Goal: Task Accomplishment & Management: Complete application form

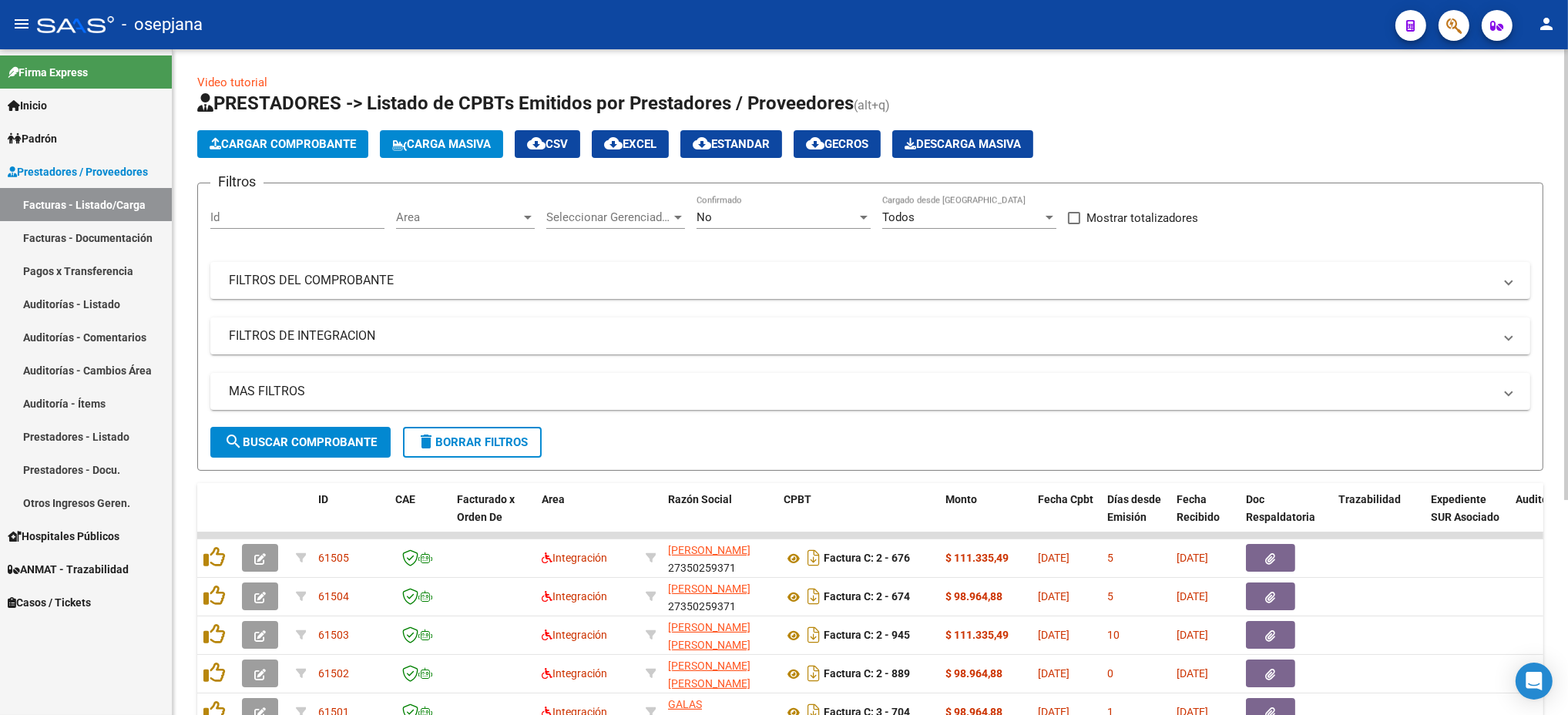
click at [454, 214] on span "Area" at bounding box center [458, 217] width 125 height 14
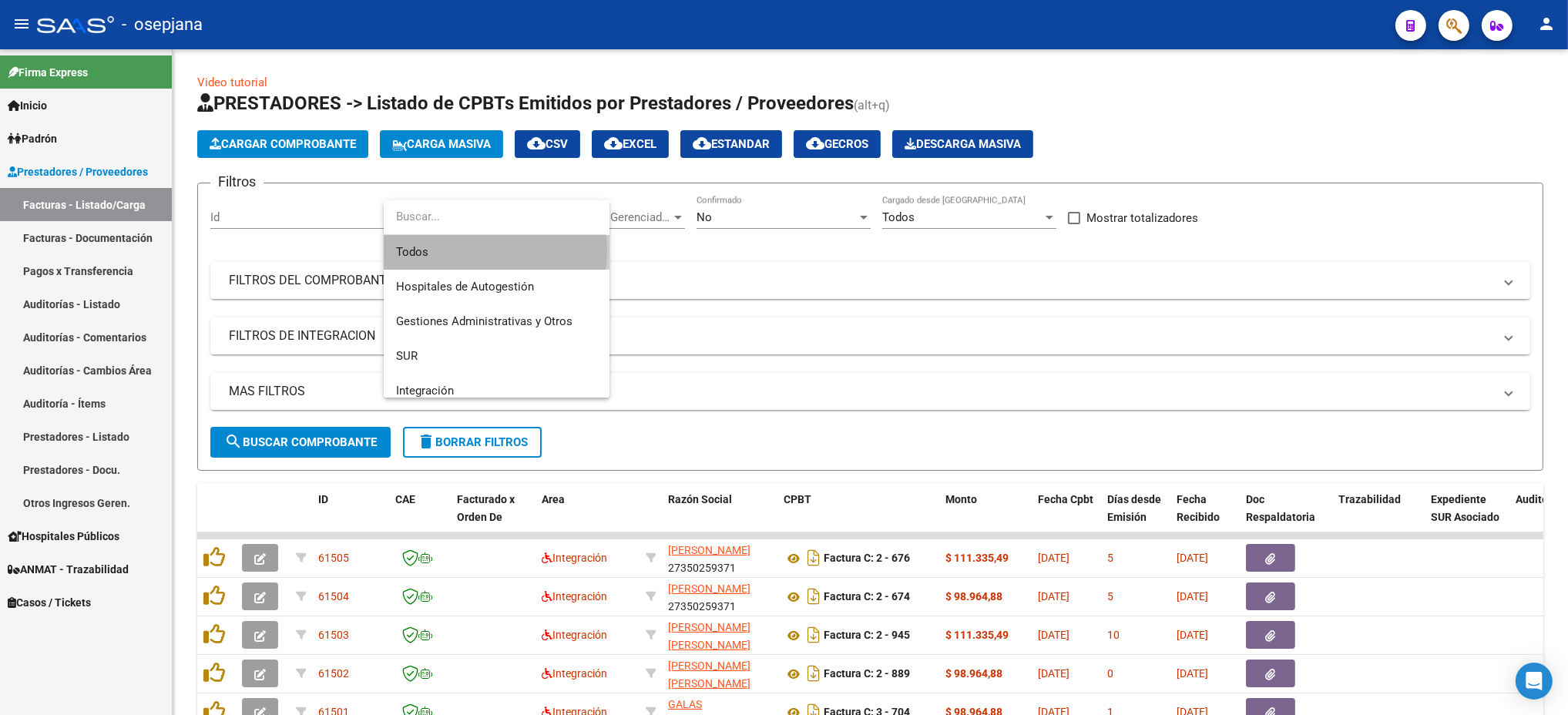
click at [463, 249] on span "Todos" at bounding box center [496, 252] width 202 height 35
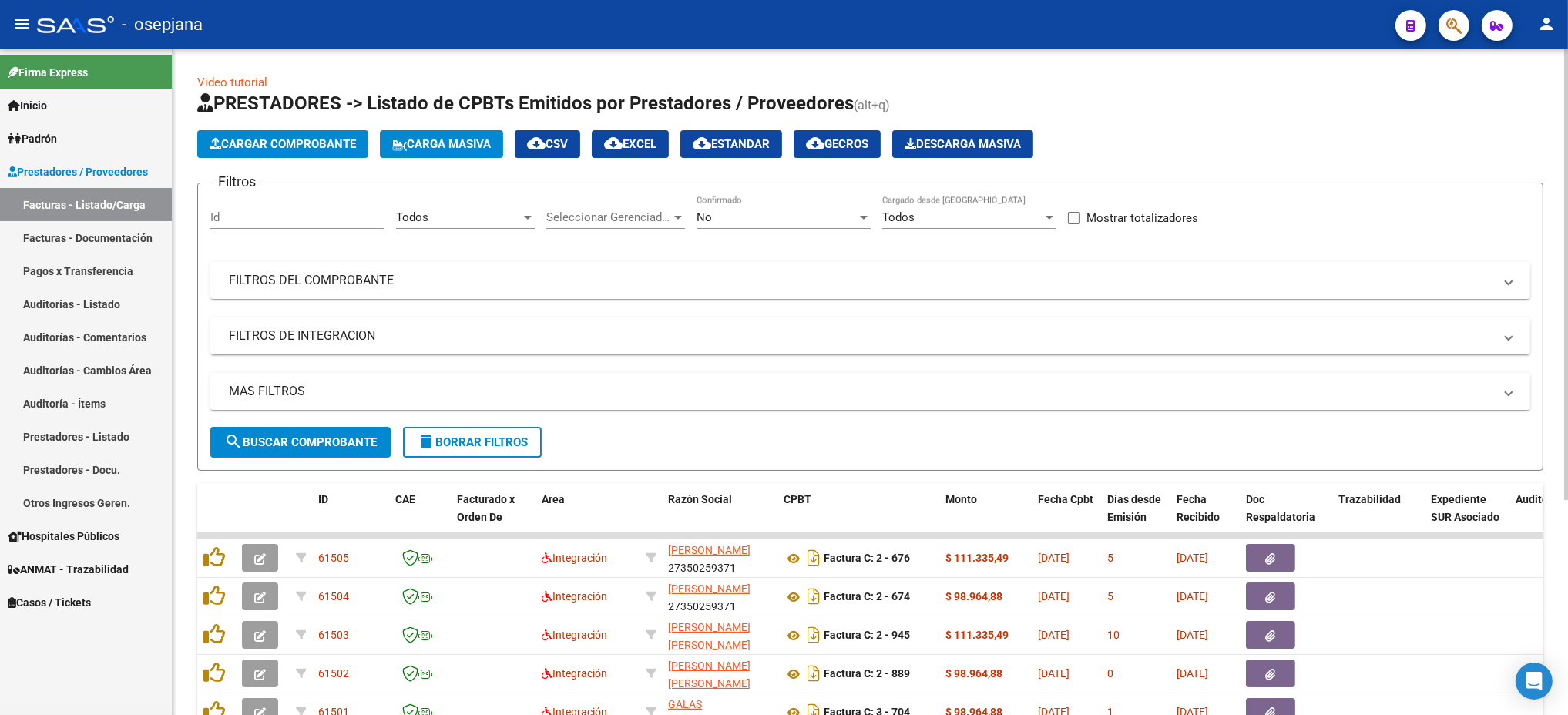
click at [617, 228] on div "Seleccionar Gerenciador Seleccionar Gerenciador" at bounding box center [616, 213] width 139 height 33
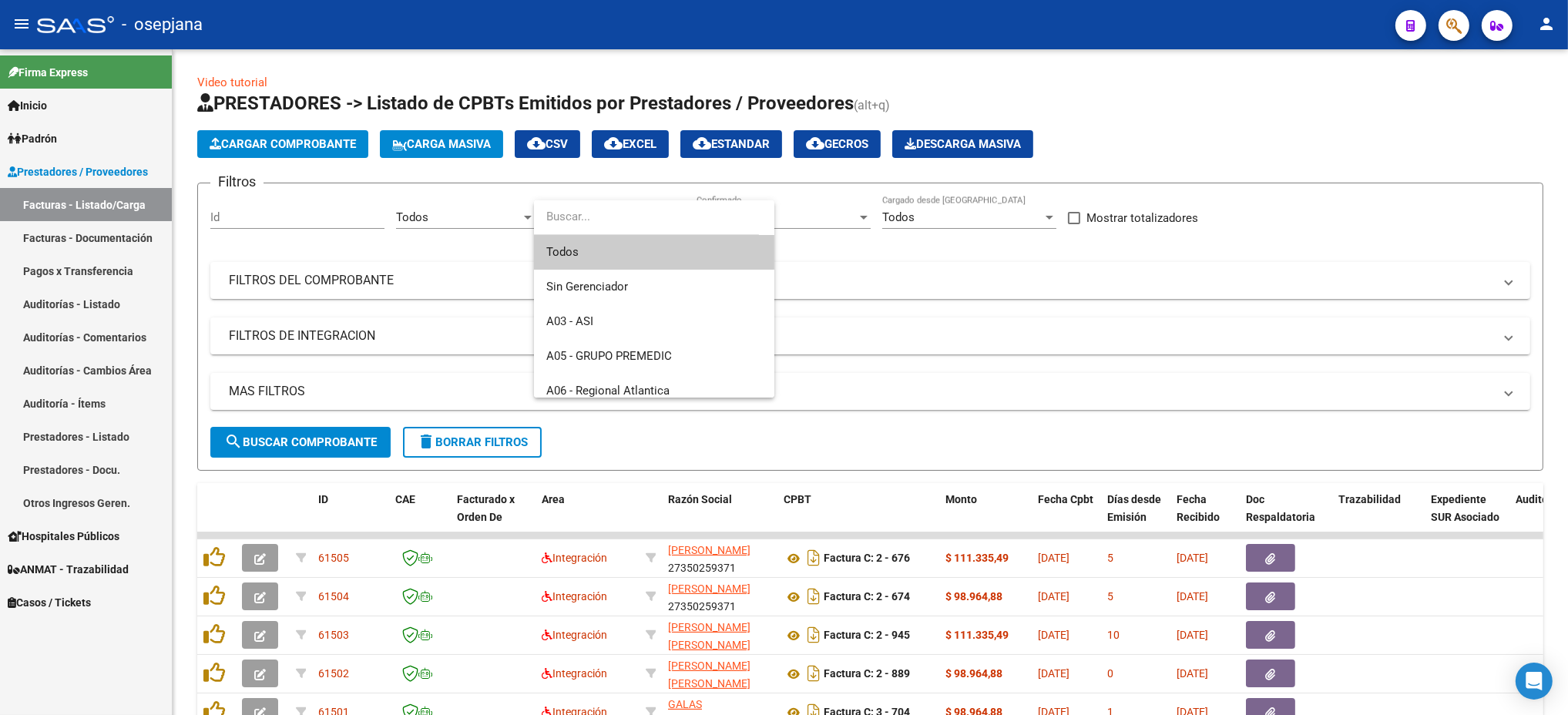
click at [617, 223] on input "dropdown search" at bounding box center [646, 217] width 225 height 35
click at [615, 242] on span "Todos" at bounding box center [654, 252] width 215 height 35
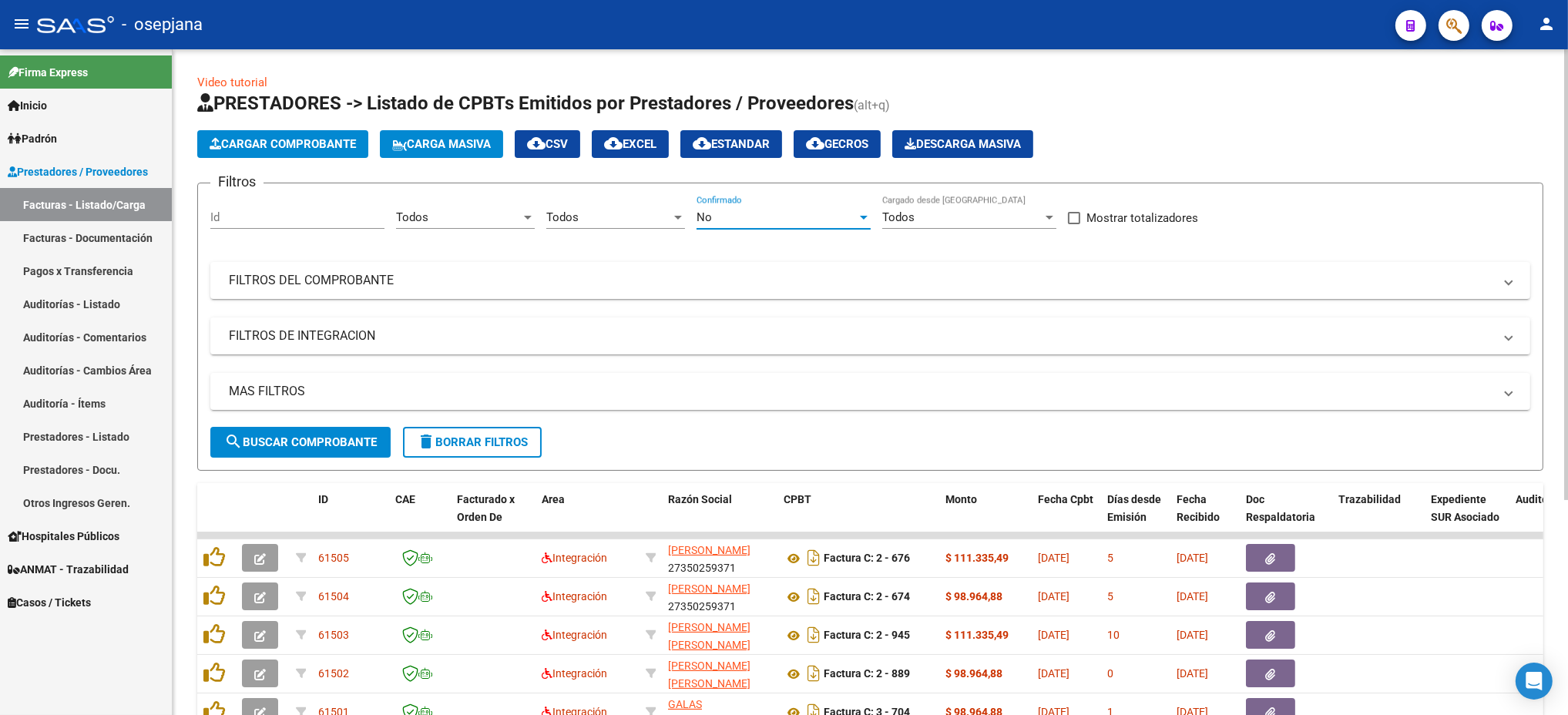
click at [767, 211] on div "No" at bounding box center [777, 217] width 160 height 14
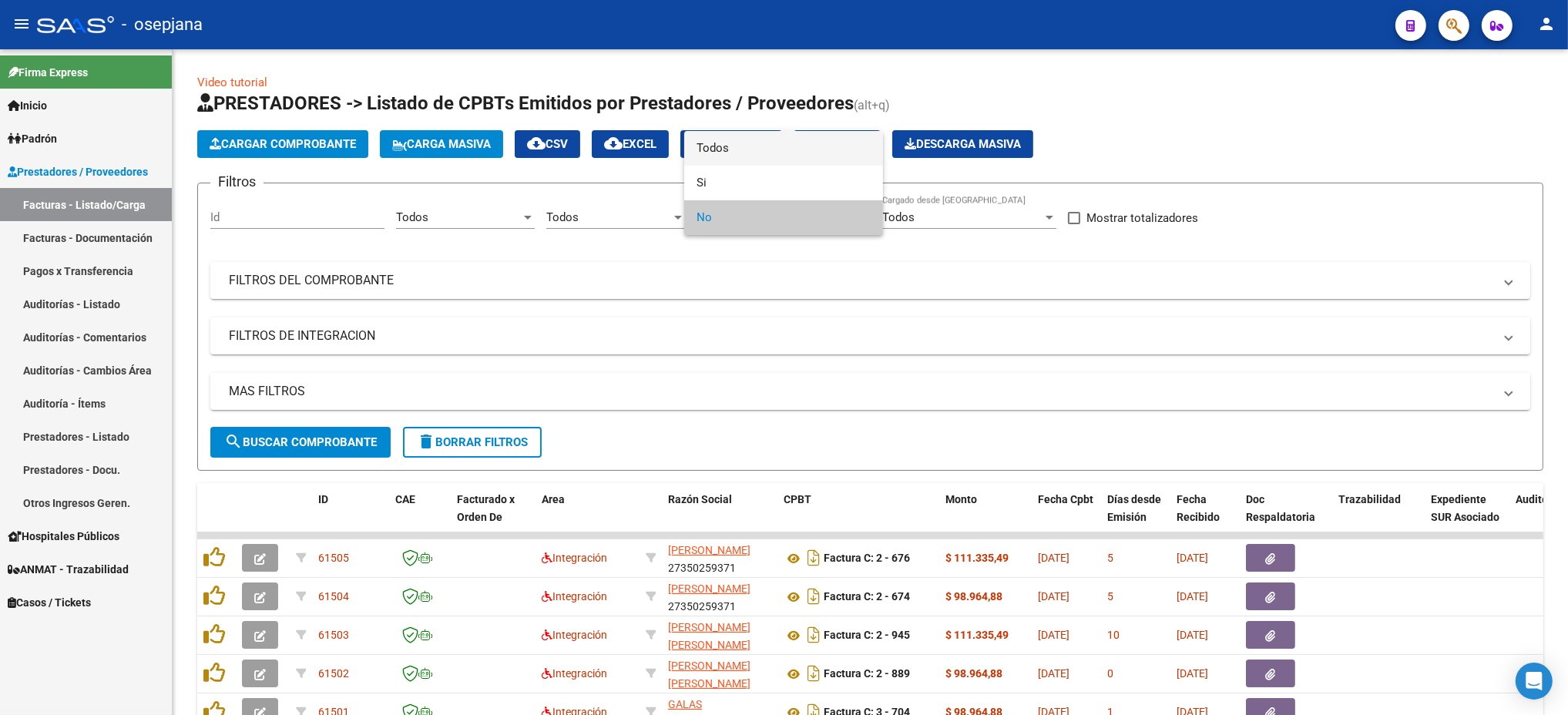
click at [761, 155] on span "Todos" at bounding box center [783, 148] width 174 height 35
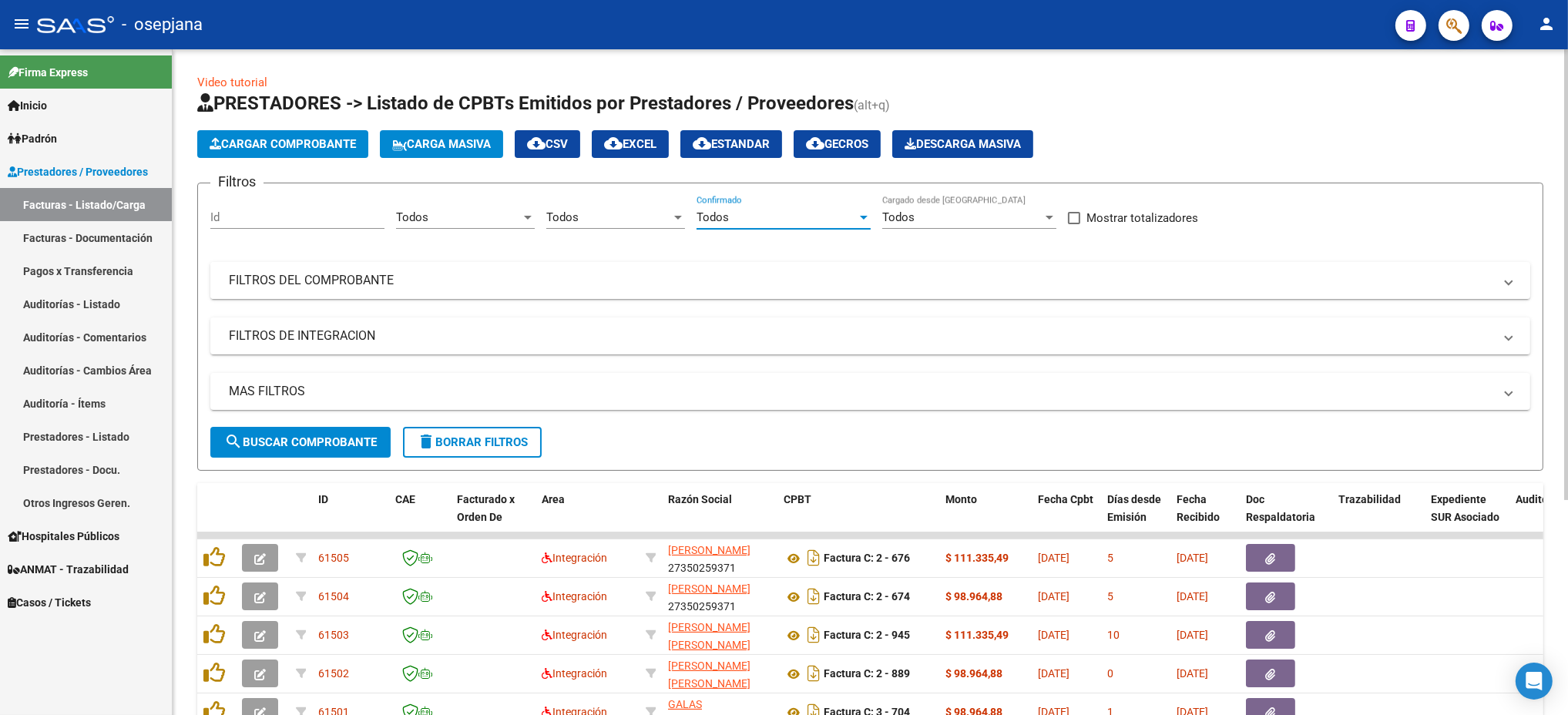
click at [713, 297] on mat-expansion-panel-header "FILTROS DEL COMPROBANTE" at bounding box center [870, 281] width 1320 height 37
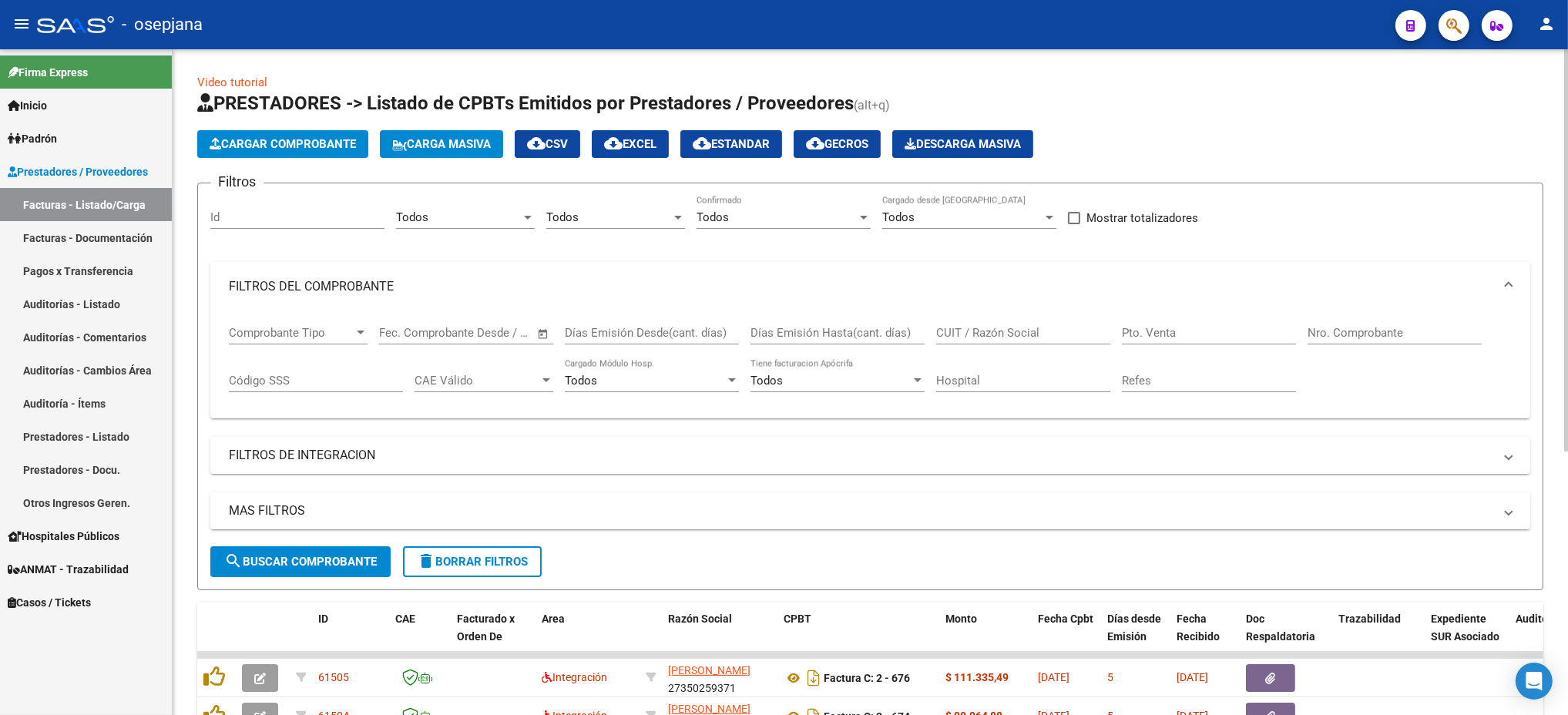
click at [1168, 331] on input "Pto. Venta" at bounding box center [1208, 332] width 174 height 14
type input "100"
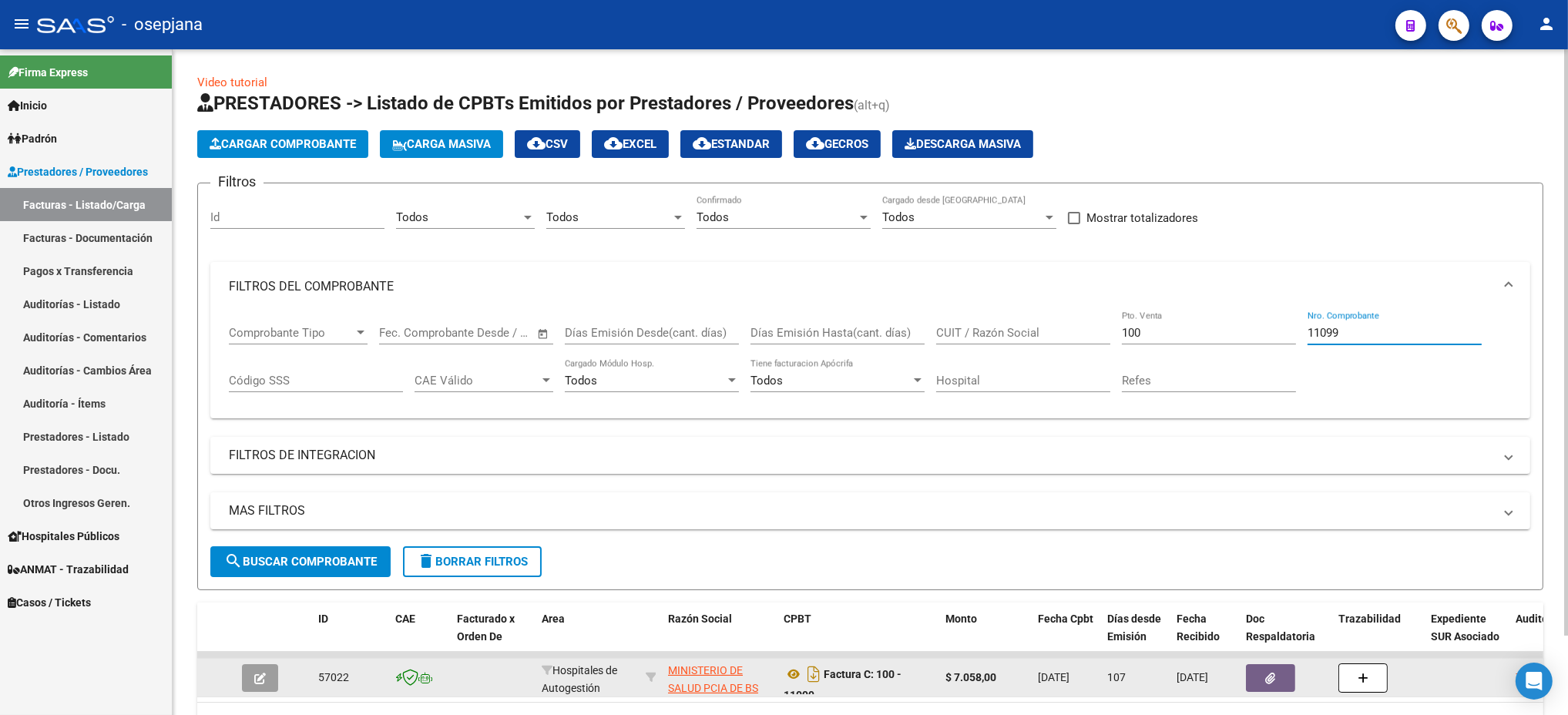
type input "11099"
click at [255, 675] on icon "button" at bounding box center [259, 678] width 12 height 12
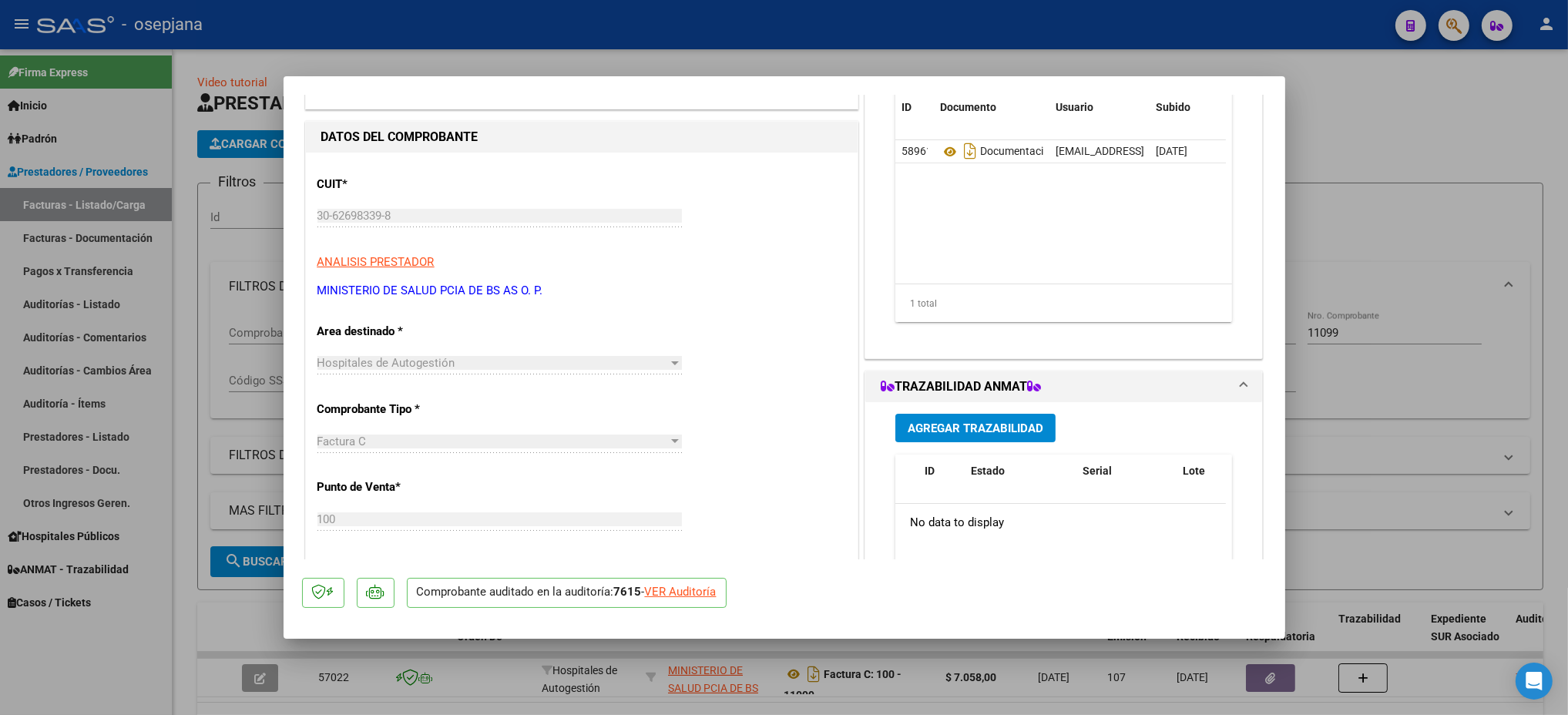
scroll to position [113, 0]
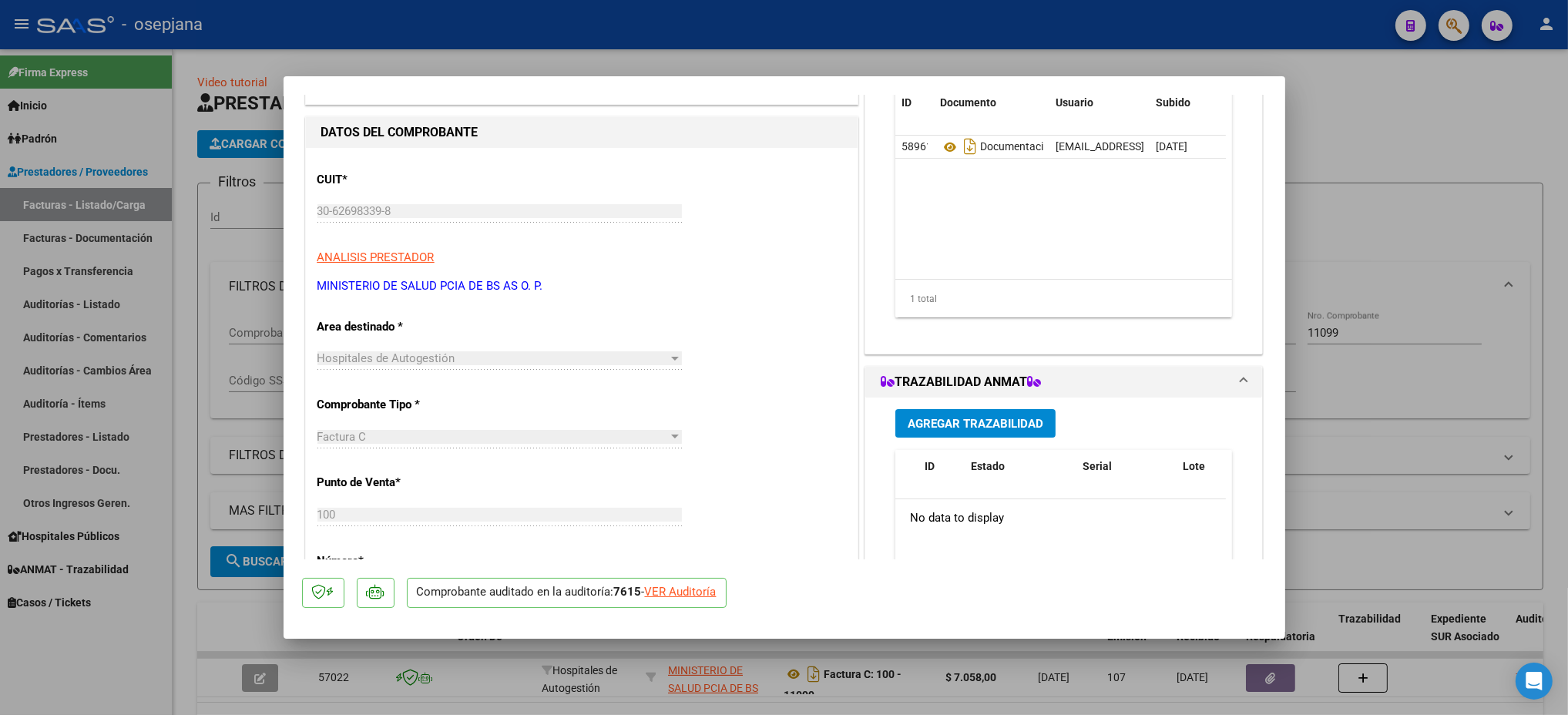
click at [691, 594] on div "VER Auditoría" at bounding box center [681, 592] width 72 height 17
type input "$ 0,00"
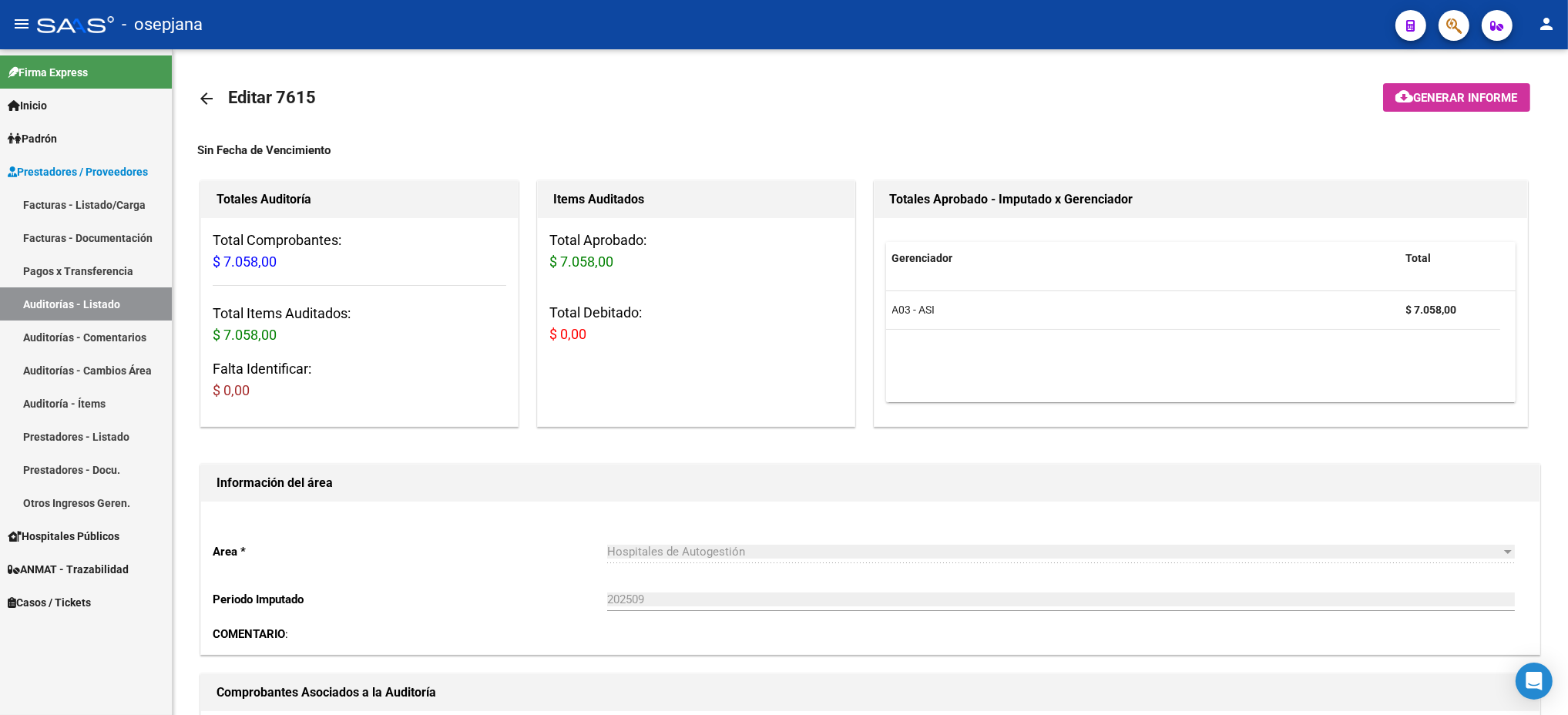
click at [50, 202] on link "Facturas - Listado/Carga" at bounding box center [86, 204] width 172 height 33
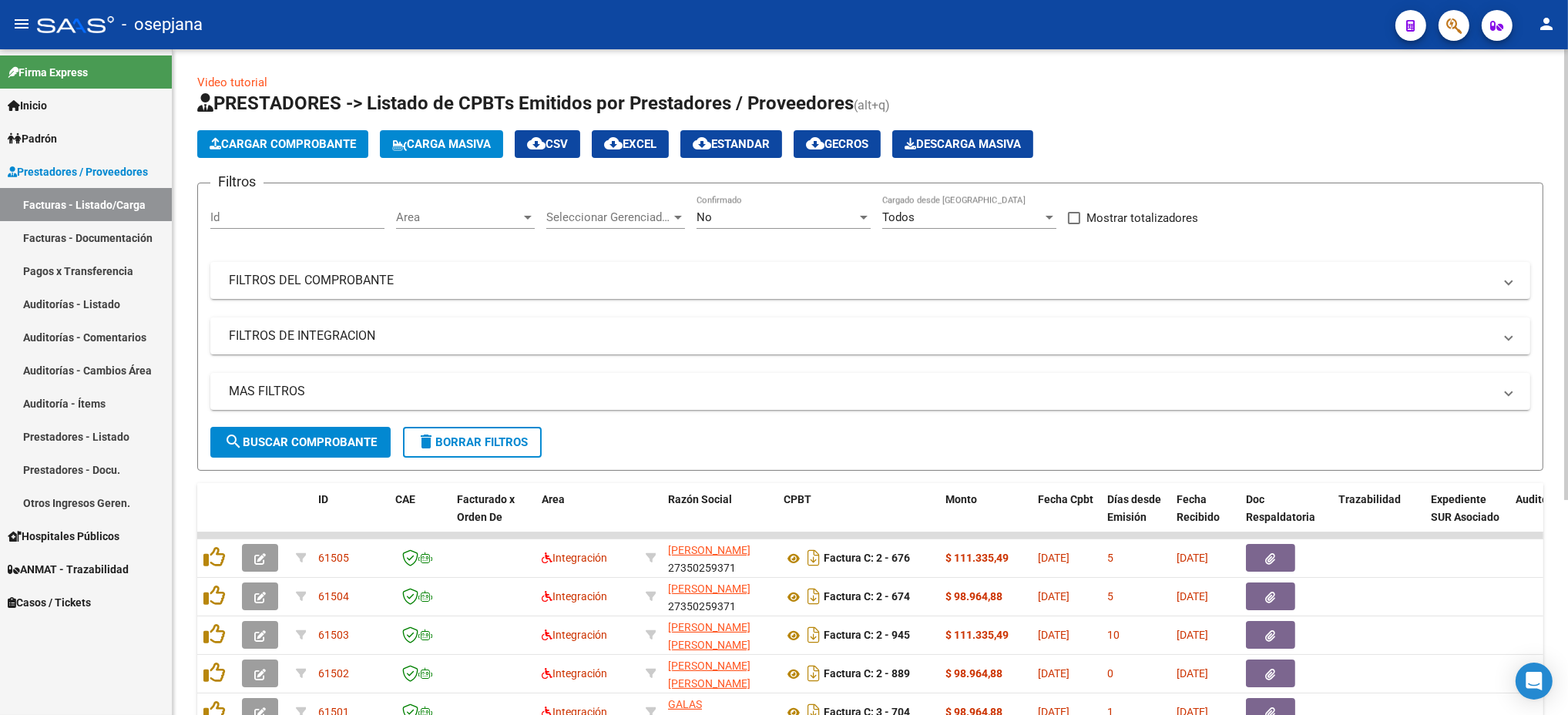
click at [412, 209] on div "Area Area" at bounding box center [465, 213] width 139 height 33
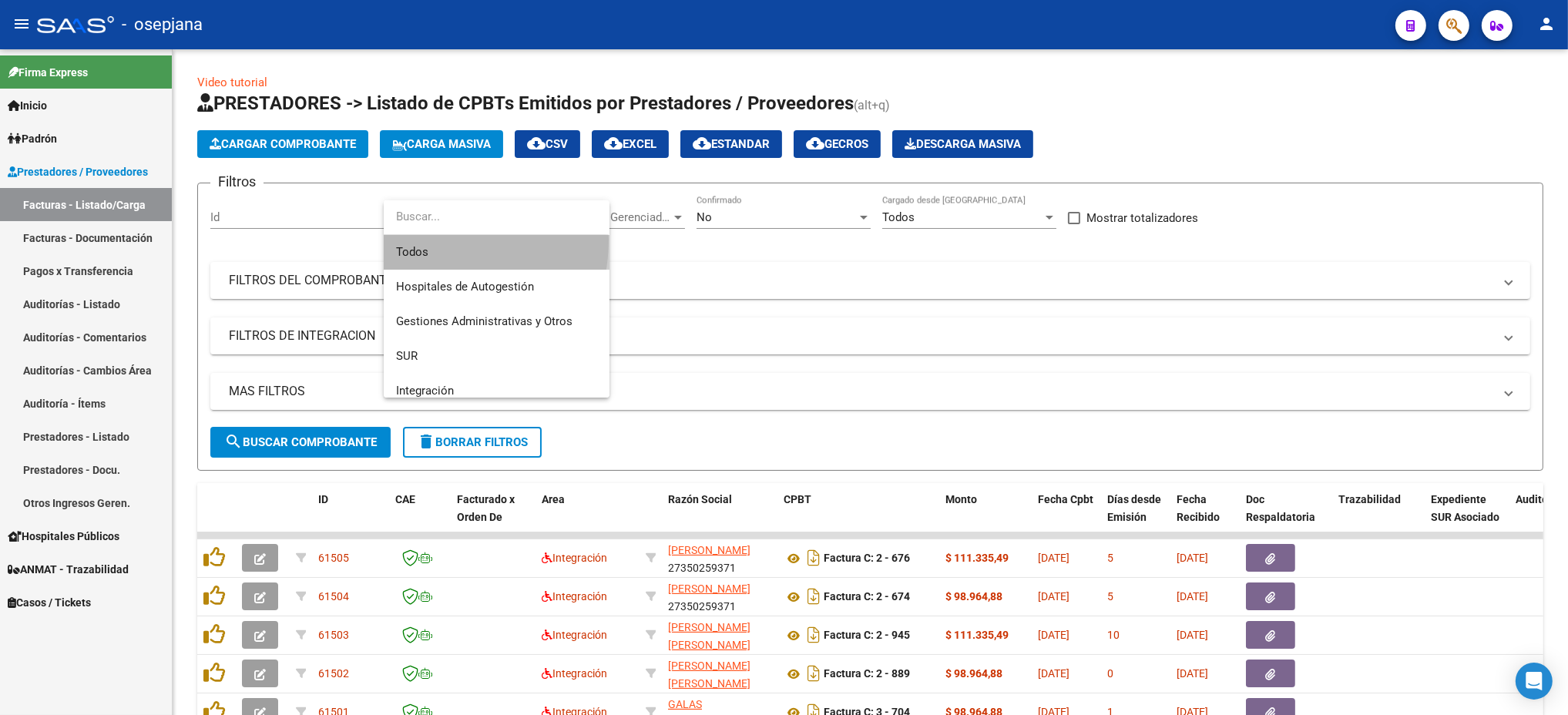
click at [422, 239] on span "Todos" at bounding box center [496, 252] width 202 height 35
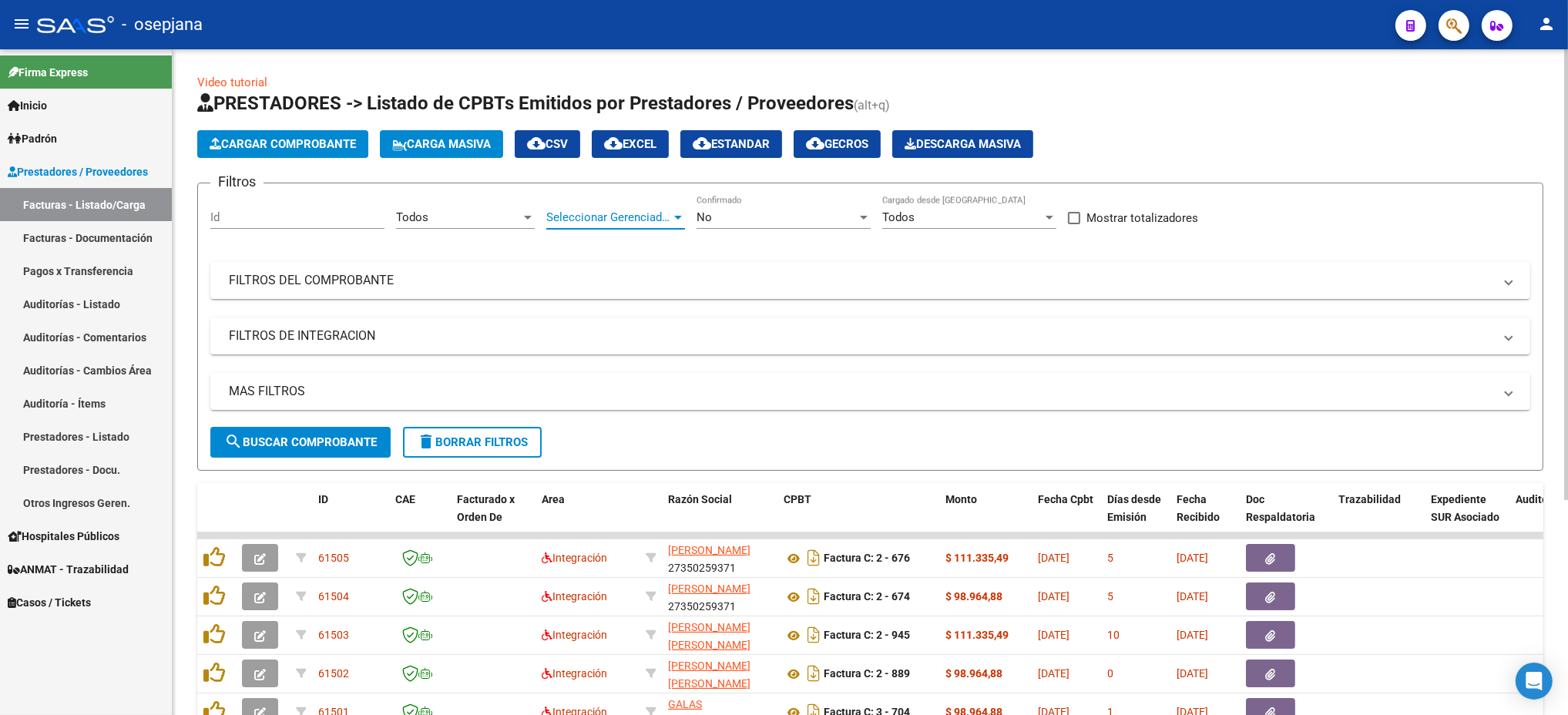
click at [605, 217] on span "Seleccionar Gerenciador" at bounding box center [609, 217] width 125 height 14
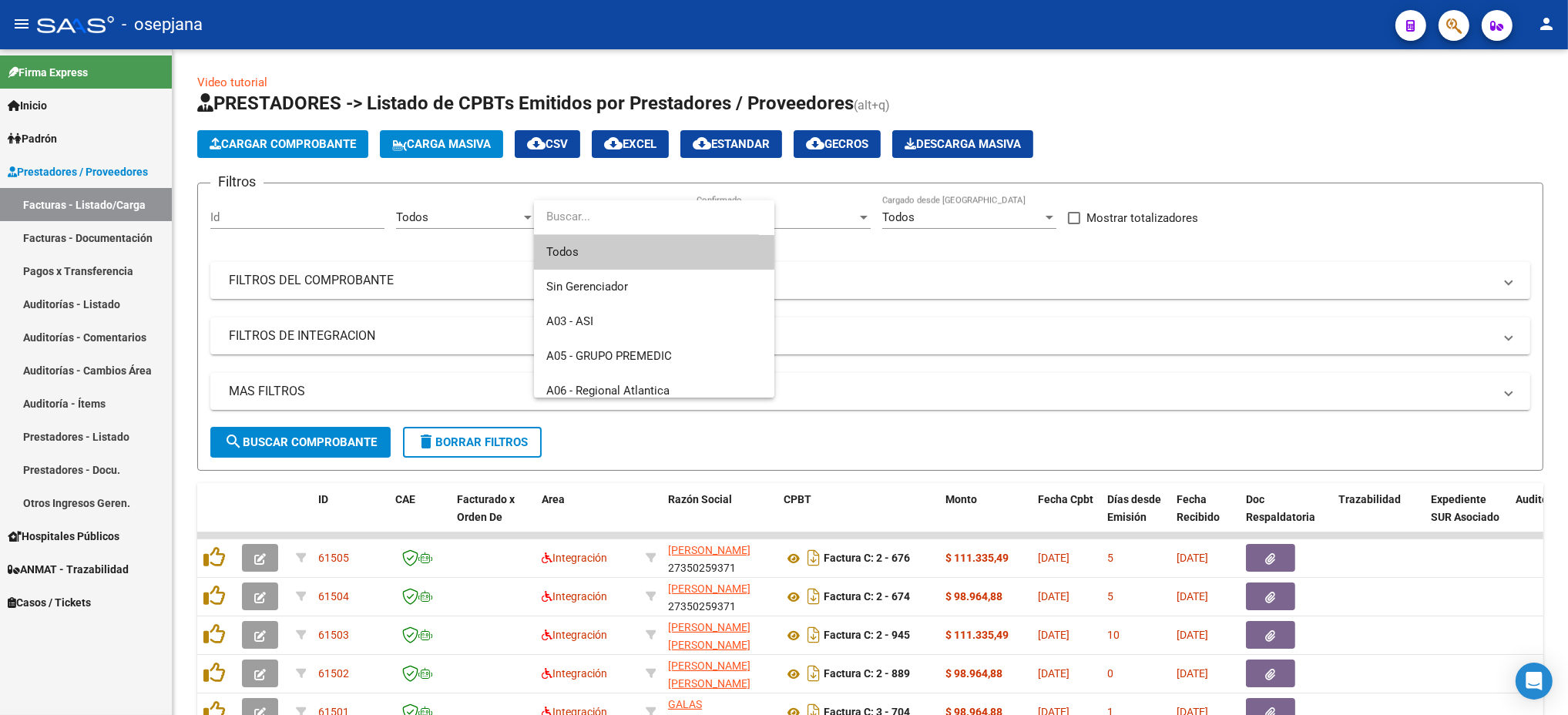
click at [596, 251] on span "Todos" at bounding box center [654, 252] width 215 height 35
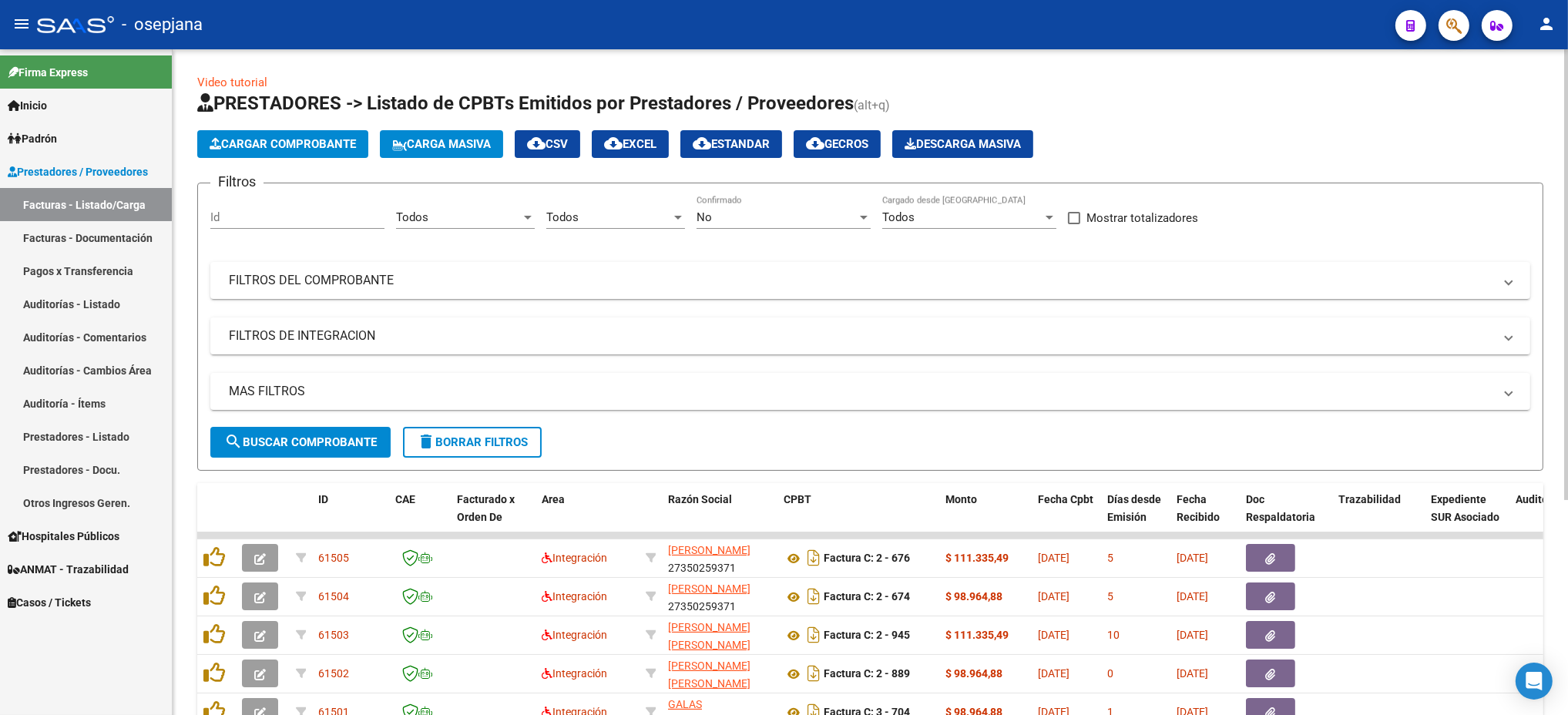
click at [746, 205] on div "No Confirmado" at bounding box center [783, 213] width 174 height 33
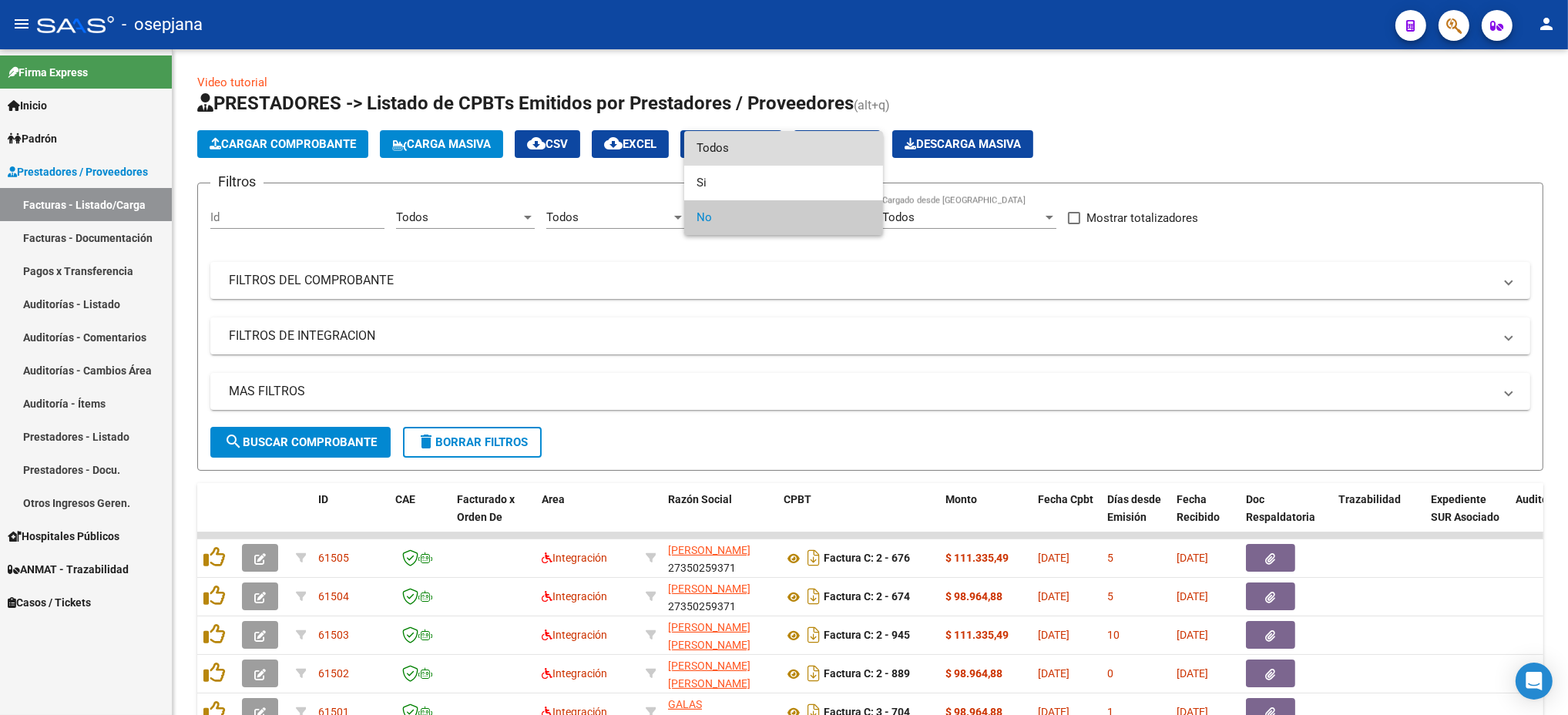
click at [734, 145] on span "Todos" at bounding box center [783, 148] width 174 height 35
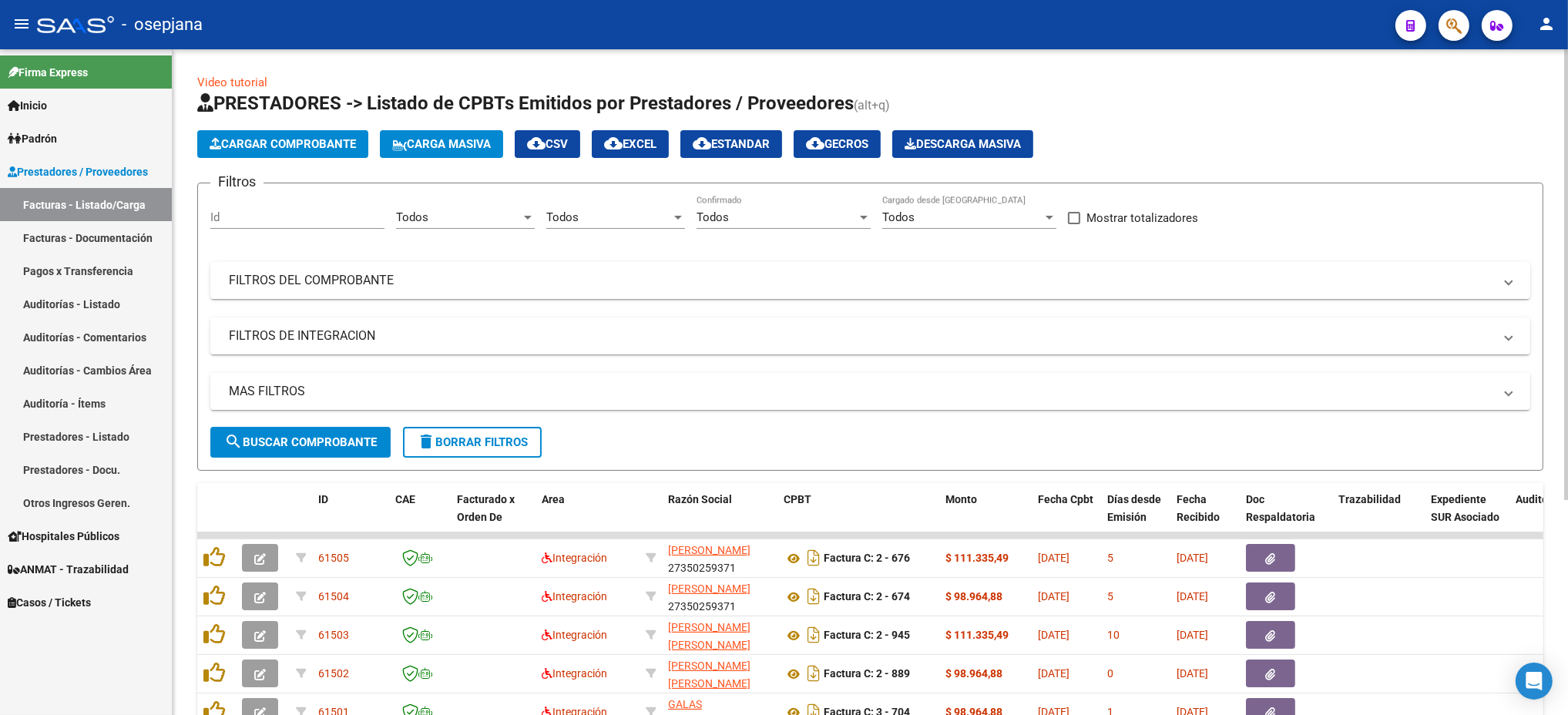
click at [703, 272] on mat-panel-title "FILTROS DEL COMPROBANTE" at bounding box center [861, 281] width 1264 height 17
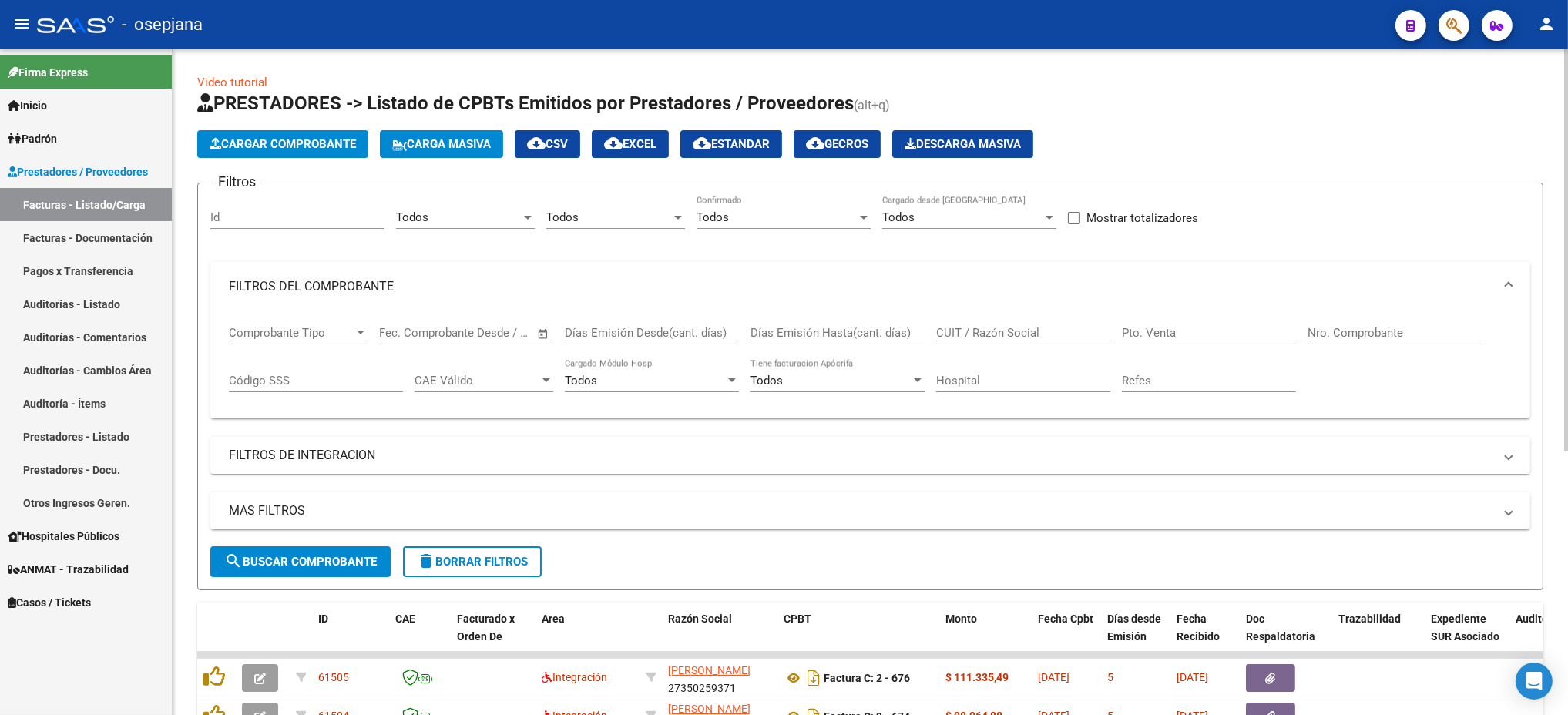
click at [1153, 325] on div "Pto. Venta" at bounding box center [1208, 328] width 174 height 33
type input "3"
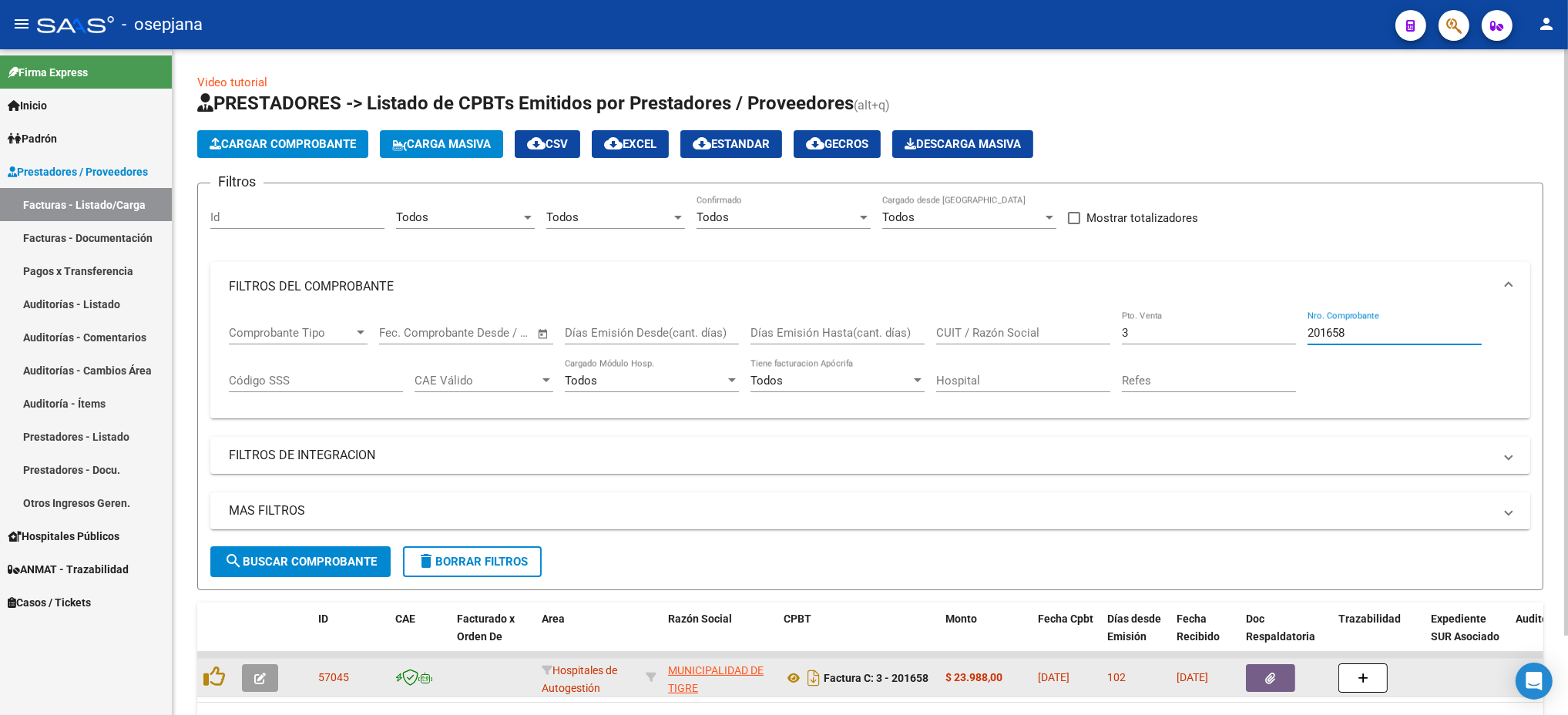
type input "201658"
click at [264, 675] on icon "button" at bounding box center [259, 678] width 12 height 12
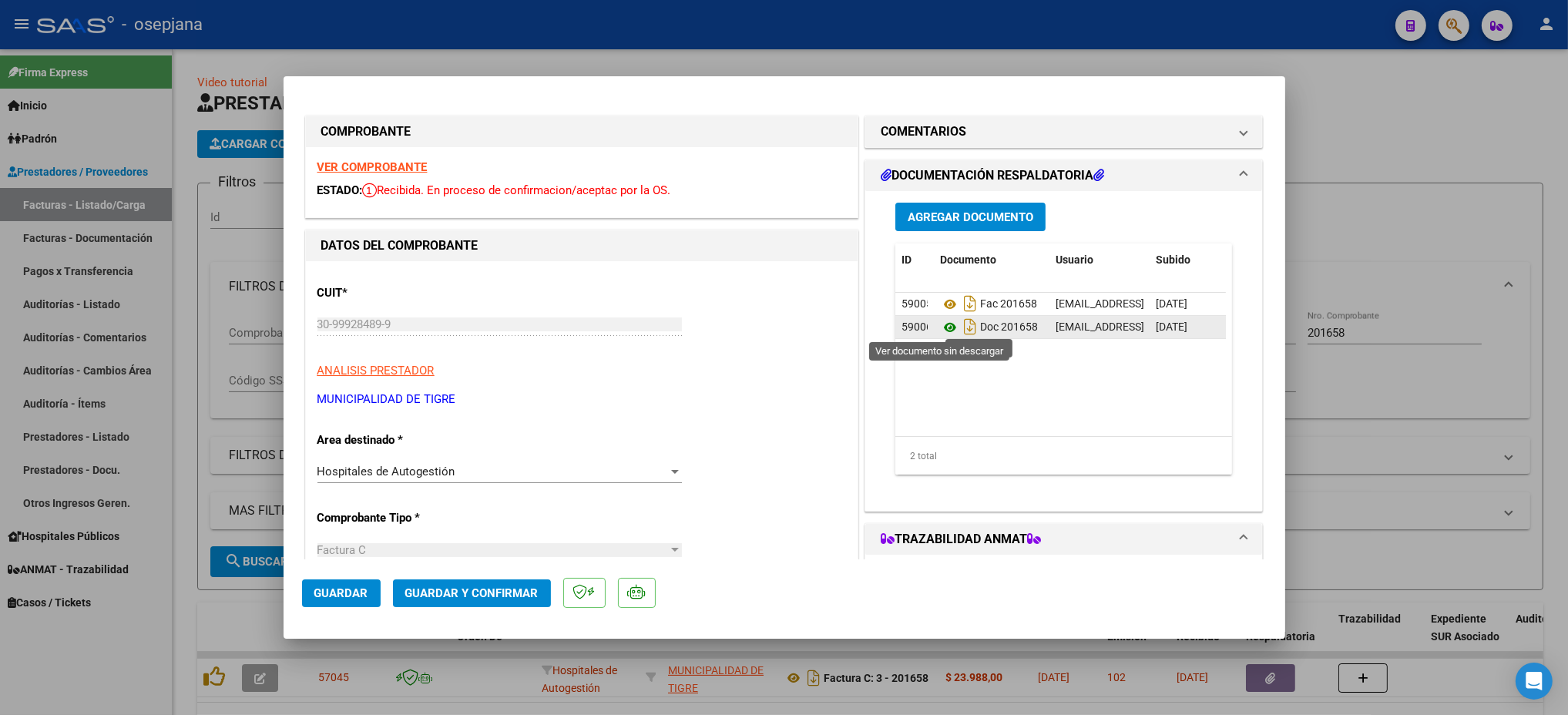
click at [942, 319] on icon at bounding box center [951, 328] width 20 height 18
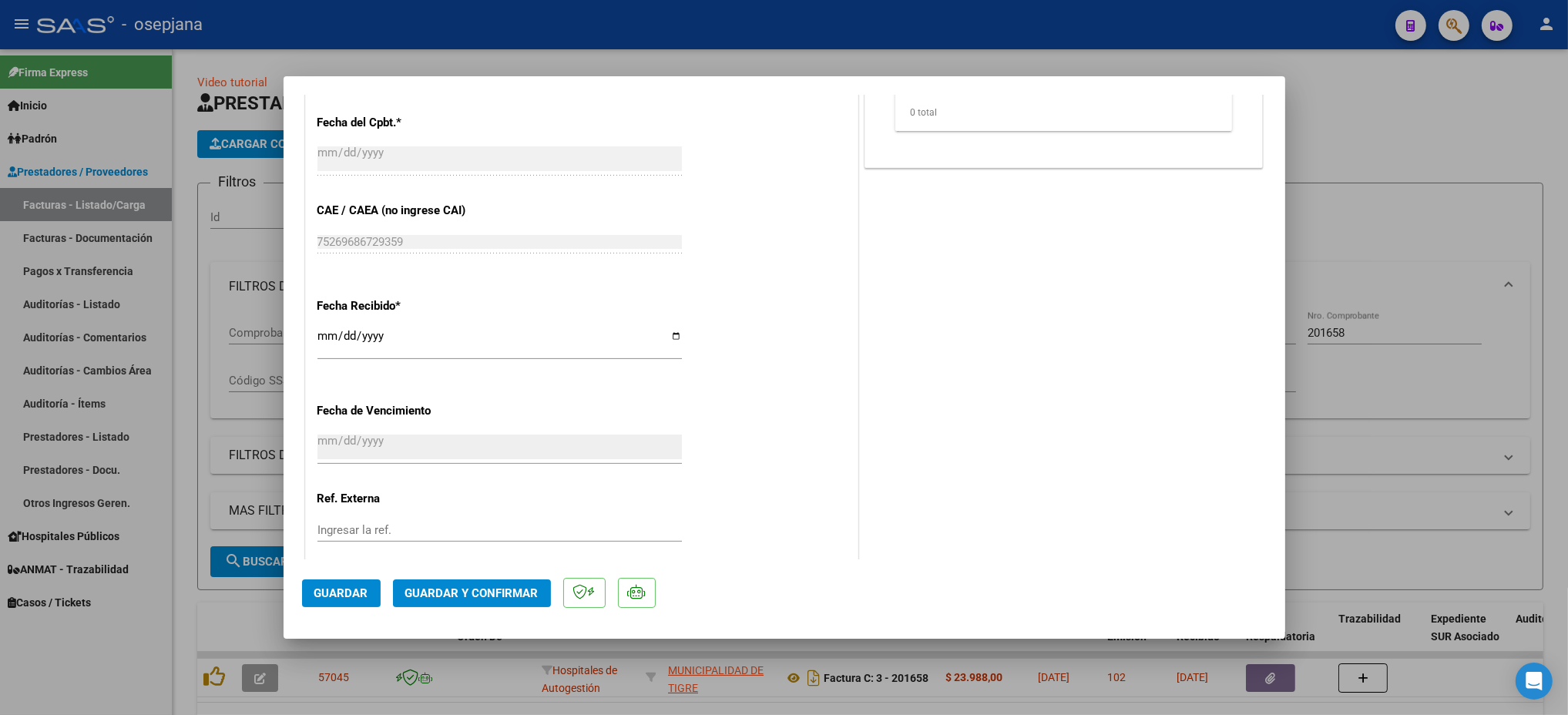
scroll to position [709, 0]
click at [370, 536] on div "Ingresar la ref." at bounding box center [500, 528] width 364 height 23
click at [367, 526] on input "Ingresar la ref." at bounding box center [500, 528] width 364 height 14
type input "31168"
click at [336, 589] on span "Guardar" at bounding box center [341, 593] width 54 height 14
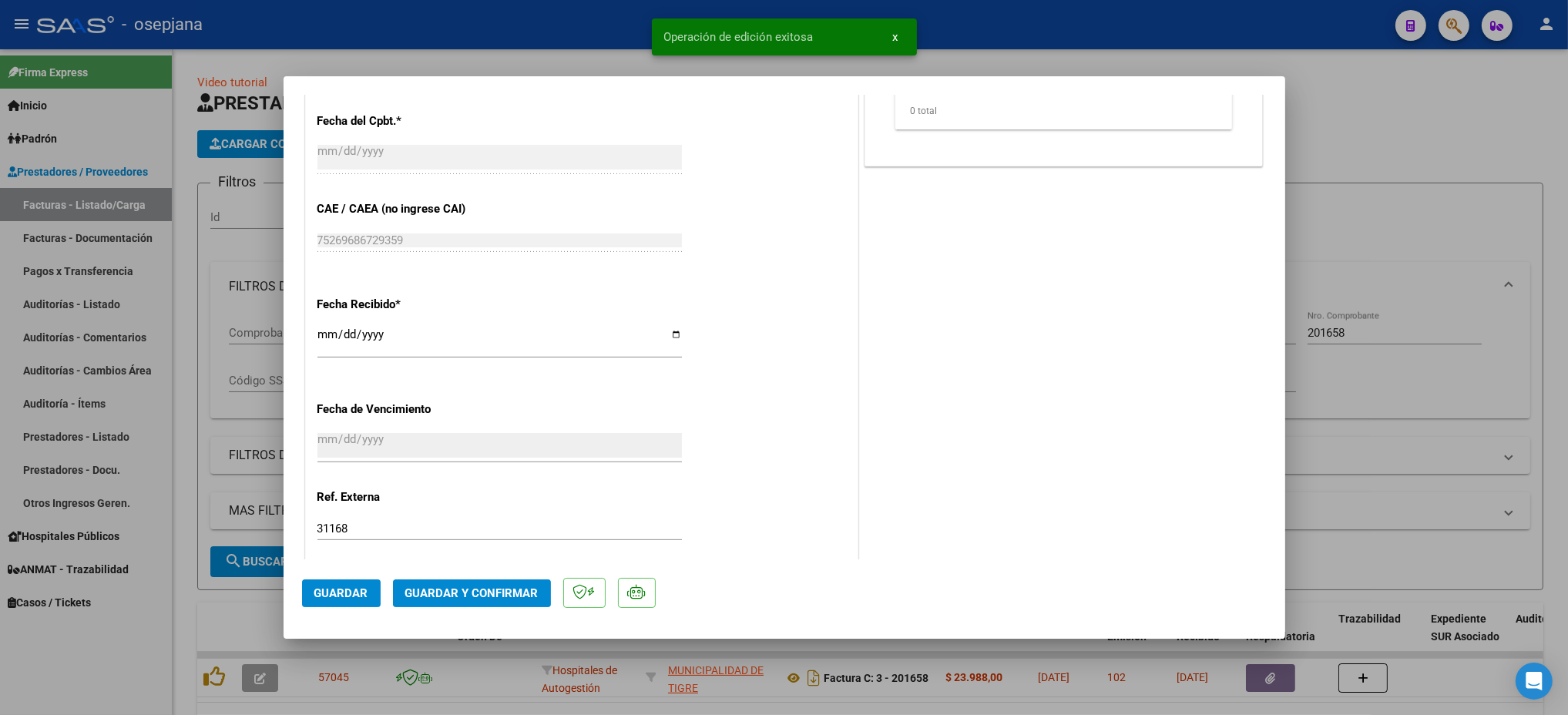
click at [495, 590] on span "Guardar y Confirmar" at bounding box center [471, 593] width 133 height 14
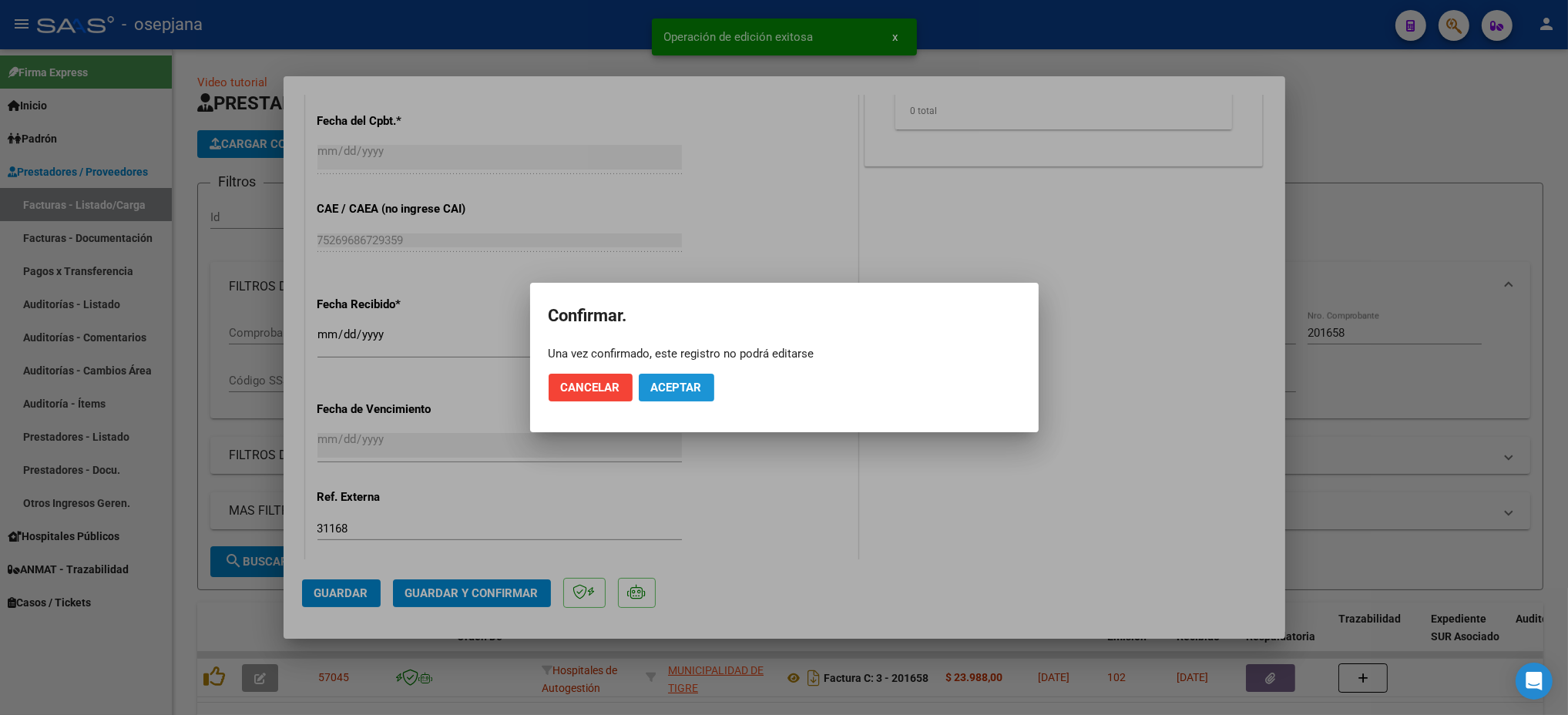
click at [686, 381] on span "Aceptar" at bounding box center [676, 387] width 51 height 14
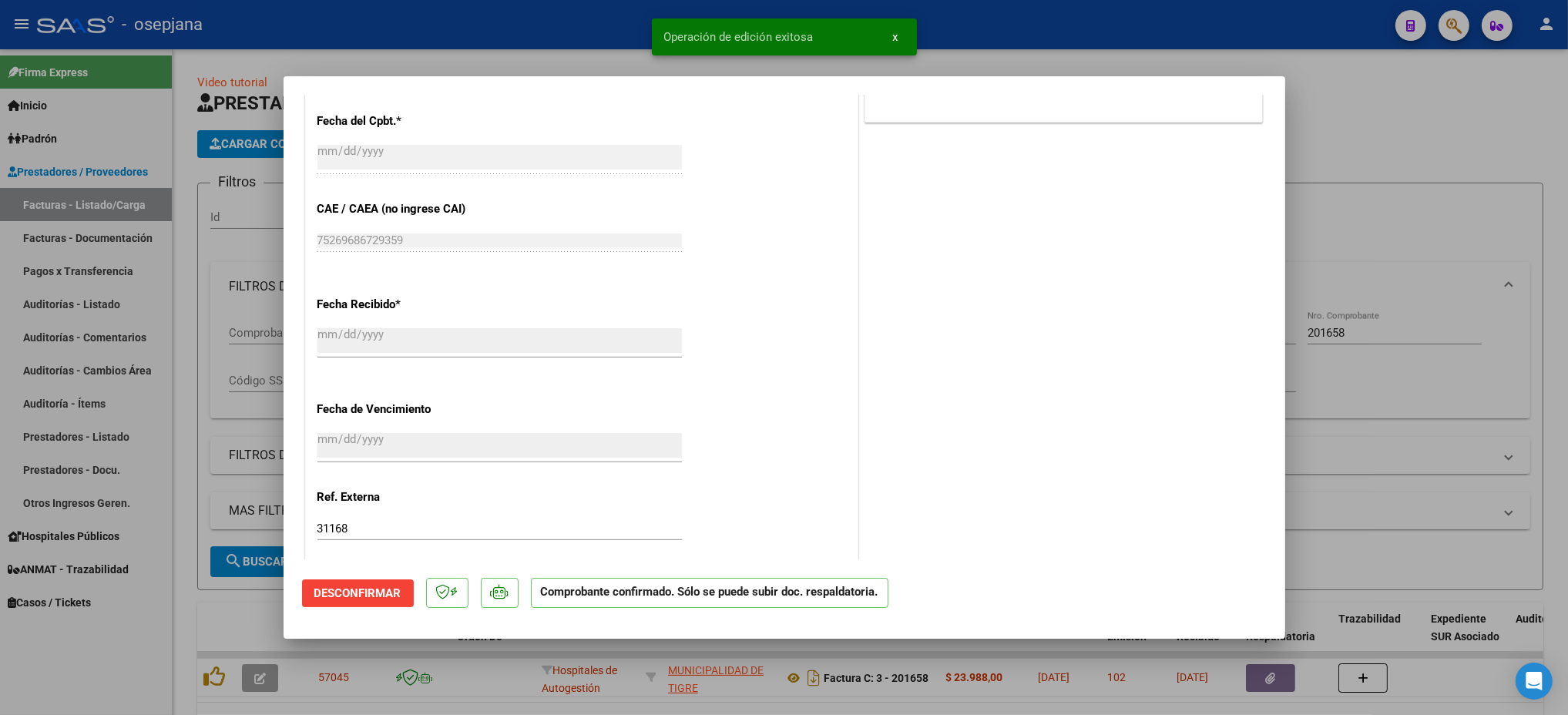
click at [50, 296] on div at bounding box center [784, 357] width 1568 height 715
type input "$ 0,00"
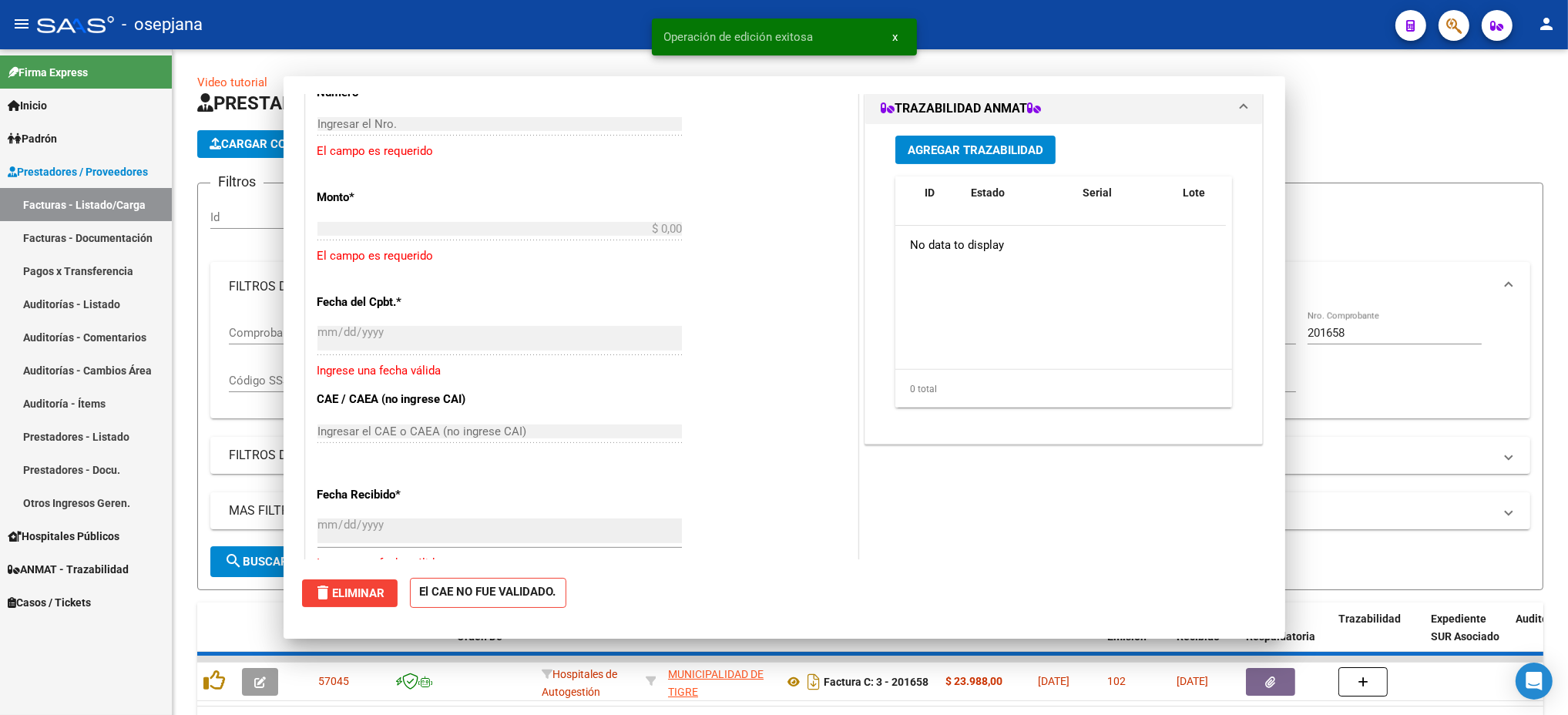
scroll to position [864, 0]
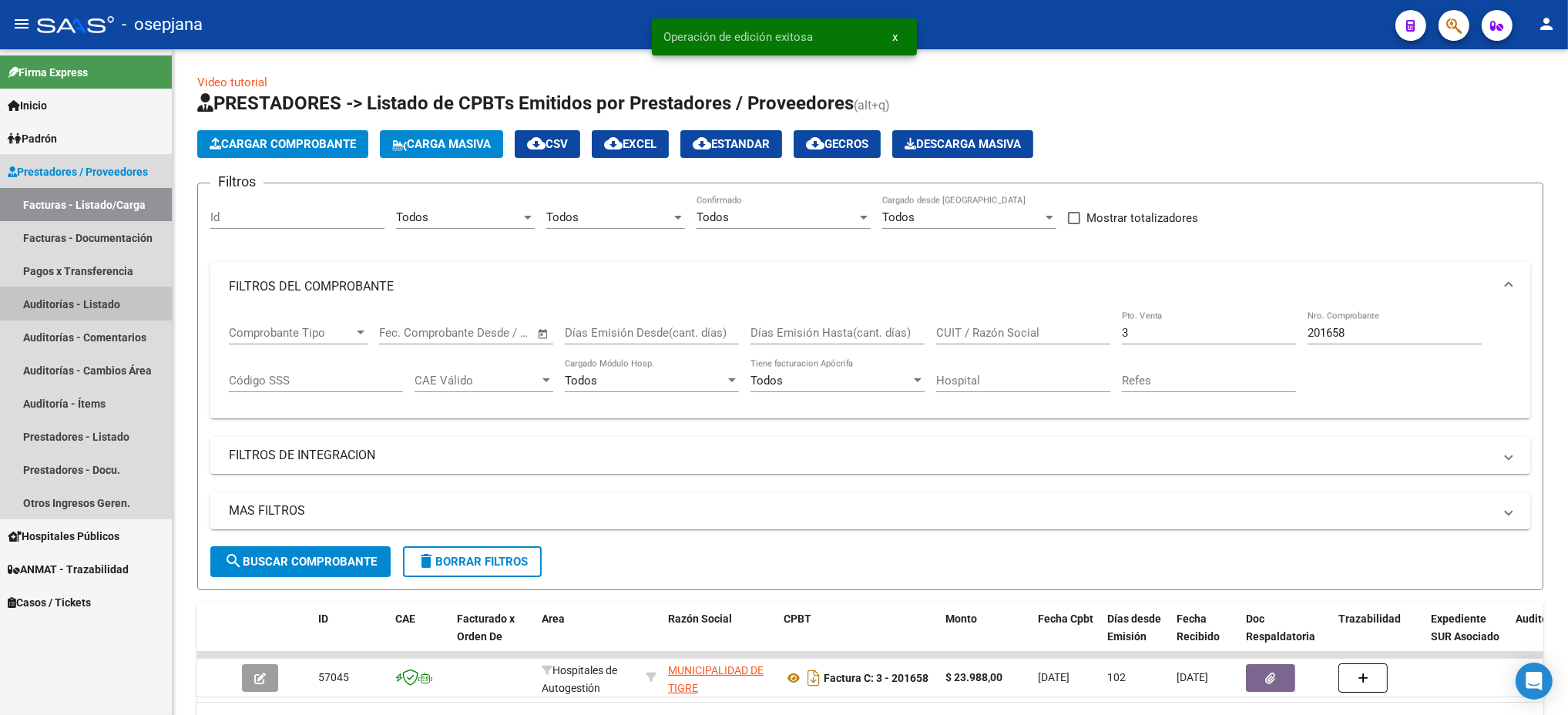
click at [50, 296] on link "Auditorías - Listado" at bounding box center [86, 304] width 172 height 33
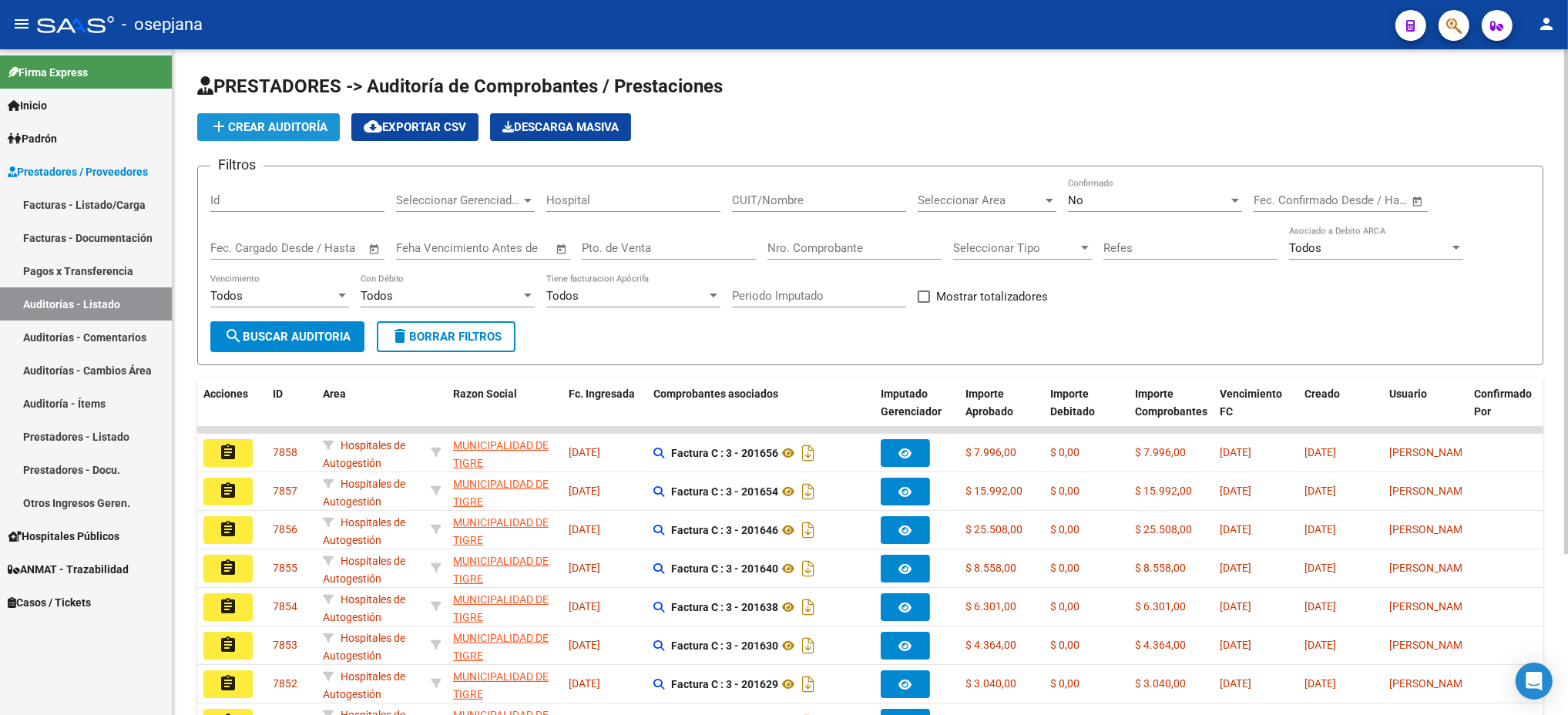
click at [290, 116] on button "add Crear Auditoría" at bounding box center [268, 127] width 143 height 28
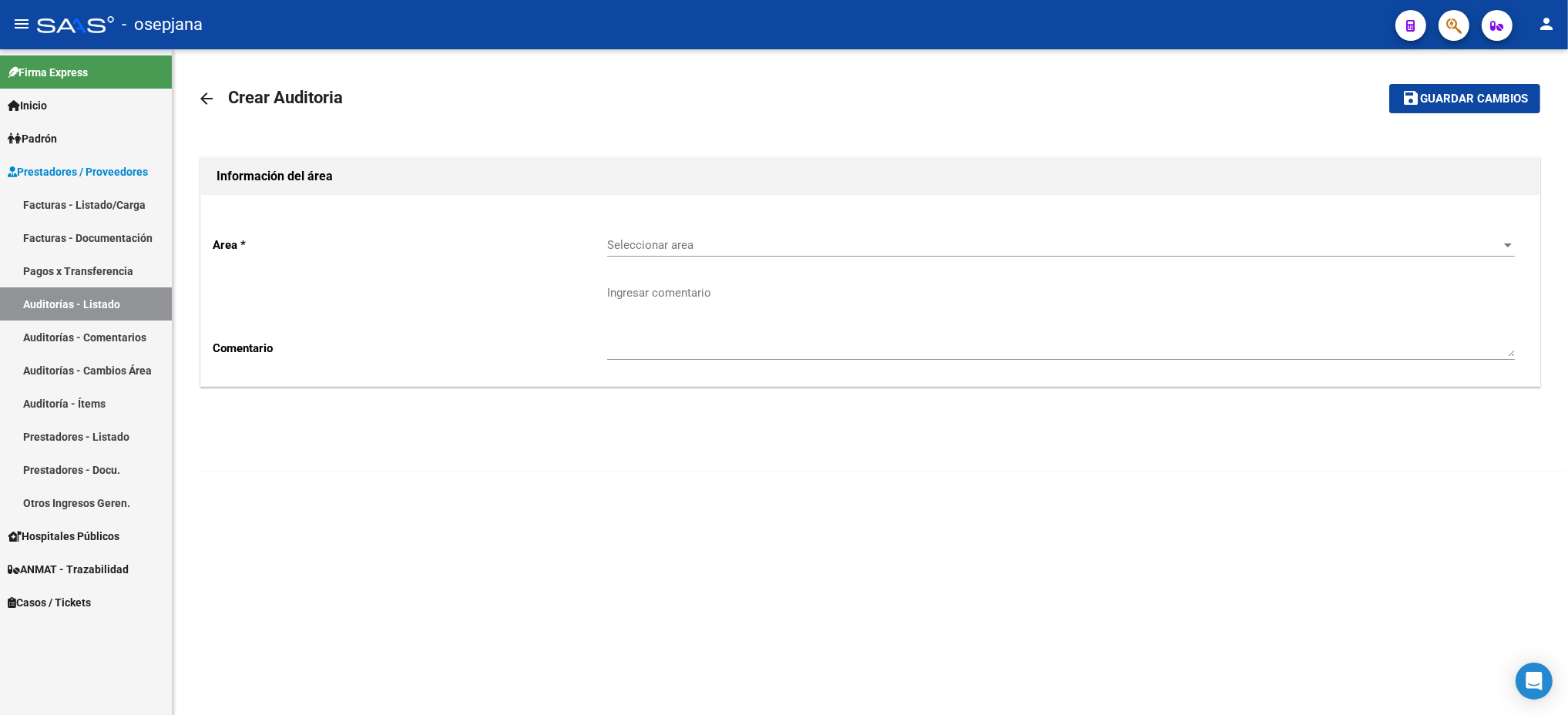
click at [912, 235] on div "Seleccionar area Seleccionar area" at bounding box center [1061, 240] width 907 height 33
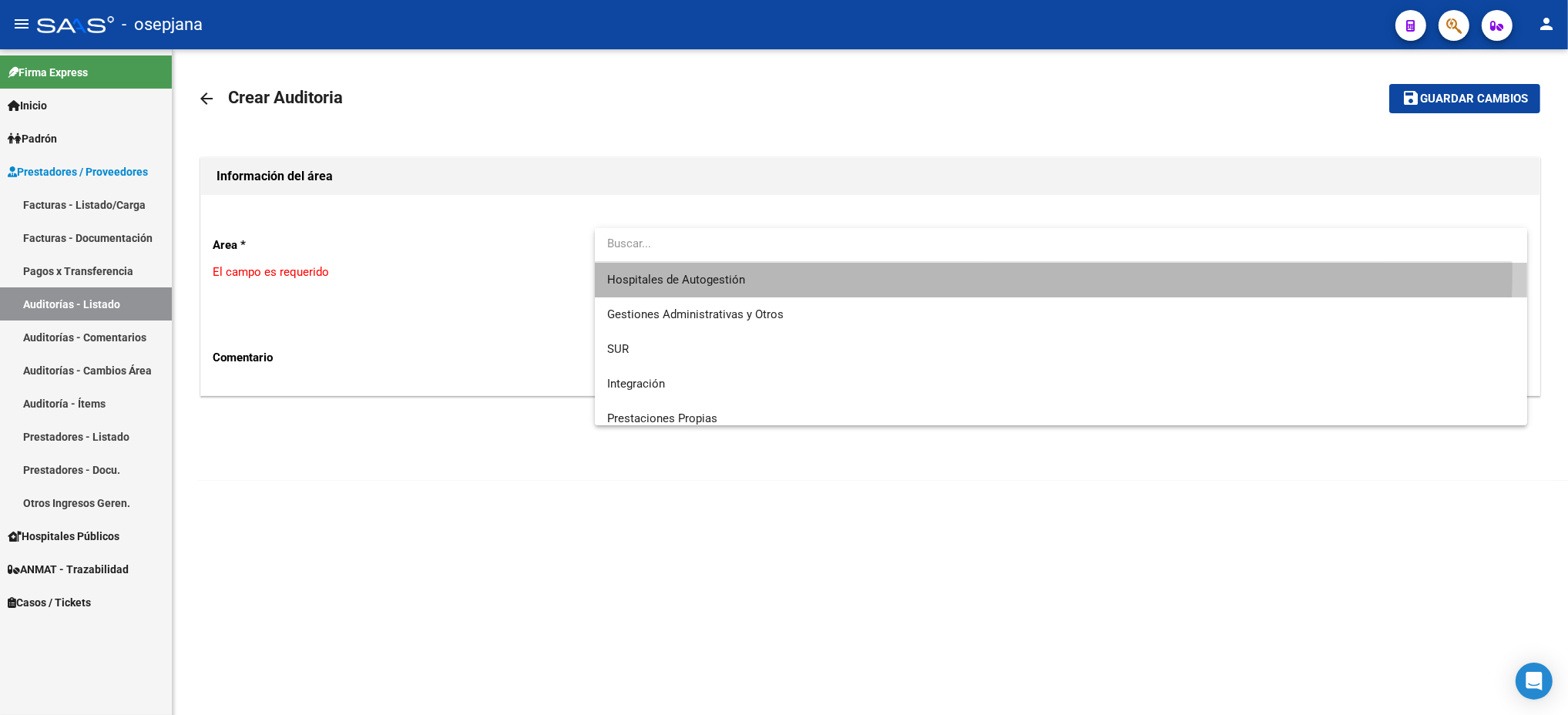
click at [855, 268] on span "Hospitales de Autogestión" at bounding box center [1061, 281] width 907 height 35
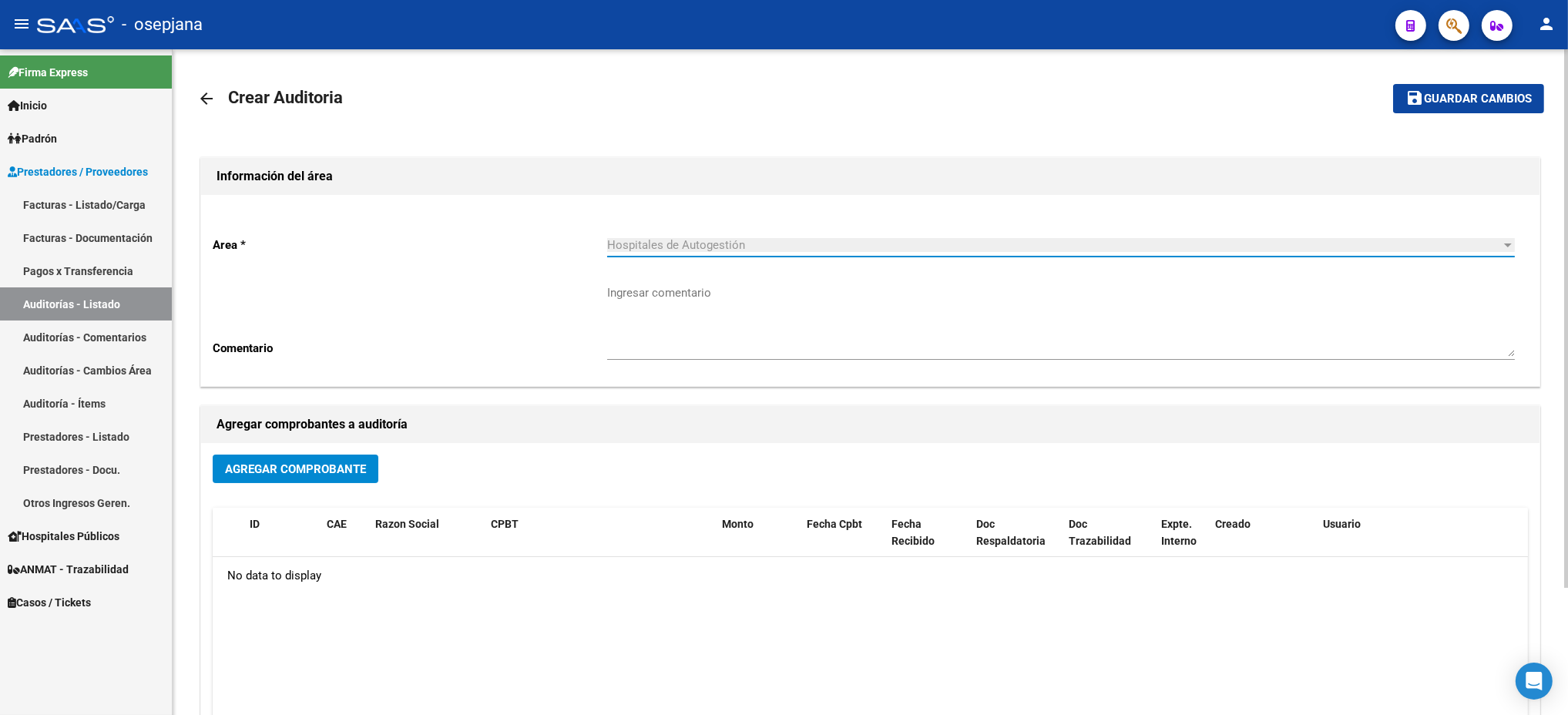
click at [315, 480] on button "Agregar Comprobante" at bounding box center [295, 468] width 166 height 29
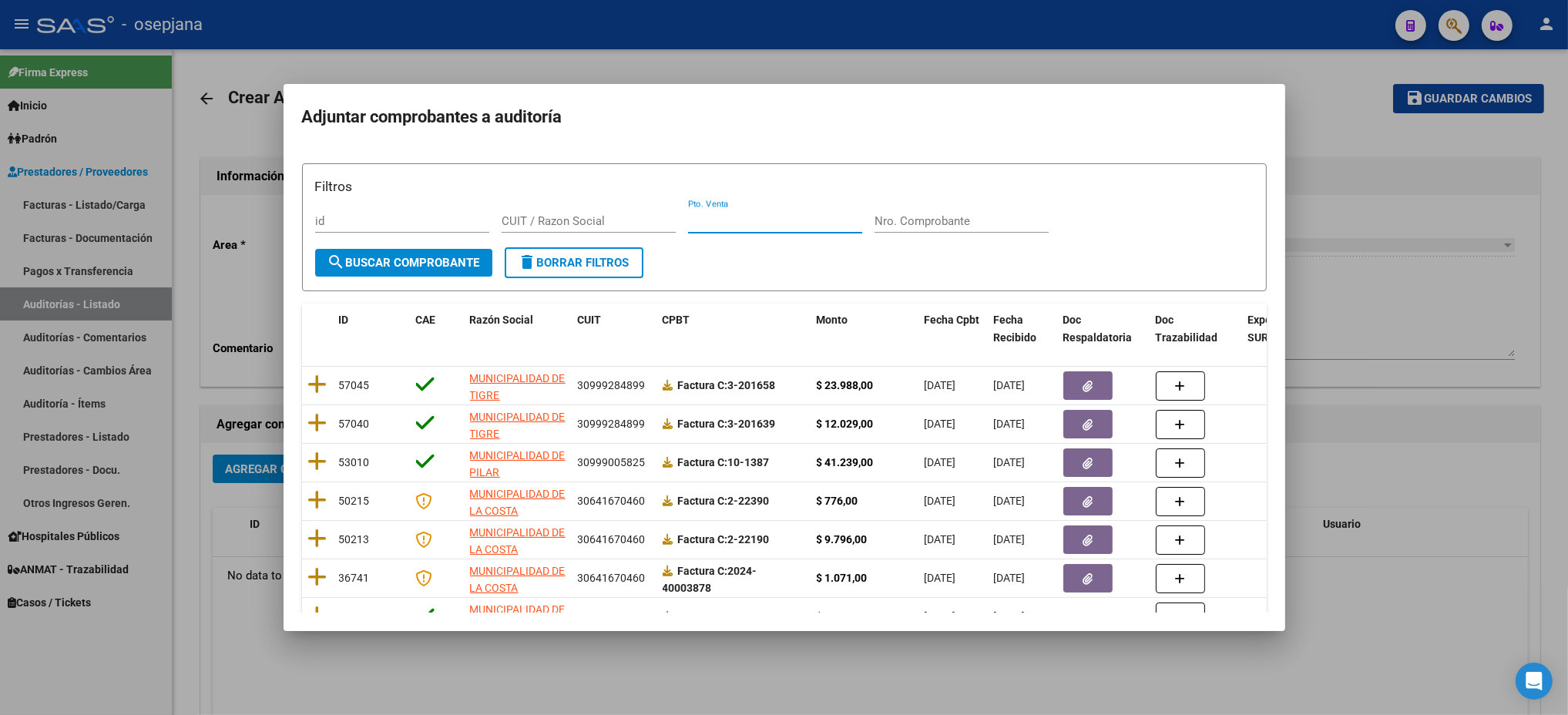
click at [726, 215] on input "Pto. Venta" at bounding box center [775, 221] width 174 height 14
type input "3"
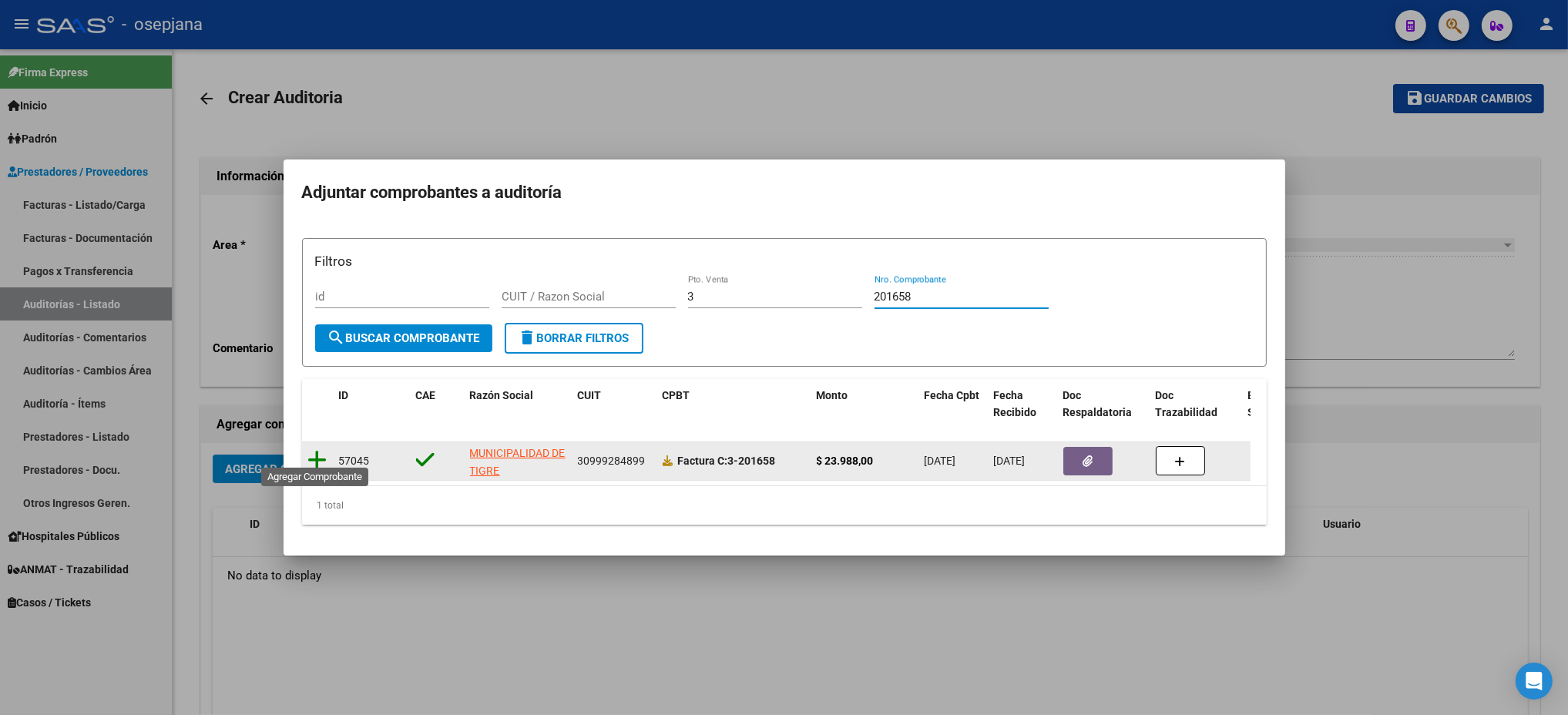
type input "201658"
click at [309, 460] on icon at bounding box center [317, 459] width 19 height 21
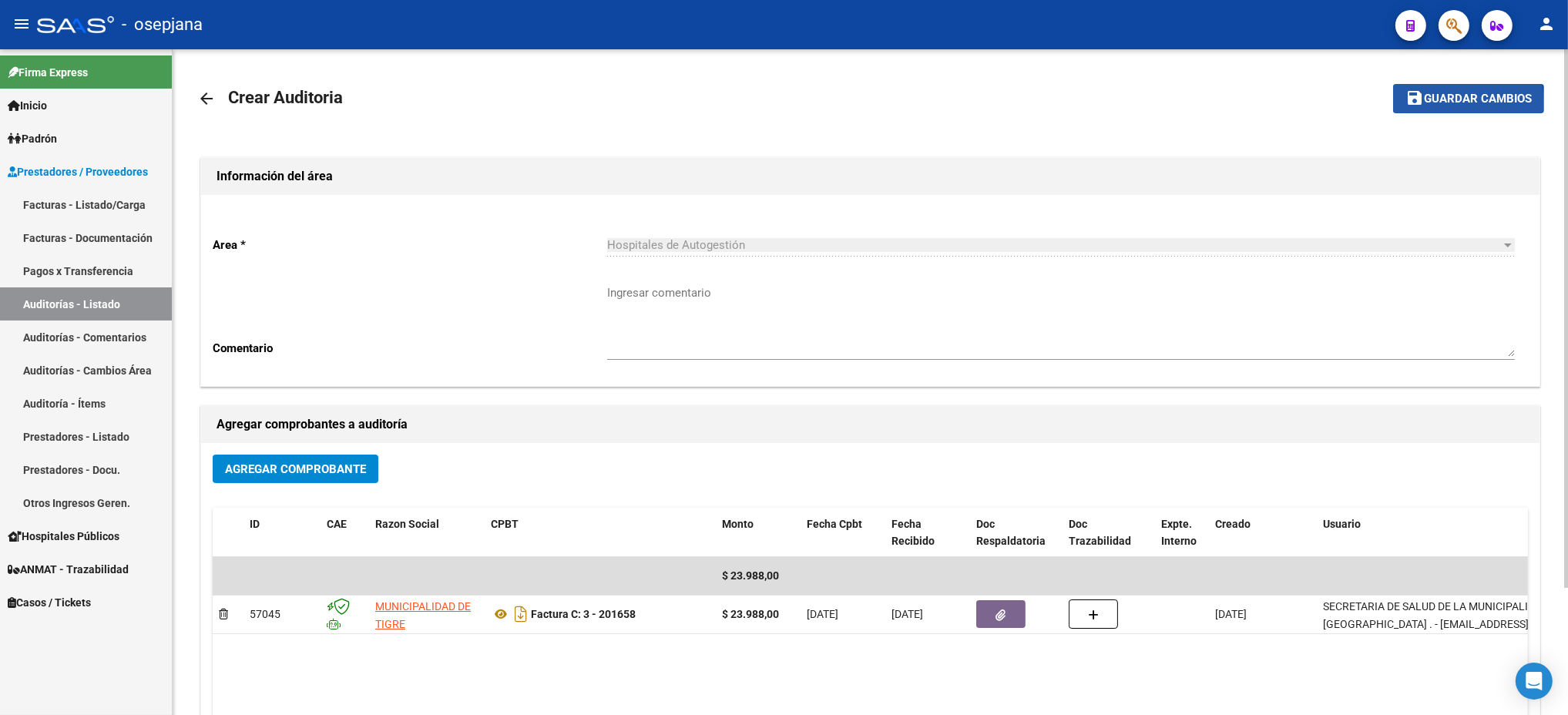
click at [1457, 103] on span "Guardar cambios" at bounding box center [1477, 98] width 108 height 14
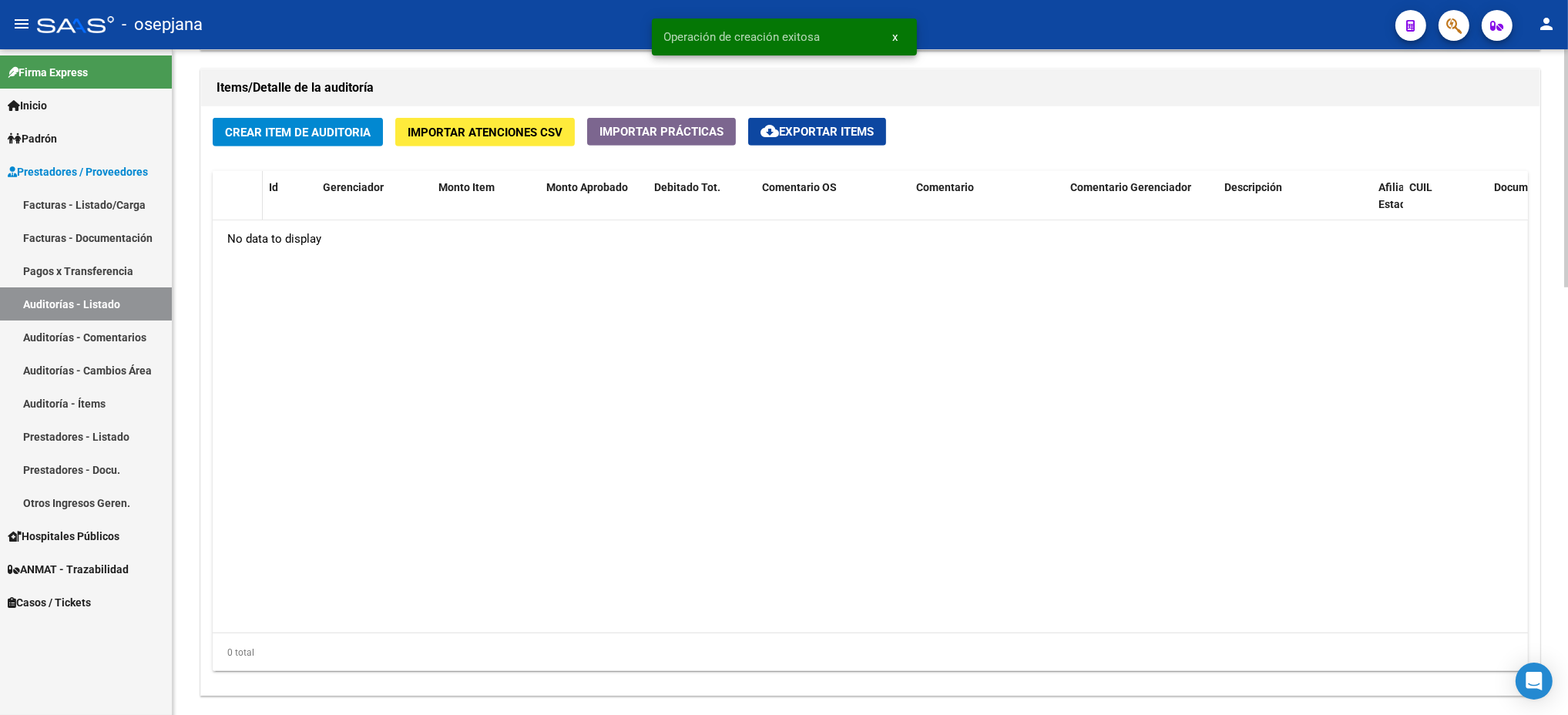
scroll to position [1103, 0]
click at [258, 120] on button "Crear Item de Auditoria" at bounding box center [297, 133] width 170 height 29
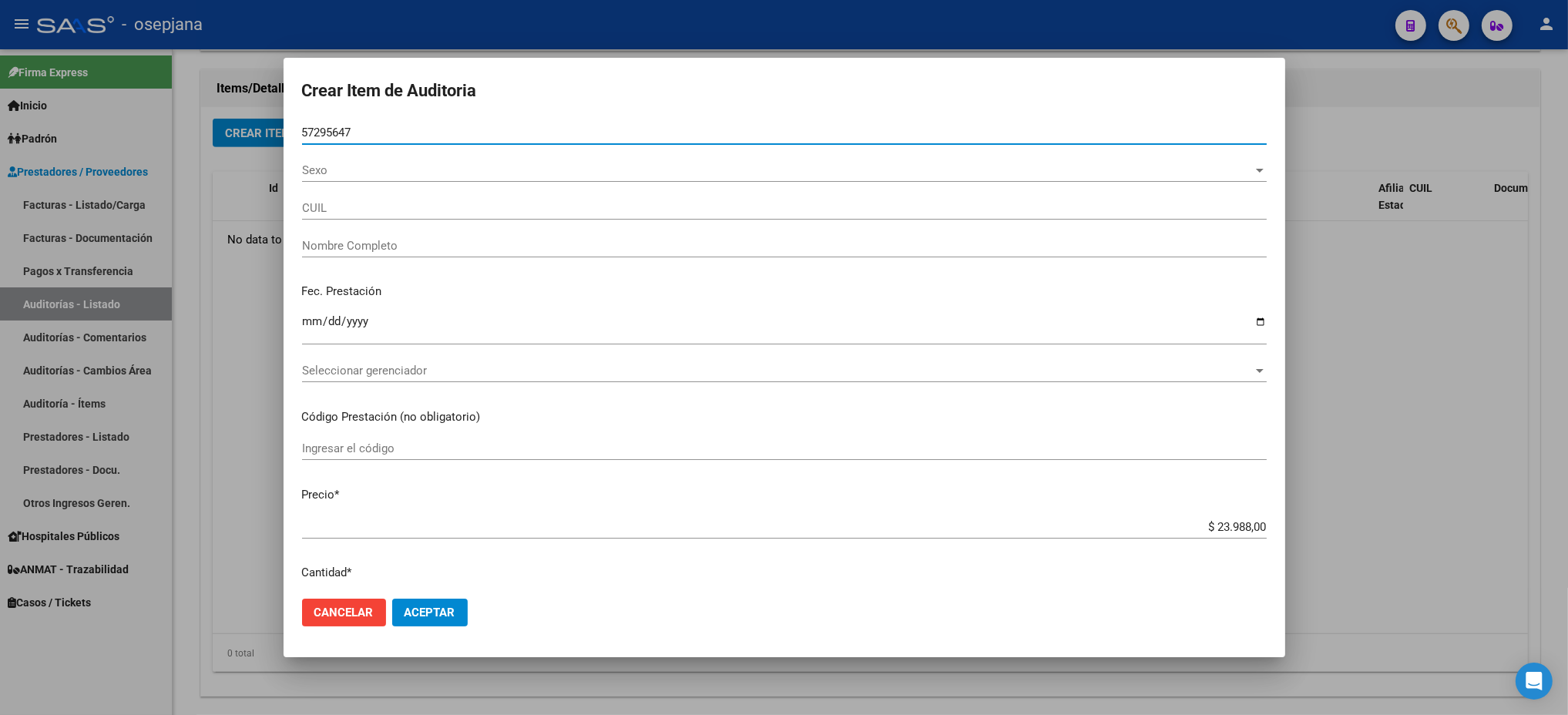
type input "57295647"
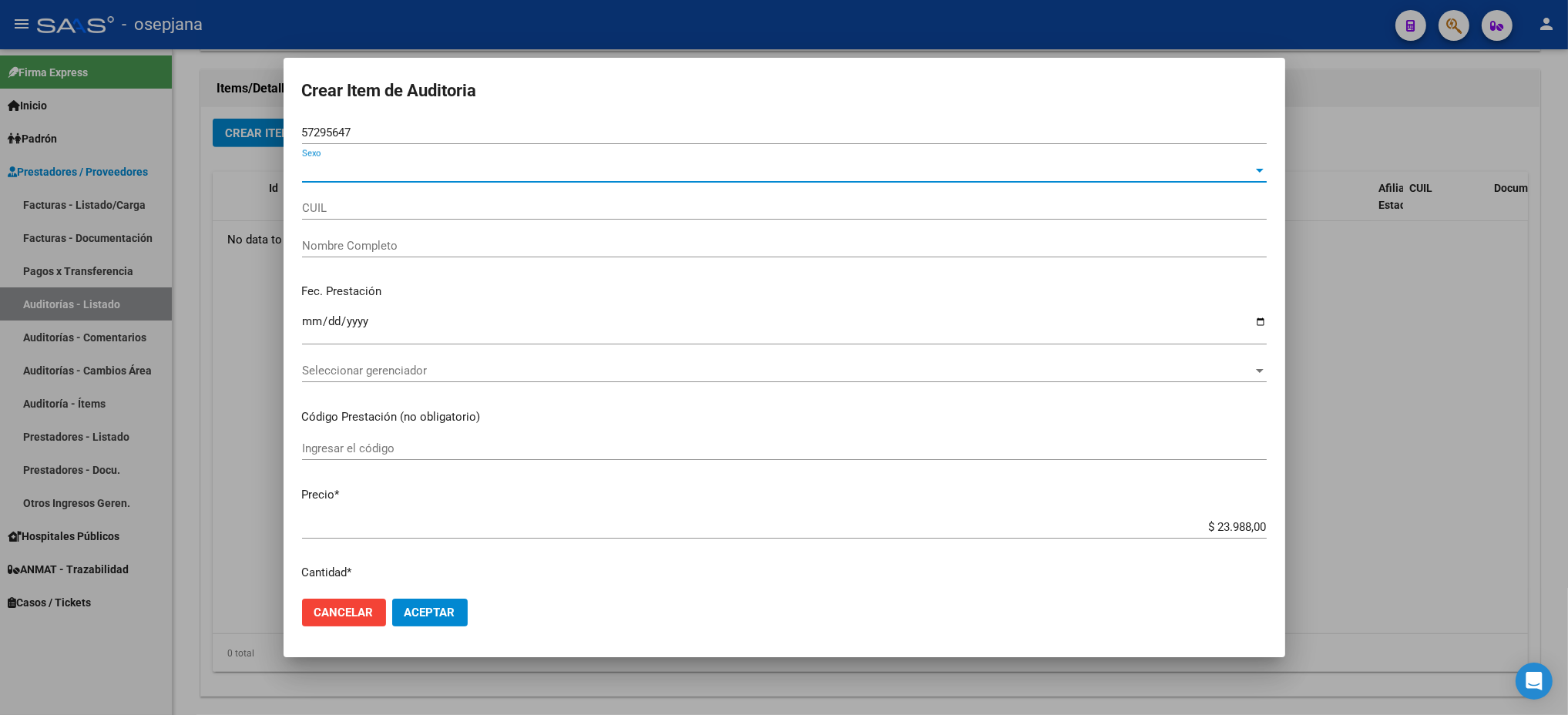
type input "23572956474"
type input "[PERSON_NAME] 01/01/2021AYLIN -"
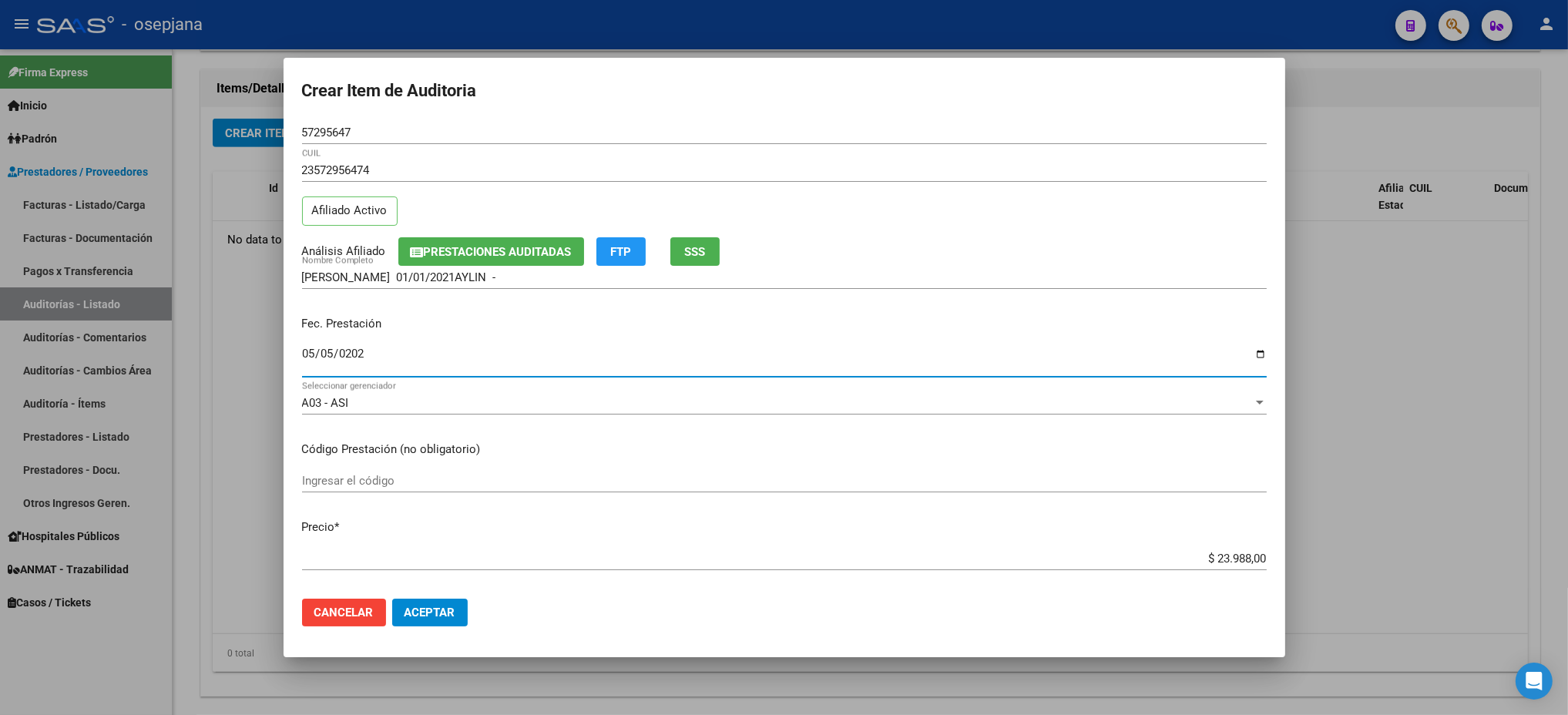
type input "[DATE]"
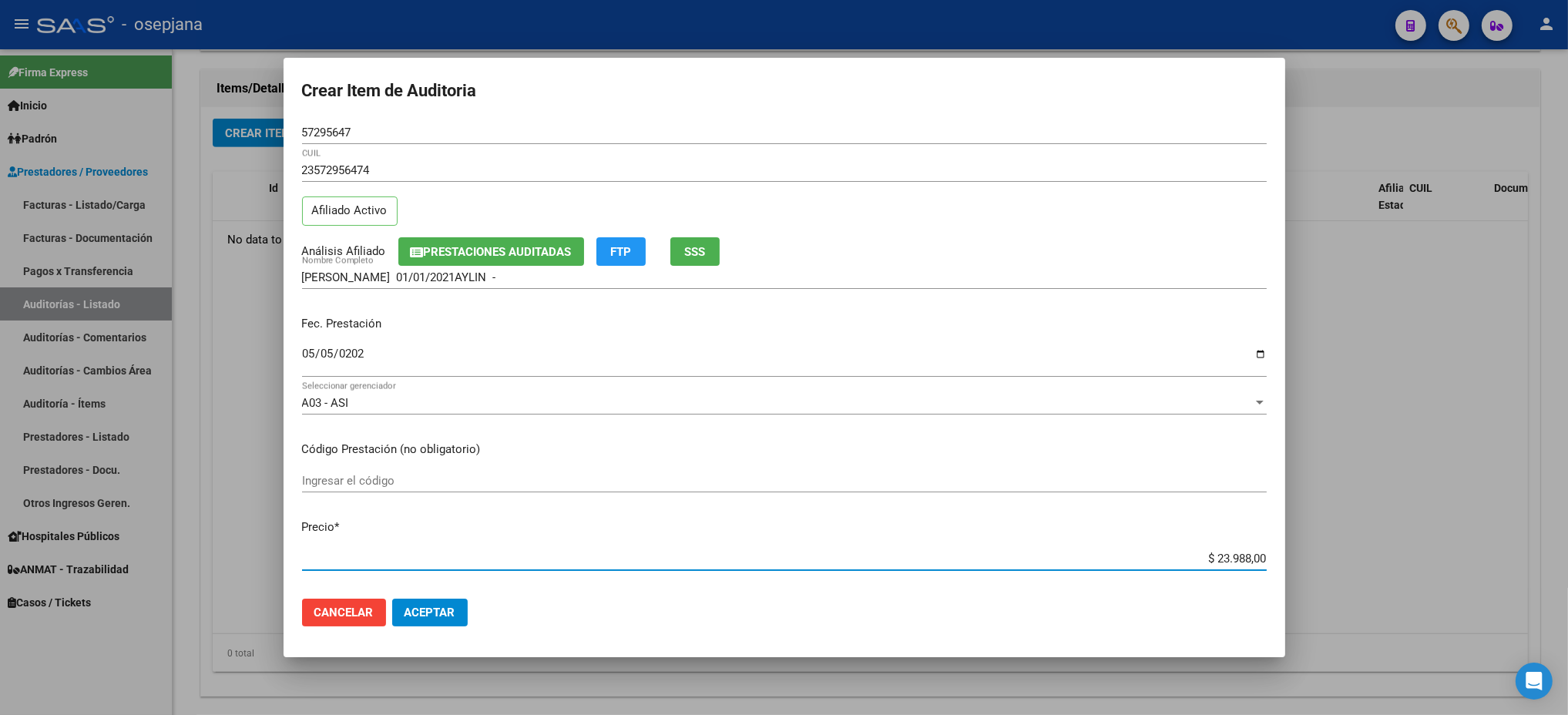
type input "$ 0,03"
type input "$ 0,39"
type input "$ 3,99"
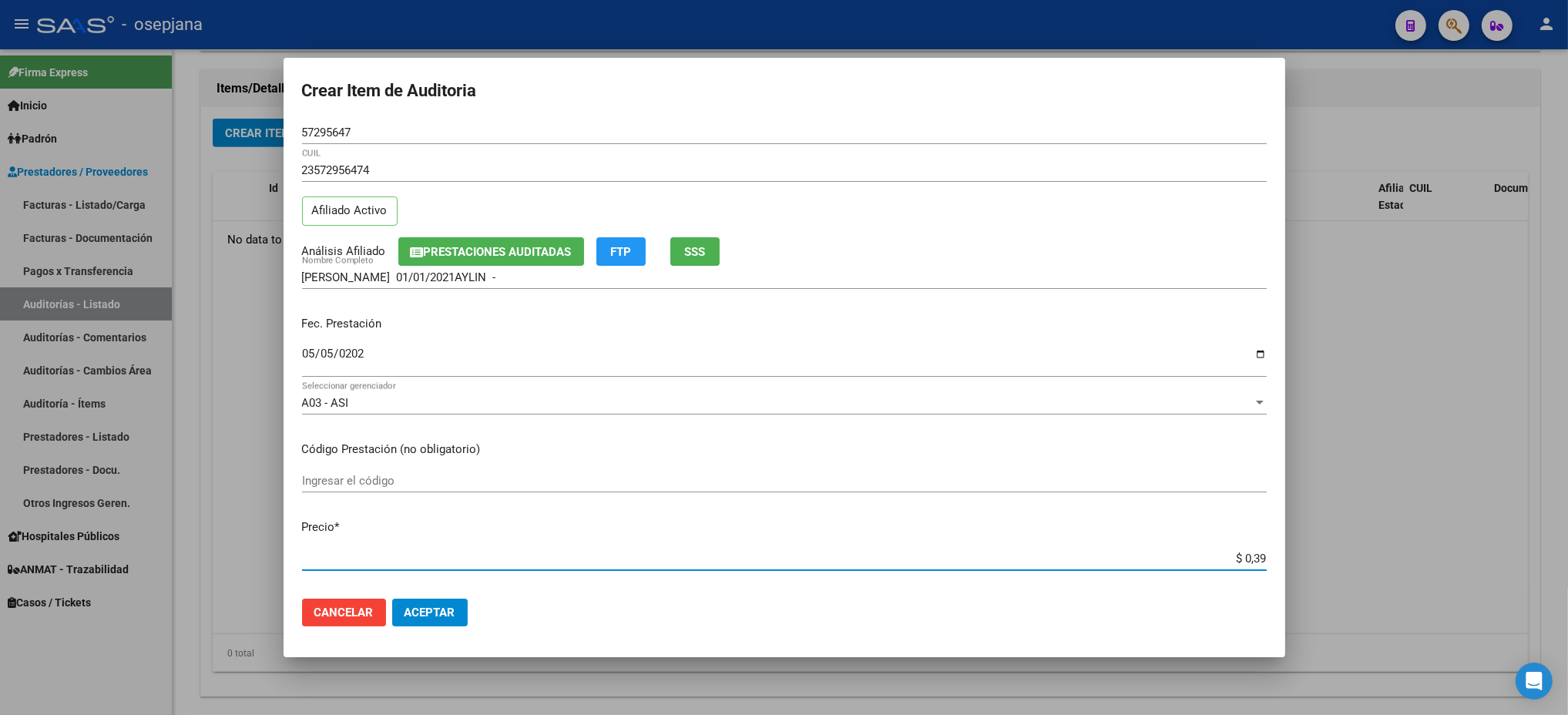
type input "$ 3,99"
type input "$ 39,98"
type input "$ 399,80"
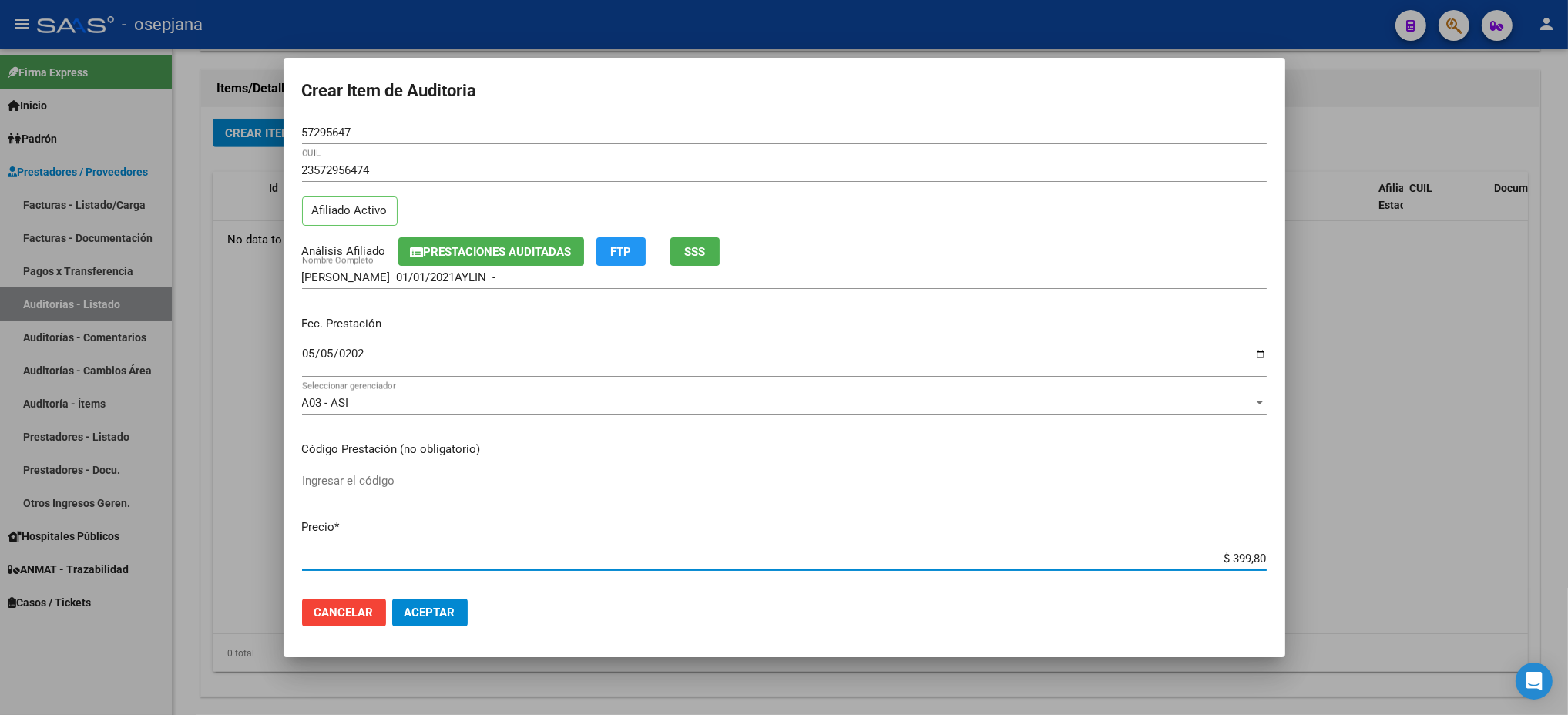
type input "$ 3.998,00"
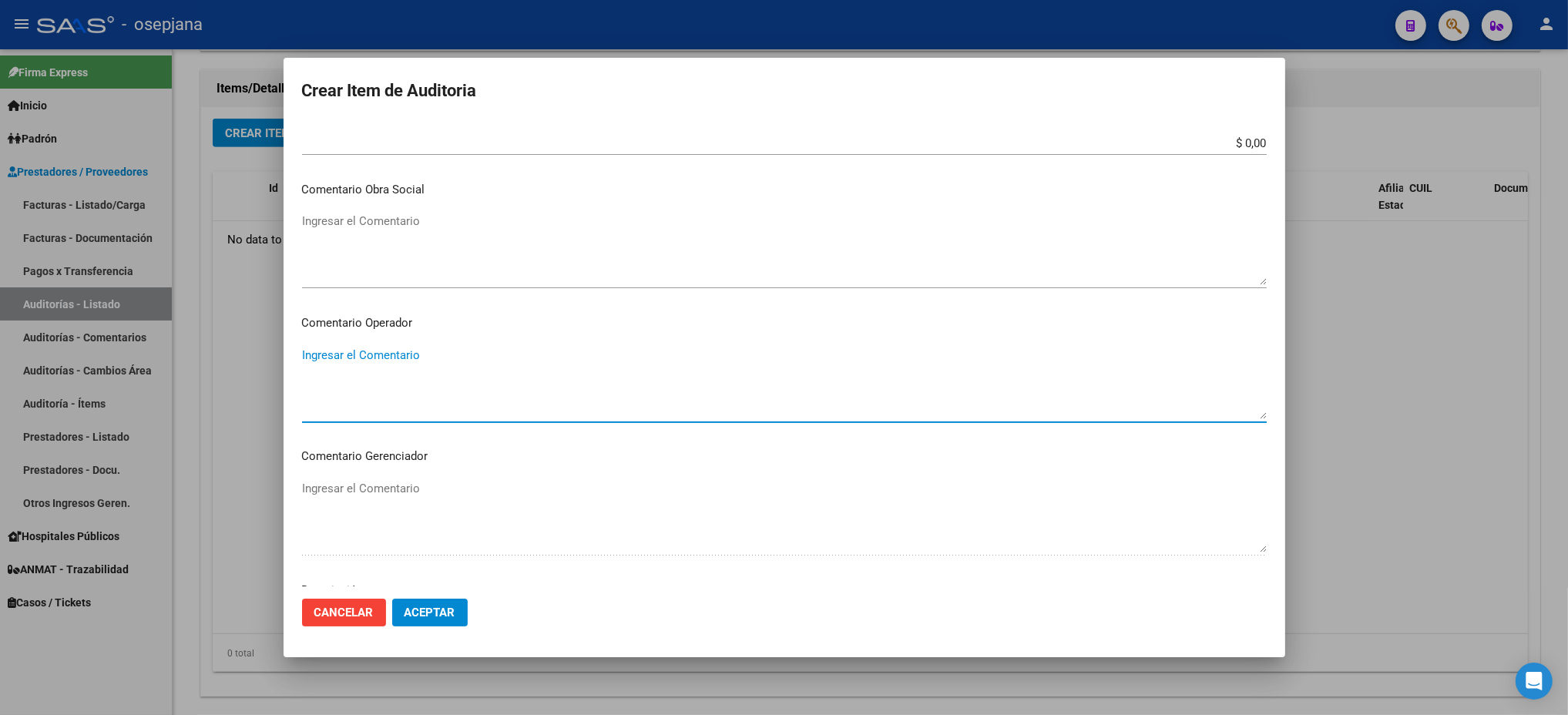
scroll to position [917, 0]
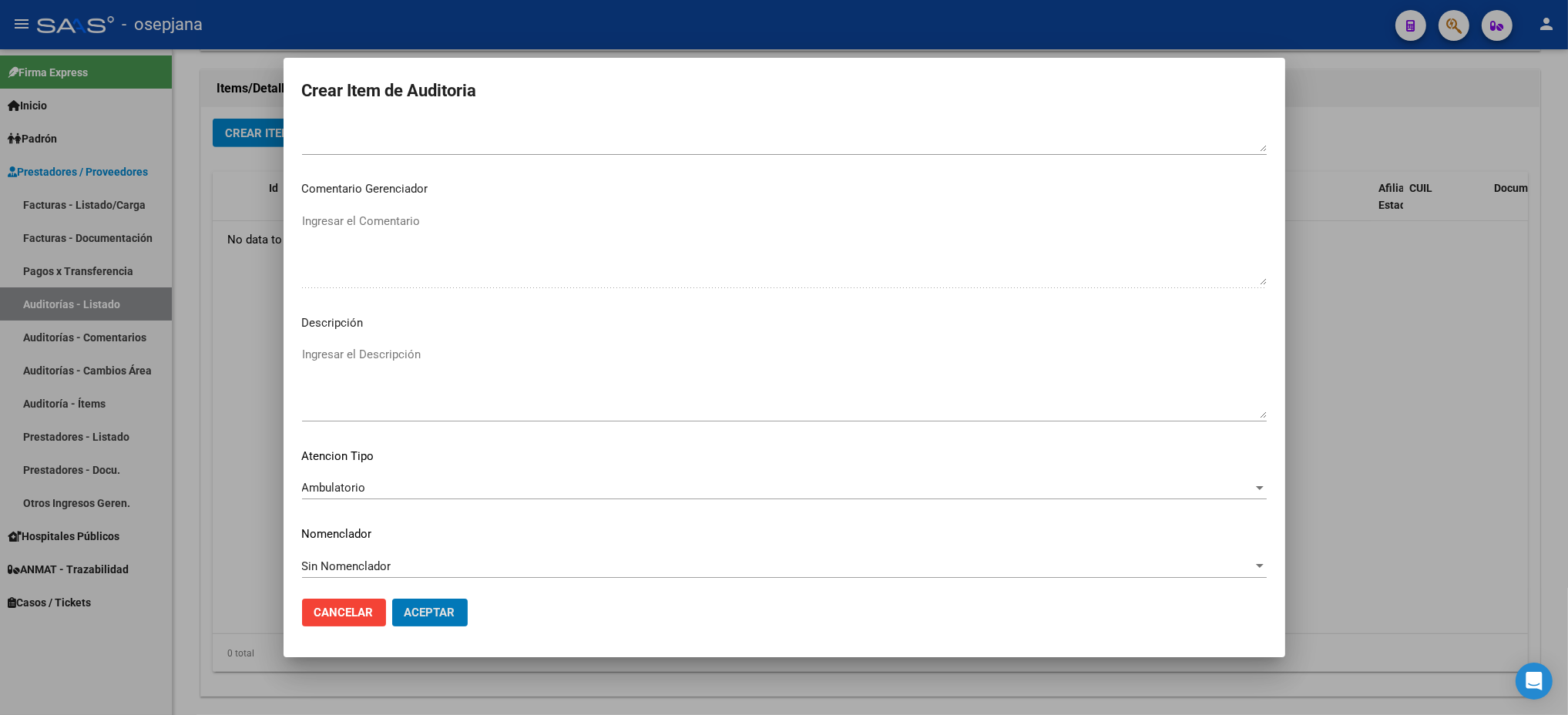
click at [392, 599] on button "Aceptar" at bounding box center [430, 613] width 75 height 28
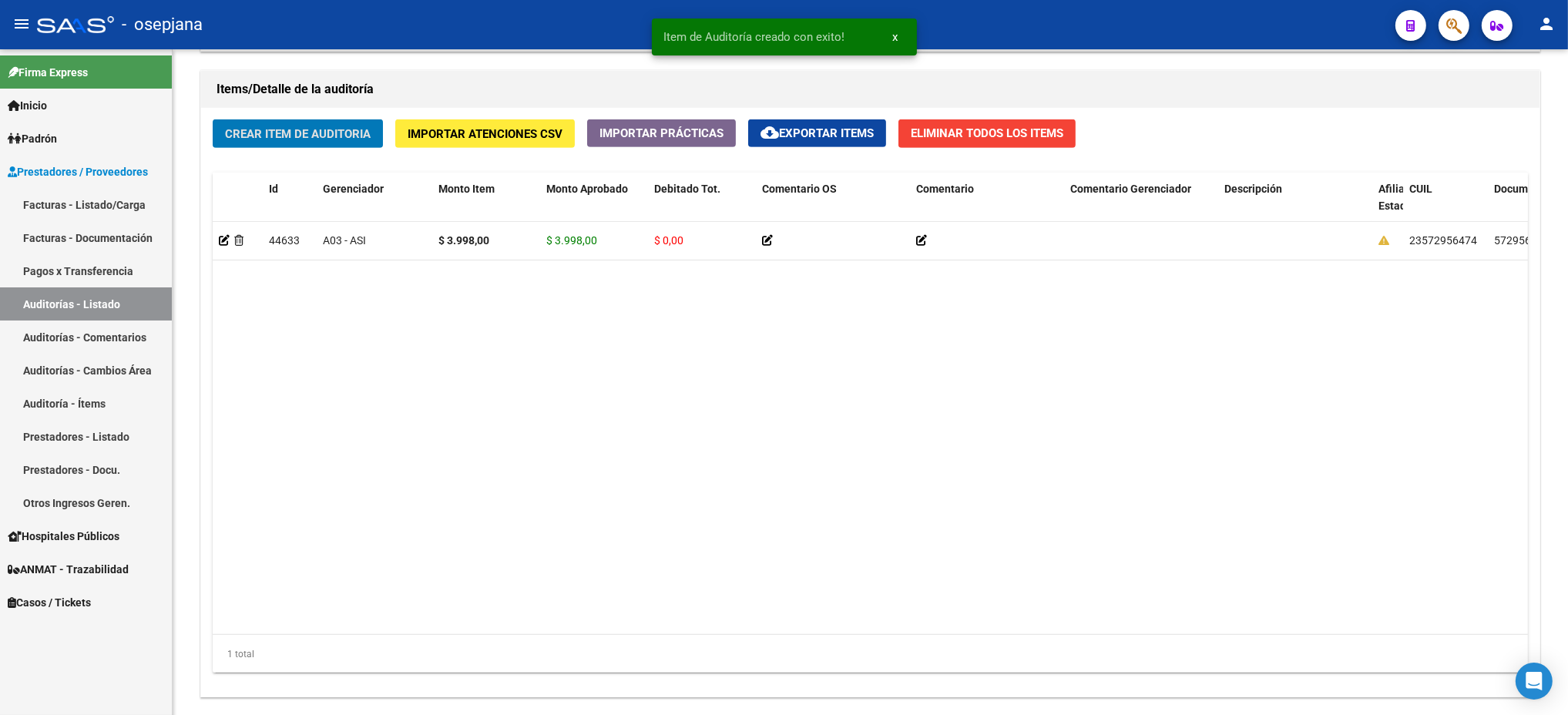
scroll to position [1104, 0]
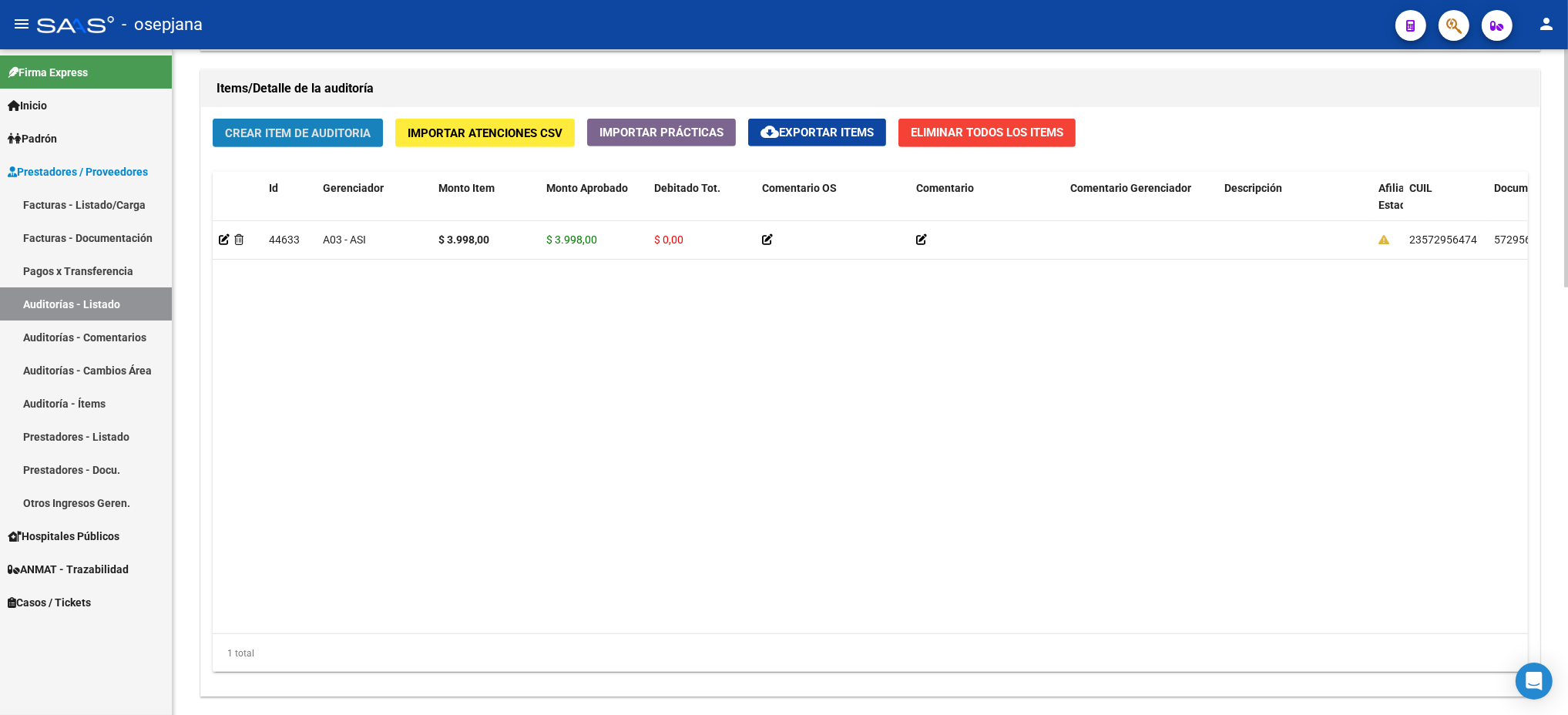
click at [363, 129] on span "Crear Item de Auditoria" at bounding box center [297, 133] width 145 height 14
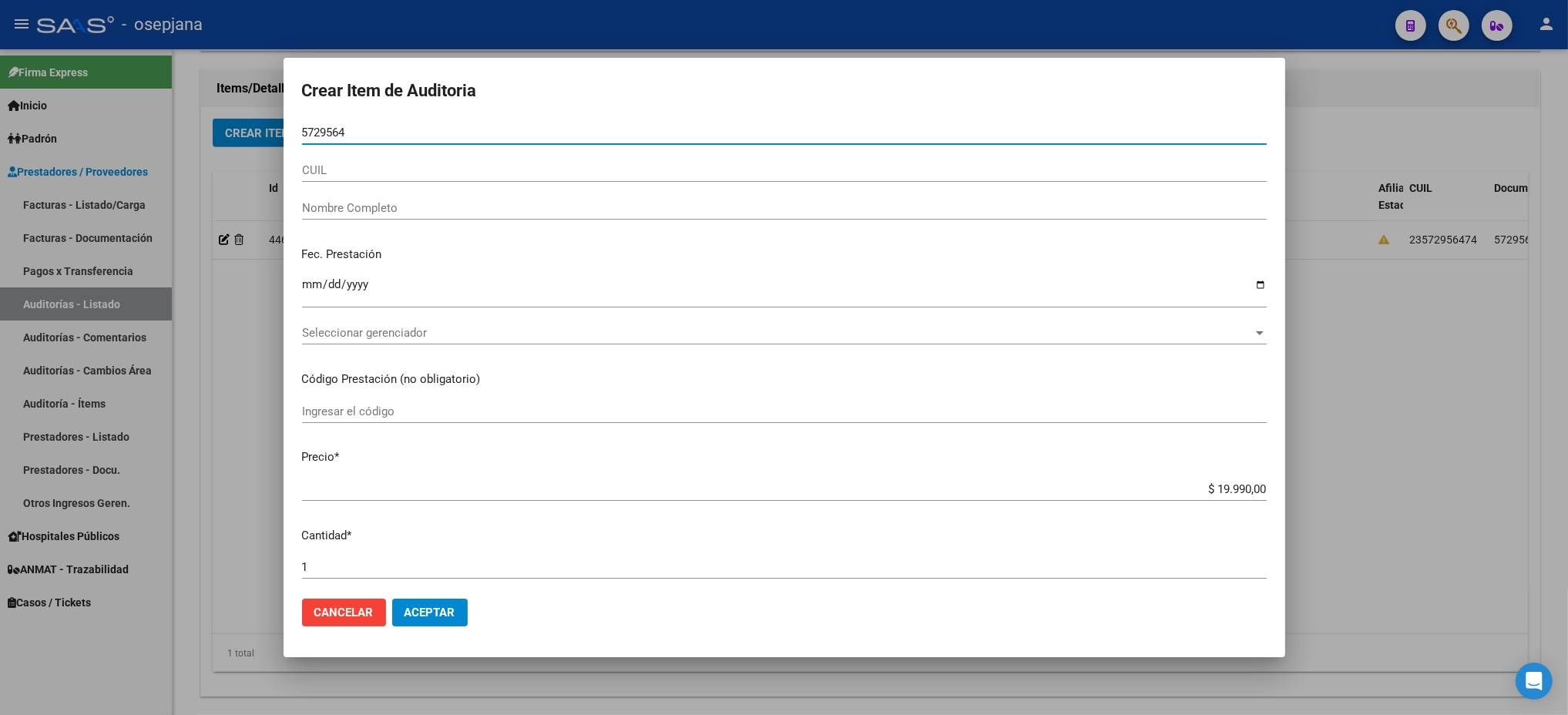
type input "57295647"
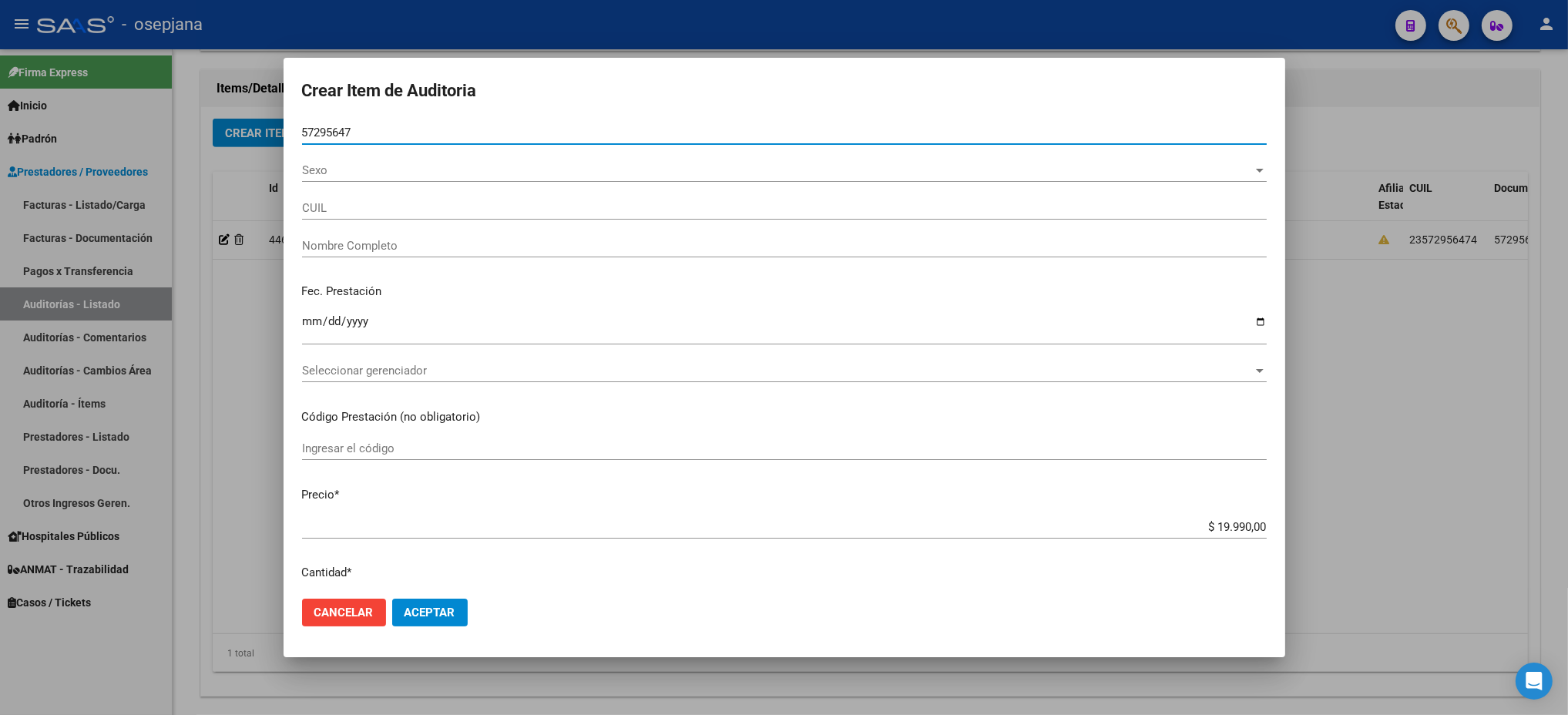
type input "23572956474"
type input "[PERSON_NAME] 01/01/2021AYLIN -"
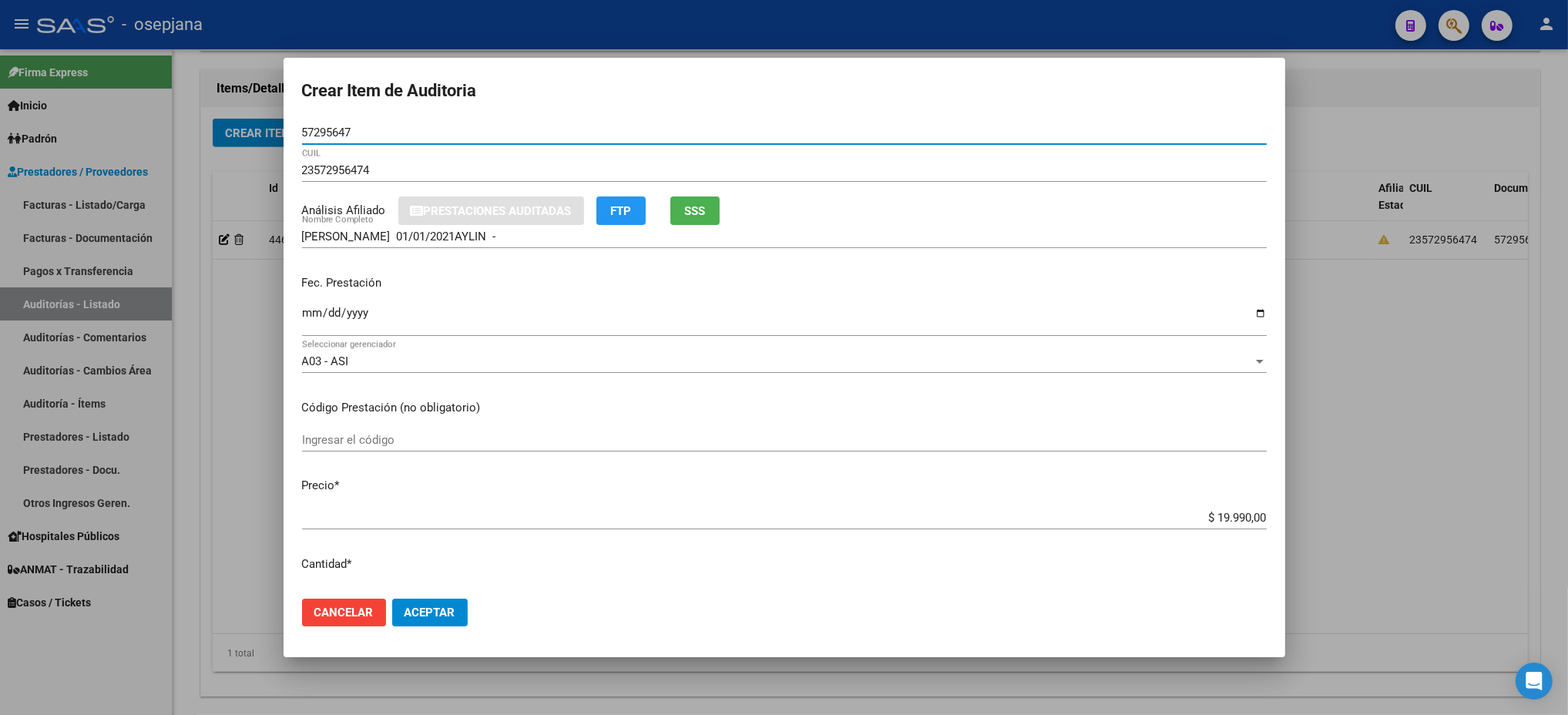
type input "57295647"
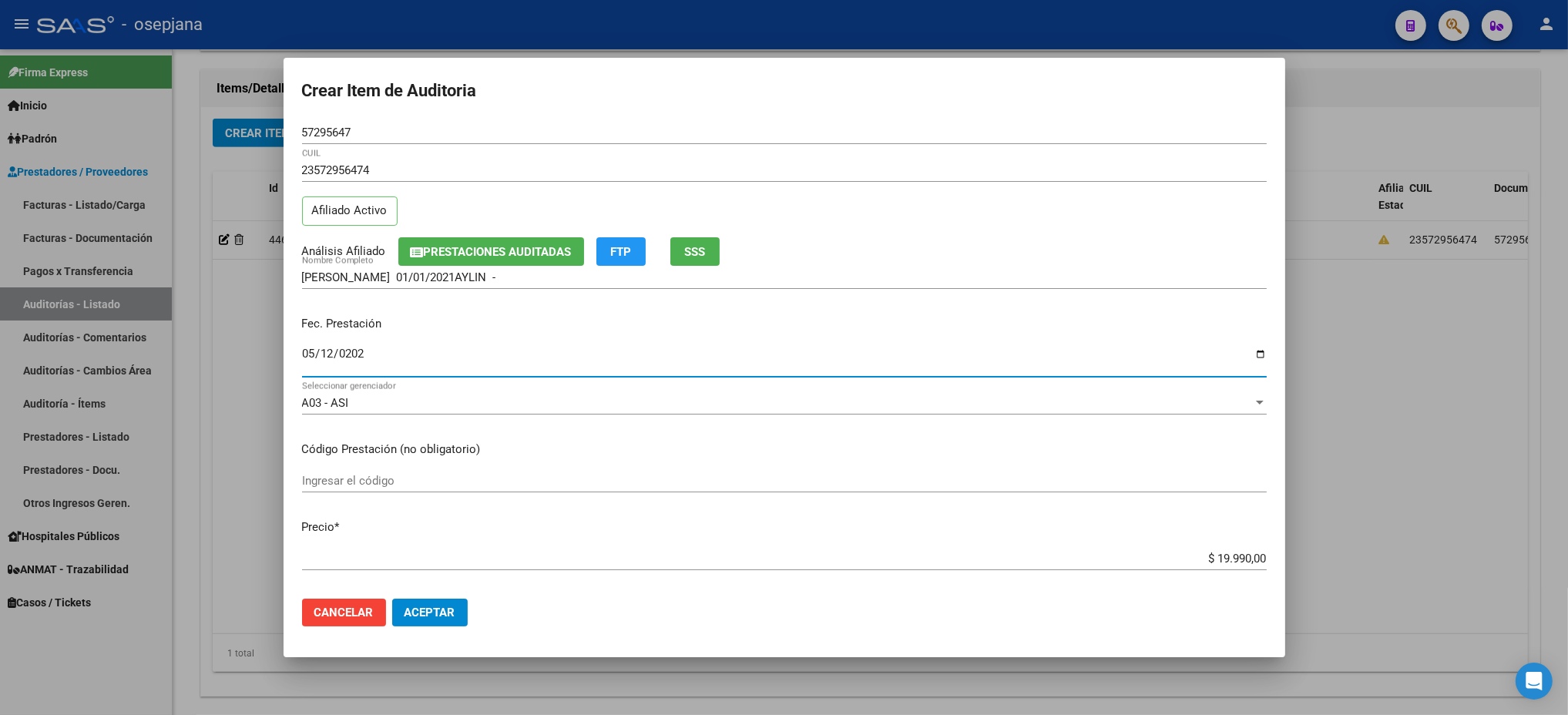
type input "[DATE]"
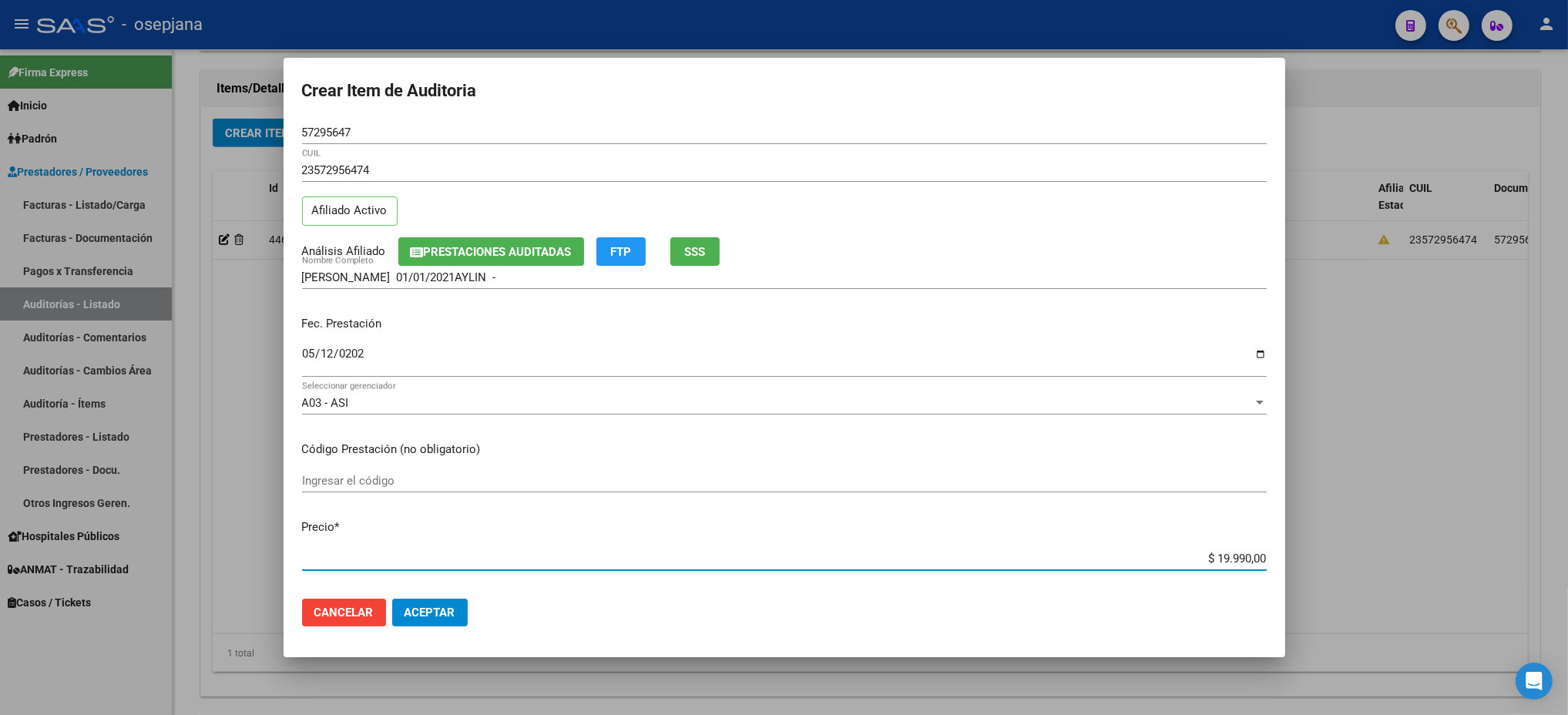
type input "$ 0,03"
type input "$ 0,39"
type input "$ 3,99"
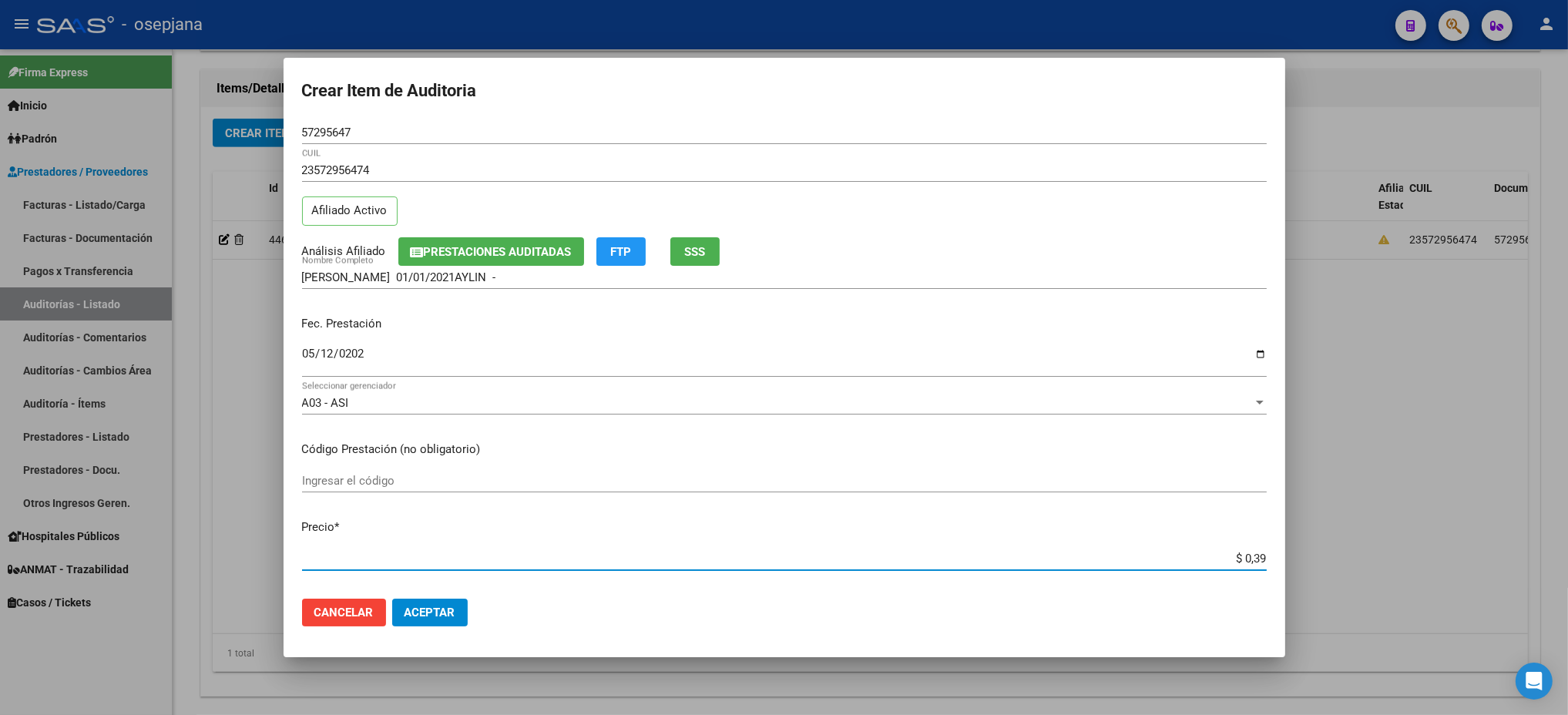
type input "$ 3,99"
type input "$ 39,98"
type input "$ 399,80"
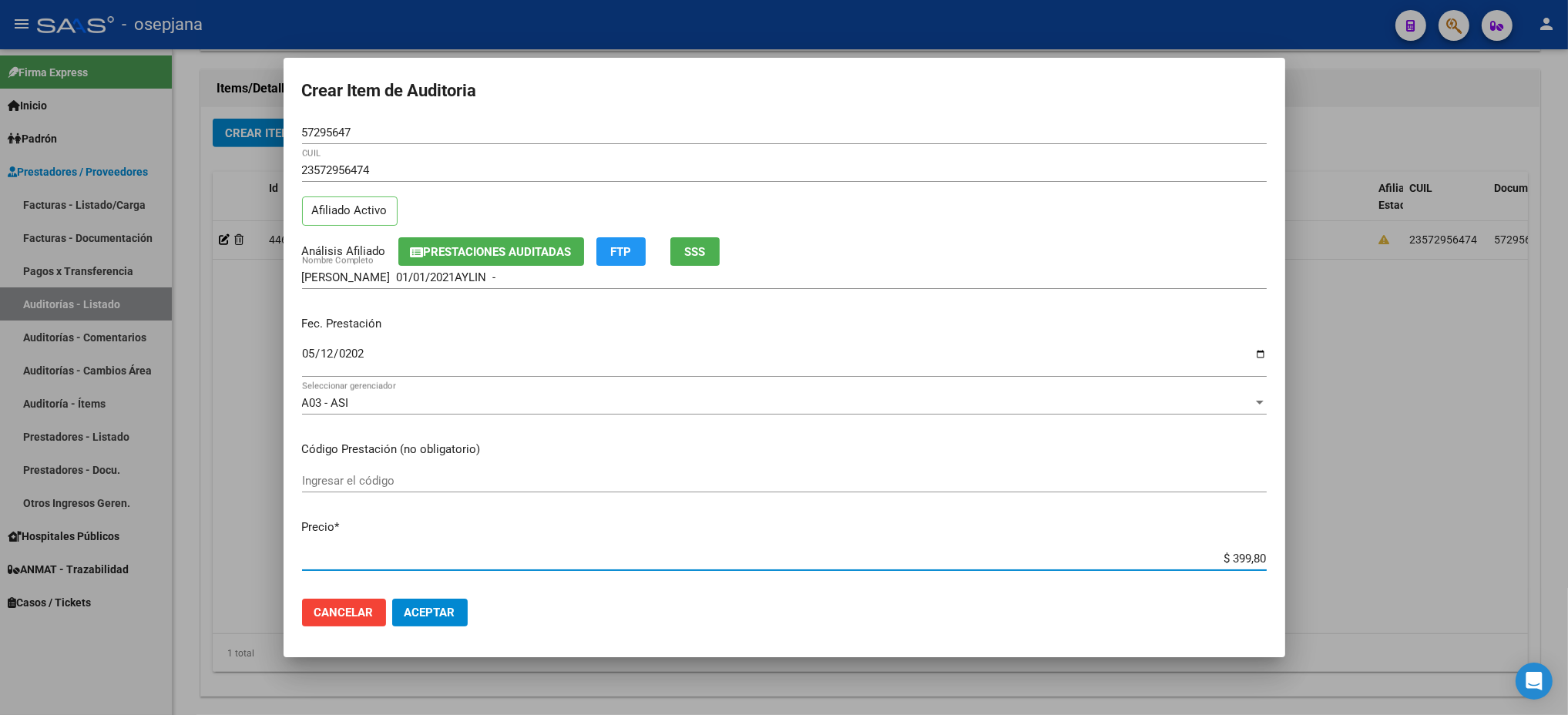
type input "$ 3.998,00"
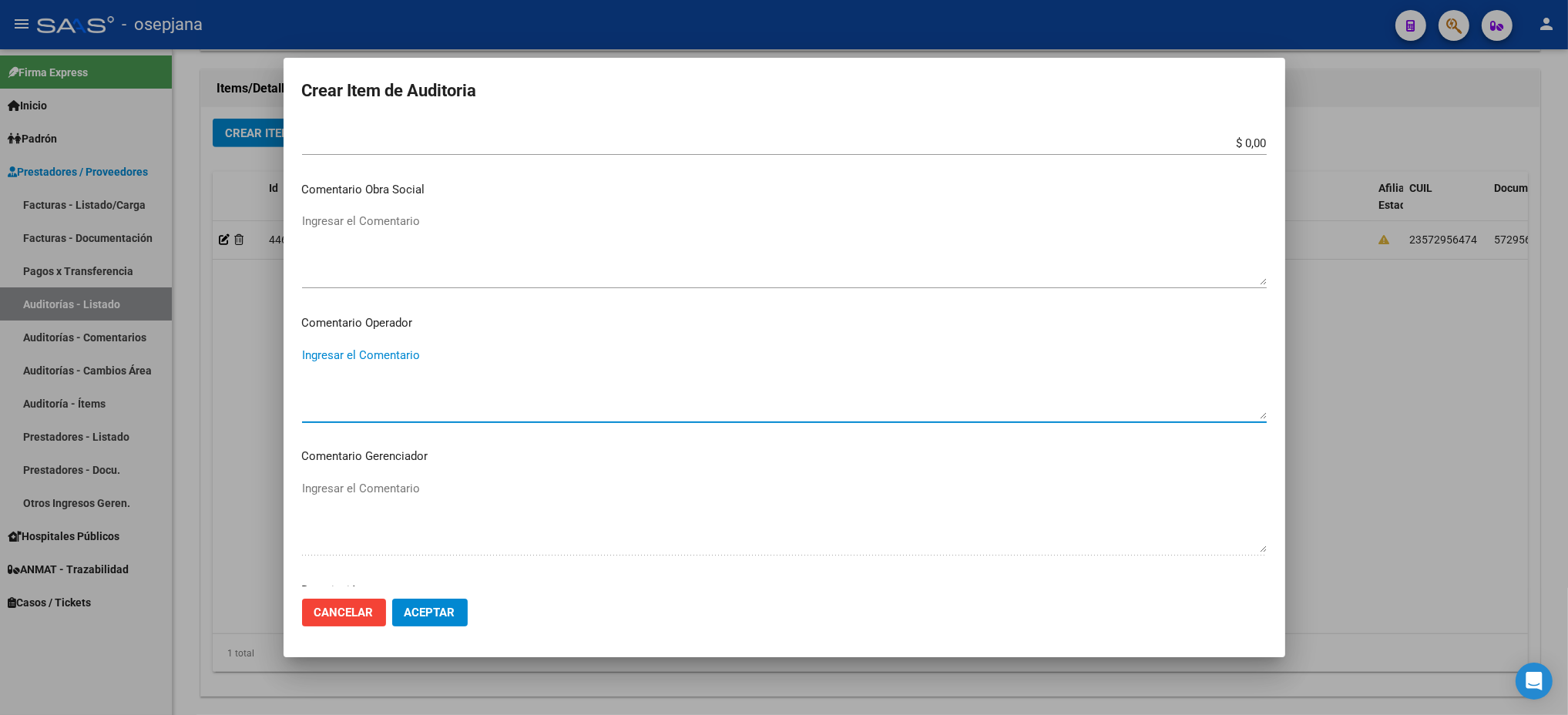
scroll to position [917, 0]
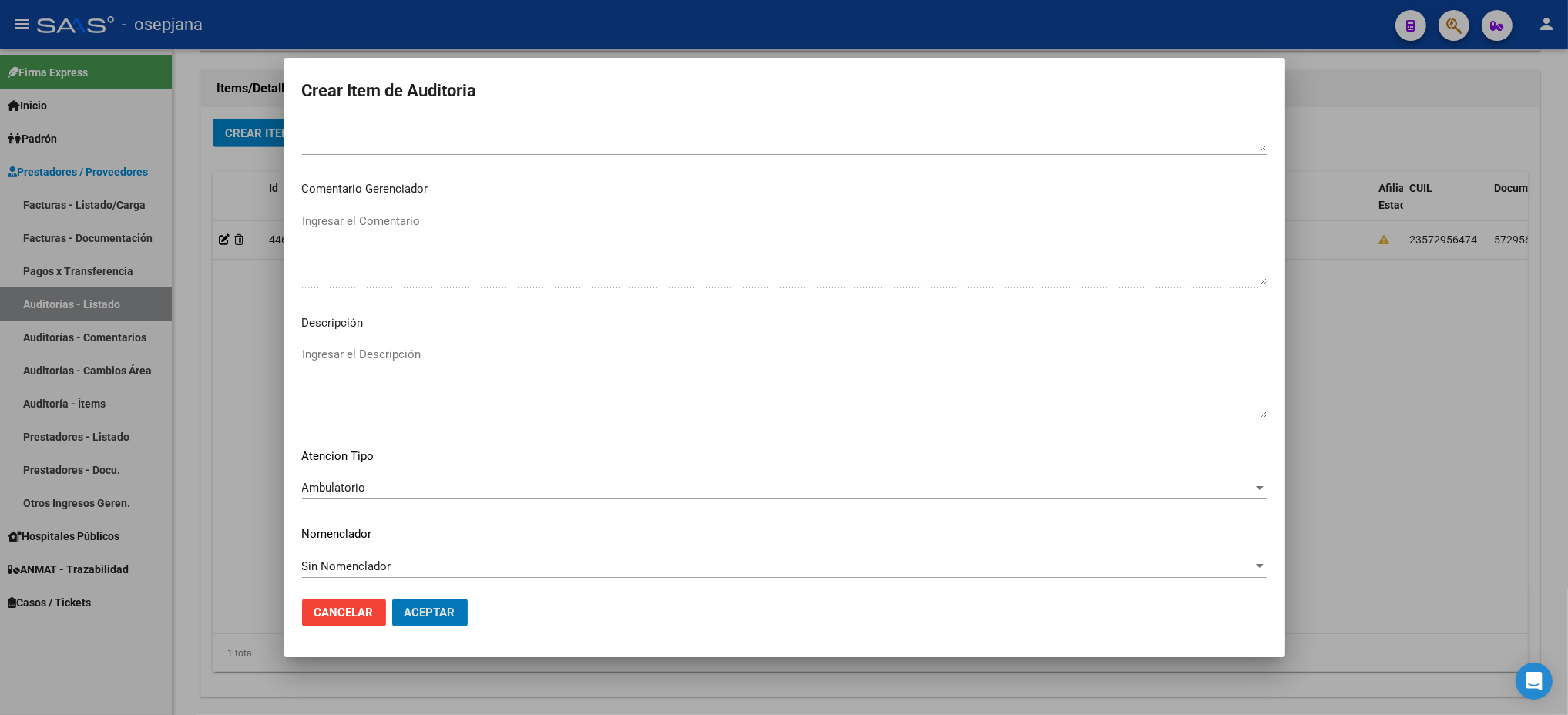
click at [392, 599] on button "Aceptar" at bounding box center [430, 613] width 75 height 28
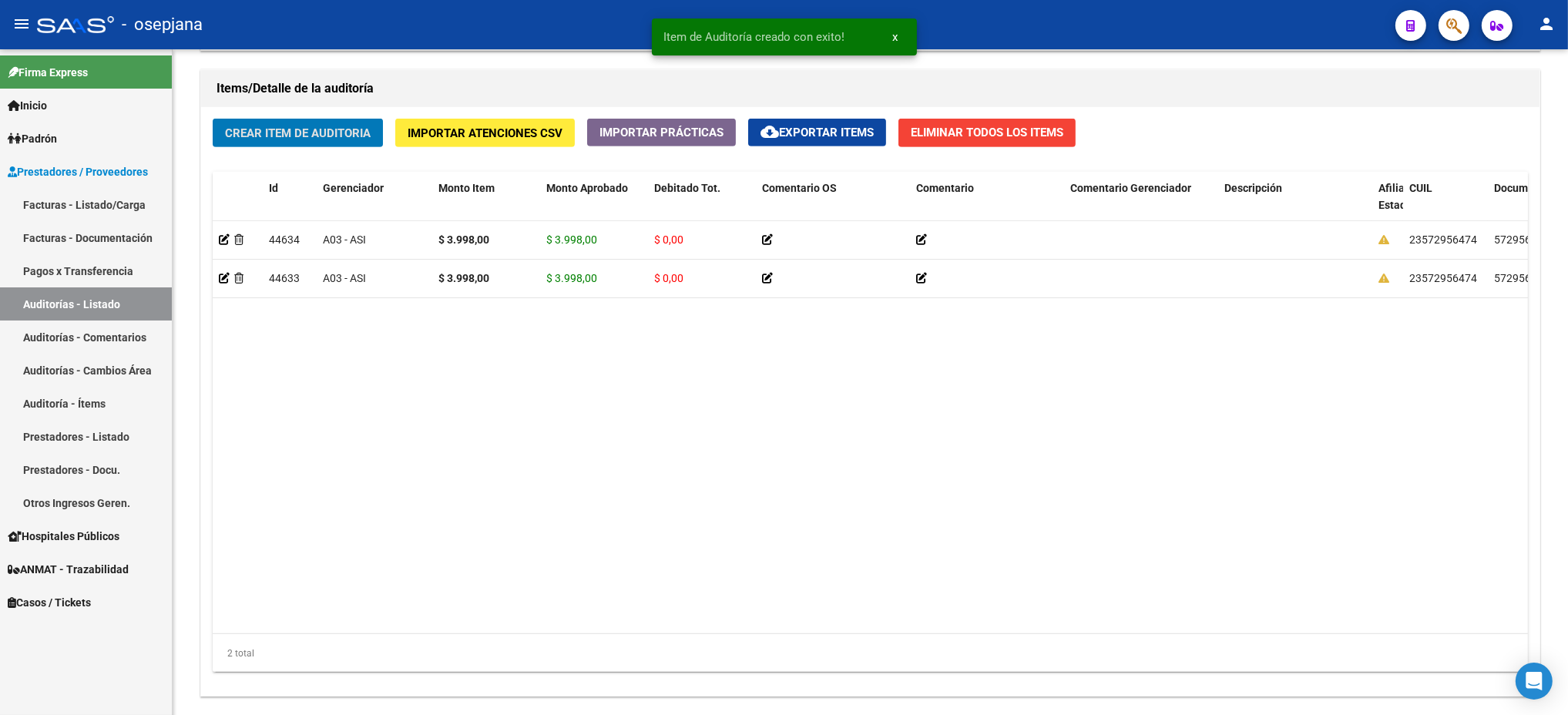
click at [213, 119] on button "Crear Item de Auditoria" at bounding box center [297, 133] width 170 height 29
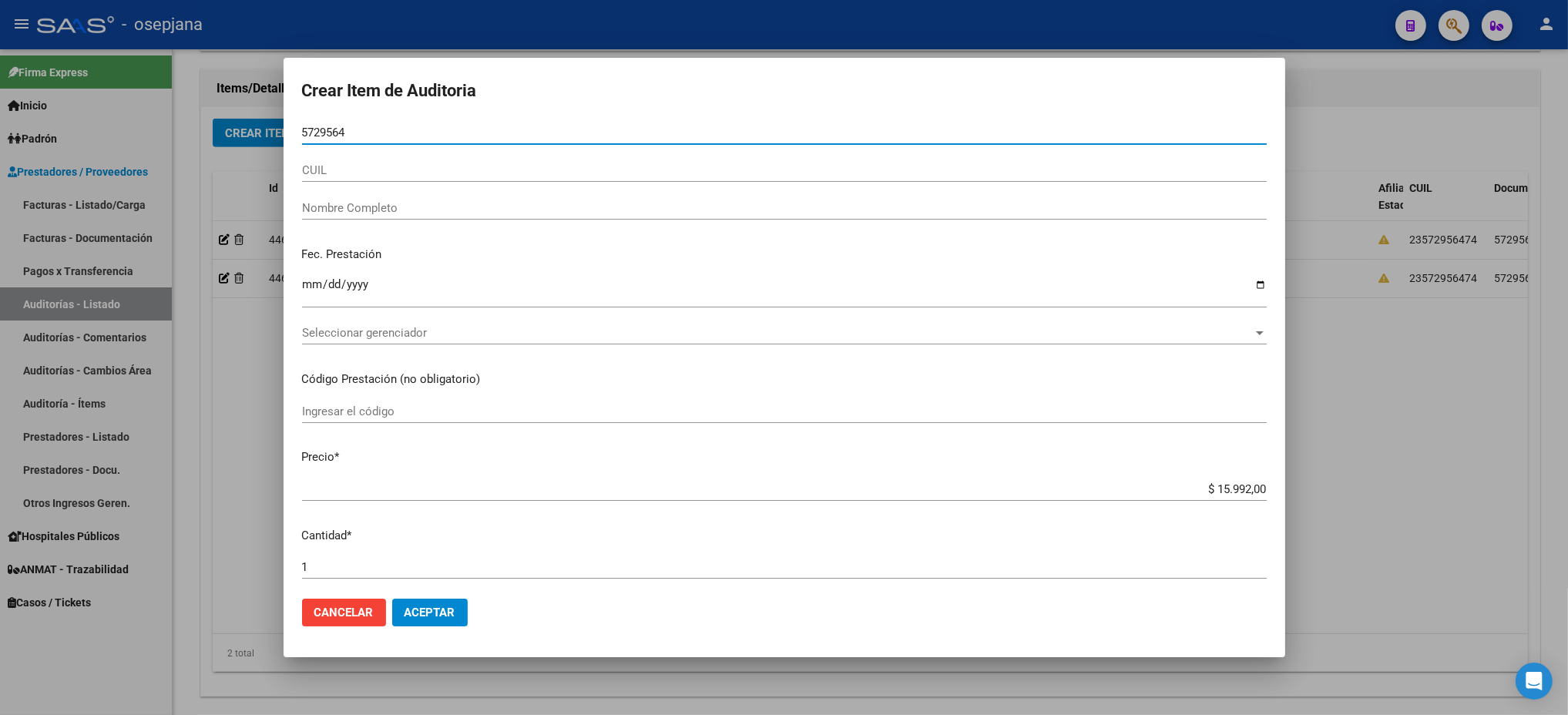
type input "57295647"
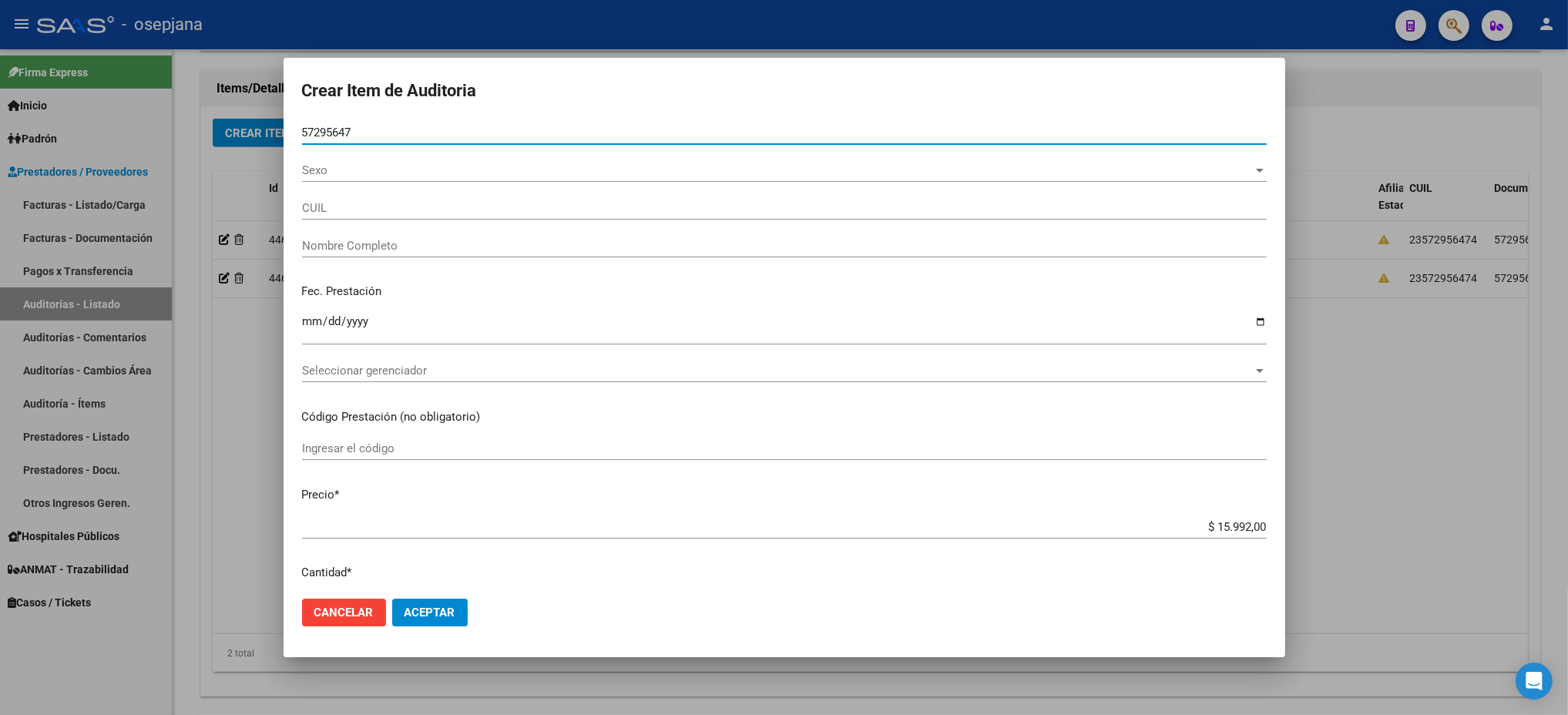
type input "23572956474"
type input "[PERSON_NAME] 01/01/2021AYLIN -"
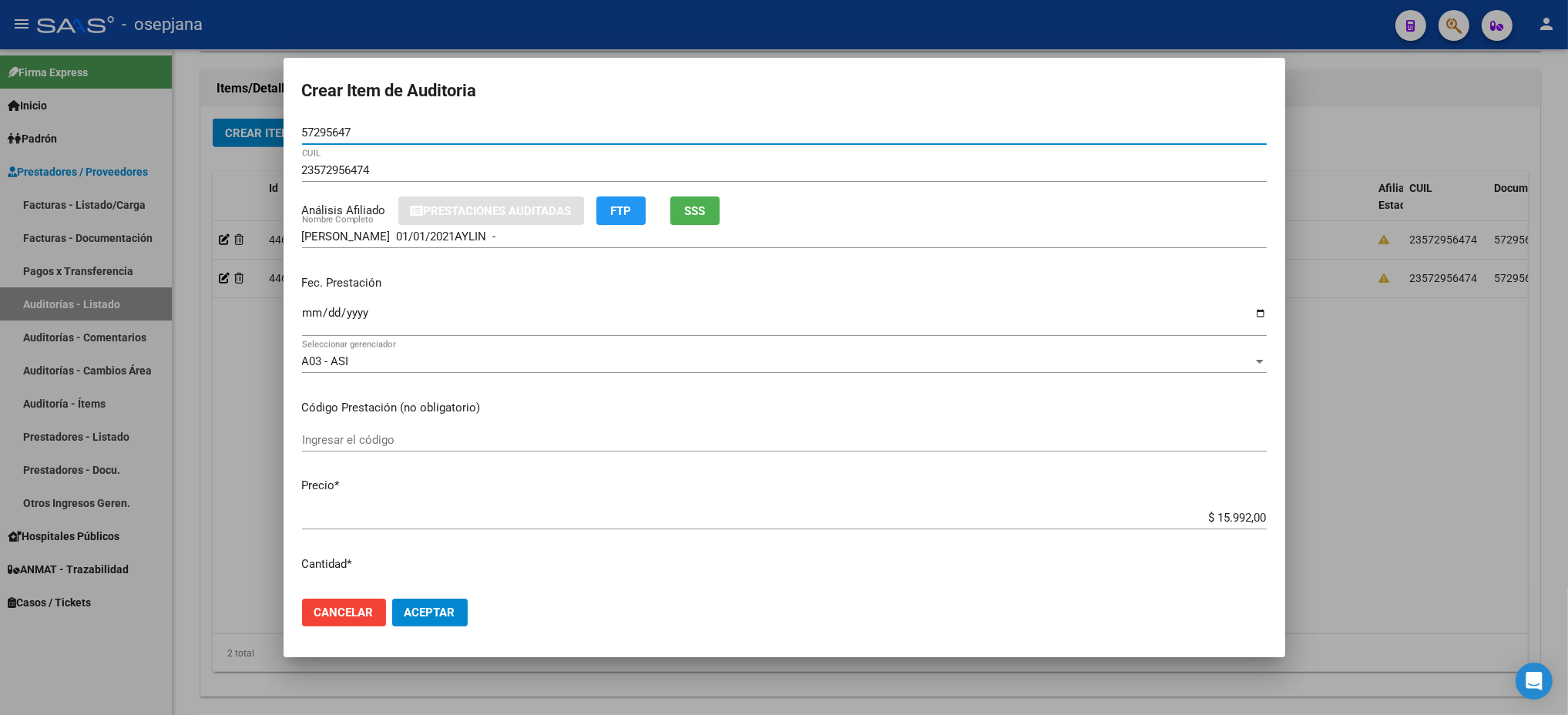
type input "57295647"
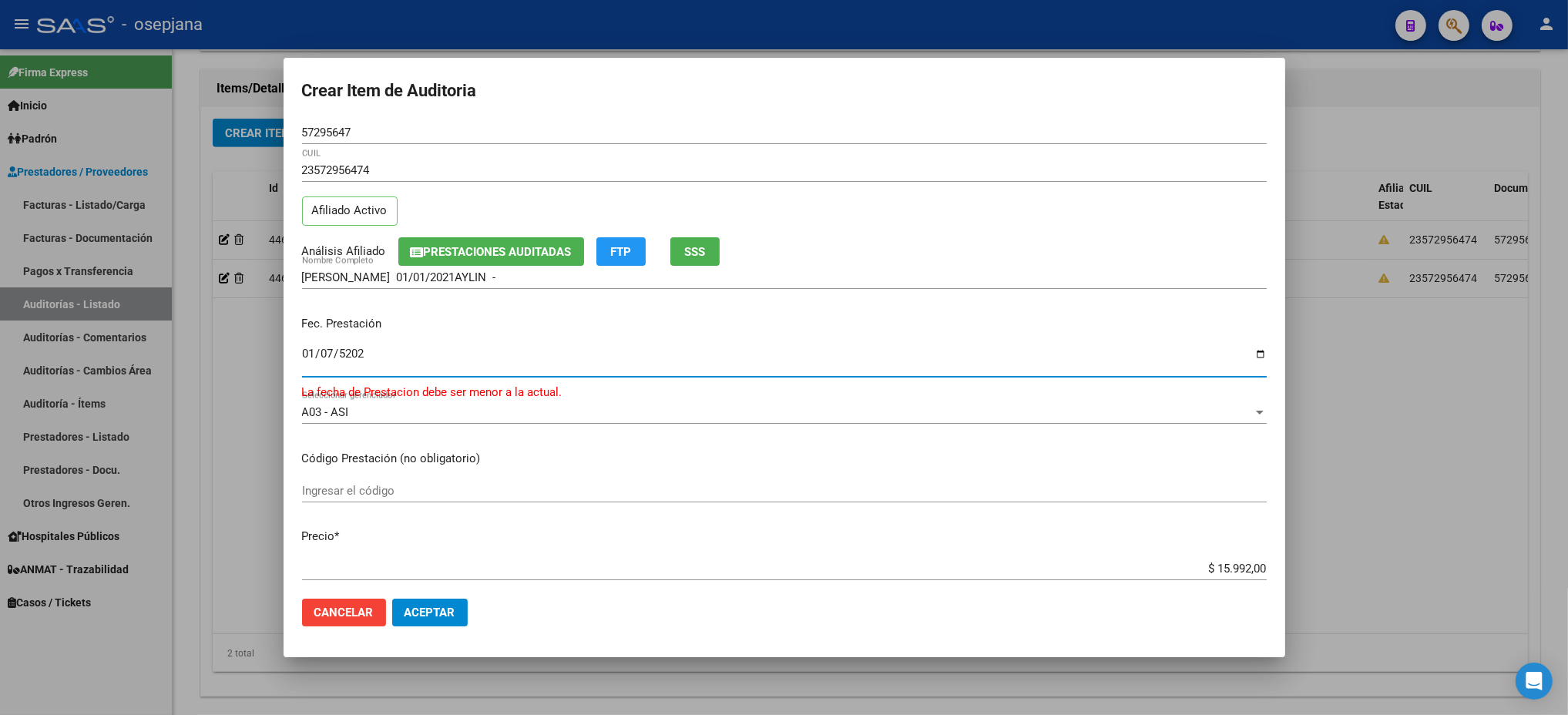
type input "[DATE]"
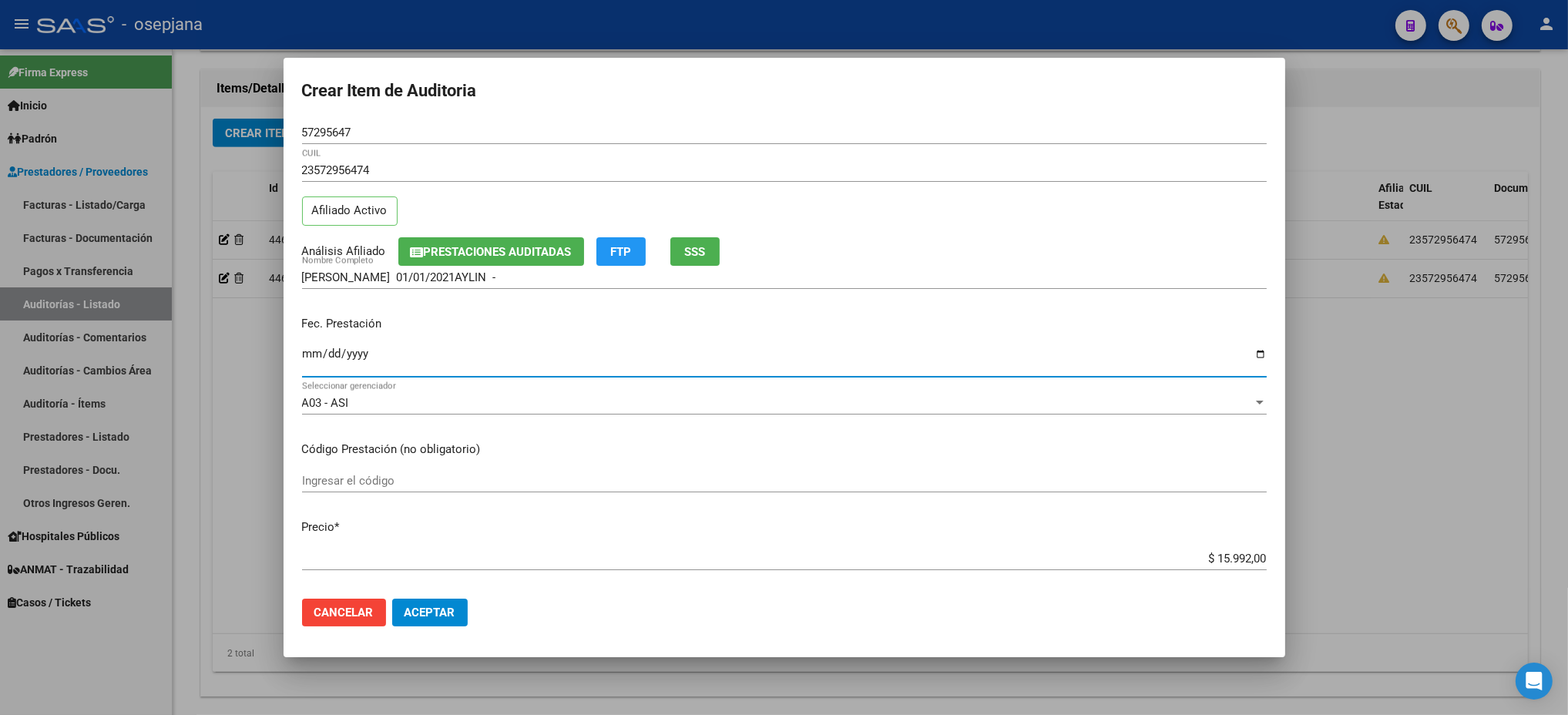
type input "[DATE]"
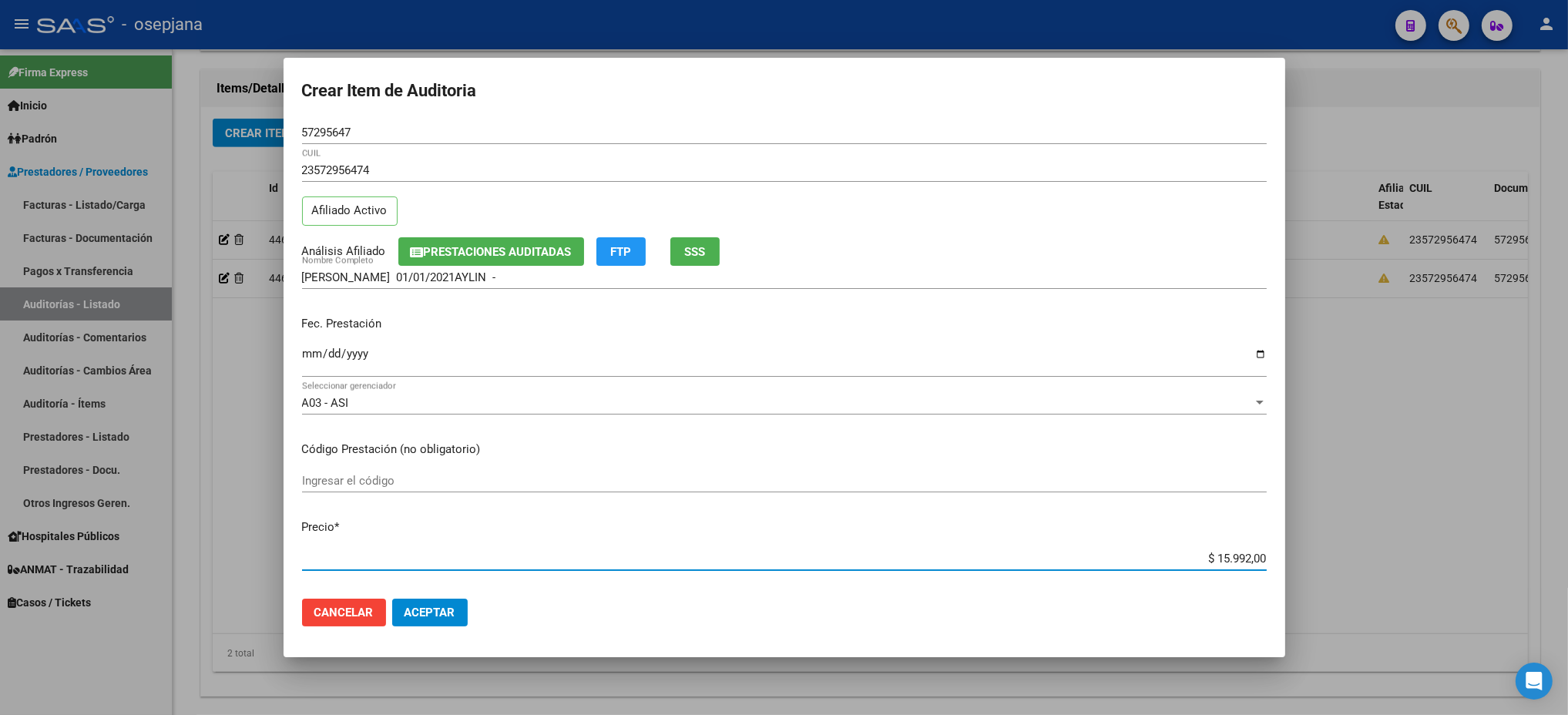
type input "$ 0,03"
type input "$ 0,39"
type input "$ 3,99"
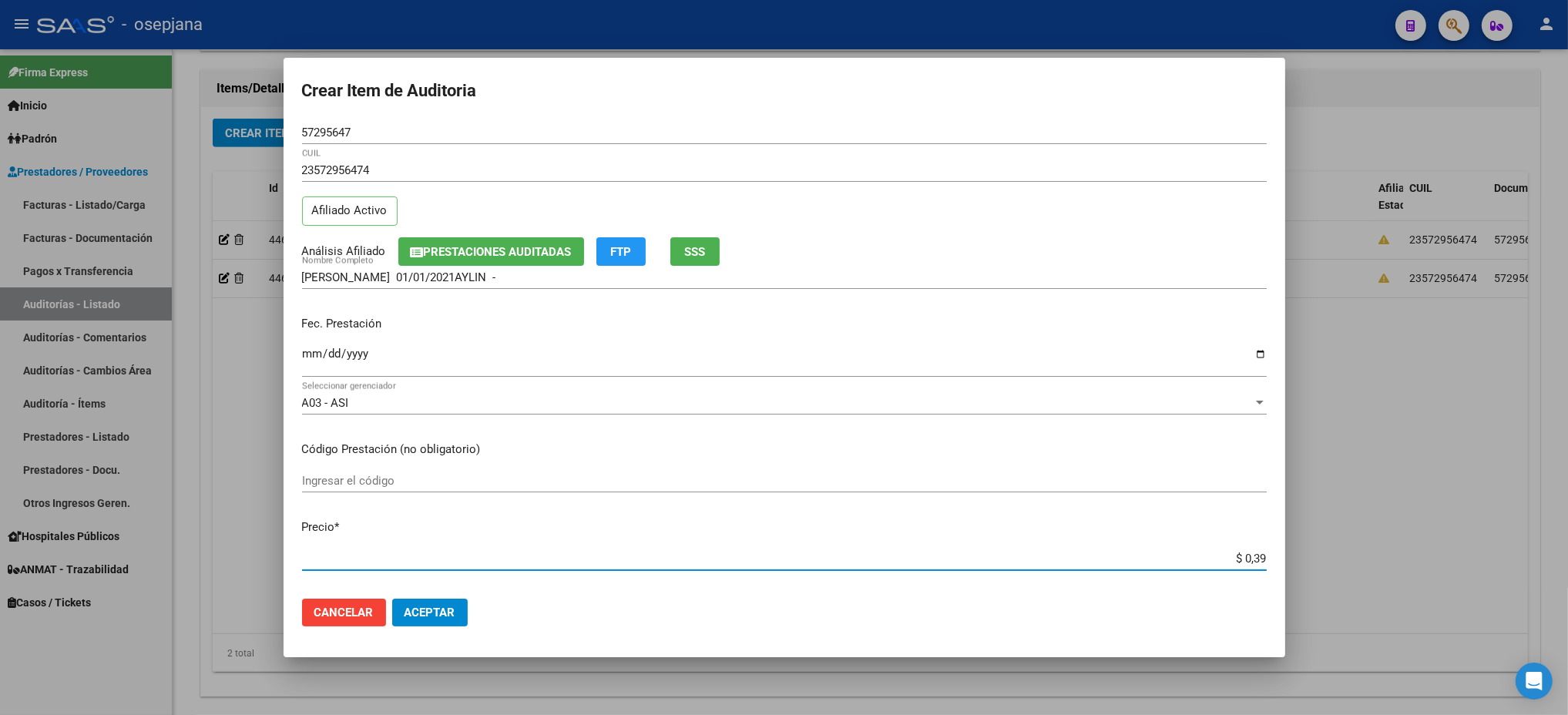
type input "$ 3,99"
type input "$ 39,98"
type input "$ 399,80"
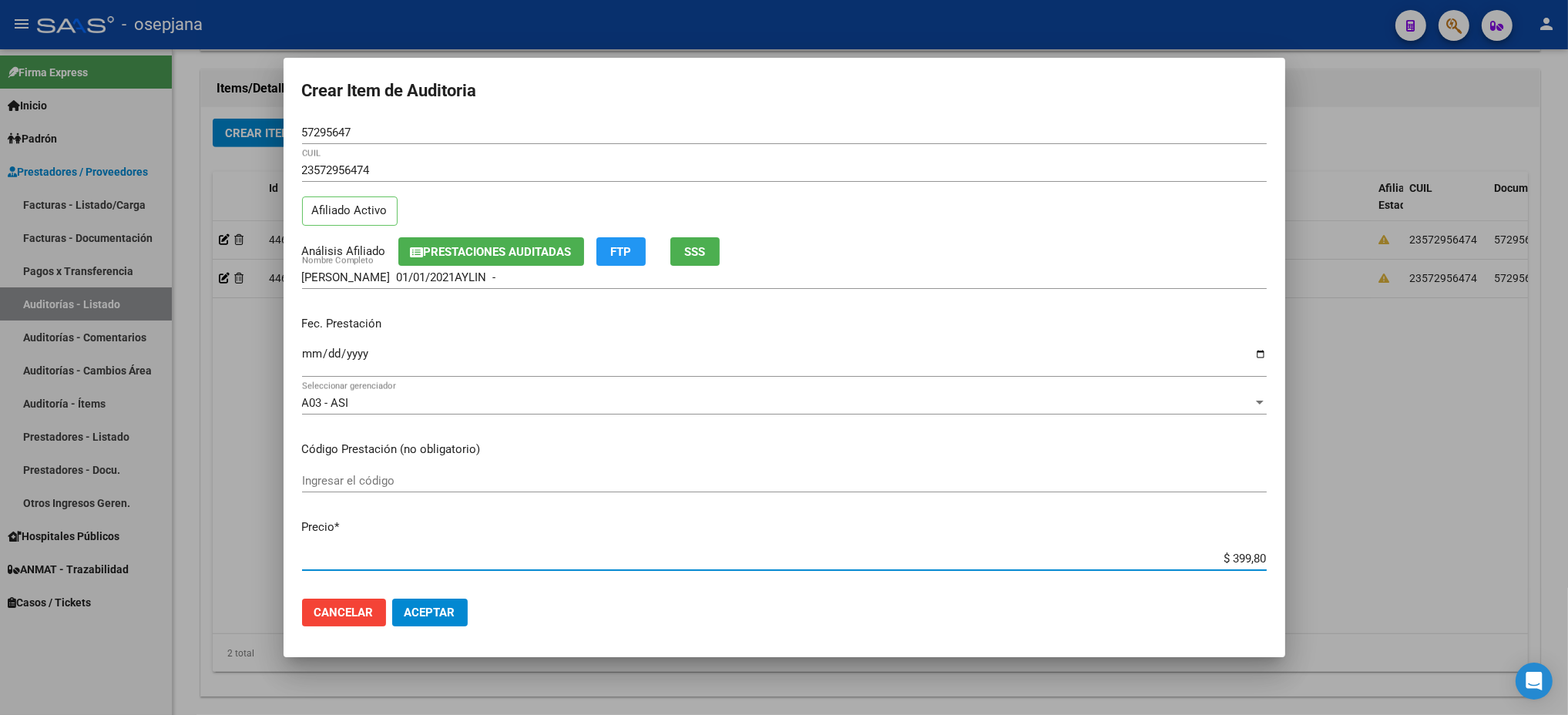
type input "$ 3.998,00"
type input "$ 39.980,00"
type input "$ 3.998,00"
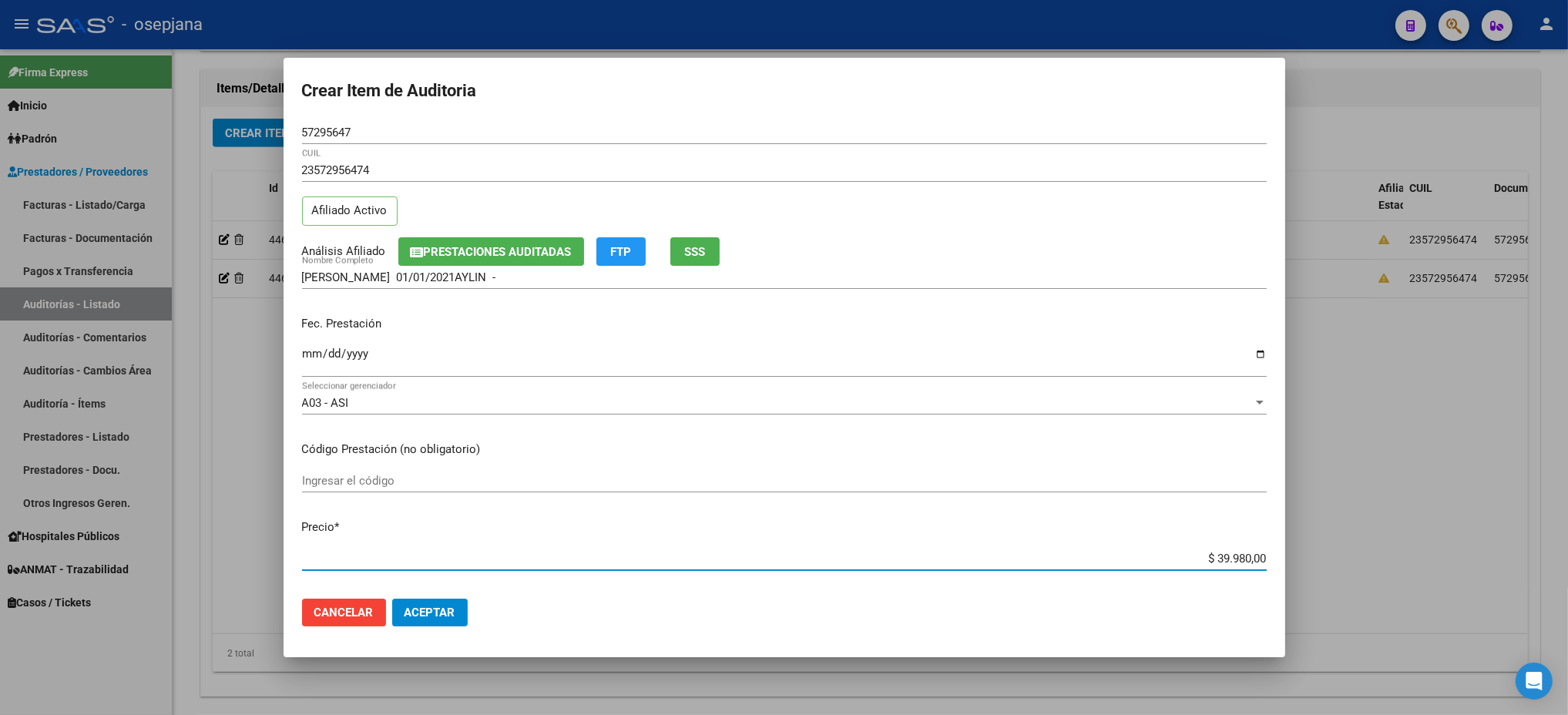
type input "$ 3.998,00"
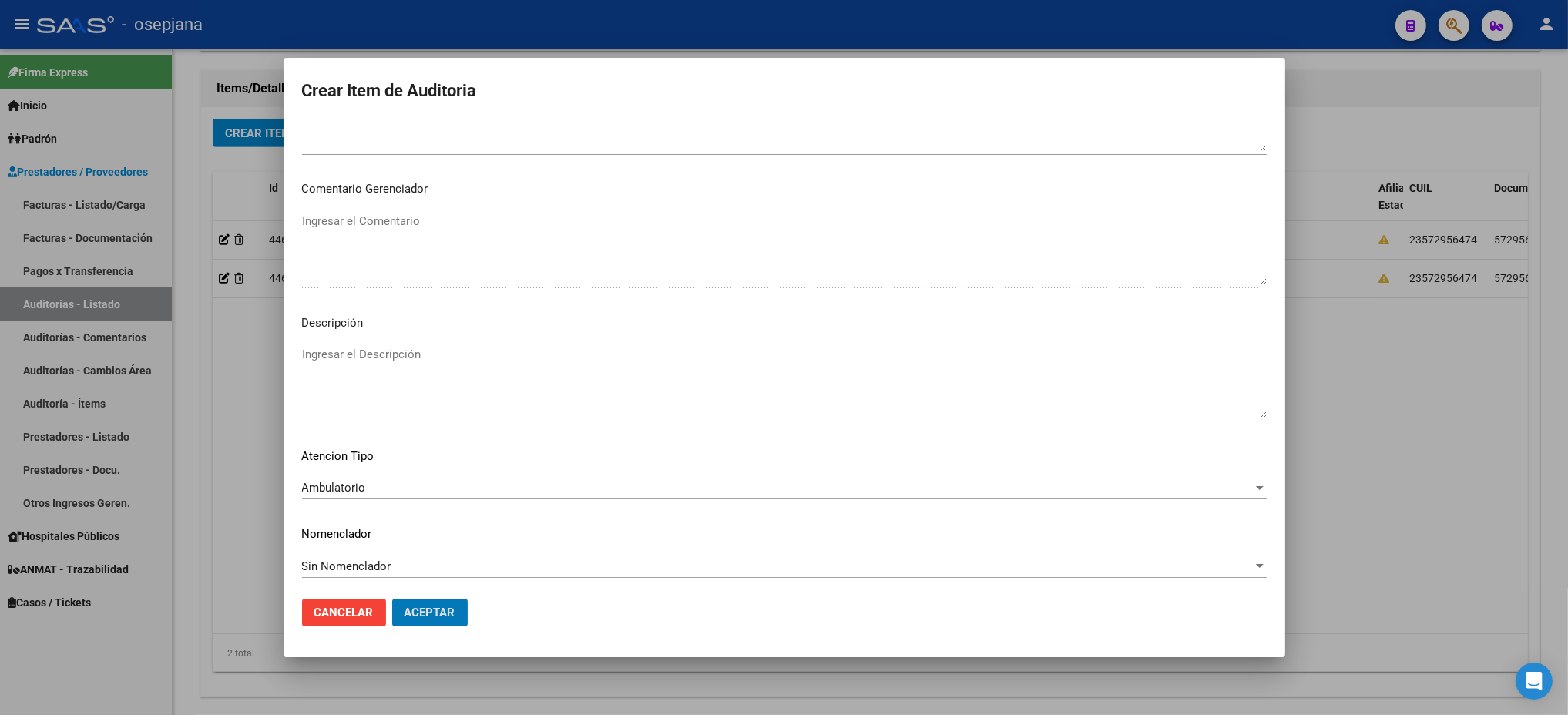
click at [392, 599] on button "Aceptar" at bounding box center [430, 613] width 75 height 28
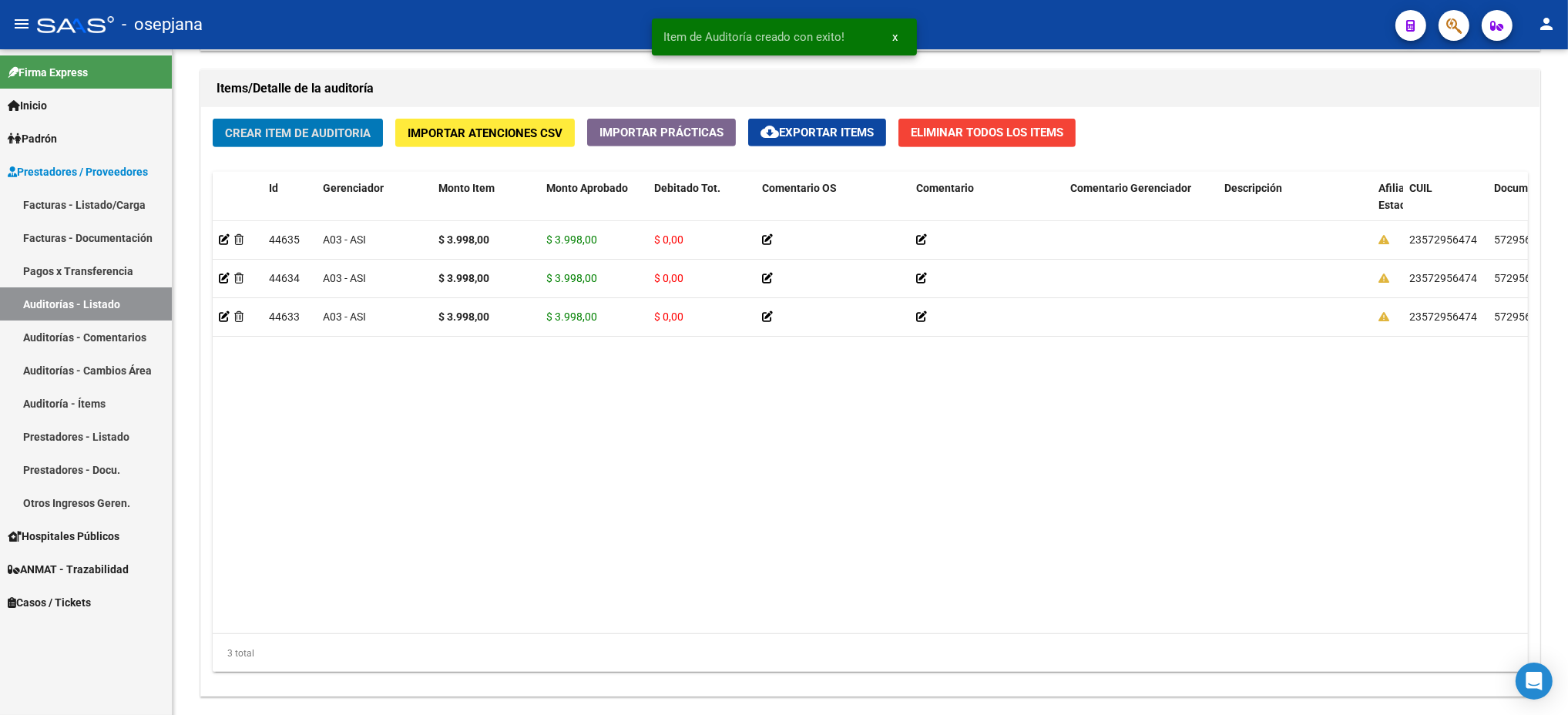
click at [213, 119] on button "Crear Item de Auditoria" at bounding box center [297, 133] width 170 height 29
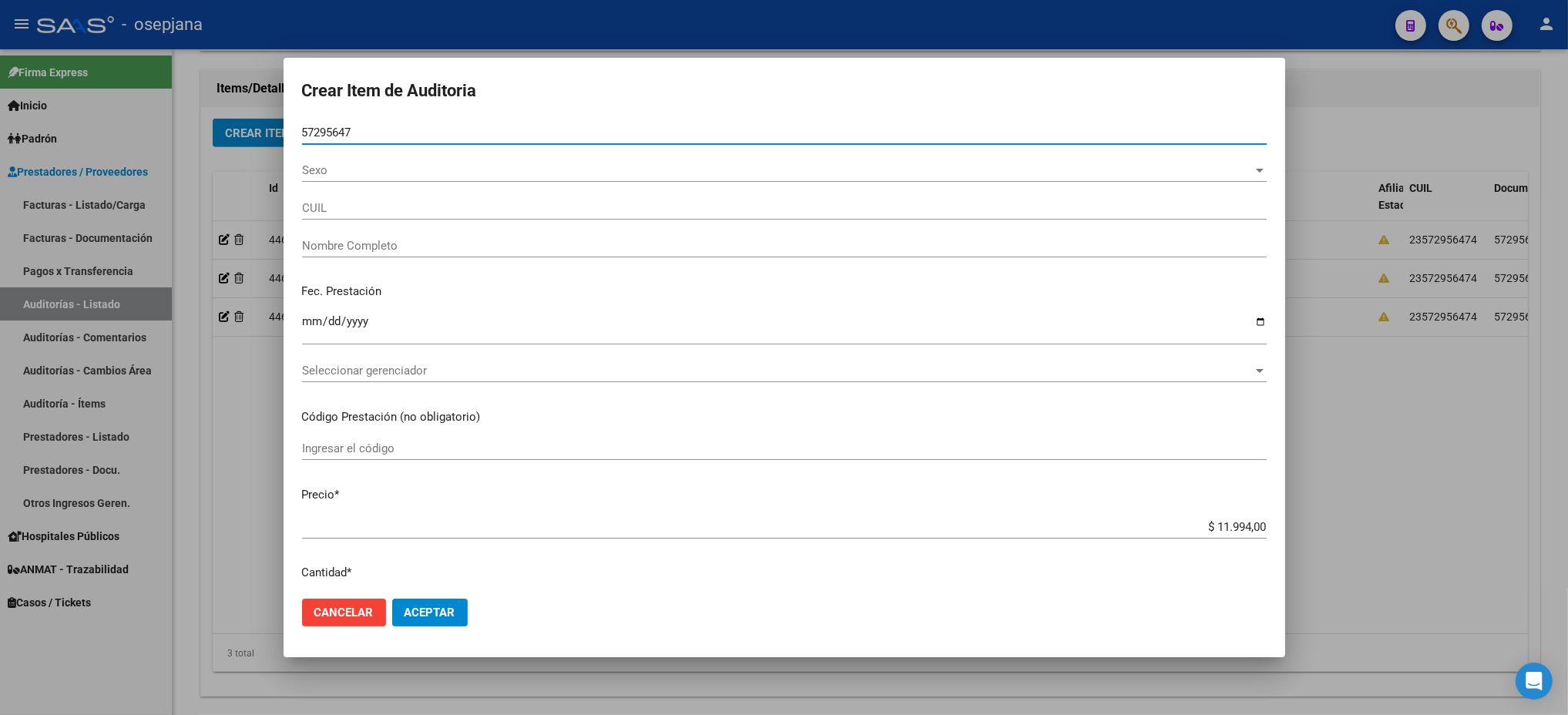
type input "57295647"
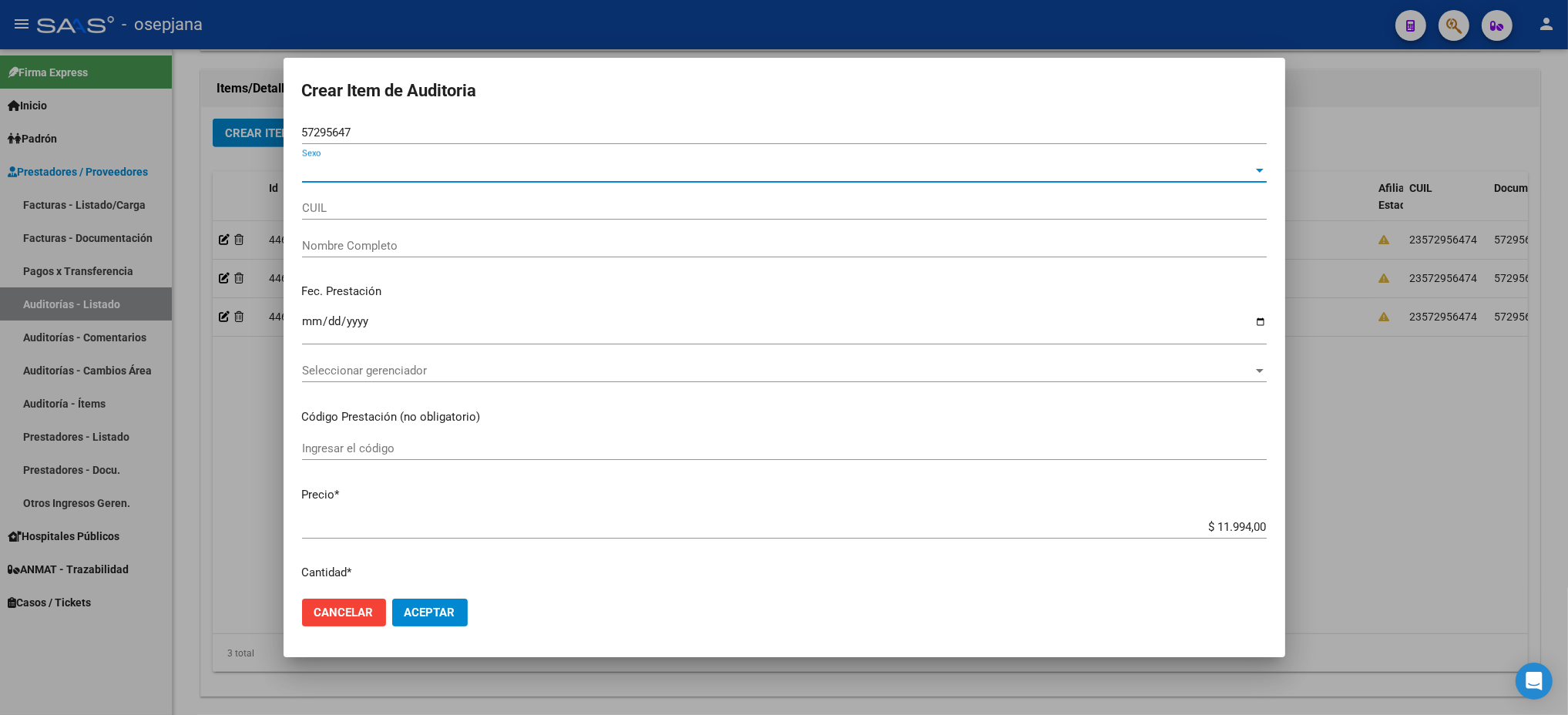
type input "23572956474"
type input "[PERSON_NAME] 01/01/2021AYLIN -"
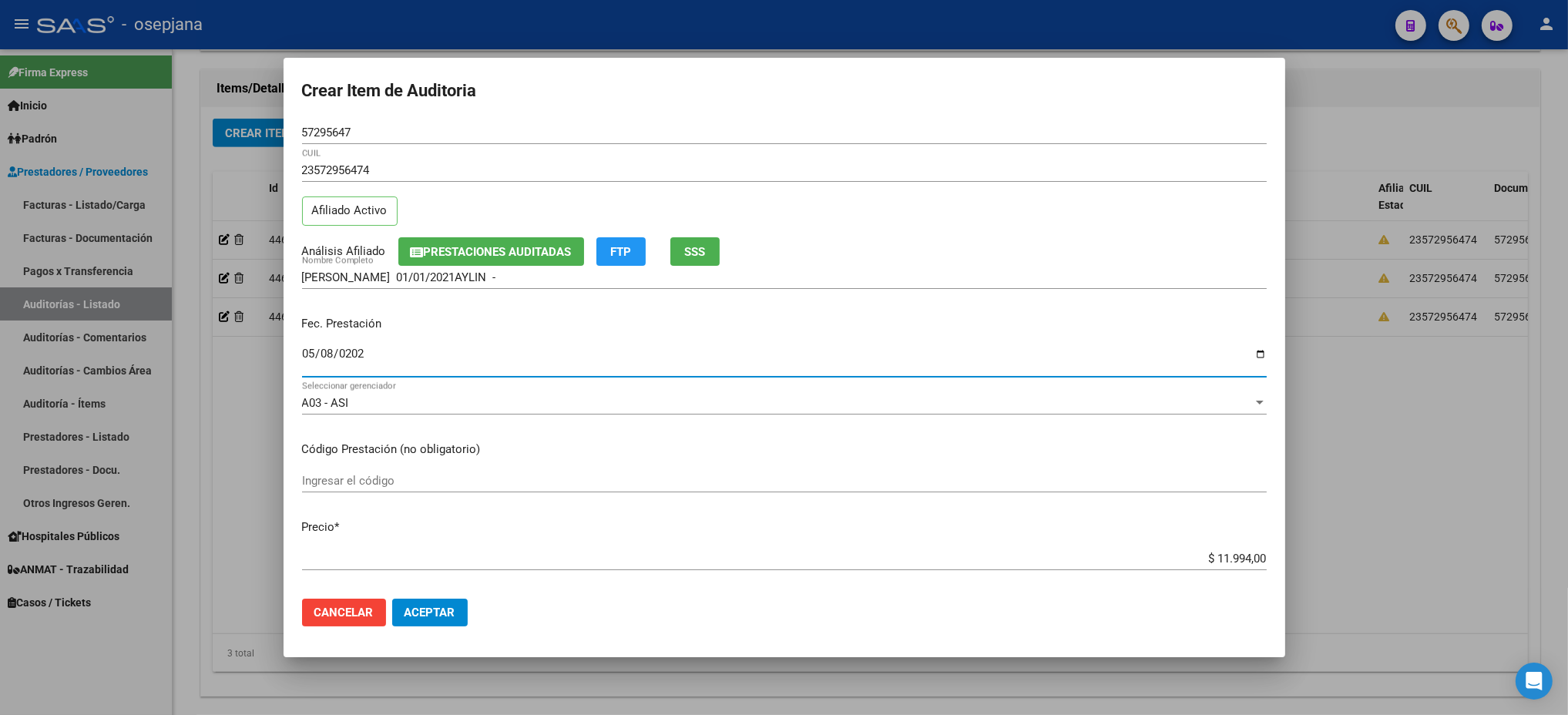
type input "[DATE]"
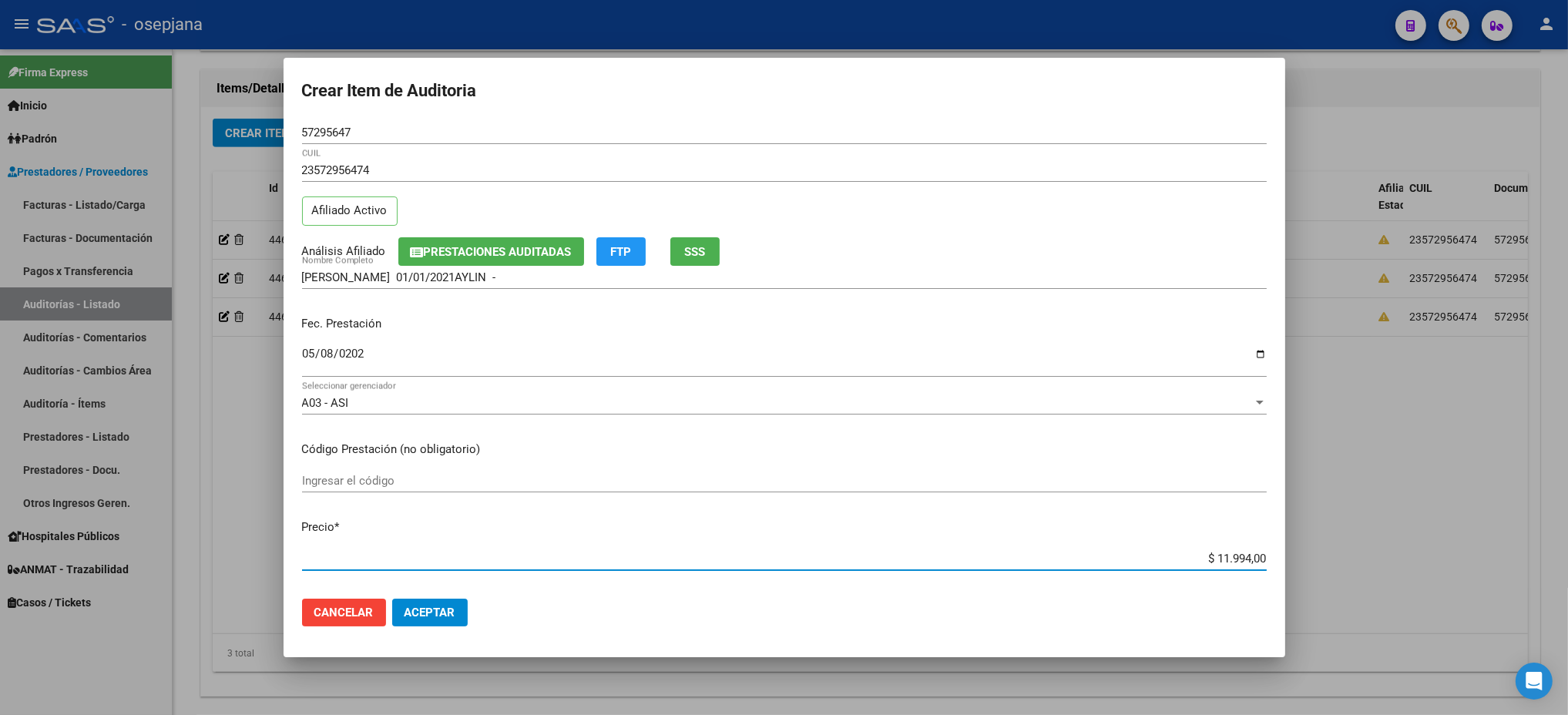
type input "$ 0,03"
type input "$ 0,39"
type input "$ 3,99"
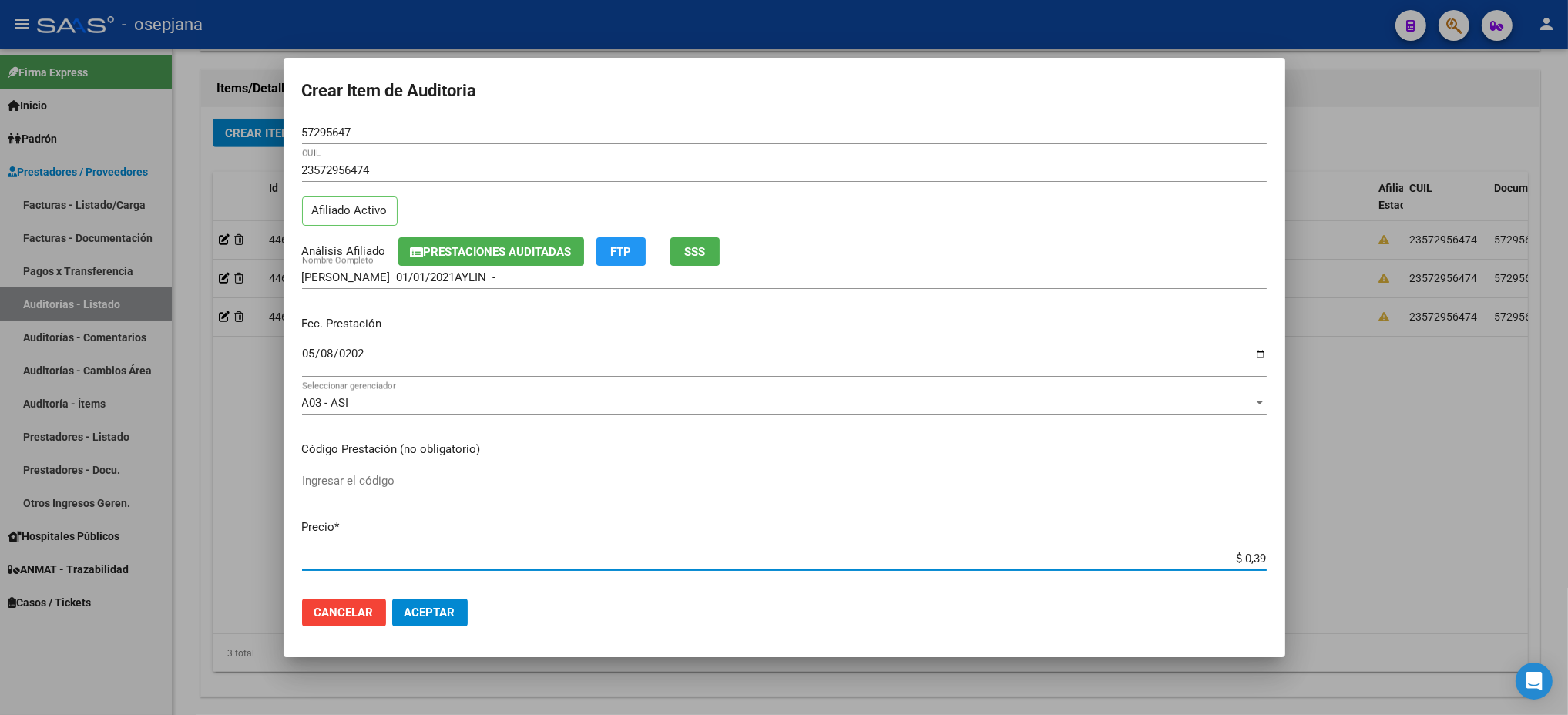
type input "$ 3,99"
type input "$ 39,98"
type input "$ 399,80"
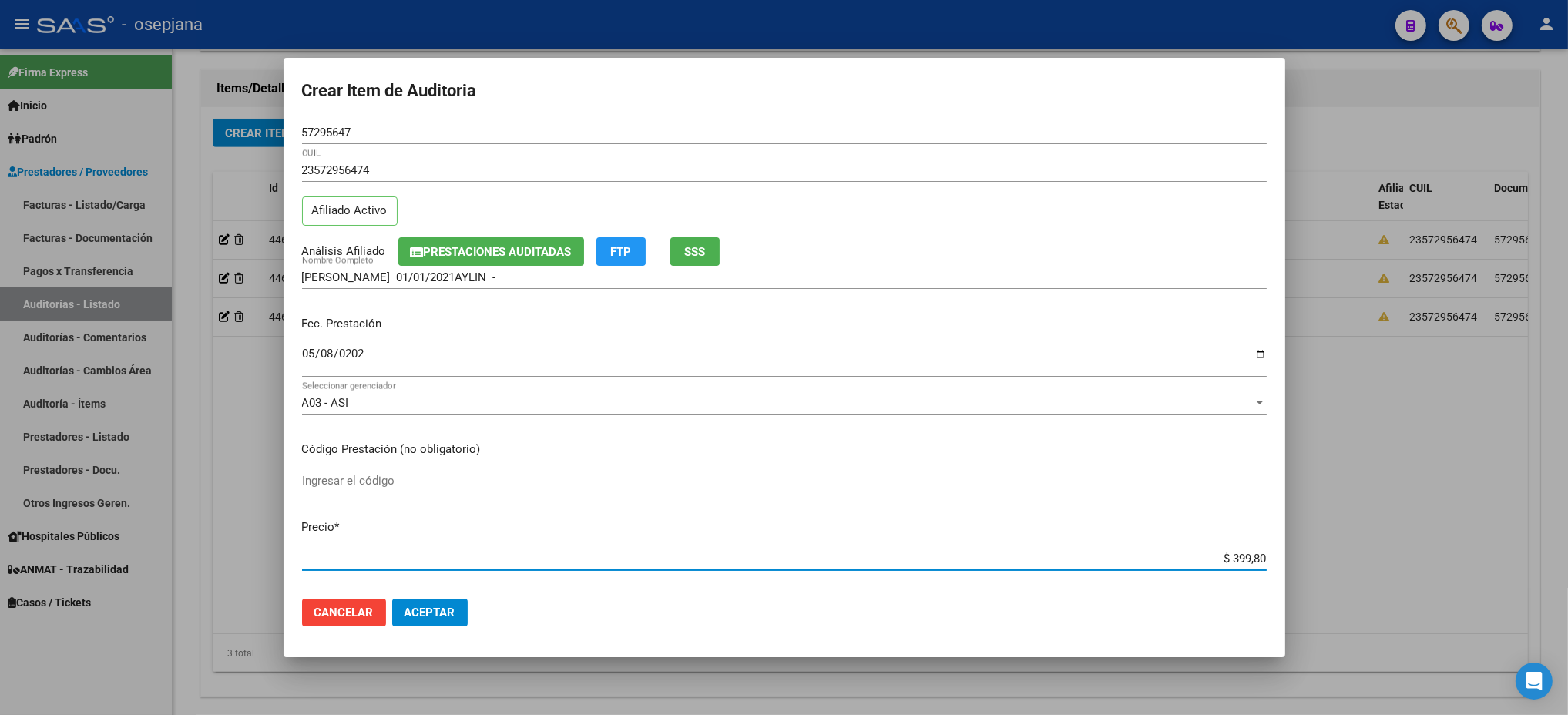
type input "$ 3.998,00"
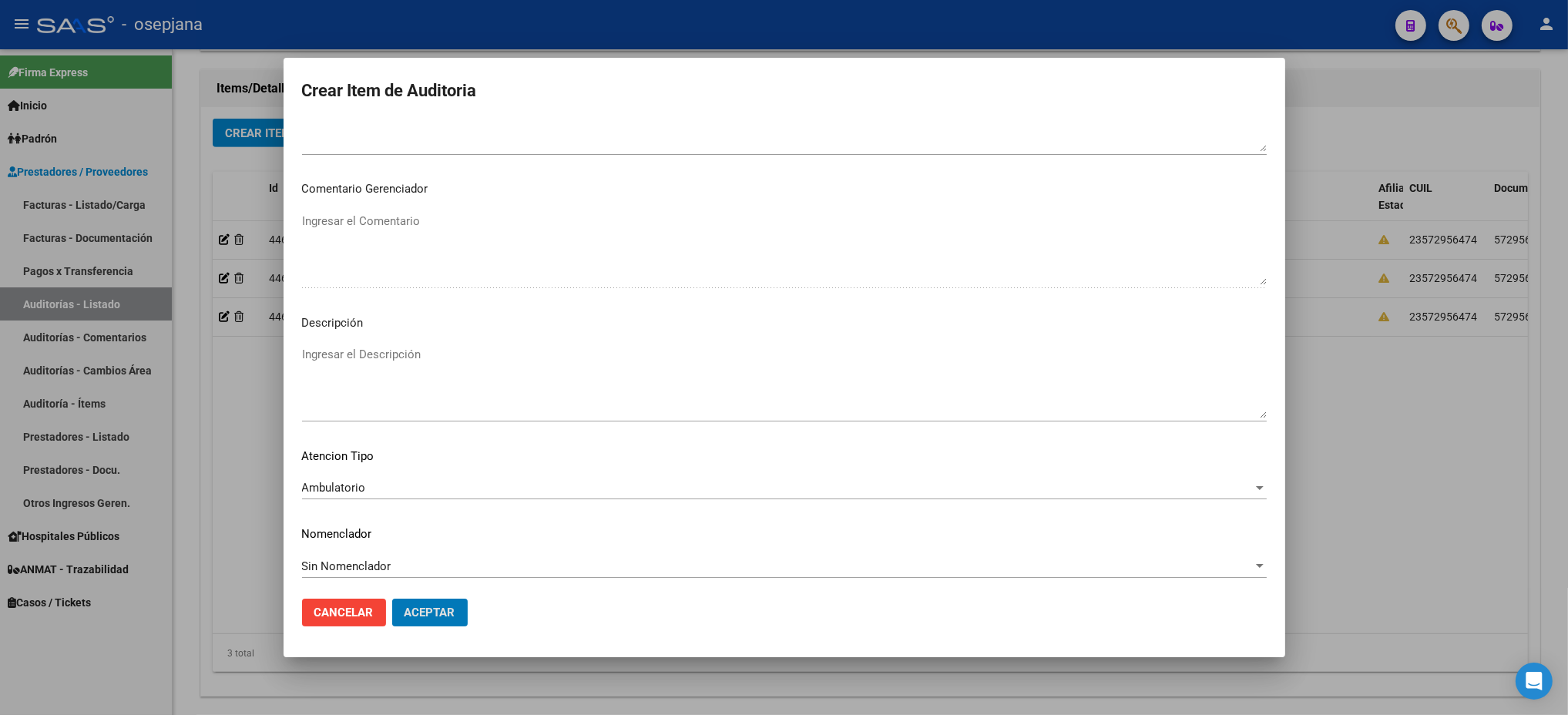
click at [392, 599] on button "Aceptar" at bounding box center [430, 613] width 75 height 28
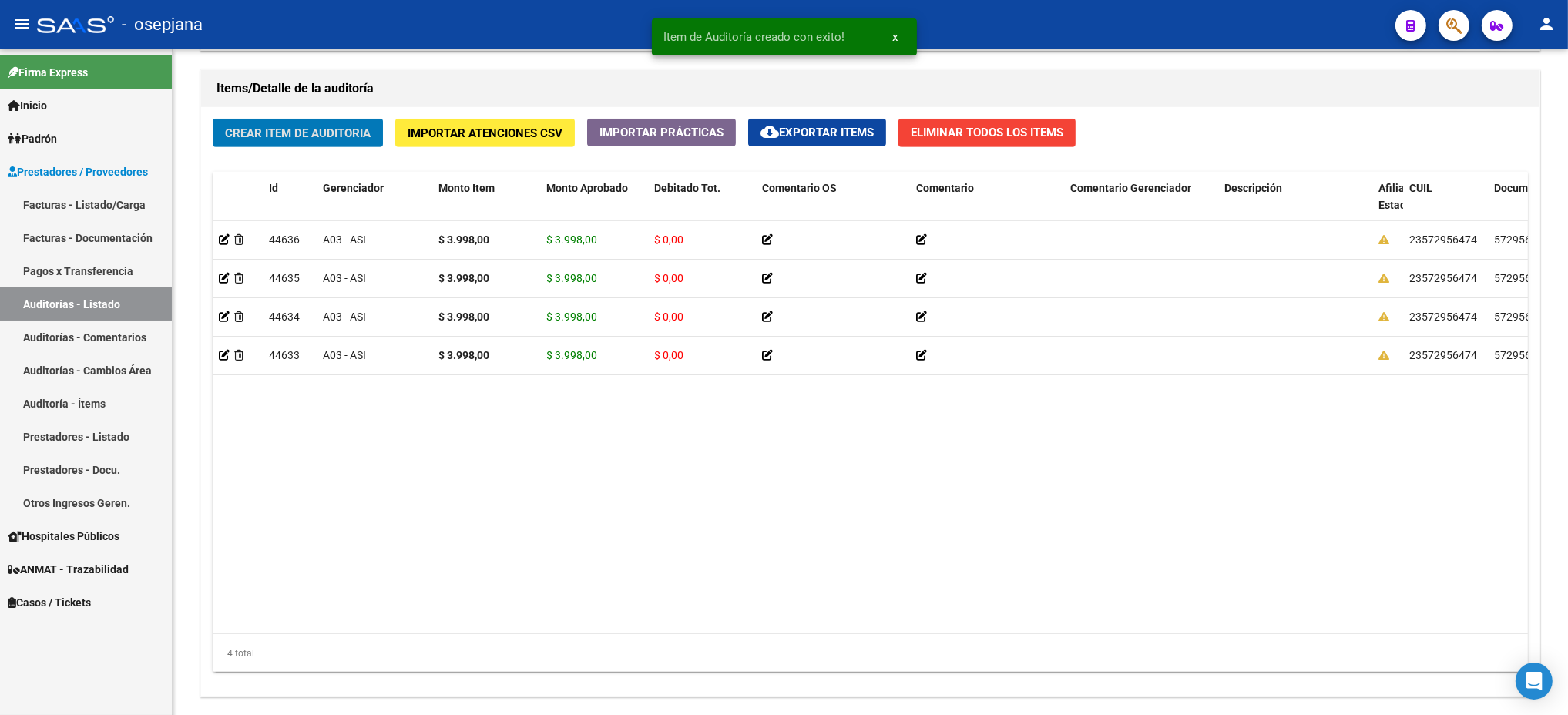
click at [213, 119] on button "Crear Item de Auditoria" at bounding box center [297, 133] width 170 height 29
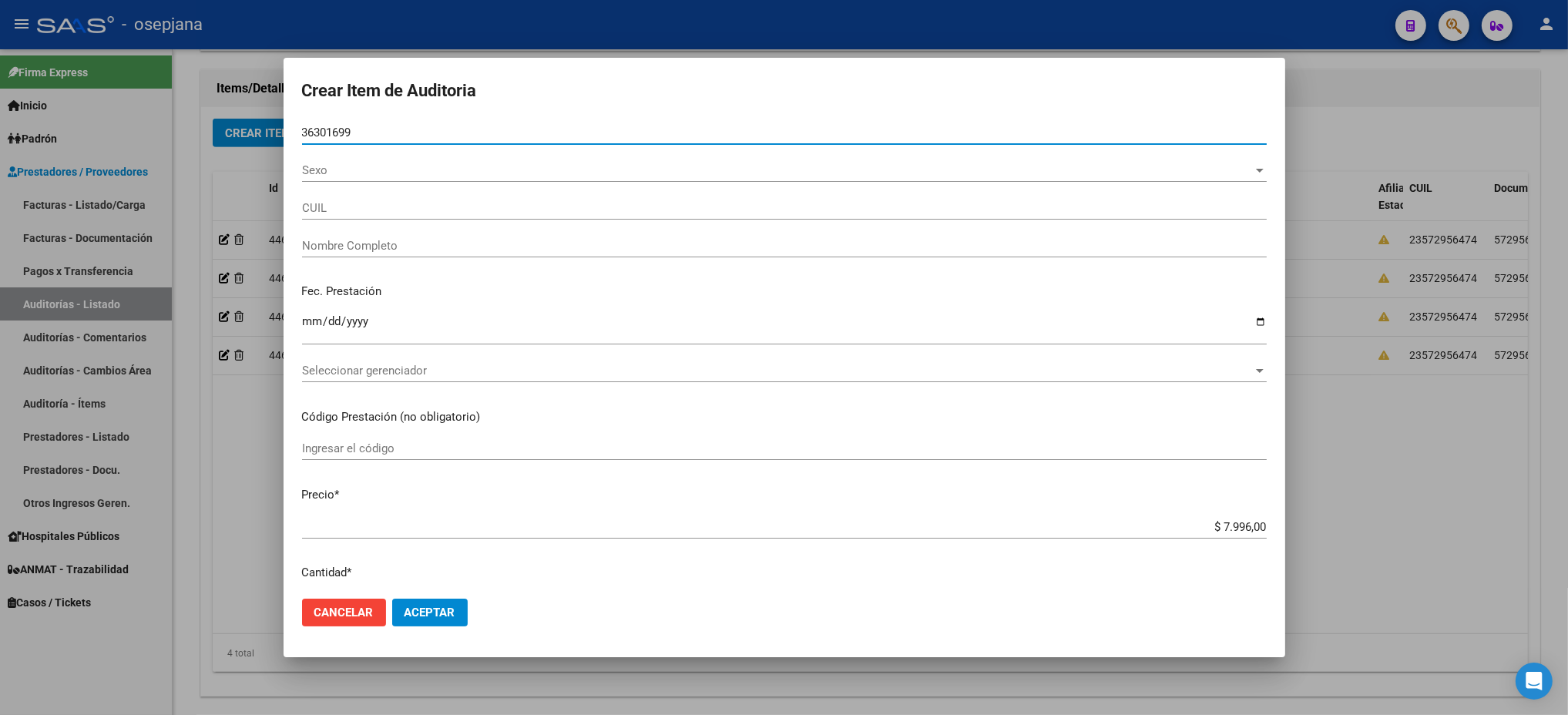
type input "36301699"
type input "27363016990"
type input "[PERSON_NAME] -"
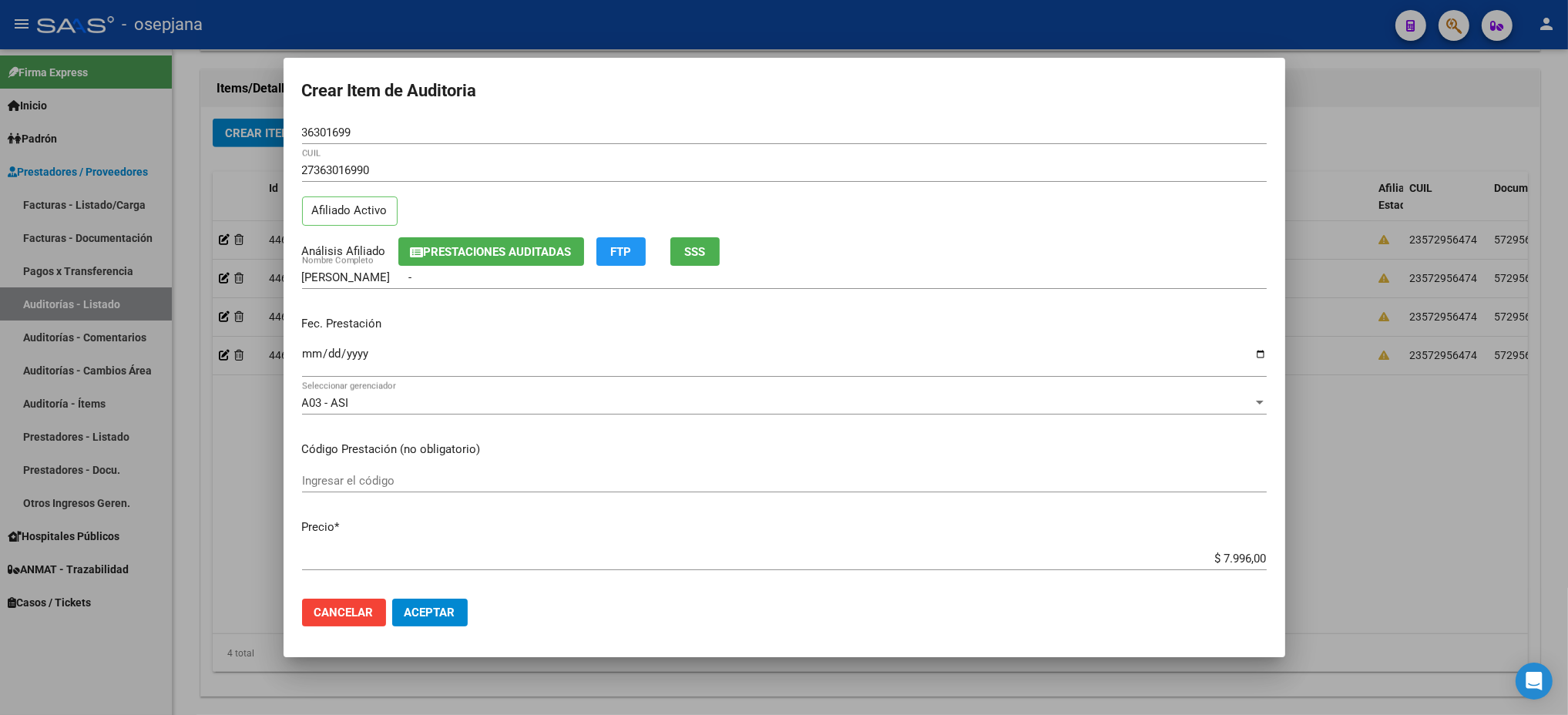
click at [309, 345] on div "Ingresar la fecha" at bounding box center [784, 361] width 964 height 33
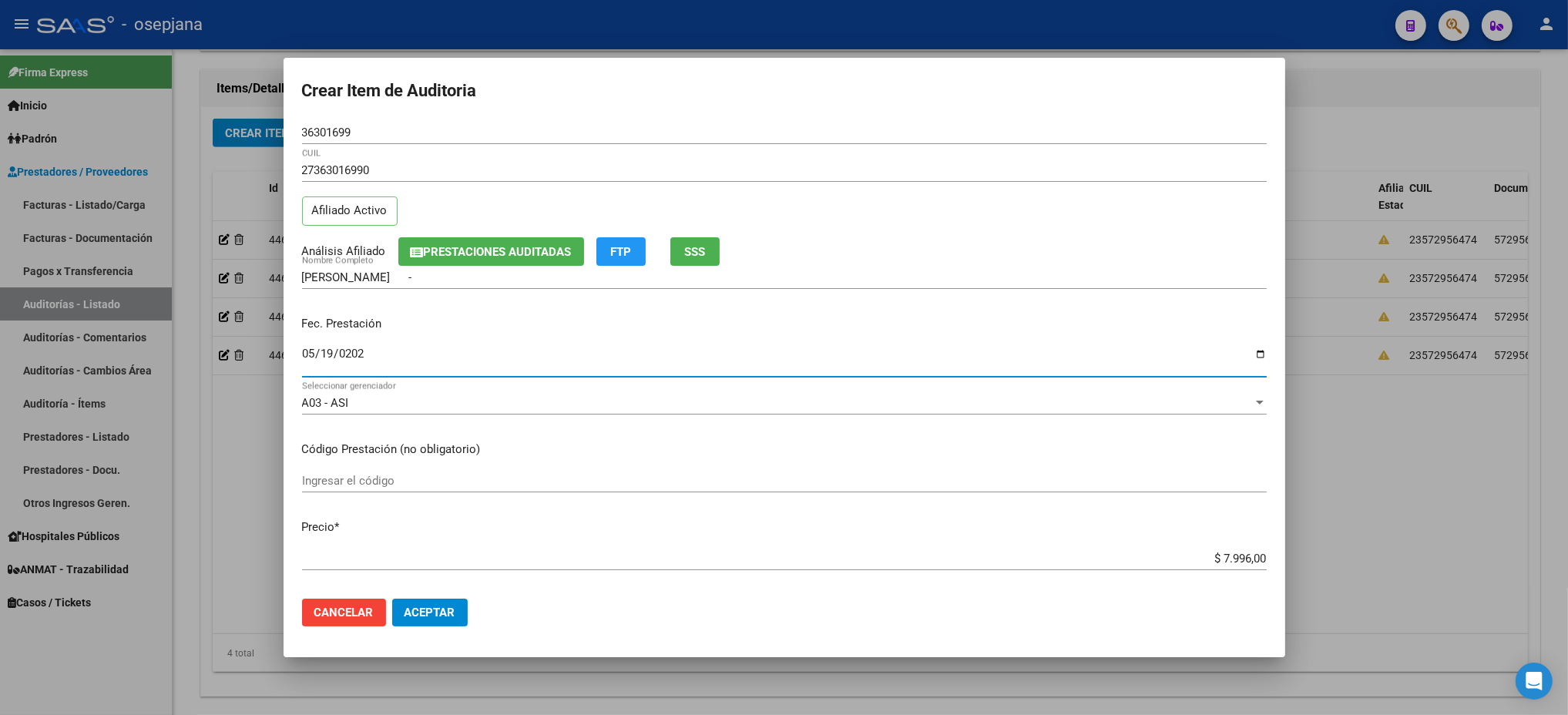
type input "[DATE]"
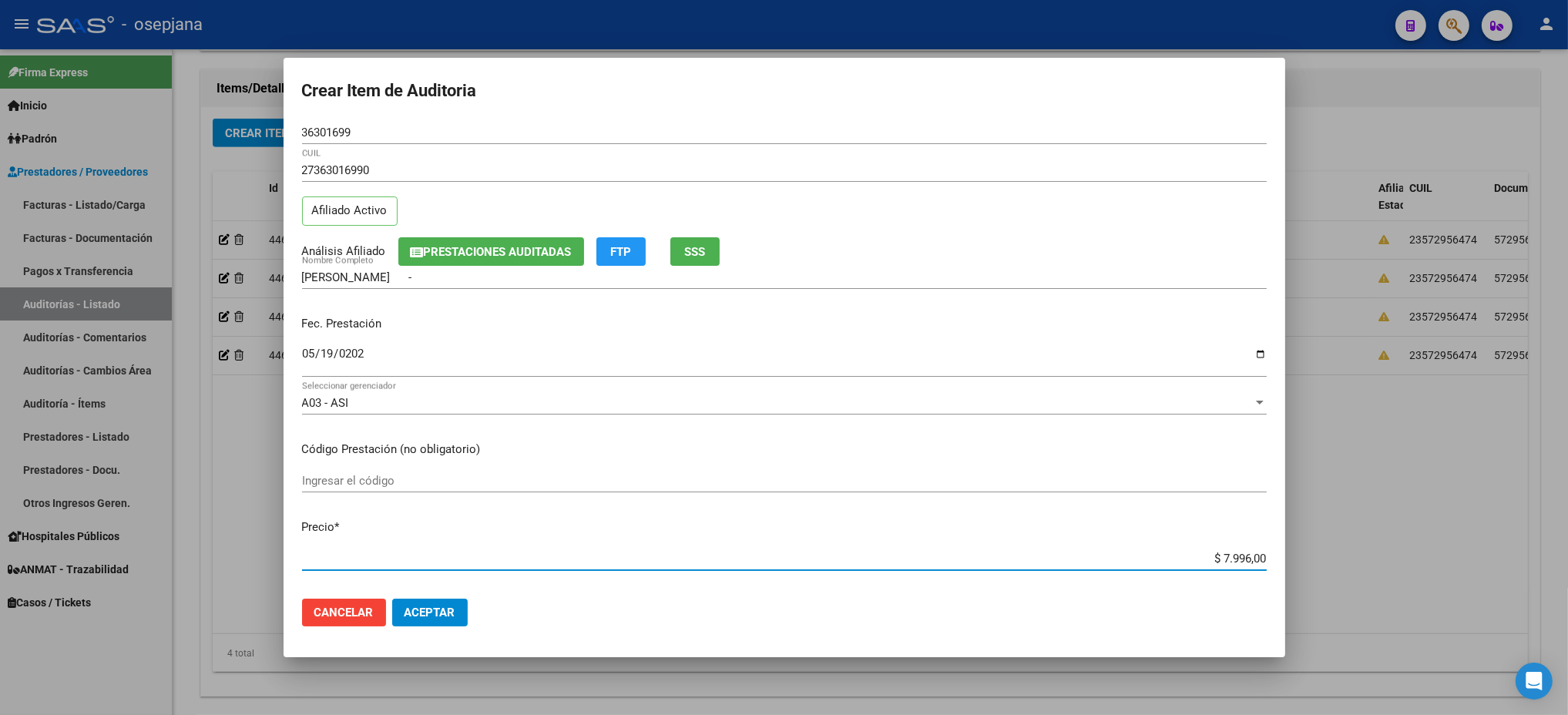
type input "$ 0,03"
type input "$ 0,39"
type input "$ 3,99"
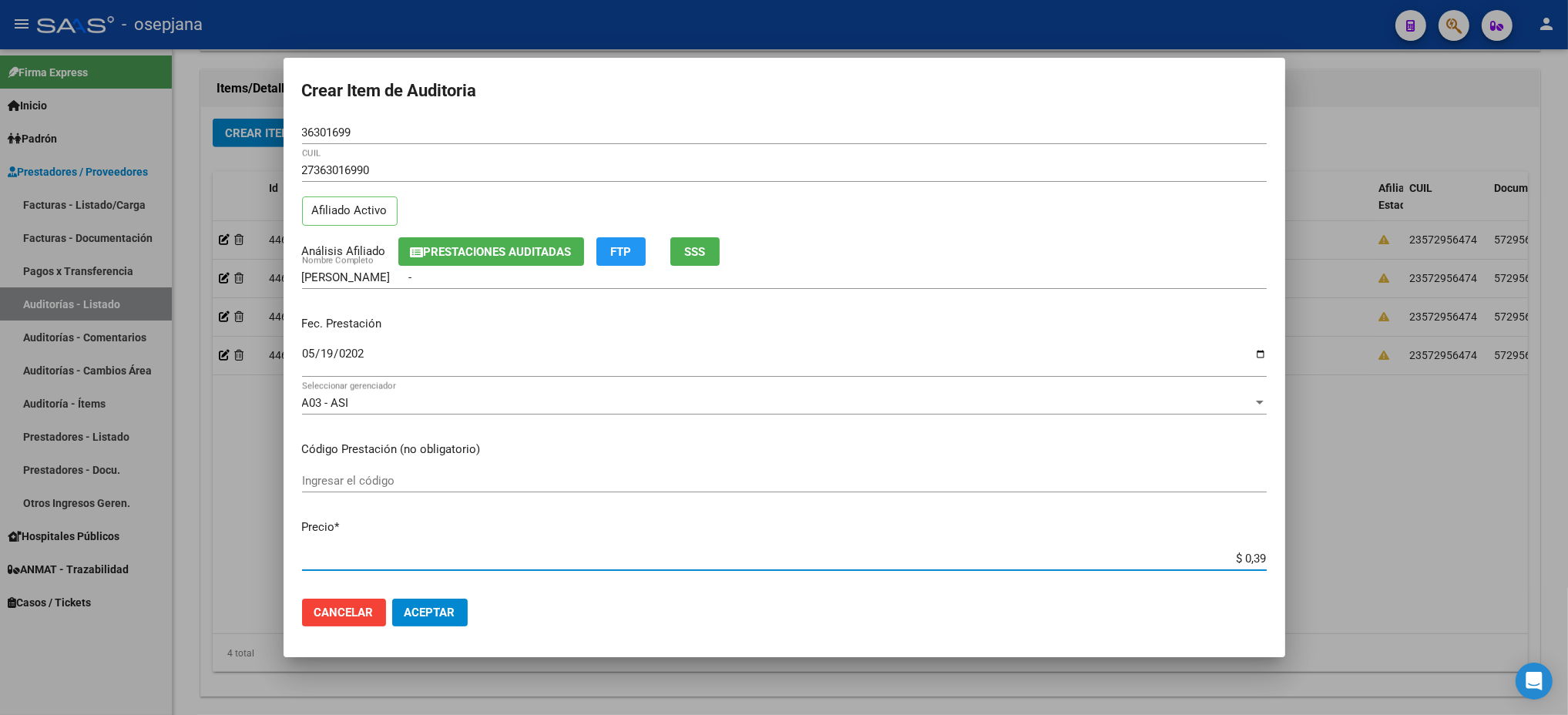
type input "$ 3,99"
type input "$ 39,98"
type input "$ 399,80"
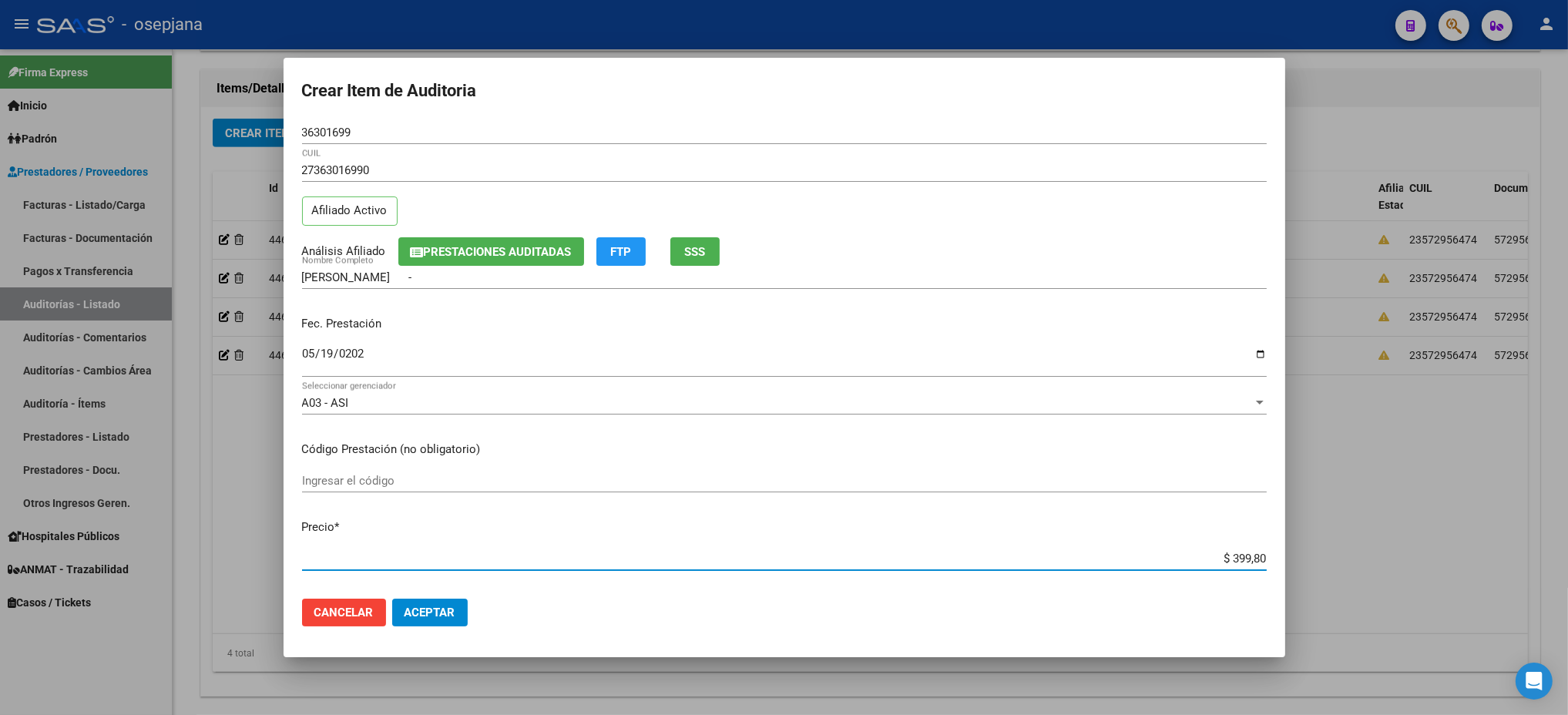
type input "$ 3.998,00"
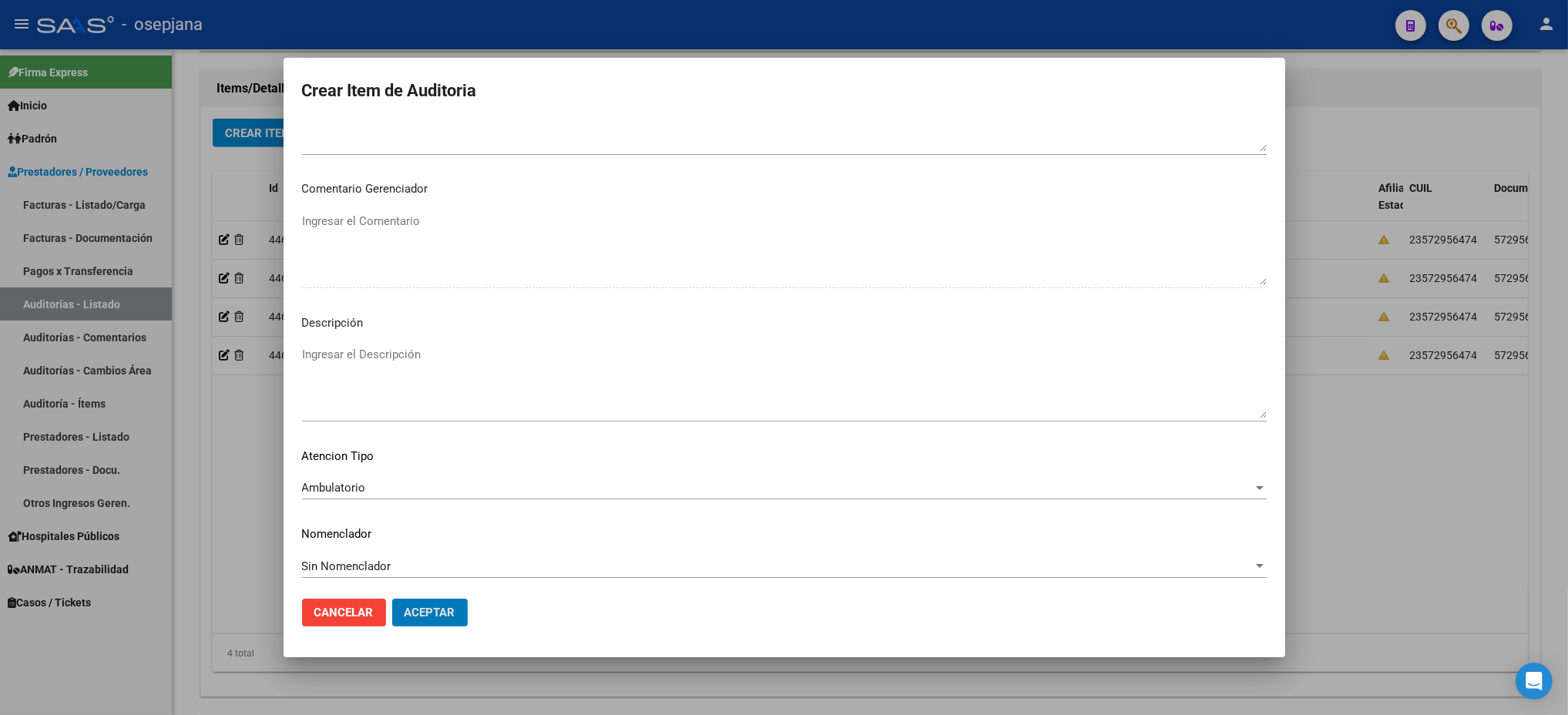
click at [392, 599] on button "Aceptar" at bounding box center [430, 613] width 75 height 28
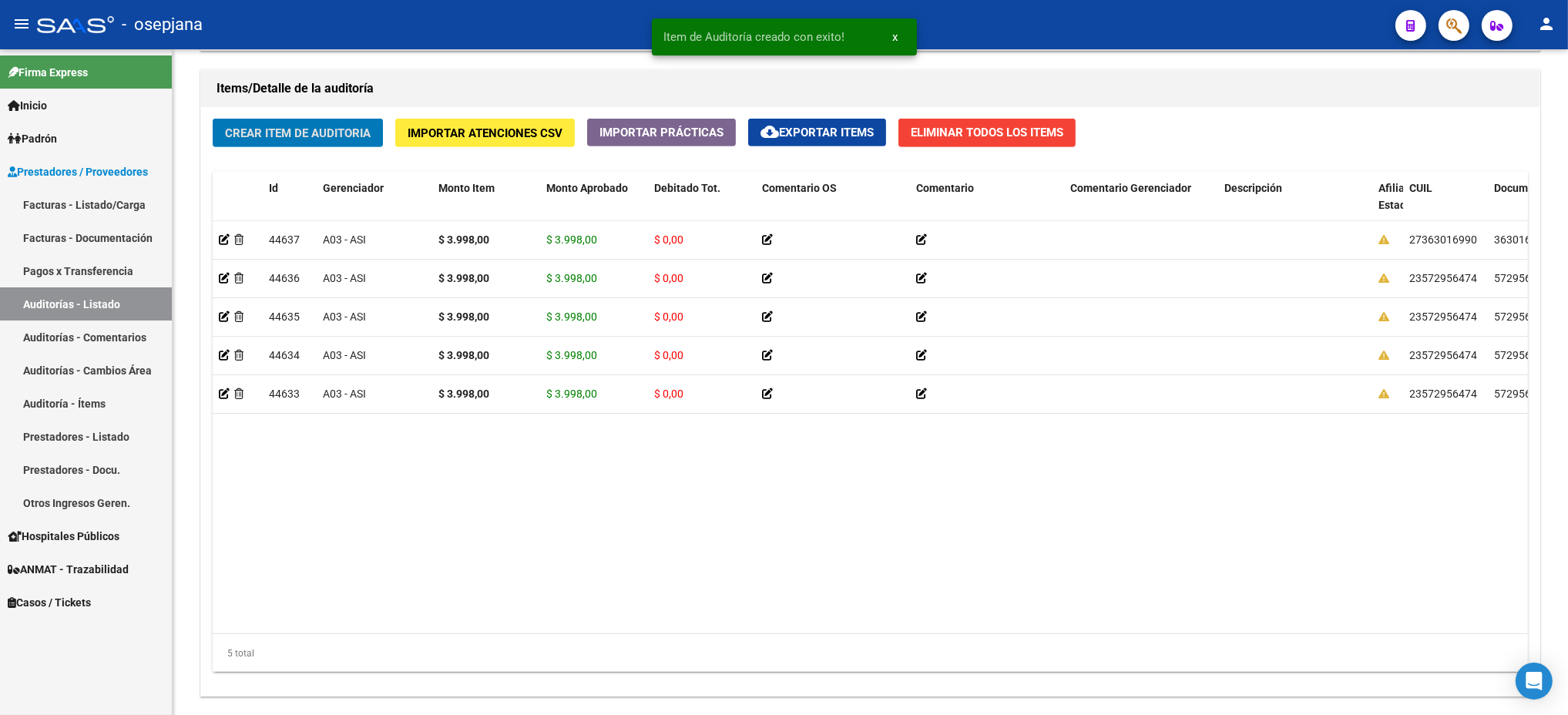
click at [213, 119] on button "Crear Item de Auditoria" at bounding box center [297, 133] width 170 height 29
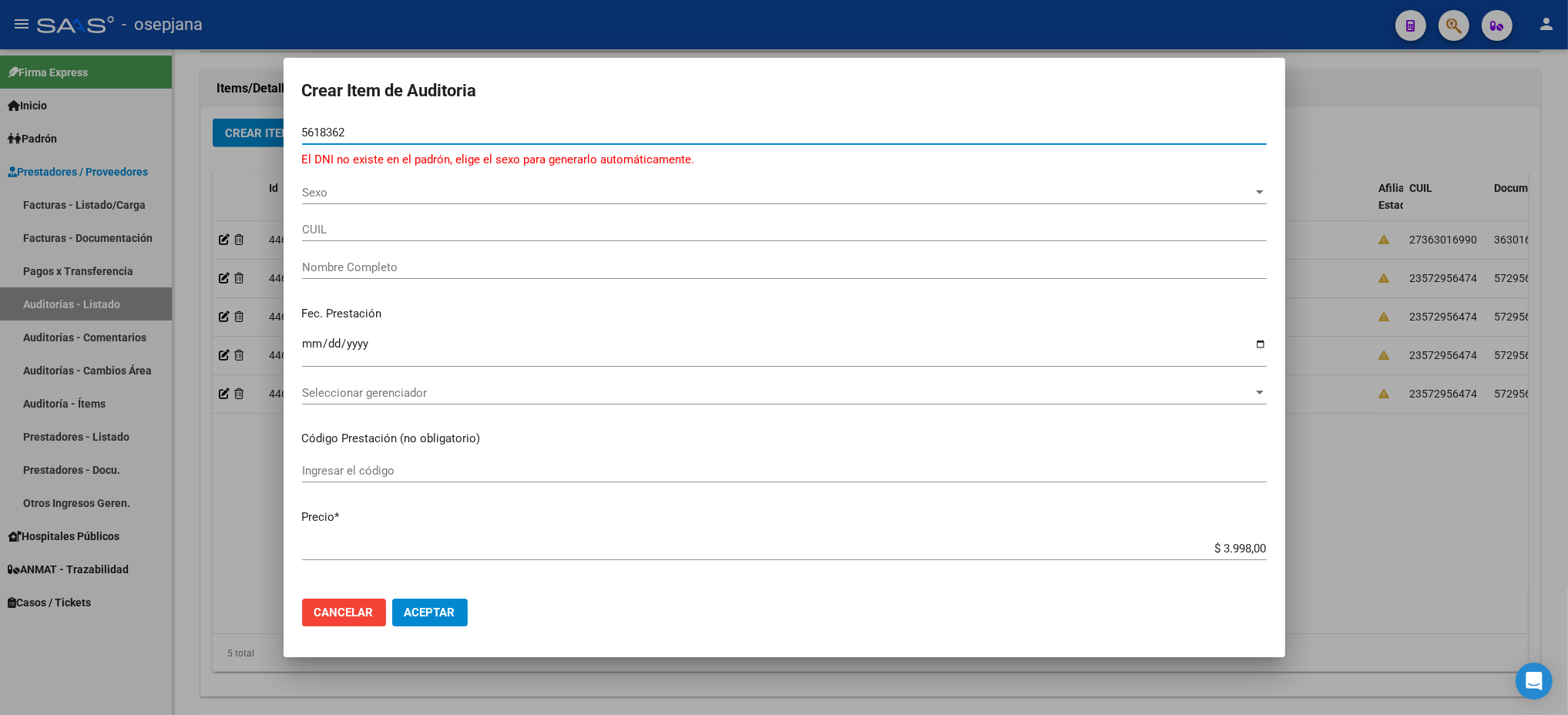
type input "56183626"
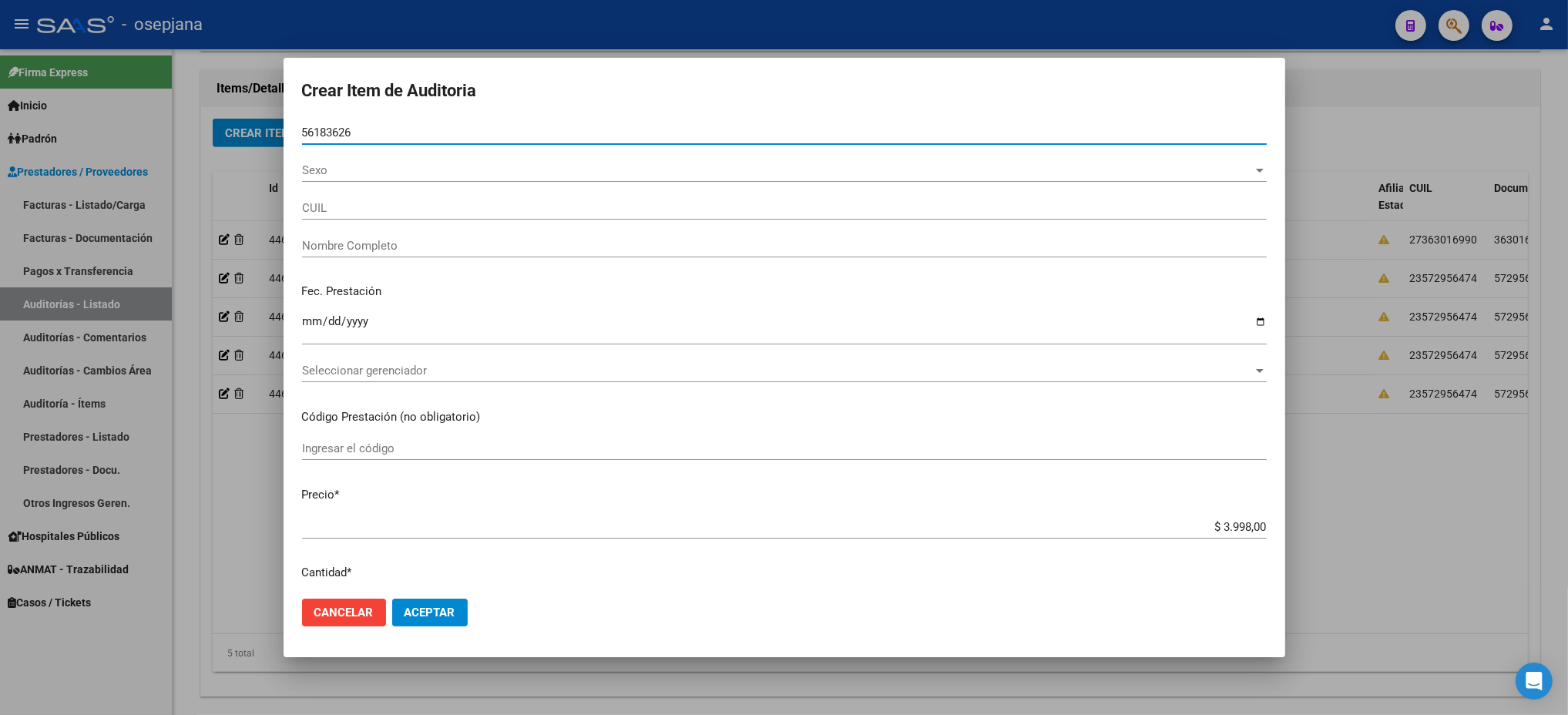
type input "20561836265"
type input "[PERSON_NAME] -"
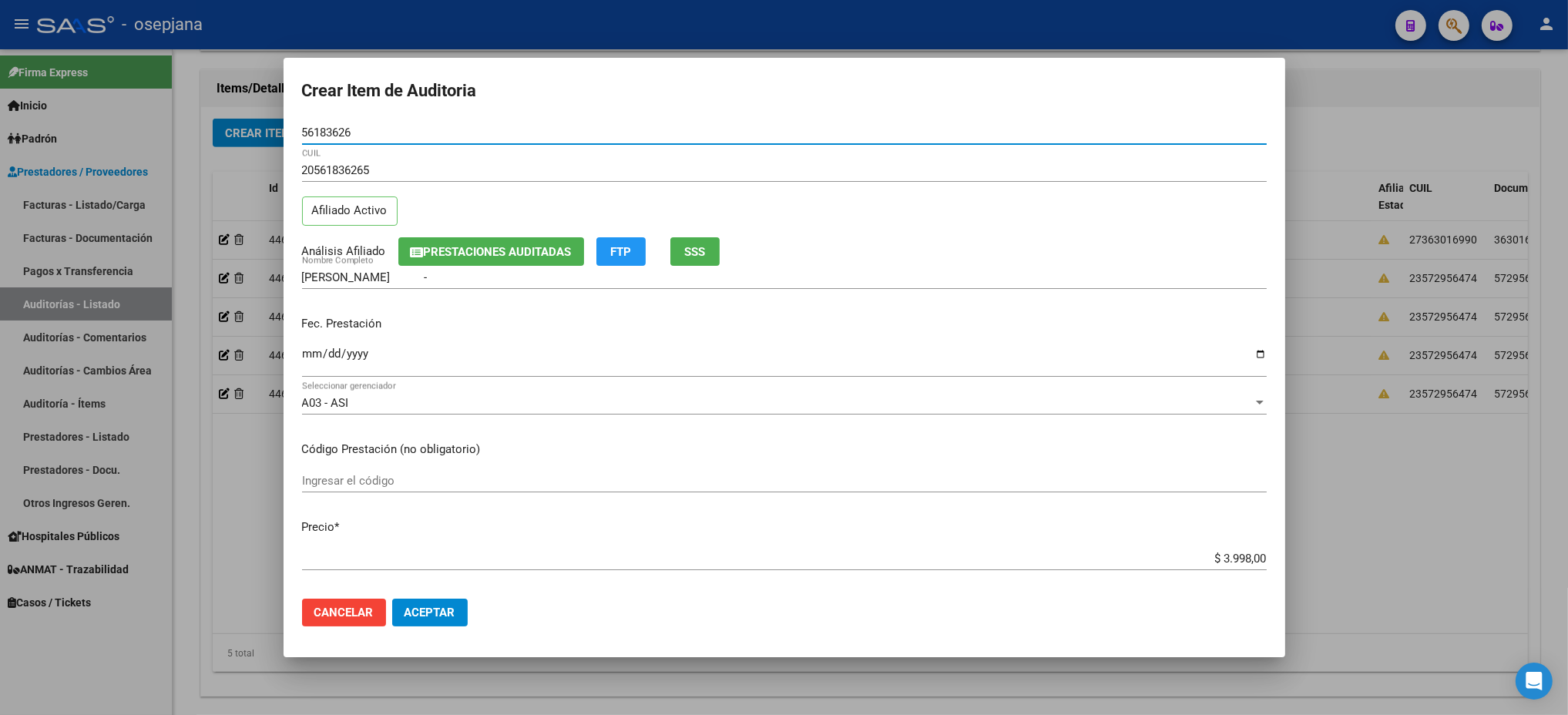
type input "56183626"
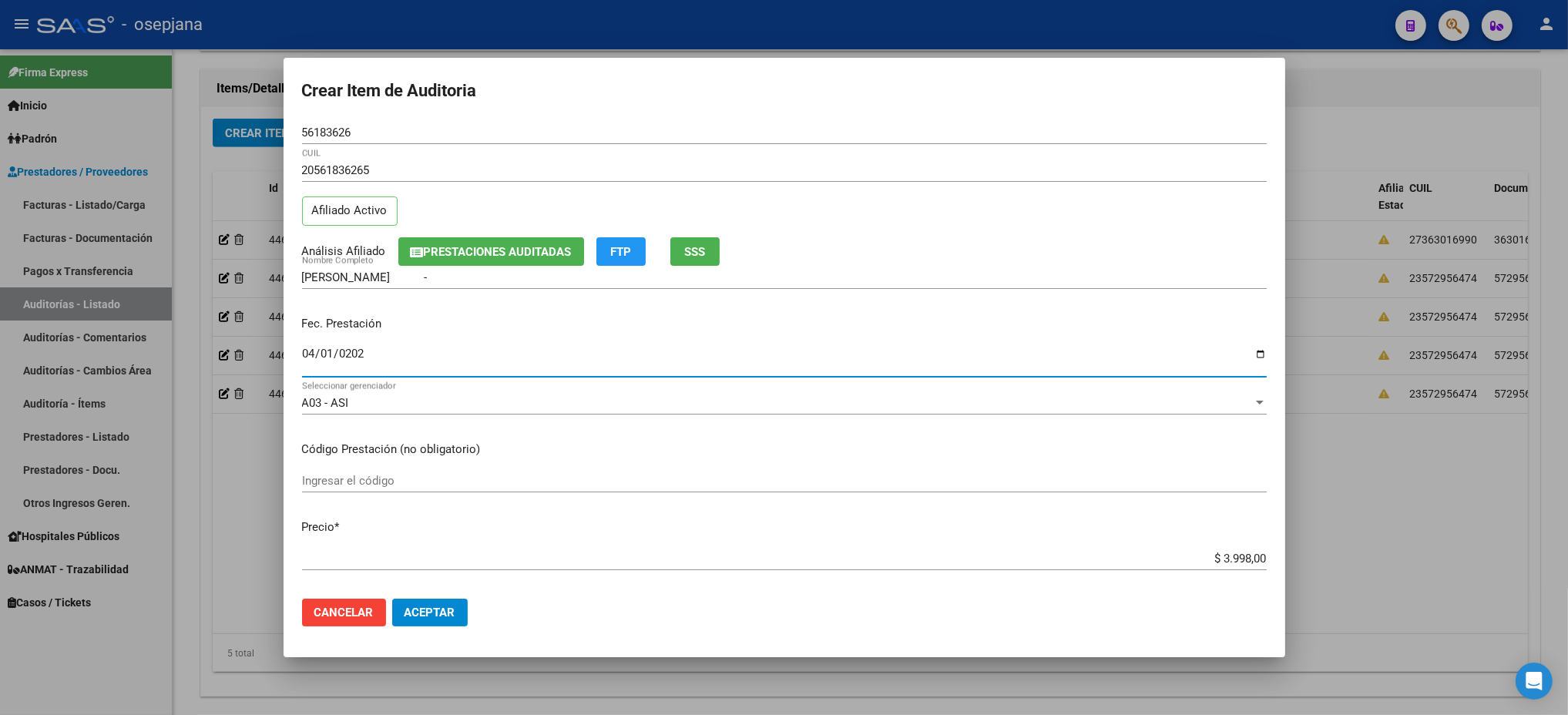
type input "[DATE]"
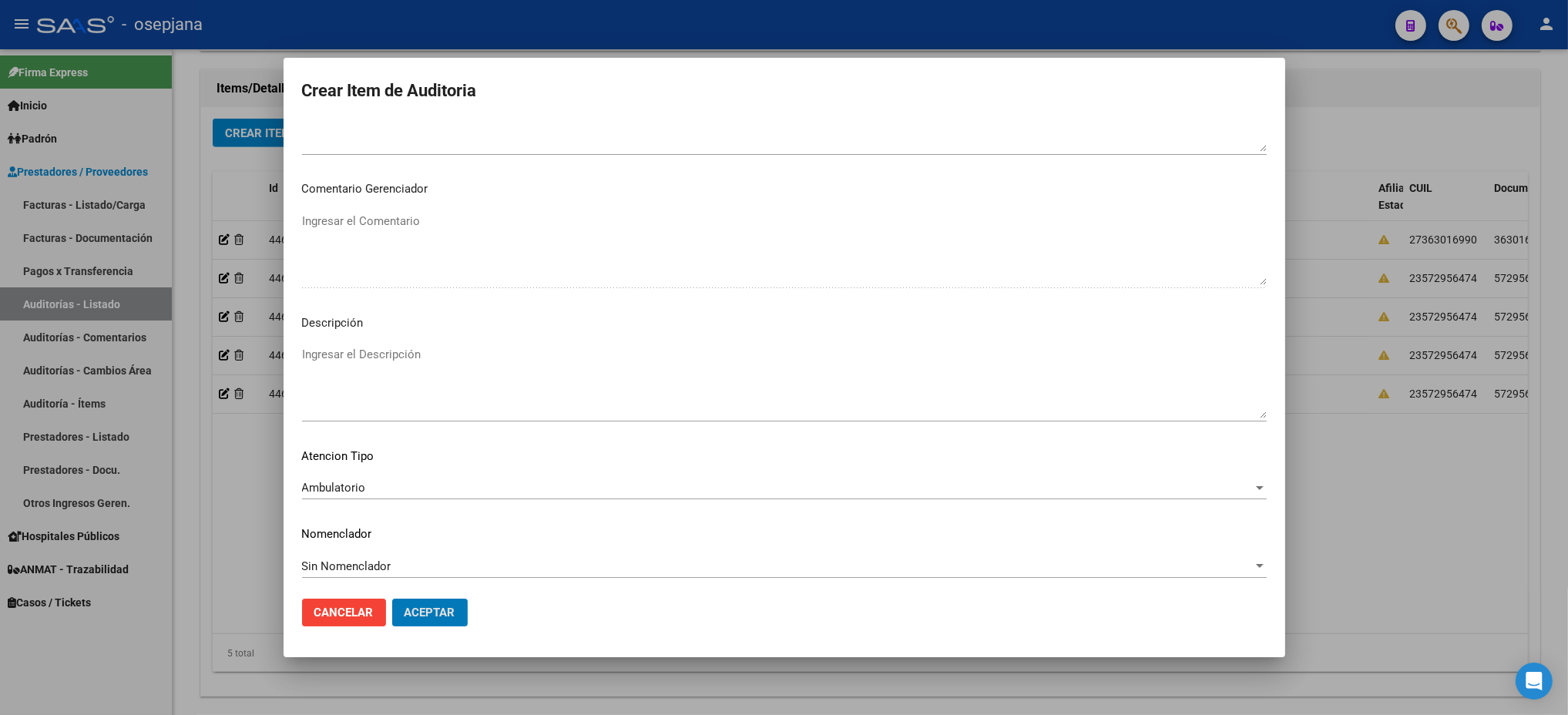
click at [392, 599] on button "Aceptar" at bounding box center [430, 613] width 75 height 28
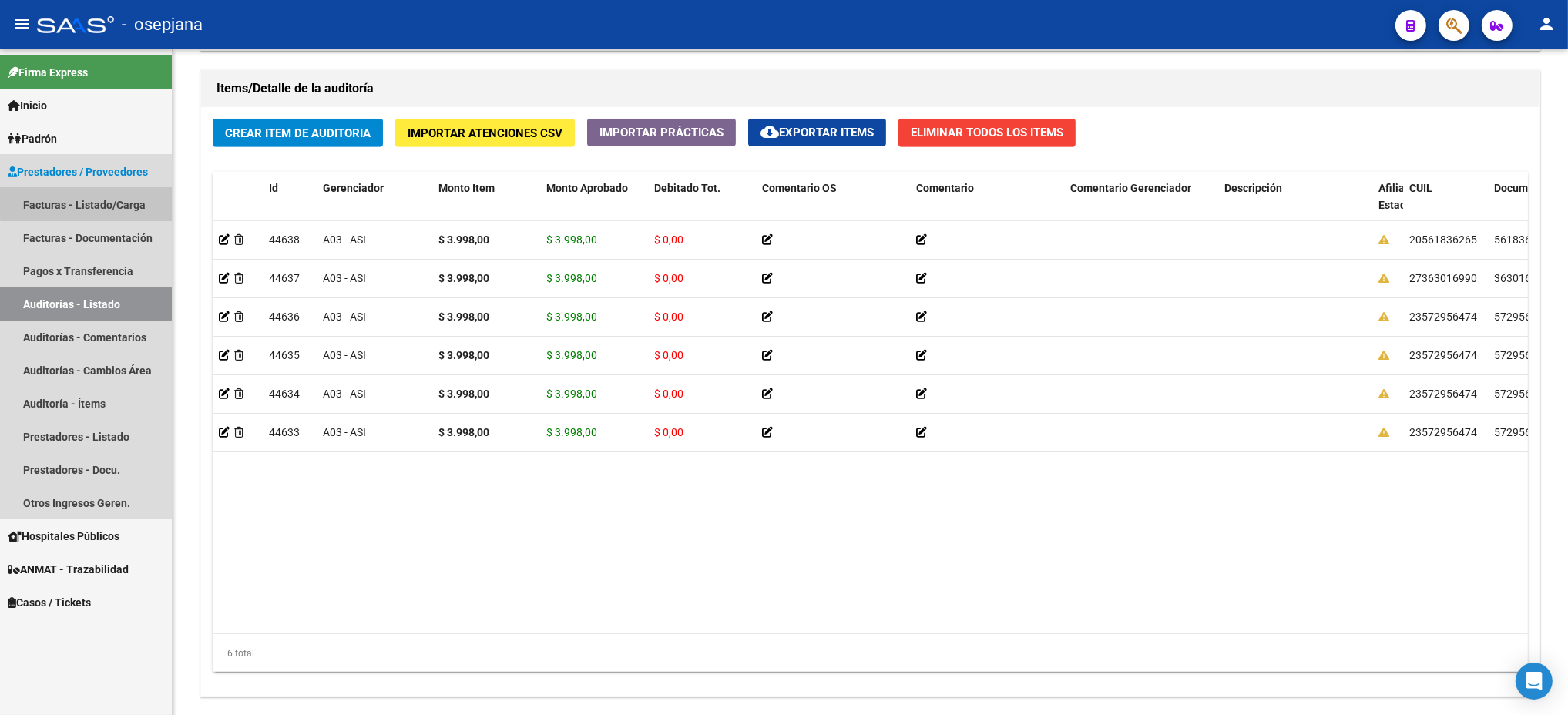
click at [111, 202] on link "Facturas - Listado/Carga" at bounding box center [86, 204] width 172 height 33
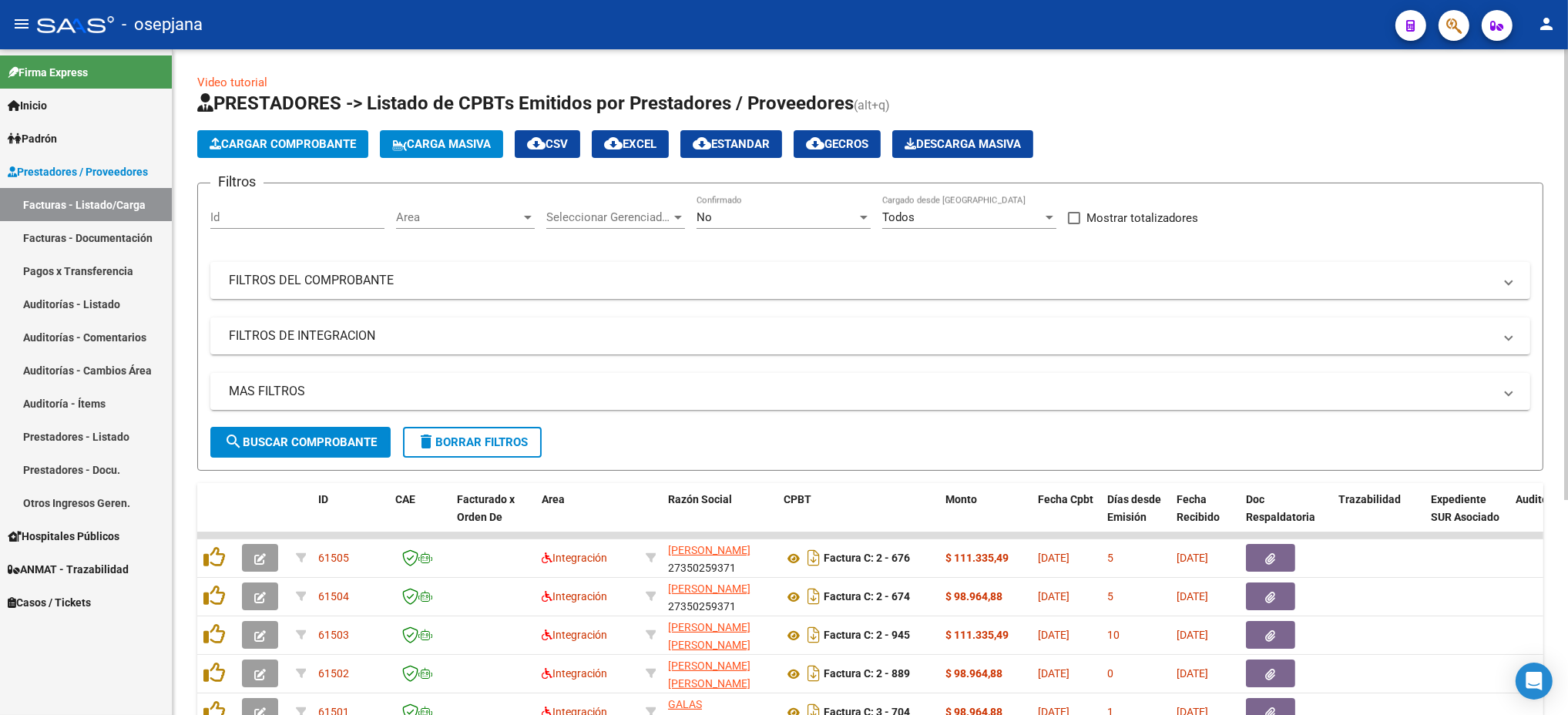
click at [460, 226] on div "Area Area" at bounding box center [465, 213] width 139 height 33
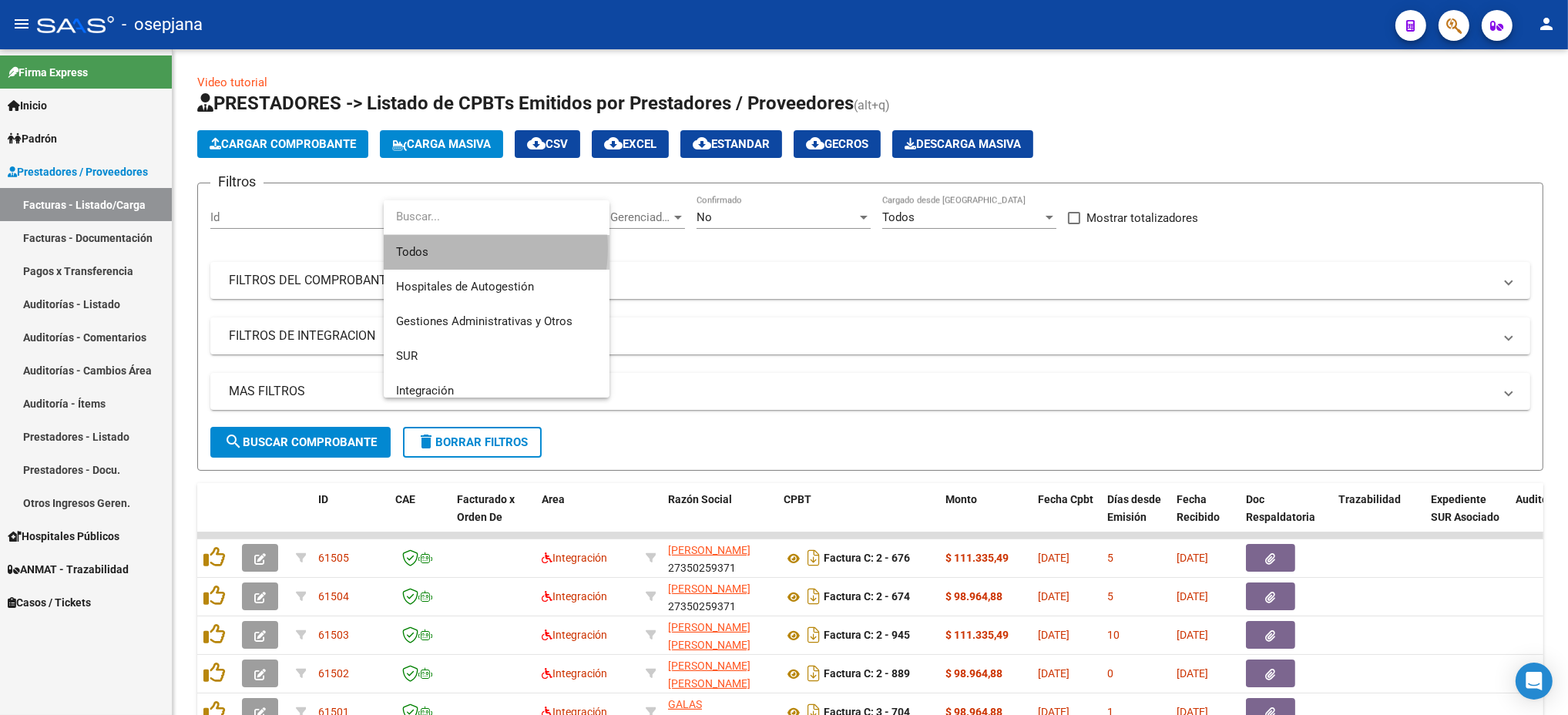
click at [461, 248] on span "Todos" at bounding box center [496, 252] width 202 height 35
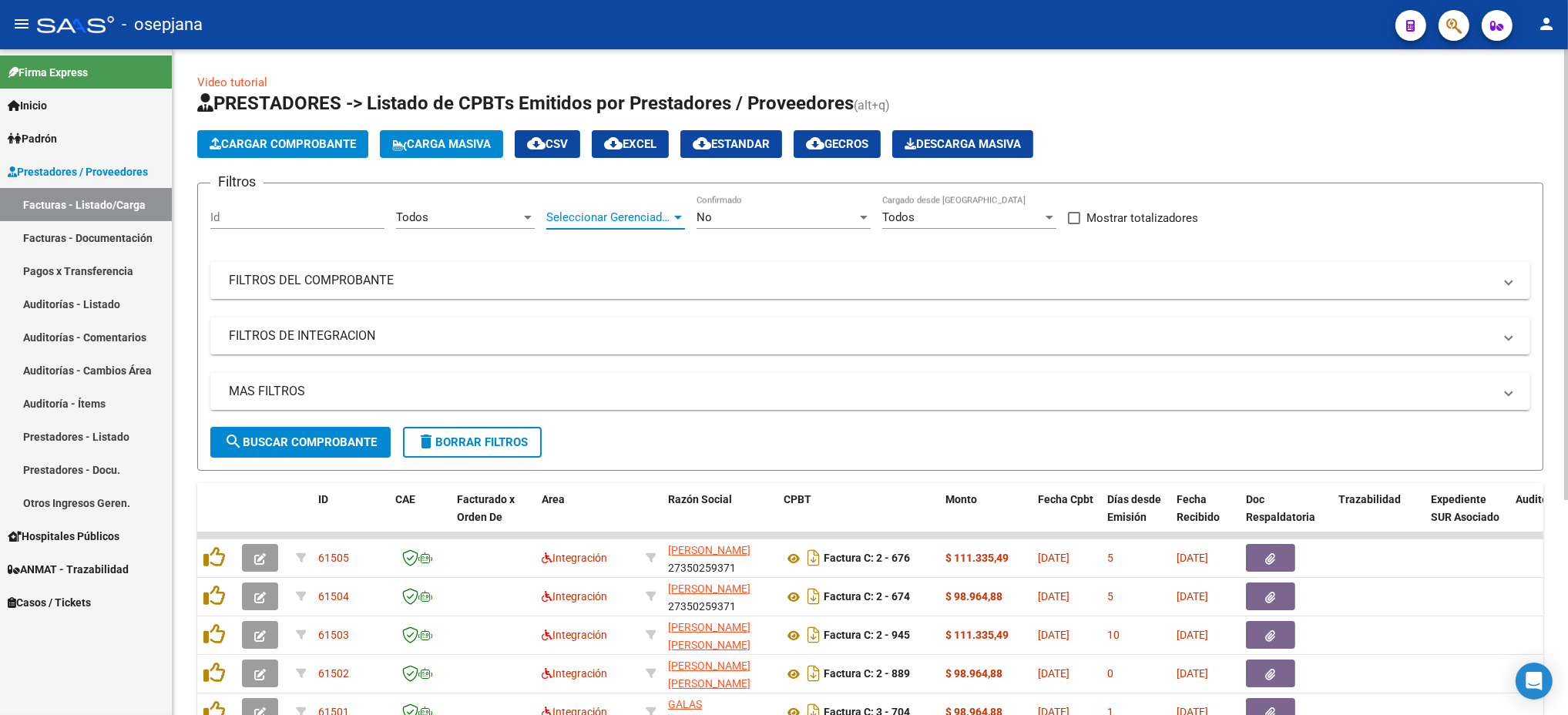
click at [631, 211] on span "Seleccionar Gerenciador" at bounding box center [609, 217] width 125 height 14
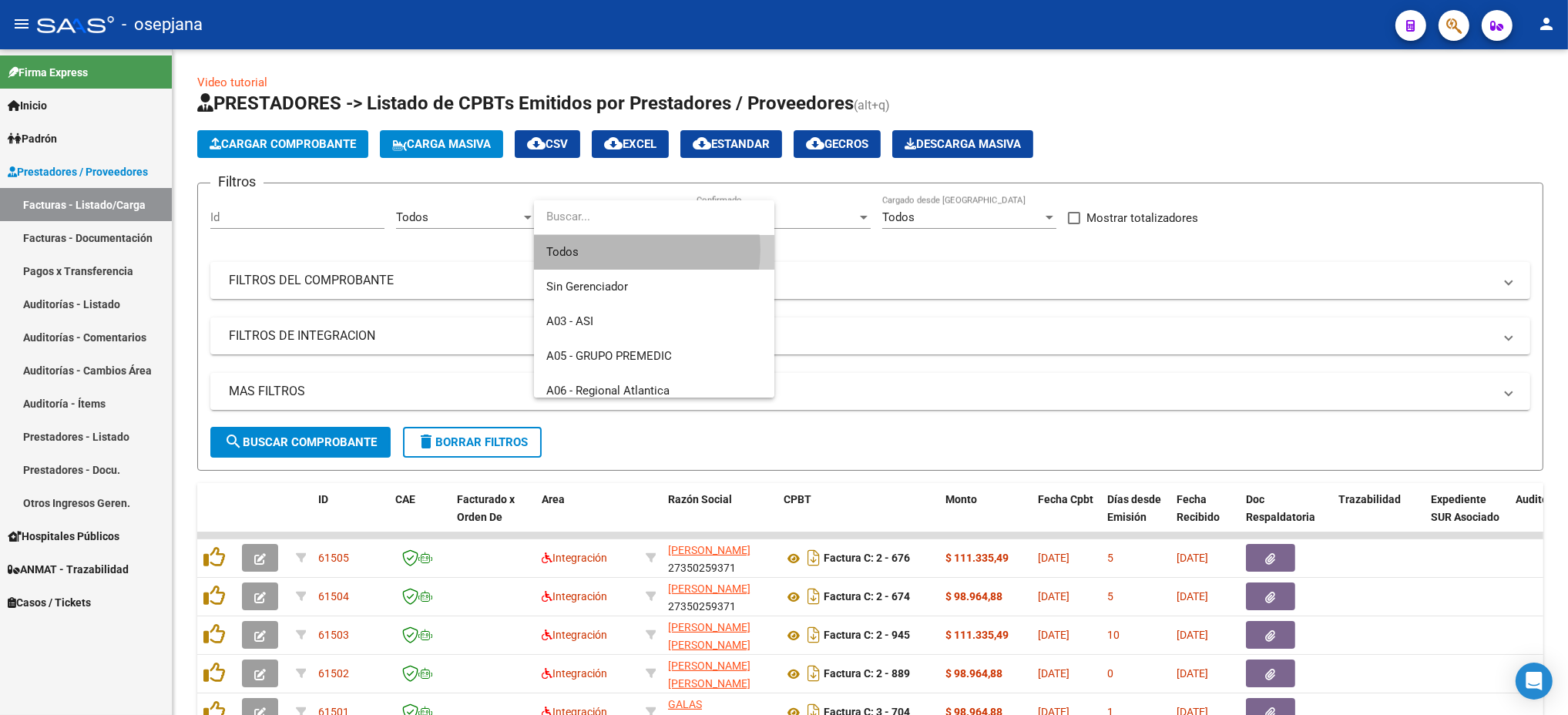
click at [636, 249] on span "Todos" at bounding box center [654, 252] width 215 height 35
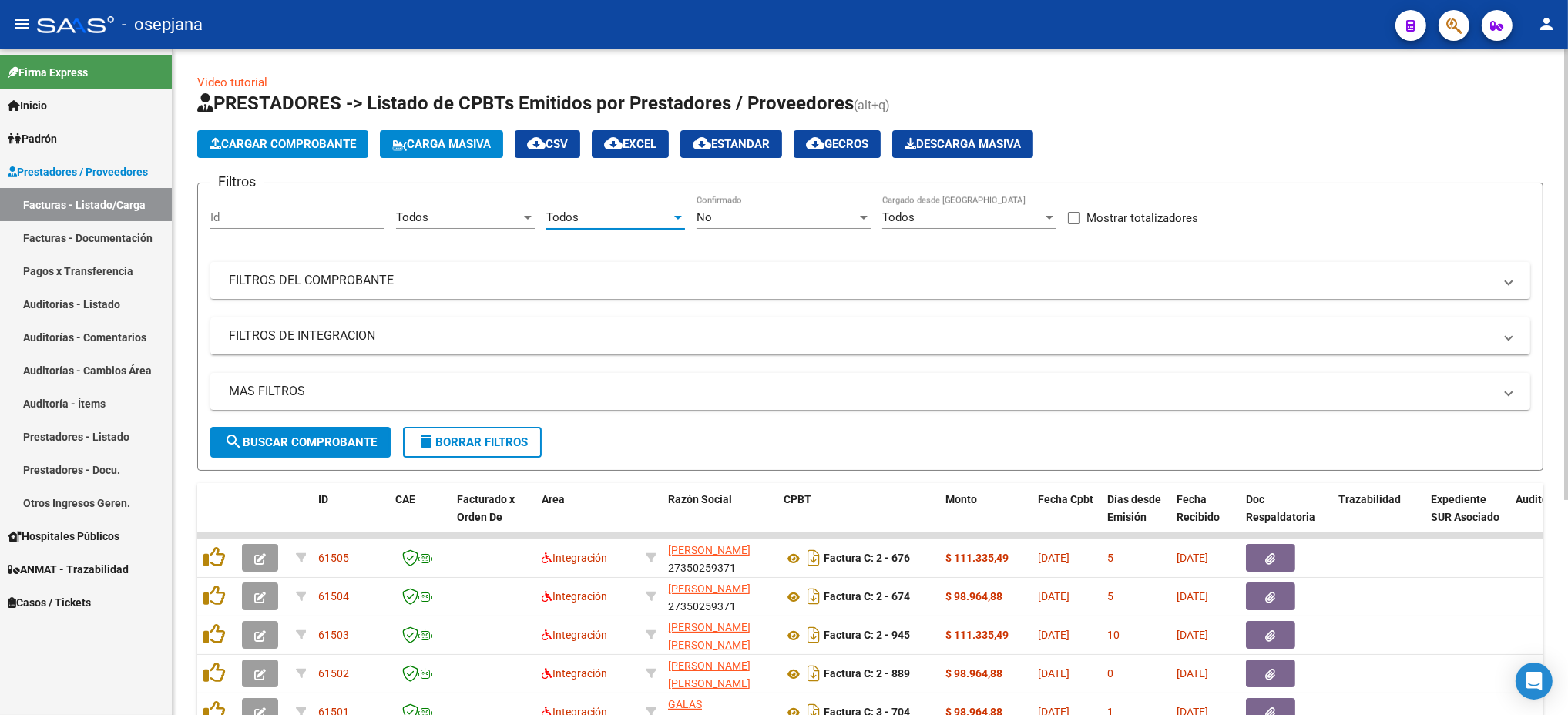
click at [765, 216] on div "No" at bounding box center [777, 217] width 160 height 14
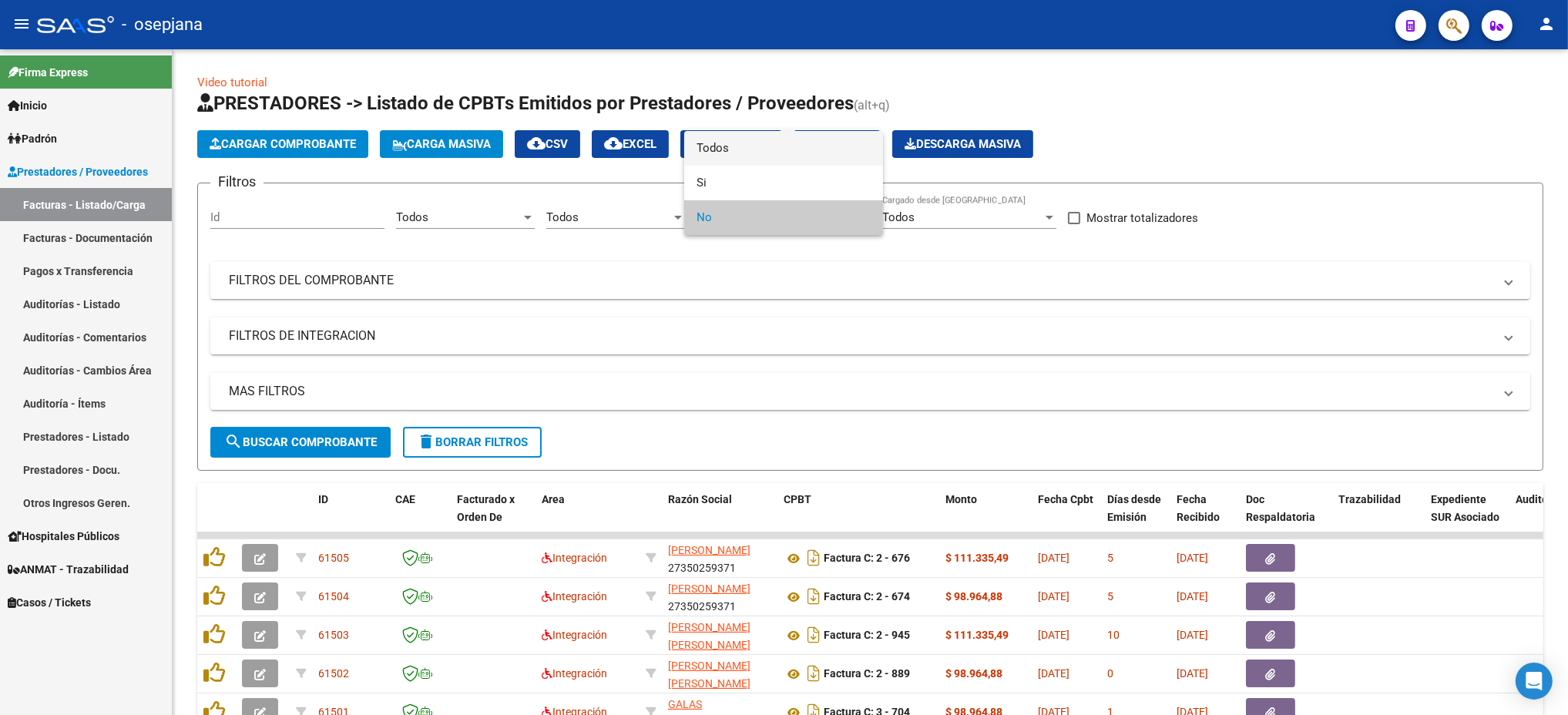
click at [722, 144] on span "Todos" at bounding box center [783, 148] width 174 height 35
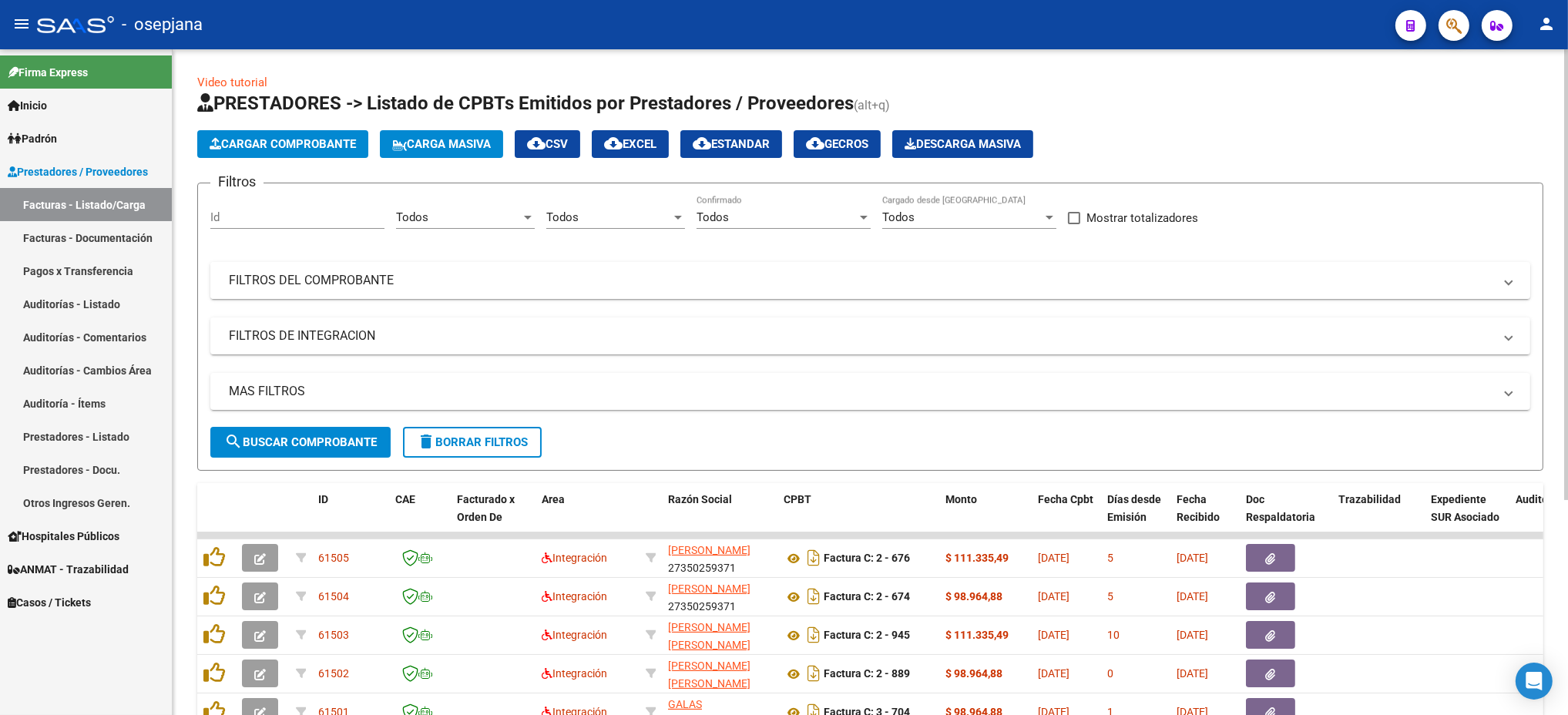
click at [646, 282] on mat-panel-title "FILTROS DEL COMPROBANTE" at bounding box center [861, 281] width 1264 height 17
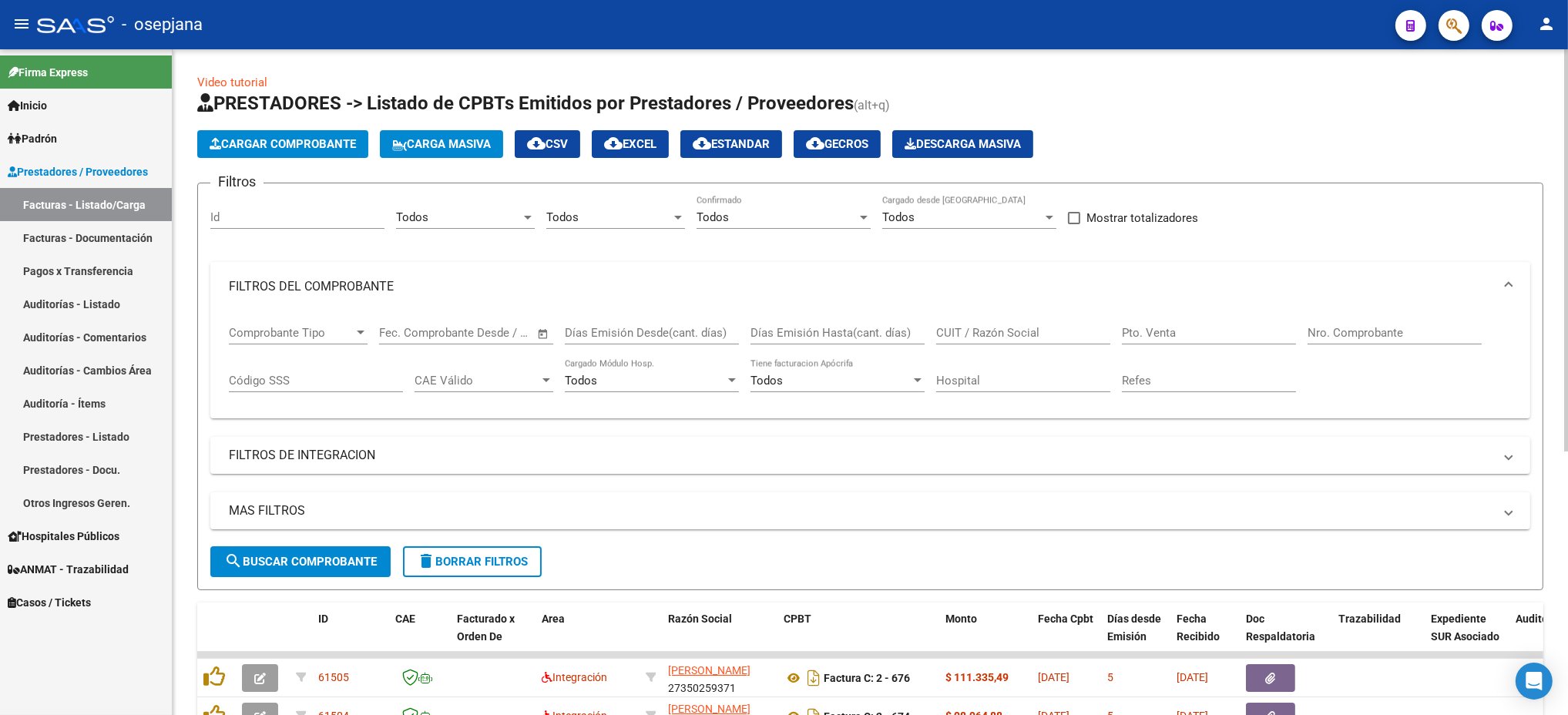
click at [1148, 321] on div "Pto. Venta" at bounding box center [1208, 328] width 174 height 33
type input "3"
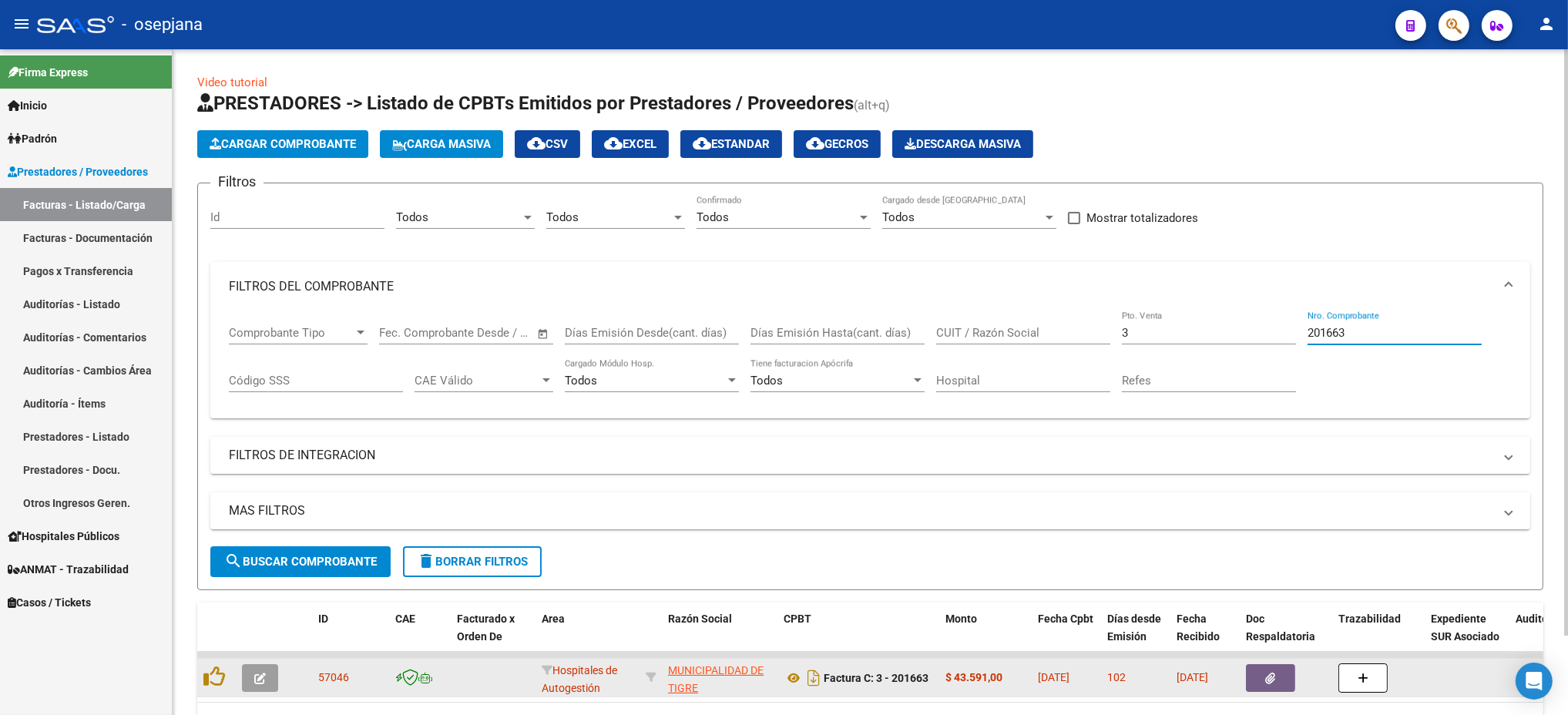
type input "201663"
click at [255, 676] on icon "button" at bounding box center [259, 678] width 12 height 12
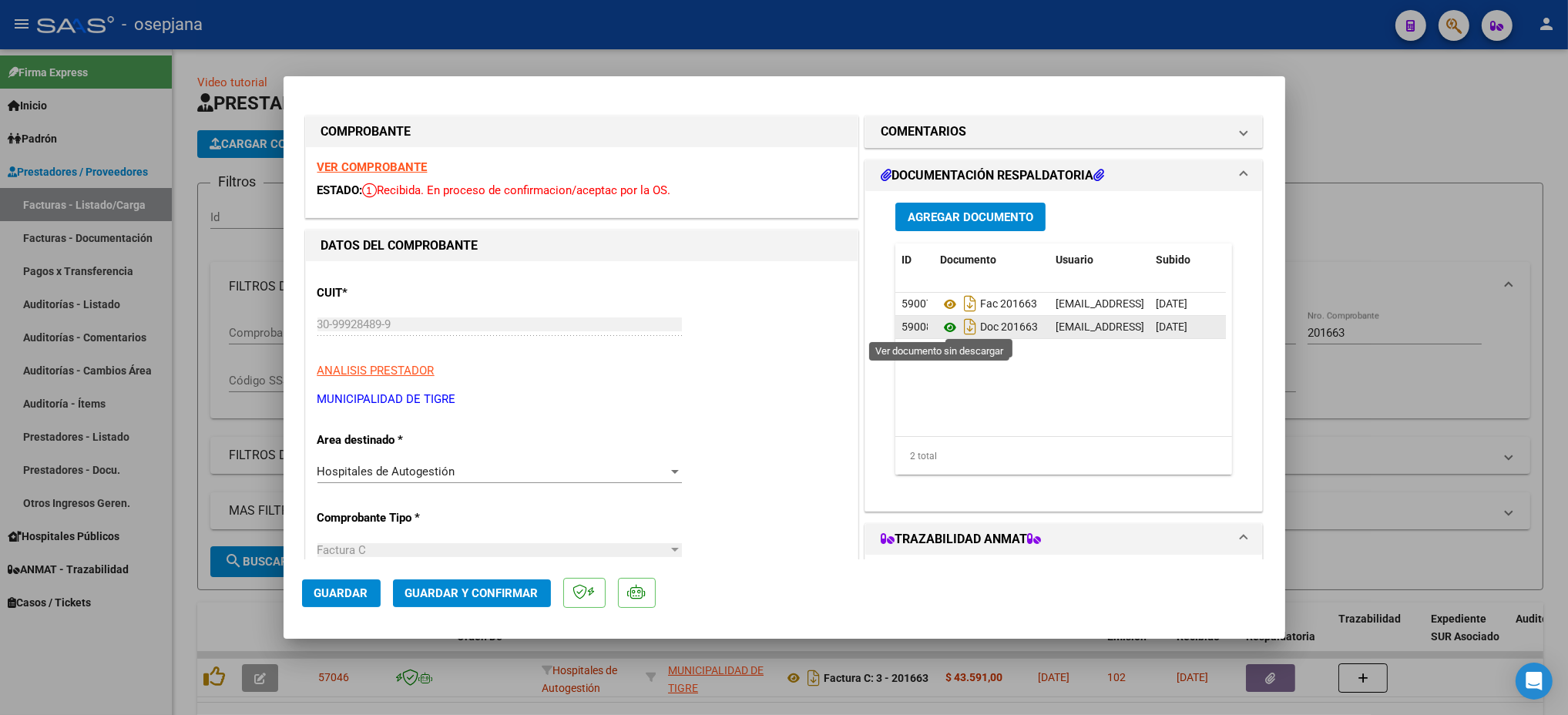
click at [945, 324] on icon at bounding box center [951, 328] width 20 height 18
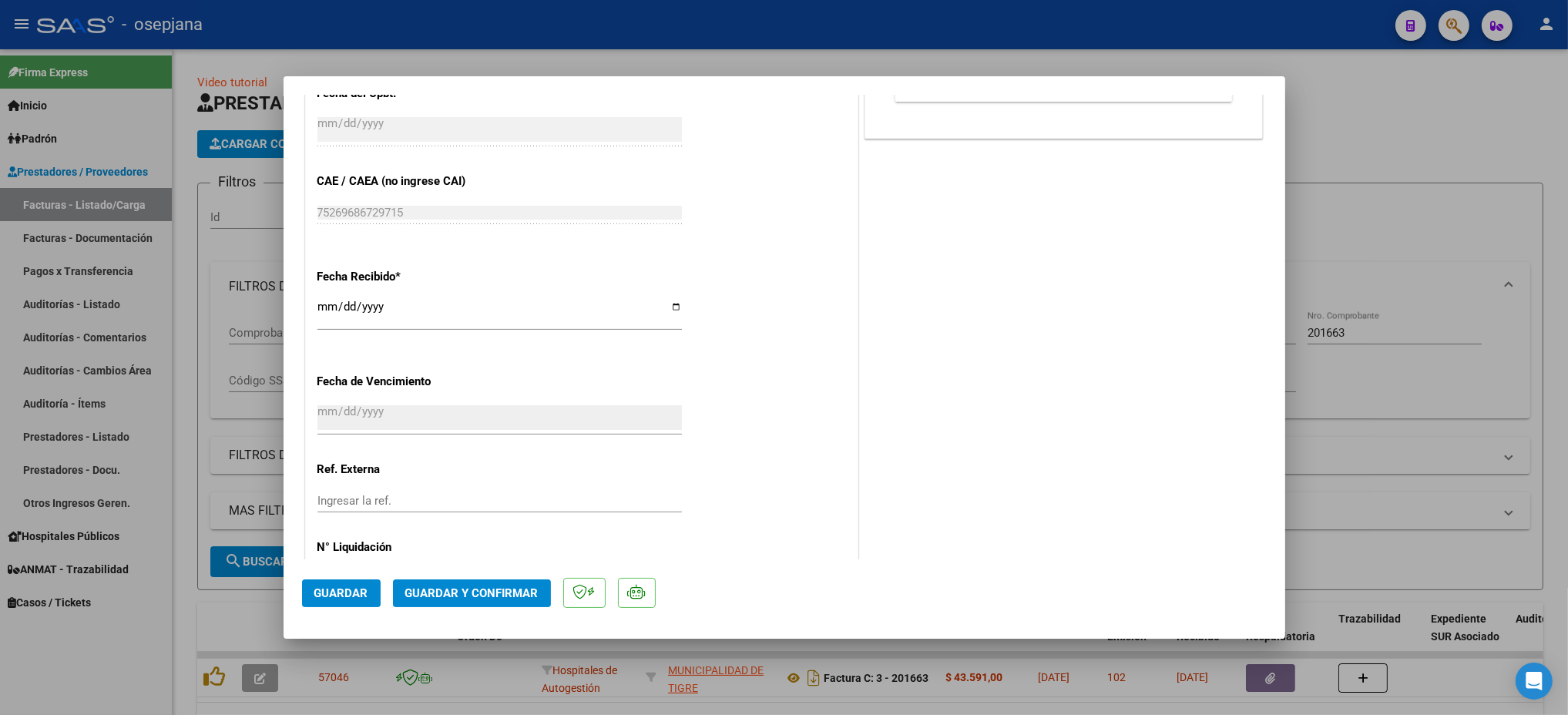
scroll to position [740, 0]
click at [382, 495] on input "Ingresar la ref." at bounding box center [500, 497] width 364 height 14
type input "31169"
click at [345, 586] on span "Guardar" at bounding box center [341, 593] width 54 height 14
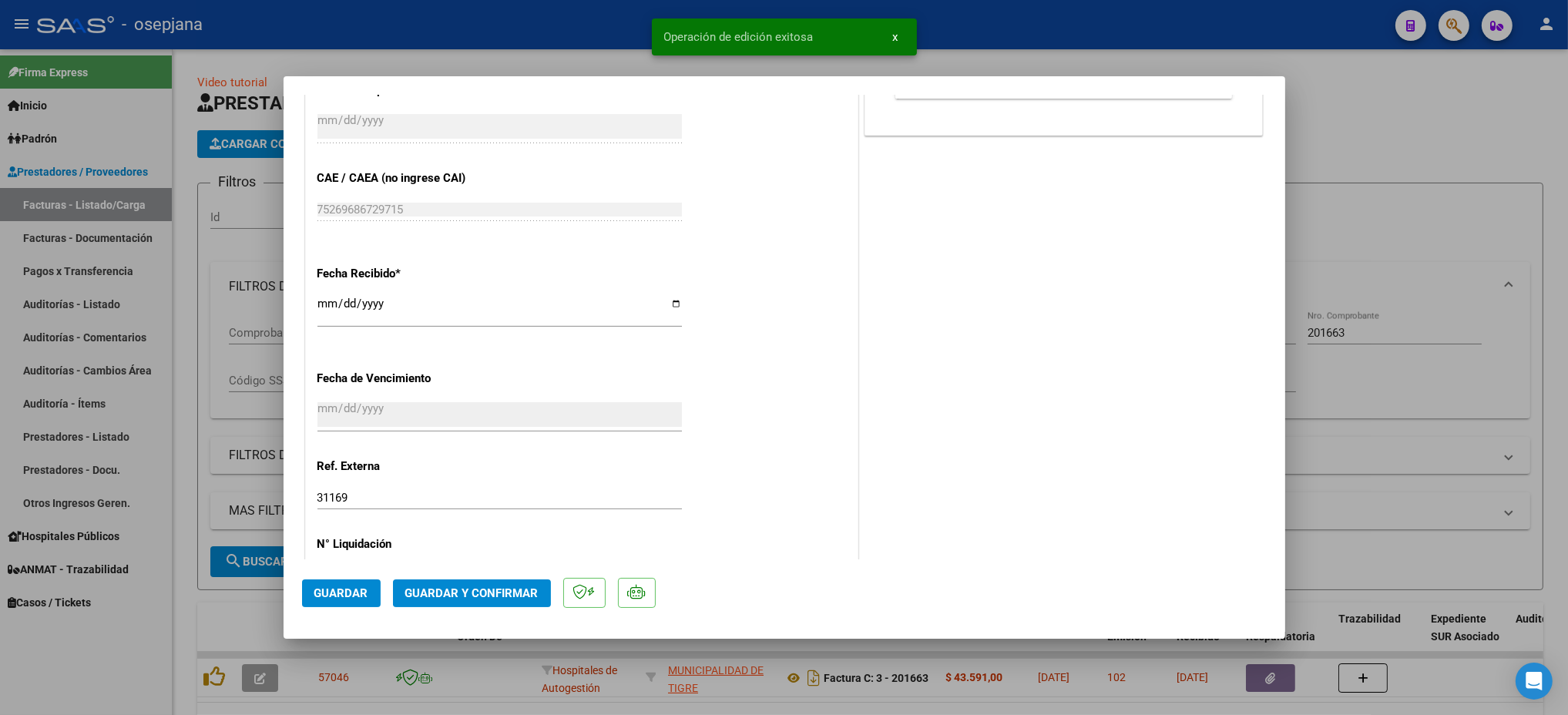
click at [486, 591] on span "Guardar y Confirmar" at bounding box center [471, 593] width 133 height 14
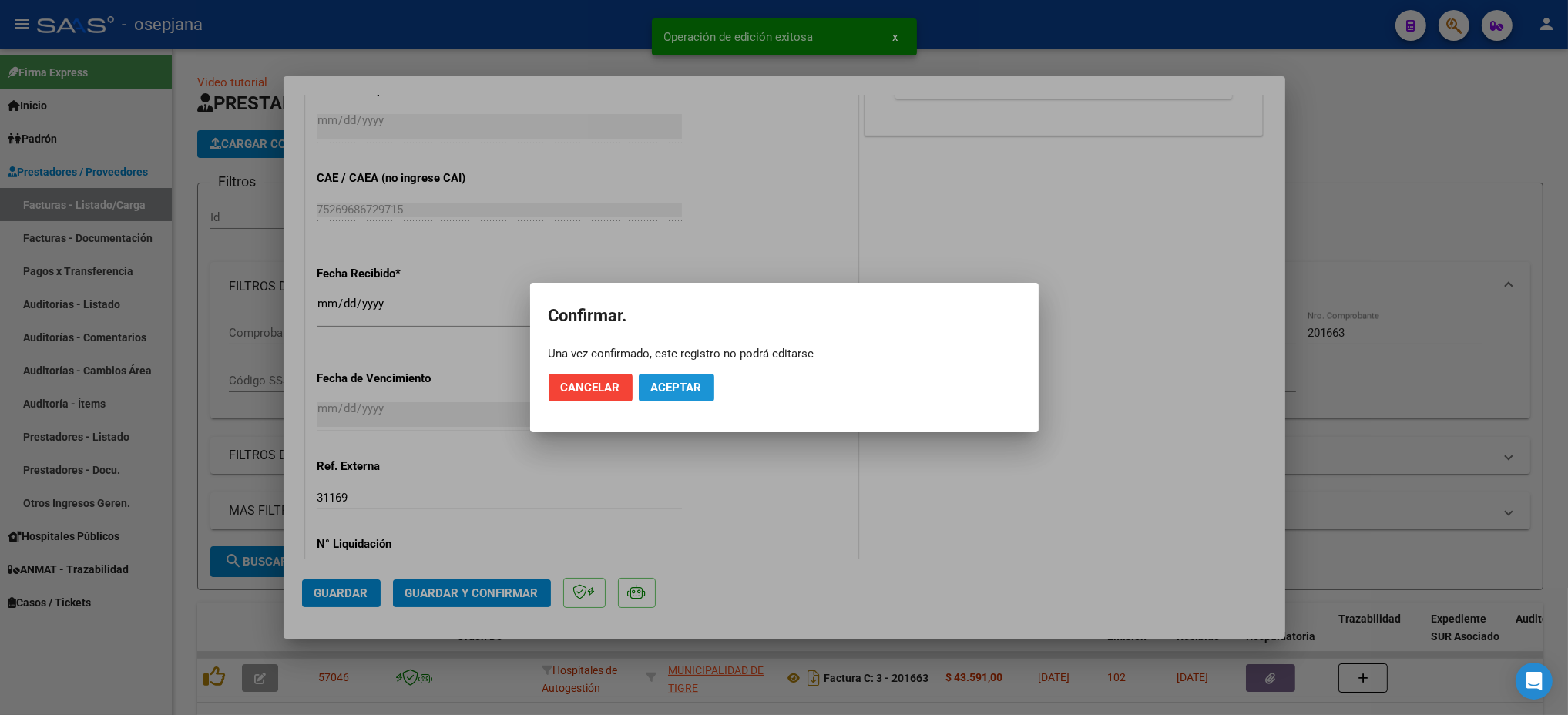
click at [693, 386] on span "Aceptar" at bounding box center [676, 387] width 51 height 14
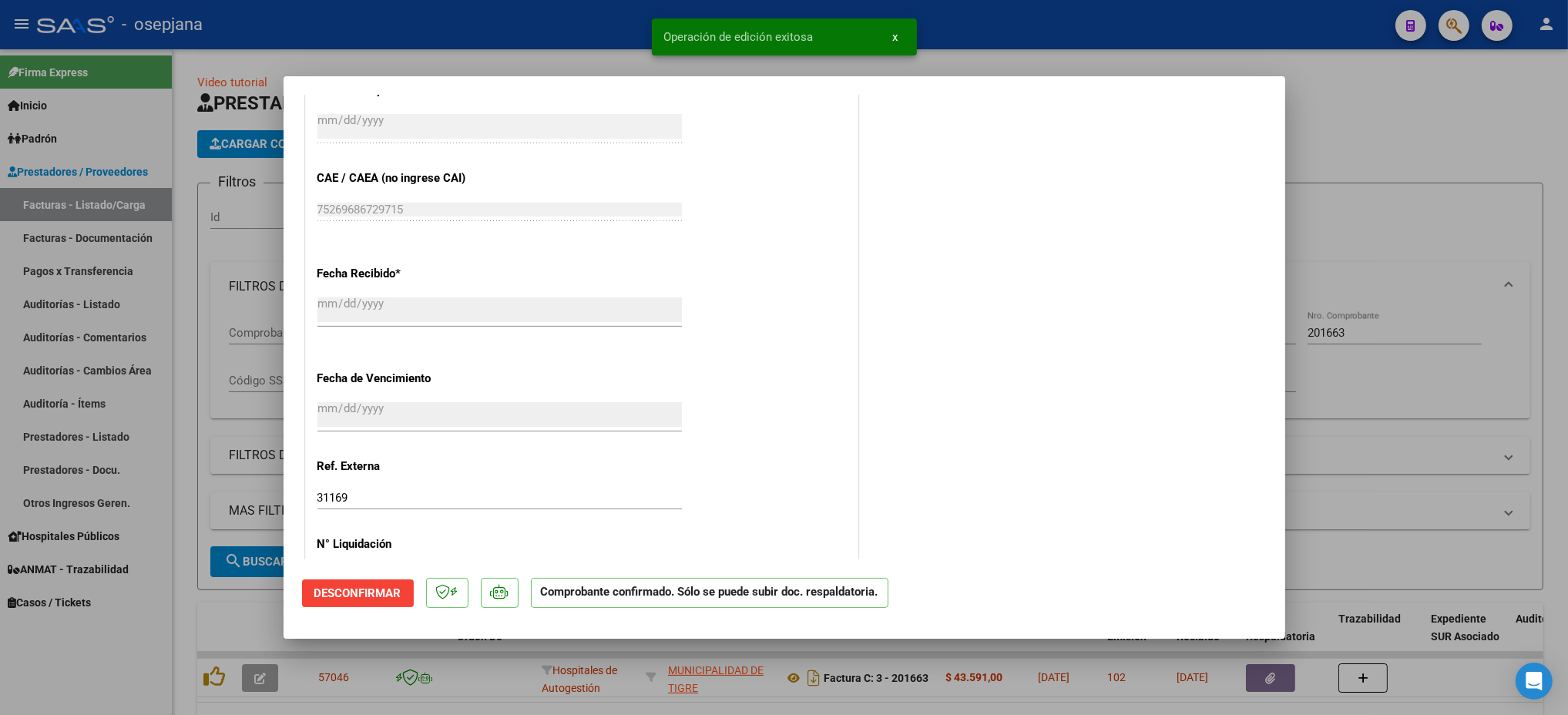
click at [29, 268] on div at bounding box center [784, 357] width 1568 height 715
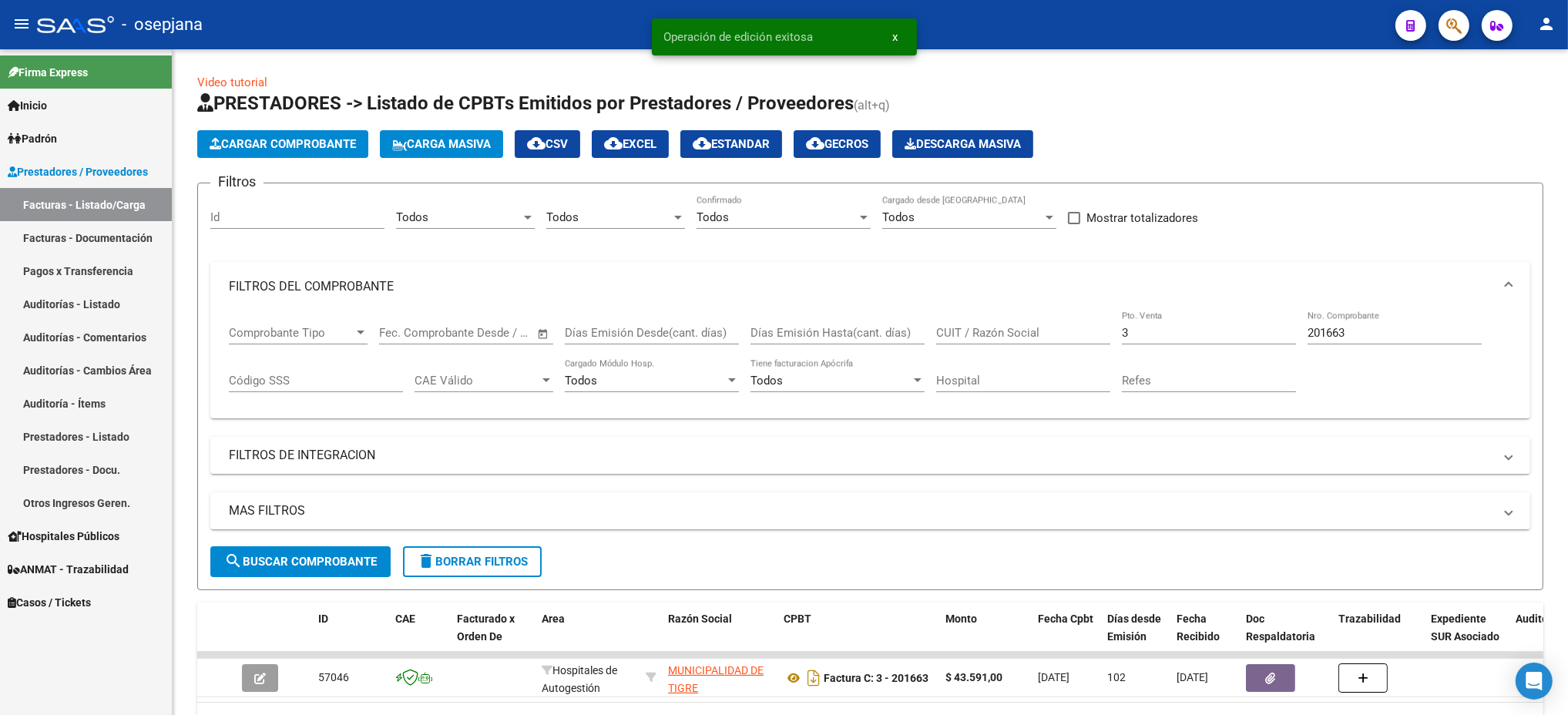
click at [39, 296] on link "Auditorías - Listado" at bounding box center [86, 304] width 172 height 33
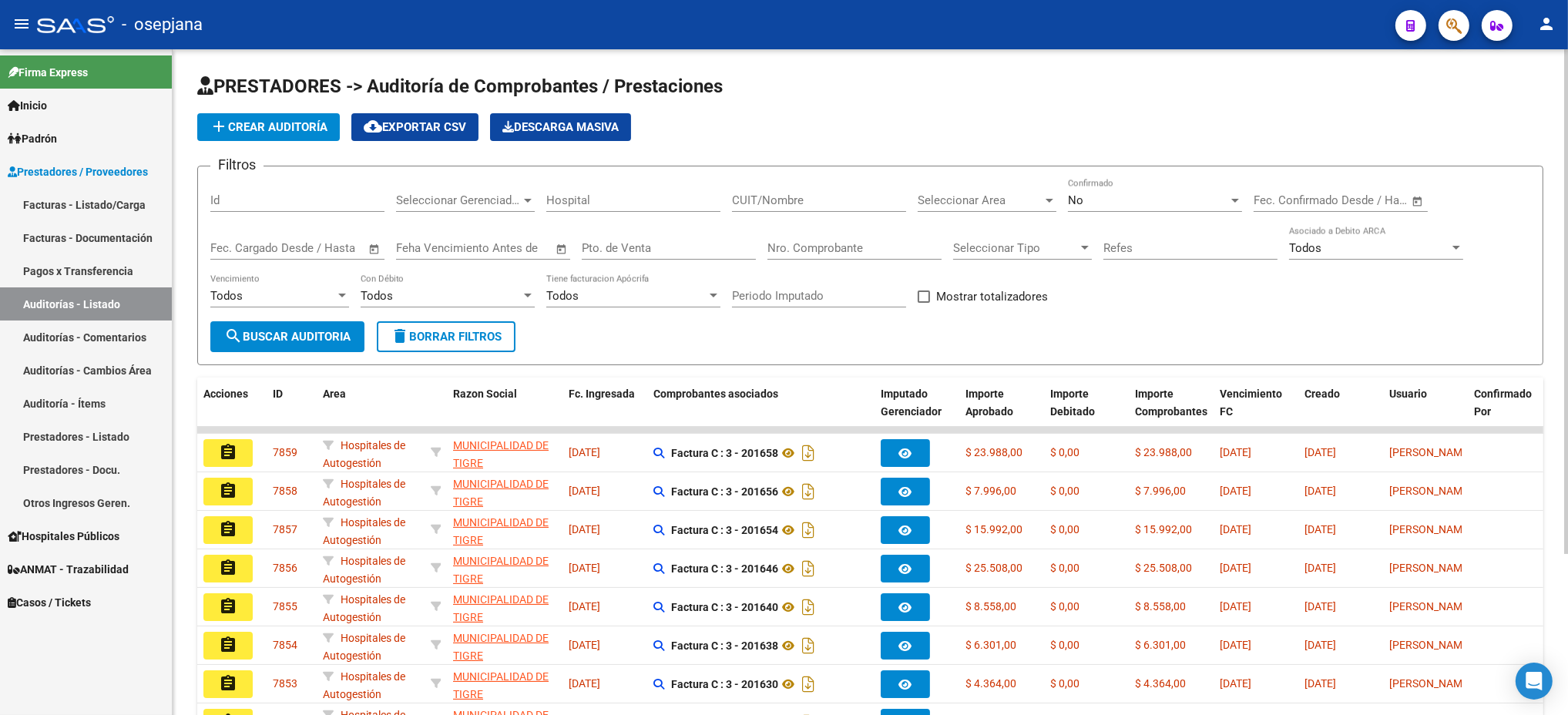
click at [322, 124] on span "add Crear Auditoría" at bounding box center [269, 127] width 118 height 14
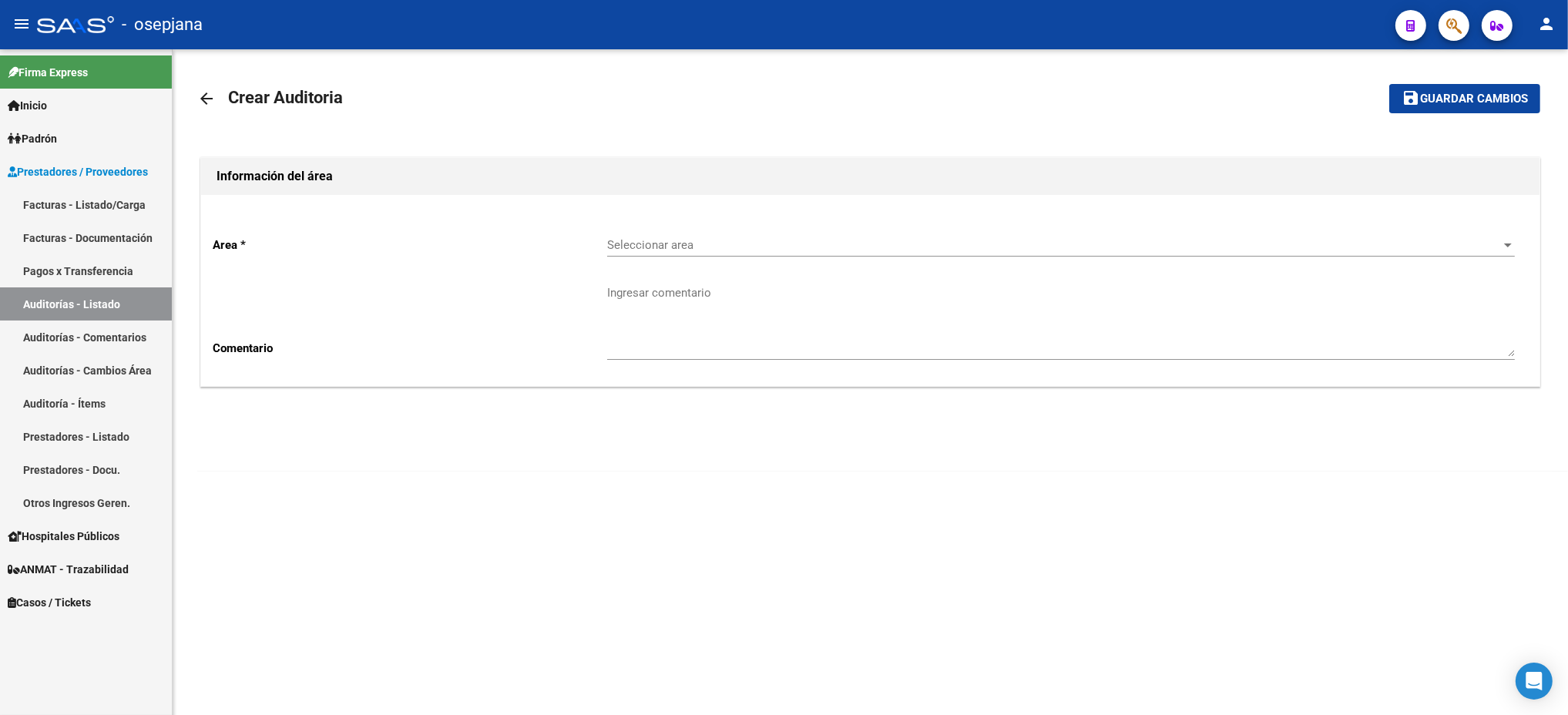
click at [929, 238] on span "Seleccionar area" at bounding box center [1054, 245] width 894 height 14
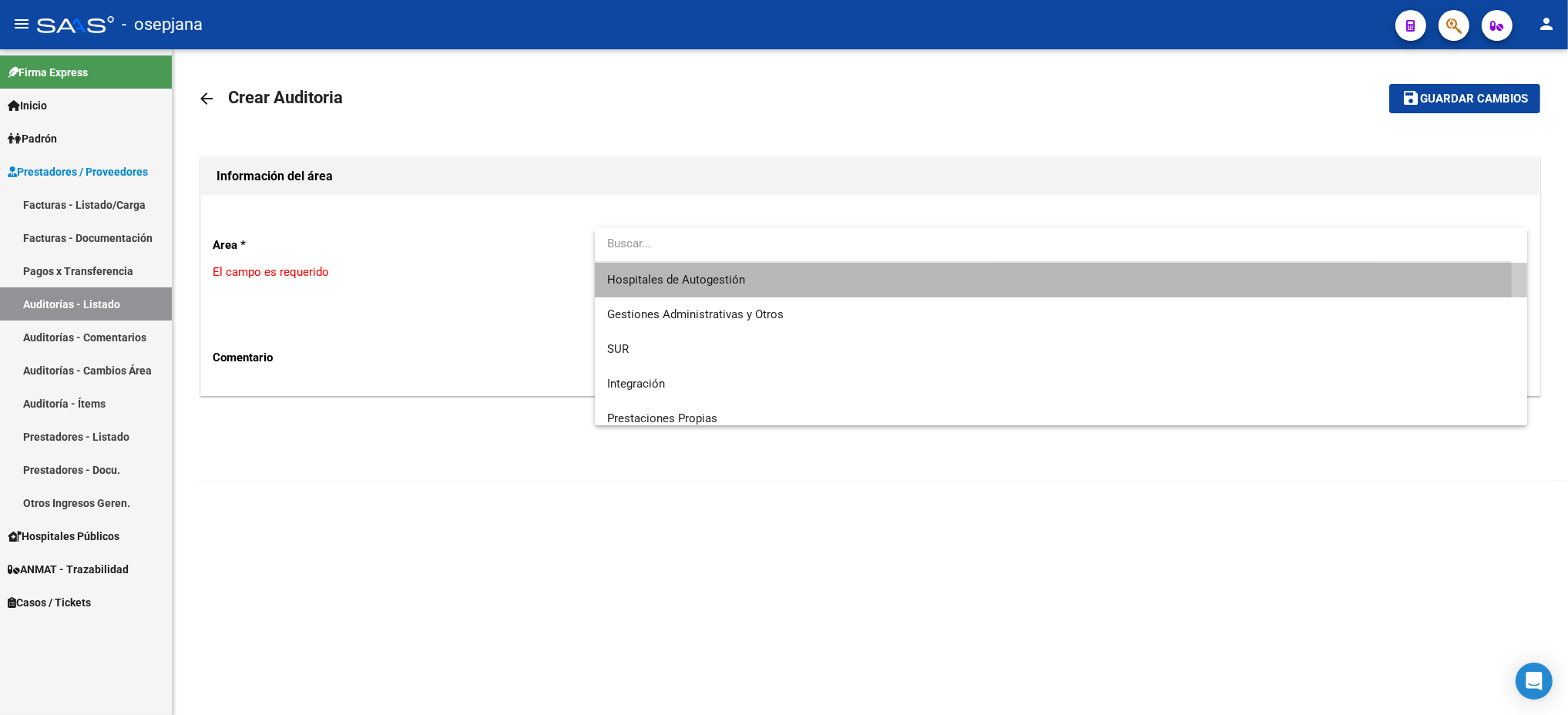
click at [855, 280] on span "Hospitales de Autogestión" at bounding box center [1061, 281] width 907 height 35
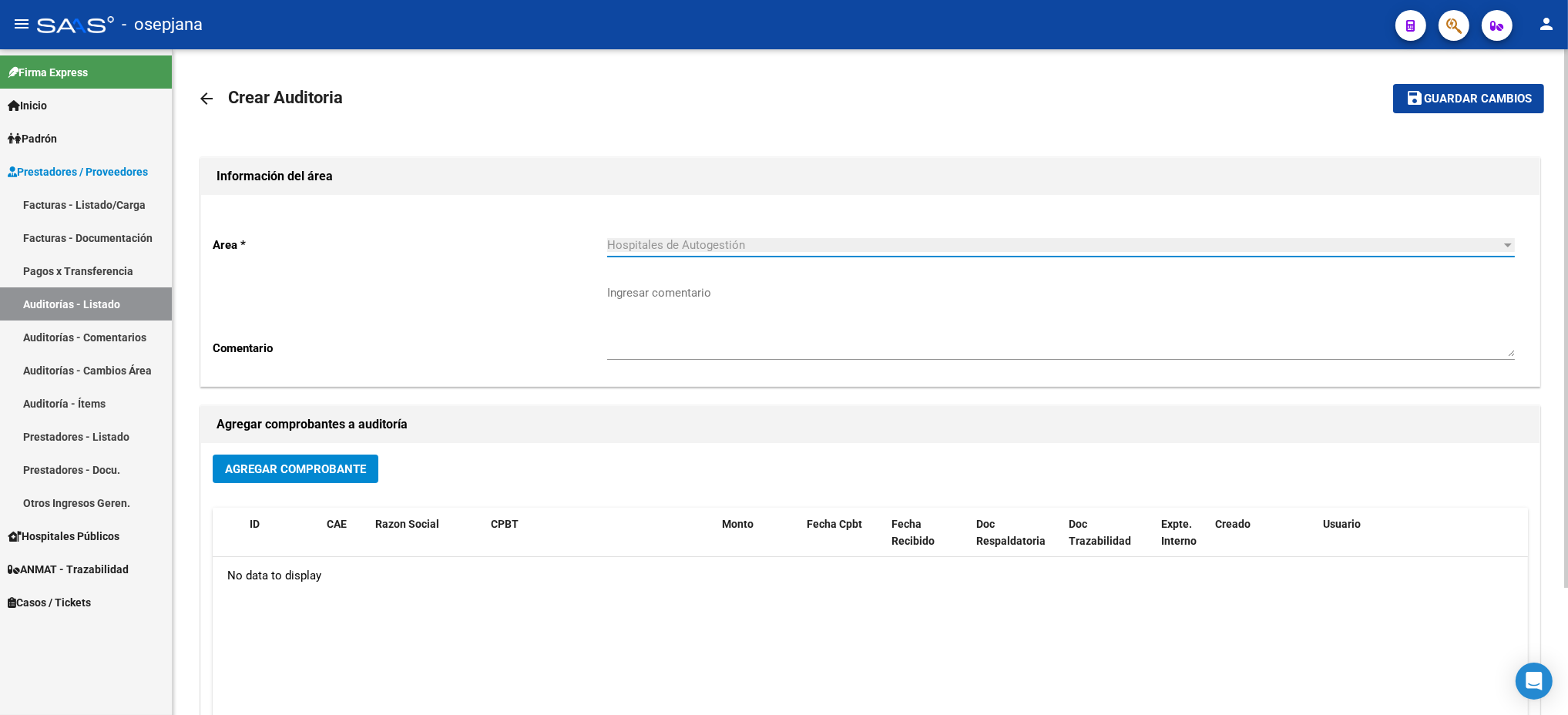
click at [310, 470] on span "Agregar Comprobante" at bounding box center [294, 468] width 141 height 14
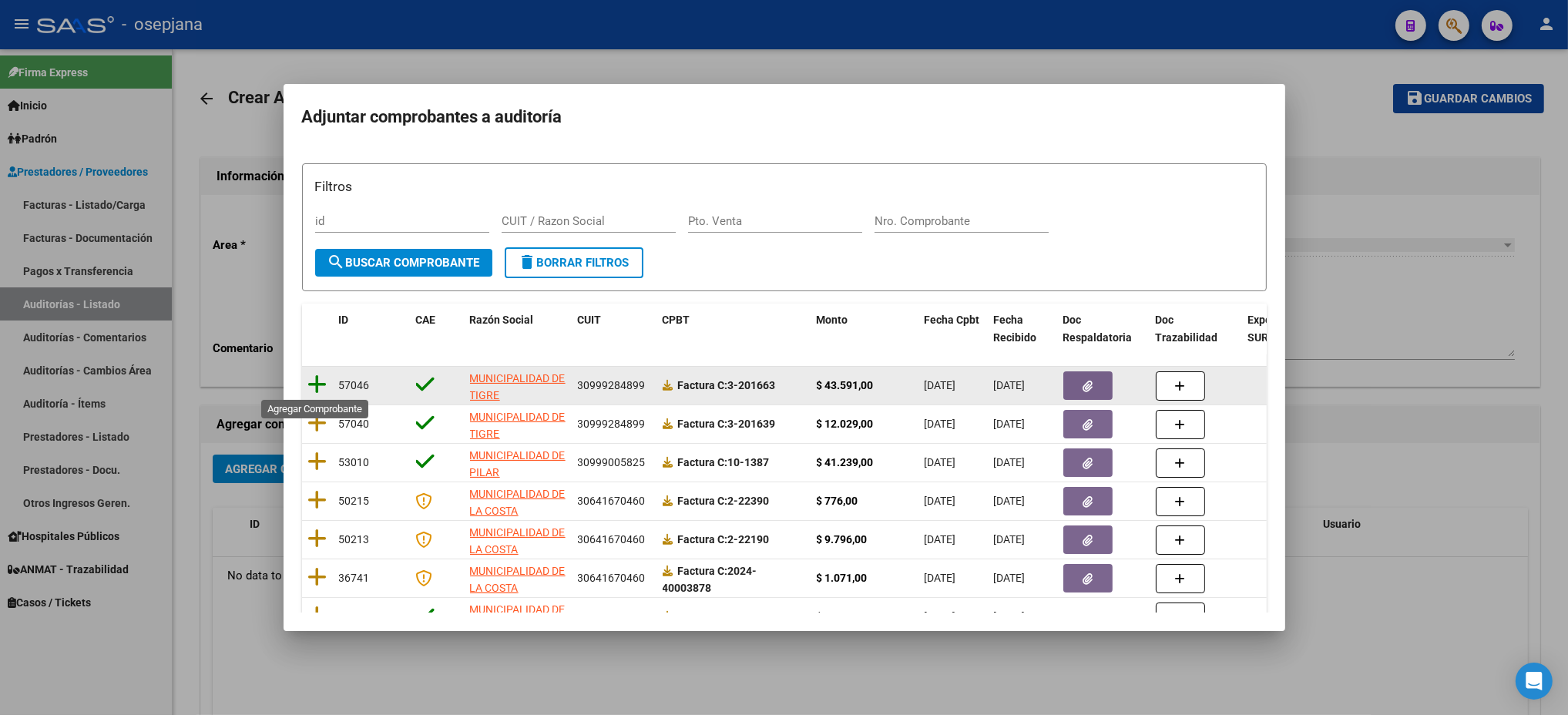
click at [318, 381] on icon at bounding box center [317, 384] width 19 height 21
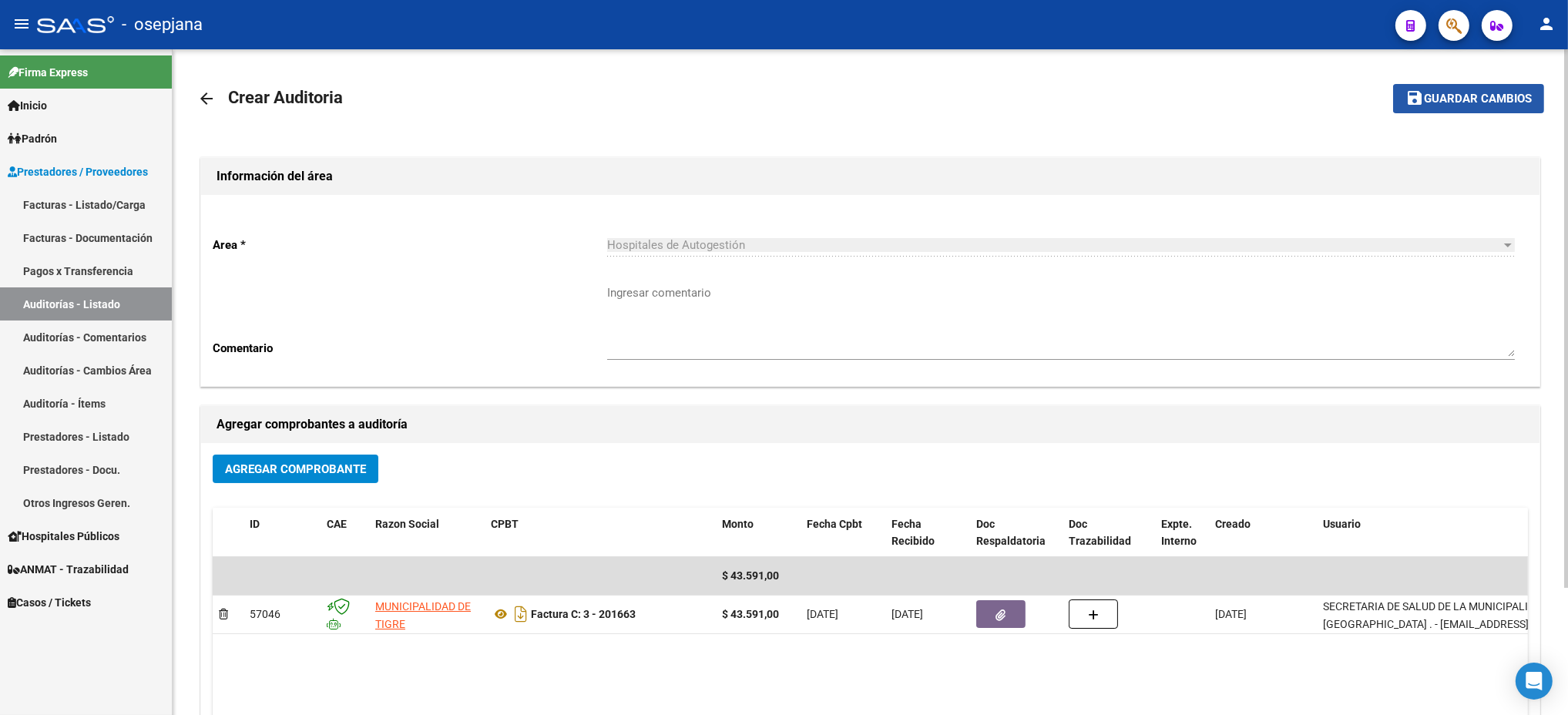
click at [1499, 99] on span "Guardar cambios" at bounding box center [1477, 98] width 108 height 14
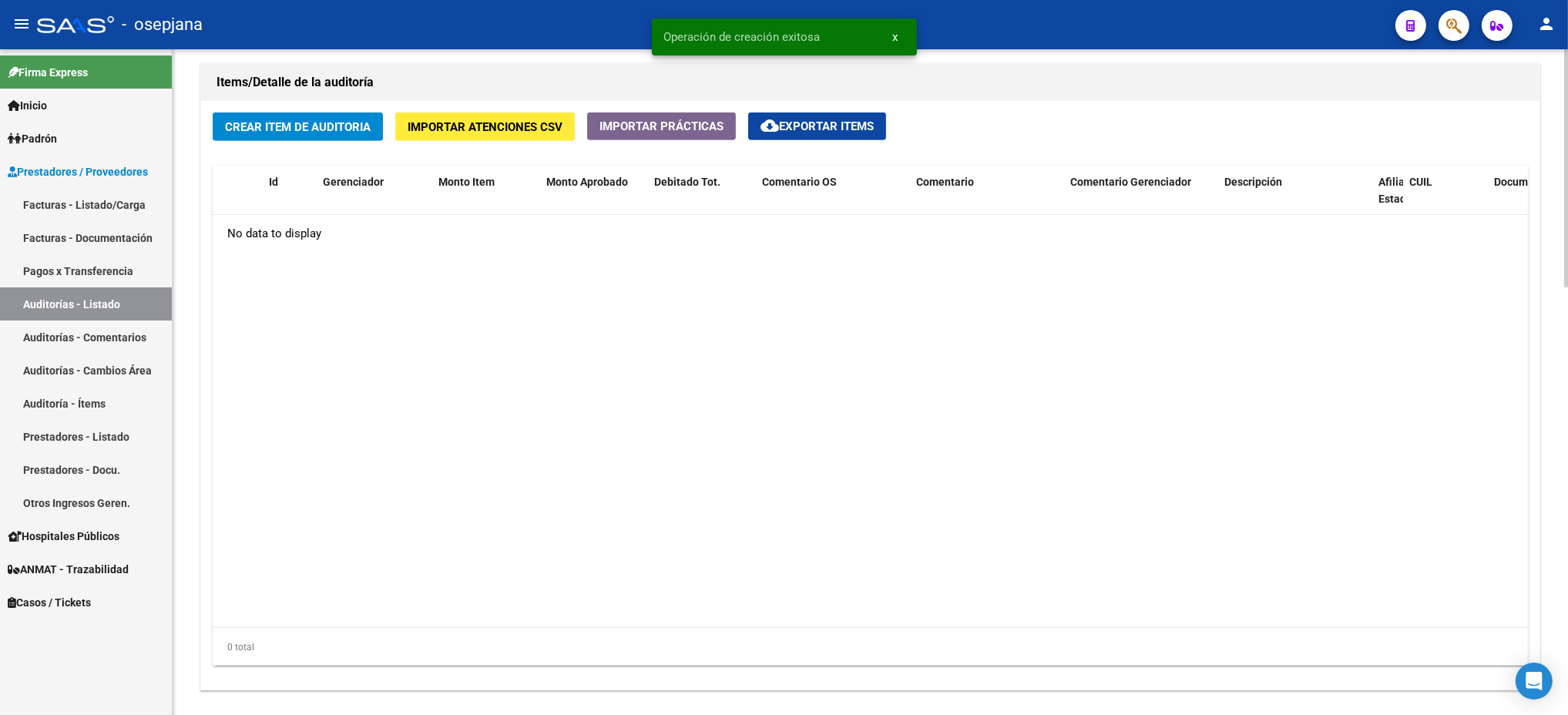
scroll to position [1096, 0]
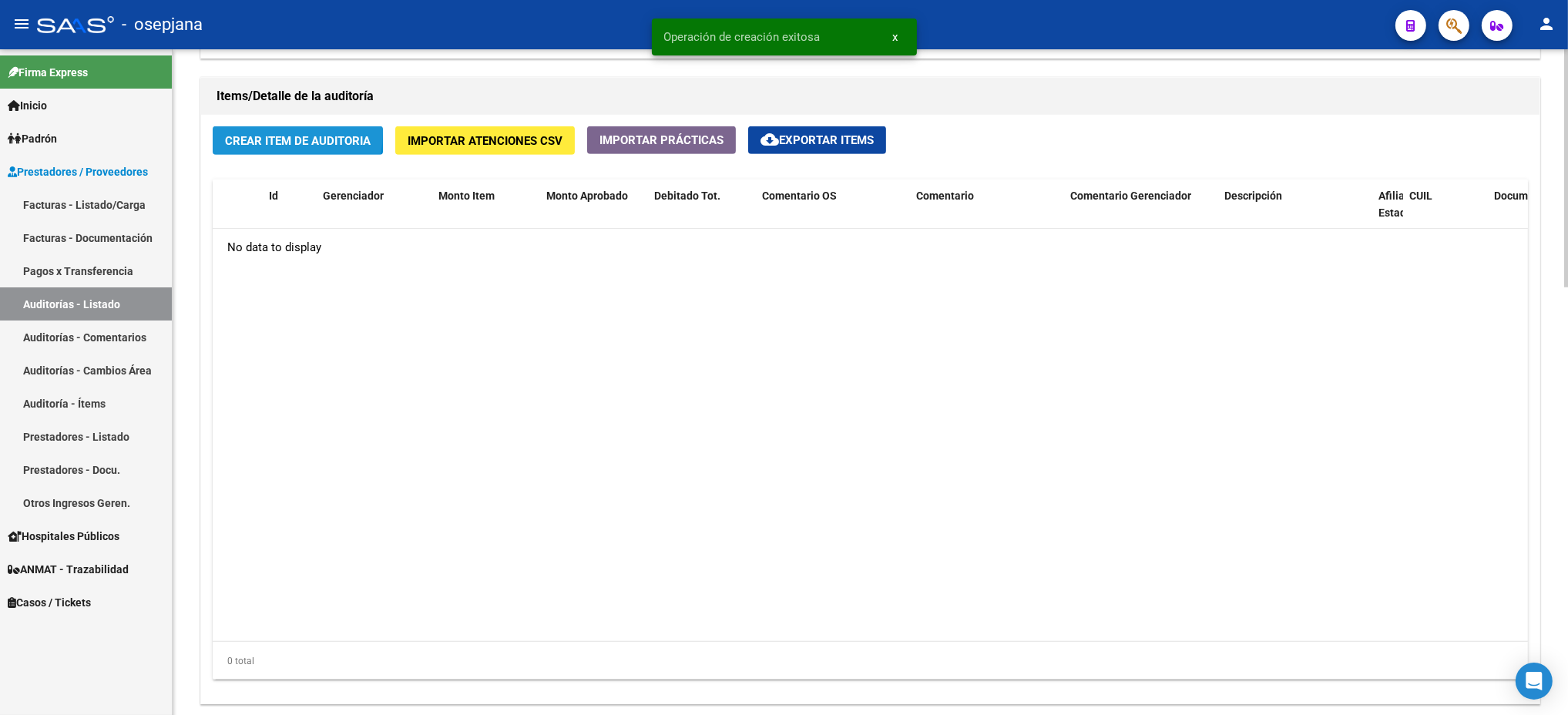
click at [260, 130] on button "Crear Item de Auditoria" at bounding box center [297, 140] width 170 height 29
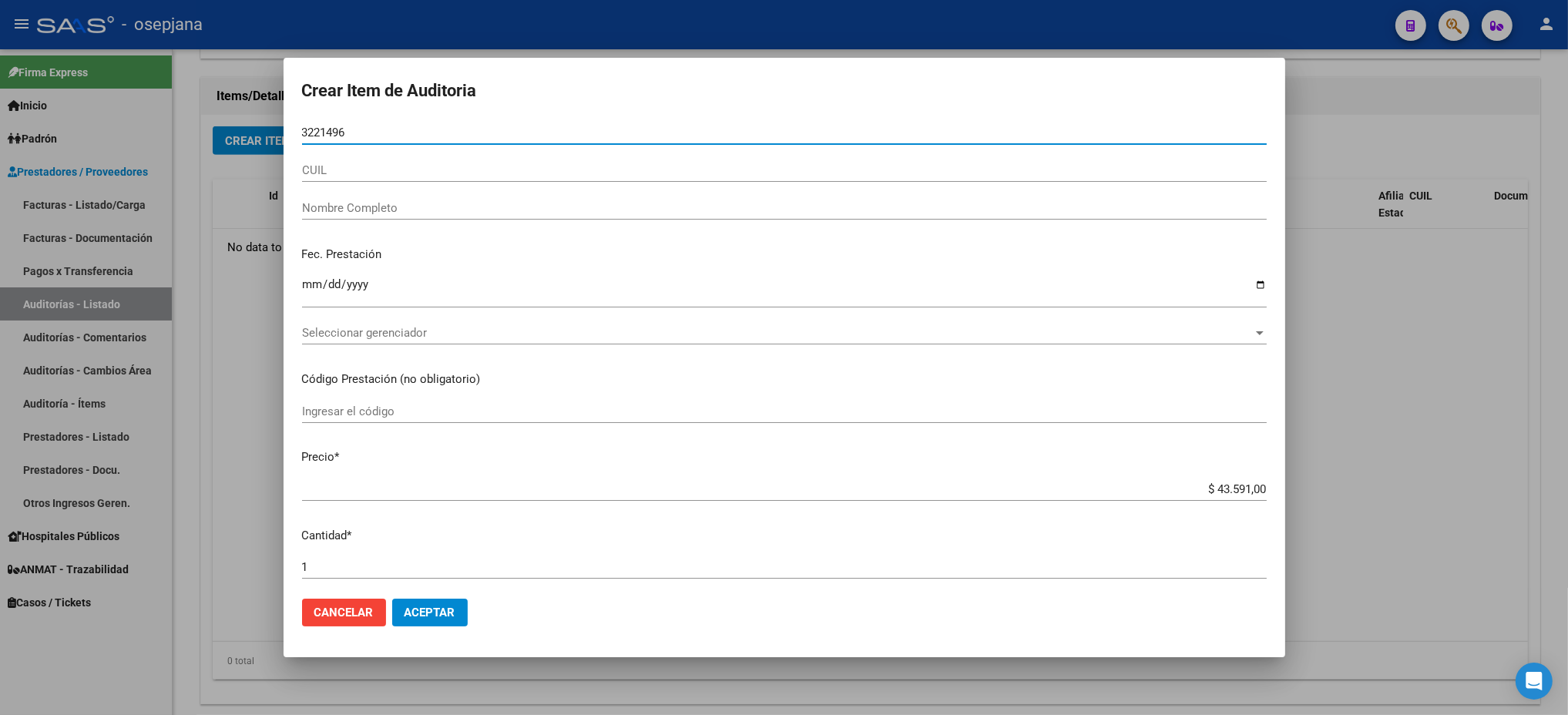
type input "32214967"
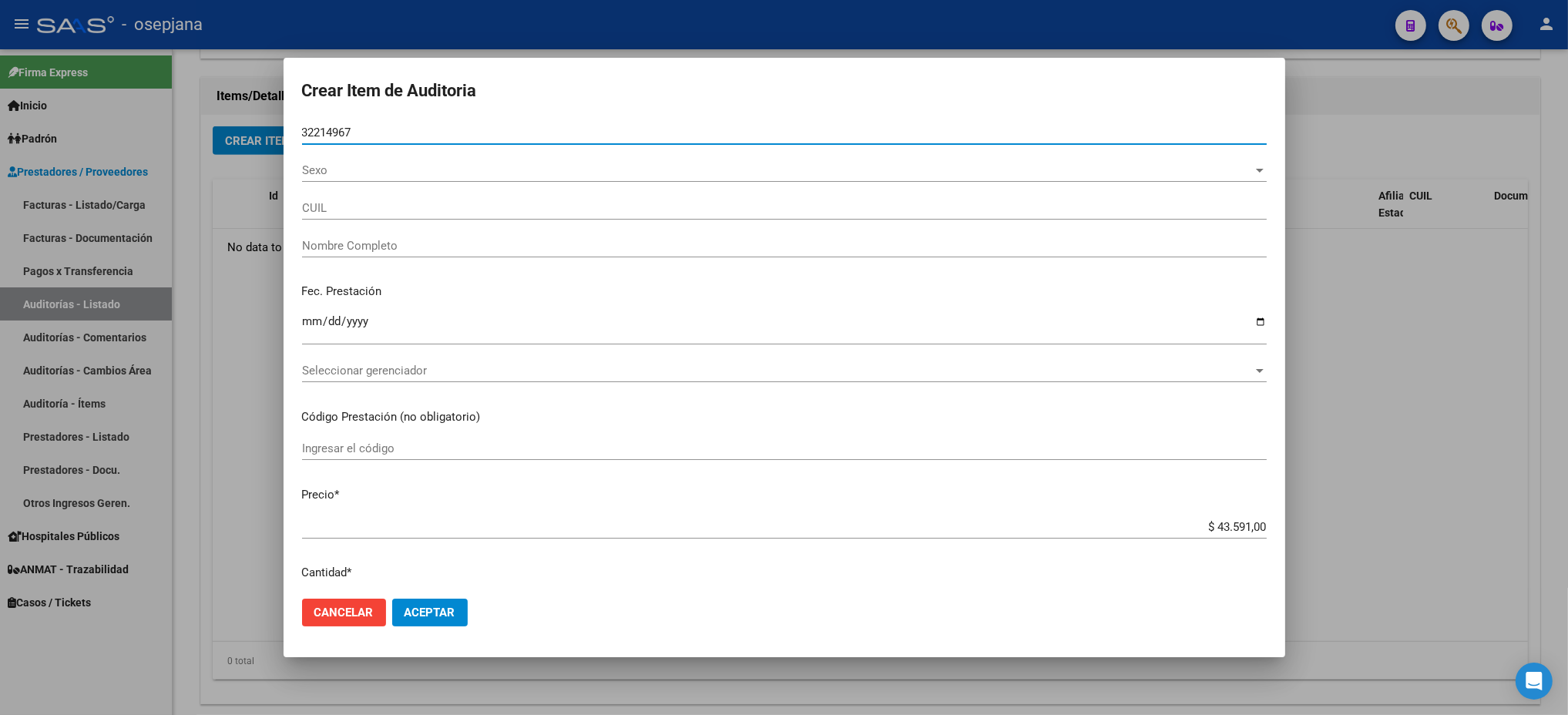
type input "20322149671"
type input "[DEMOGRAPHIC_DATA] [PERSON_NAME]"
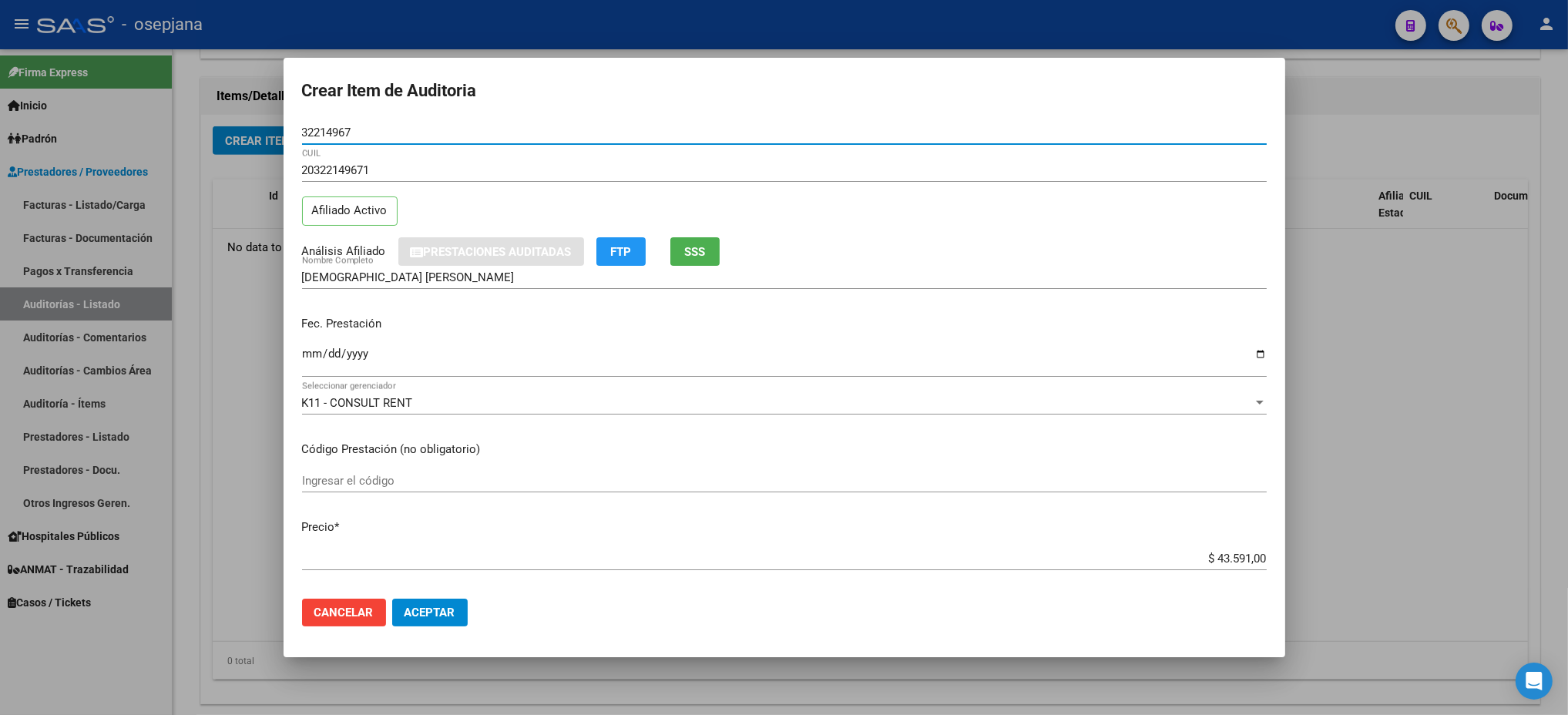
type input "32214967"
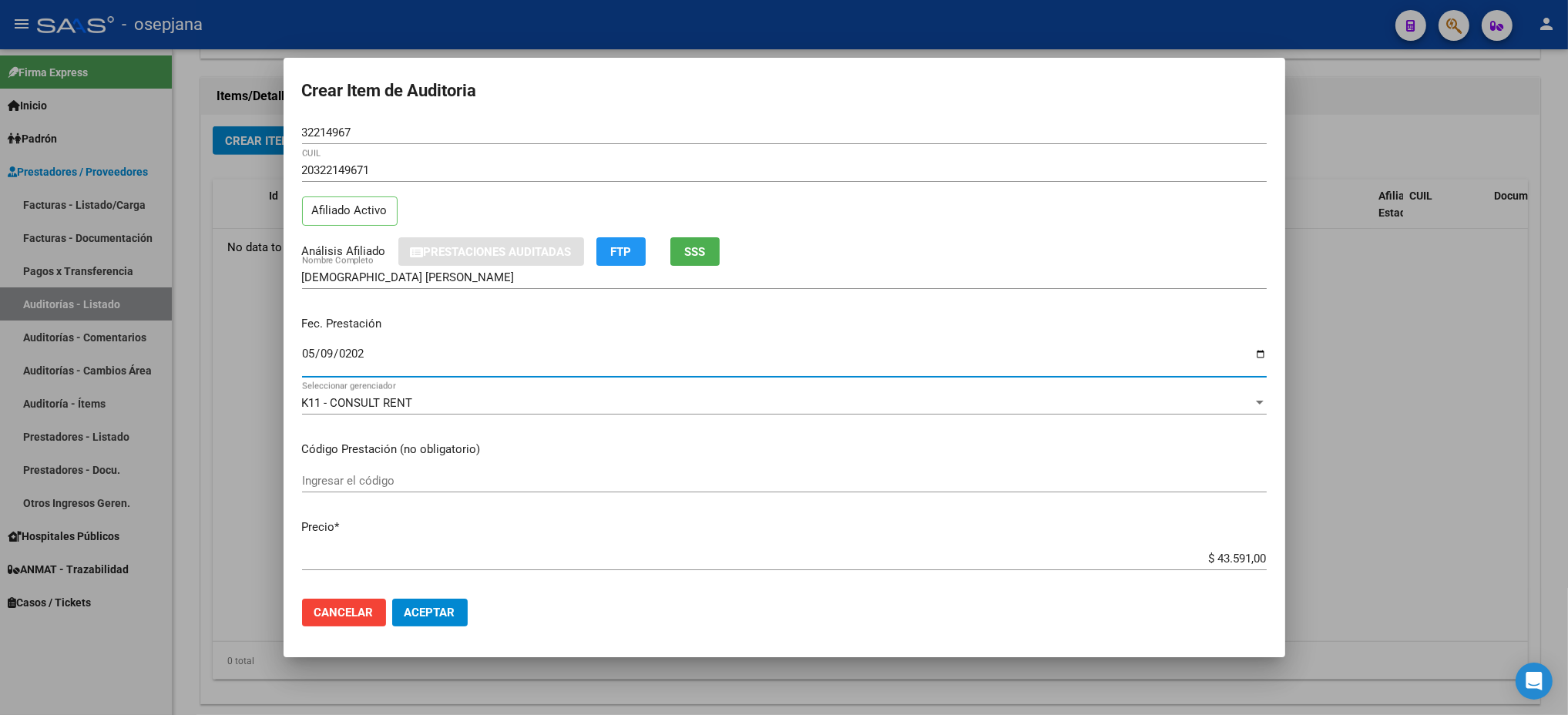
type input "[DATE]"
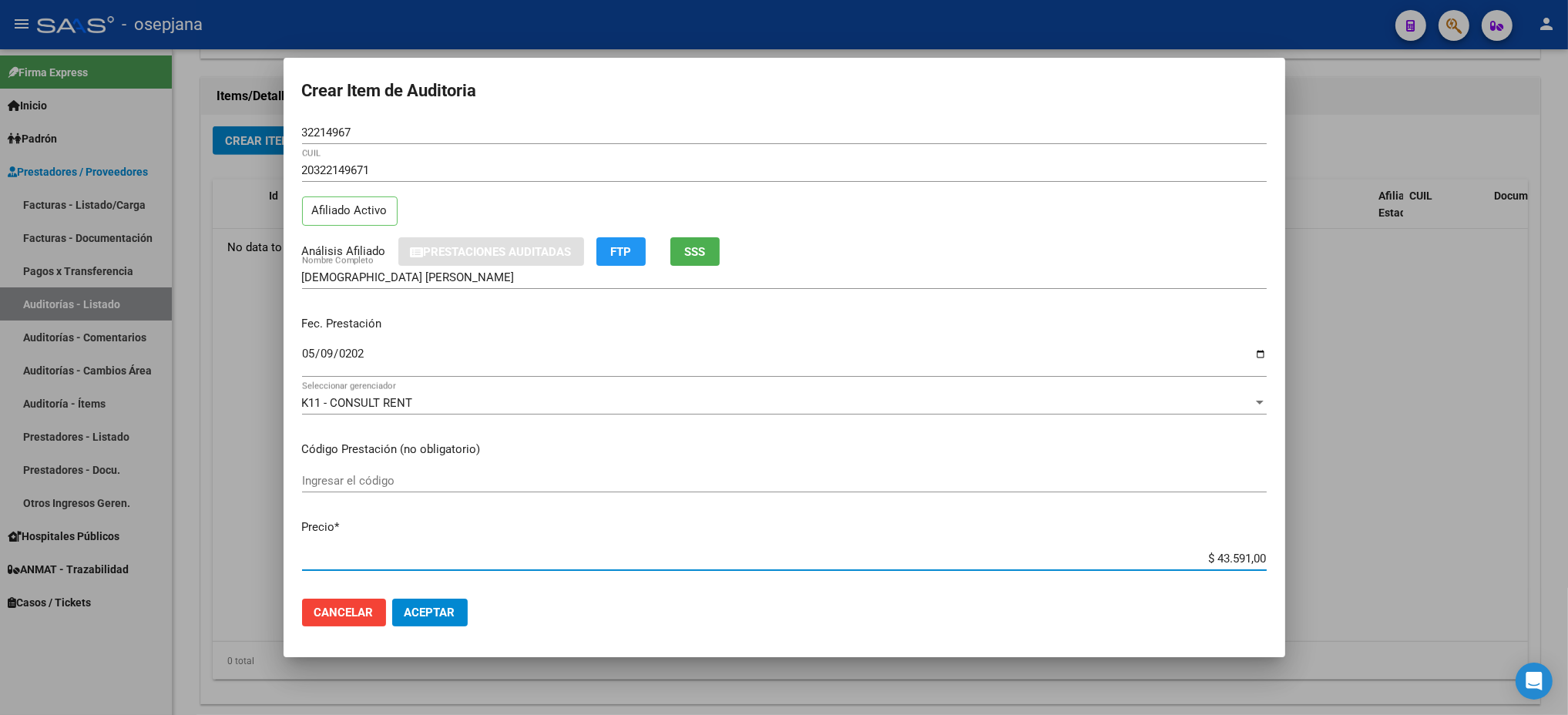
type input "$ 0,03"
type input "$ 0,39"
type input "$ 3,99"
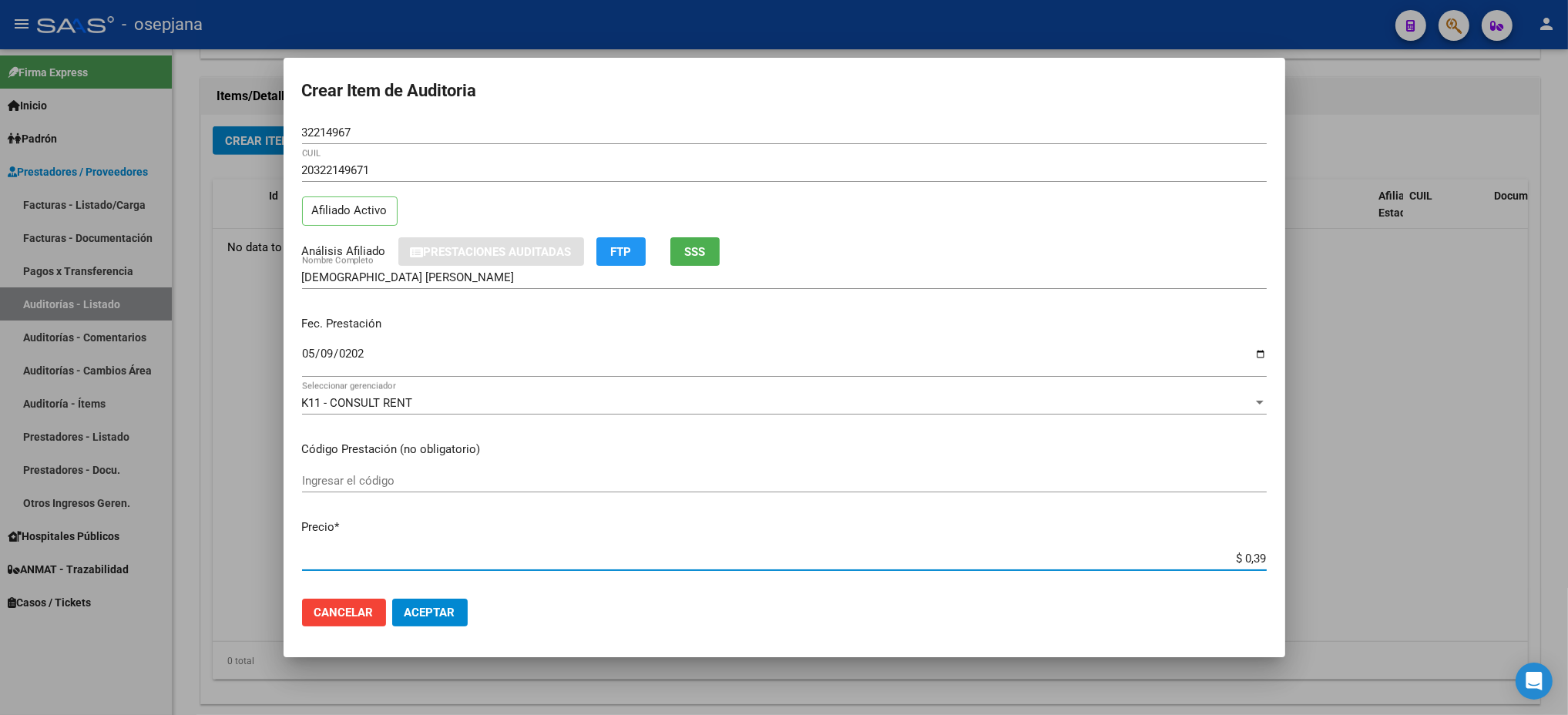
type input "$ 3,99"
type input "$ 39,98"
type input "$ 399,80"
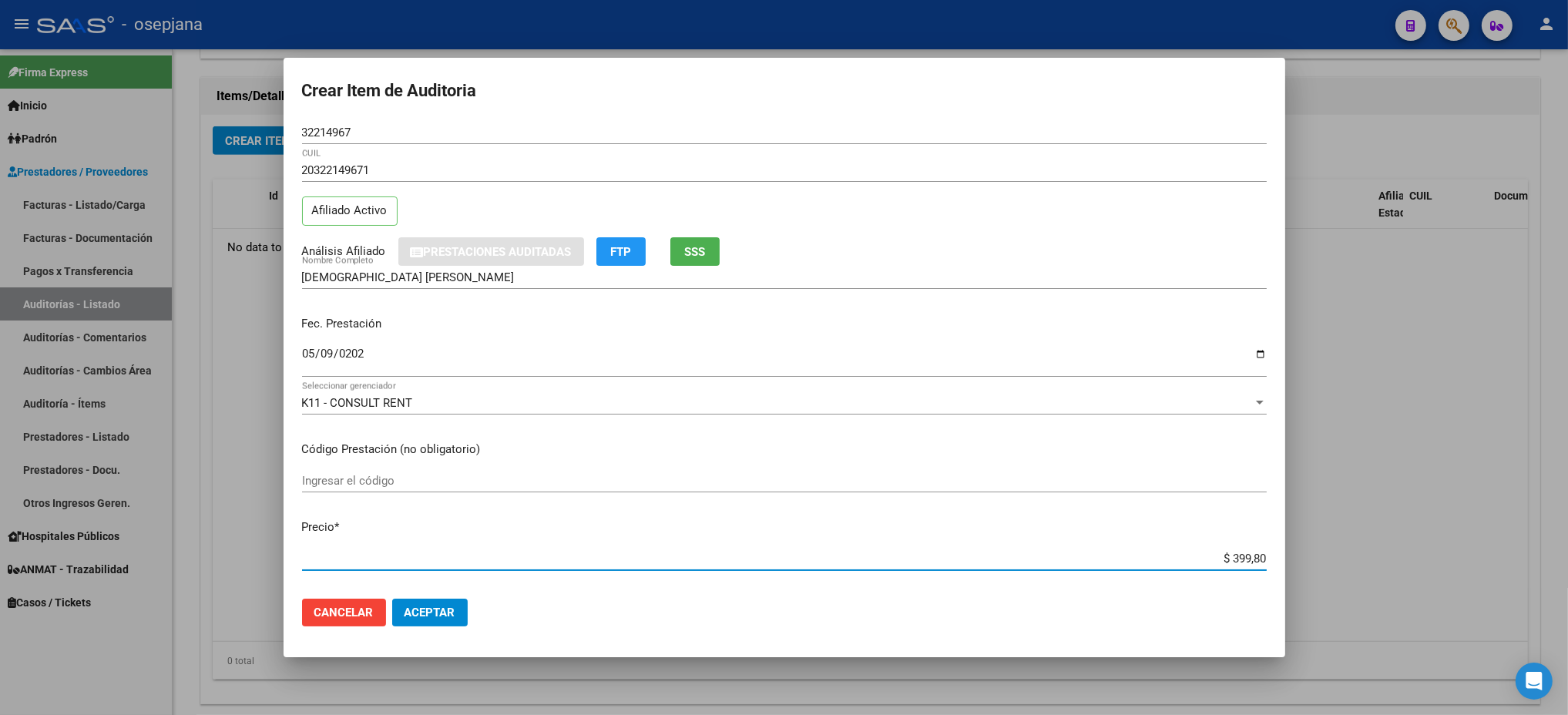
type input "$ 3.998,00"
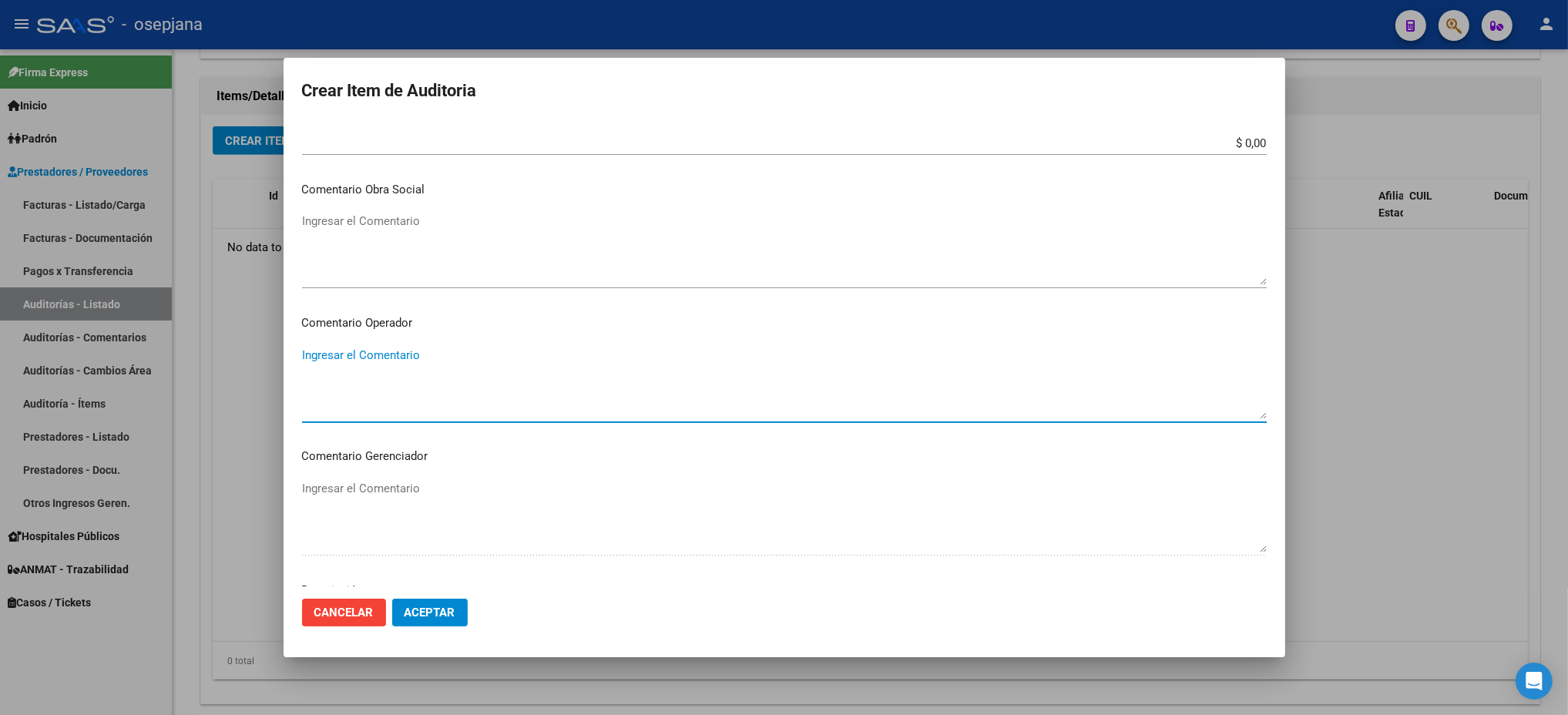
scroll to position [917, 0]
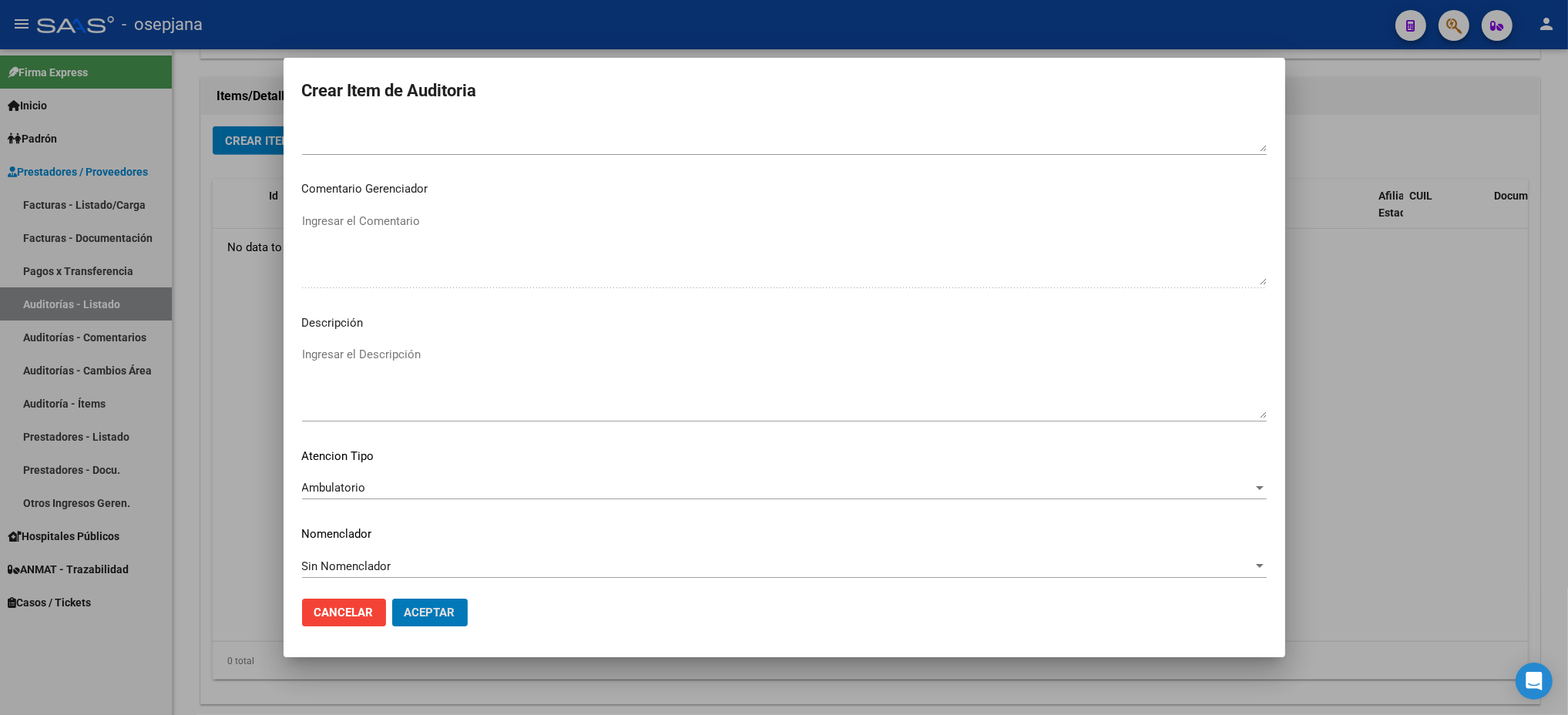
click at [392, 599] on button "Aceptar" at bounding box center [430, 613] width 75 height 28
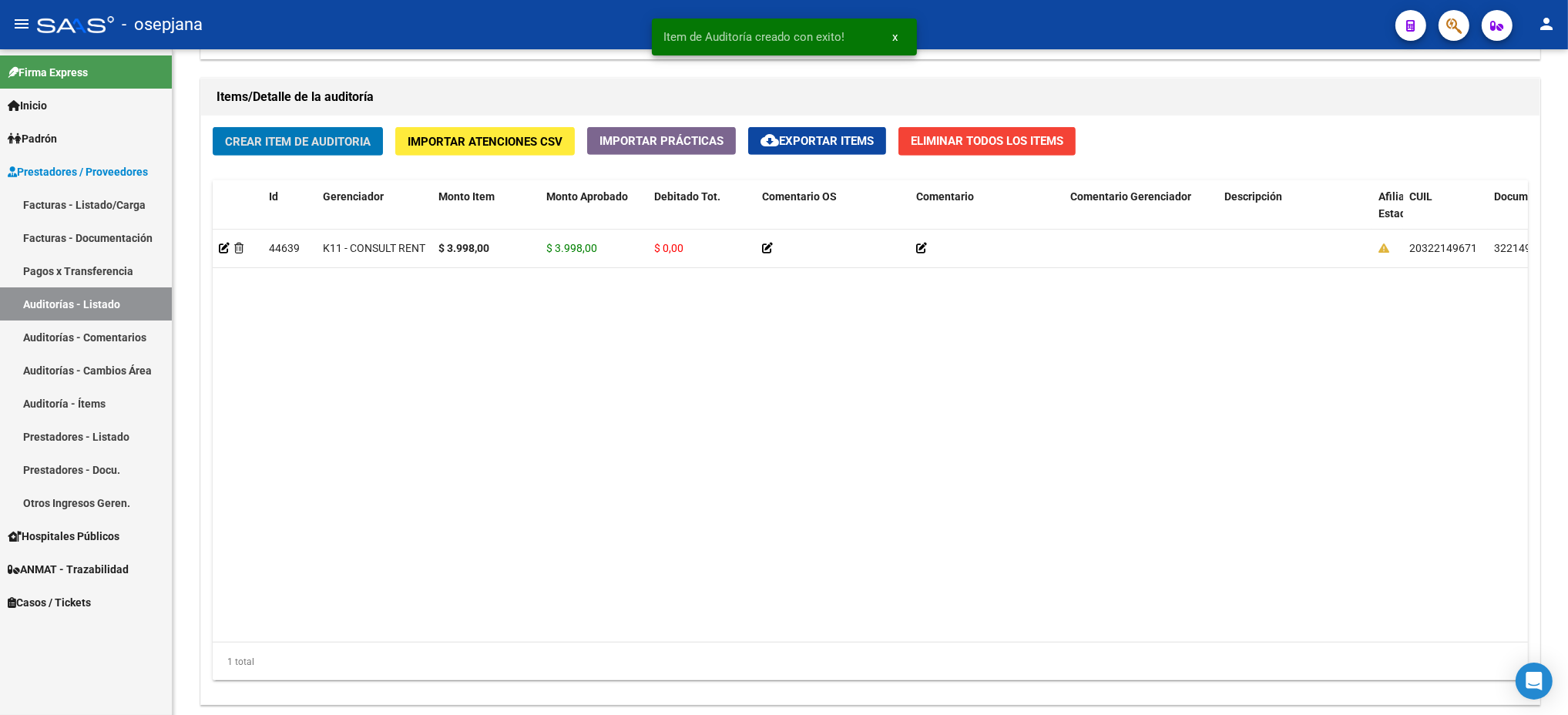
scroll to position [1097, 0]
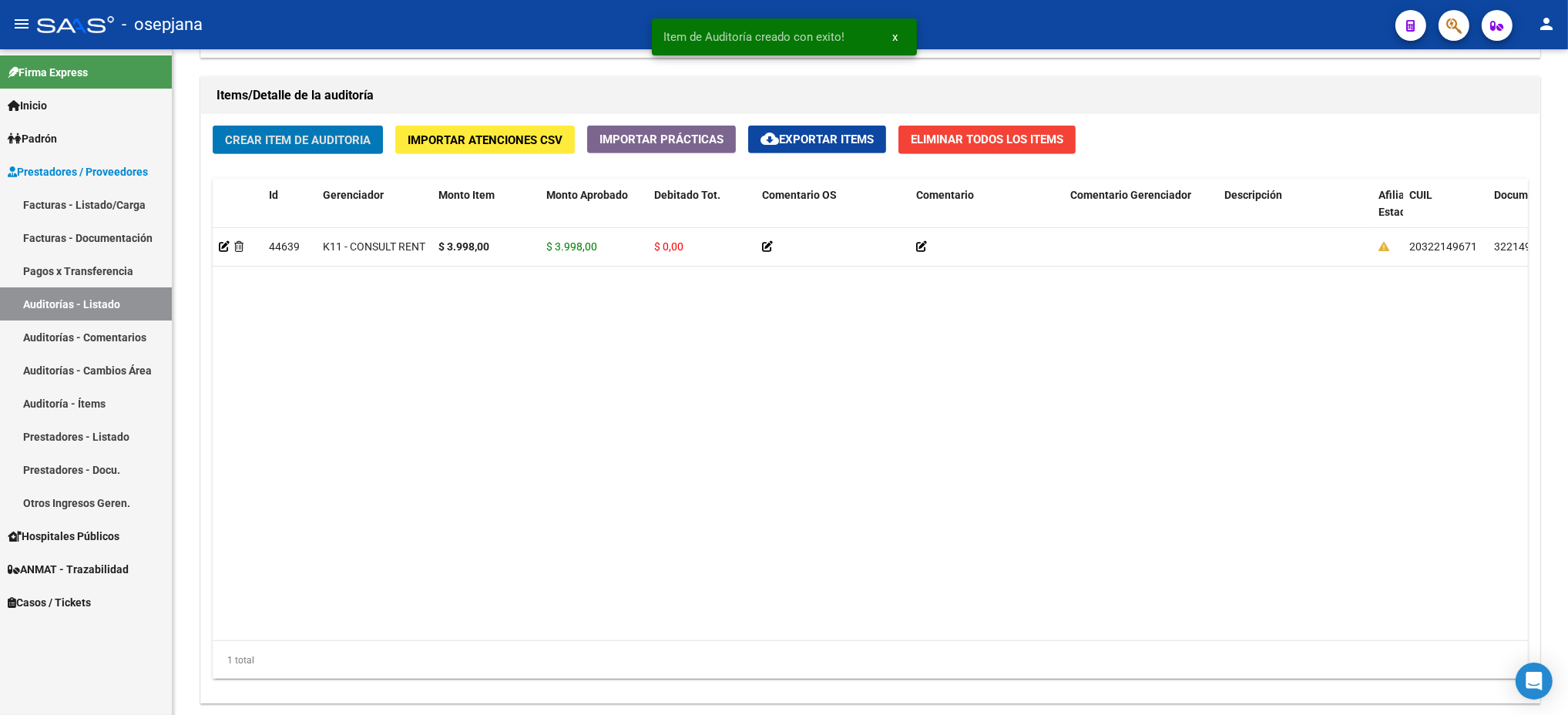
click at [213, 125] on button "Crear Item de Auditoria" at bounding box center [297, 139] width 170 height 29
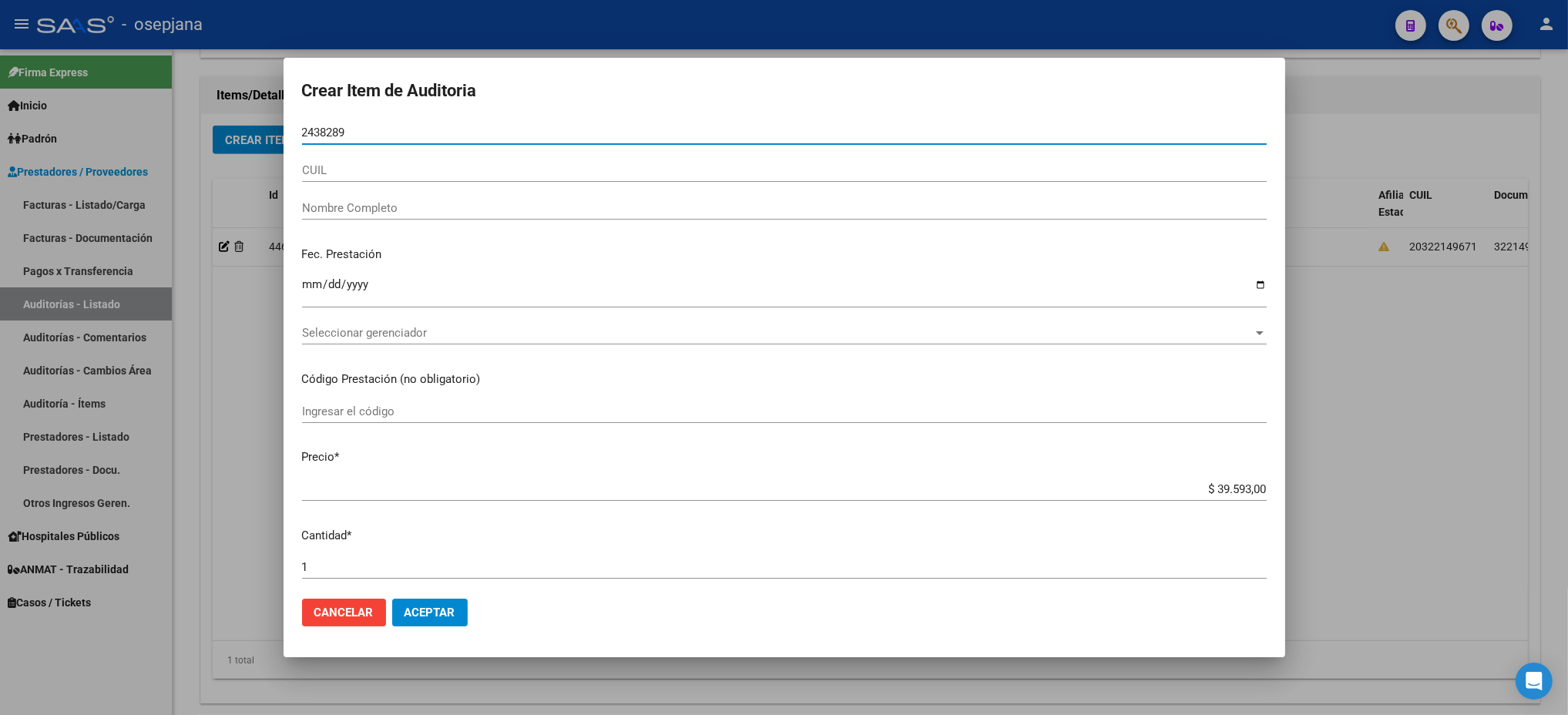
type input "24382894"
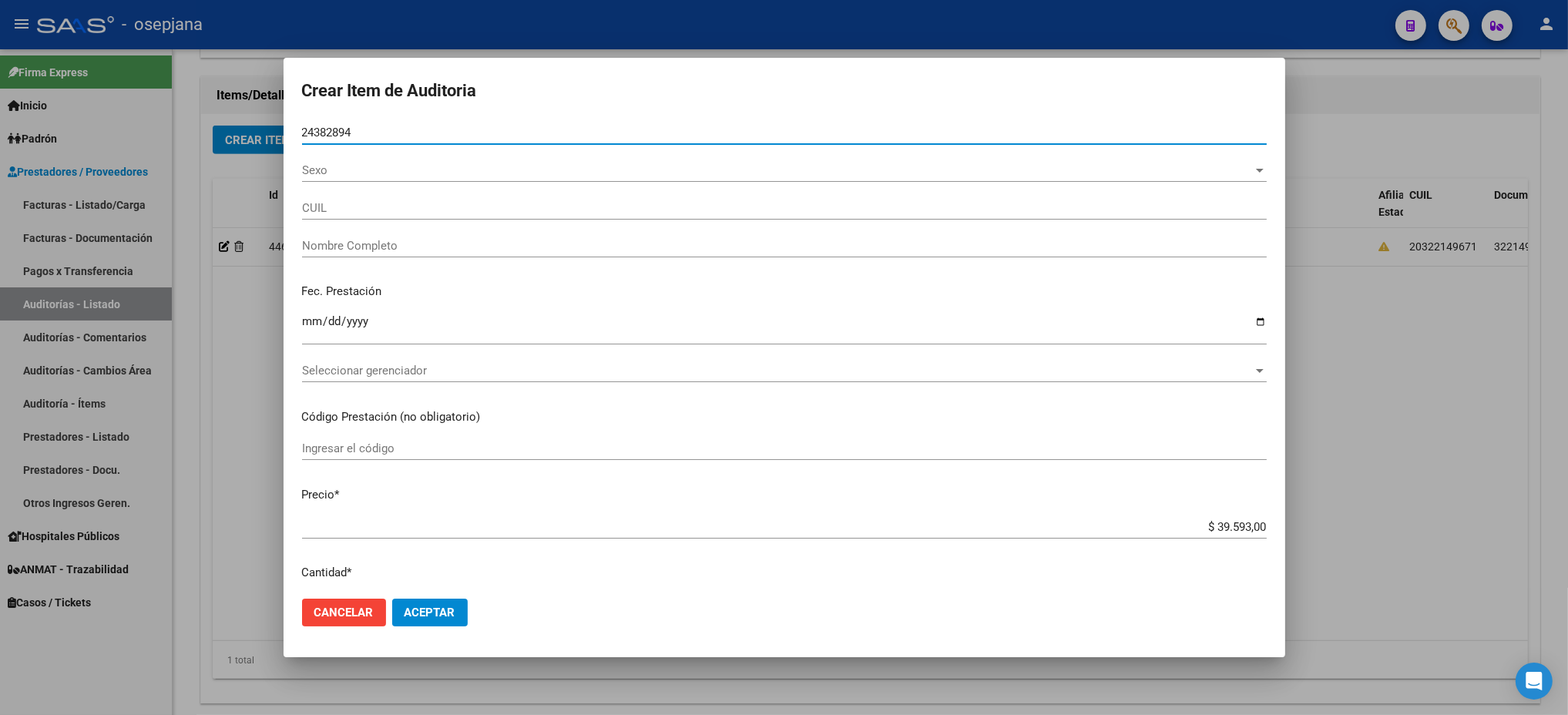
type input "20243828946"
type input "[PERSON_NAME]"
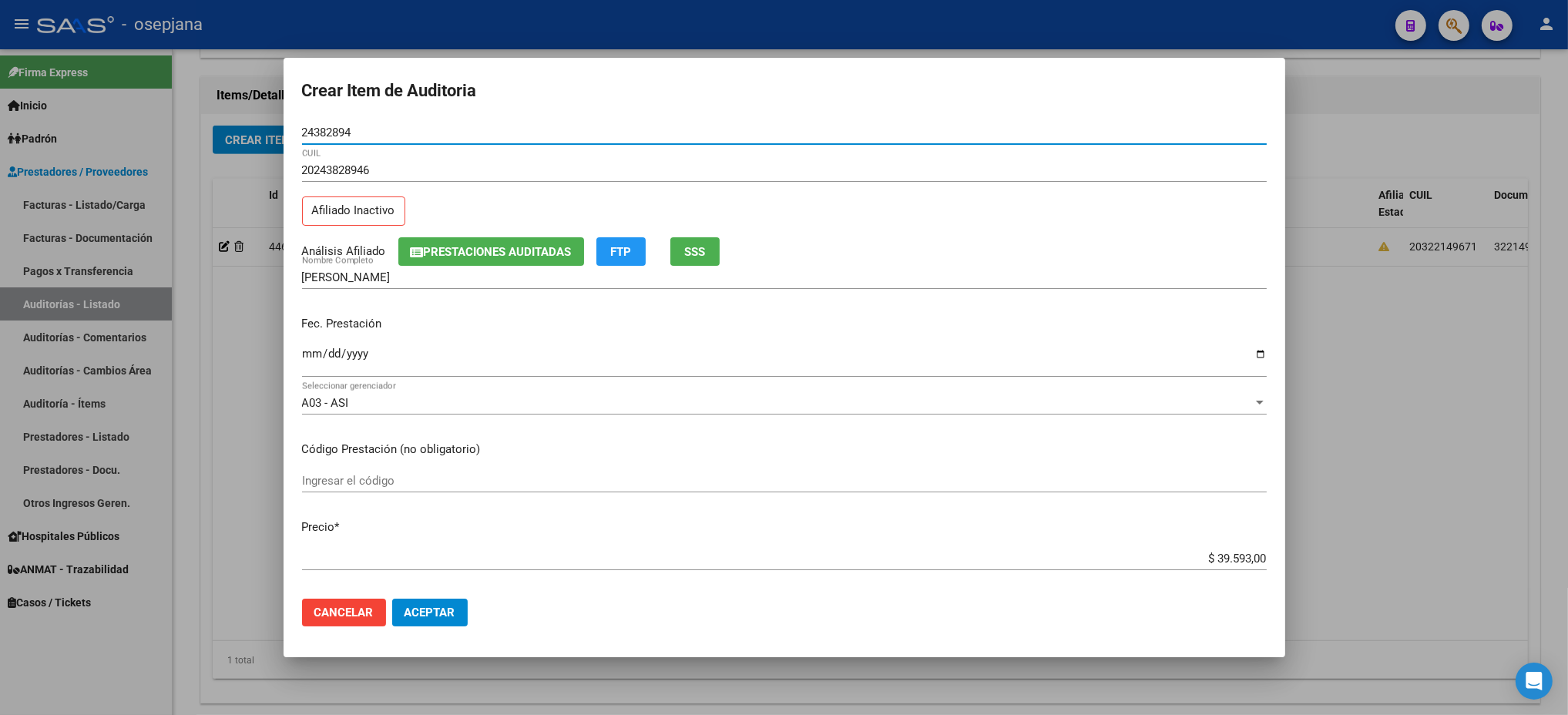
type input "24382894"
click at [703, 257] on span "SSS" at bounding box center [695, 251] width 21 height 14
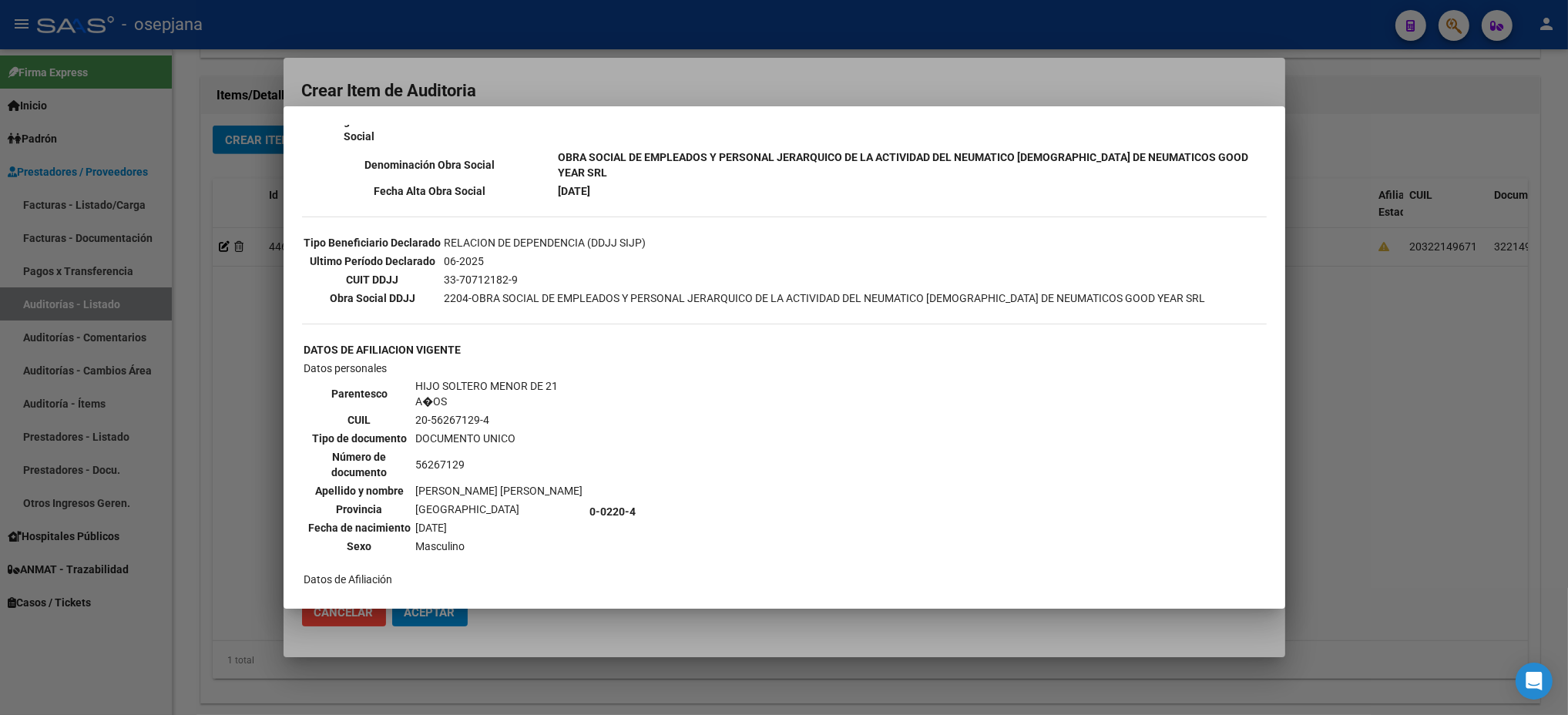
scroll to position [0, 0]
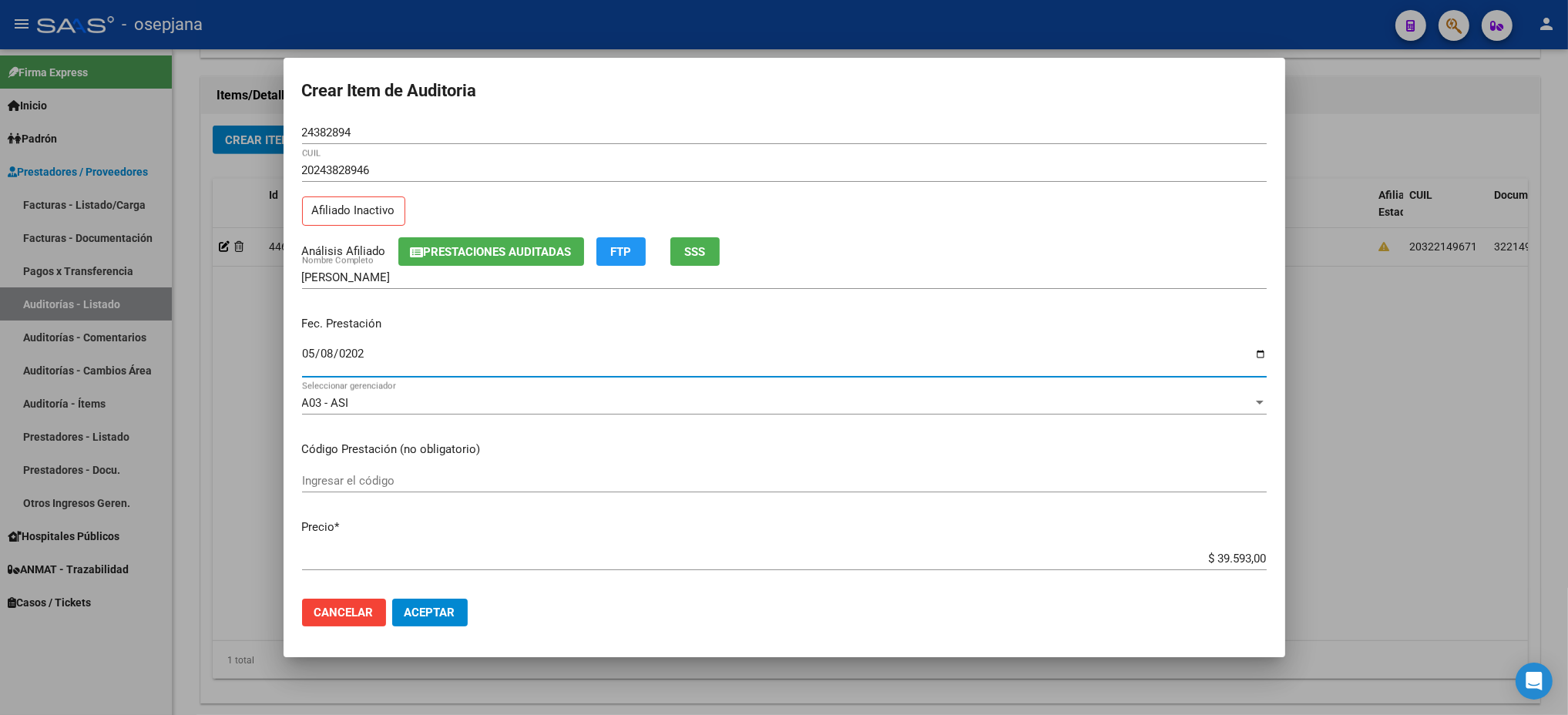
type input "[DATE]"
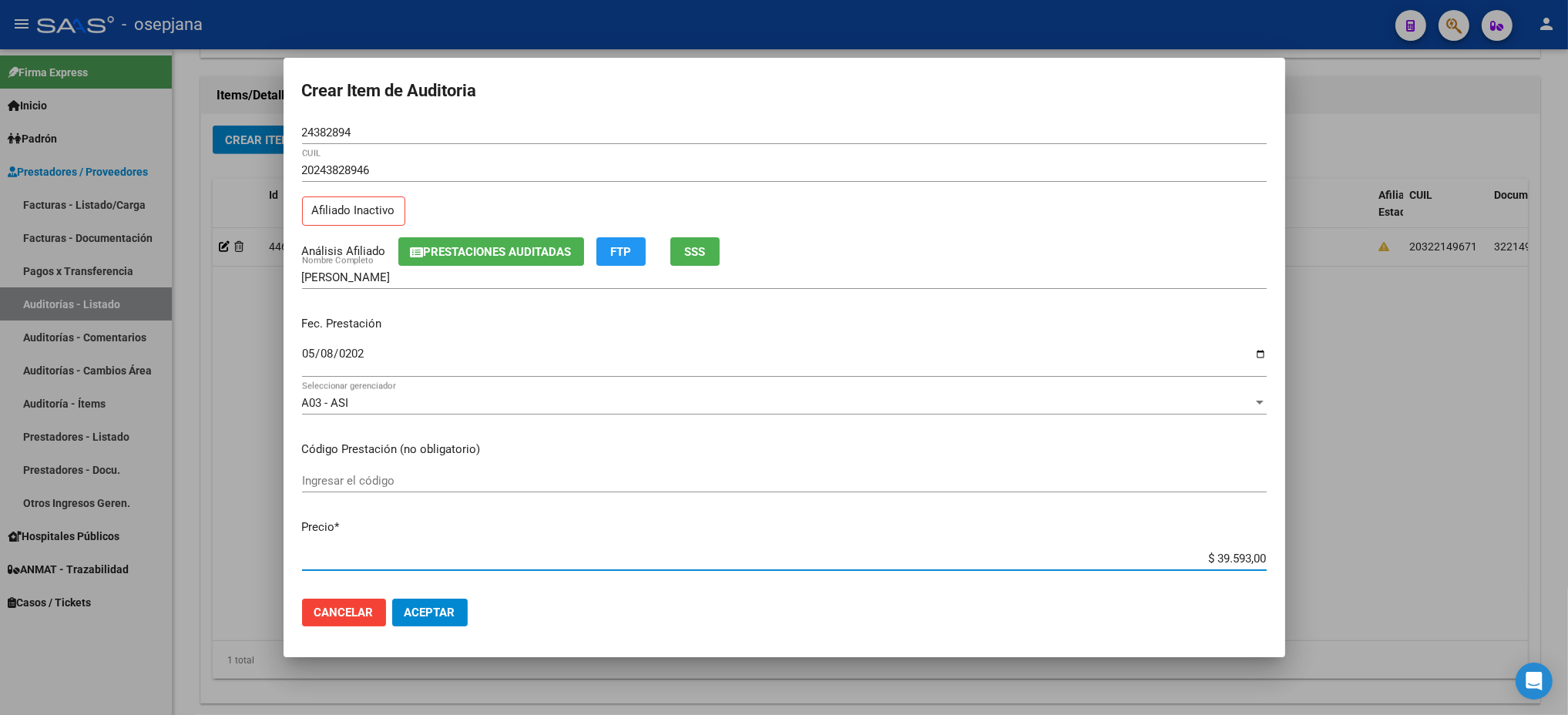
type input "$ 0,03"
type input "$ 0,39"
type input "$ 3,99"
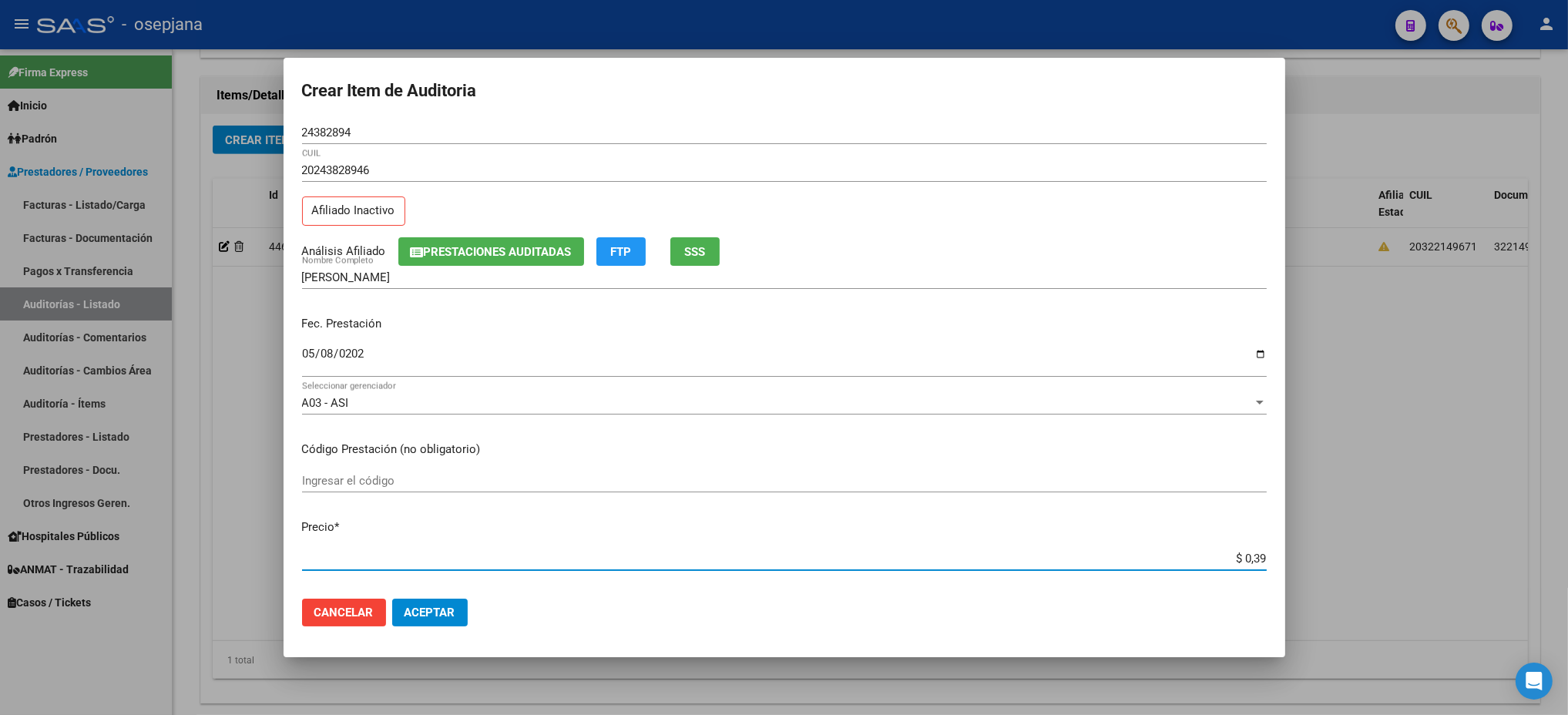
type input "$ 3,99"
type input "$ 39,98"
type input "$ 399,80"
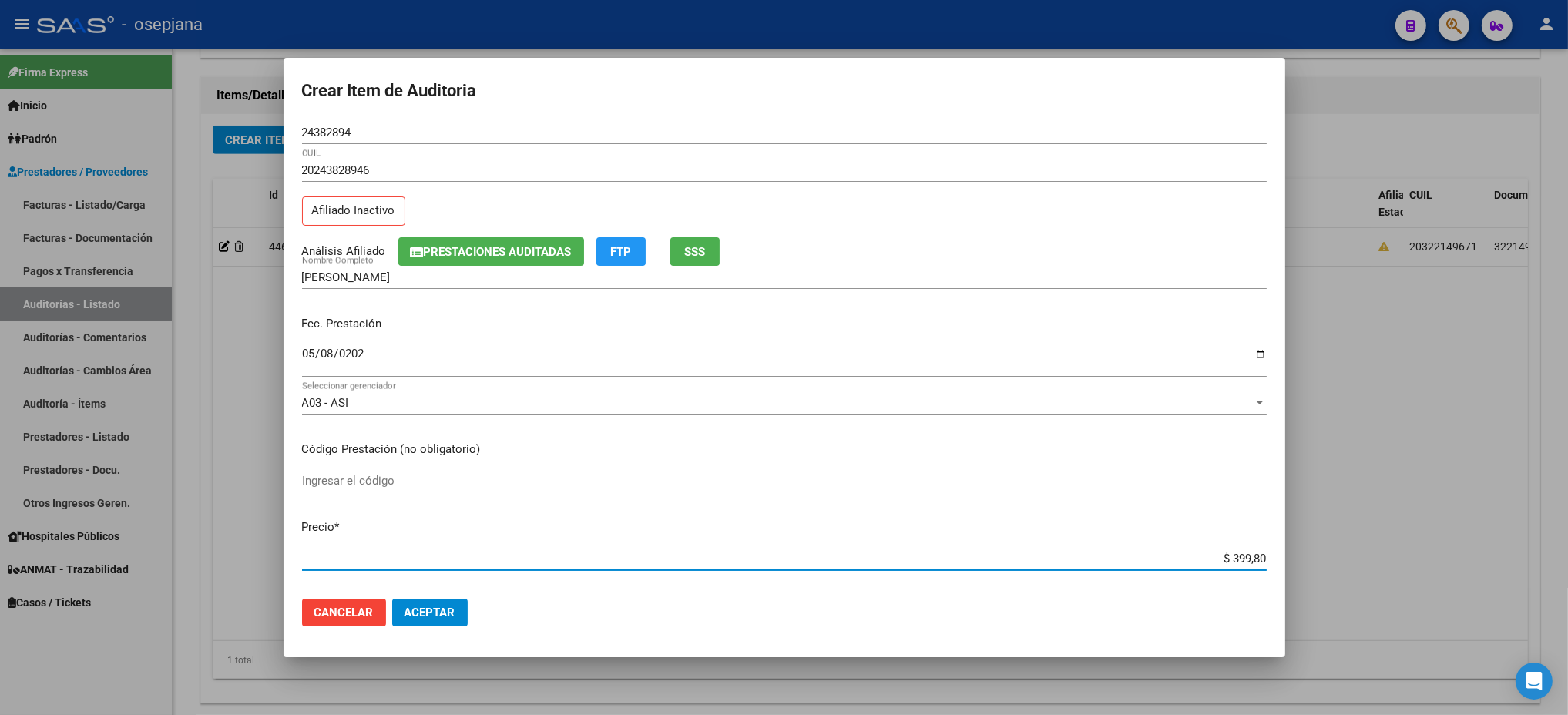
type input "$ 3.998,00"
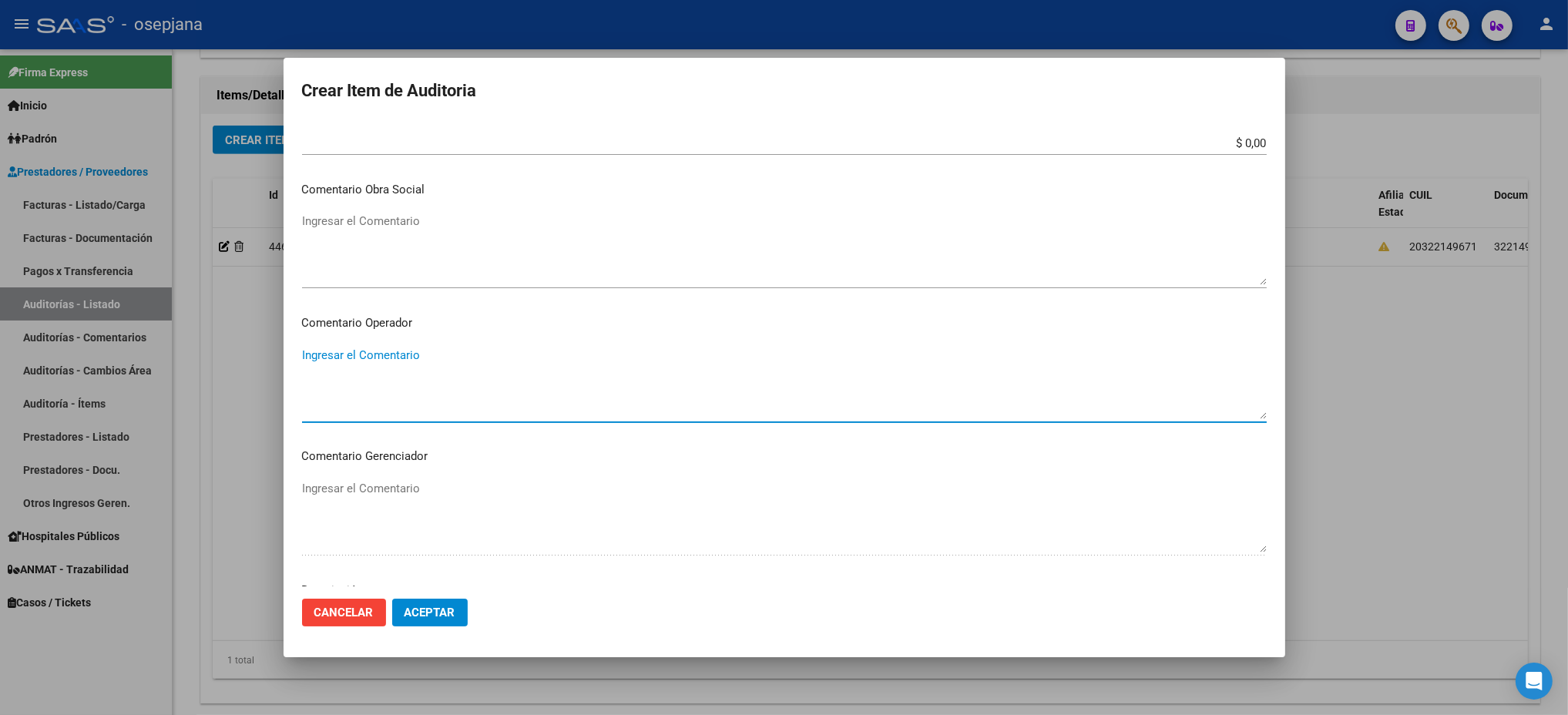
scroll to position [917, 0]
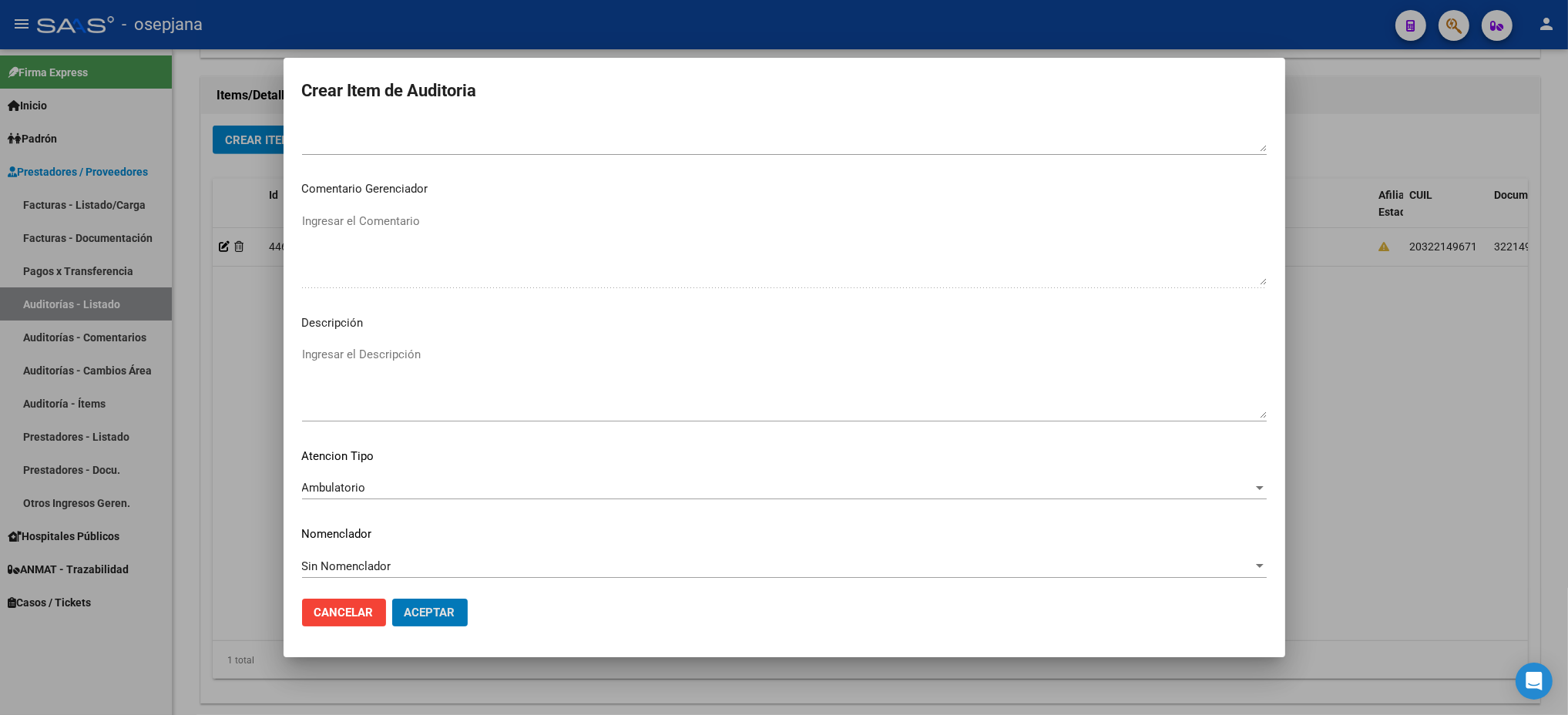
click at [392, 599] on button "Aceptar" at bounding box center [430, 613] width 75 height 28
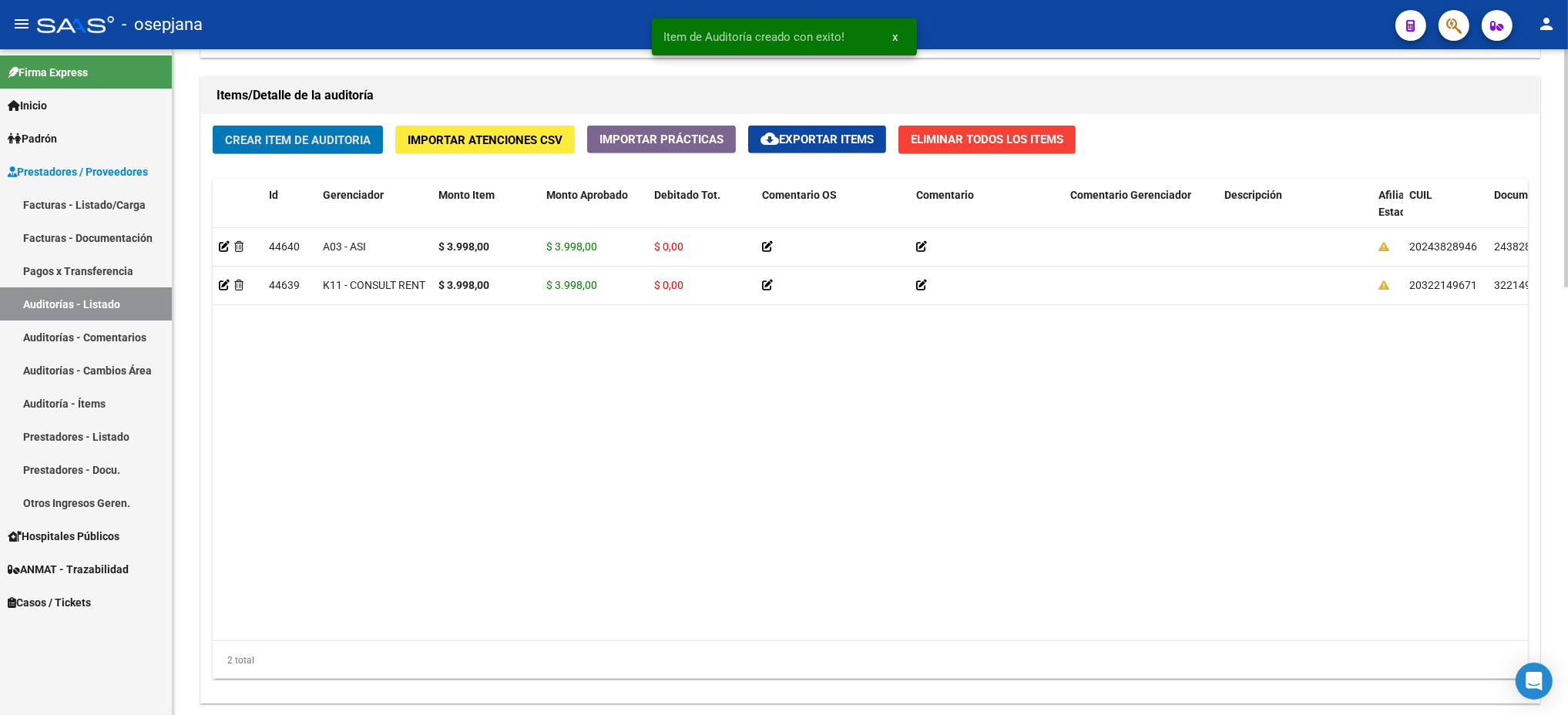
drag, startPoint x: 427, startPoint y: 6, endPoint x: 617, endPoint y: 447, distance: 480.2
click at [617, 447] on datatable-body "44640 A03 - ASI $ 3.998,00 $ 3.998,00 $ 0,00 20243828946 24382894 [PERSON_NAME]…" at bounding box center [870, 434] width 1315 height 413
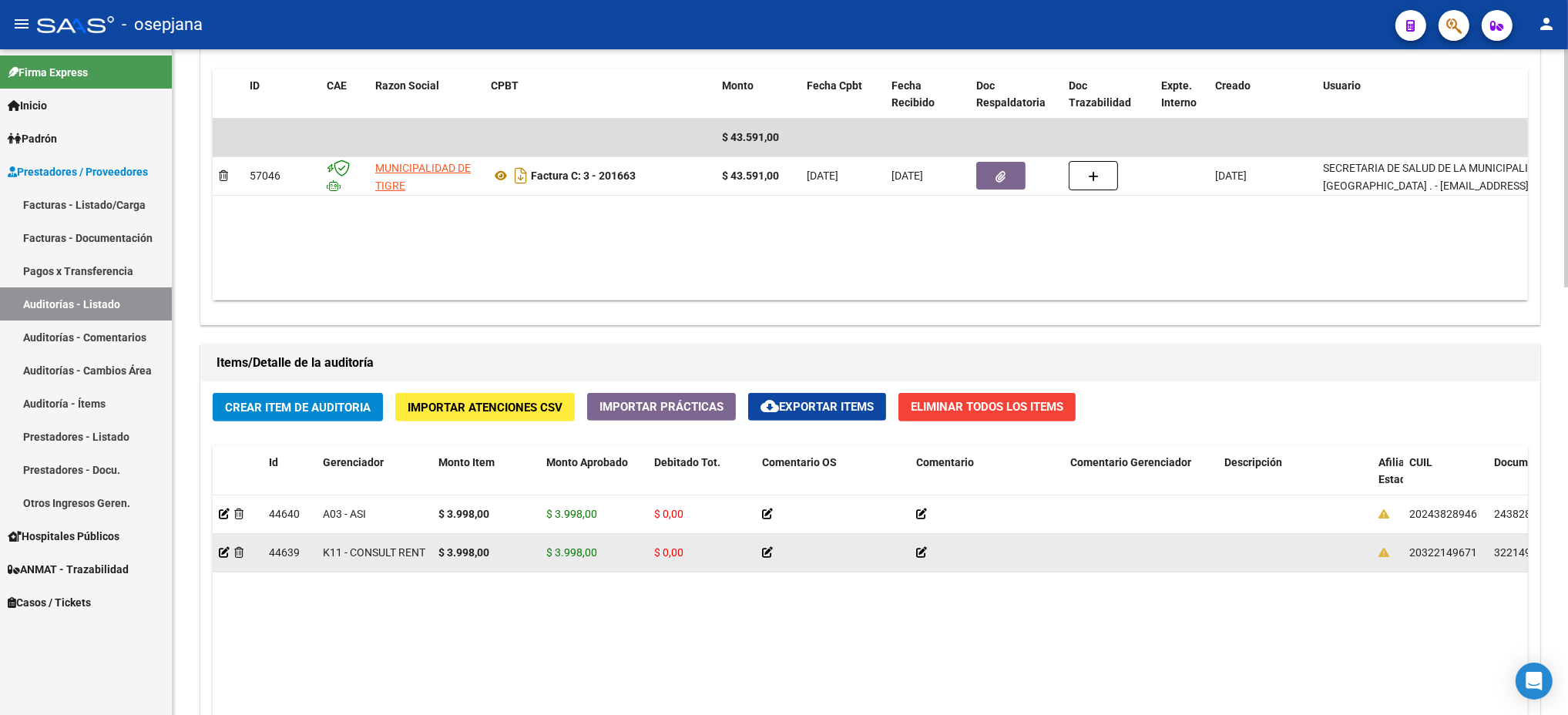
scroll to position [823, 0]
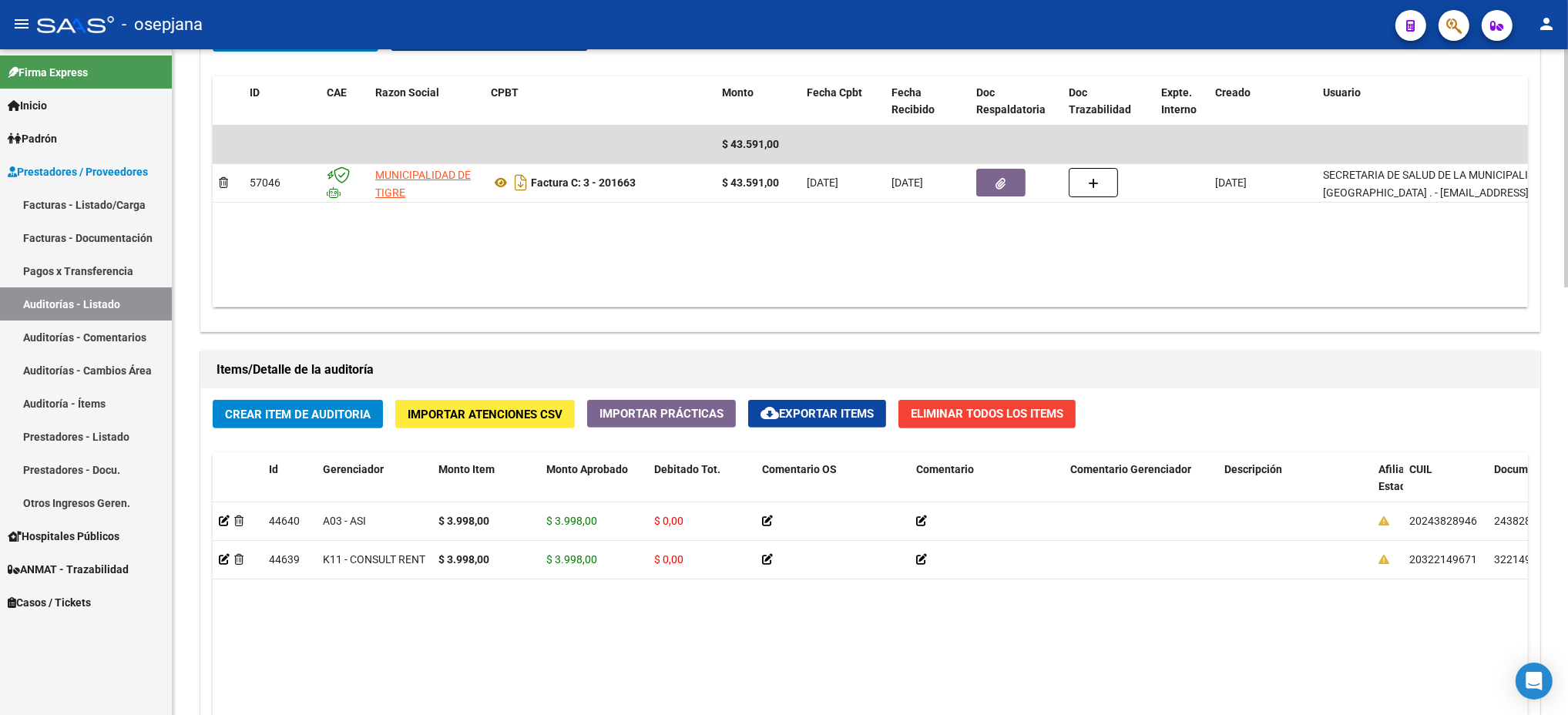
click at [270, 411] on span "Crear Item de Auditoria" at bounding box center [297, 414] width 145 height 14
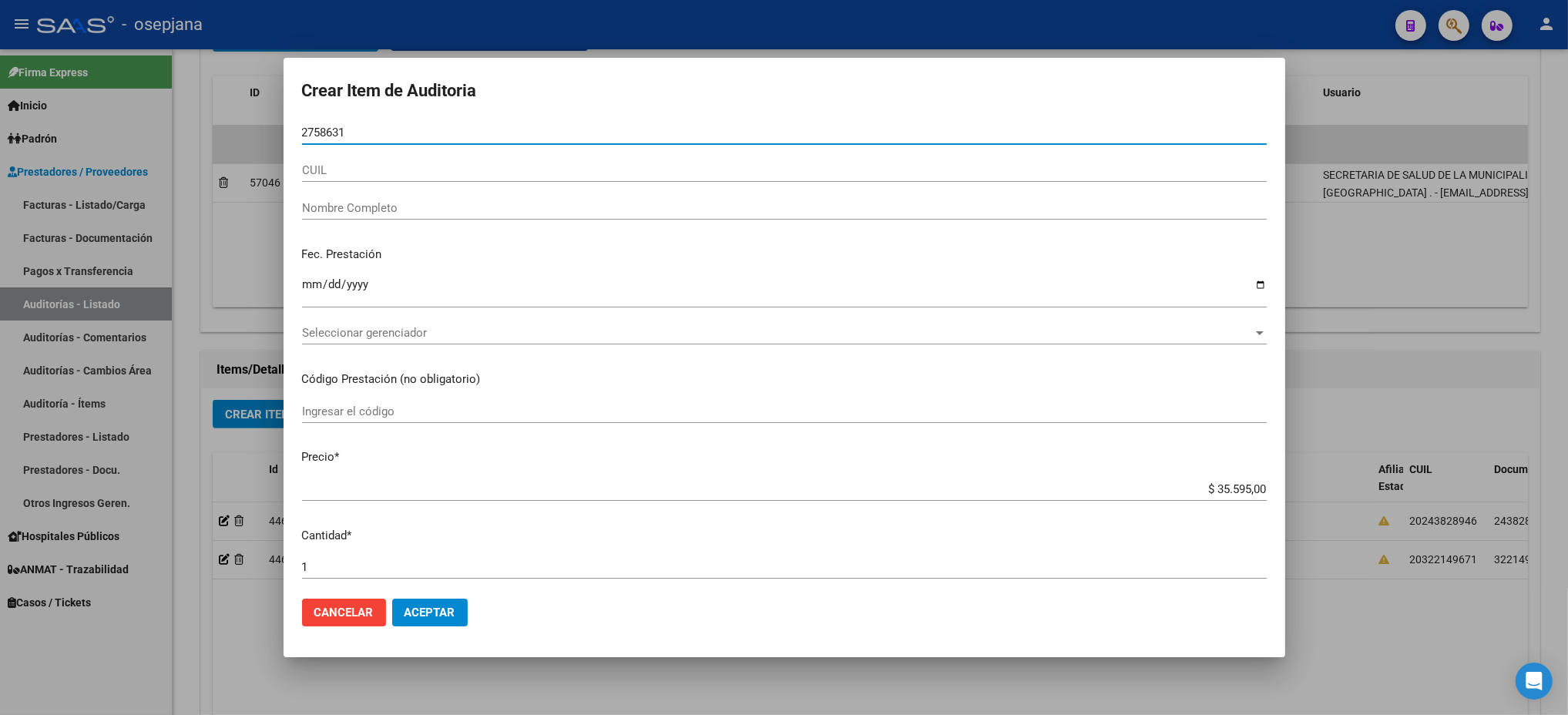
type input "27586310"
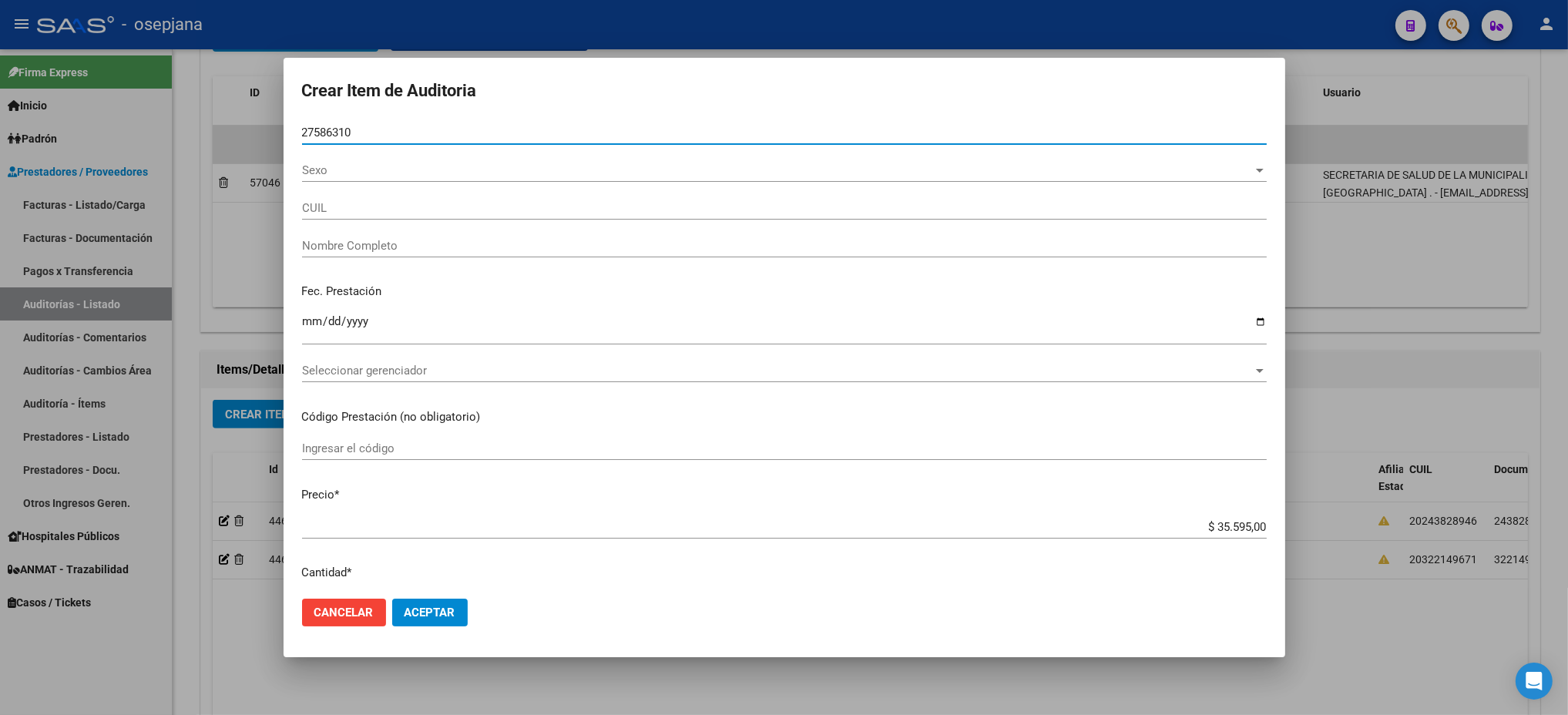
type input "27275863101"
type input "[PERSON_NAME]"
type input "27586310"
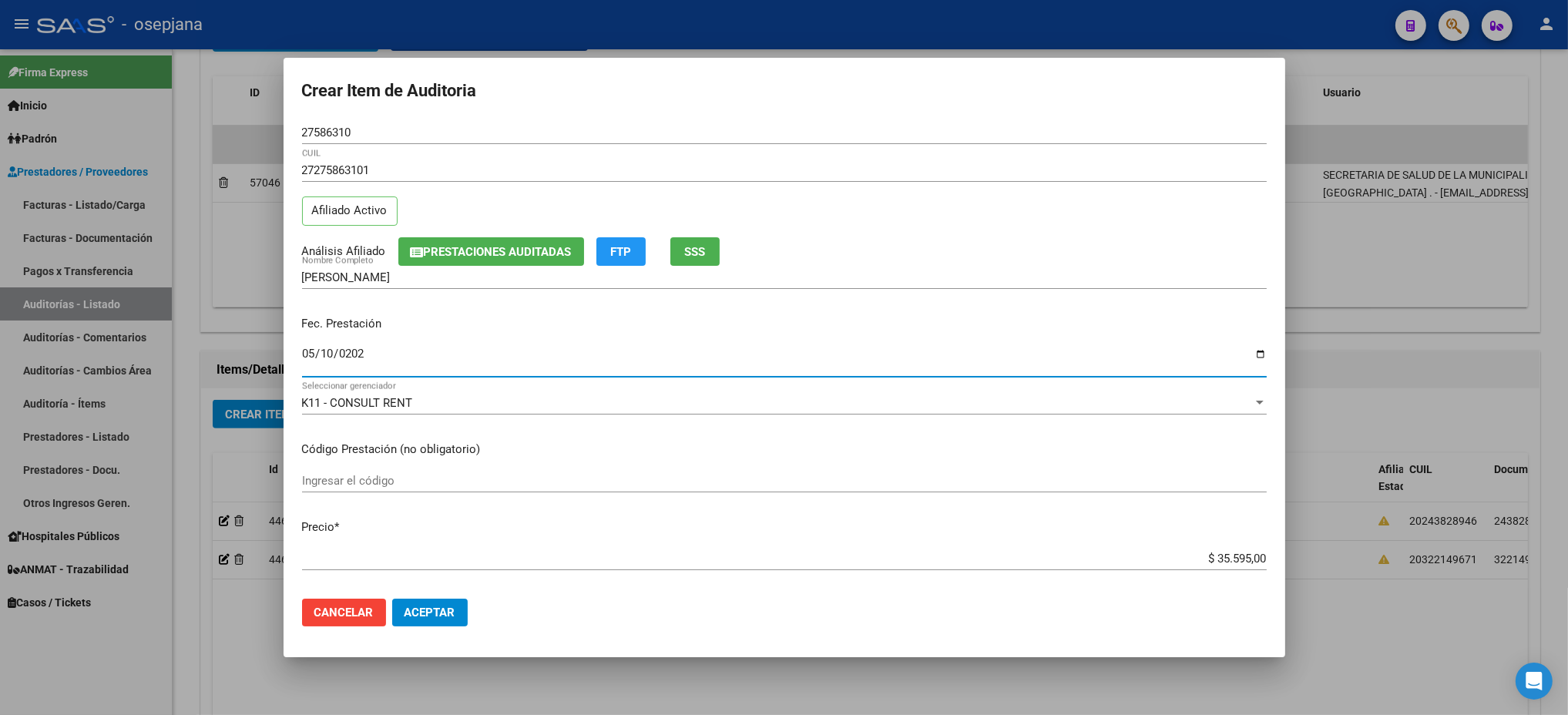
type input "[DATE]"
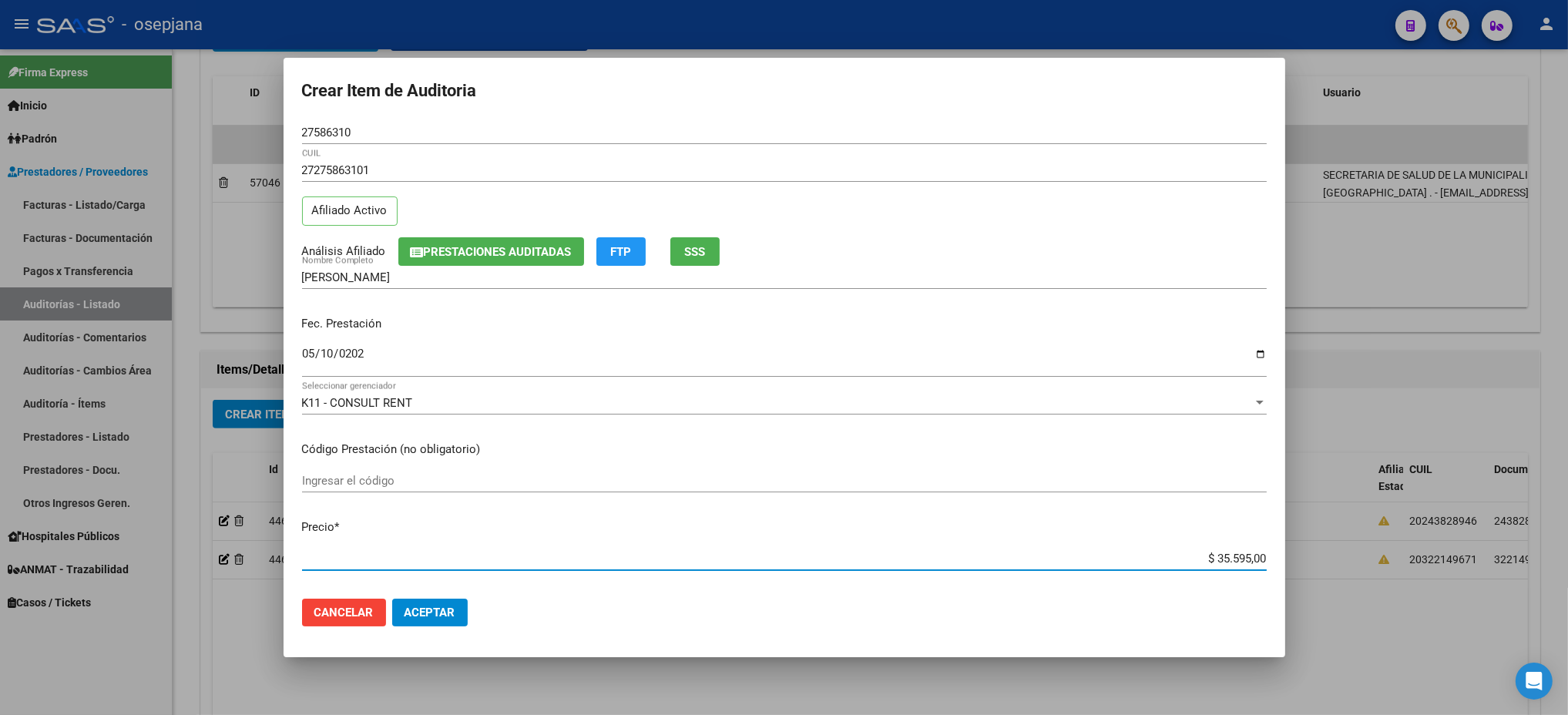
type input "$ 0,03"
type input "$ 0,39"
type input "$ 3,99"
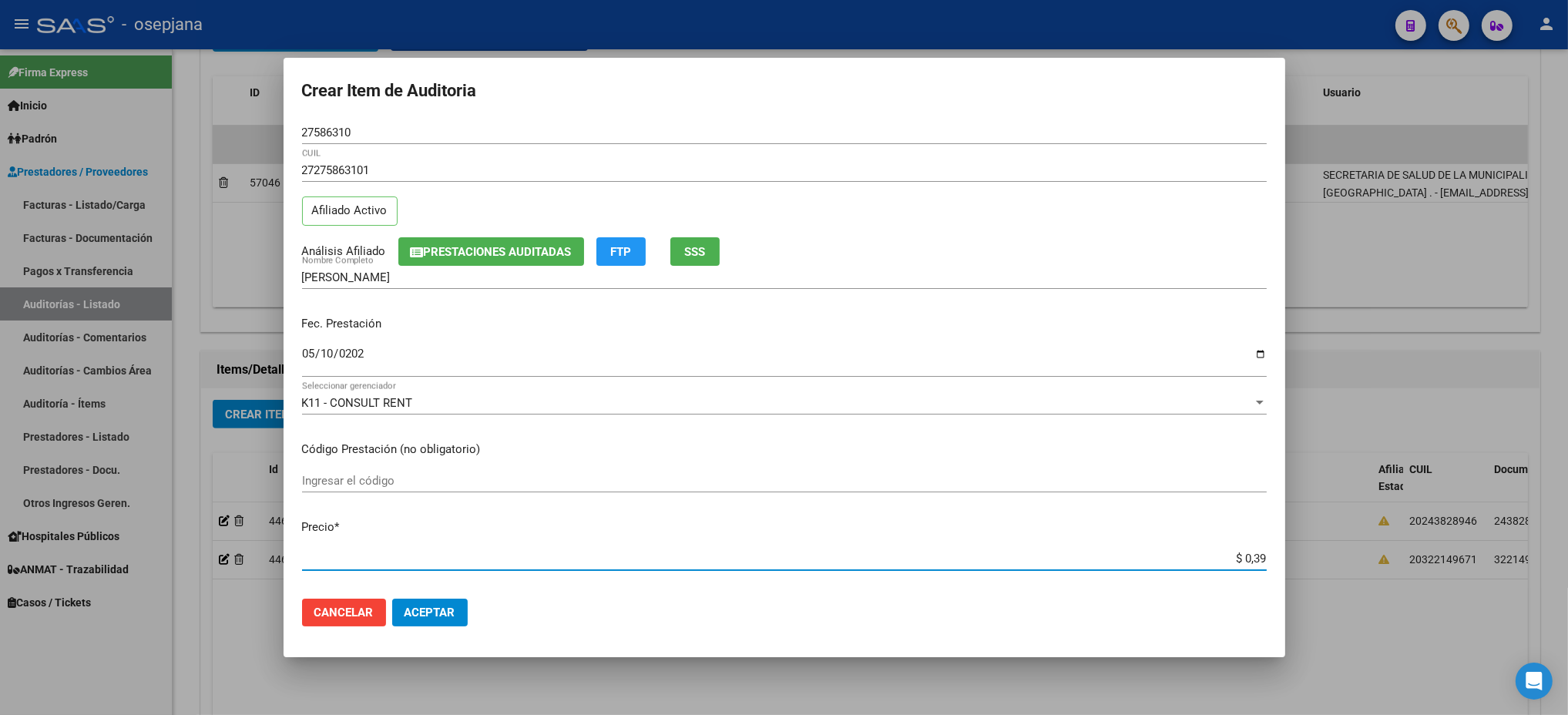
type input "$ 3,99"
type input "$ 39,98"
type input "$ 399,80"
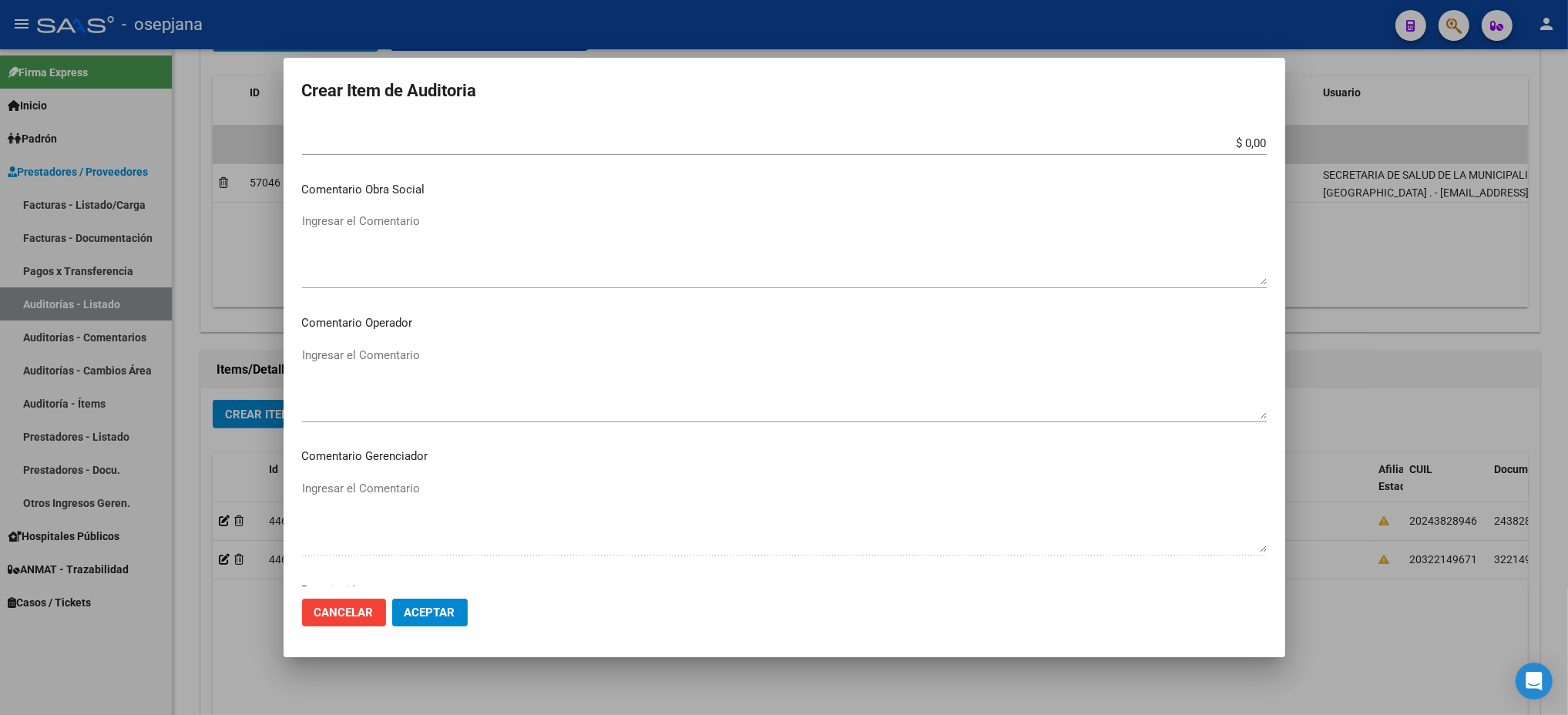
scroll to position [917, 0]
click at [392, 599] on button "Aceptar" at bounding box center [430, 613] width 75 height 28
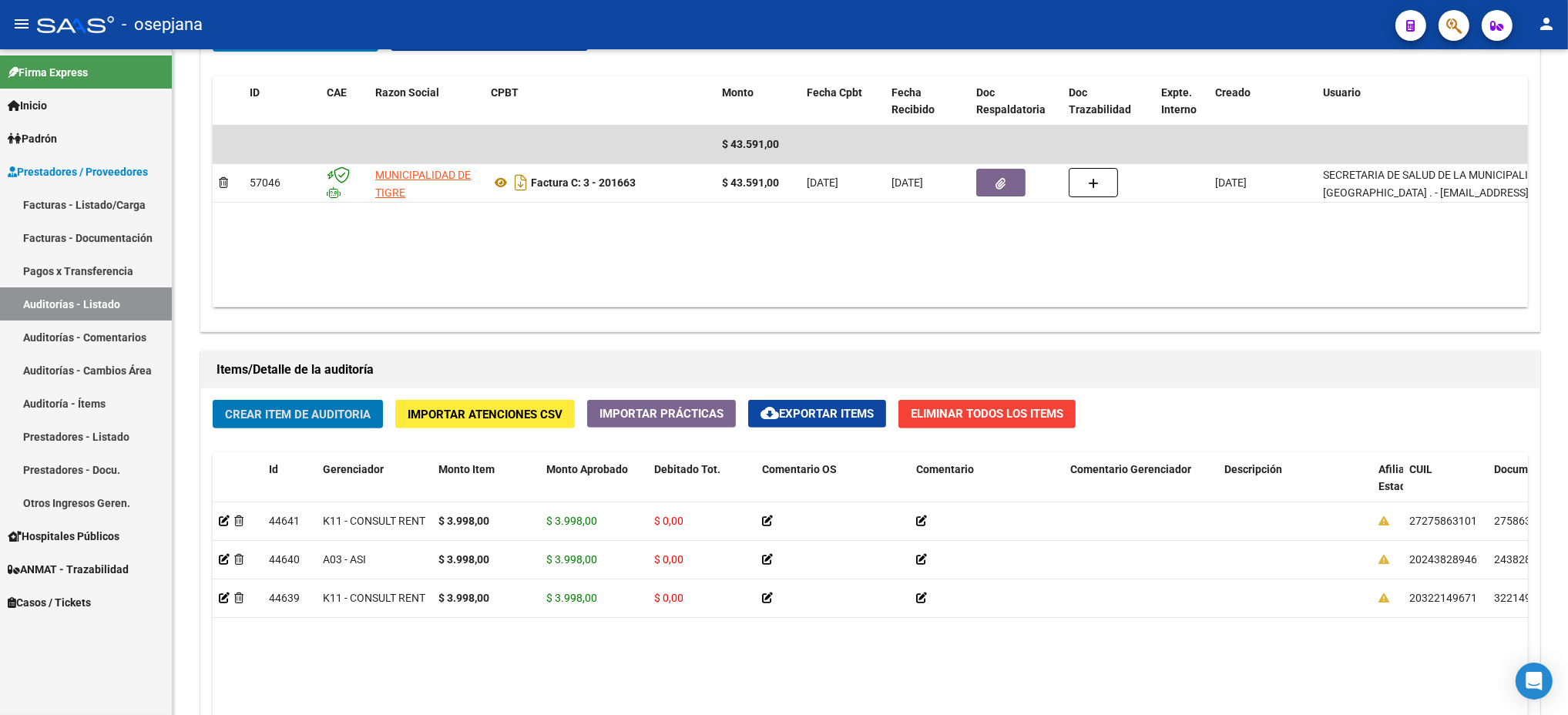
click at [213, 400] on button "Crear Item de Auditoria" at bounding box center [297, 414] width 170 height 29
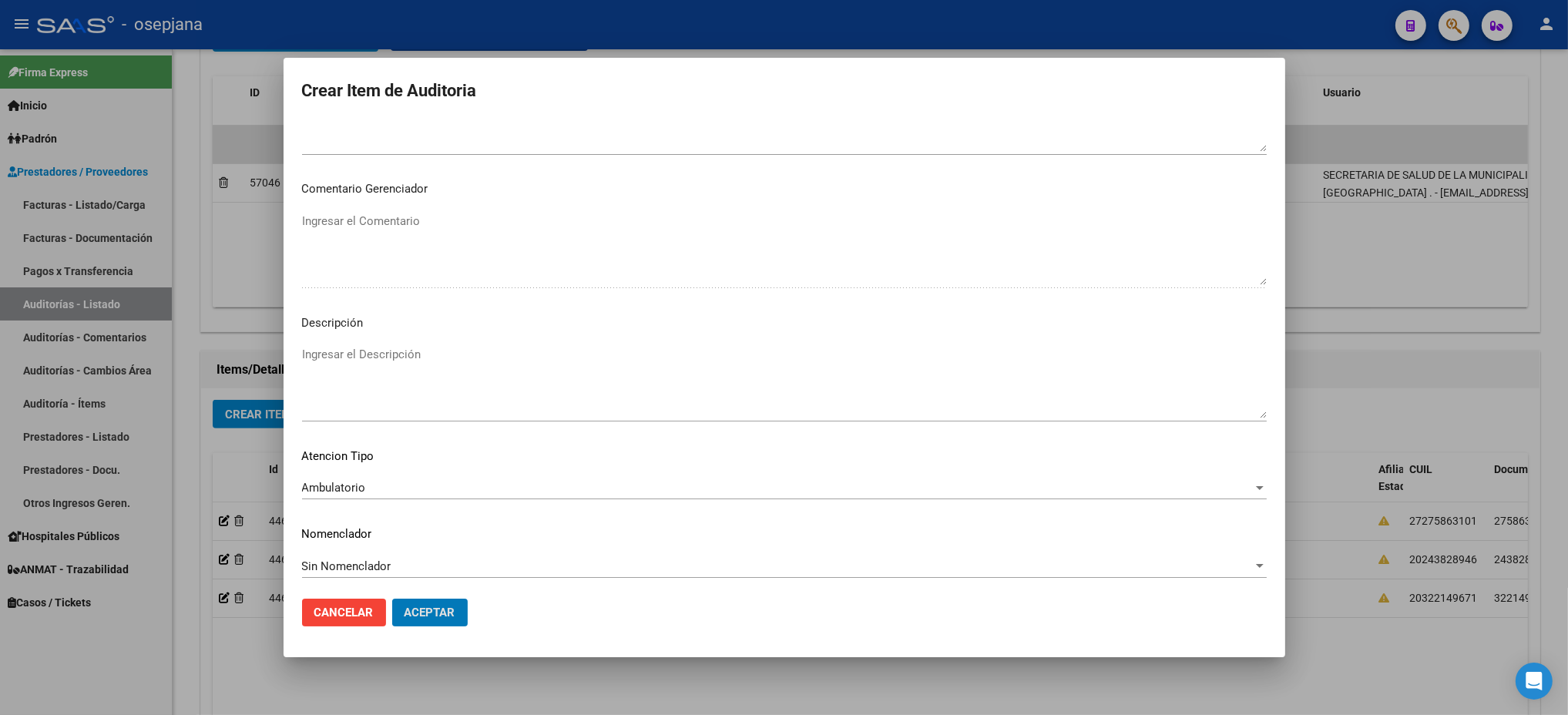
click at [392, 599] on button "Aceptar" at bounding box center [430, 613] width 75 height 28
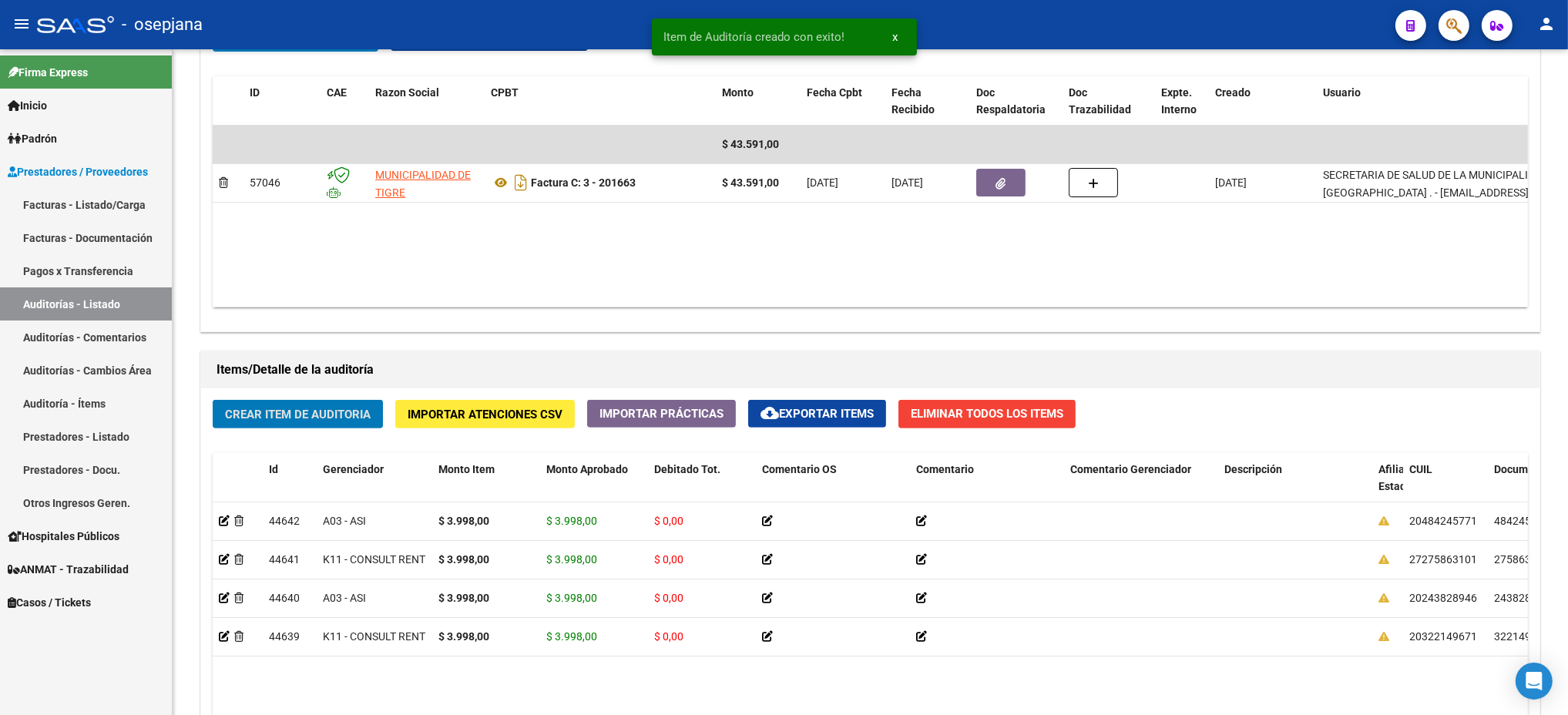
click at [213, 400] on button "Crear Item de Auditoria" at bounding box center [297, 414] width 170 height 29
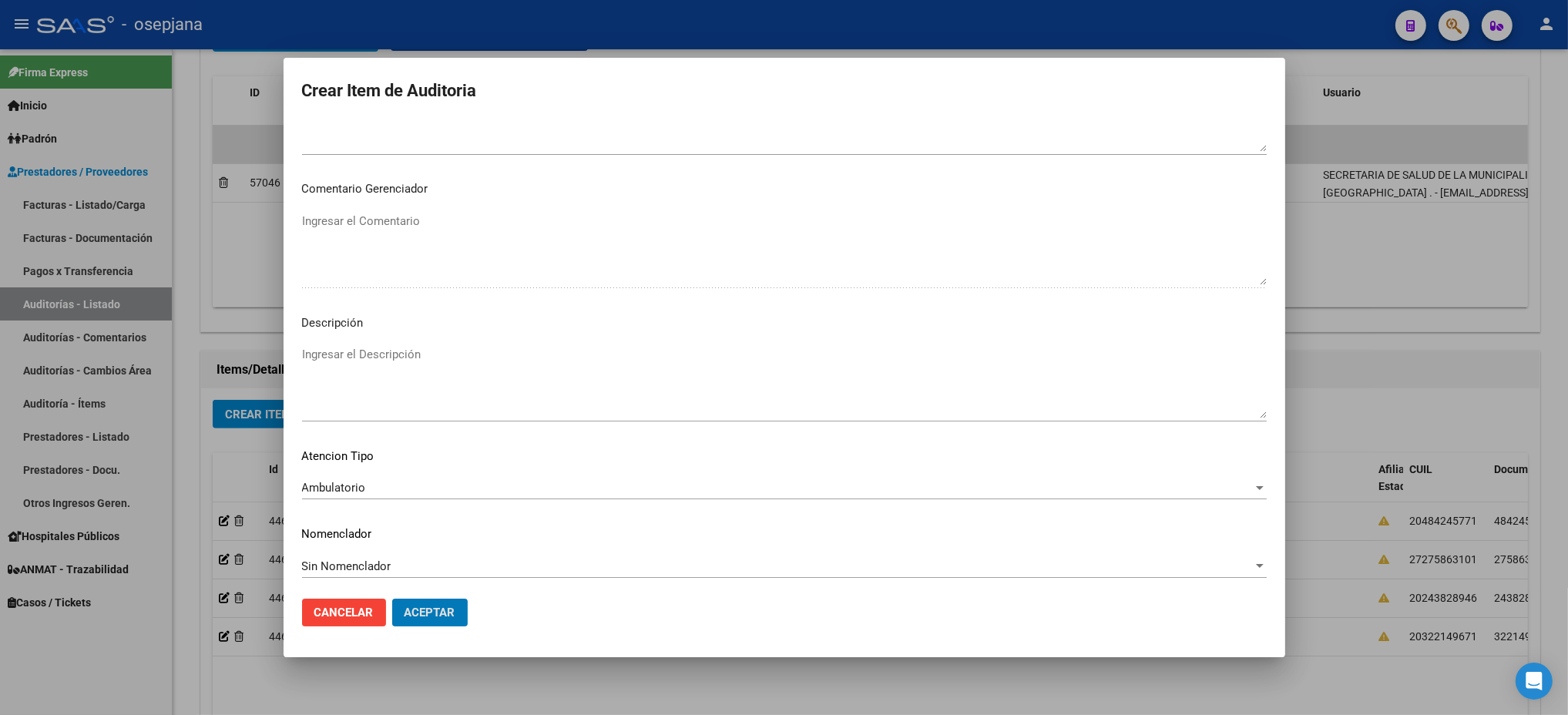
click at [392, 599] on button "Aceptar" at bounding box center [430, 613] width 75 height 28
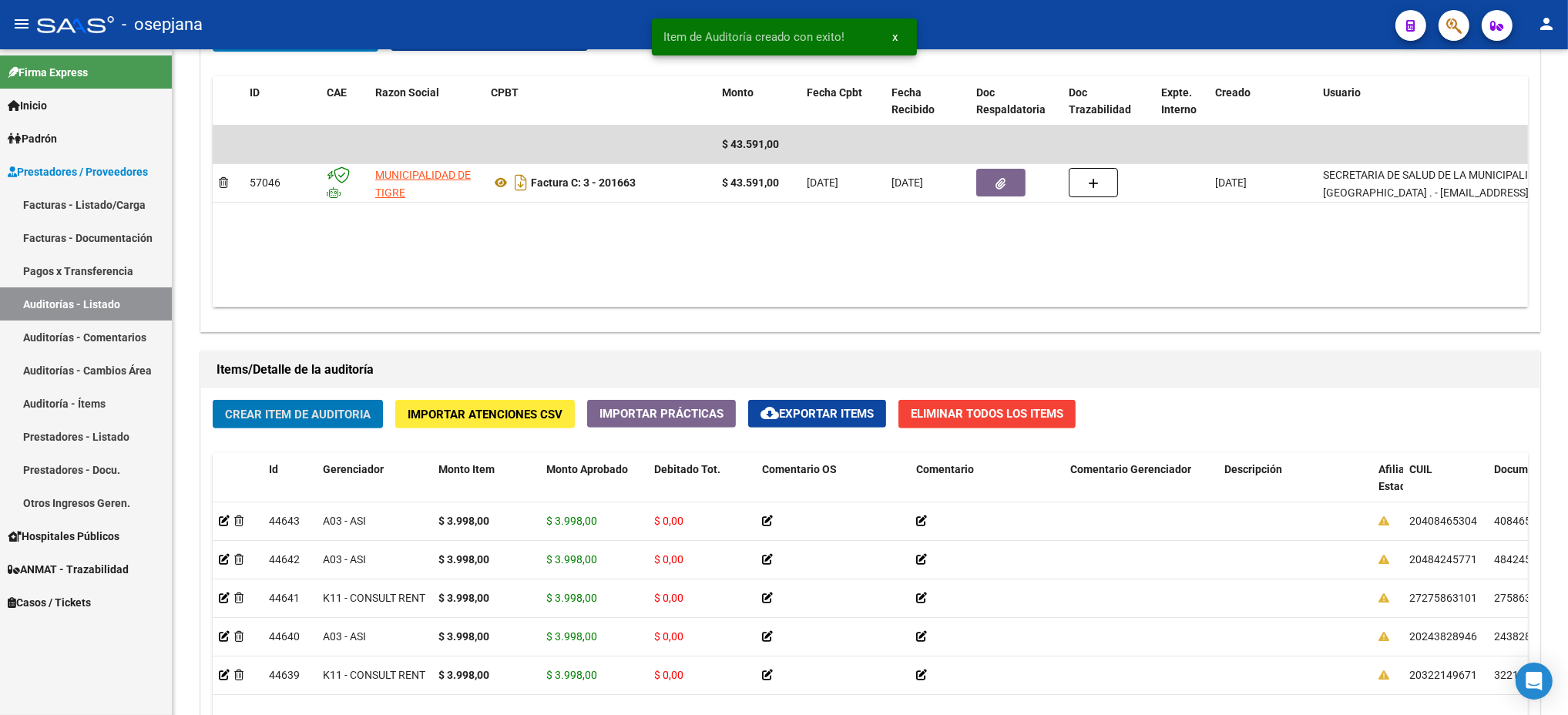
click at [213, 400] on button "Crear Item de Auditoria" at bounding box center [297, 414] width 170 height 29
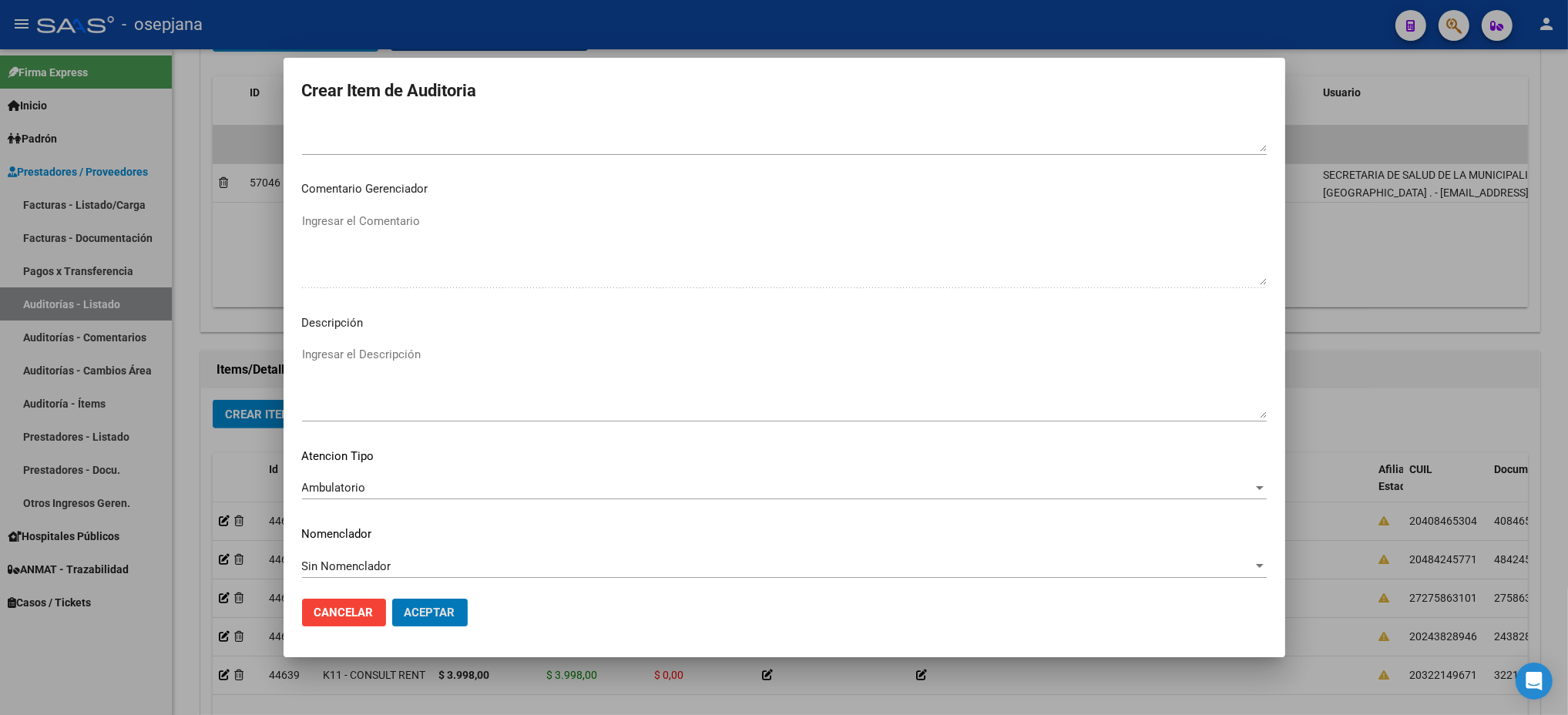
click at [392, 599] on button "Aceptar" at bounding box center [430, 613] width 75 height 28
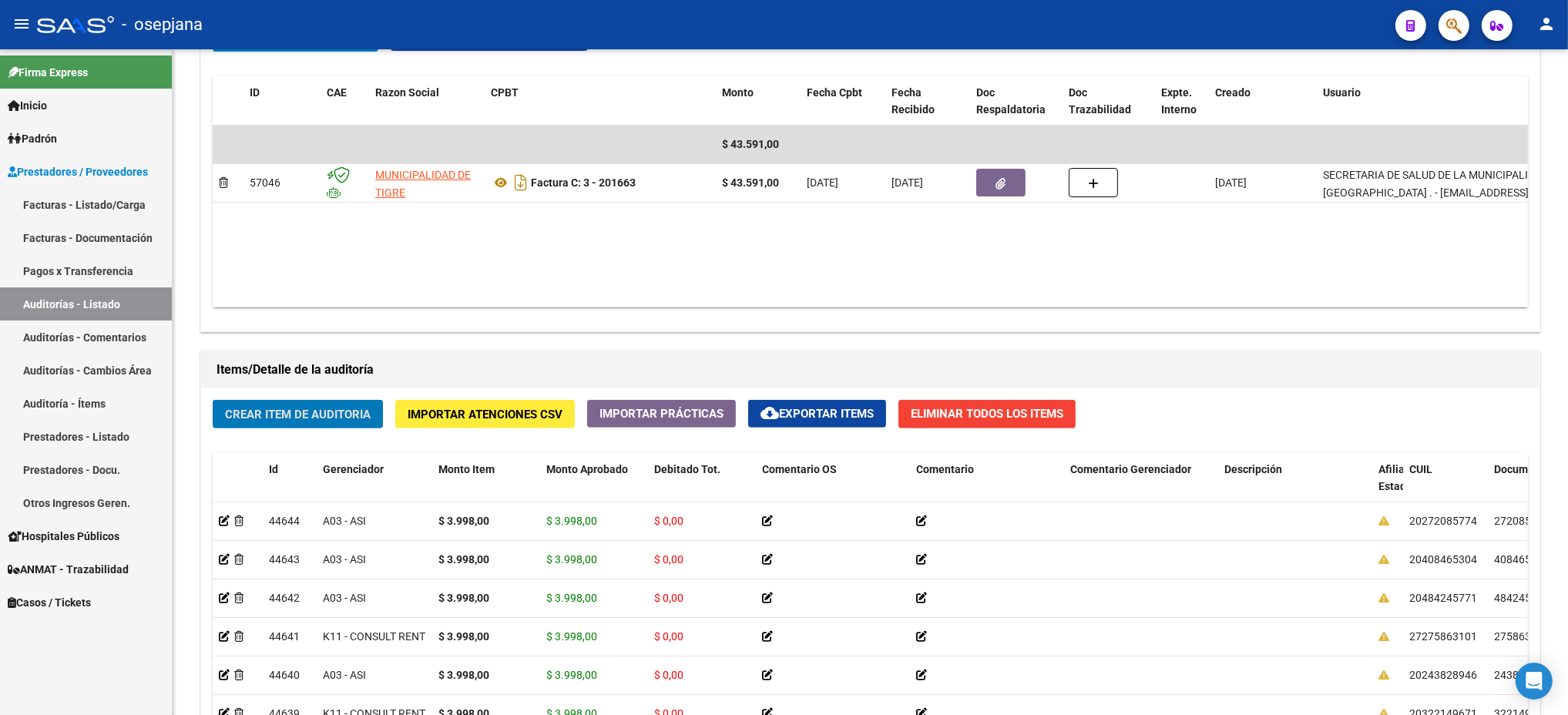
click at [213, 400] on button "Crear Item de Auditoria" at bounding box center [297, 414] width 170 height 29
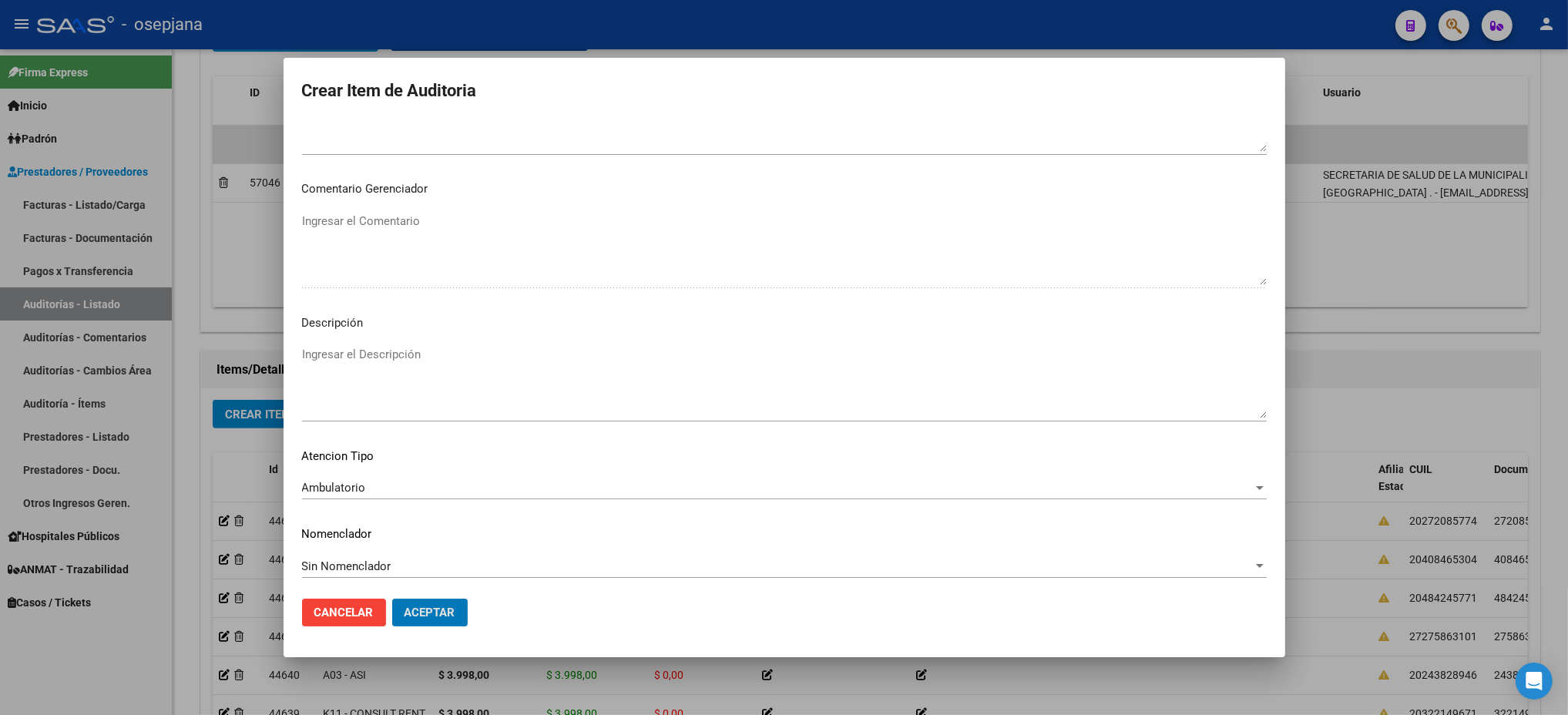
click at [392, 599] on button "Aceptar" at bounding box center [430, 613] width 75 height 28
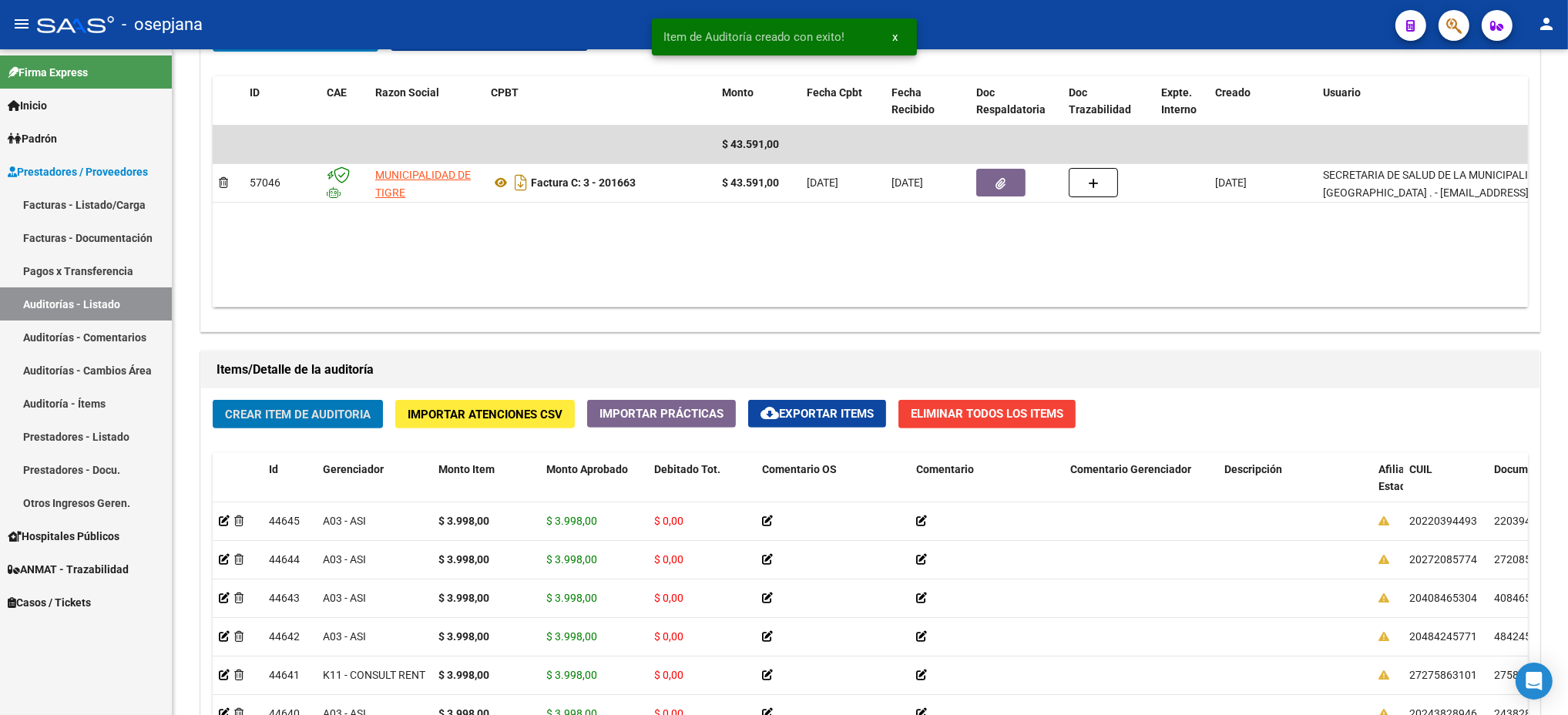
click at [213, 400] on button "Crear Item de Auditoria" at bounding box center [297, 414] width 170 height 29
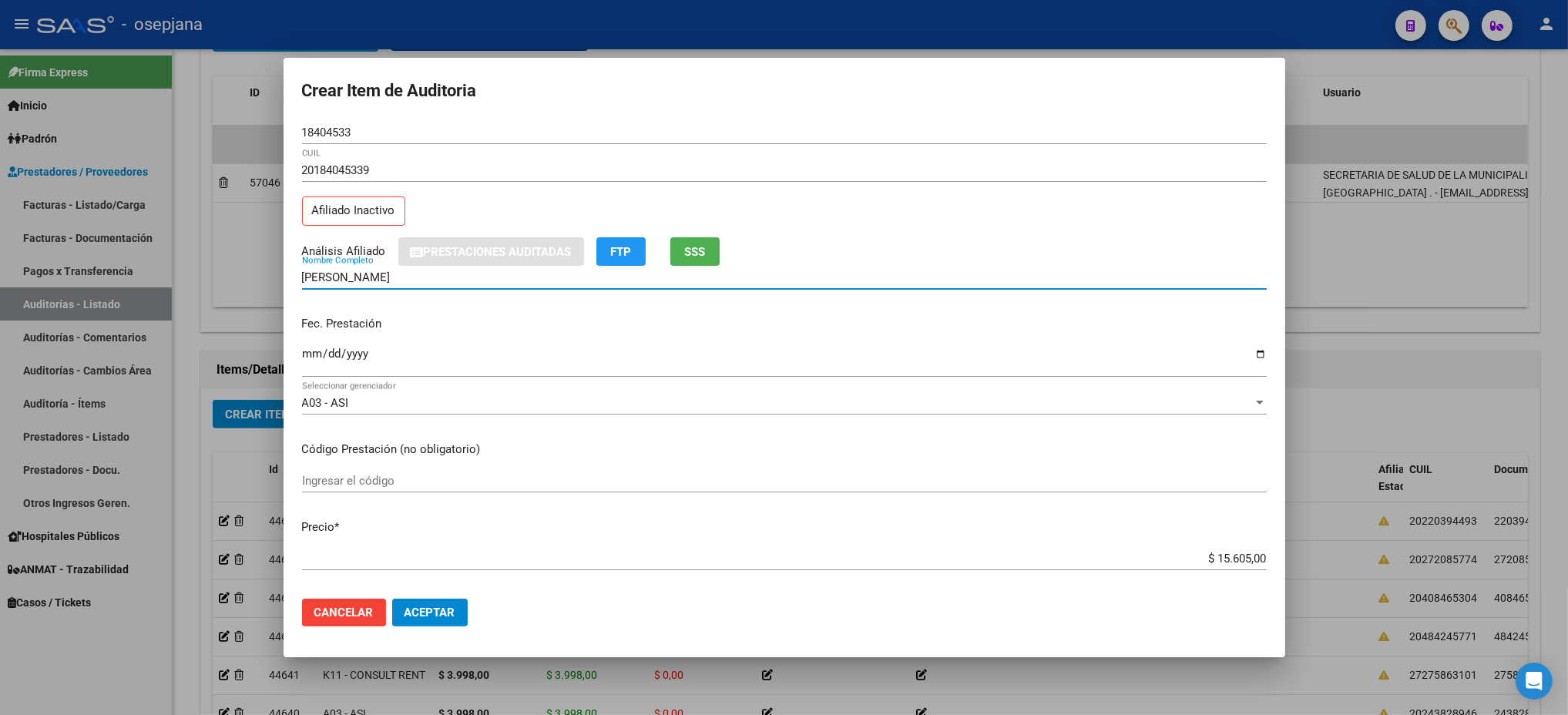
click at [707, 254] on button "SSS" at bounding box center [695, 251] width 50 height 29
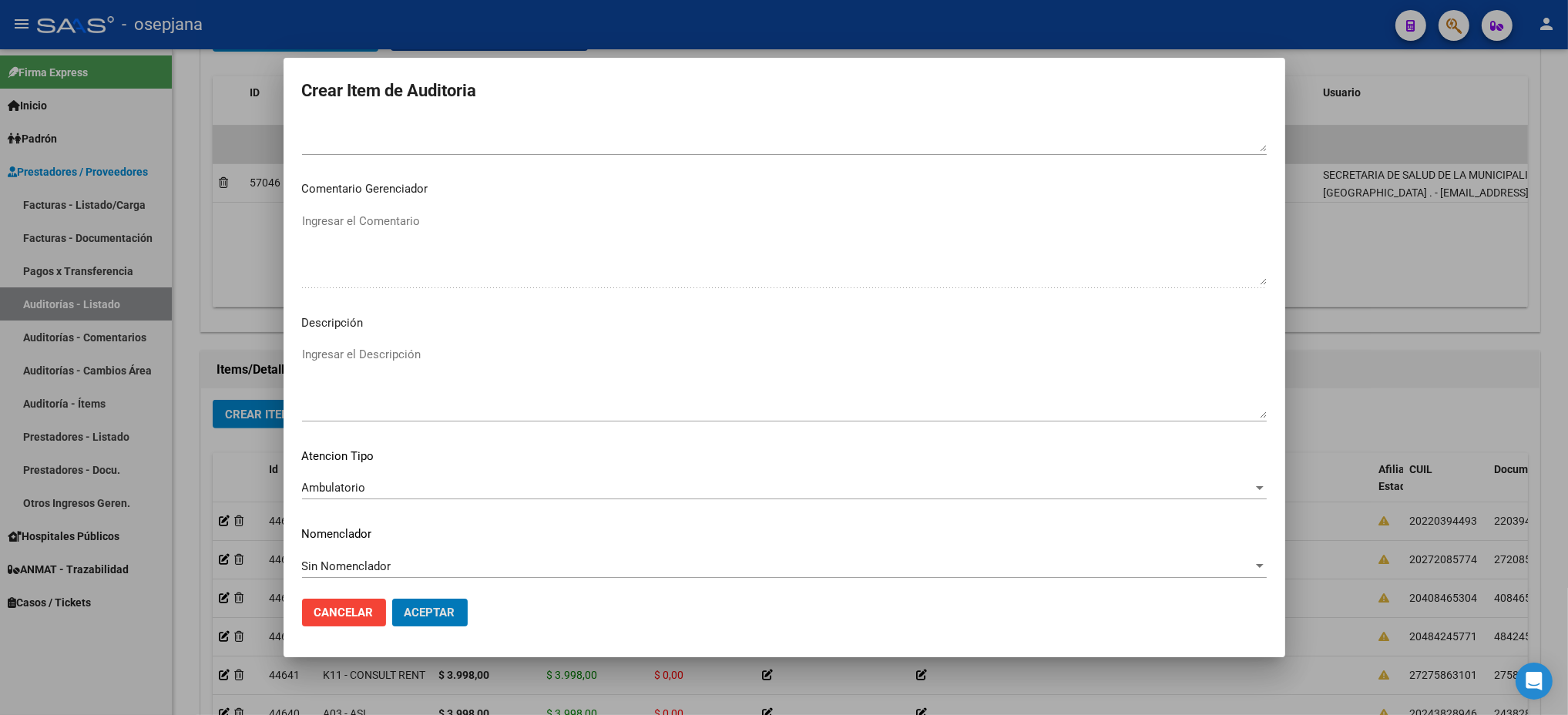
click at [392, 599] on button "Aceptar" at bounding box center [430, 613] width 75 height 28
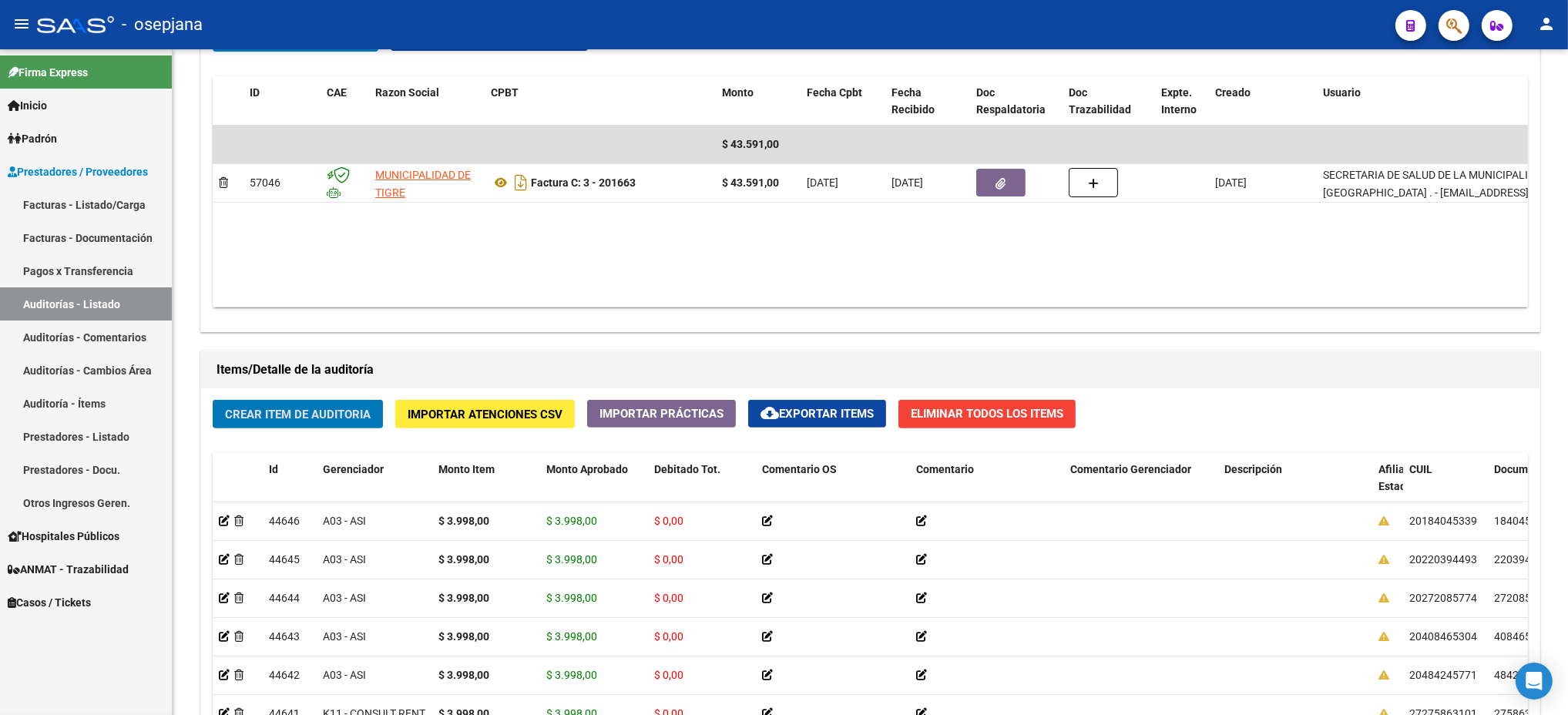
click at [213, 400] on button "Crear Item de Auditoria" at bounding box center [297, 414] width 170 height 29
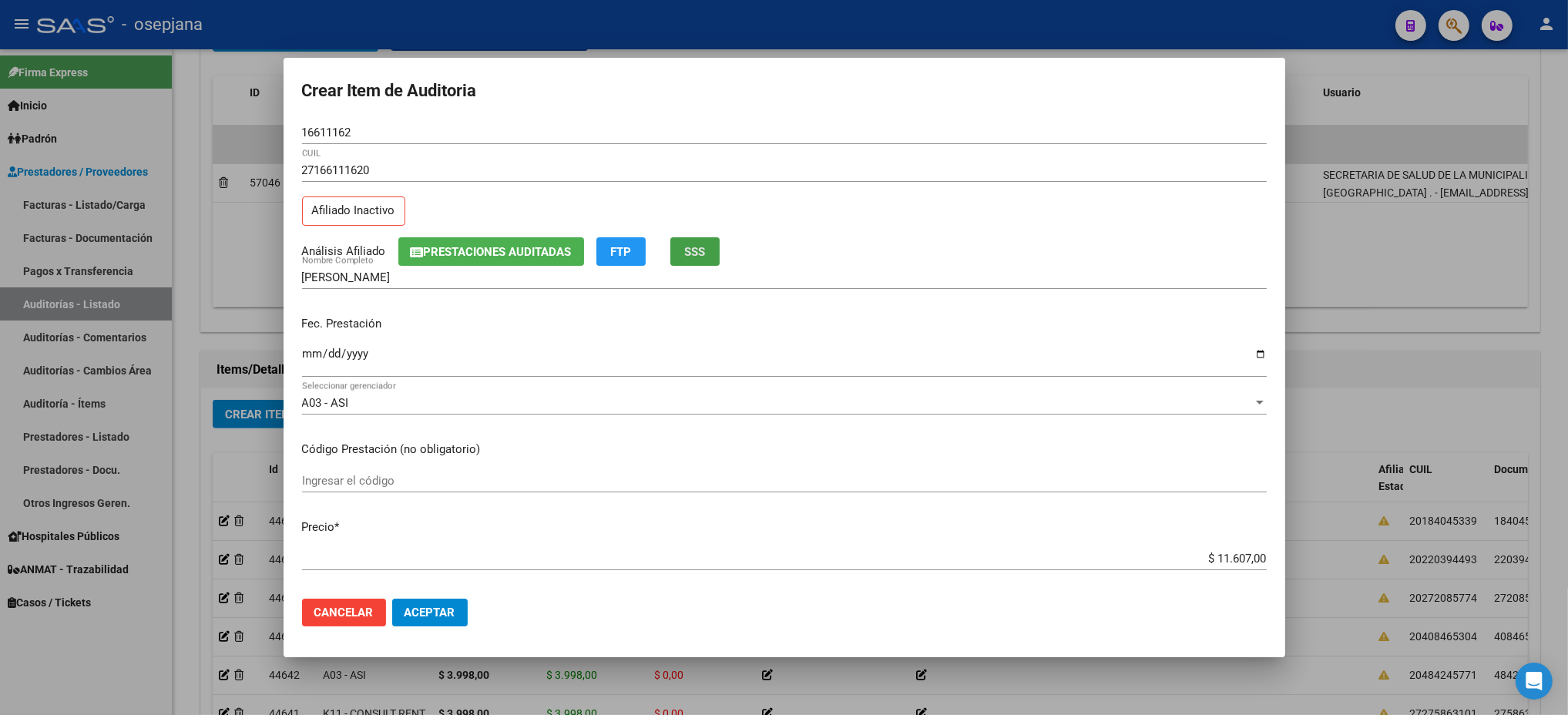
click at [697, 238] on button "SSS" at bounding box center [695, 251] width 50 height 29
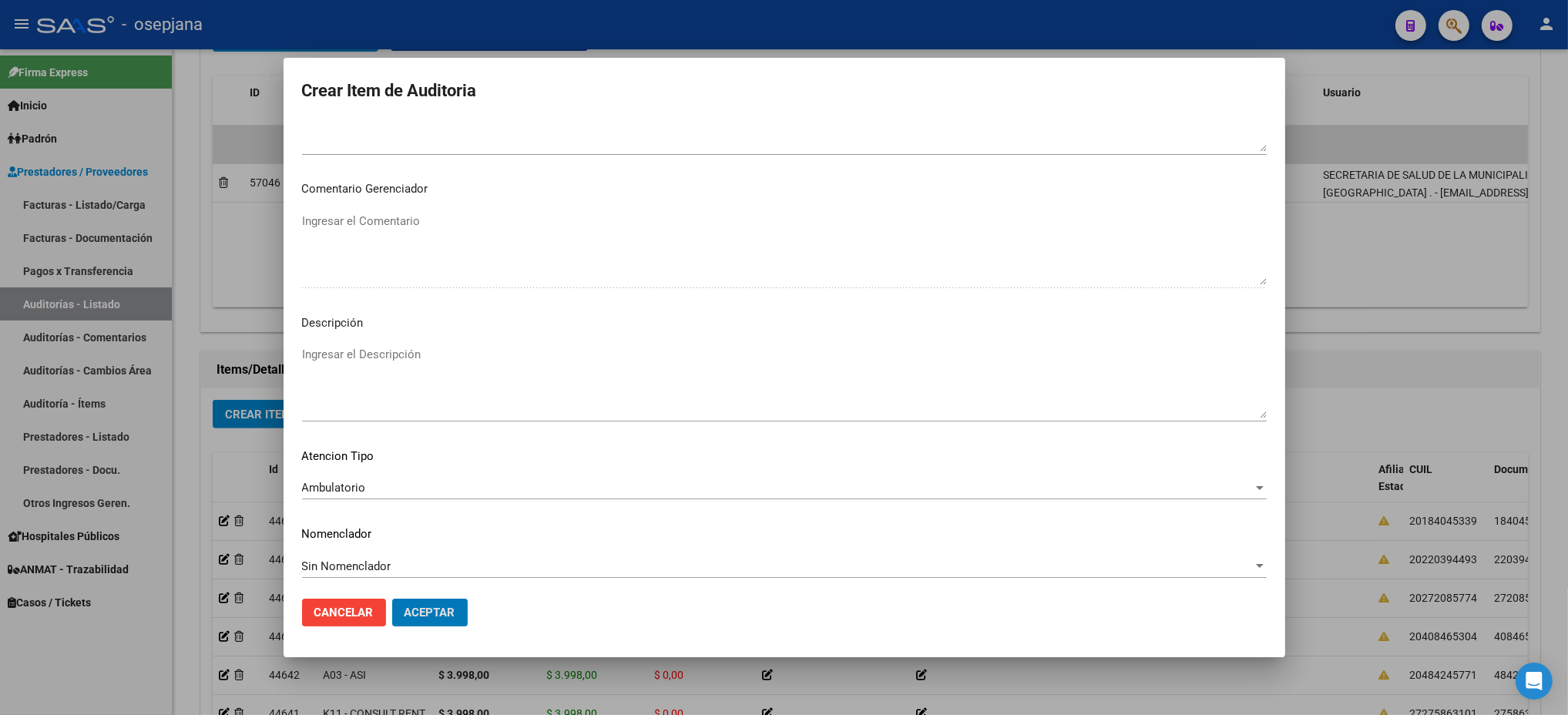
click at [392, 599] on button "Aceptar" at bounding box center [430, 613] width 75 height 28
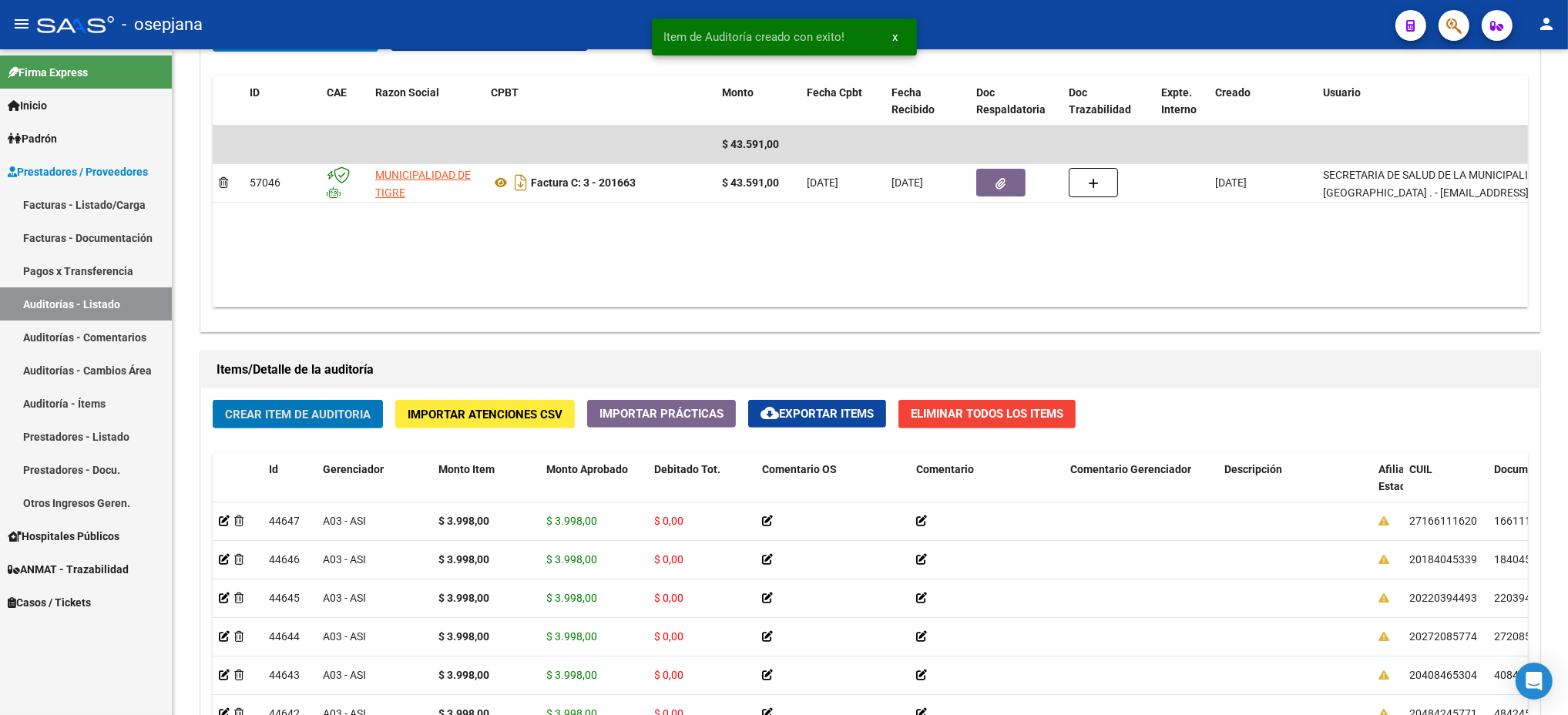
click at [213, 400] on button "Crear Item de Auditoria" at bounding box center [297, 414] width 170 height 29
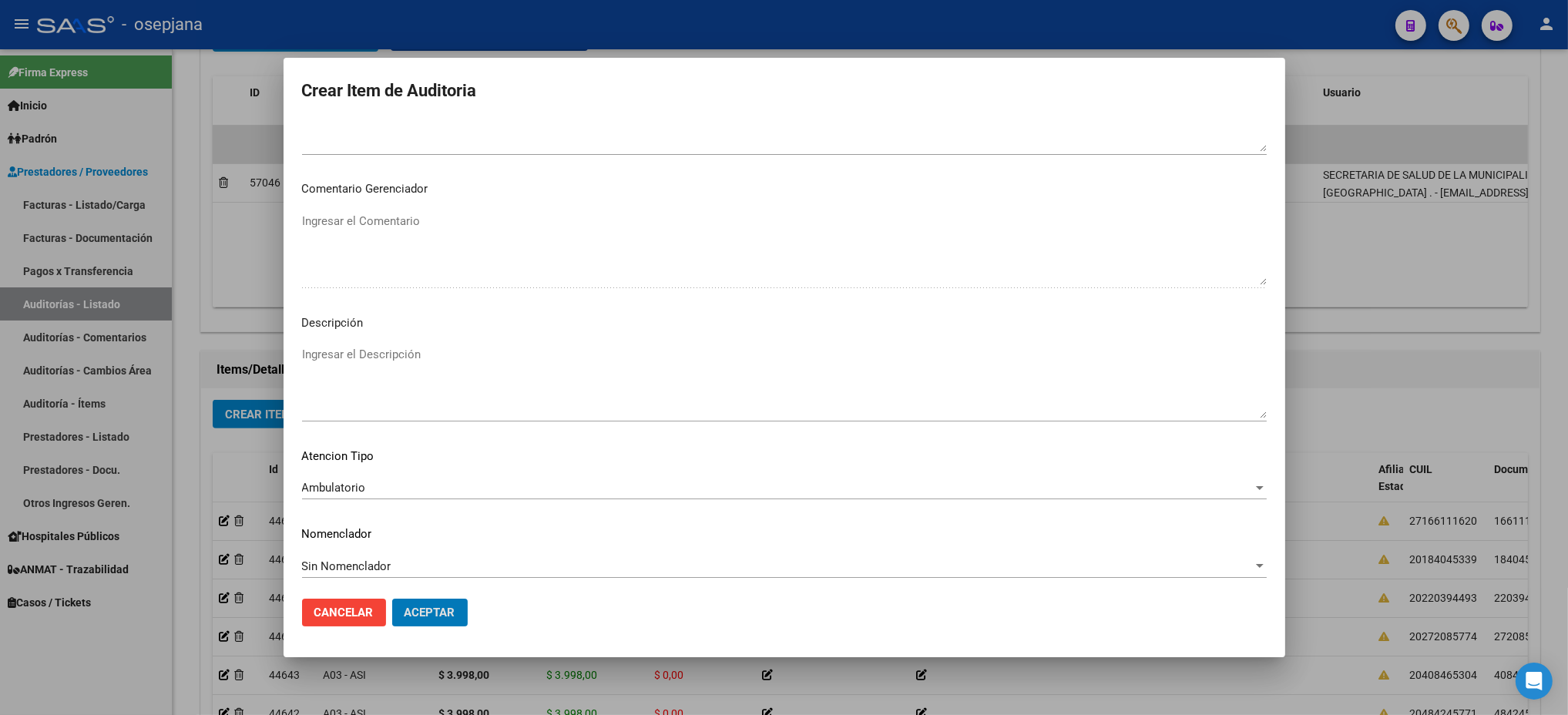
click at [392, 599] on button "Aceptar" at bounding box center [430, 613] width 75 height 28
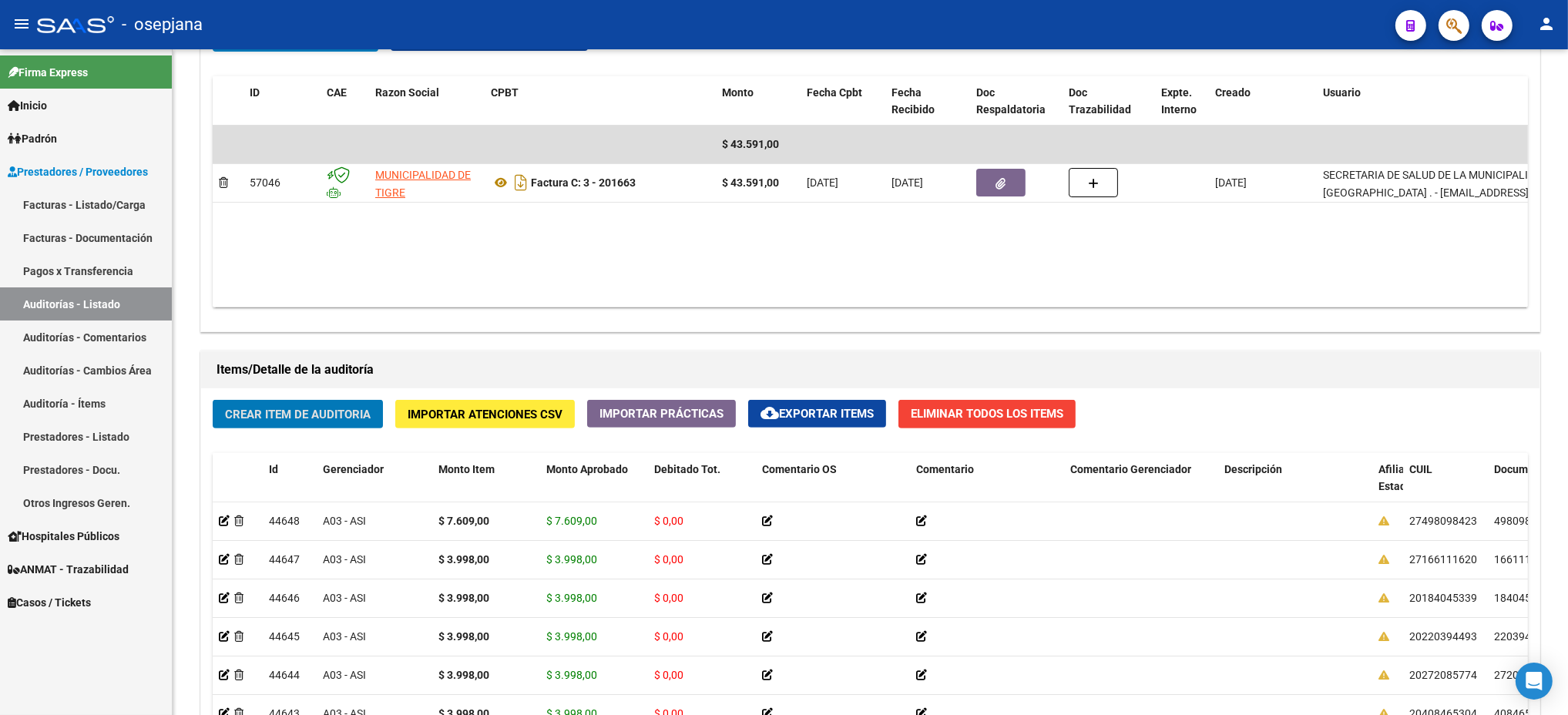
click at [83, 196] on link "Facturas - Listado/Carga" at bounding box center [86, 204] width 172 height 33
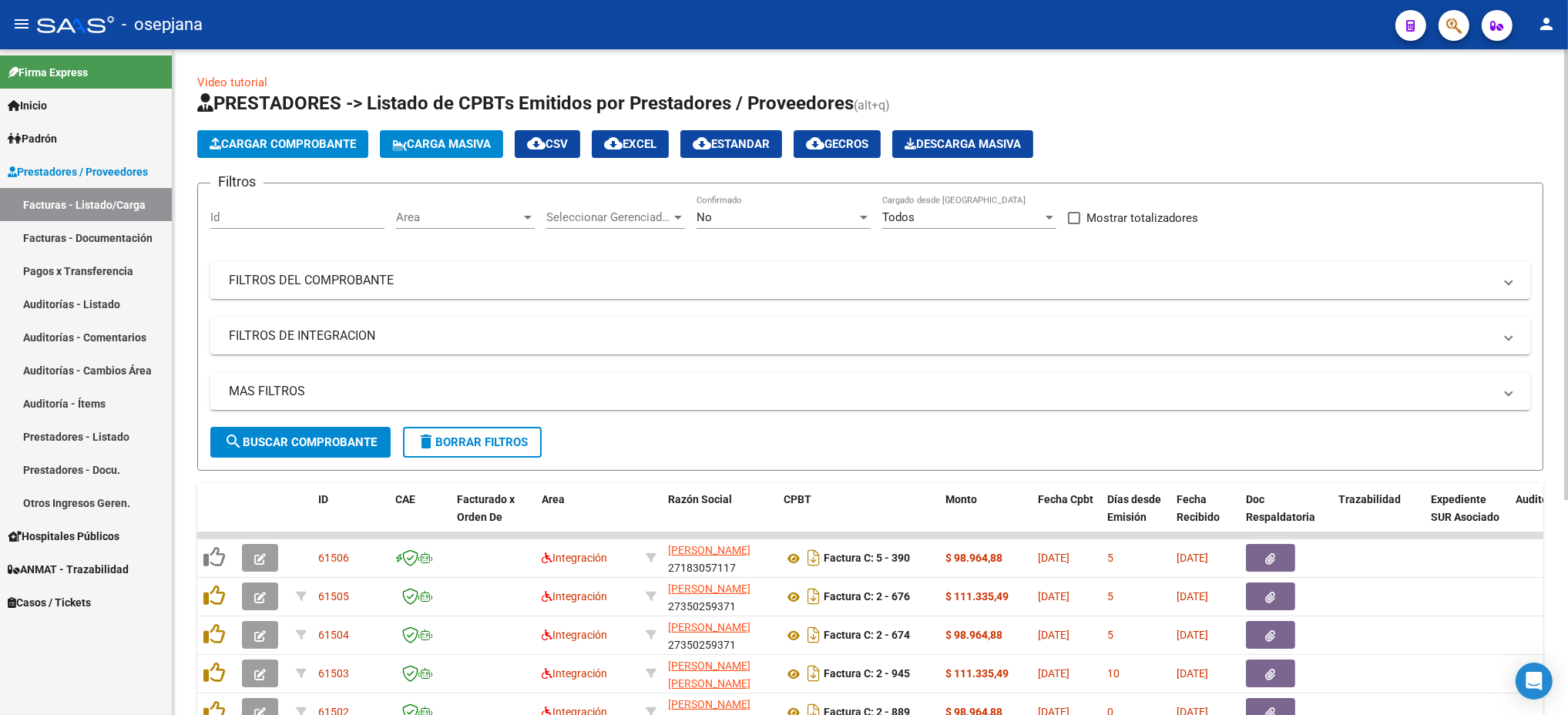
click at [444, 218] on span "Area" at bounding box center [458, 217] width 125 height 14
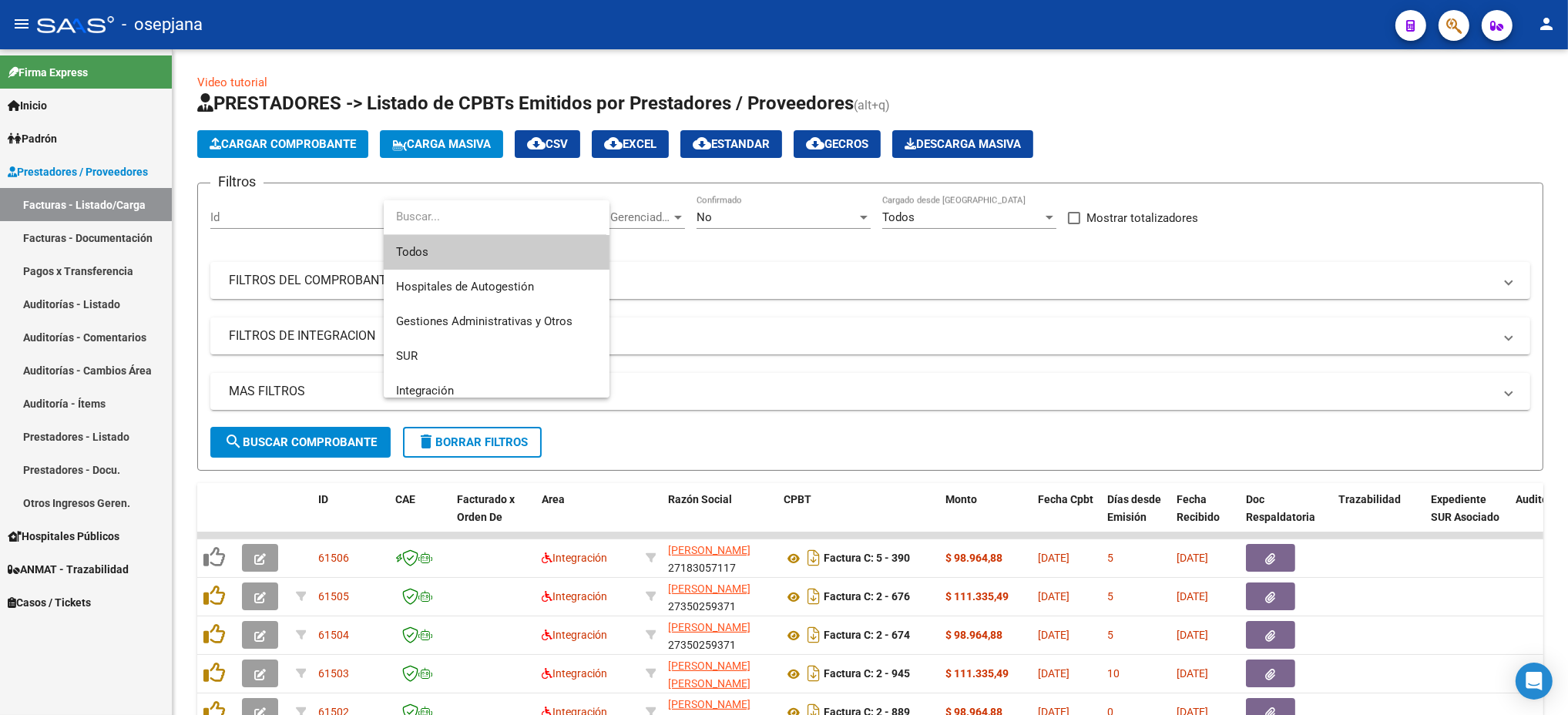
click at [460, 253] on span "Todos" at bounding box center [496, 252] width 202 height 35
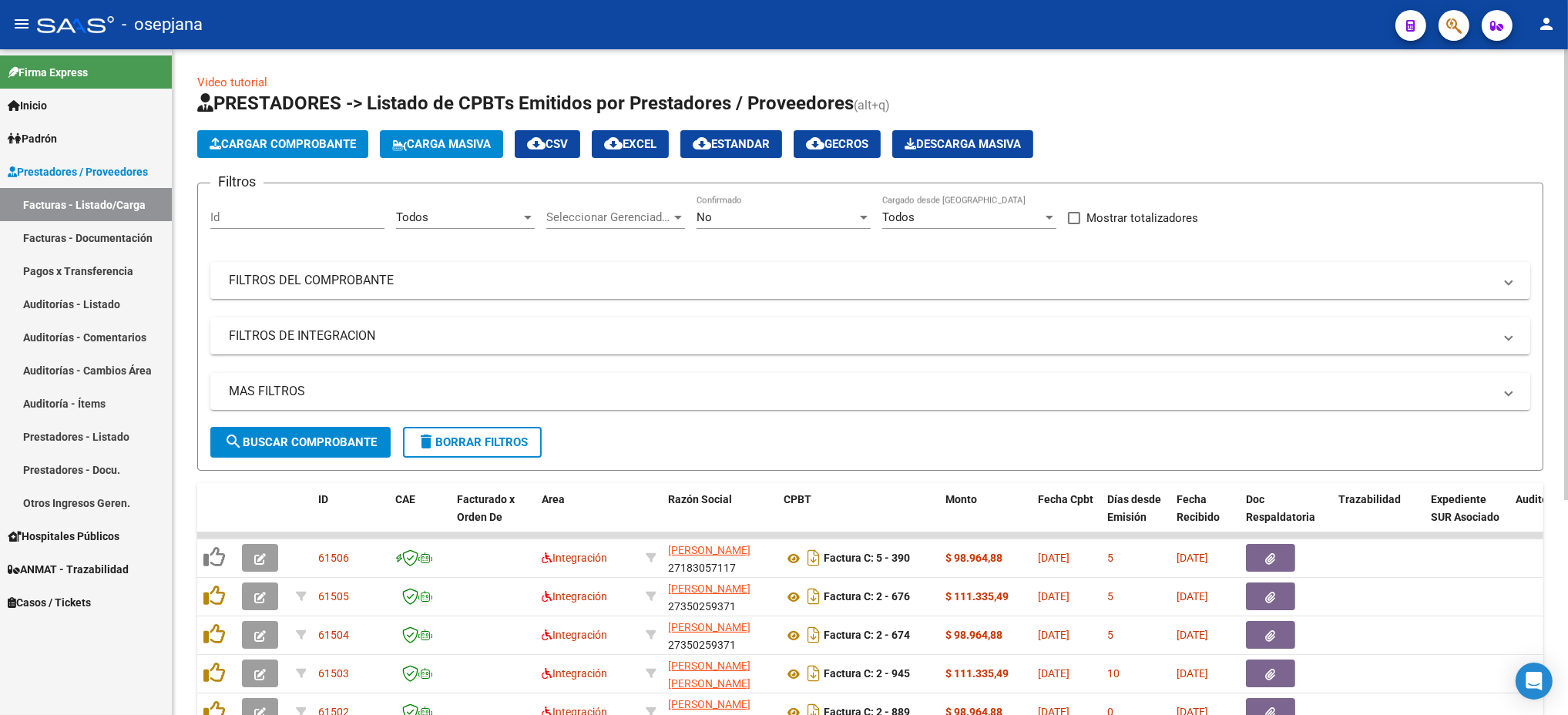
click at [620, 208] on div "Seleccionar Gerenciador Seleccionar Gerenciador" at bounding box center [616, 213] width 139 height 33
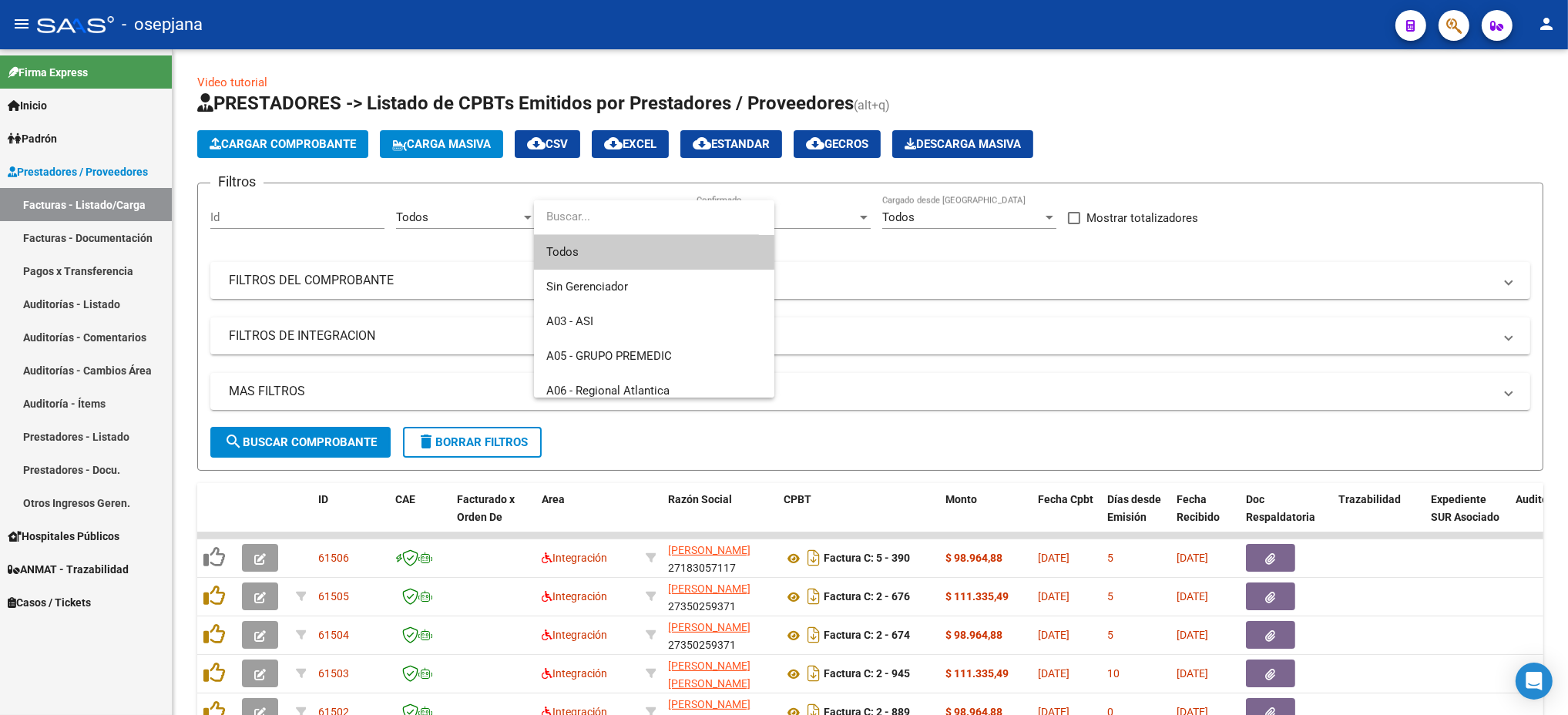
click at [590, 253] on span "Todos" at bounding box center [654, 252] width 215 height 35
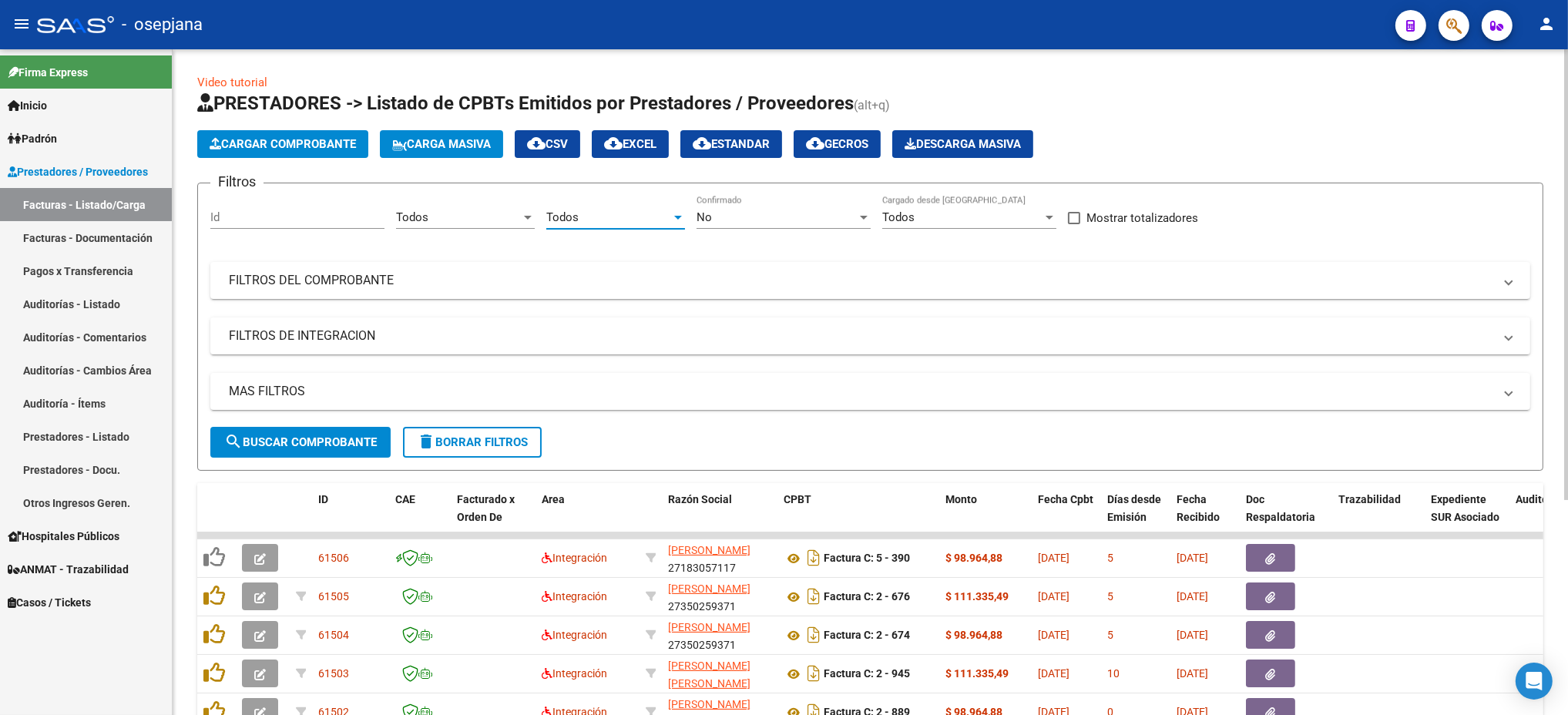
click at [785, 222] on div "No" at bounding box center [777, 217] width 160 height 14
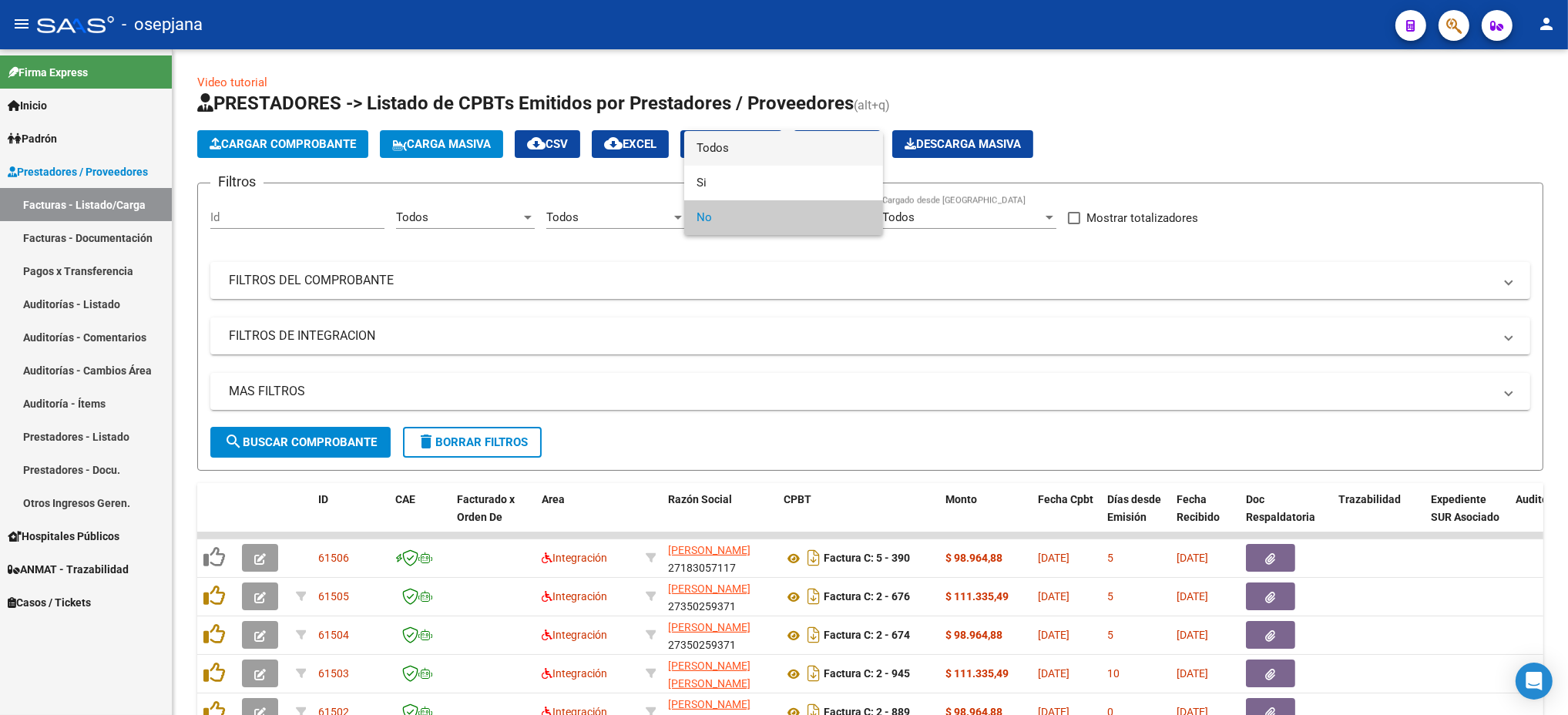
click at [745, 154] on span "Todos" at bounding box center [783, 148] width 174 height 35
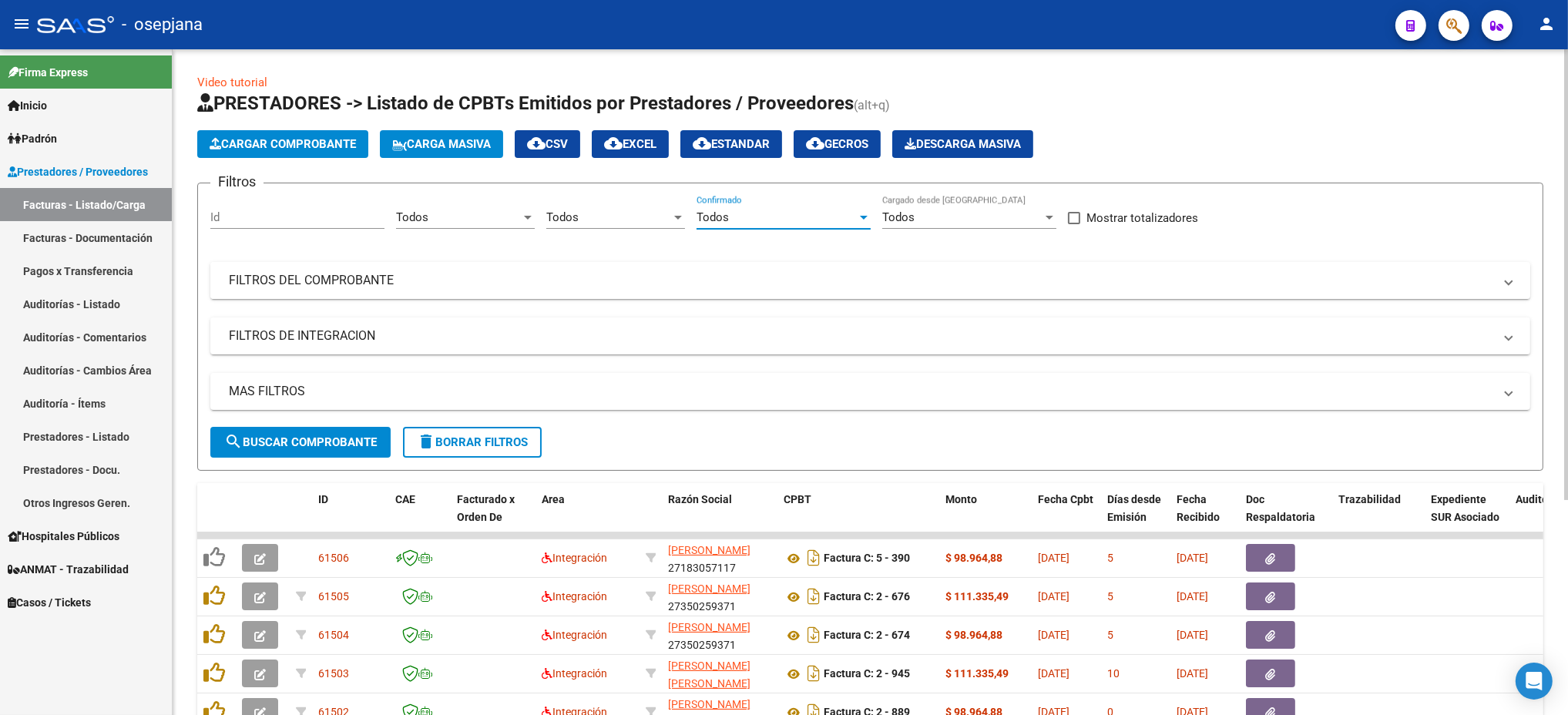
click at [502, 271] on mat-expansion-panel-header "FILTROS DEL COMPROBANTE" at bounding box center [870, 281] width 1320 height 37
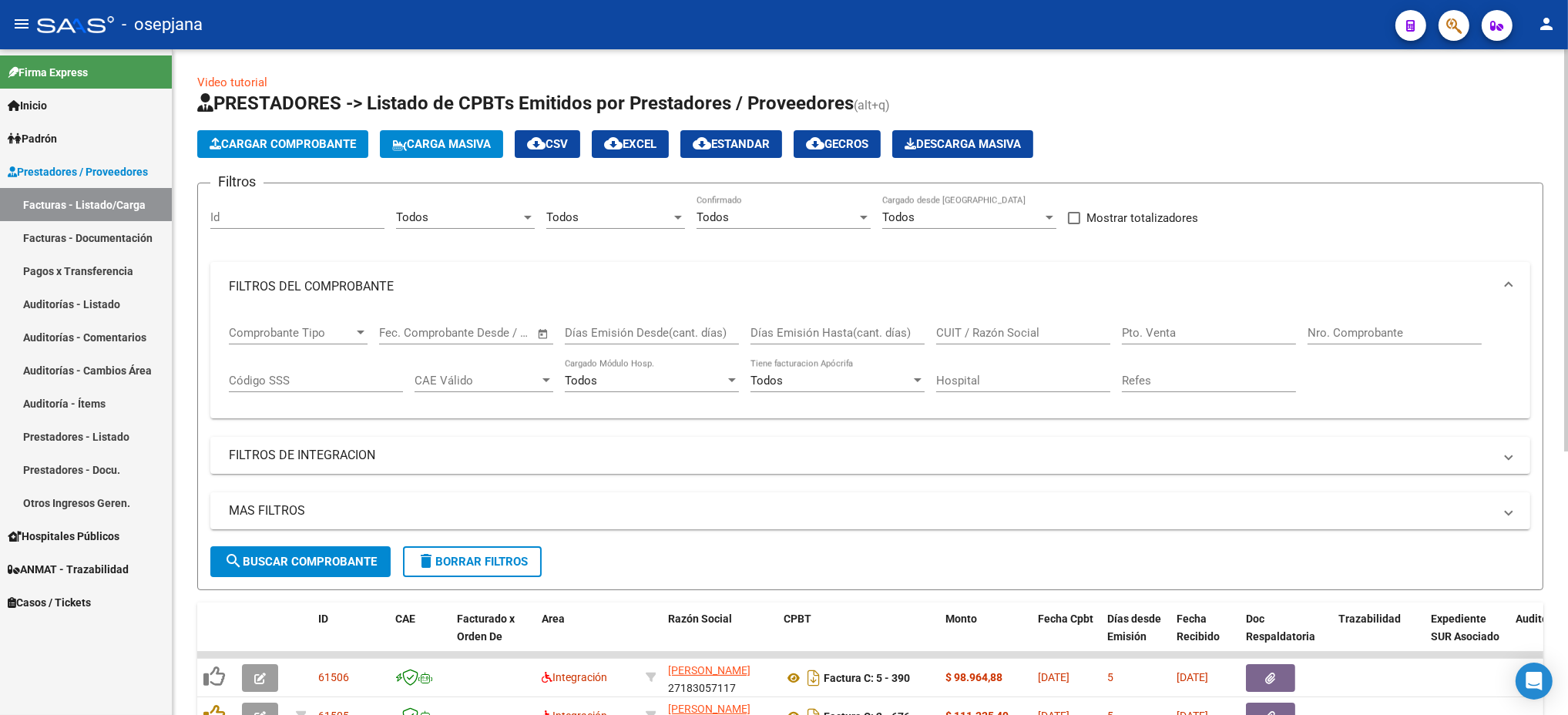
click at [1151, 327] on input "Pto. Venta" at bounding box center [1208, 332] width 174 height 14
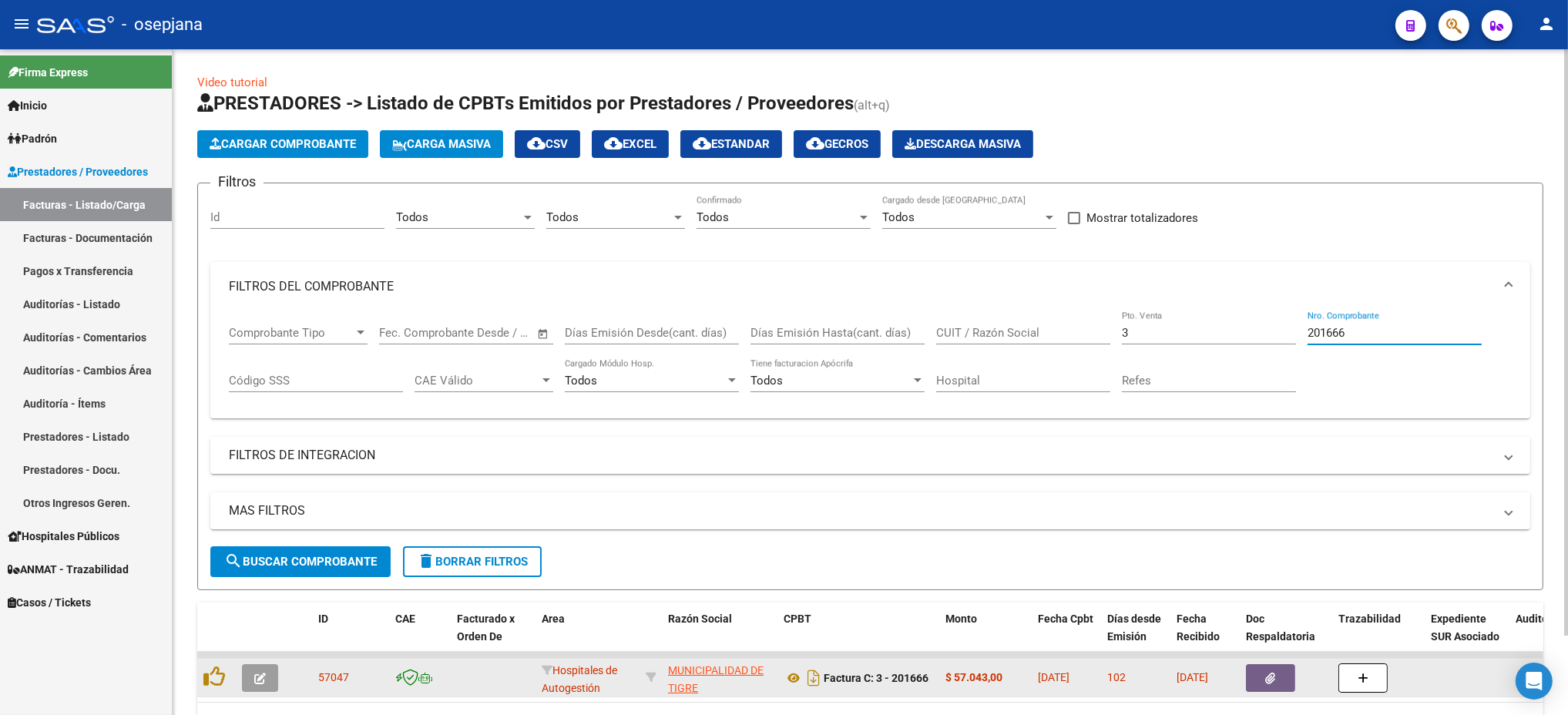
click at [262, 673] on icon "button" at bounding box center [259, 678] width 12 height 12
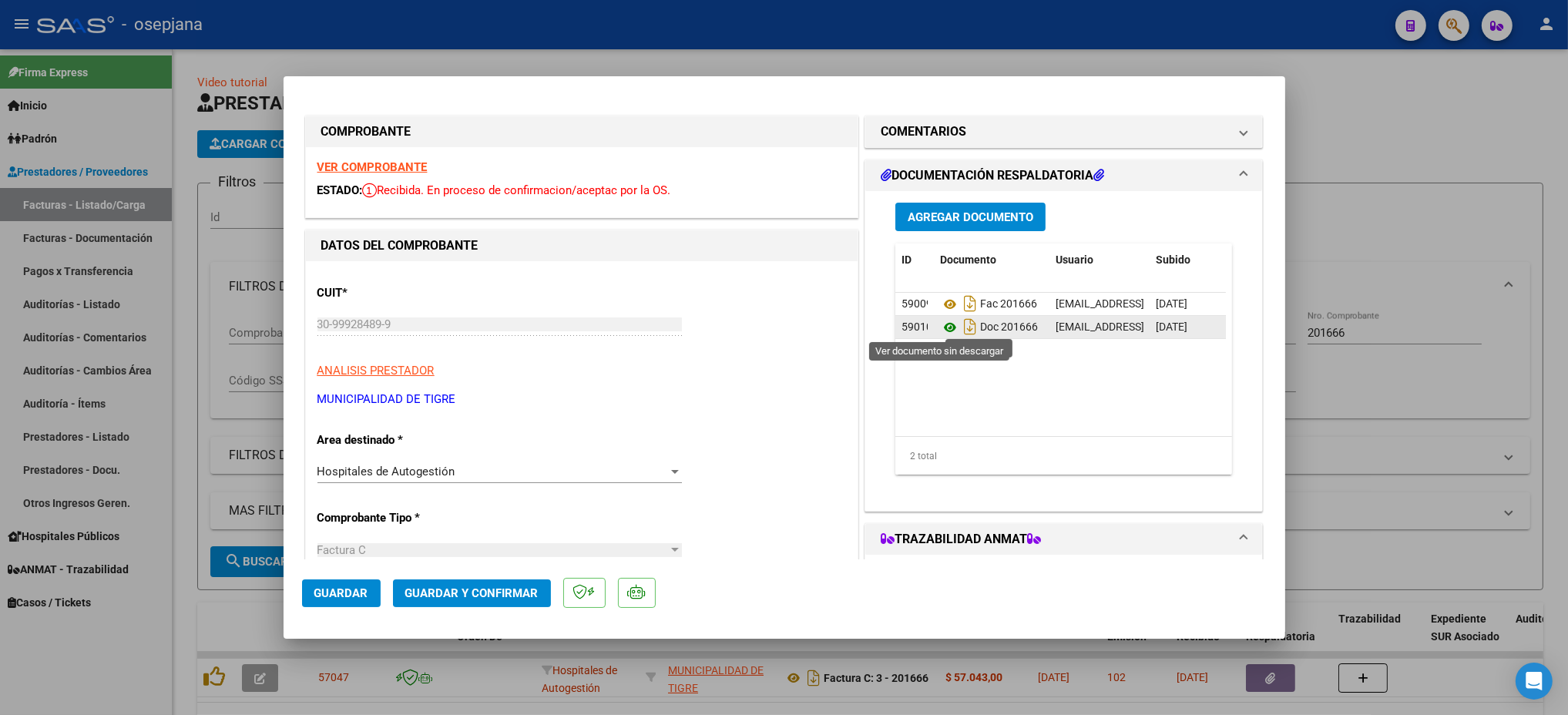
click at [940, 319] on icon at bounding box center [951, 328] width 20 height 18
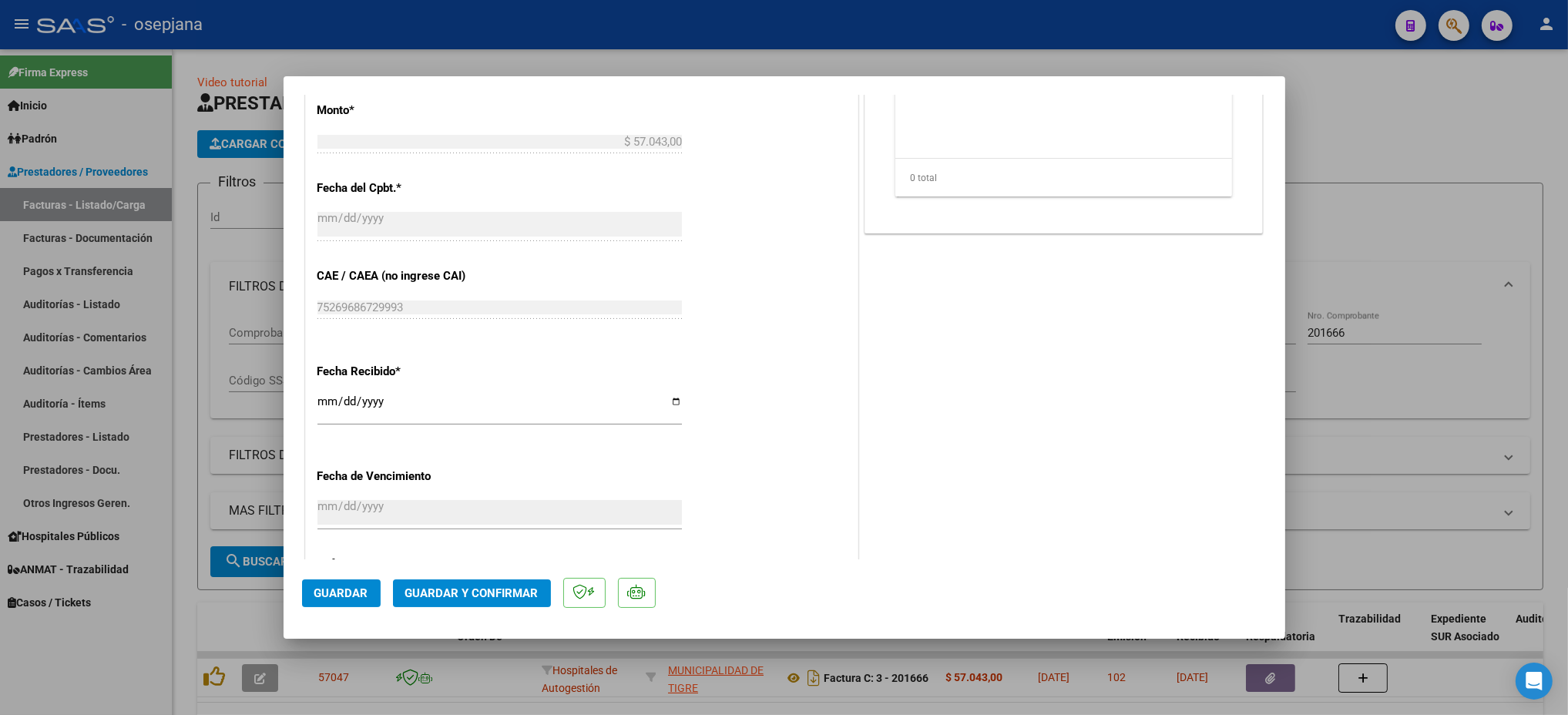
scroll to position [797, 0]
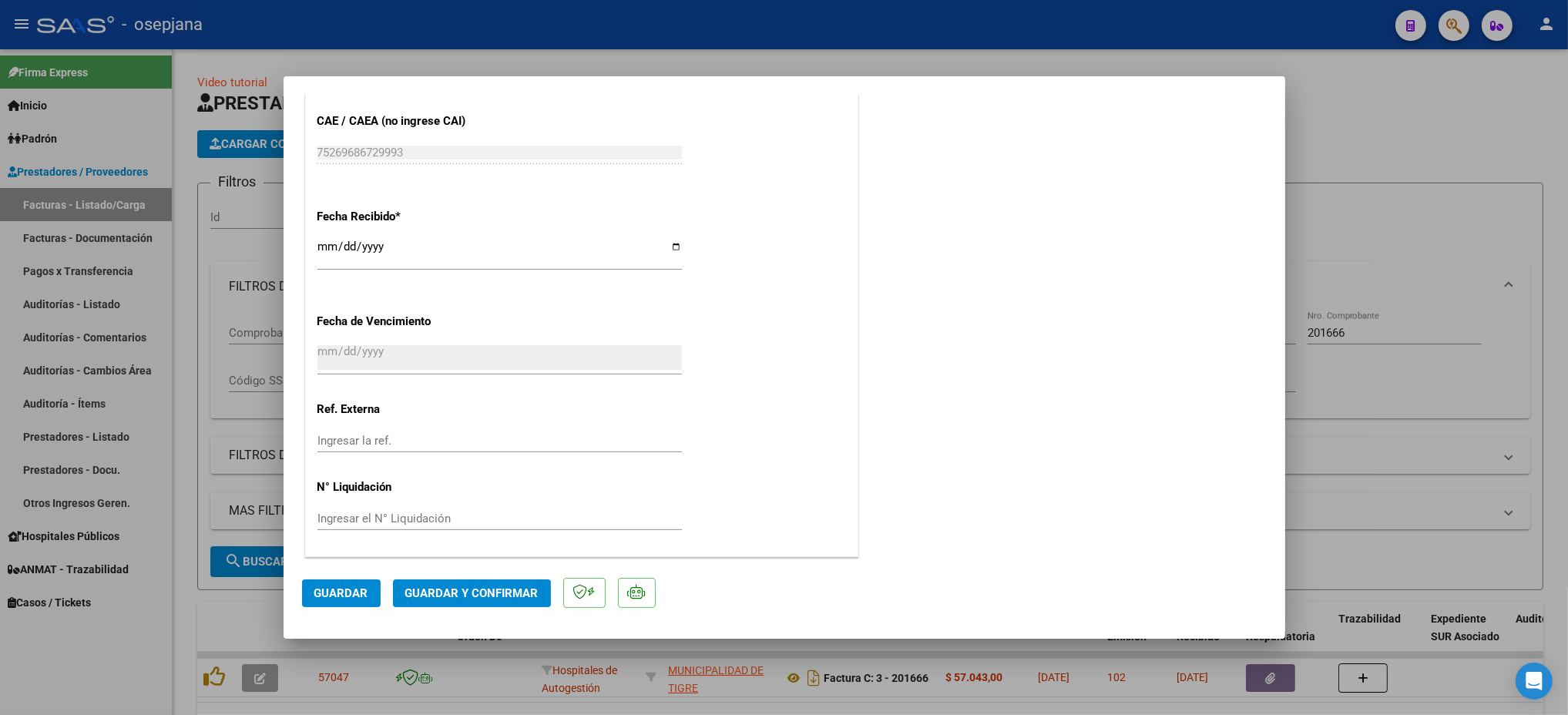
click at [352, 424] on div "CUIT * 30-99928489-9 Ingresar CUIT ANALISIS PRESTADOR MUNICIPALIDAD DE TIGRE AR…" at bounding box center [582, 10] width 552 height 1092
click at [352, 435] on input "Ingresar la ref." at bounding box center [500, 440] width 364 height 14
click at [333, 586] on span "Guardar" at bounding box center [341, 593] width 54 height 14
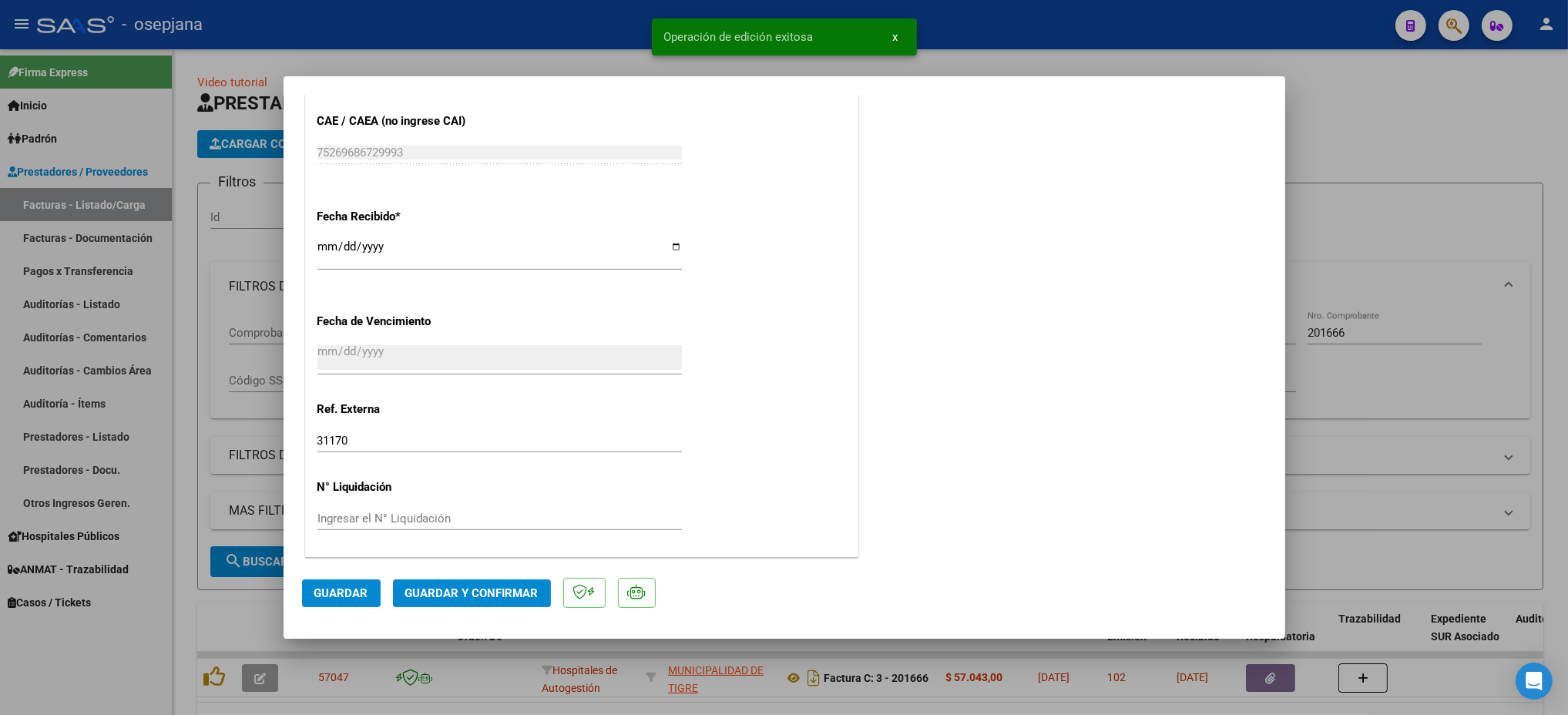
click at [472, 591] on span "Guardar y Confirmar" at bounding box center [471, 593] width 133 height 14
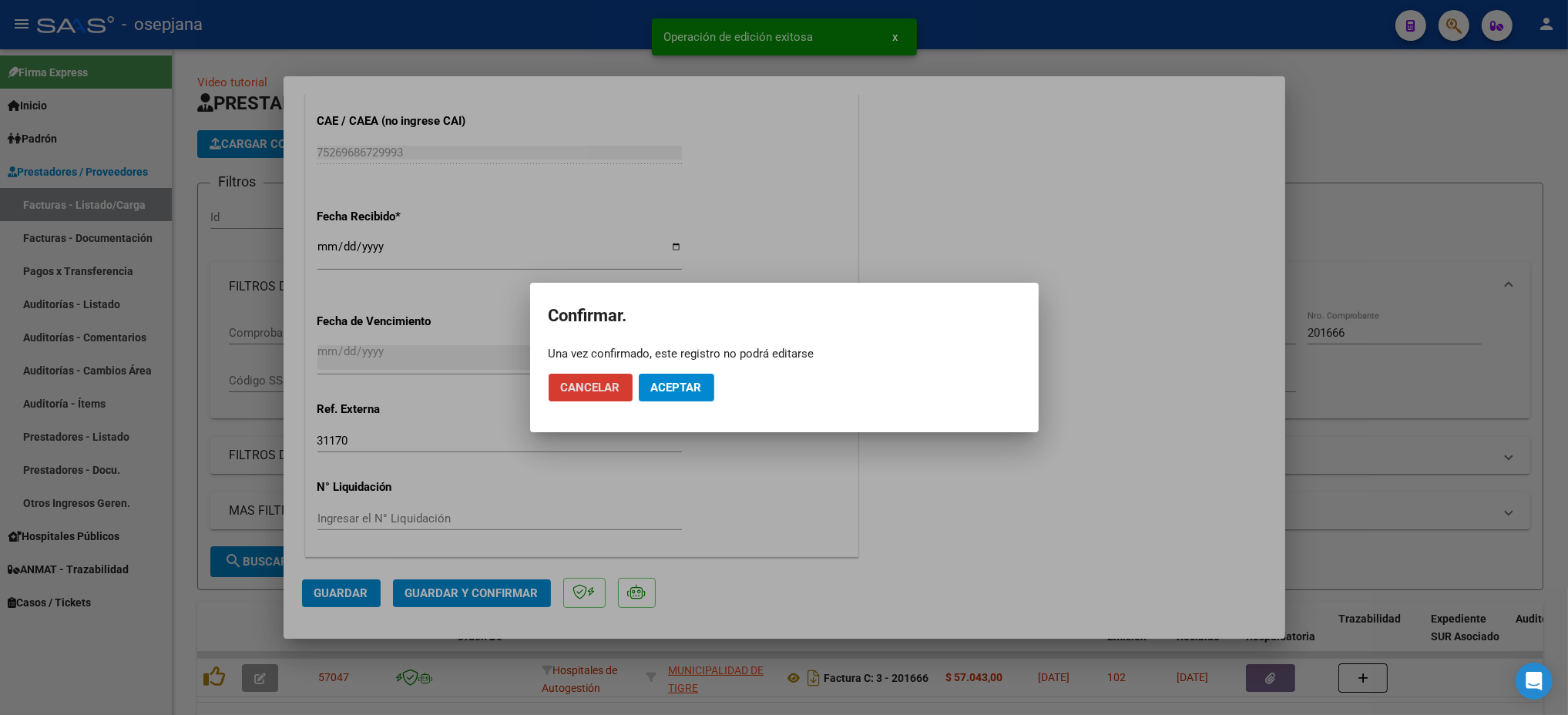
click at [656, 387] on span "Aceptar" at bounding box center [676, 387] width 51 height 14
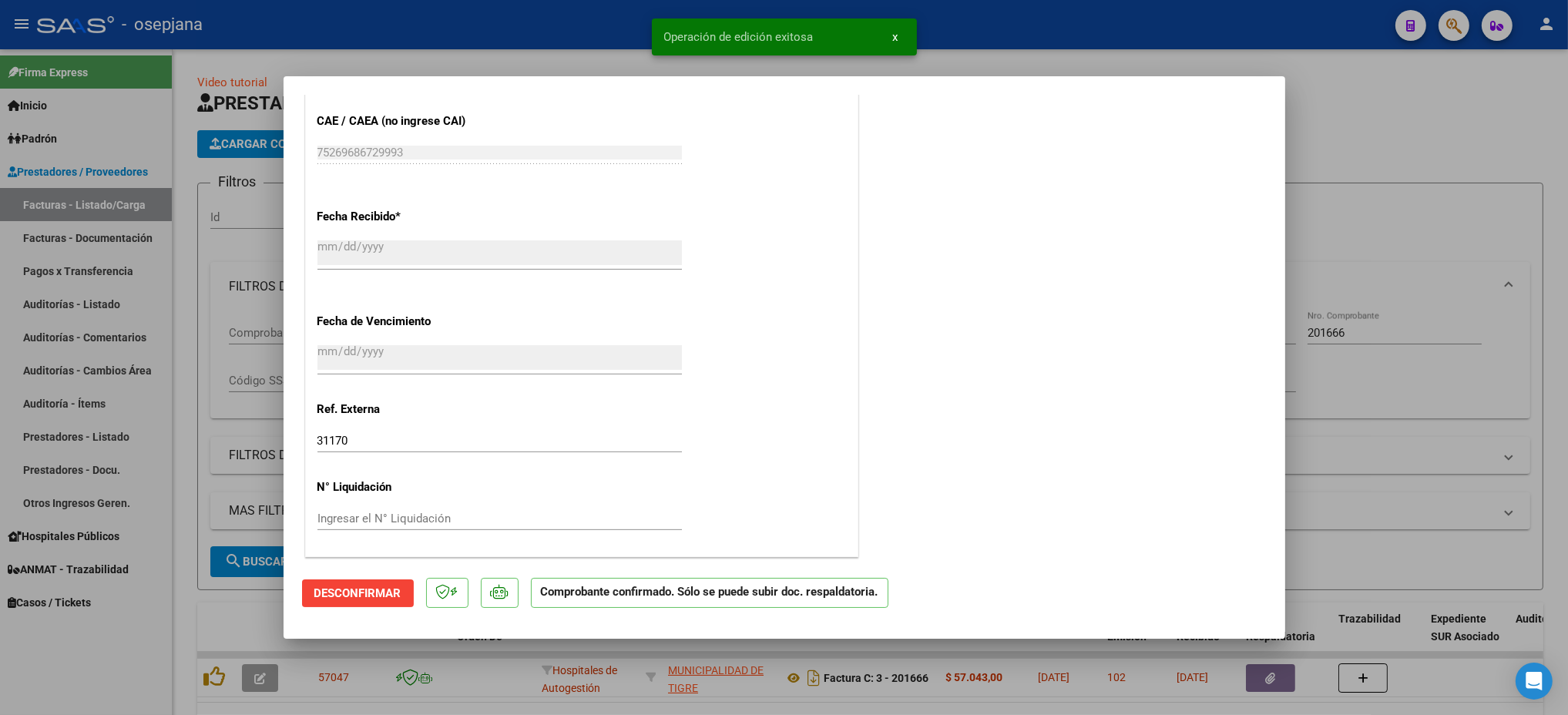
click at [95, 291] on div at bounding box center [784, 357] width 1568 height 715
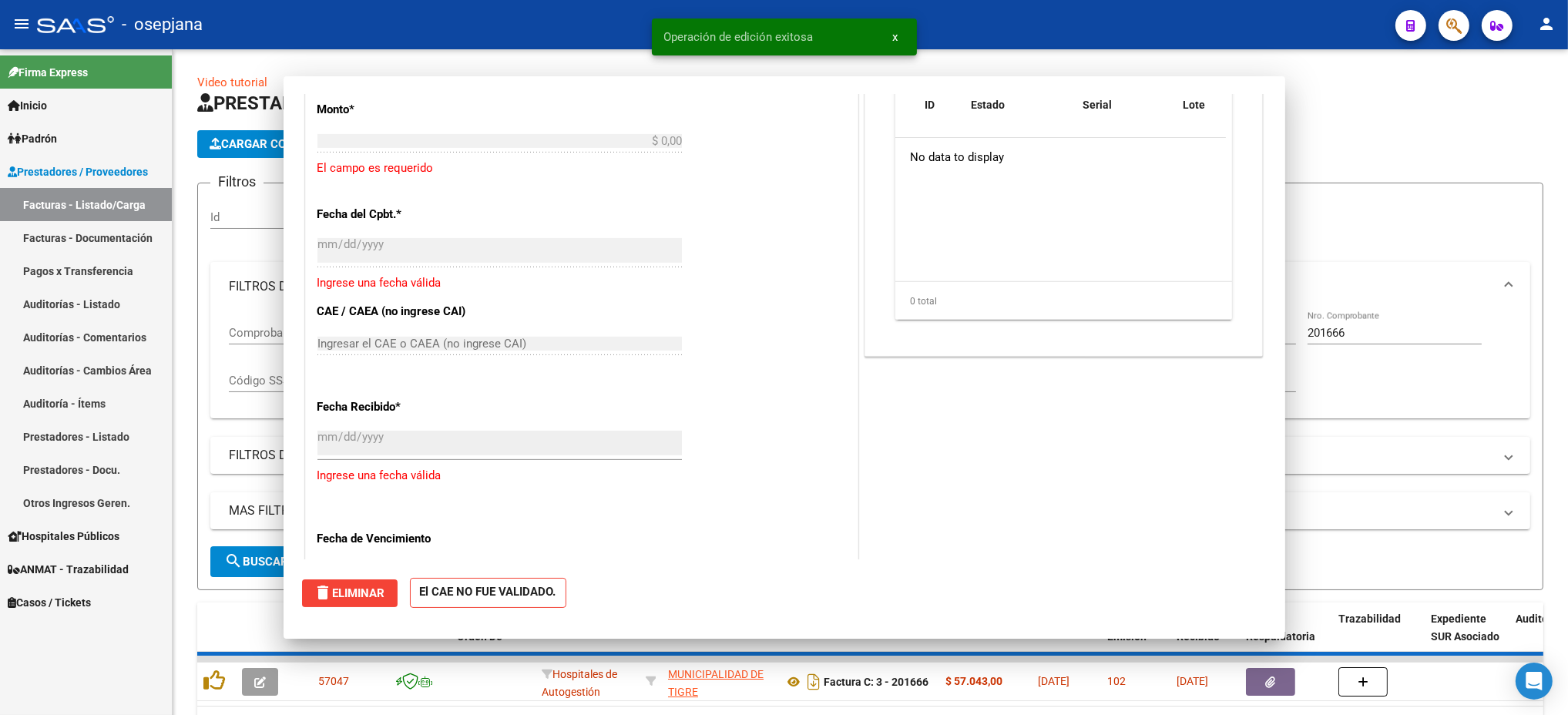
scroll to position [0, 0]
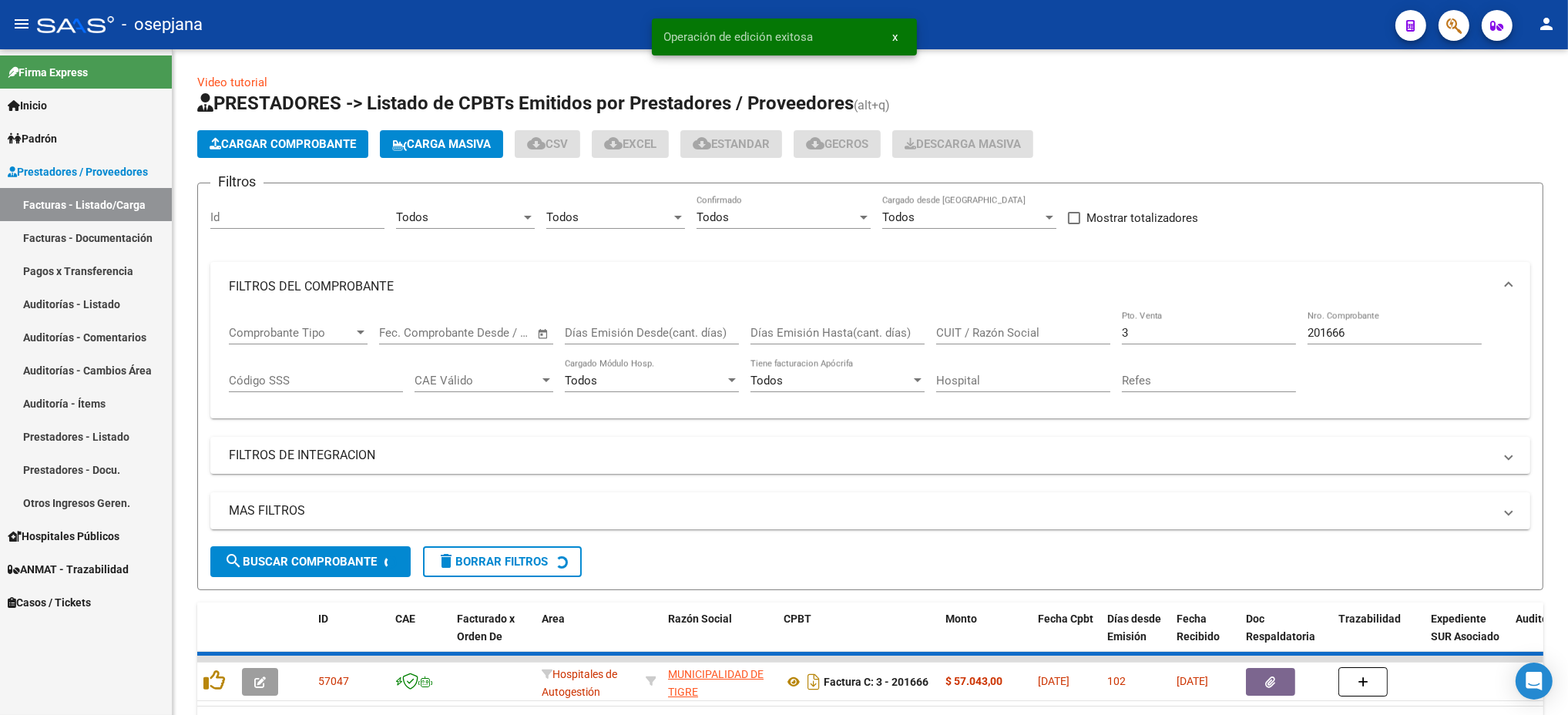
click at [89, 296] on link "Auditorías - Listado" at bounding box center [86, 304] width 172 height 33
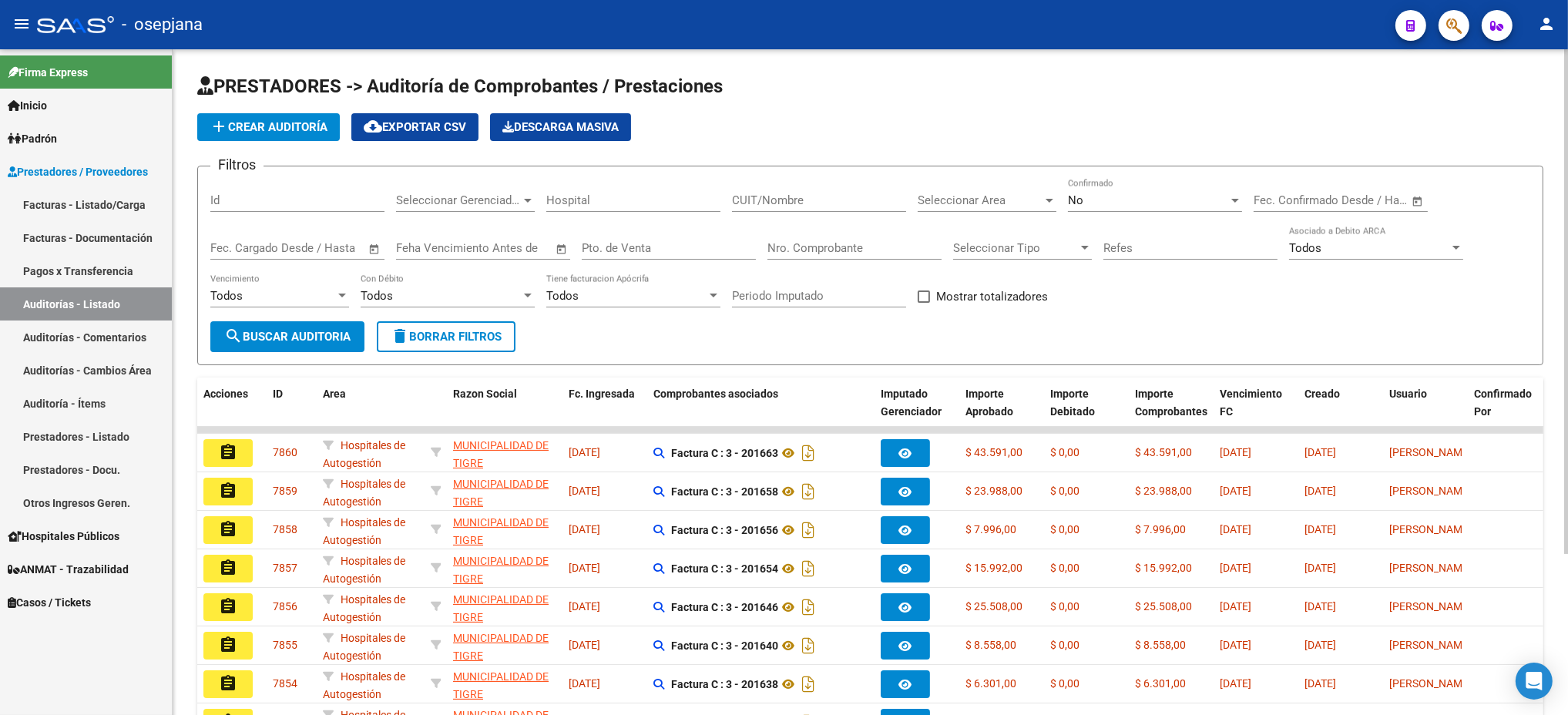
click at [298, 119] on button "add Crear Auditoría" at bounding box center [268, 127] width 143 height 28
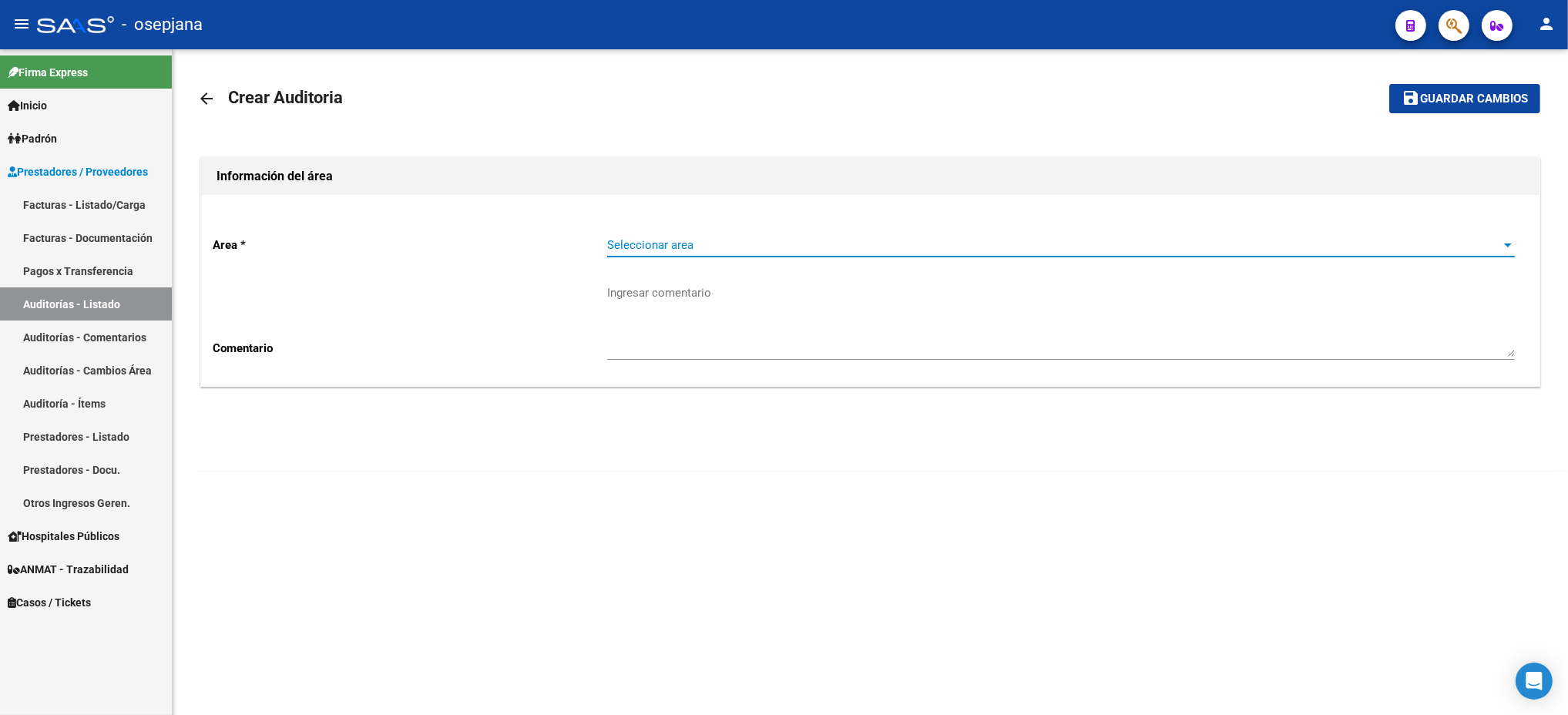
click at [663, 244] on span "Seleccionar area" at bounding box center [1054, 245] width 894 height 14
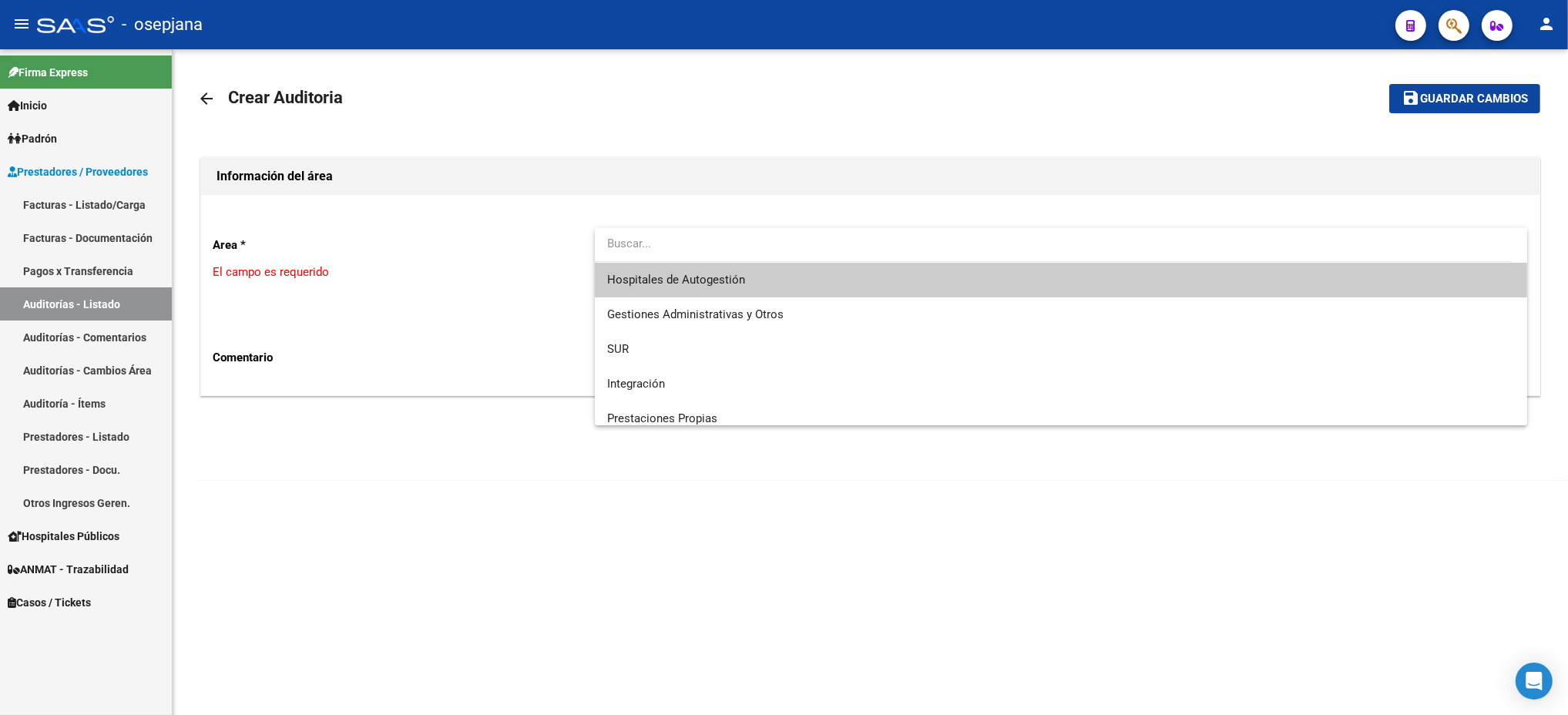
click at [667, 288] on span "Hospitales de Autogestión" at bounding box center [1061, 281] width 907 height 35
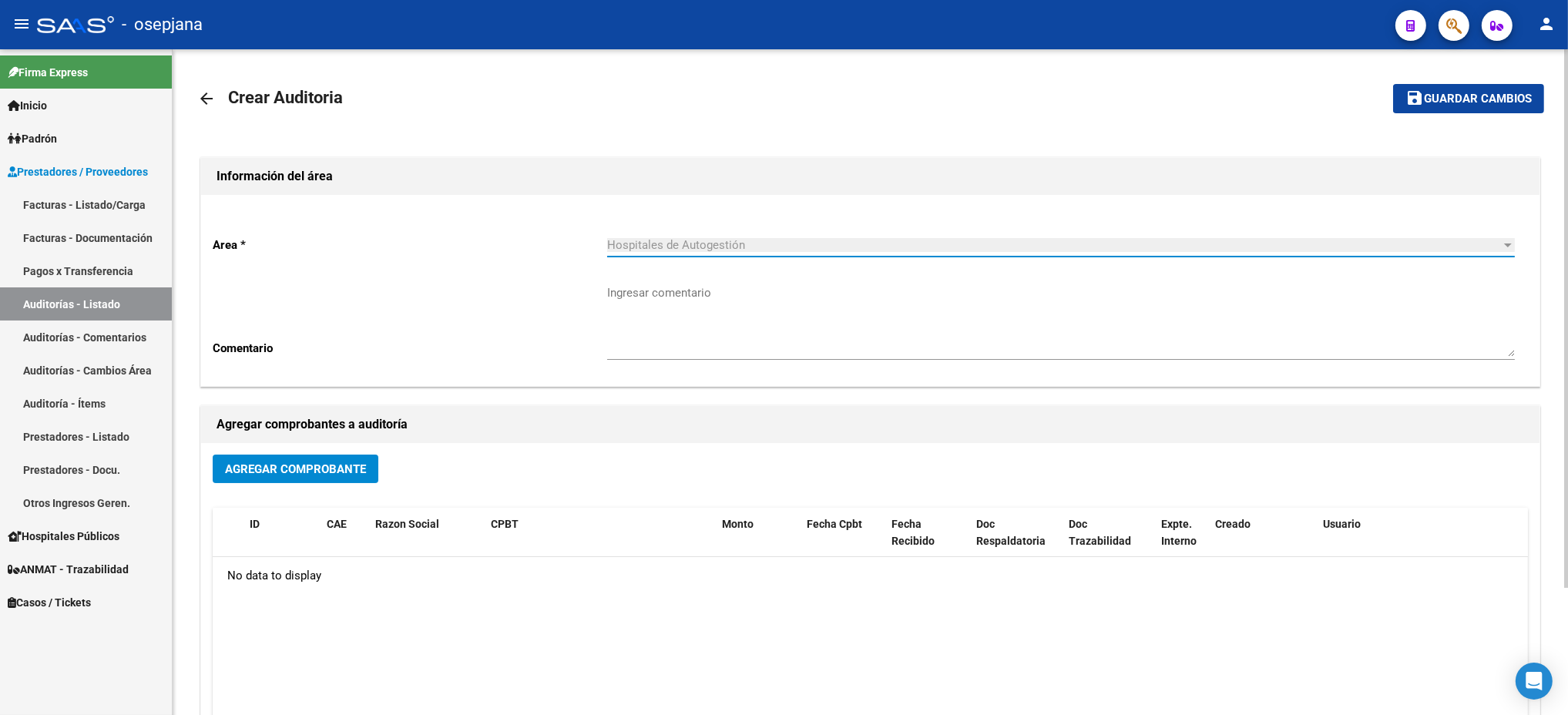
click at [338, 465] on span "Agregar Comprobante" at bounding box center [294, 468] width 141 height 14
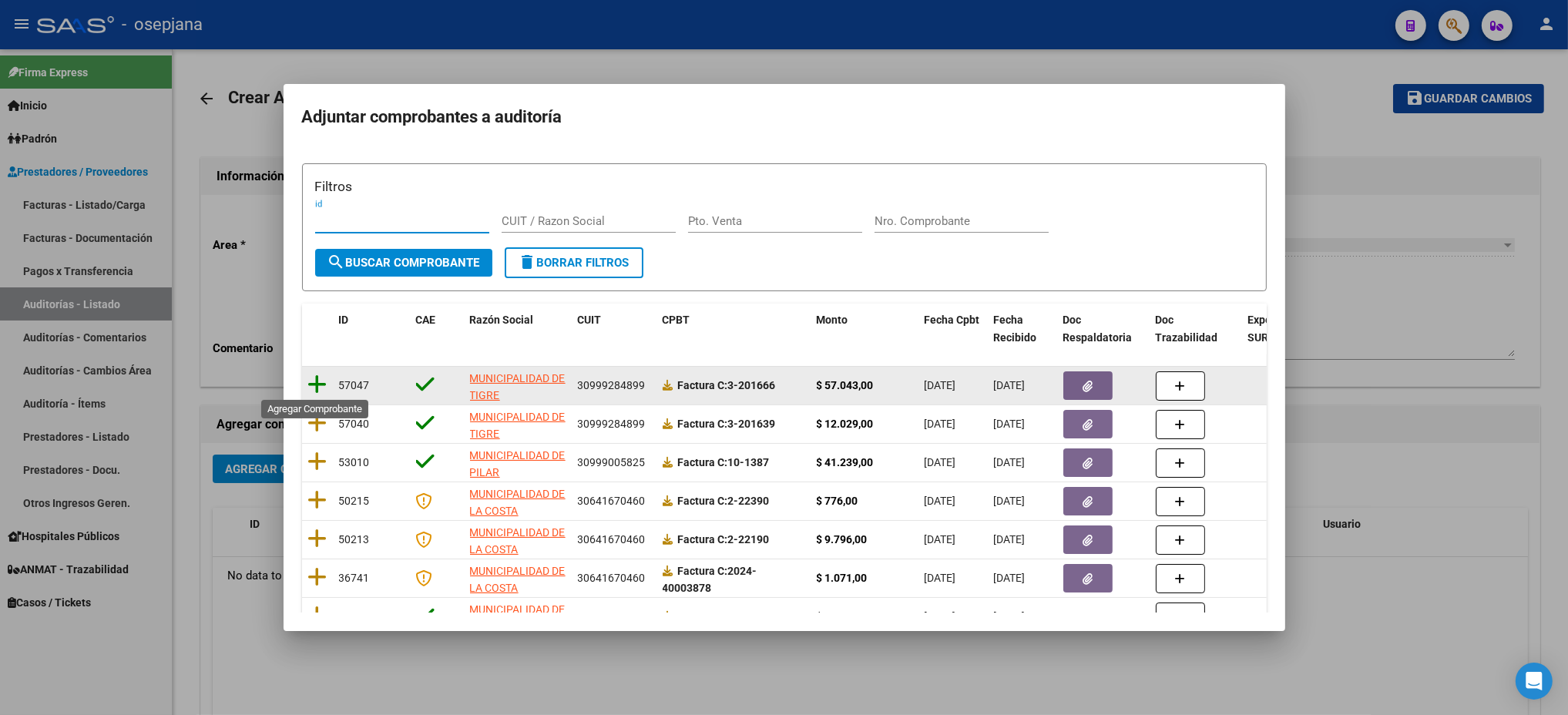
click at [314, 384] on icon at bounding box center [317, 384] width 19 height 21
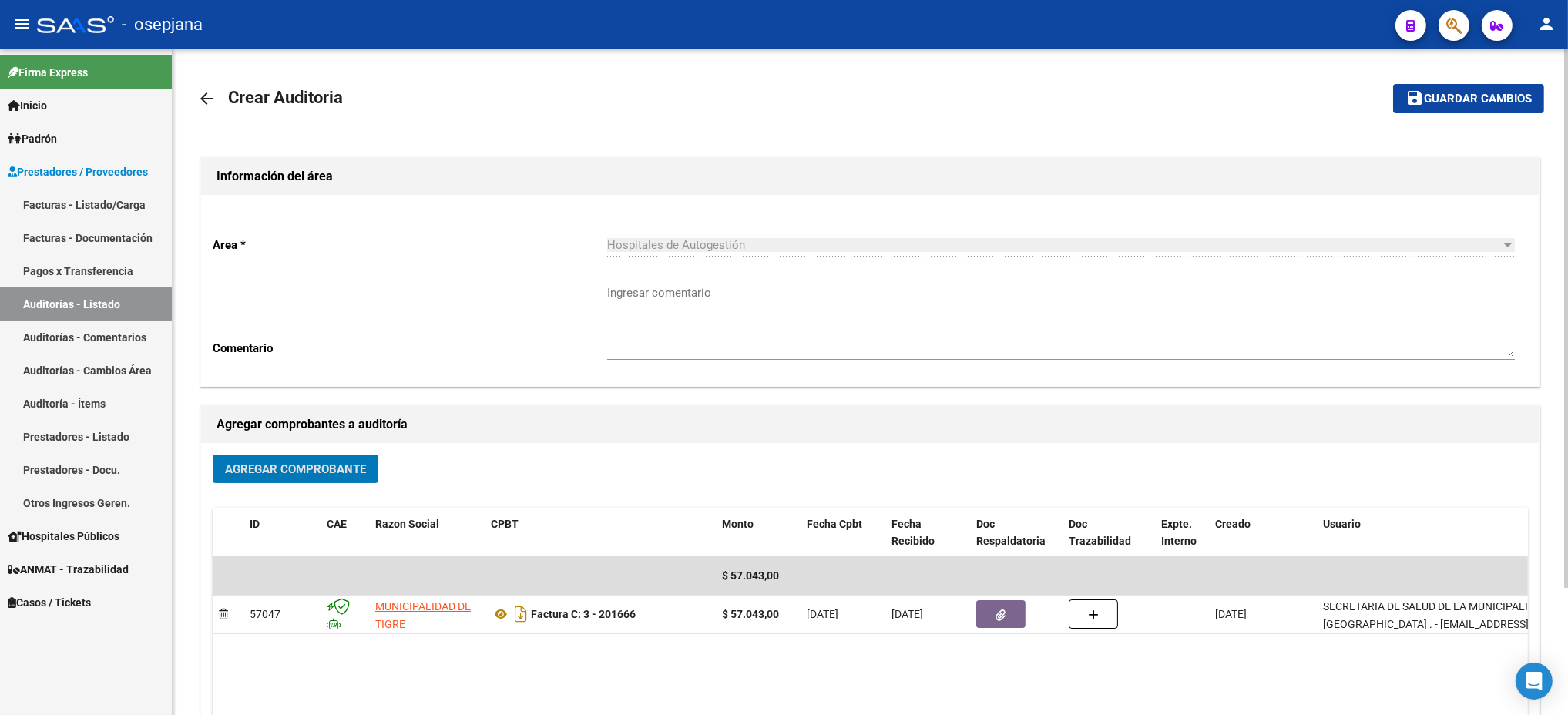
click at [1452, 103] on span "Guardar cambios" at bounding box center [1477, 98] width 108 height 14
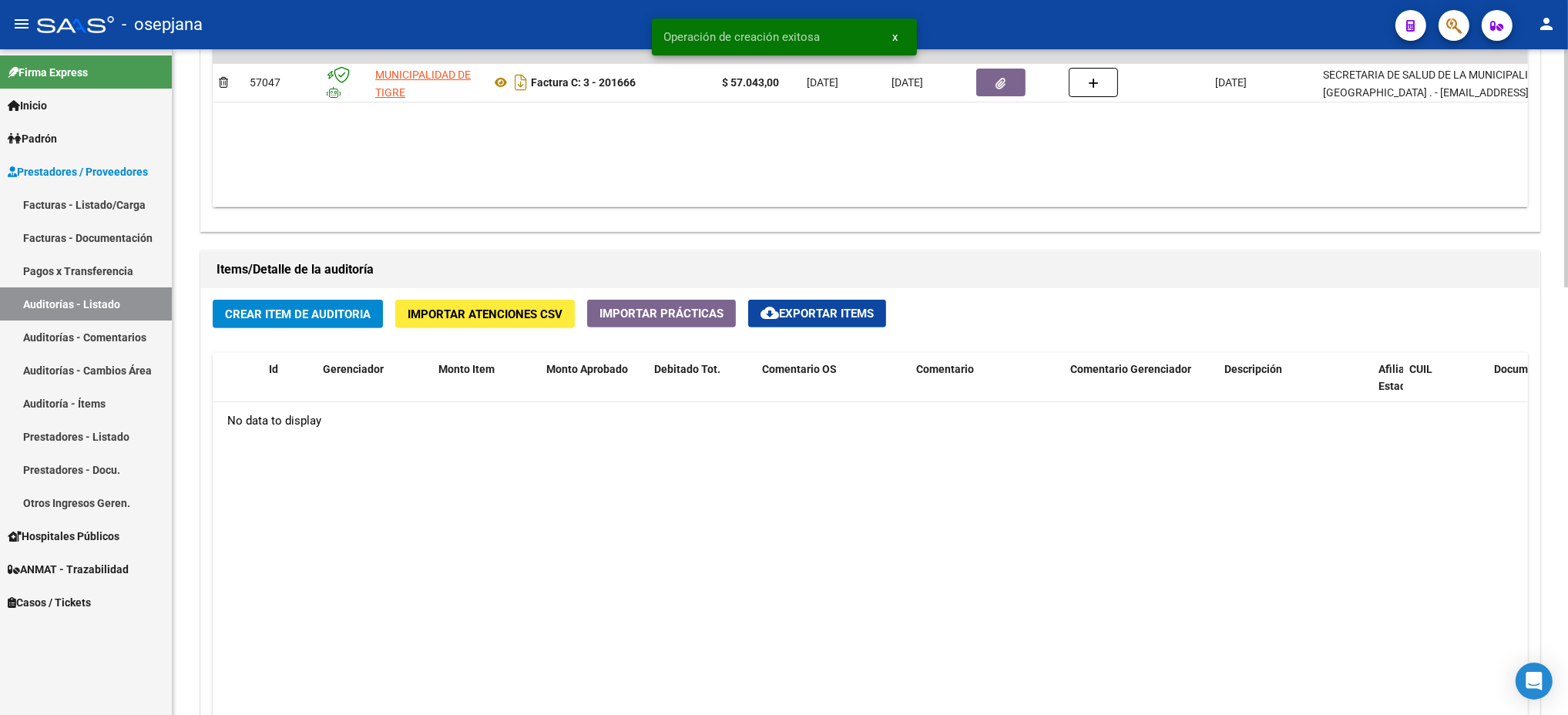
scroll to position [928, 0]
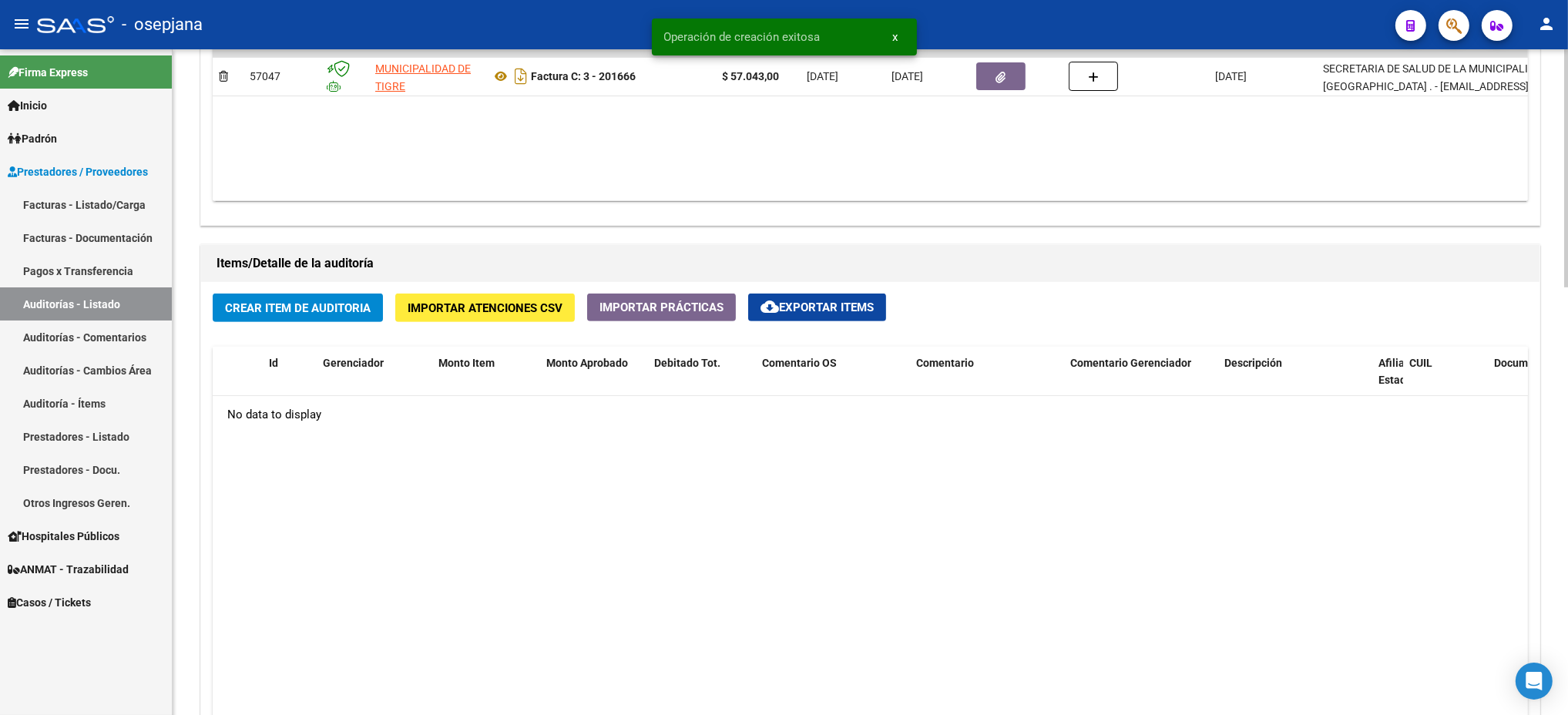
click at [257, 286] on div "Crear Item de Auditoria Importar Atenciones CSV Importar Prácticas cloud_downlo…" at bounding box center [870, 576] width 1338 height 590
click at [257, 306] on span "Crear Item de Auditoria" at bounding box center [297, 307] width 145 height 14
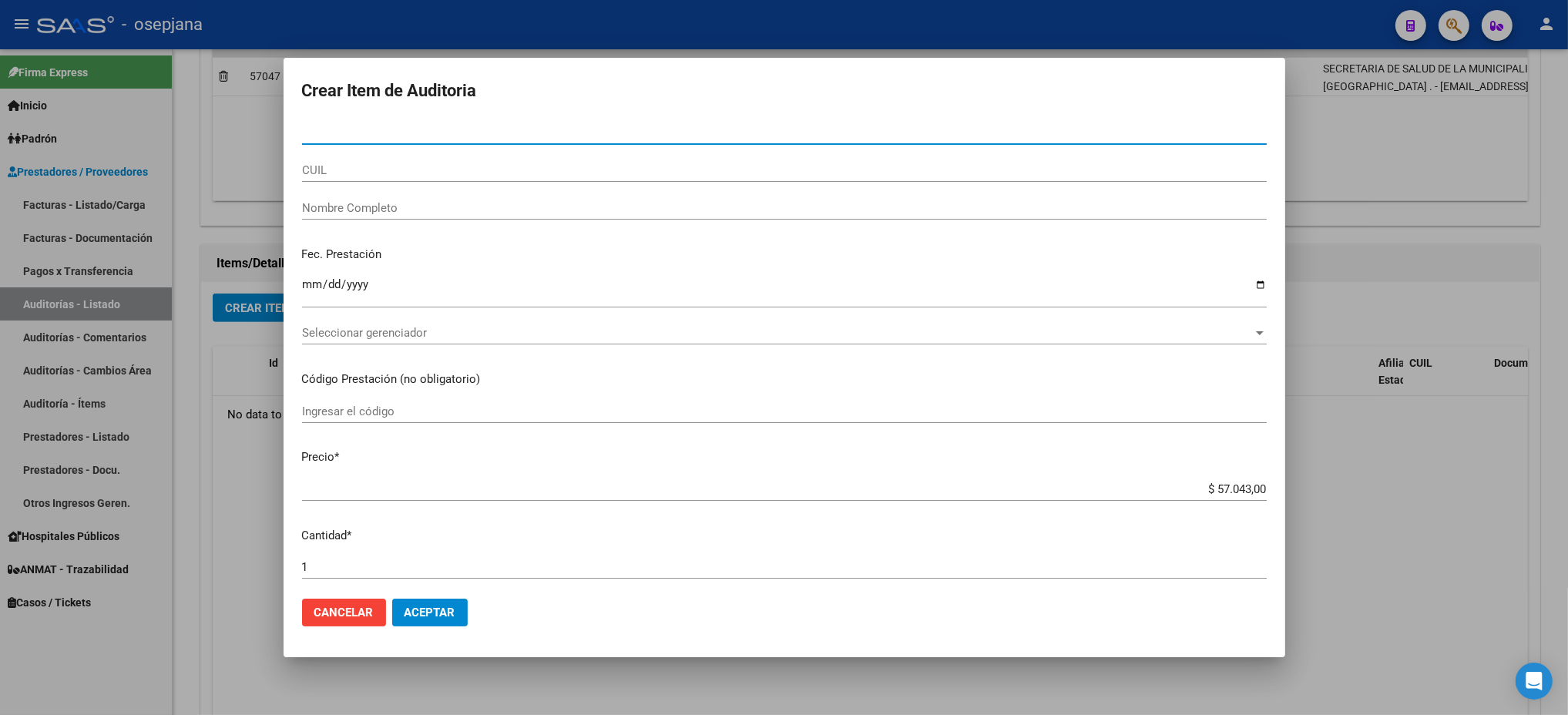
click at [479, 135] on input "Nro Documento" at bounding box center [784, 132] width 964 height 14
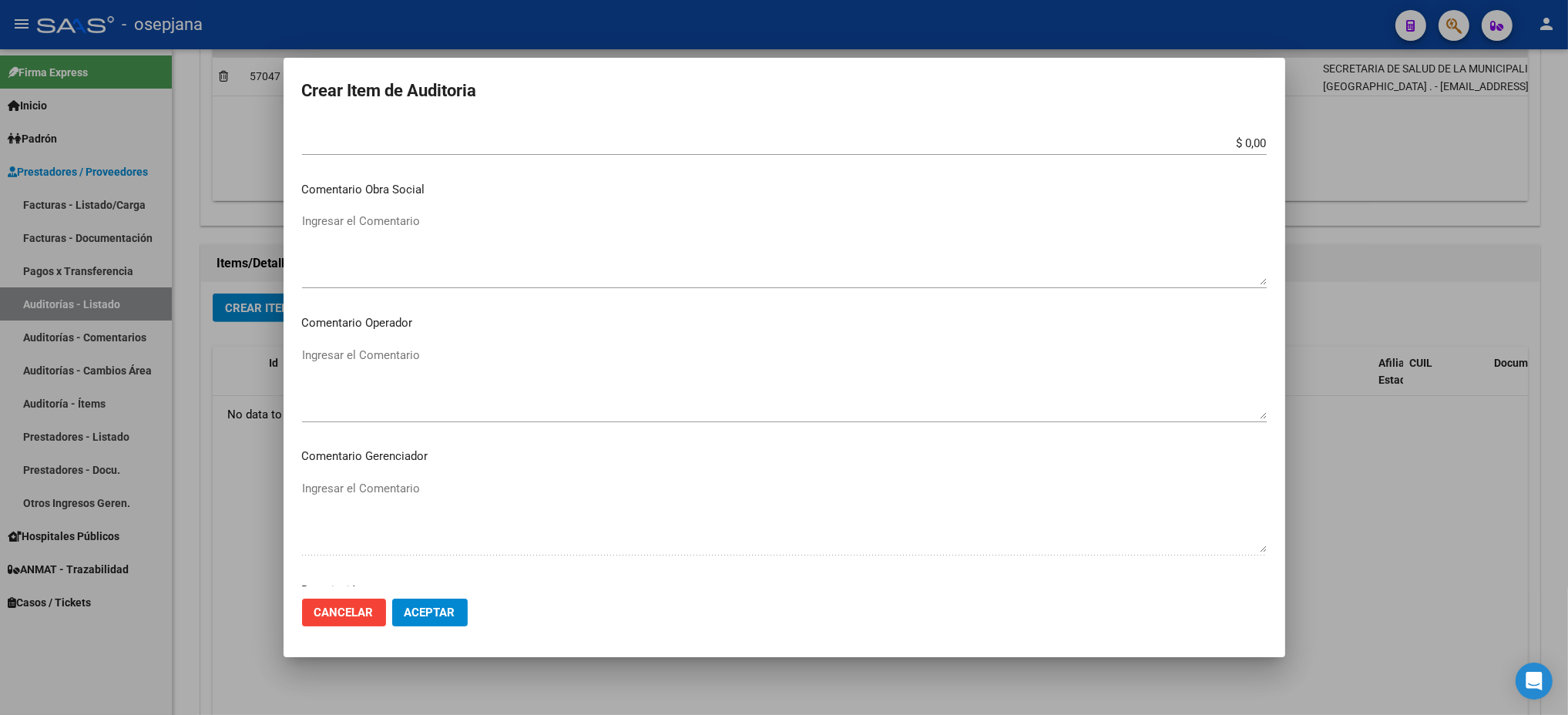
scroll to position [917, 0]
click at [302, 599] on button "Cancelar" at bounding box center [343, 613] width 84 height 28
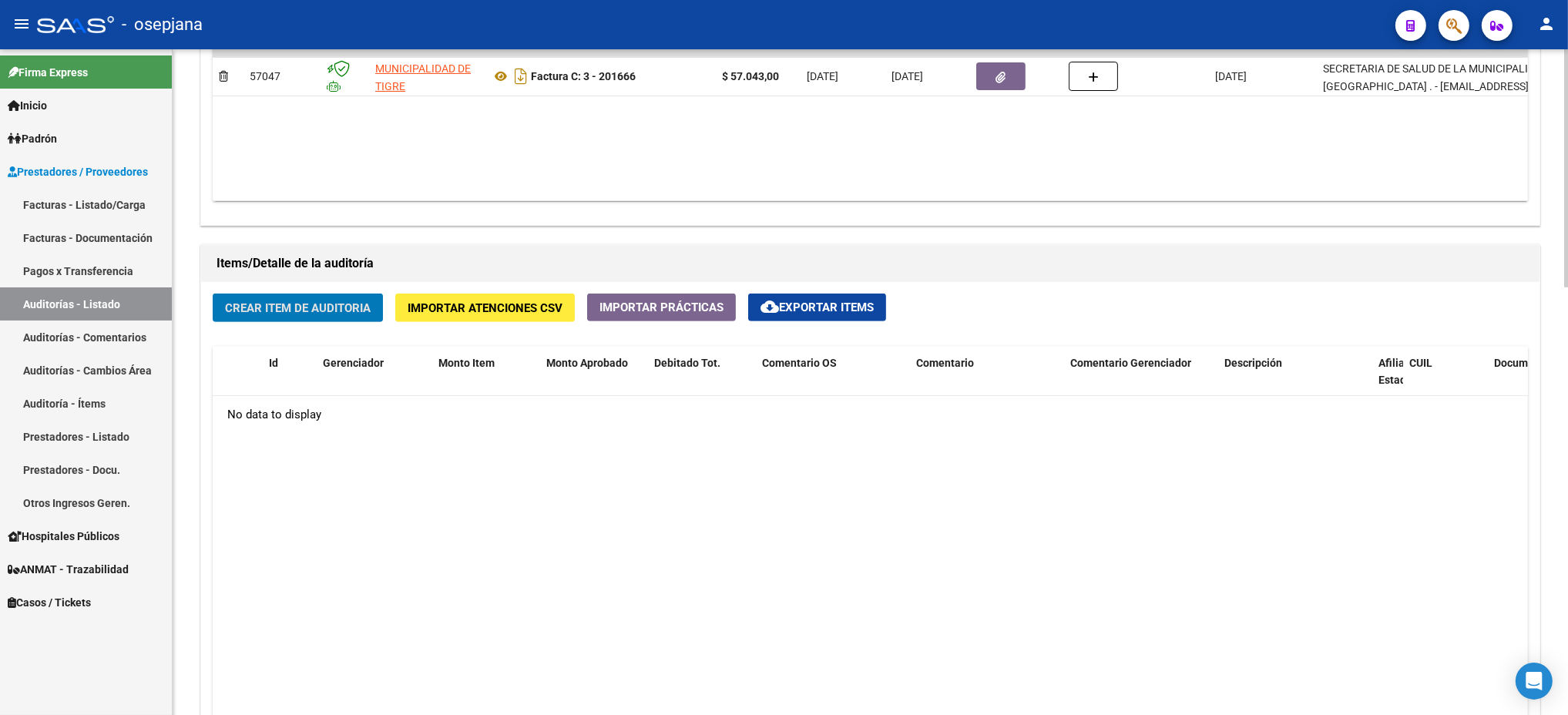
click at [213, 294] on button "Crear Item de Auditoria" at bounding box center [297, 307] width 170 height 29
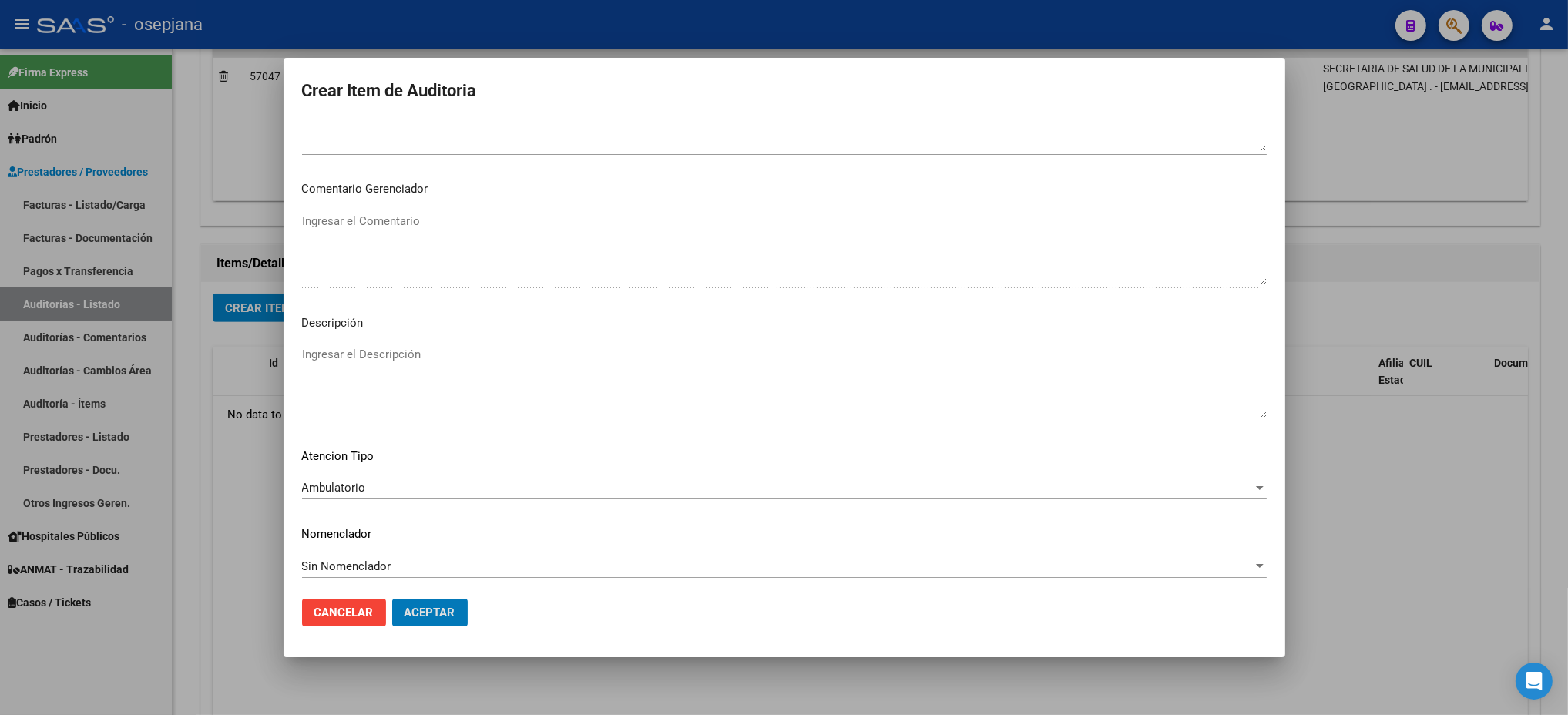
click at [392, 599] on button "Aceptar" at bounding box center [430, 613] width 75 height 28
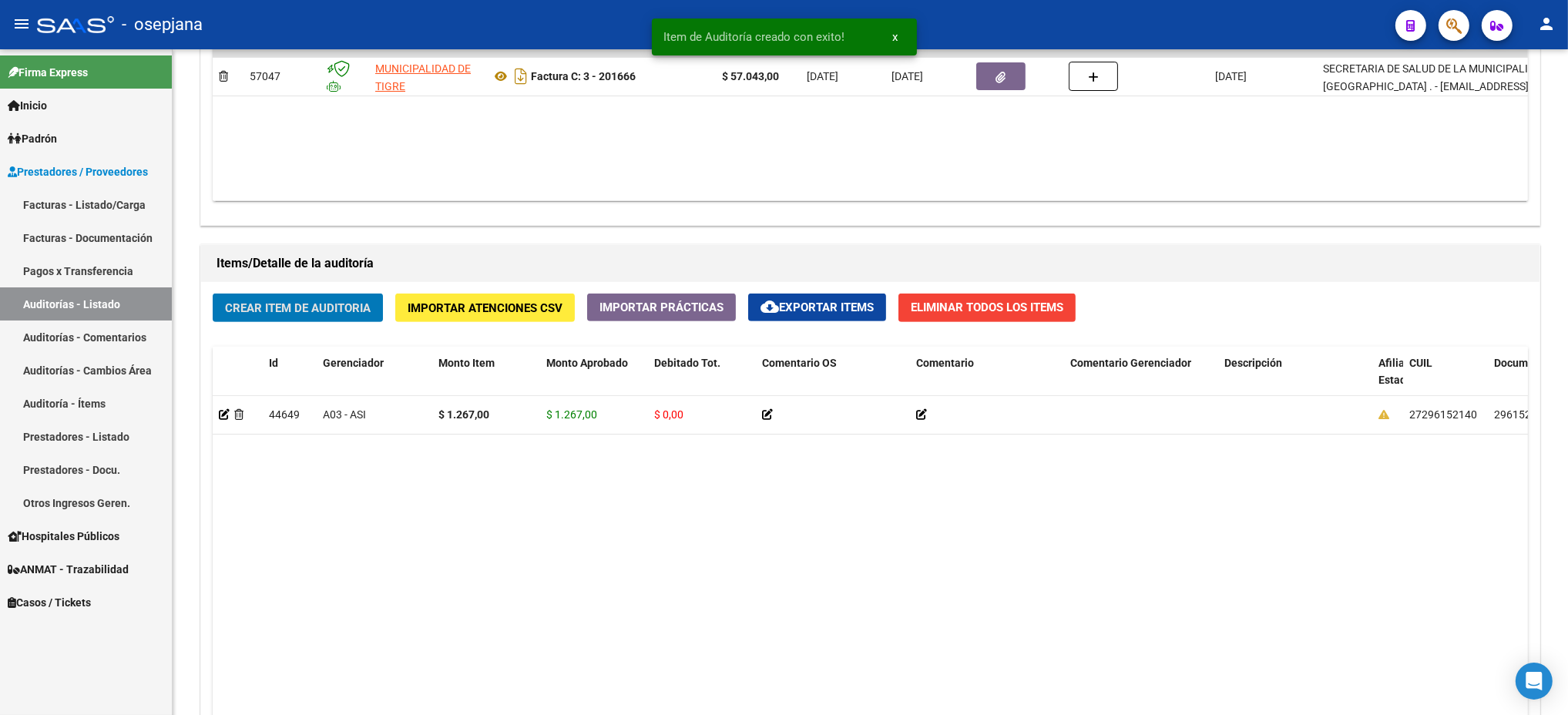
scroll to position [929, 0]
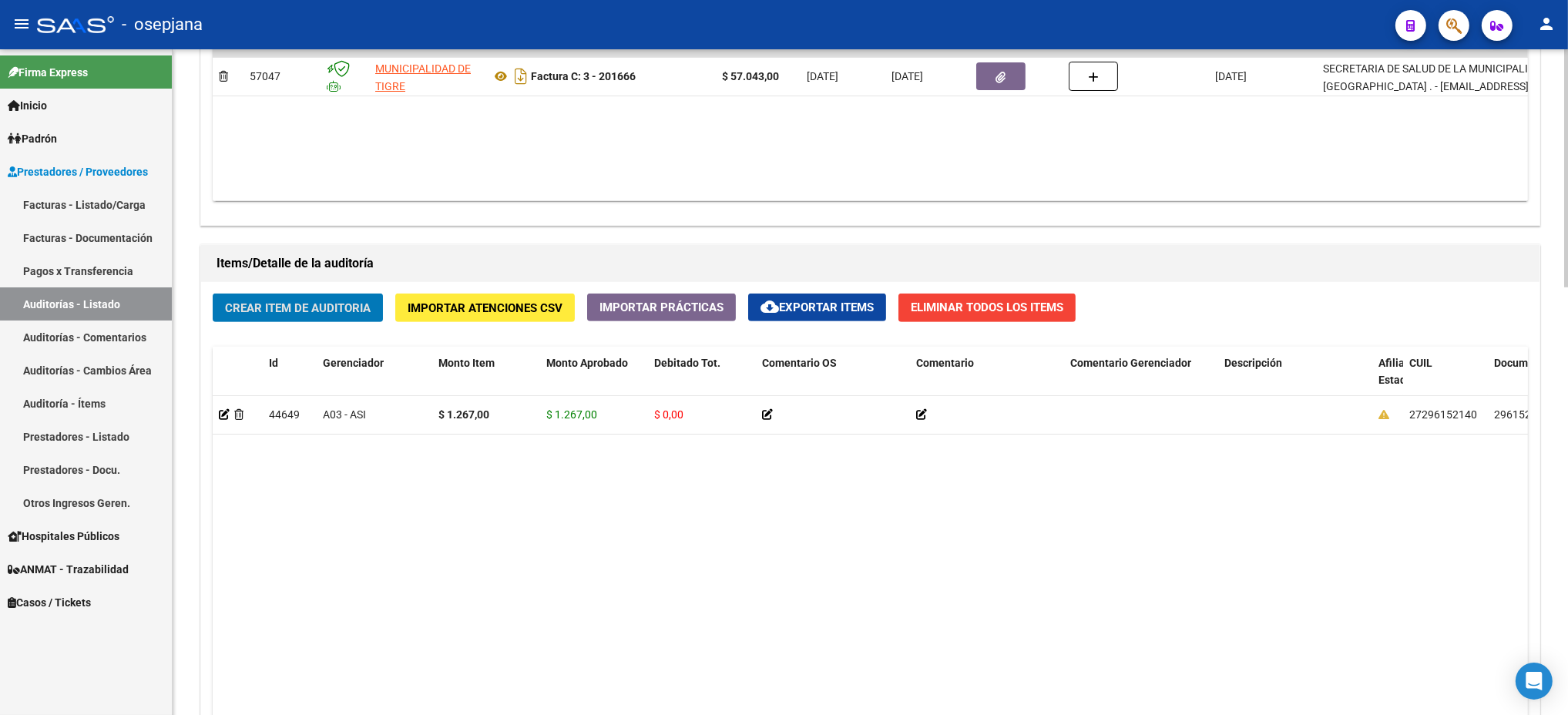
click at [363, 156] on div "Información del área Cambiar de área a esta auditoría Area * Hospitales de Auto…" at bounding box center [870, 239] width 1346 height 1373
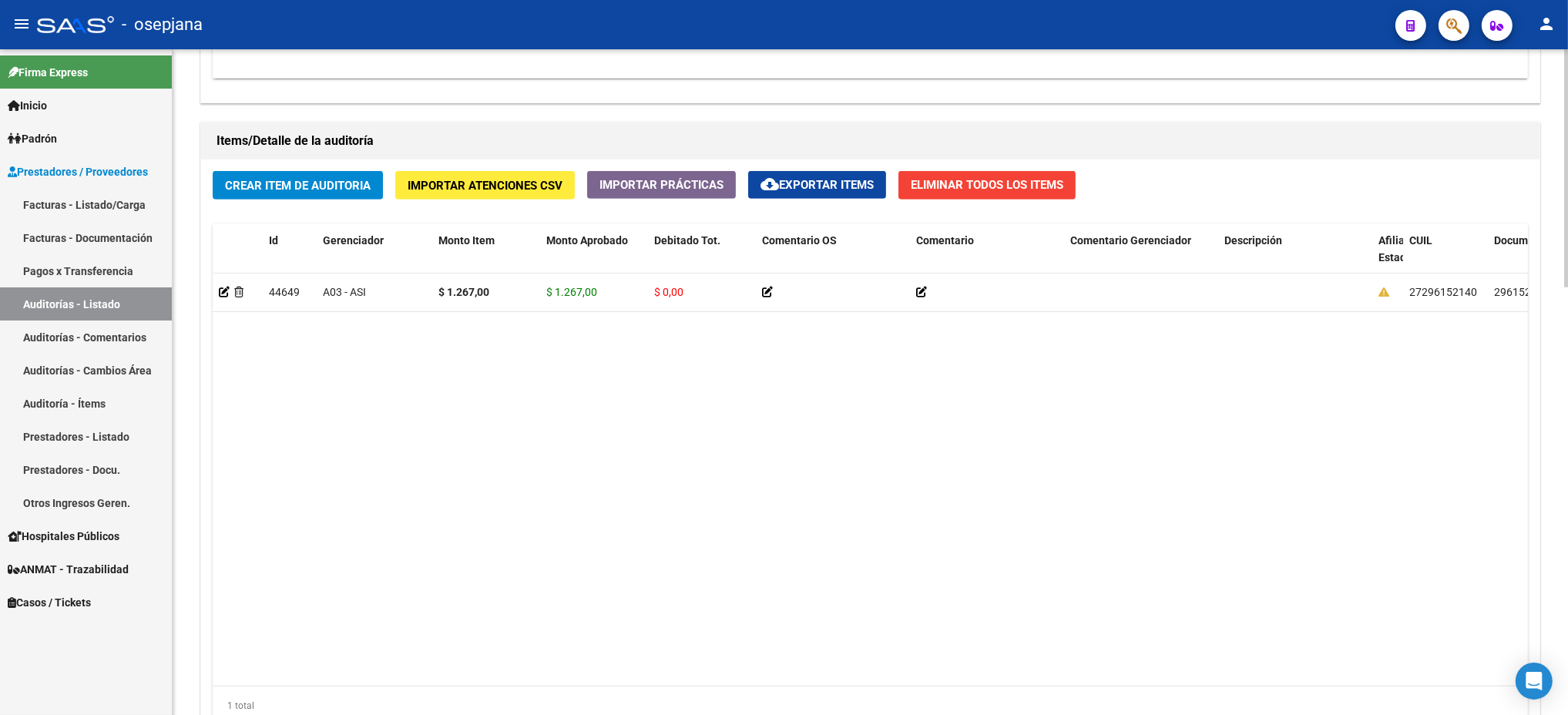
scroll to position [1044, 0]
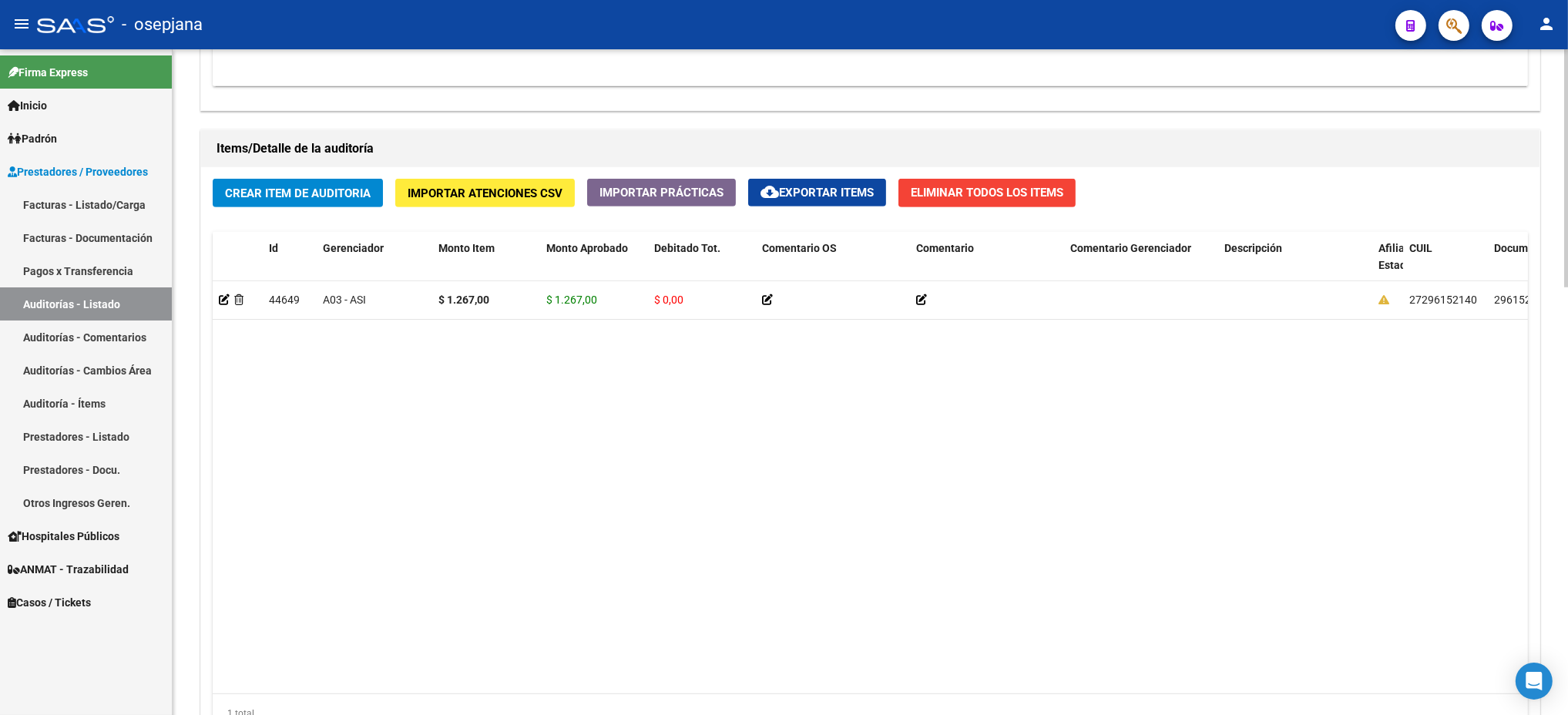
click at [309, 187] on span "Crear Item de Auditoria" at bounding box center [297, 193] width 145 height 14
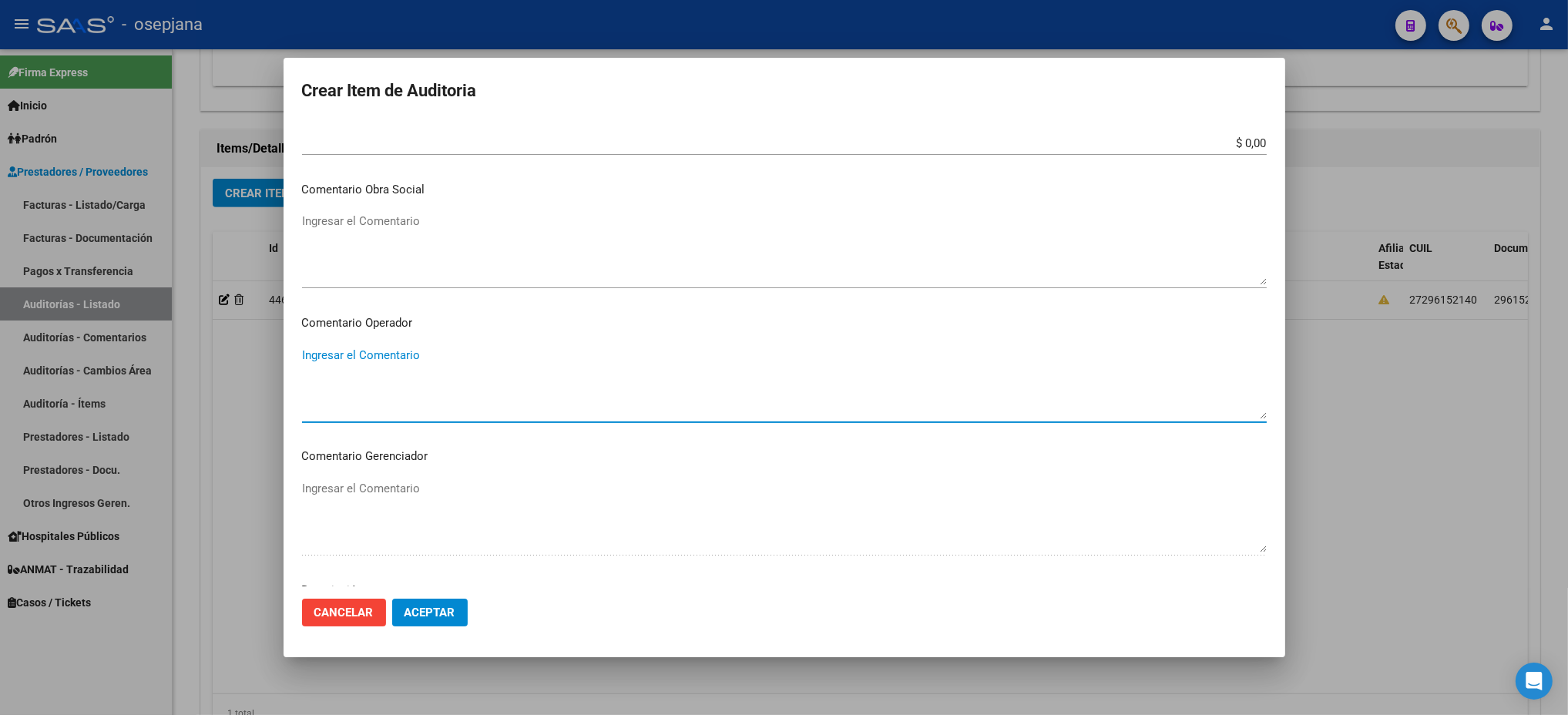
scroll to position [917, 0]
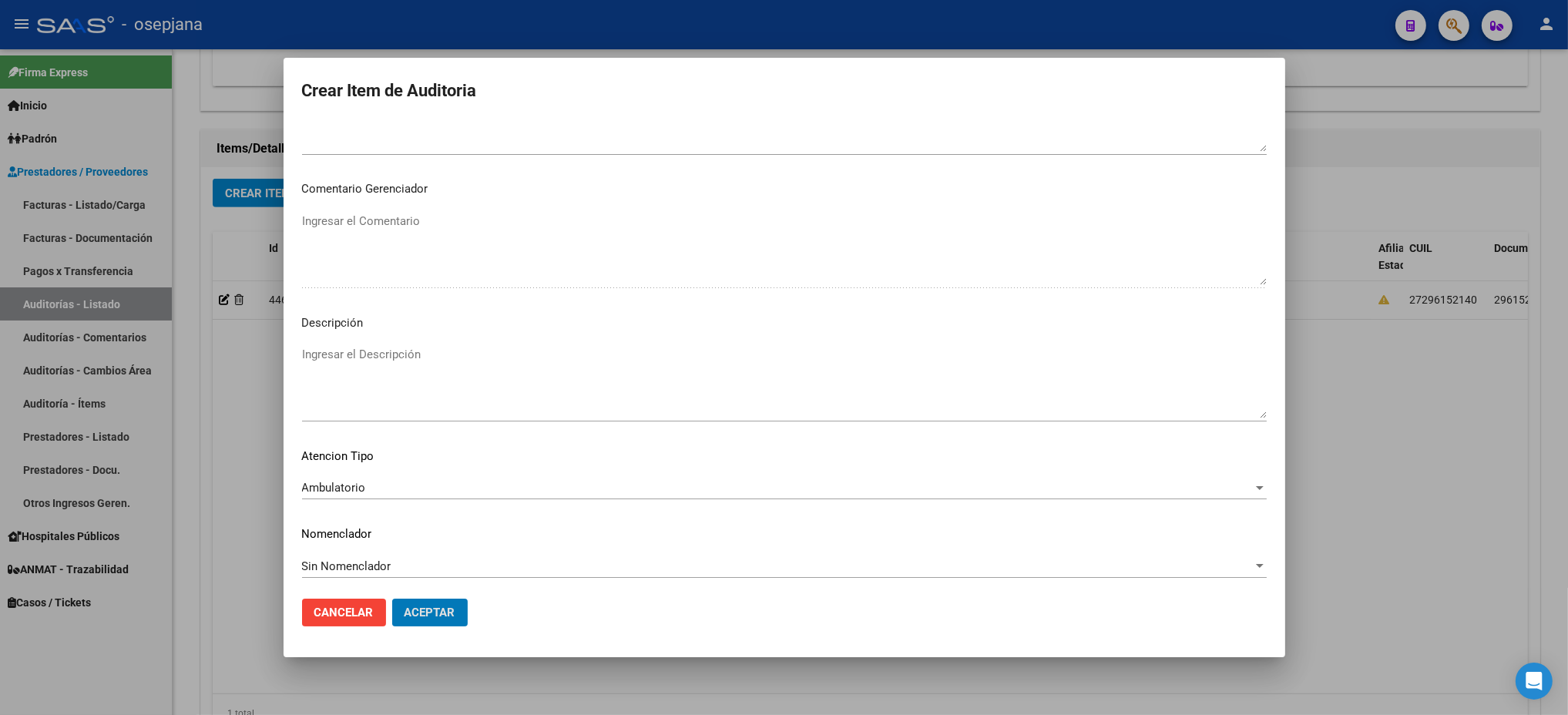
click at [392, 599] on button "Aceptar" at bounding box center [430, 613] width 75 height 28
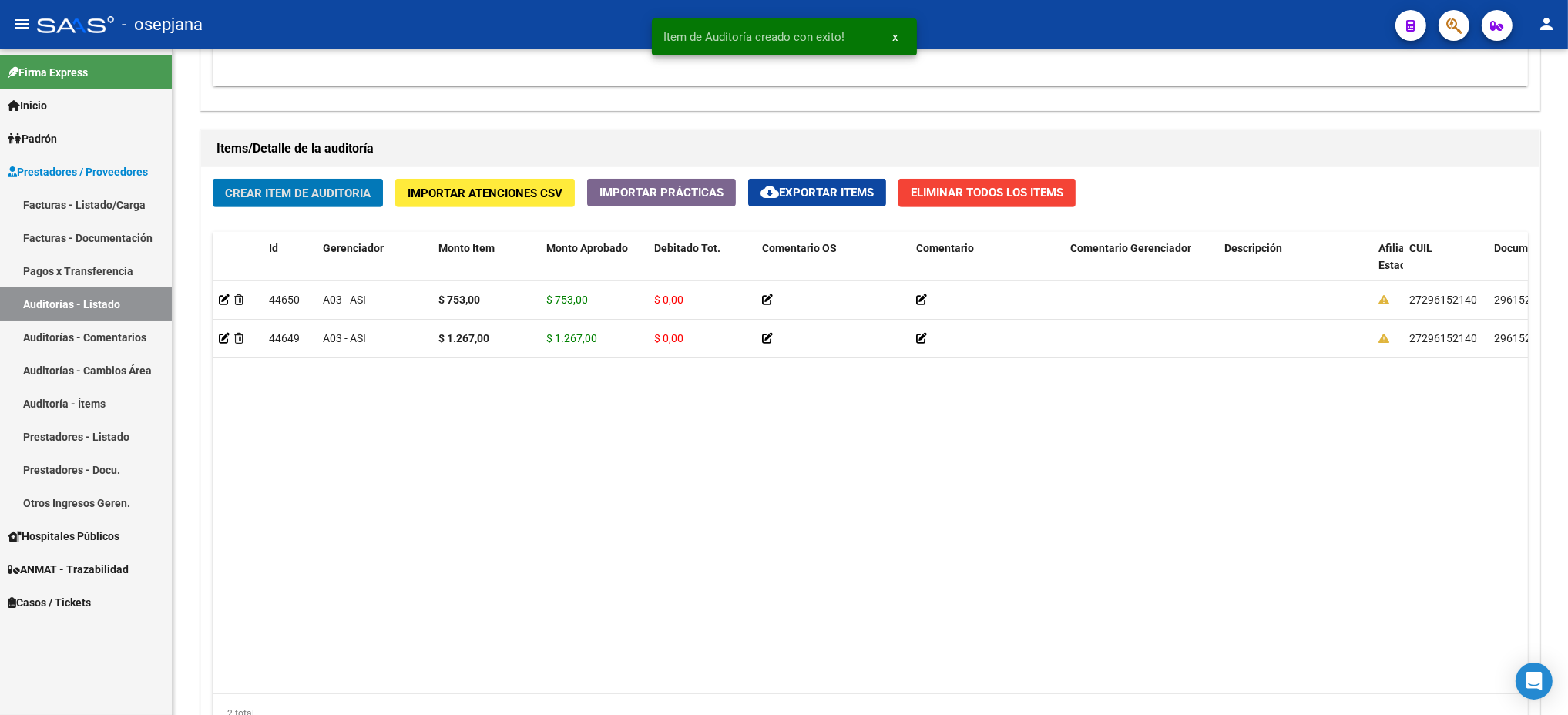
click at [213, 179] on button "Crear Item de Auditoria" at bounding box center [297, 192] width 170 height 29
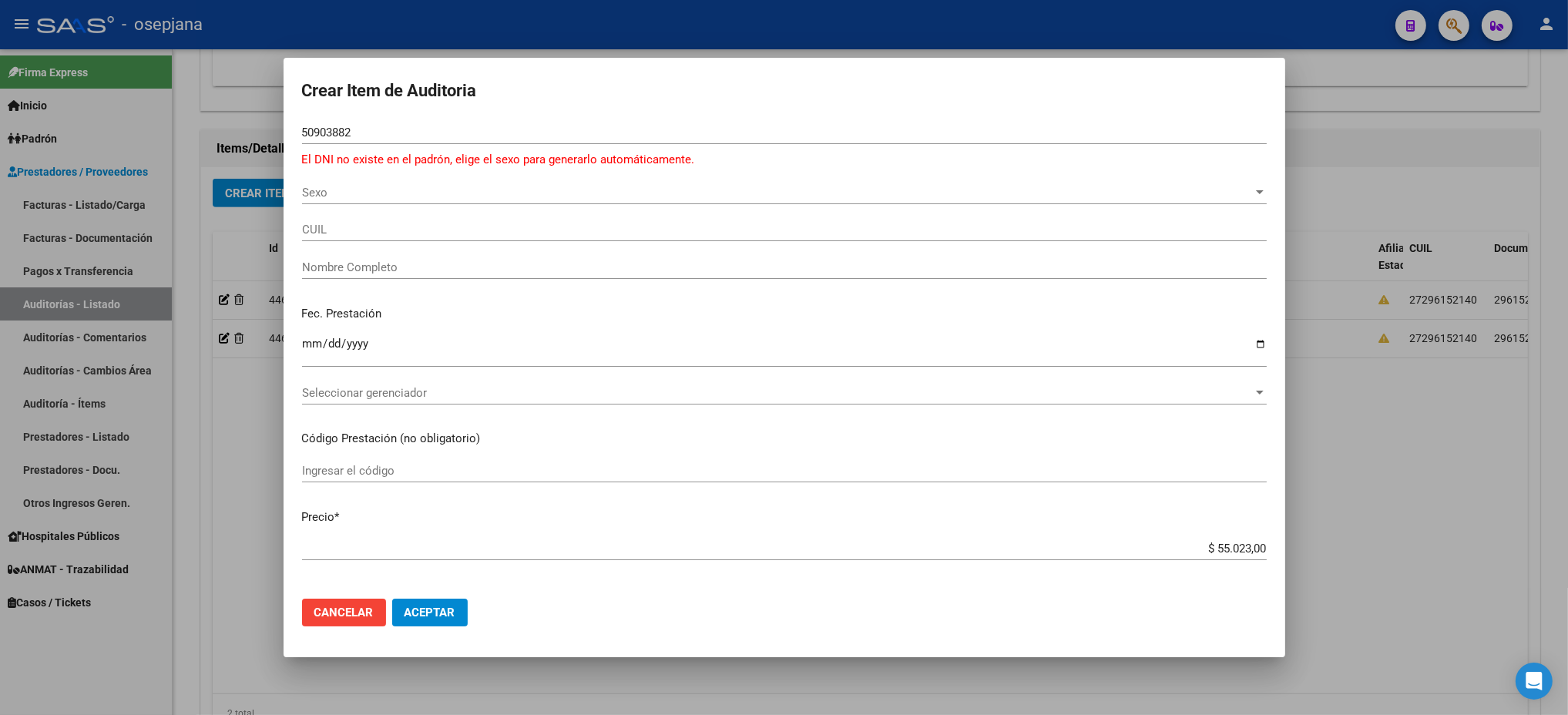
click at [432, 182] on div "Sexo Sexo" at bounding box center [784, 192] width 964 height 23
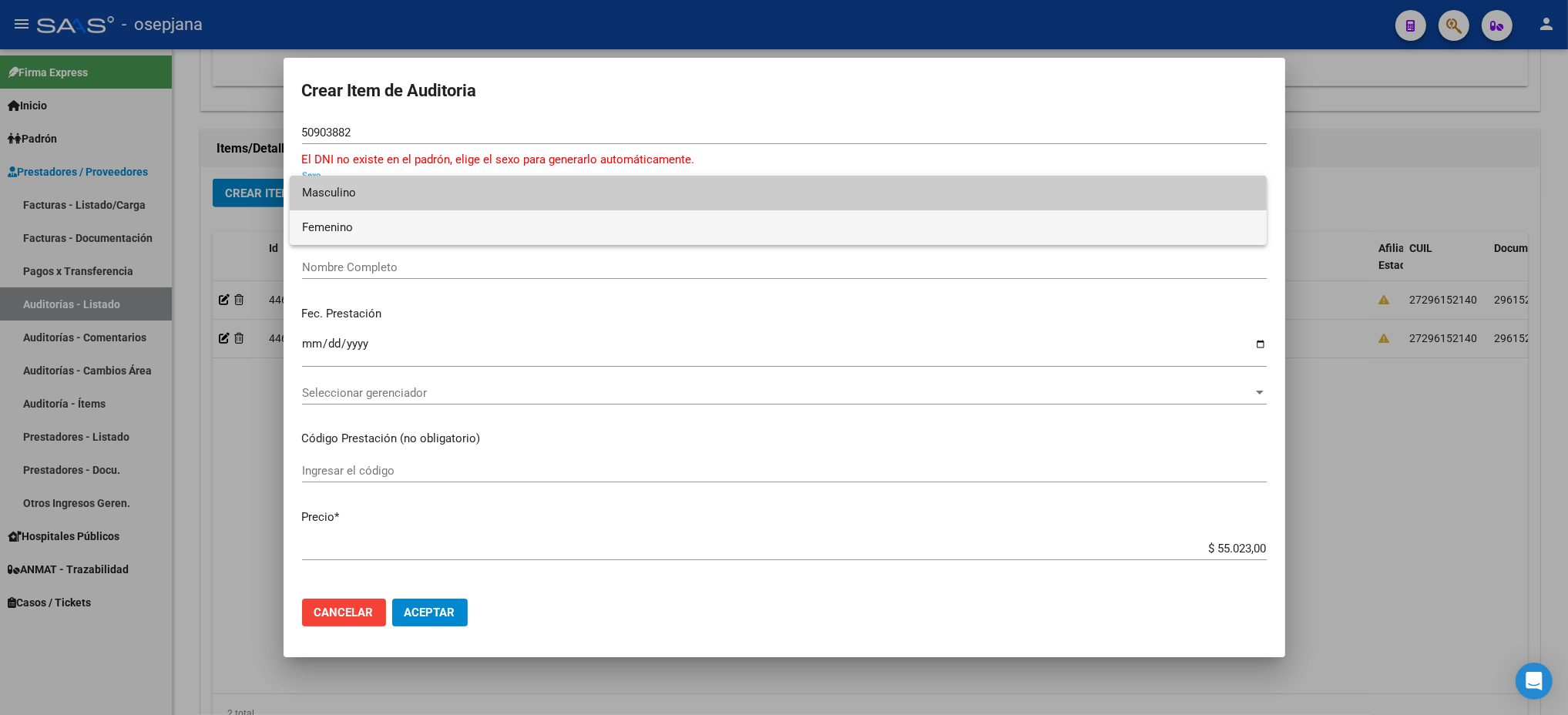
click at [342, 223] on span "Femenino" at bounding box center [778, 228] width 952 height 35
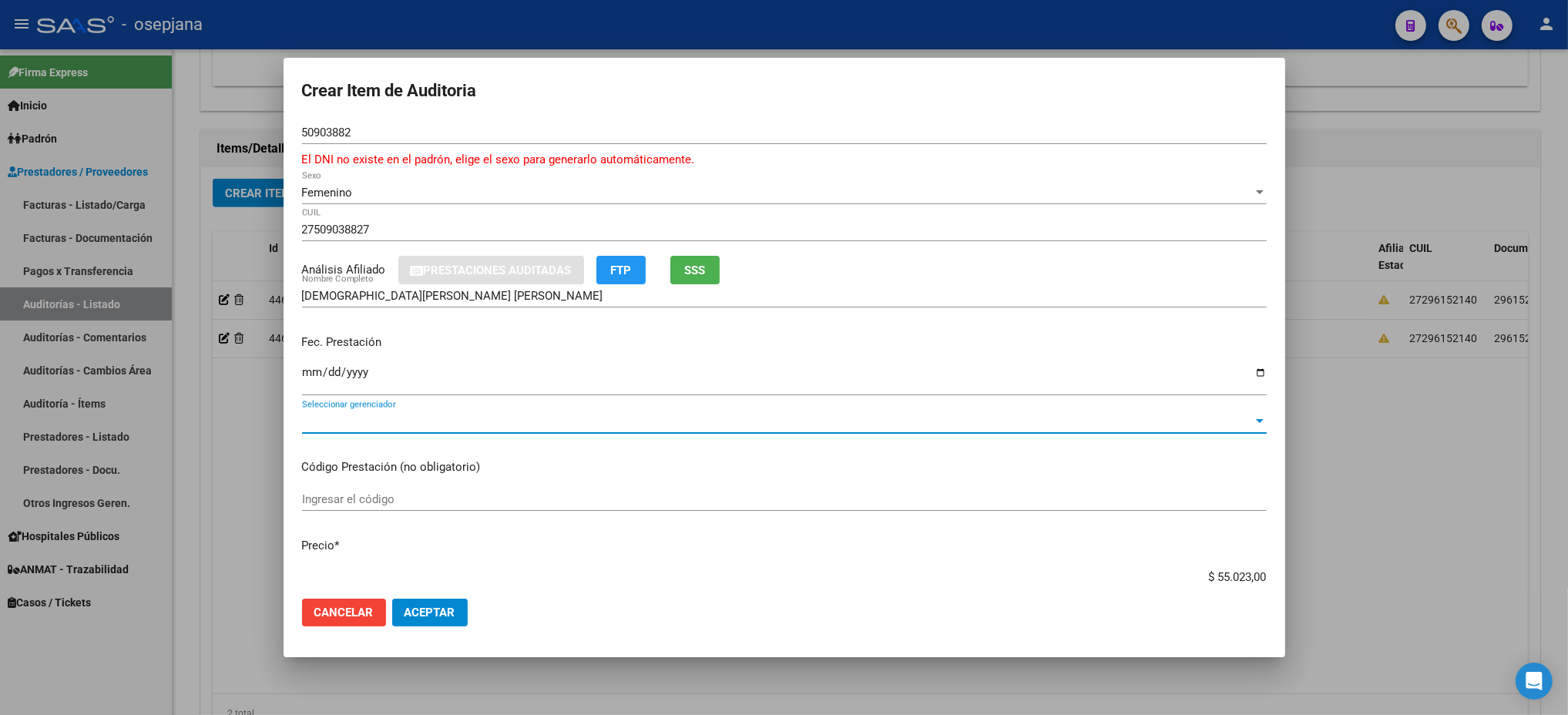
click at [620, 411] on div "Seleccionar gerenciador Seleccionar gerenciador" at bounding box center [784, 421] width 964 height 23
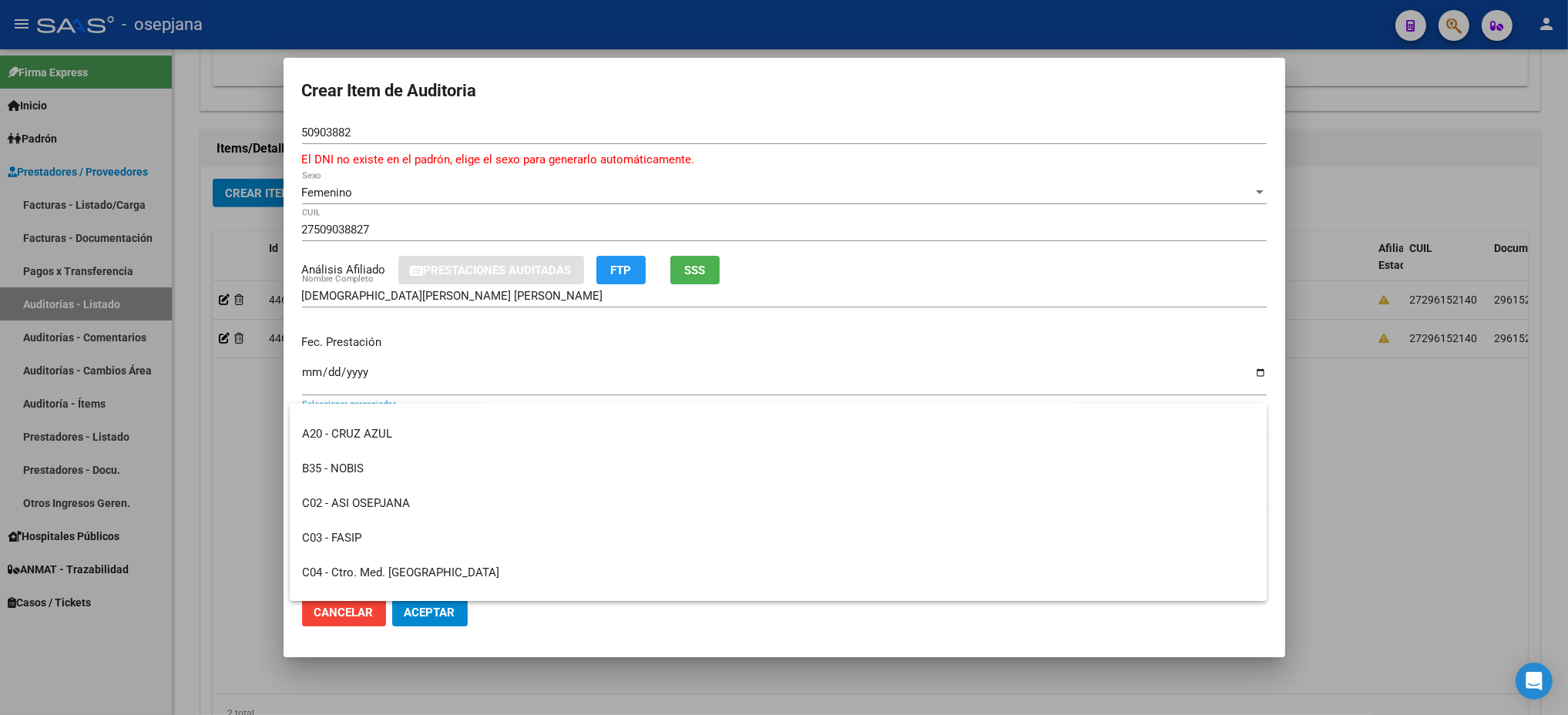
scroll to position [231, 0]
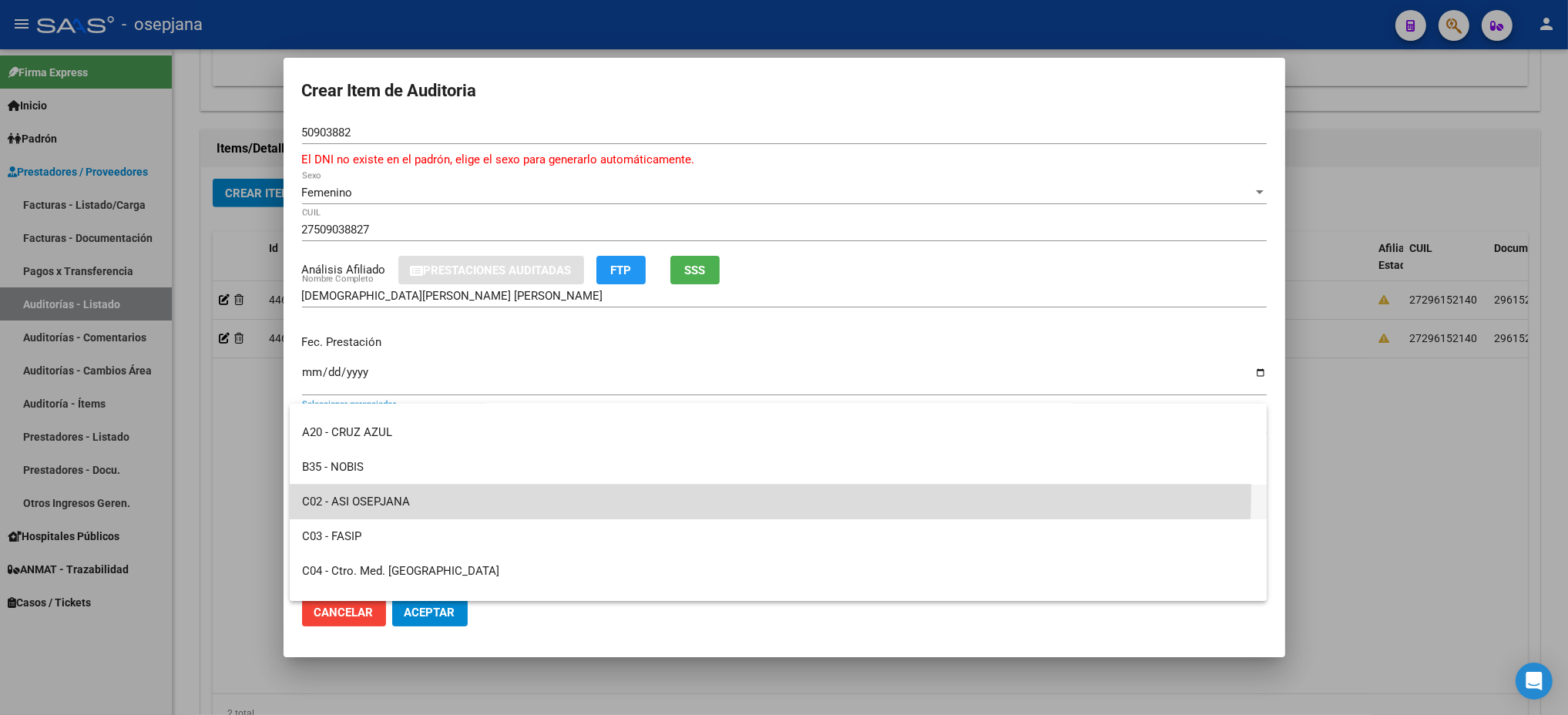
click at [453, 487] on span "C02 - ASI OSEPJANA" at bounding box center [778, 502] width 952 height 35
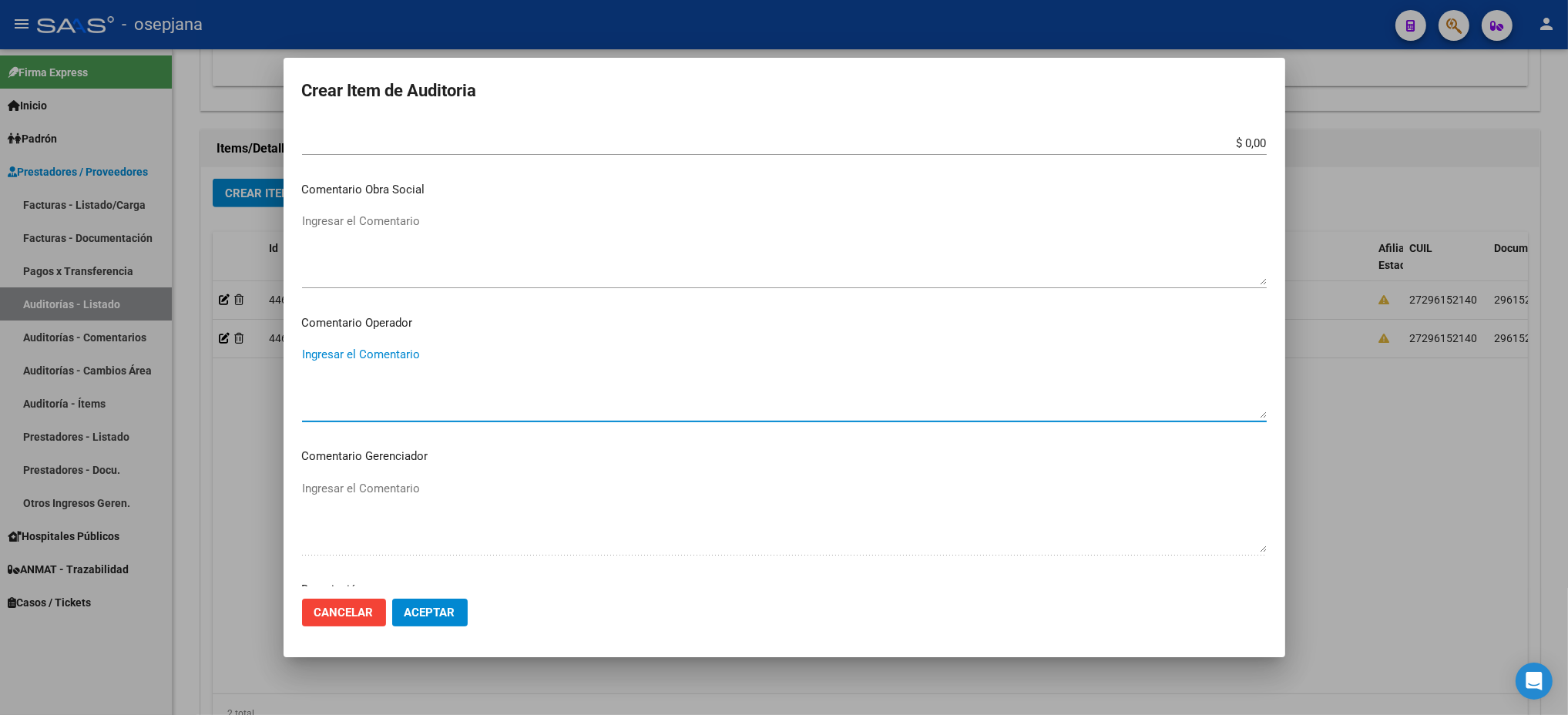
scroll to position [935, 0]
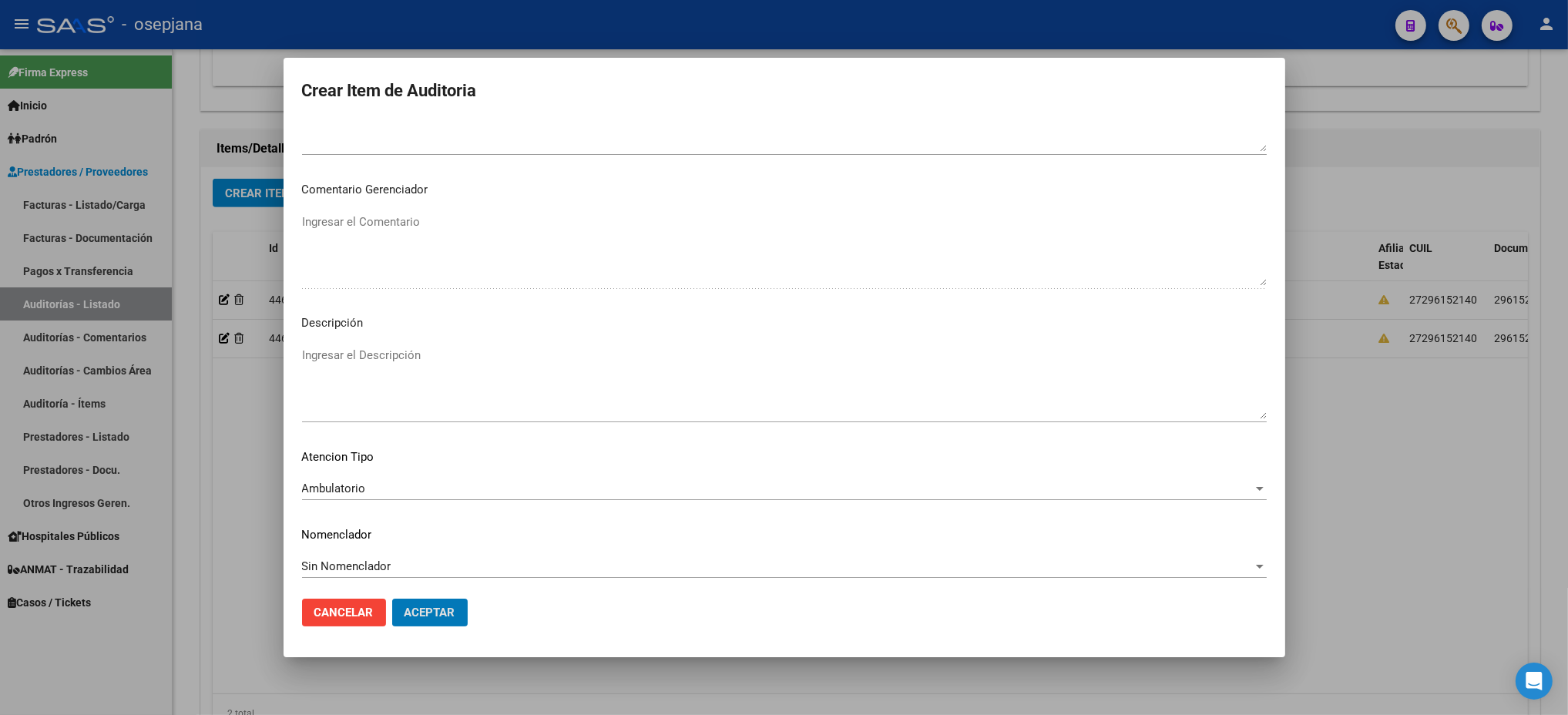
click at [392, 599] on button "Aceptar" at bounding box center [430, 613] width 75 height 28
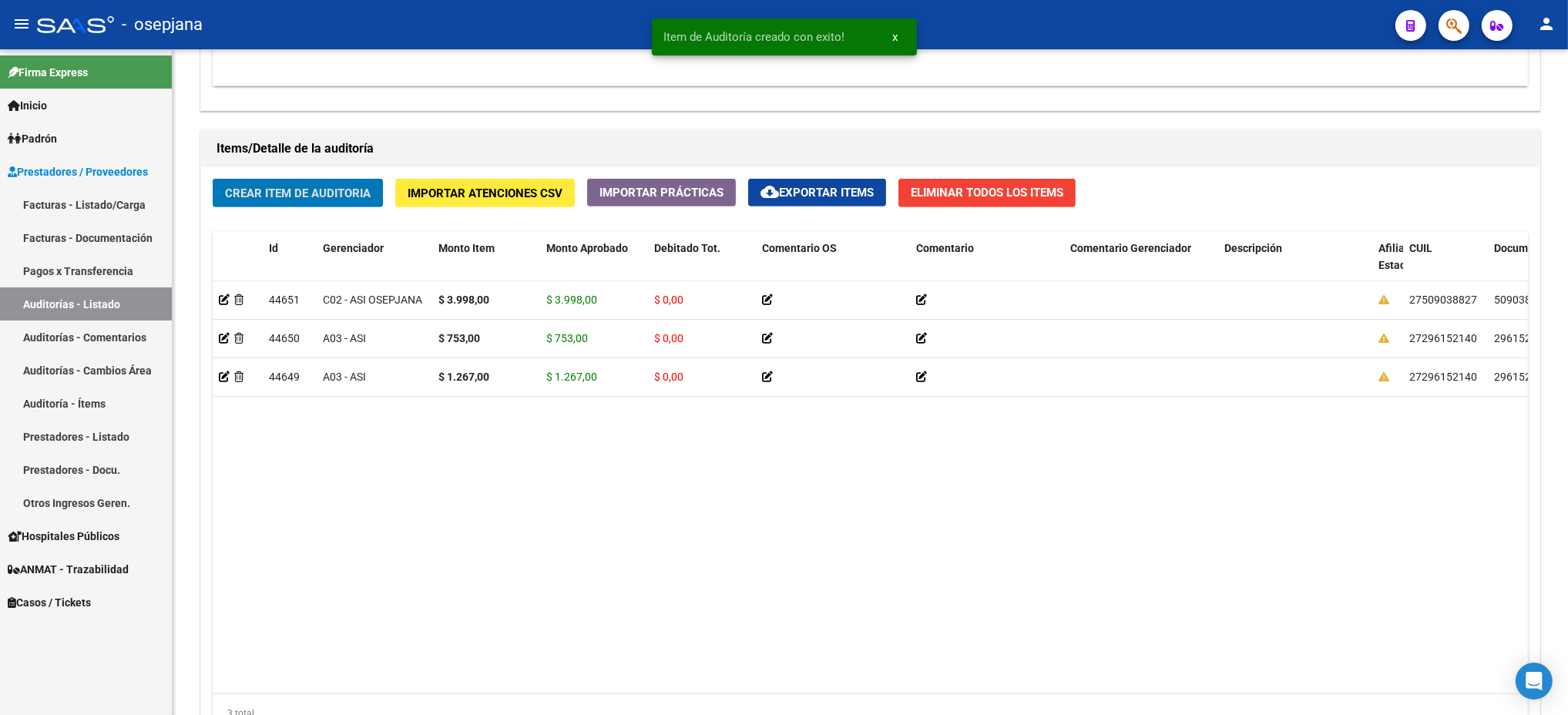
click at [213, 179] on button "Crear Item de Auditoria" at bounding box center [297, 192] width 170 height 29
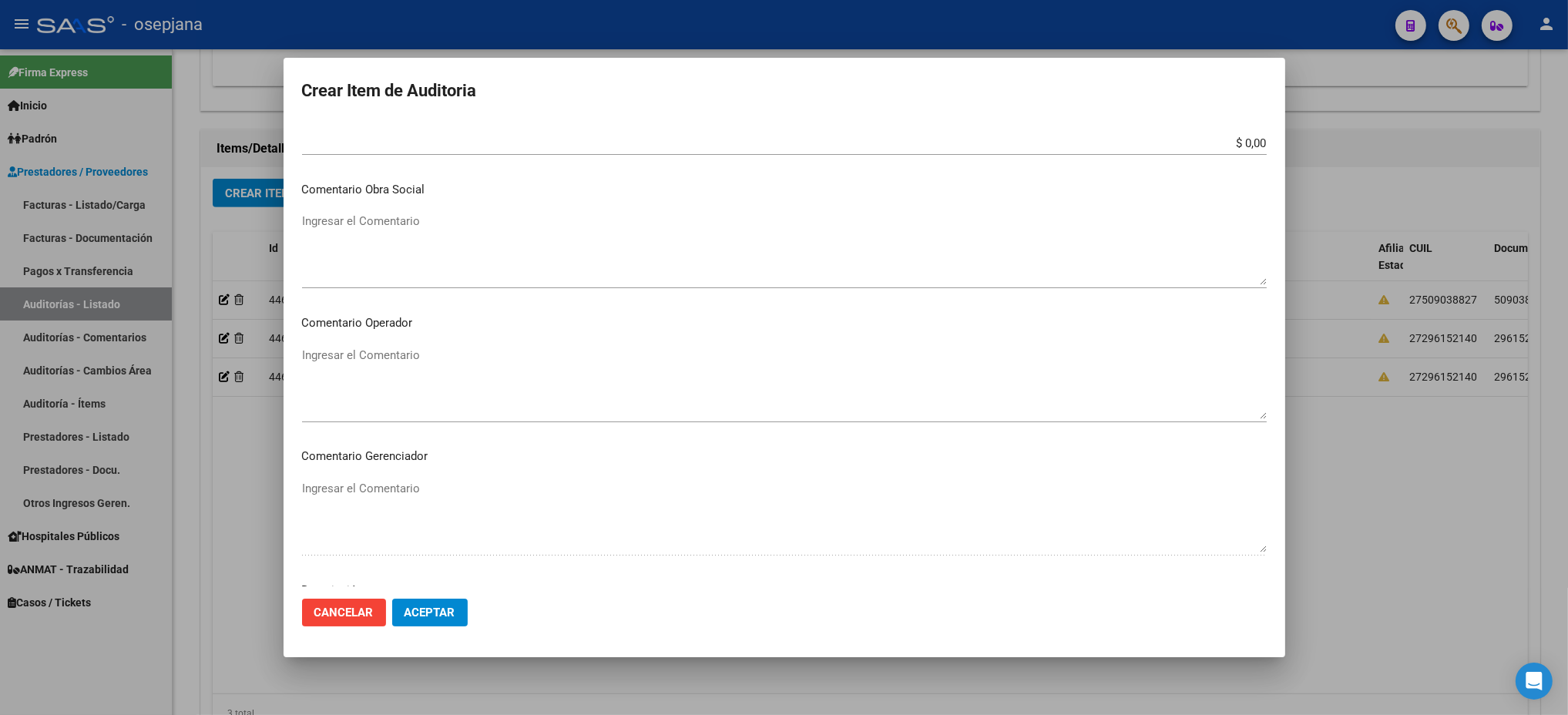
scroll to position [917, 0]
click at [392, 599] on button "Aceptar" at bounding box center [430, 613] width 75 height 28
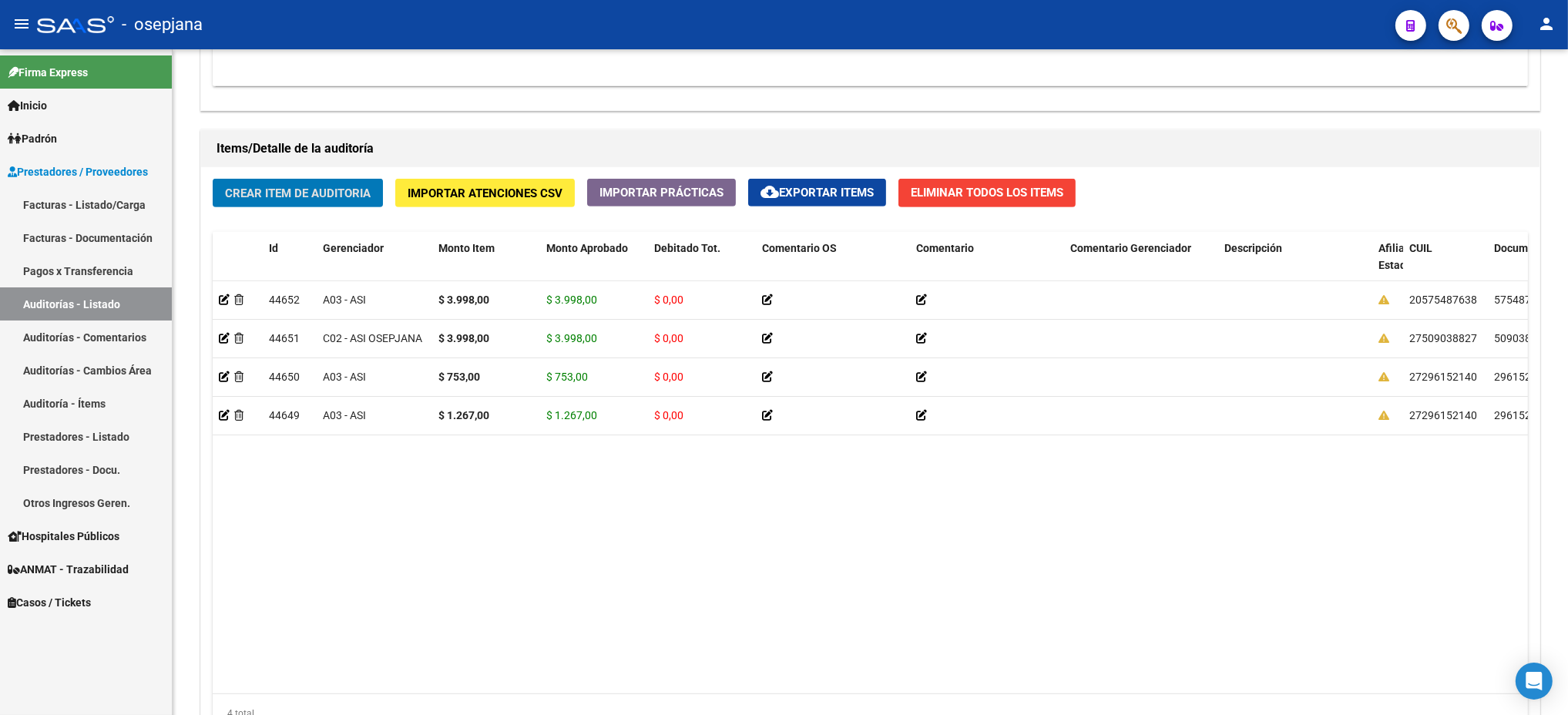
click at [213, 179] on button "Crear Item de Auditoria" at bounding box center [297, 192] width 170 height 29
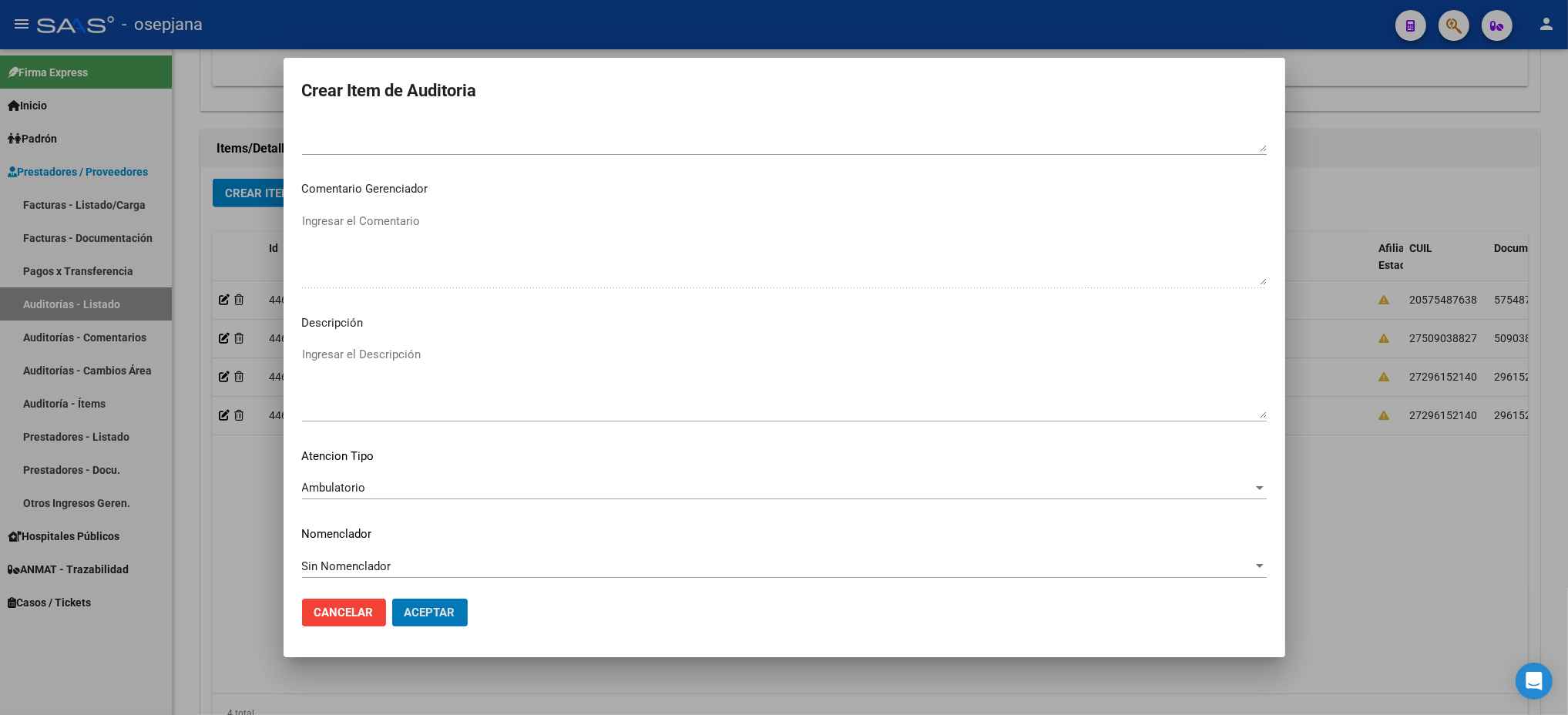
click at [392, 599] on button "Aceptar" at bounding box center [430, 613] width 75 height 28
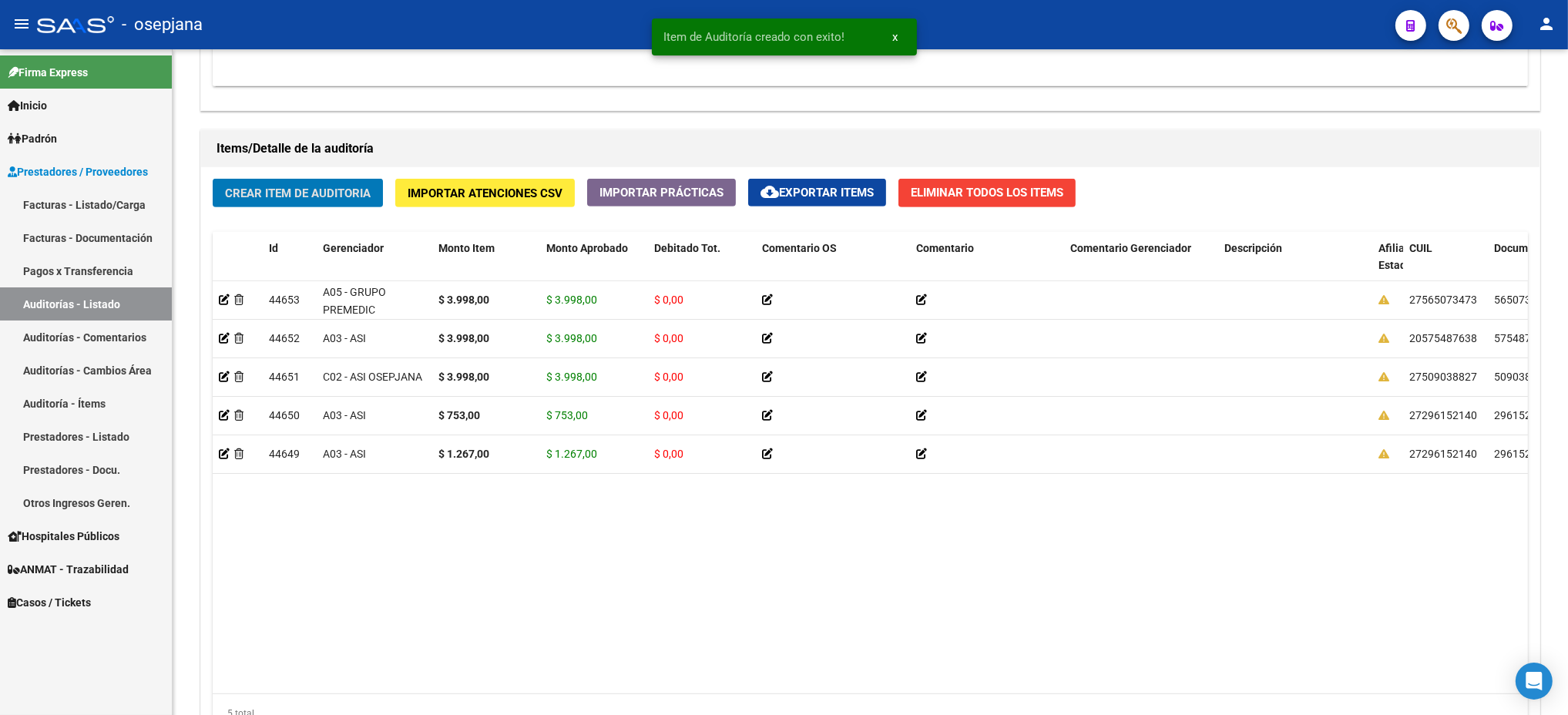
click at [213, 179] on button "Crear Item de Auditoria" at bounding box center [297, 192] width 170 height 29
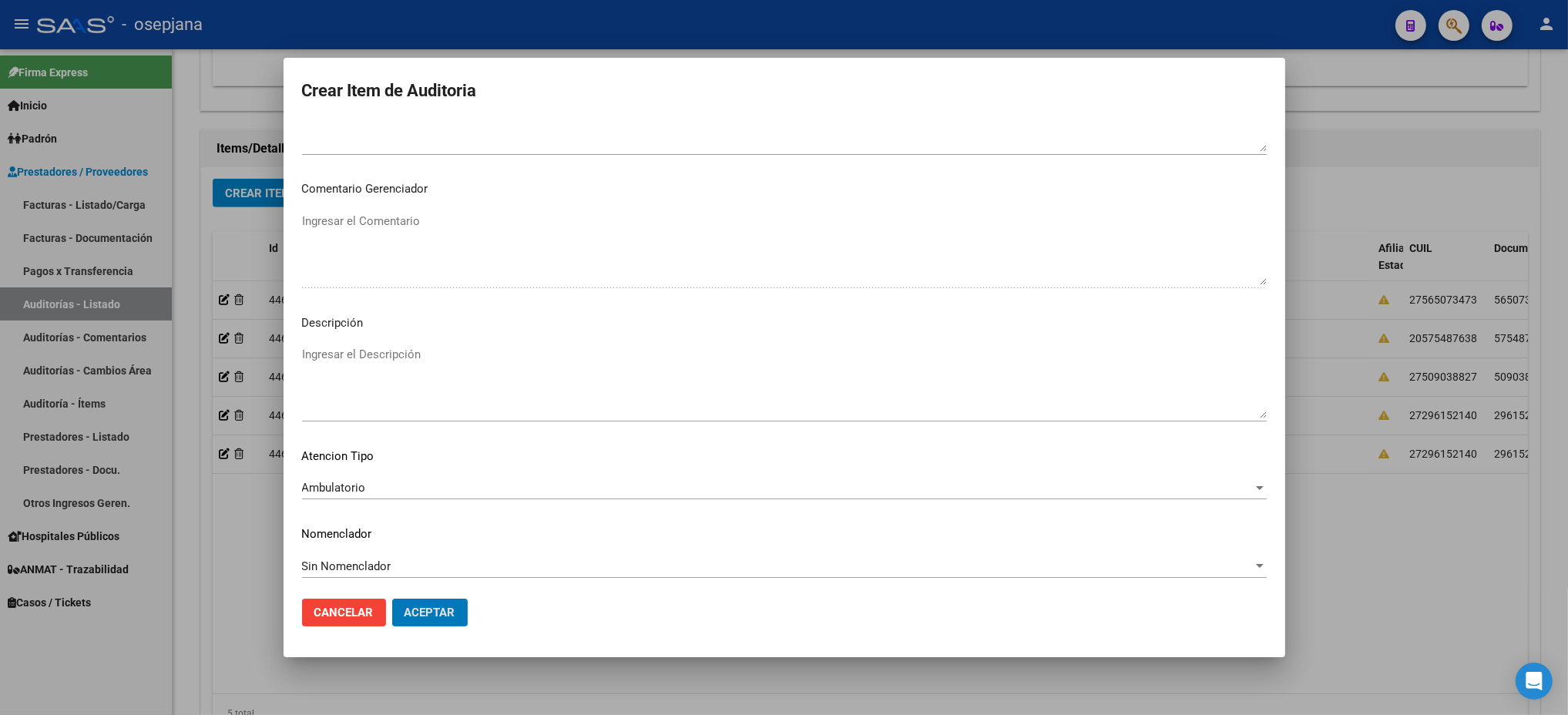
click at [392, 599] on button "Aceptar" at bounding box center [430, 613] width 75 height 28
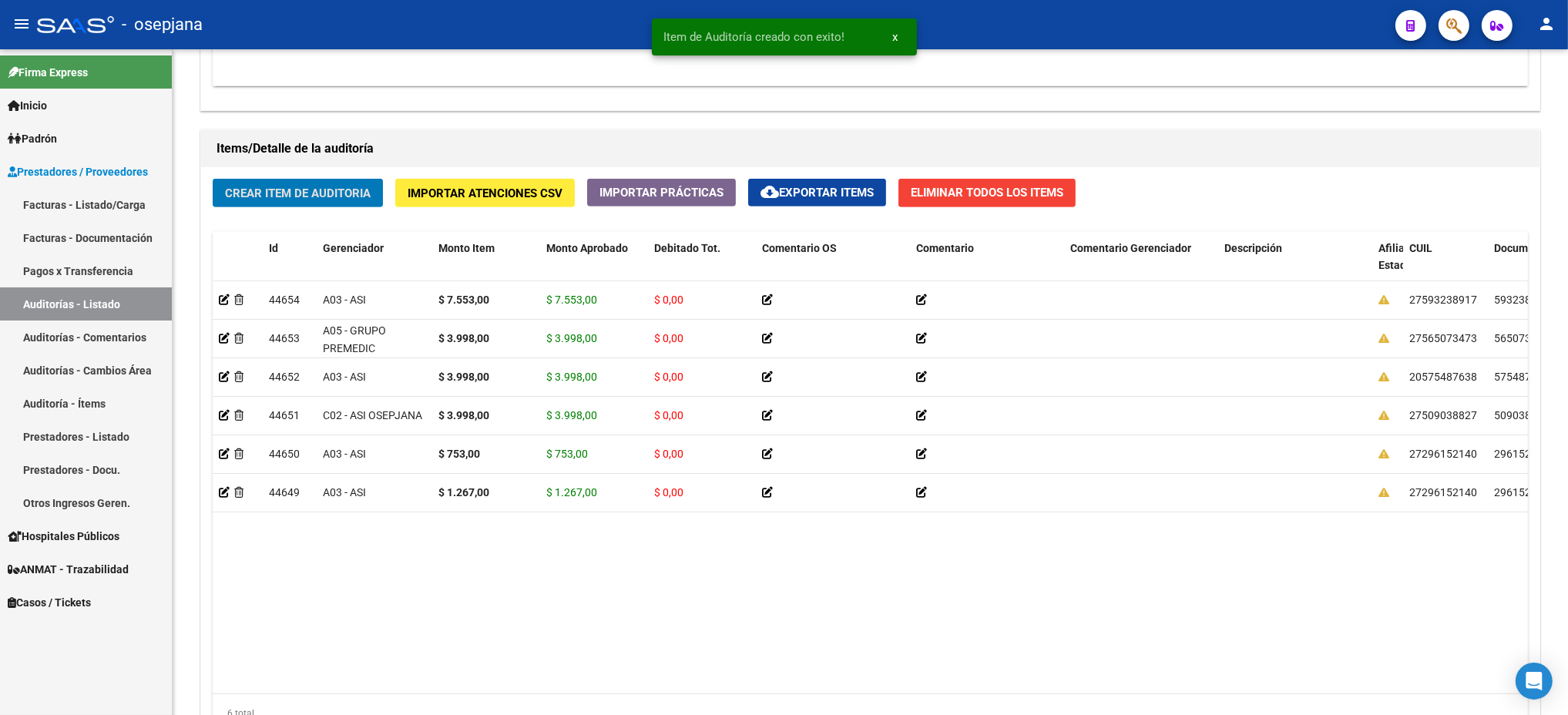
click at [213, 179] on button "Crear Item de Auditoria" at bounding box center [297, 192] width 170 height 29
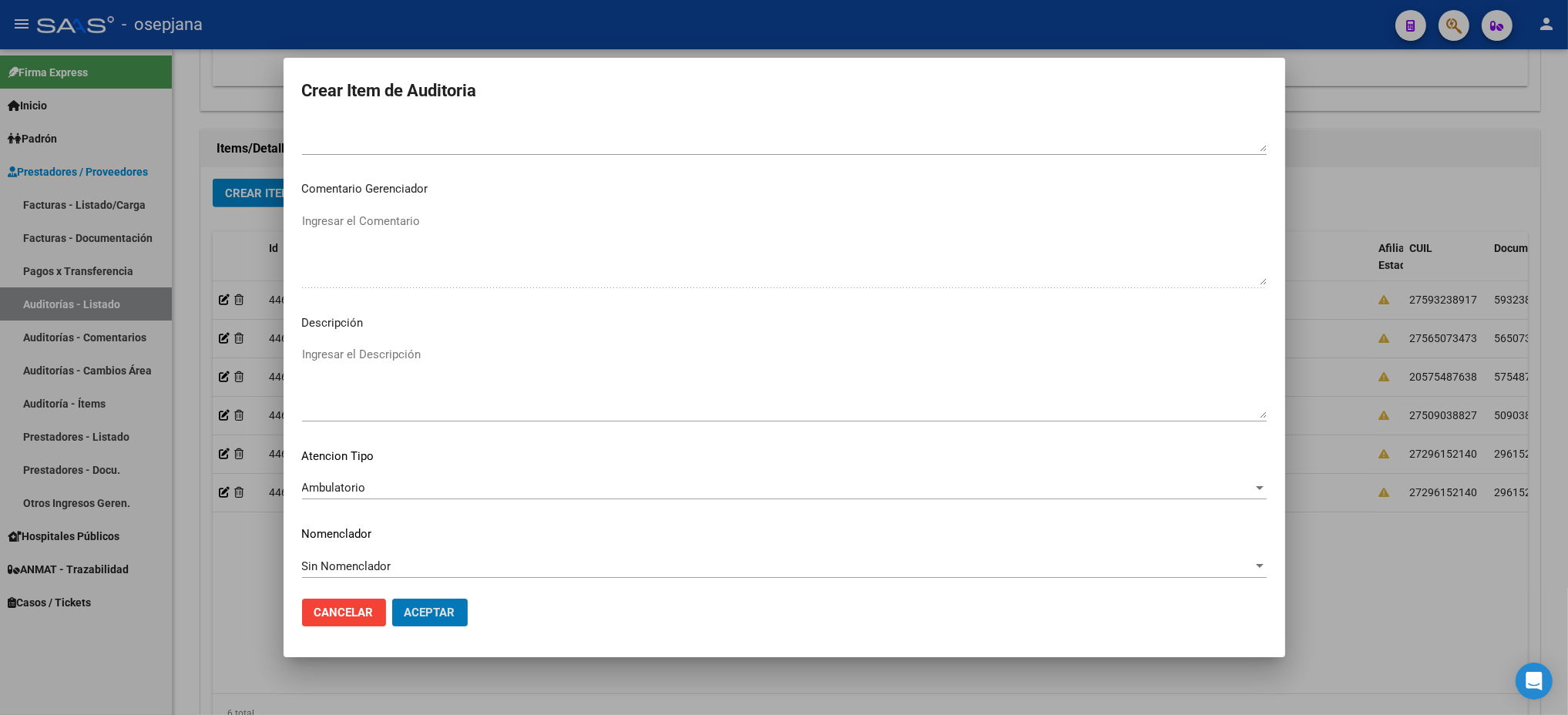
click at [392, 599] on button "Aceptar" at bounding box center [430, 613] width 75 height 28
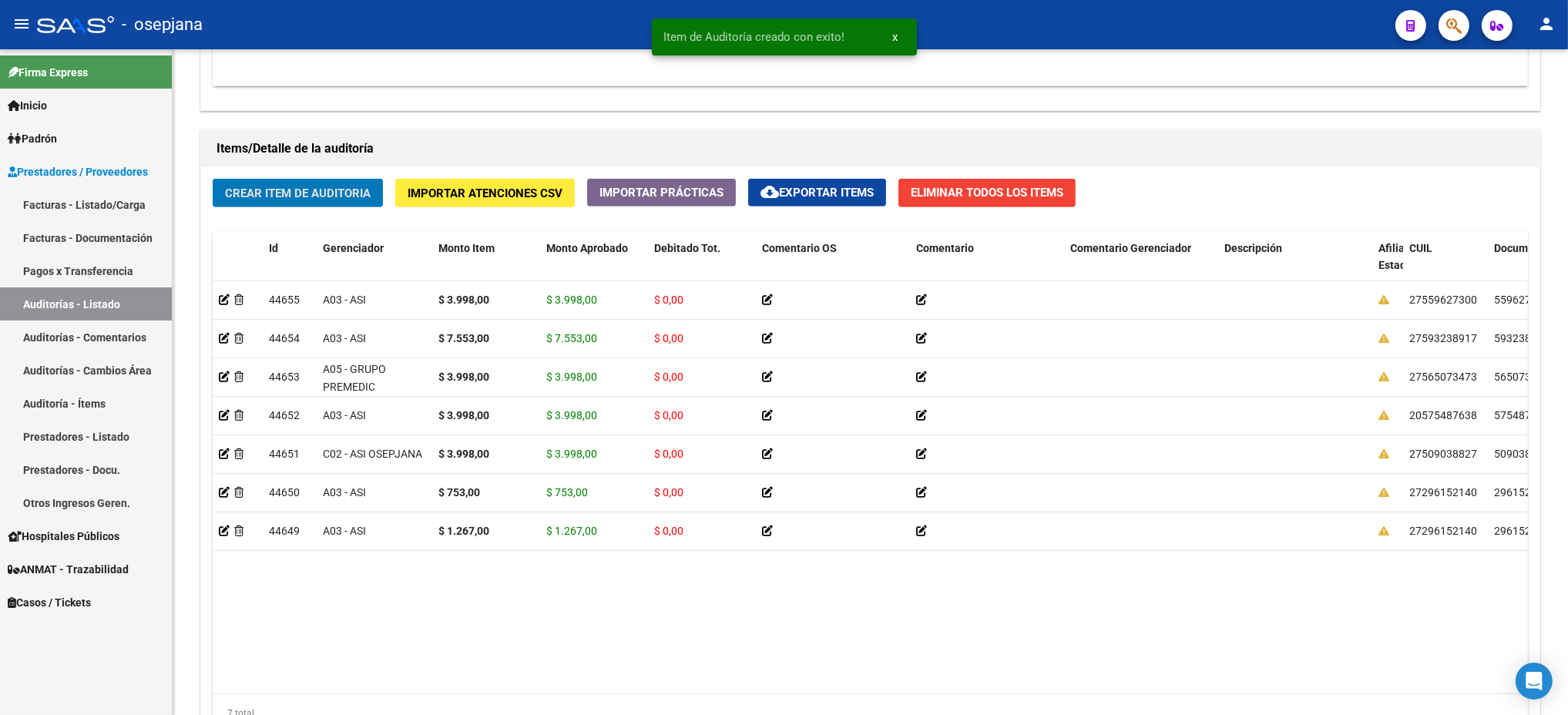
click at [213, 179] on button "Crear Item de Auditoria" at bounding box center [297, 192] width 170 height 29
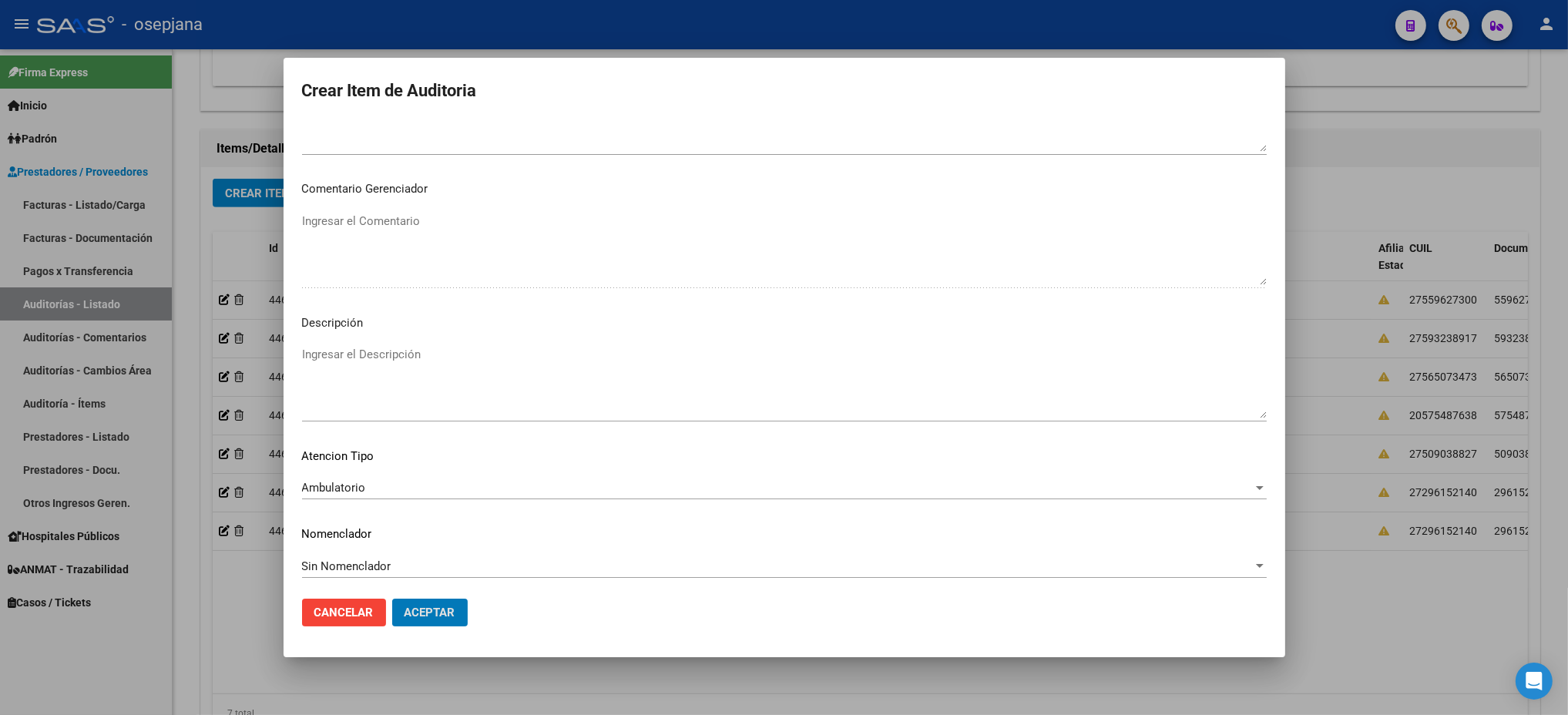
click at [392, 599] on button "Aceptar" at bounding box center [430, 613] width 75 height 28
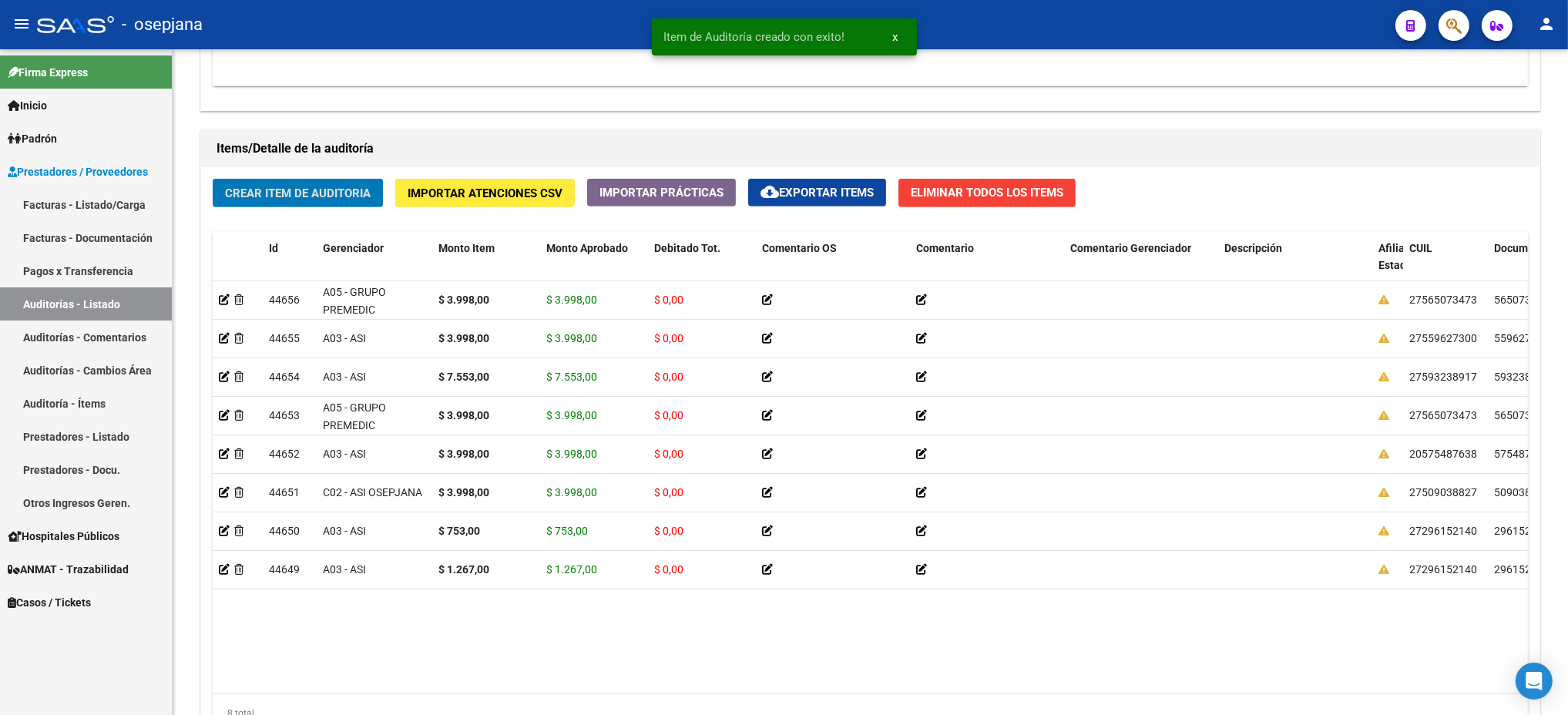
click at [213, 179] on button "Crear Item de Auditoria" at bounding box center [297, 192] width 170 height 29
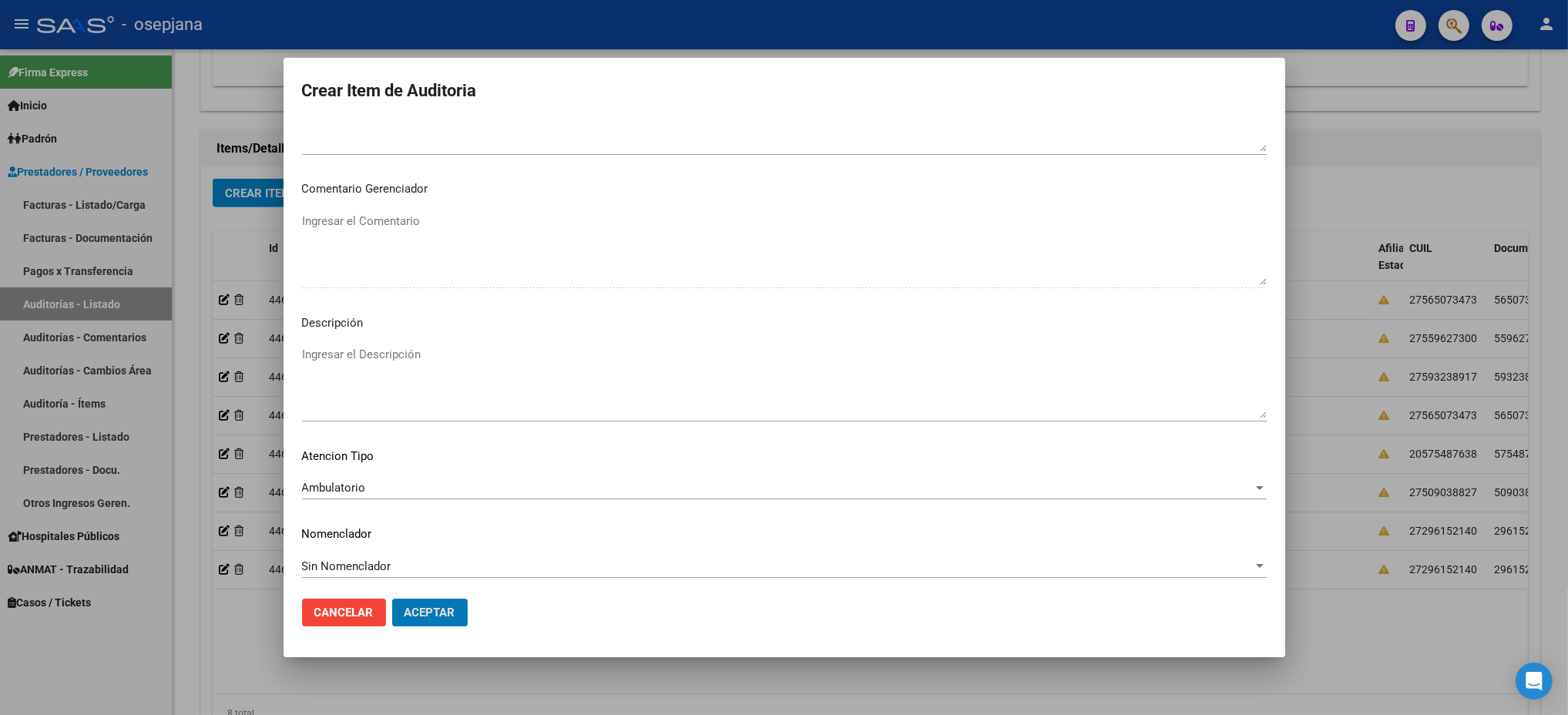
click at [392, 599] on button "Aceptar" at bounding box center [430, 613] width 75 height 28
click at [409, 602] on button "Aceptar" at bounding box center [430, 613] width 75 height 28
click at [432, 616] on span "Aceptar" at bounding box center [430, 612] width 51 height 14
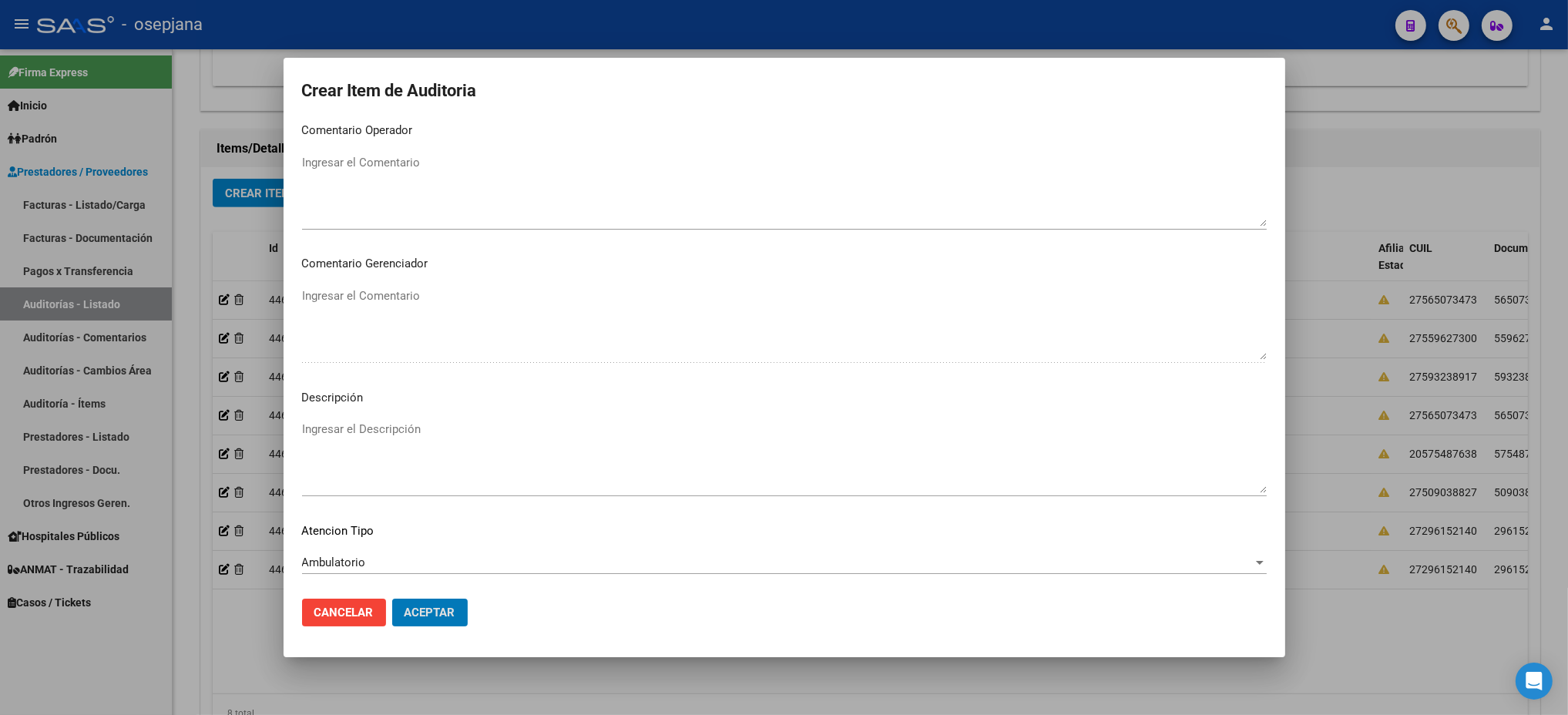
scroll to position [921, 0]
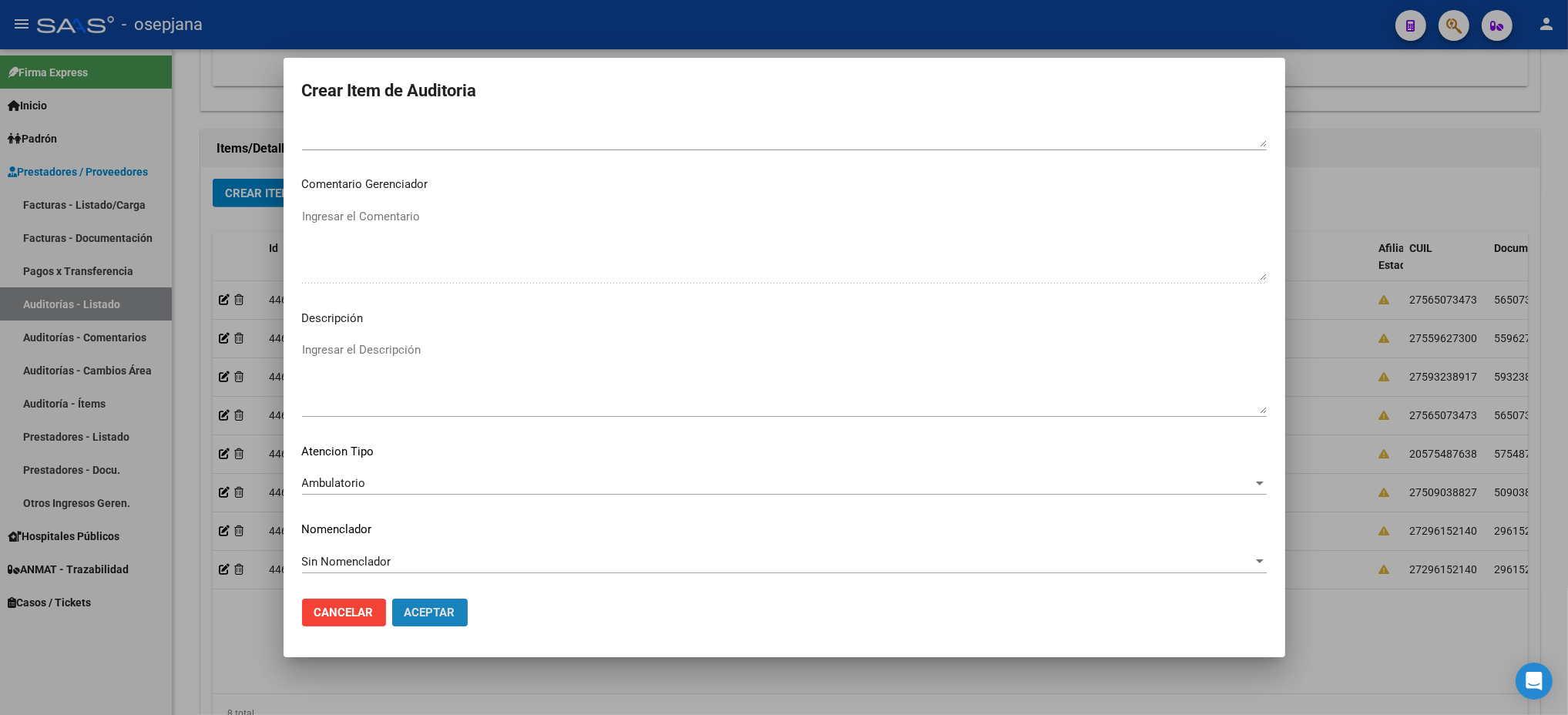
click at [433, 623] on button "Aceptar" at bounding box center [430, 613] width 75 height 28
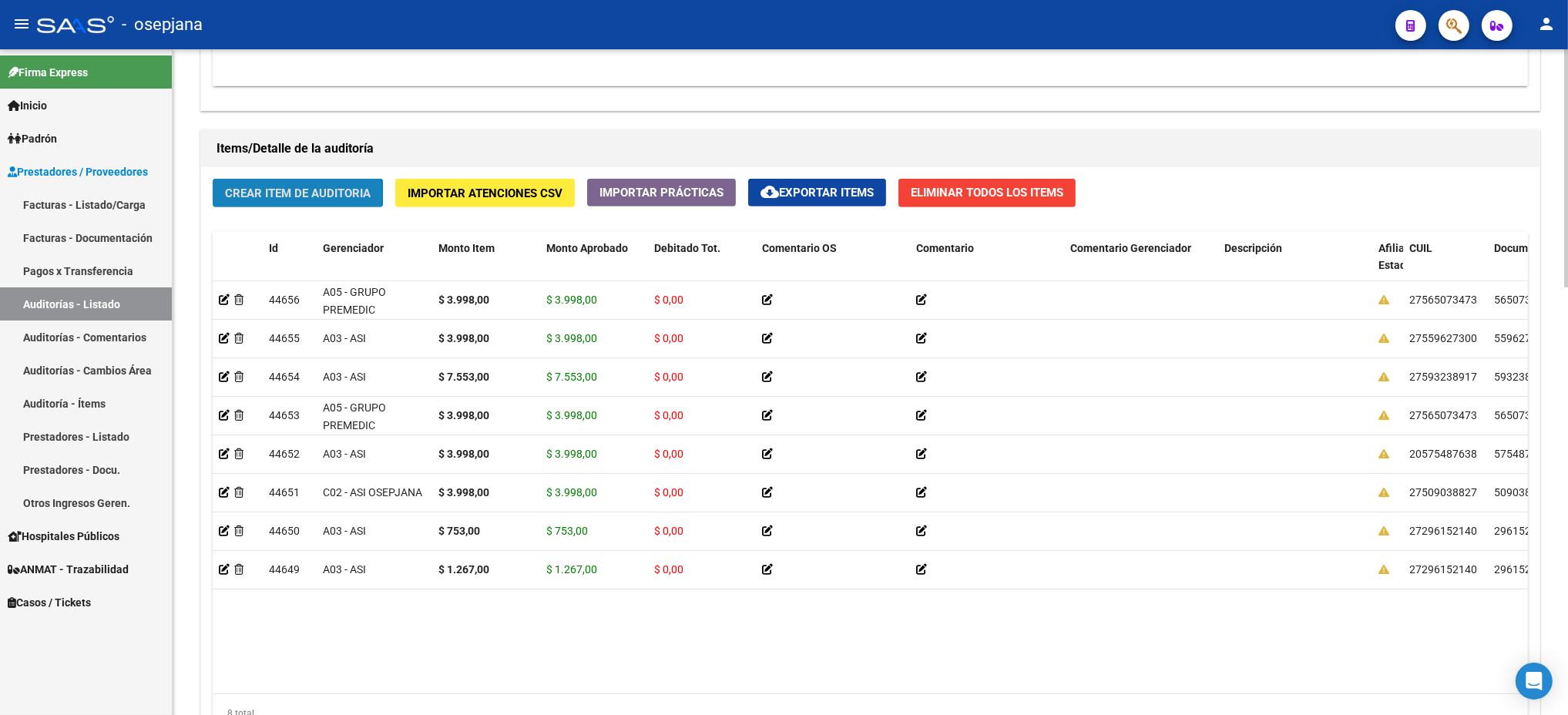
click at [282, 192] on span "Crear Item de Auditoria" at bounding box center [297, 193] width 145 height 14
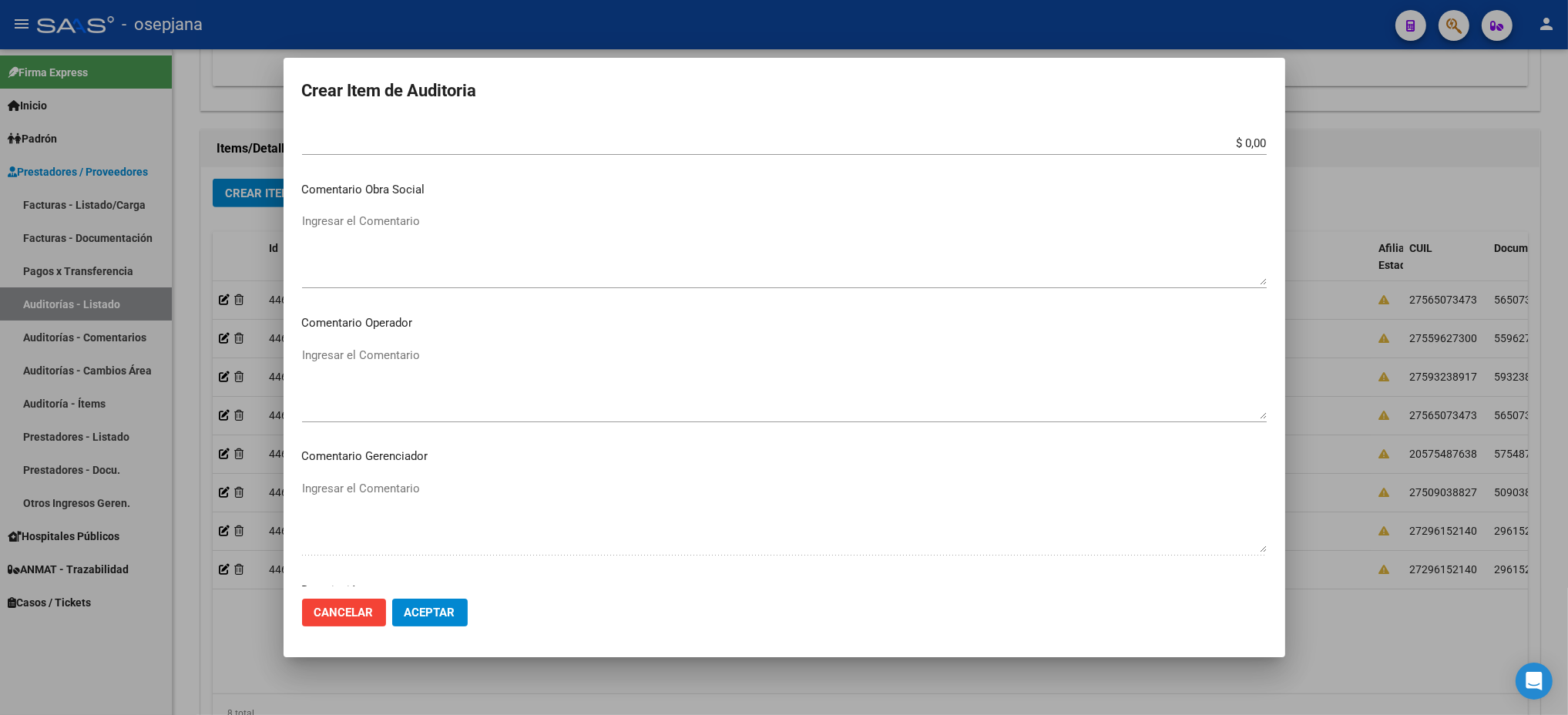
scroll to position [917, 0]
click at [392, 599] on button "Aceptar" at bounding box center [430, 613] width 75 height 28
click at [464, 622] on button "Aceptar" at bounding box center [430, 613] width 75 height 28
click at [443, 612] on span "Aceptar" at bounding box center [430, 612] width 51 height 14
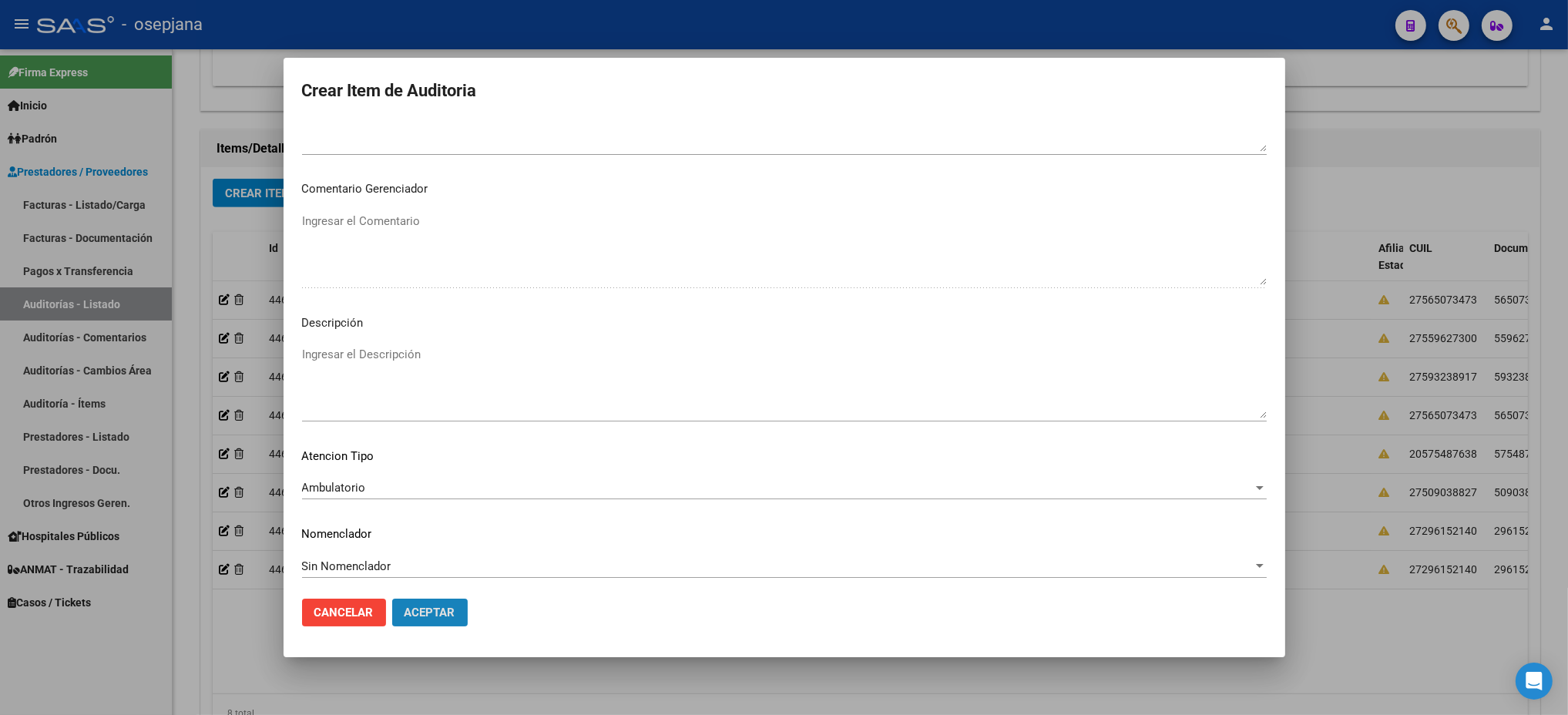
click at [443, 612] on span "Aceptar" at bounding box center [430, 612] width 51 height 14
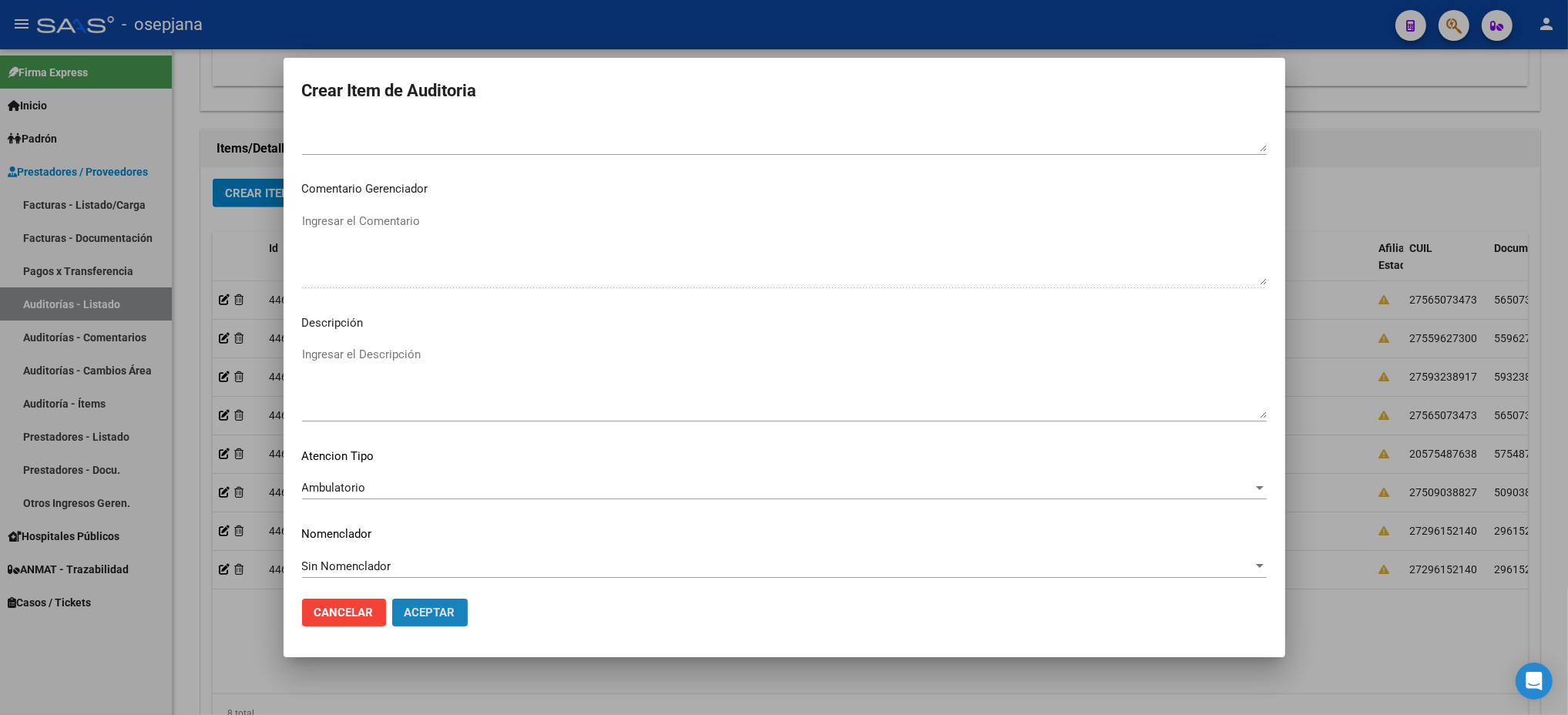
click at [443, 612] on span "Aceptar" at bounding box center [430, 612] width 51 height 14
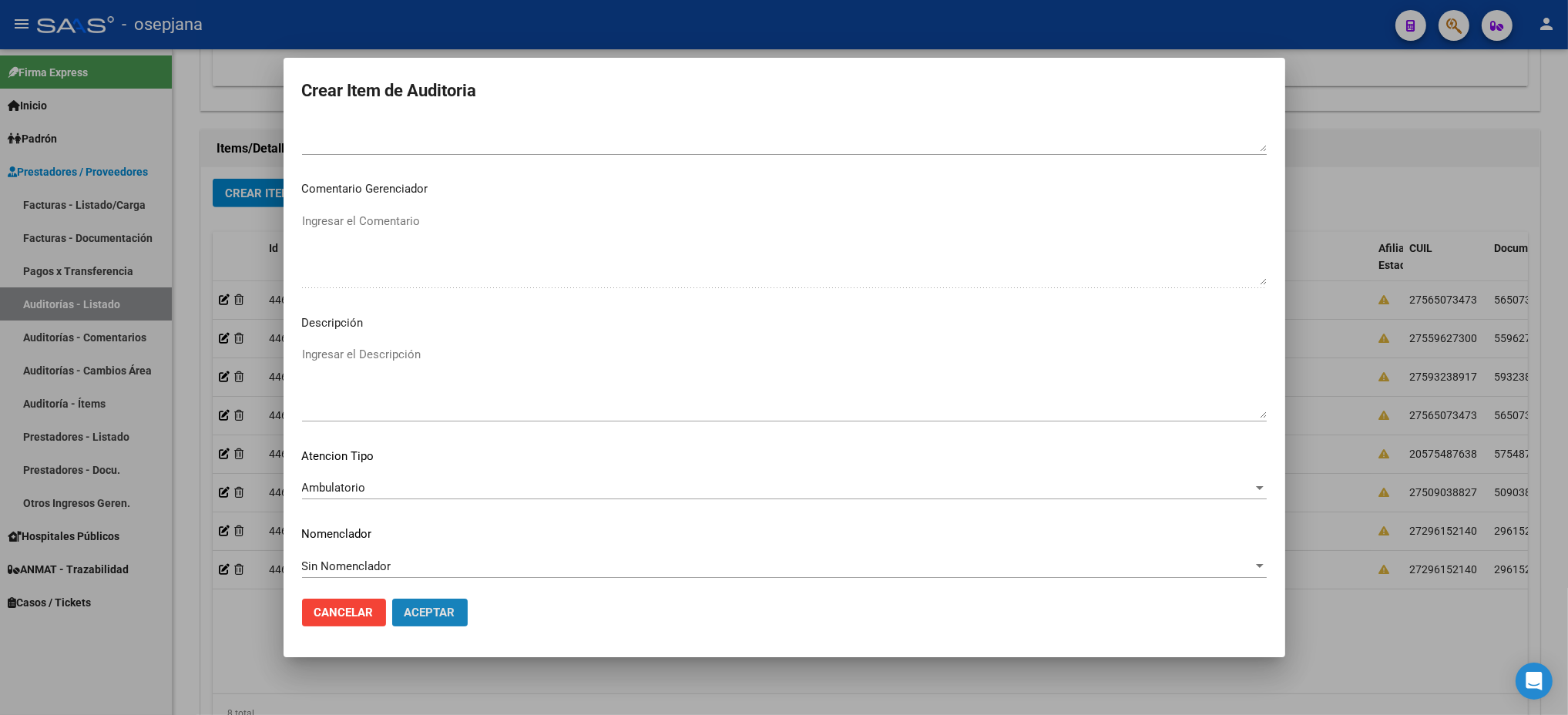
click at [443, 612] on span "Aceptar" at bounding box center [430, 612] width 51 height 14
click at [339, 607] on span "Cancelar" at bounding box center [344, 612] width 59 height 14
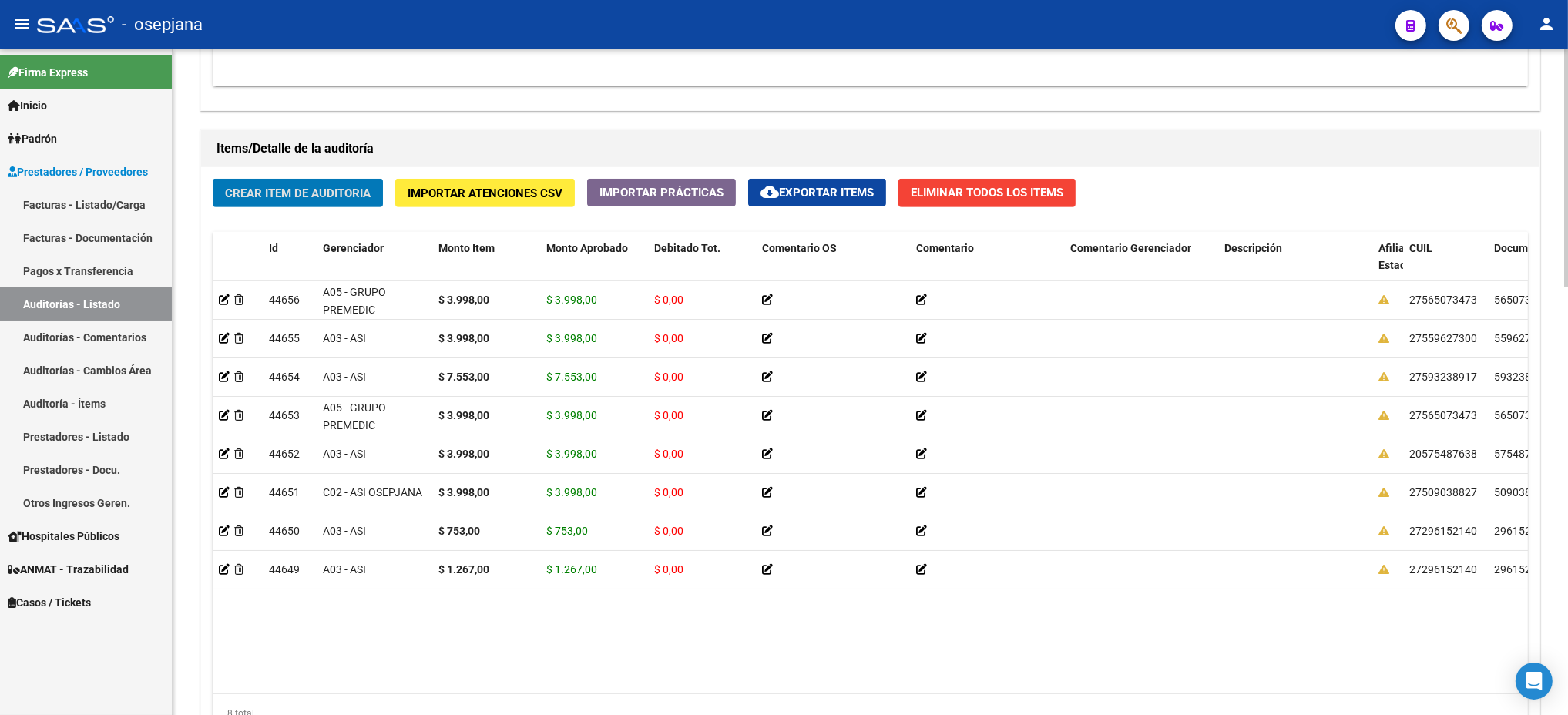
click at [213, 179] on button "Crear Item de Auditoria" at bounding box center [297, 192] width 170 height 29
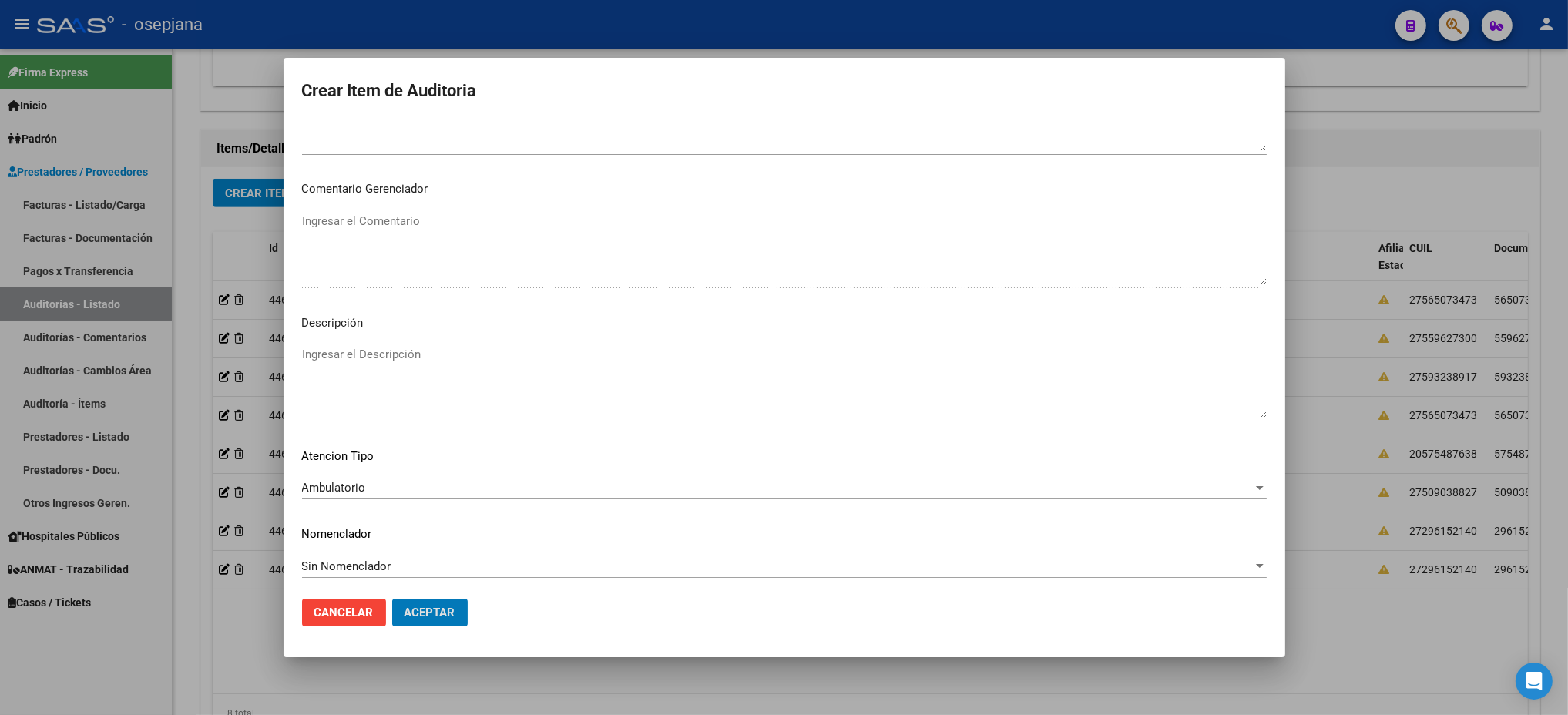
click at [392, 599] on button "Aceptar" at bounding box center [430, 613] width 75 height 28
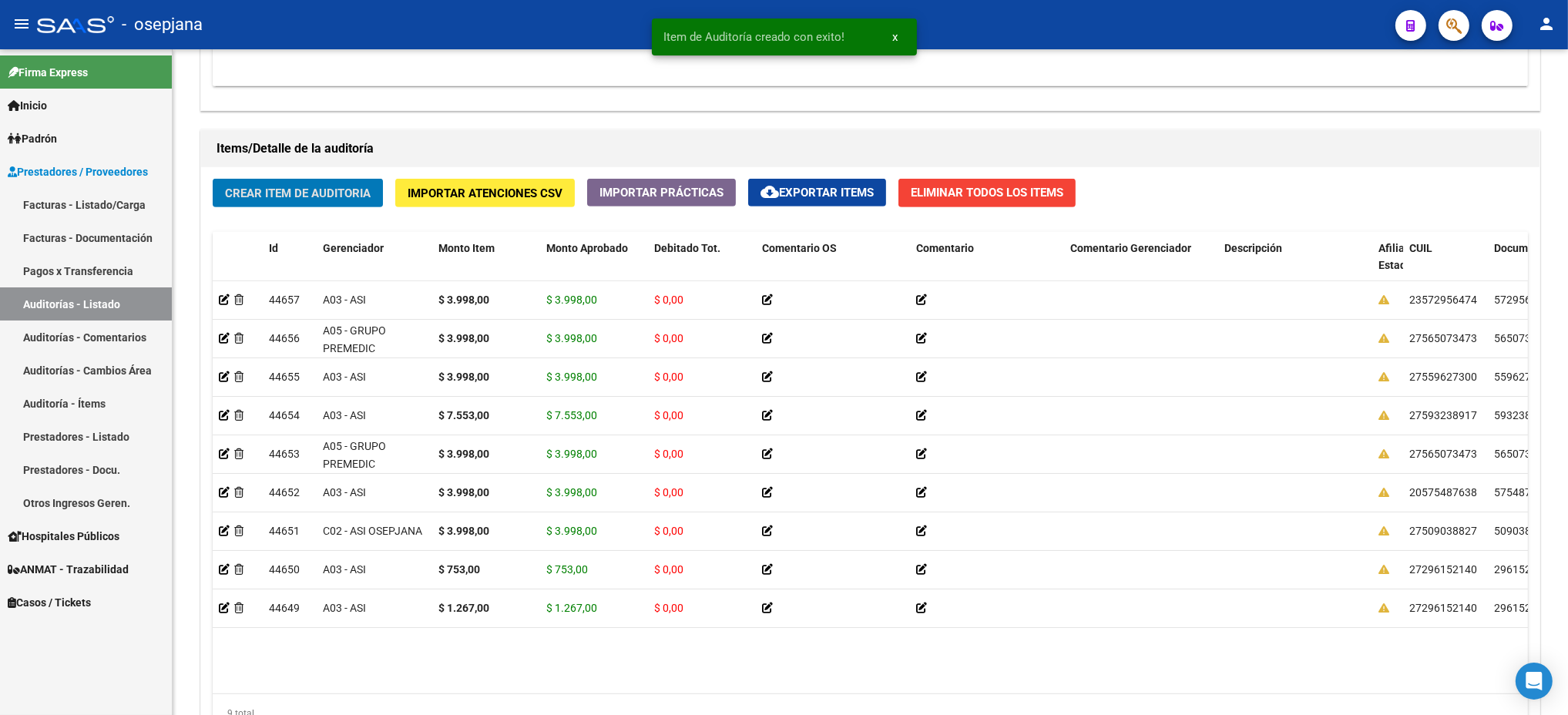
click at [213, 179] on button "Crear Item de Auditoria" at bounding box center [297, 192] width 170 height 29
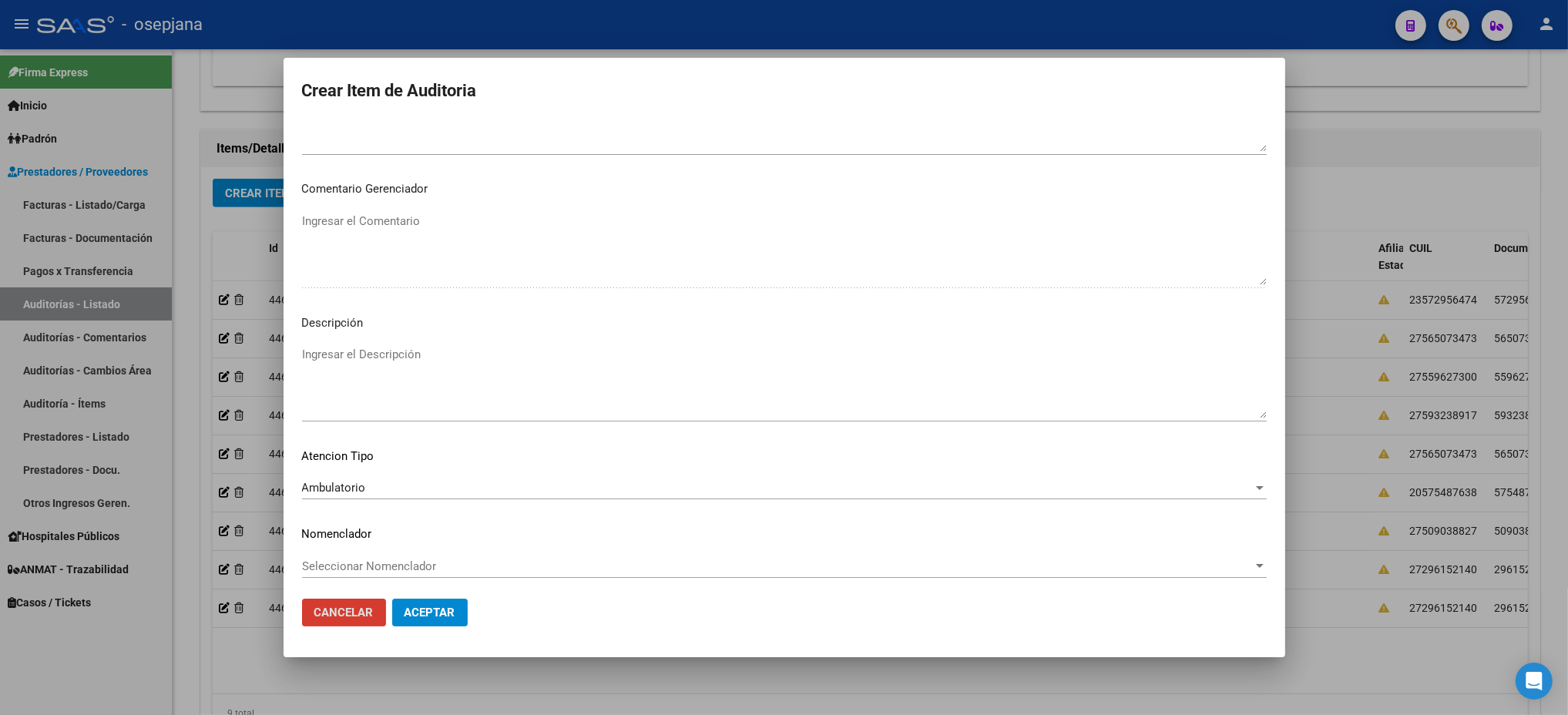
click button "Cancelar" at bounding box center [343, 613] width 84 height 28
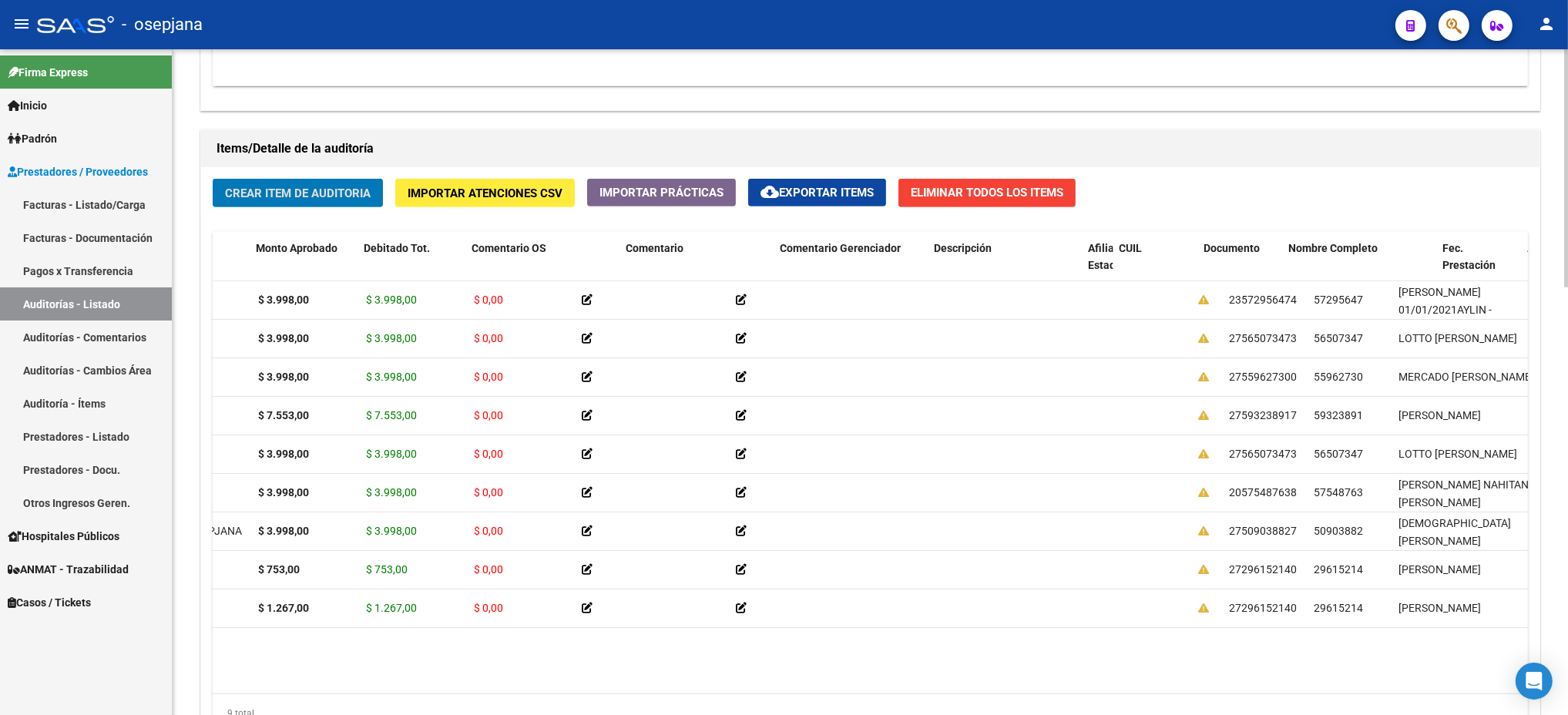
scroll to position [0, 0]
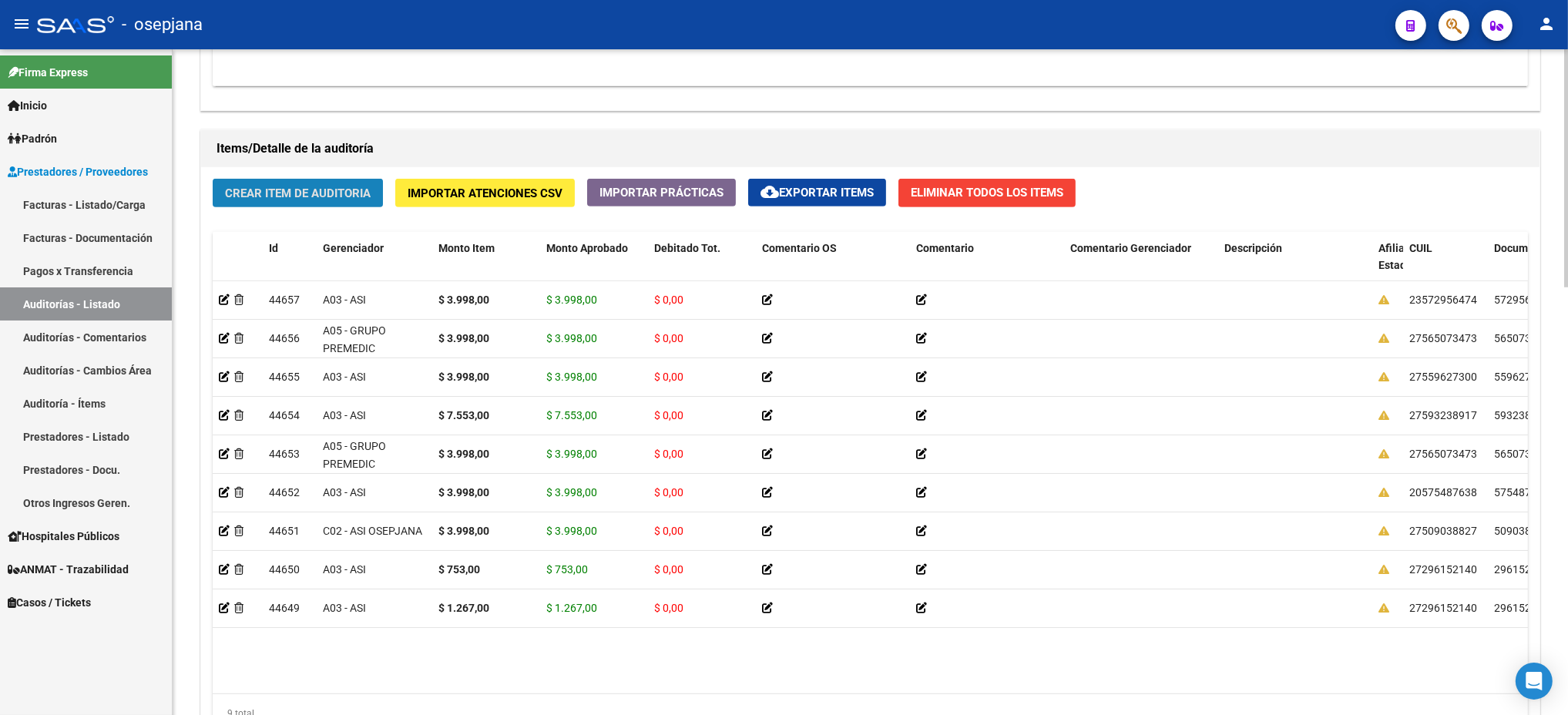
click at [312, 201] on button "Crear Item de Auditoria" at bounding box center [297, 192] width 170 height 29
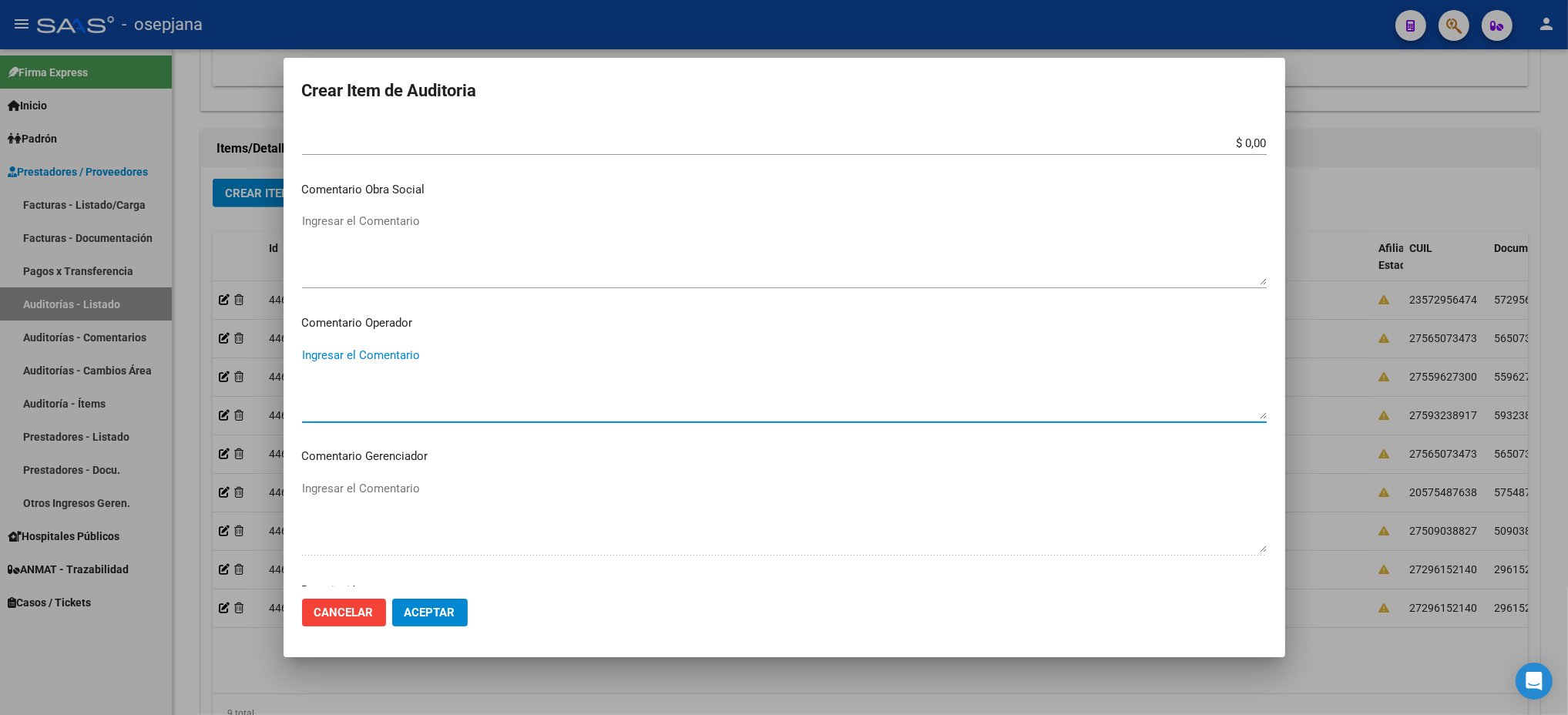
scroll to position [917, 0]
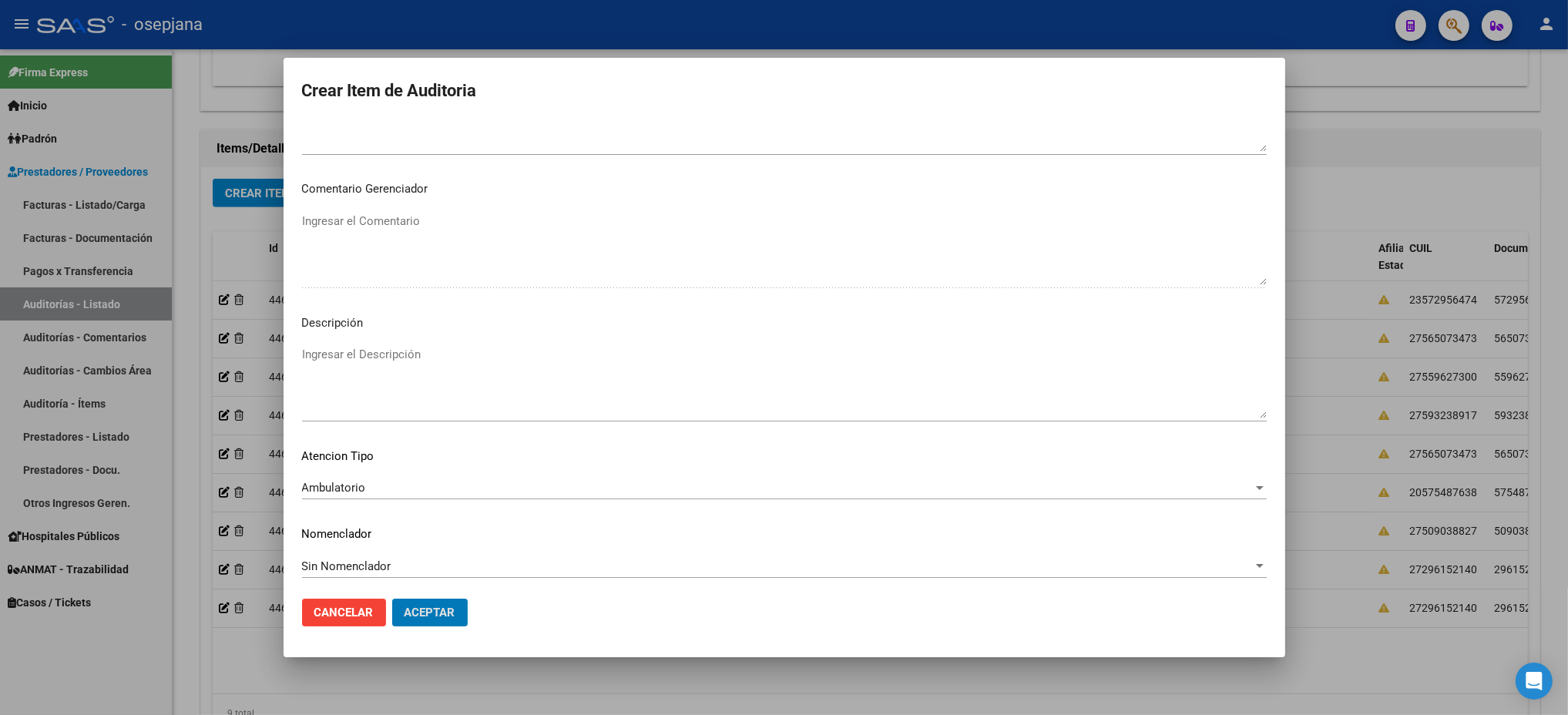
click at [392, 599] on button "Aceptar" at bounding box center [430, 613] width 75 height 28
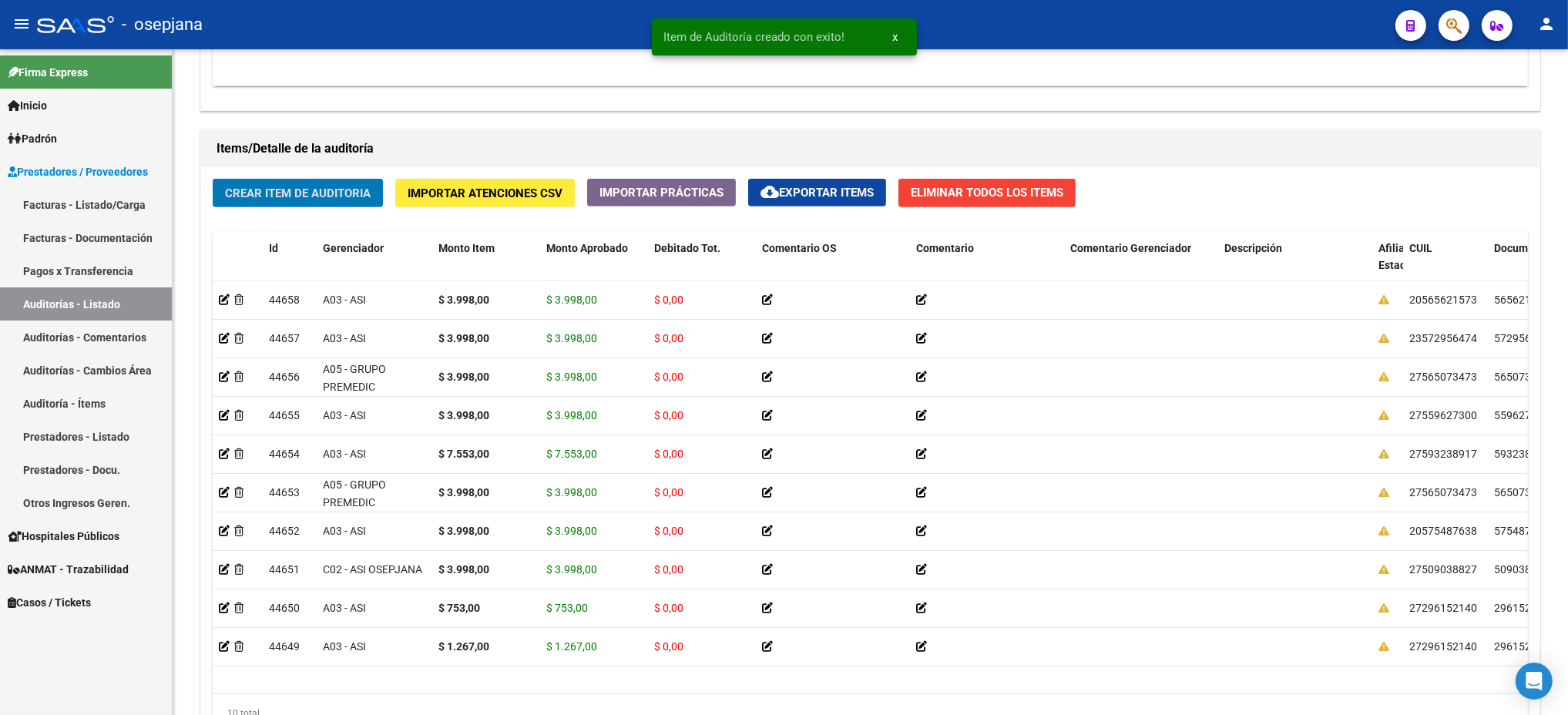
click at [213, 179] on button "Crear Item de Auditoria" at bounding box center [297, 192] width 170 height 29
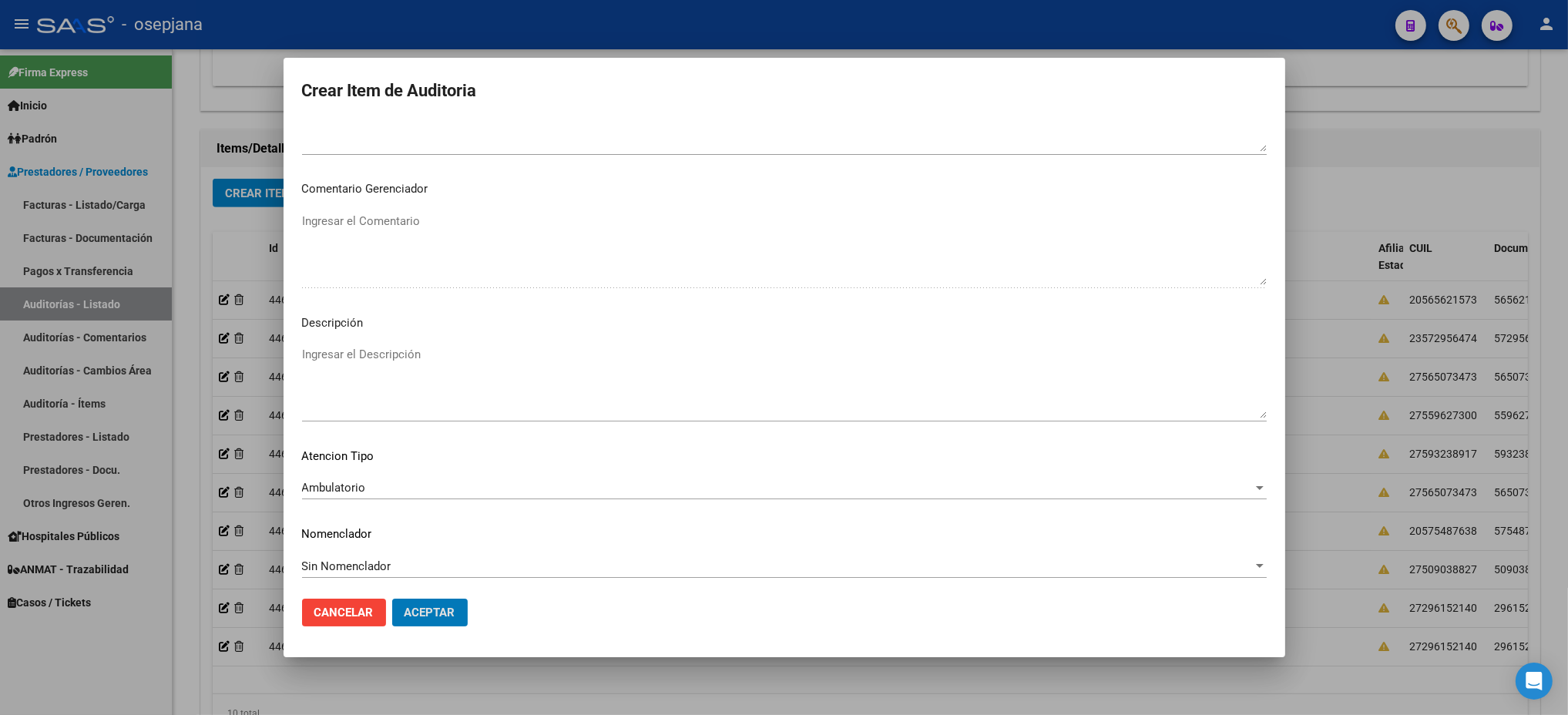
click at [392, 599] on button "Aceptar" at bounding box center [430, 613] width 75 height 28
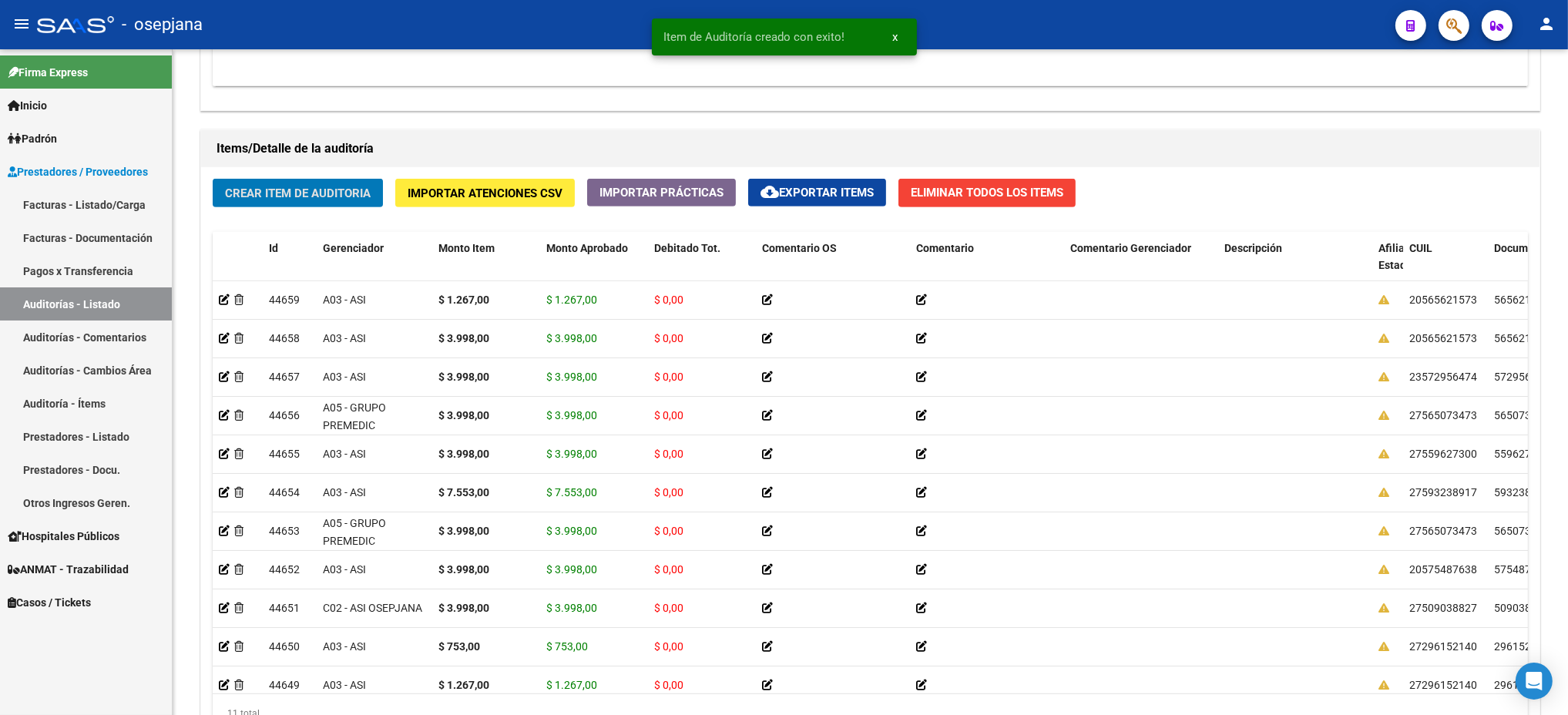
click at [213, 179] on button "Crear Item de Auditoria" at bounding box center [297, 192] width 170 height 29
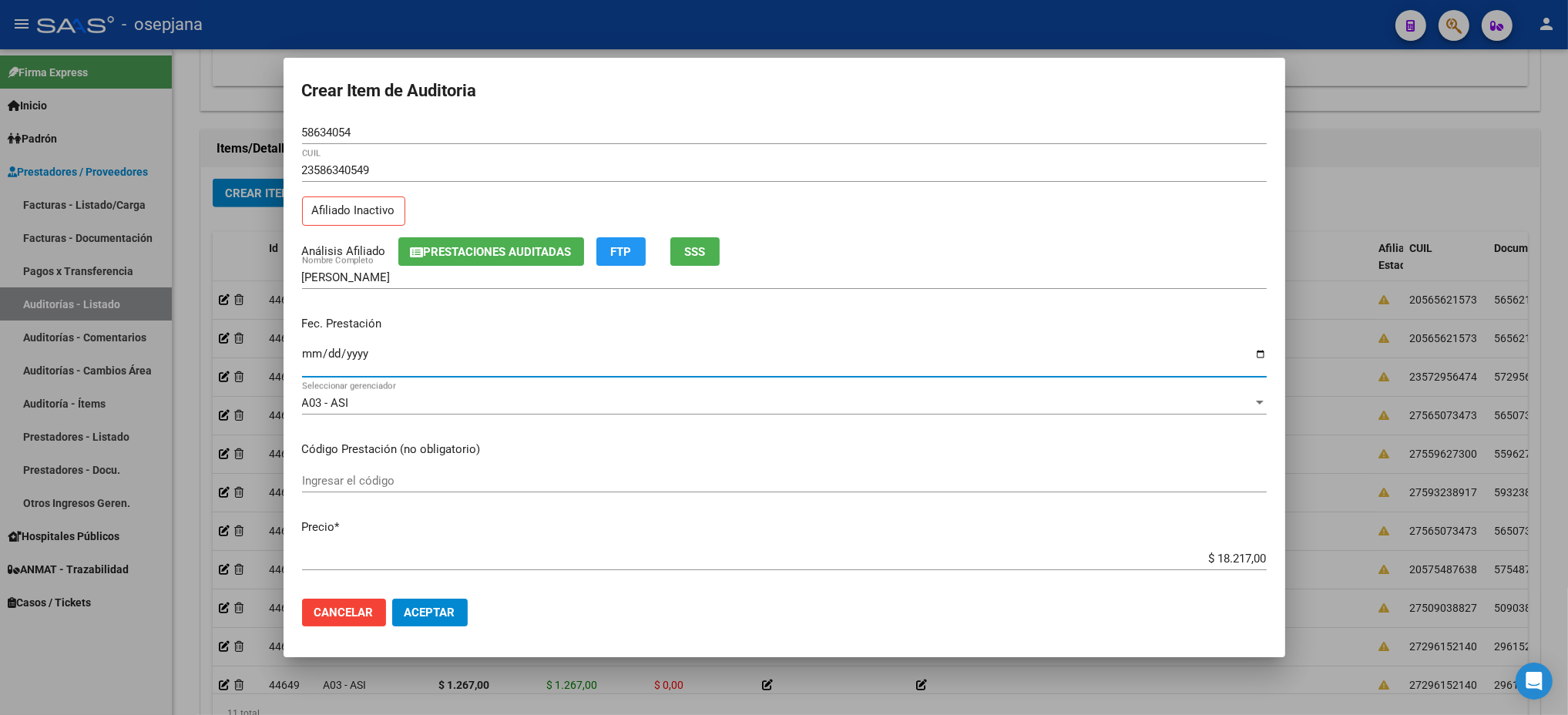
click at [710, 267] on div "[PERSON_NAME] Nombre Completo" at bounding box center [784, 277] width 964 height 23
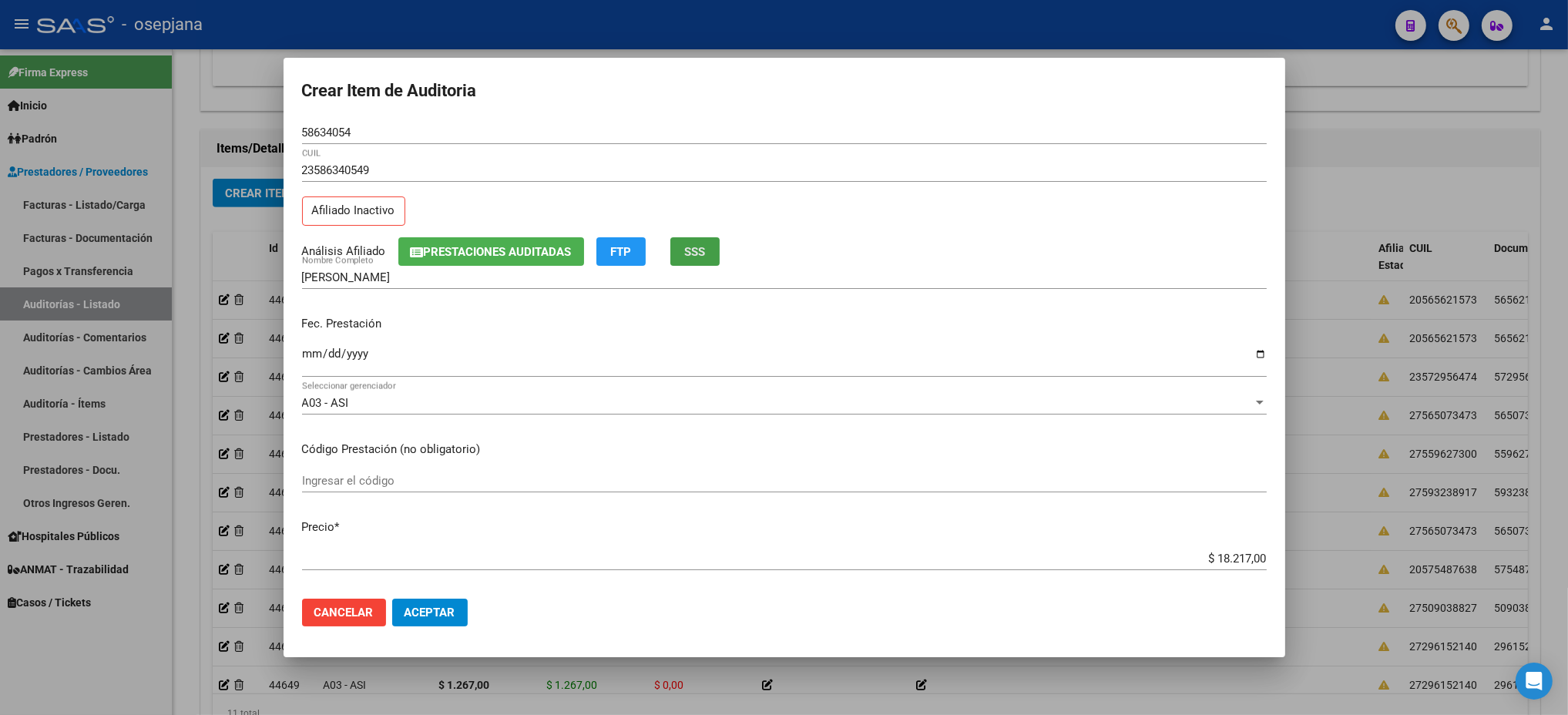
click at [691, 249] on span "SSS" at bounding box center [695, 251] width 21 height 14
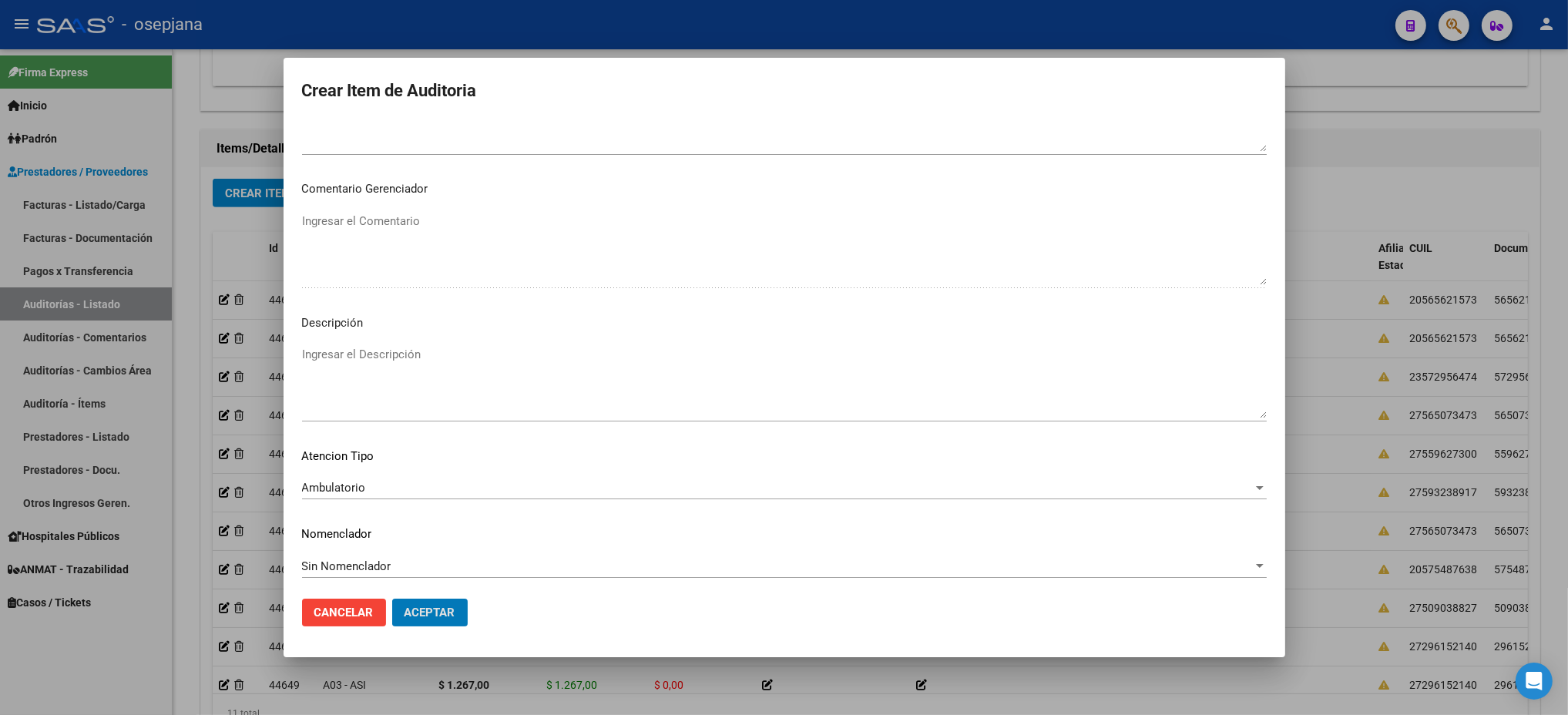
click at [392, 599] on button "Aceptar" at bounding box center [430, 613] width 75 height 28
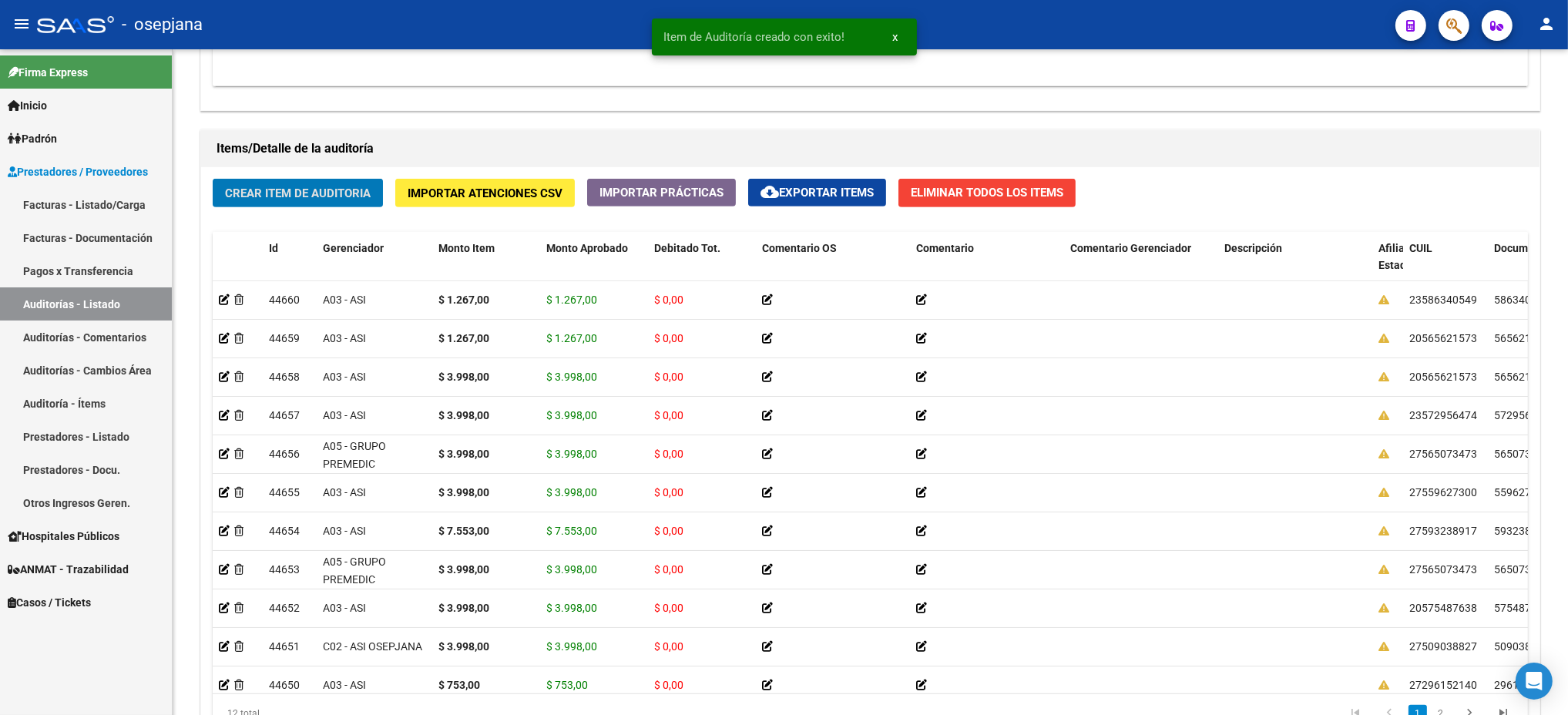
click at [213, 179] on button "Crear Item de Auditoria" at bounding box center [297, 192] width 170 height 29
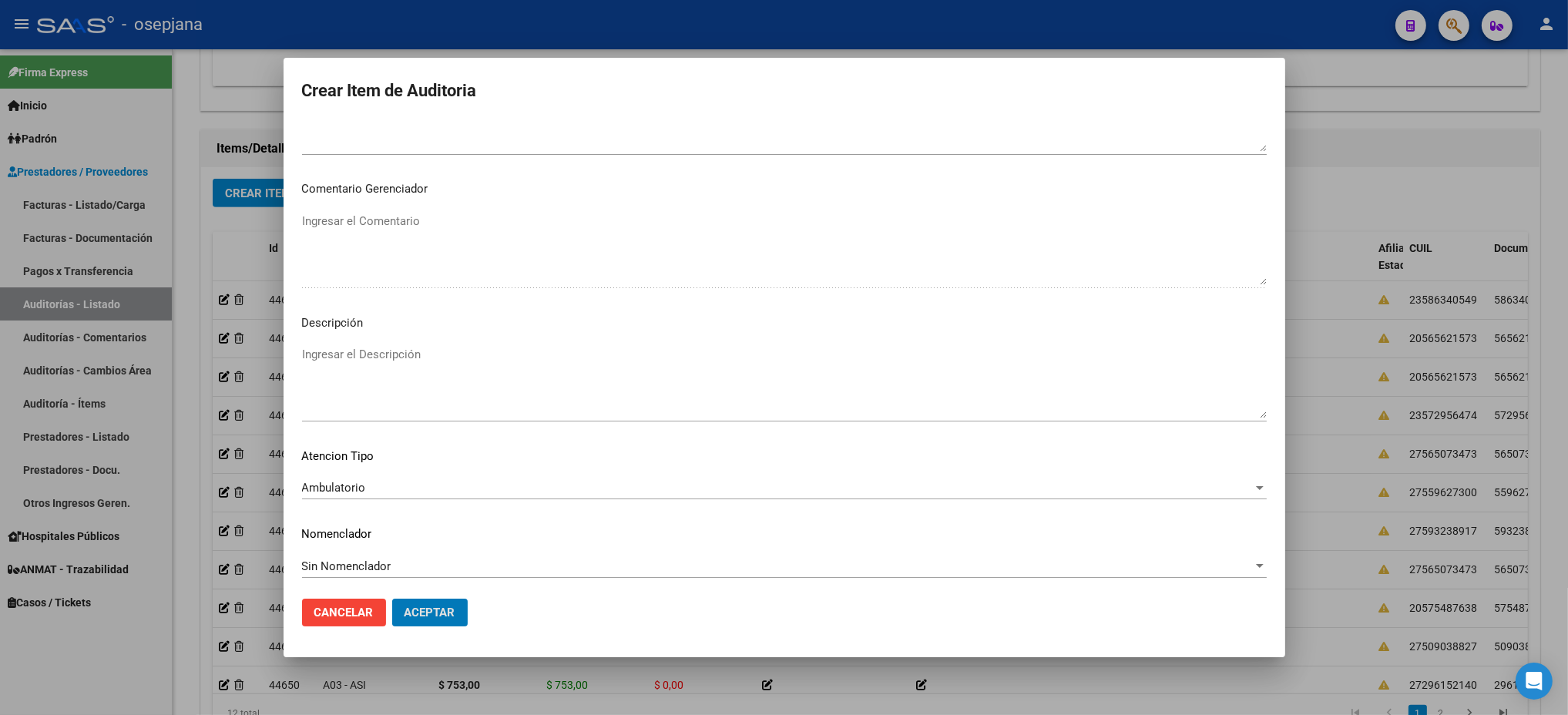
click at [392, 599] on button "Aceptar" at bounding box center [430, 613] width 75 height 28
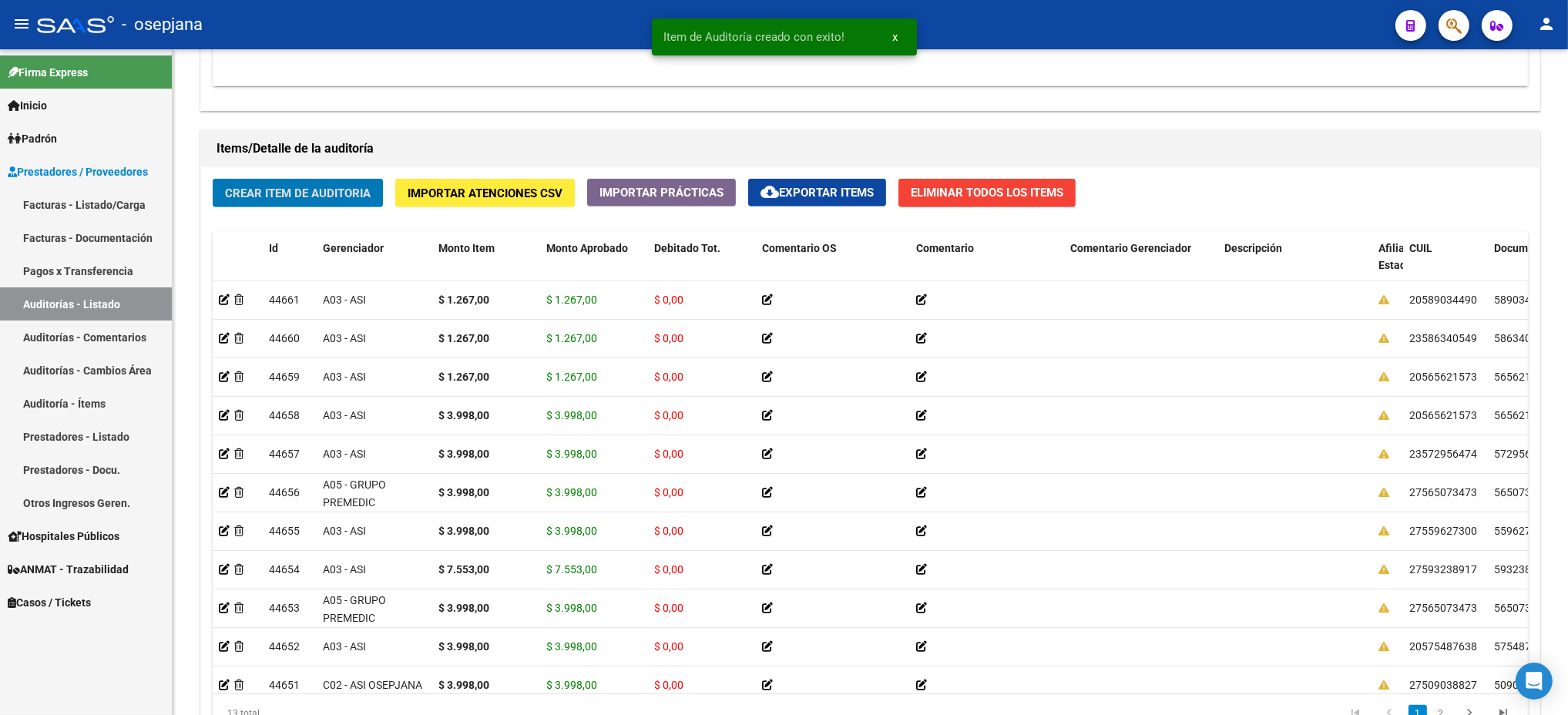
click at [213, 179] on button "Crear Item de Auditoria" at bounding box center [297, 192] width 170 height 29
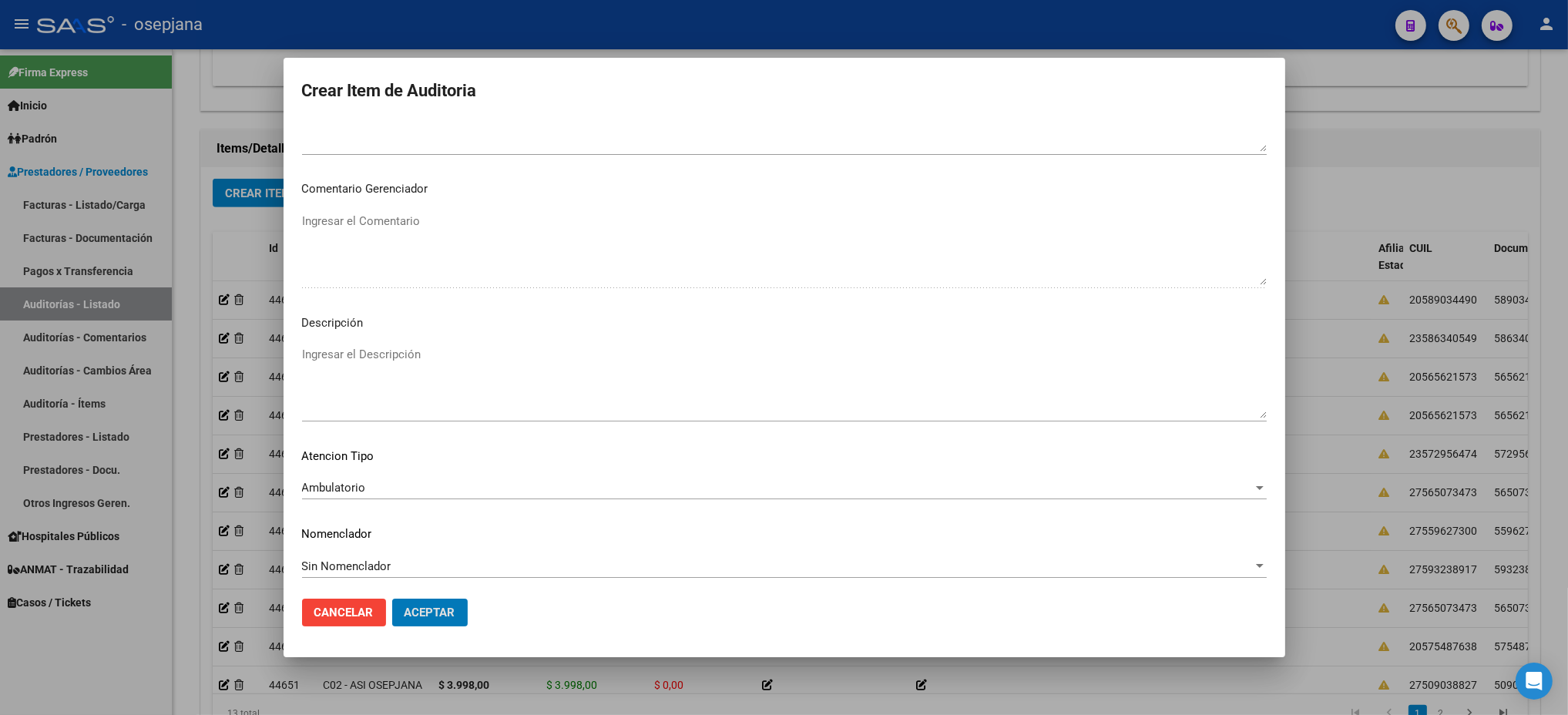
click at [392, 599] on button "Aceptar" at bounding box center [430, 613] width 75 height 28
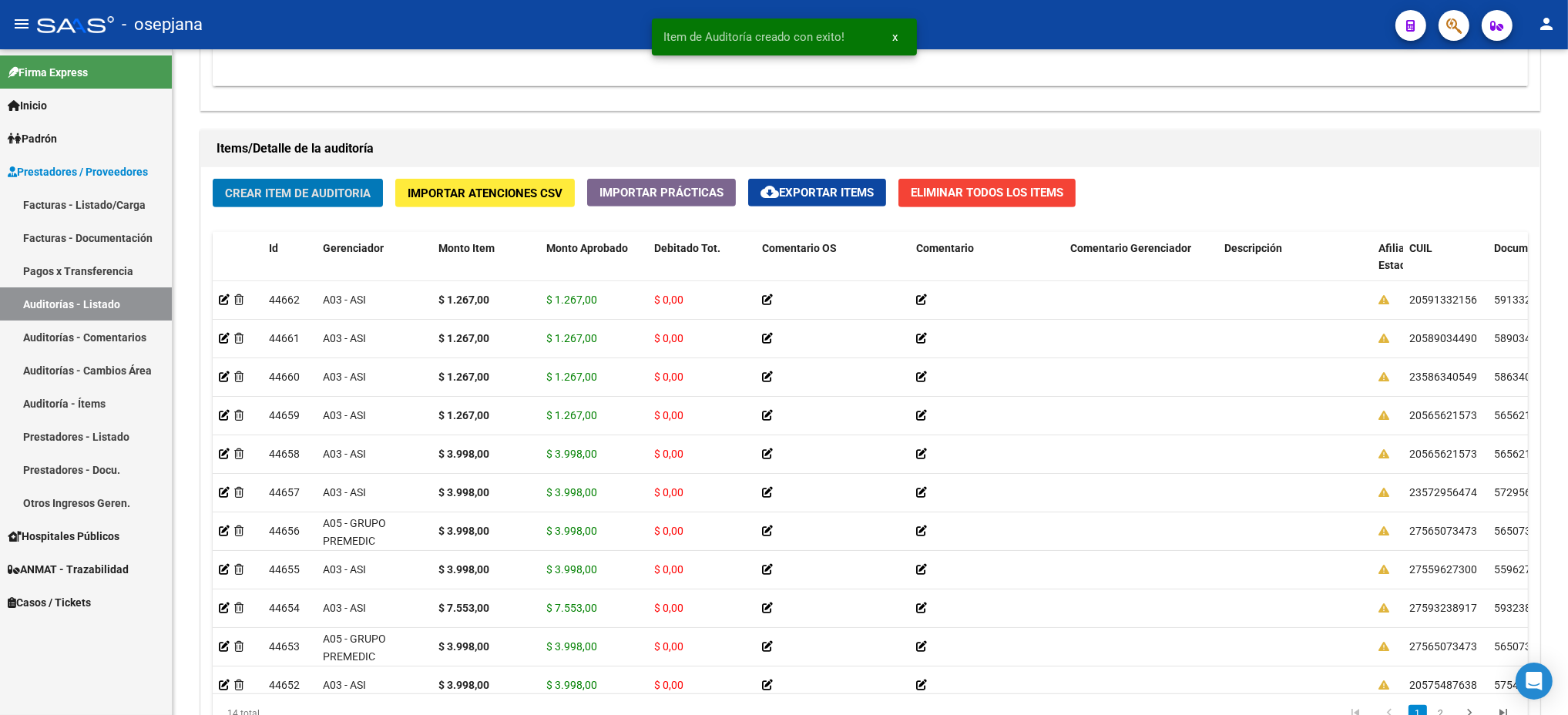
click at [213, 179] on button "Crear Item de Auditoria" at bounding box center [297, 192] width 170 height 29
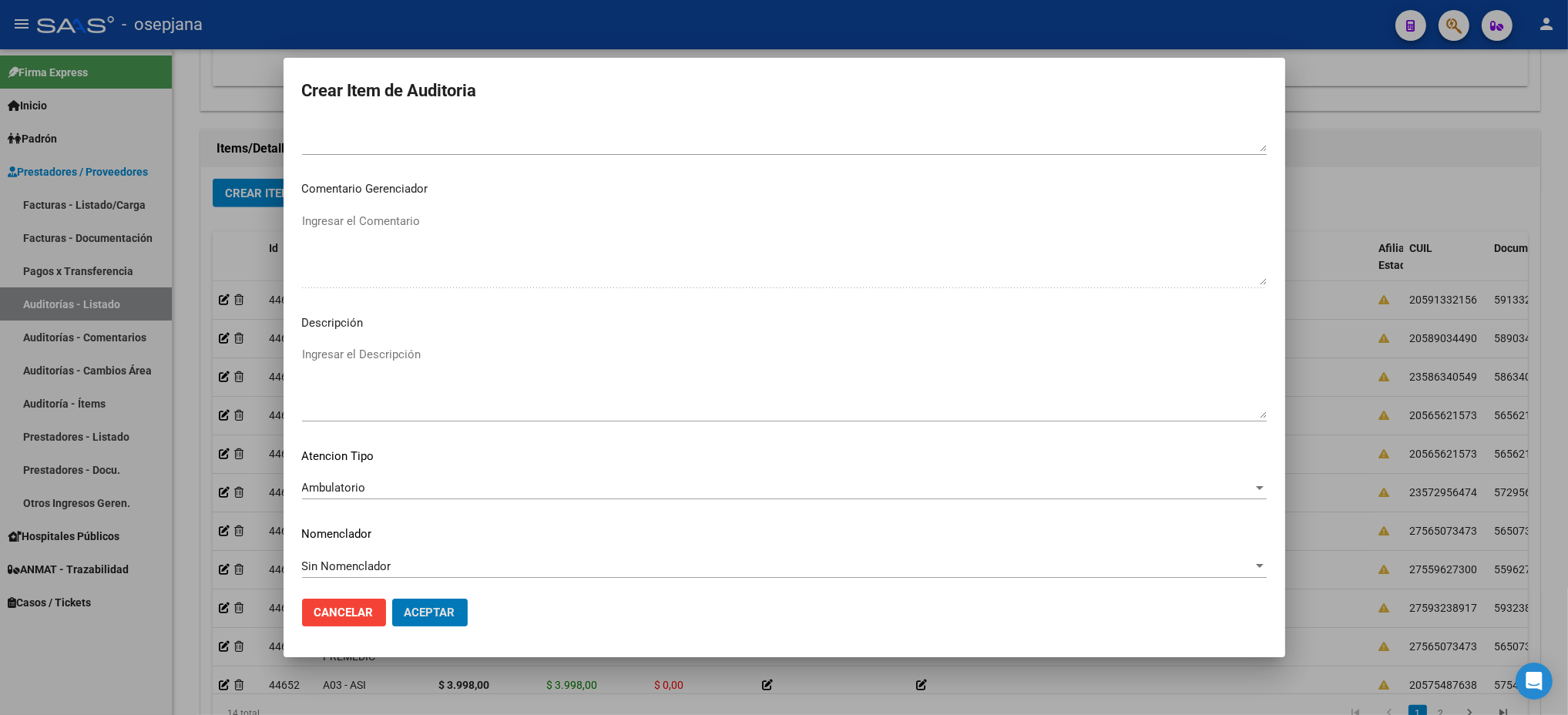
click at [392, 599] on button "Aceptar" at bounding box center [430, 613] width 75 height 28
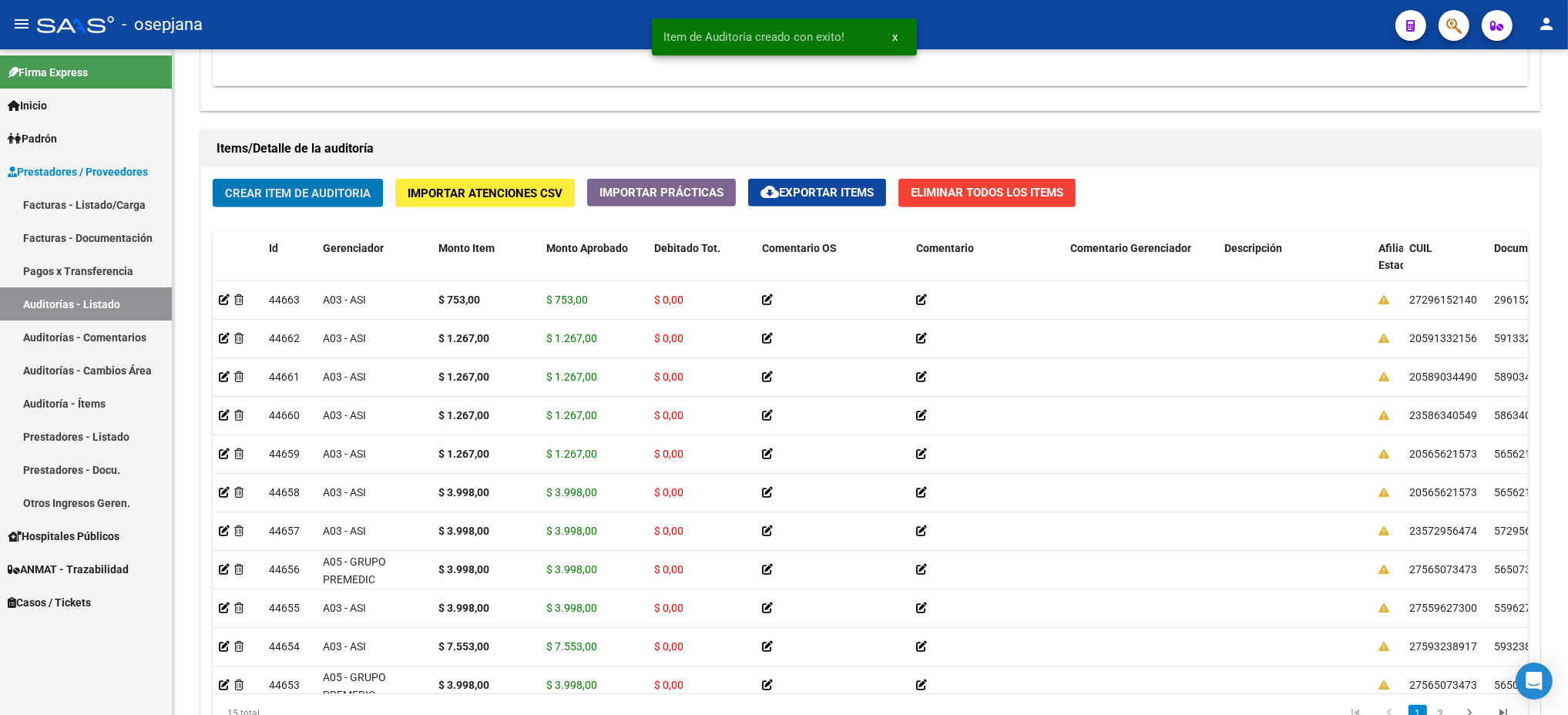
click at [213, 179] on button "Crear Item de Auditoria" at bounding box center [297, 192] width 170 height 29
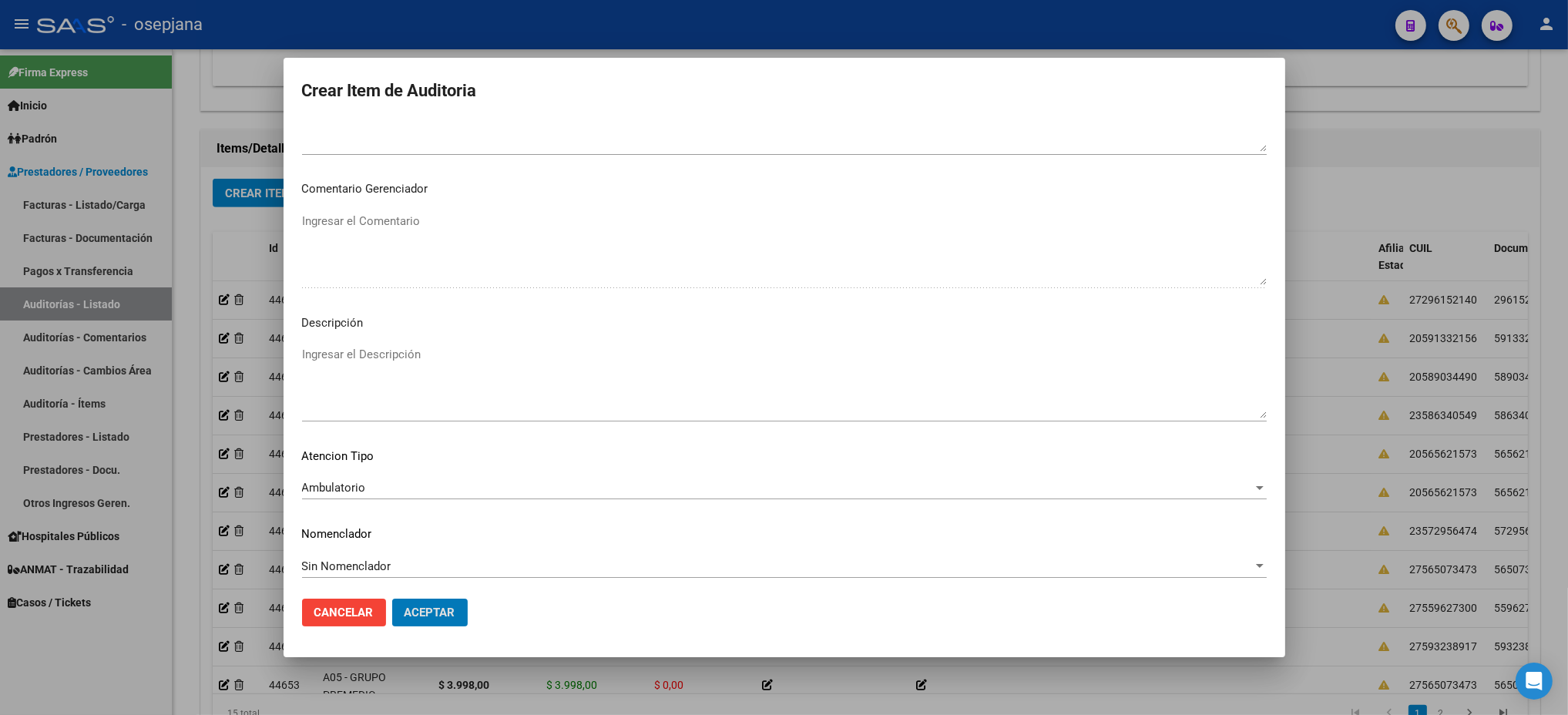
click at [392, 599] on button "Aceptar" at bounding box center [430, 613] width 75 height 28
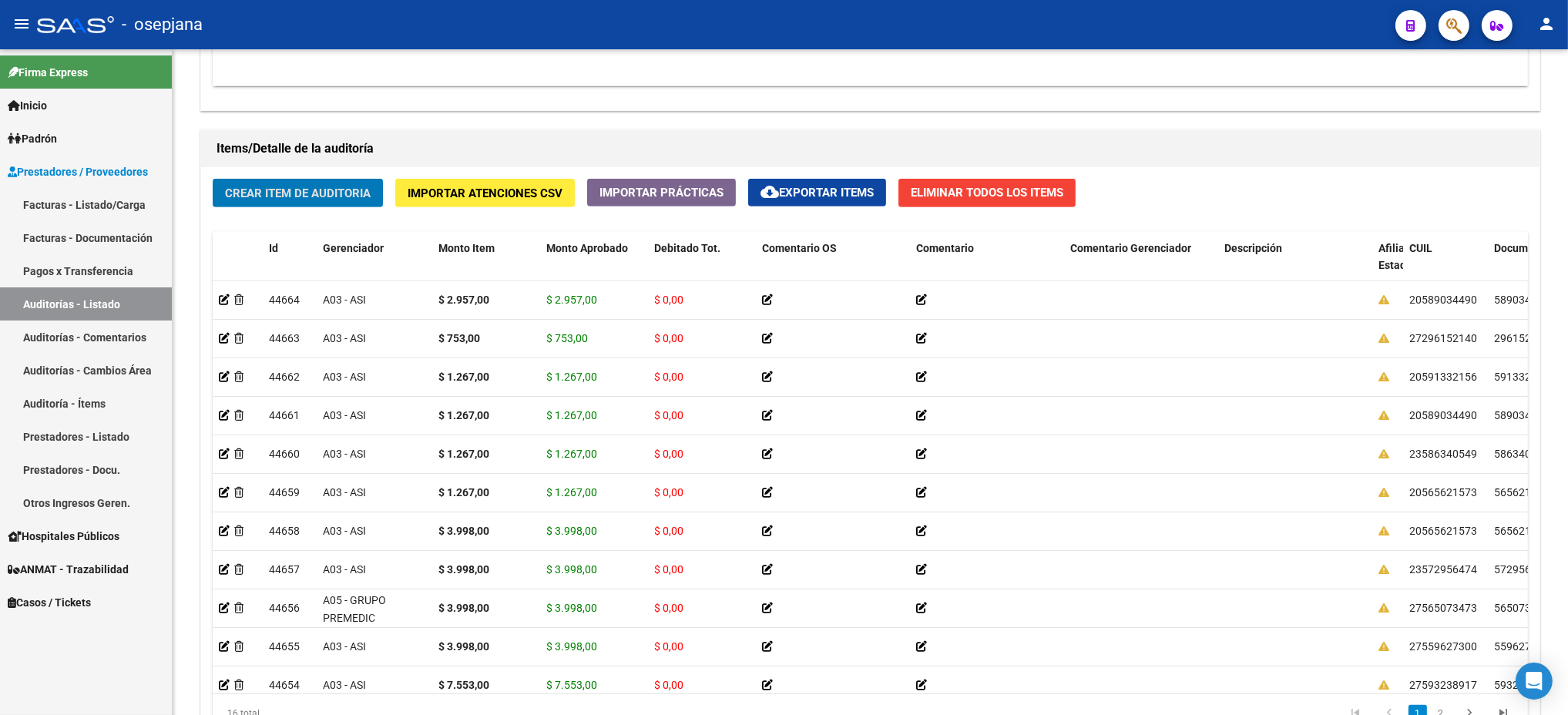
click at [213, 179] on button "Crear Item de Auditoria" at bounding box center [297, 192] width 170 height 29
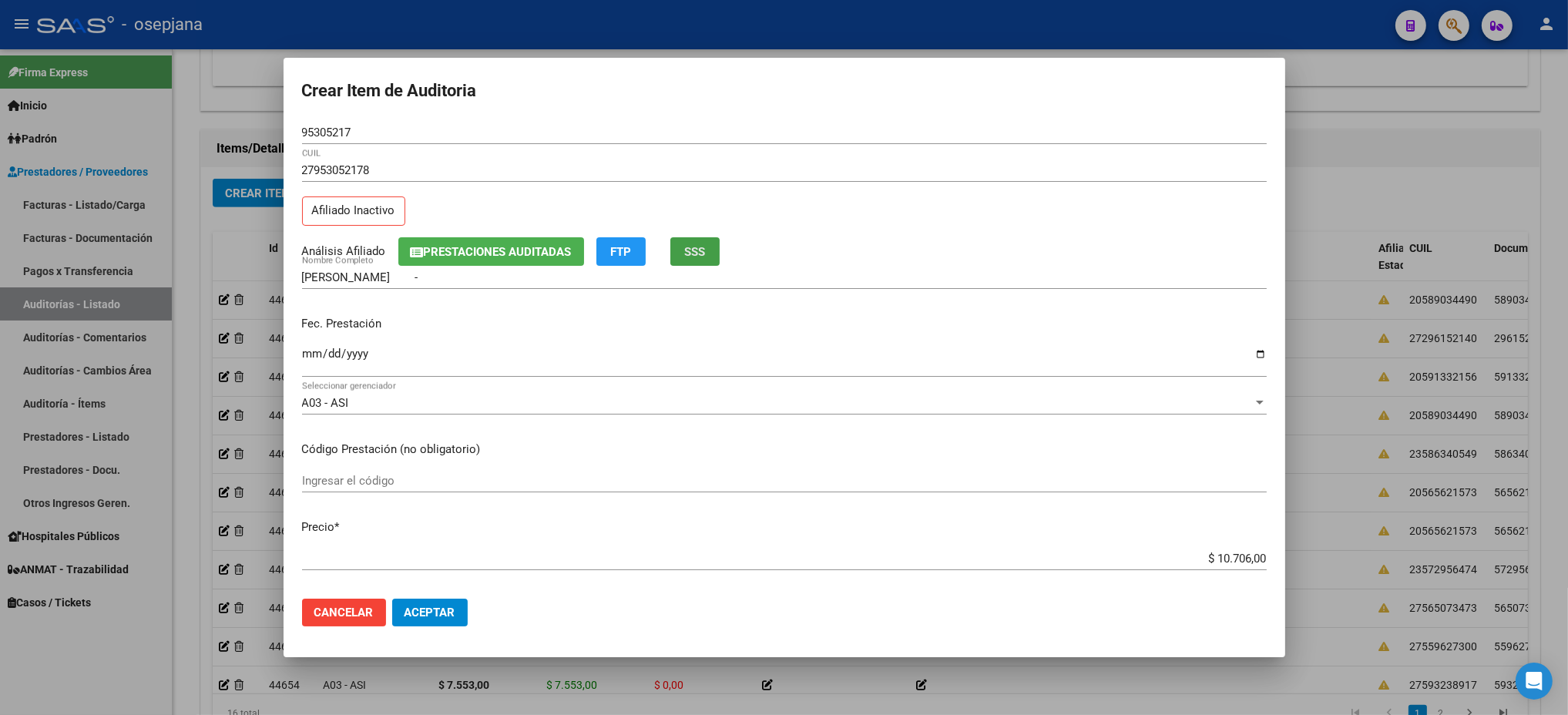
click at [692, 260] on button "SSS" at bounding box center [695, 251] width 50 height 29
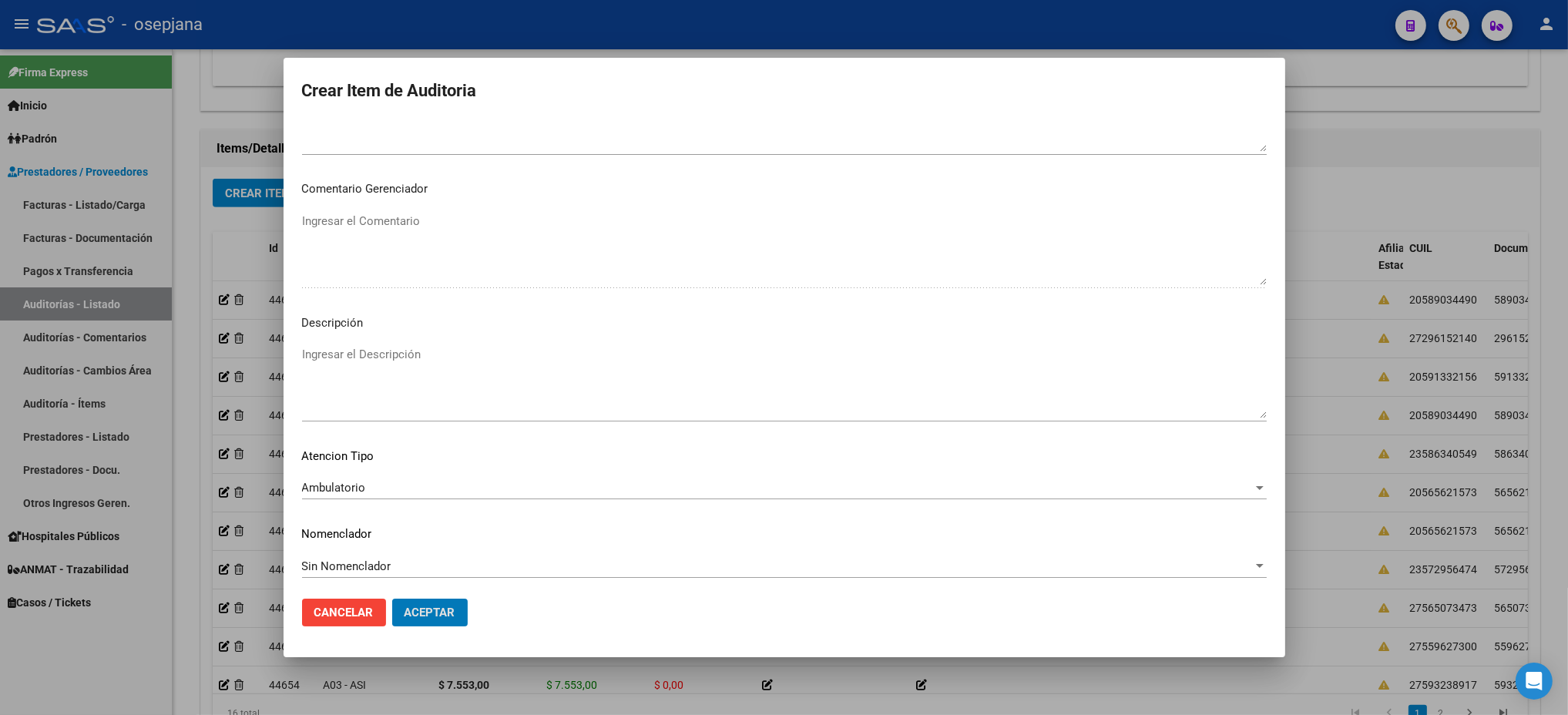
click at [392, 599] on button "Aceptar" at bounding box center [430, 613] width 75 height 28
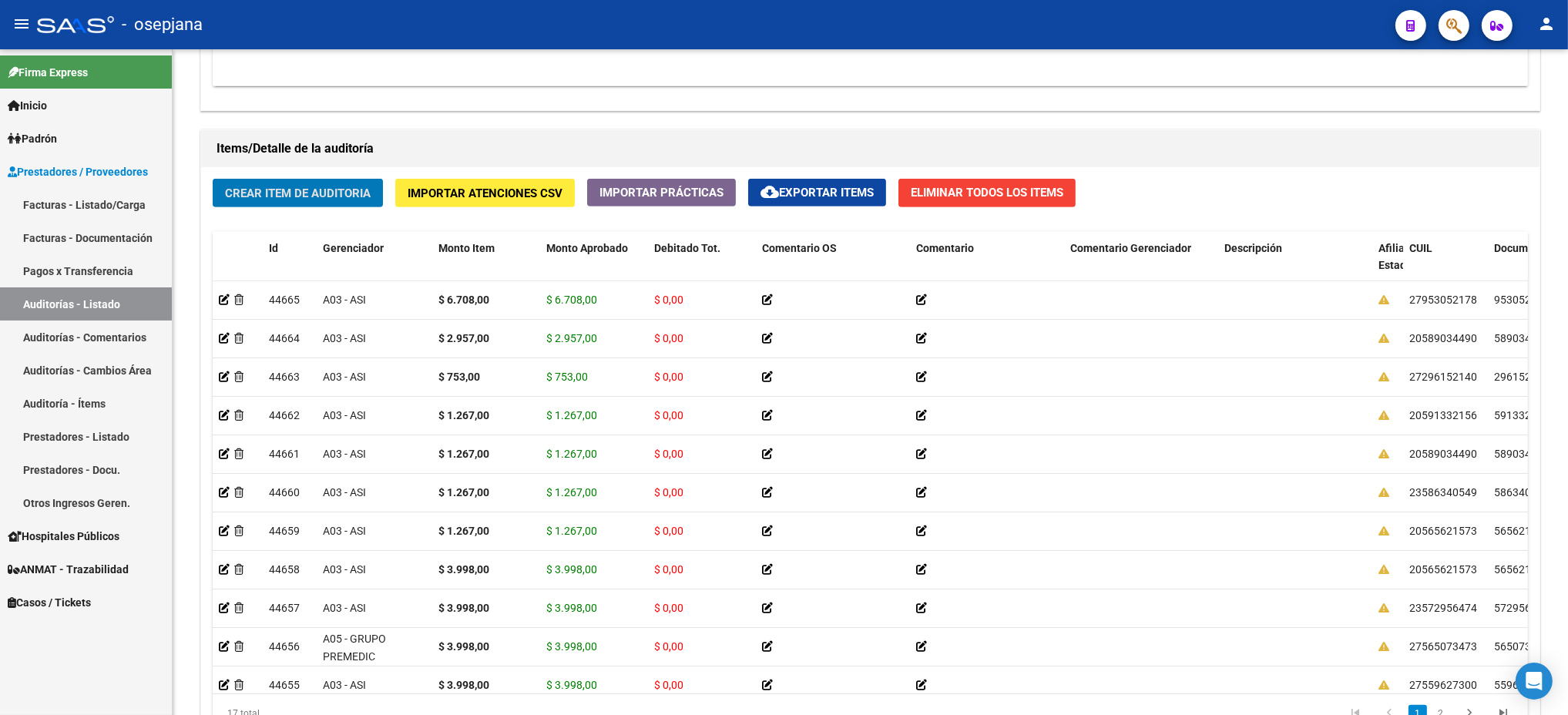
click at [213, 179] on button "Crear Item de Auditoria" at bounding box center [297, 192] width 170 height 29
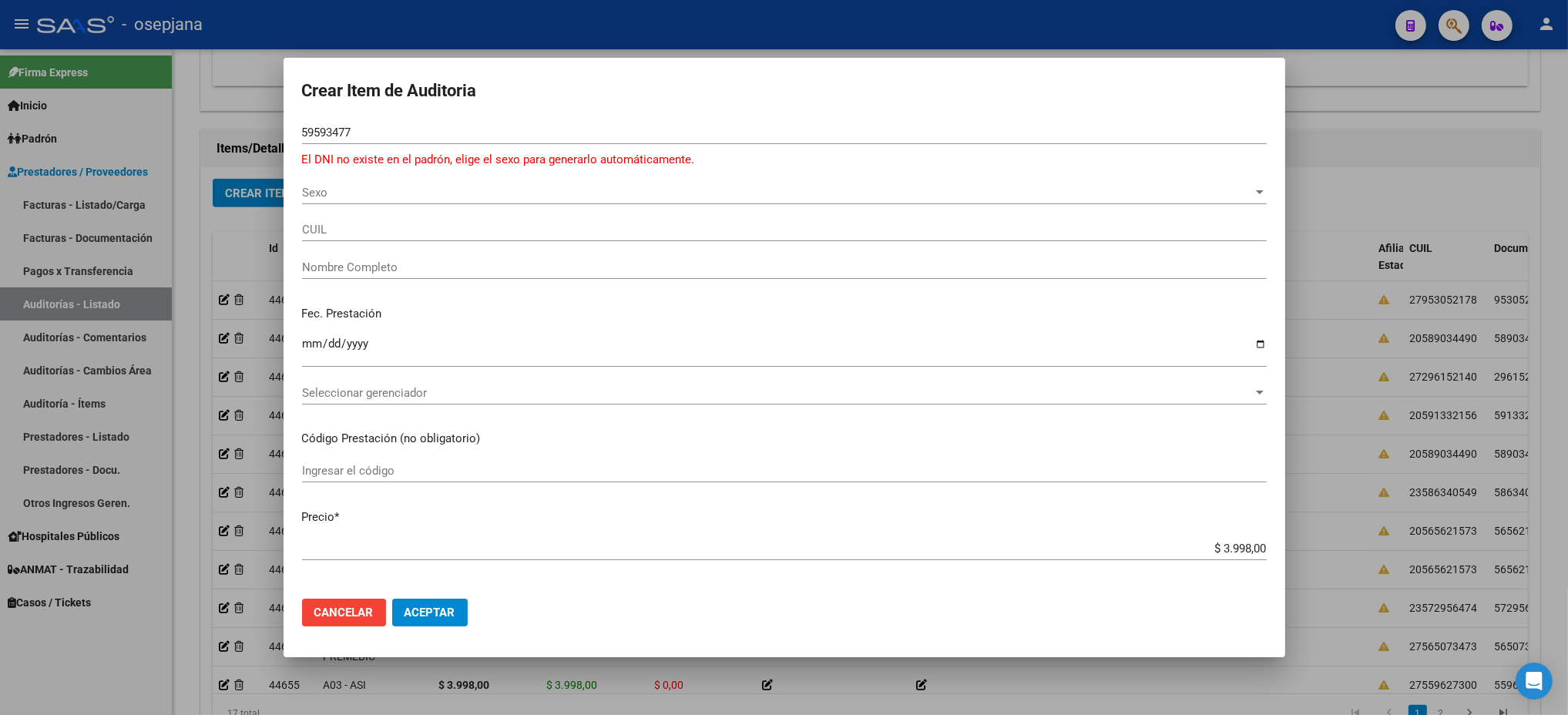
click at [396, 203] on div "Sexo Sexo" at bounding box center [784, 192] width 964 height 23
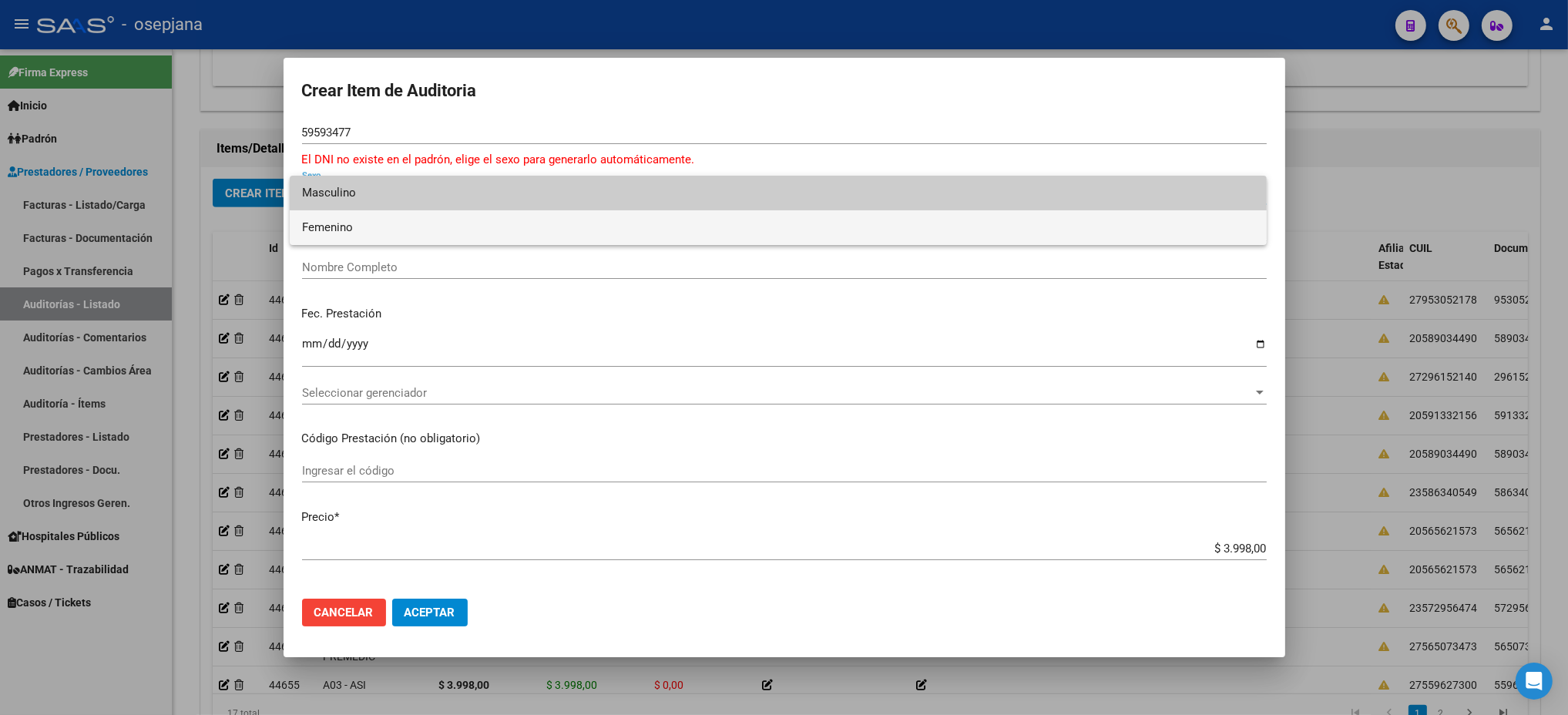
click at [386, 230] on span "Femenino" at bounding box center [778, 228] width 952 height 35
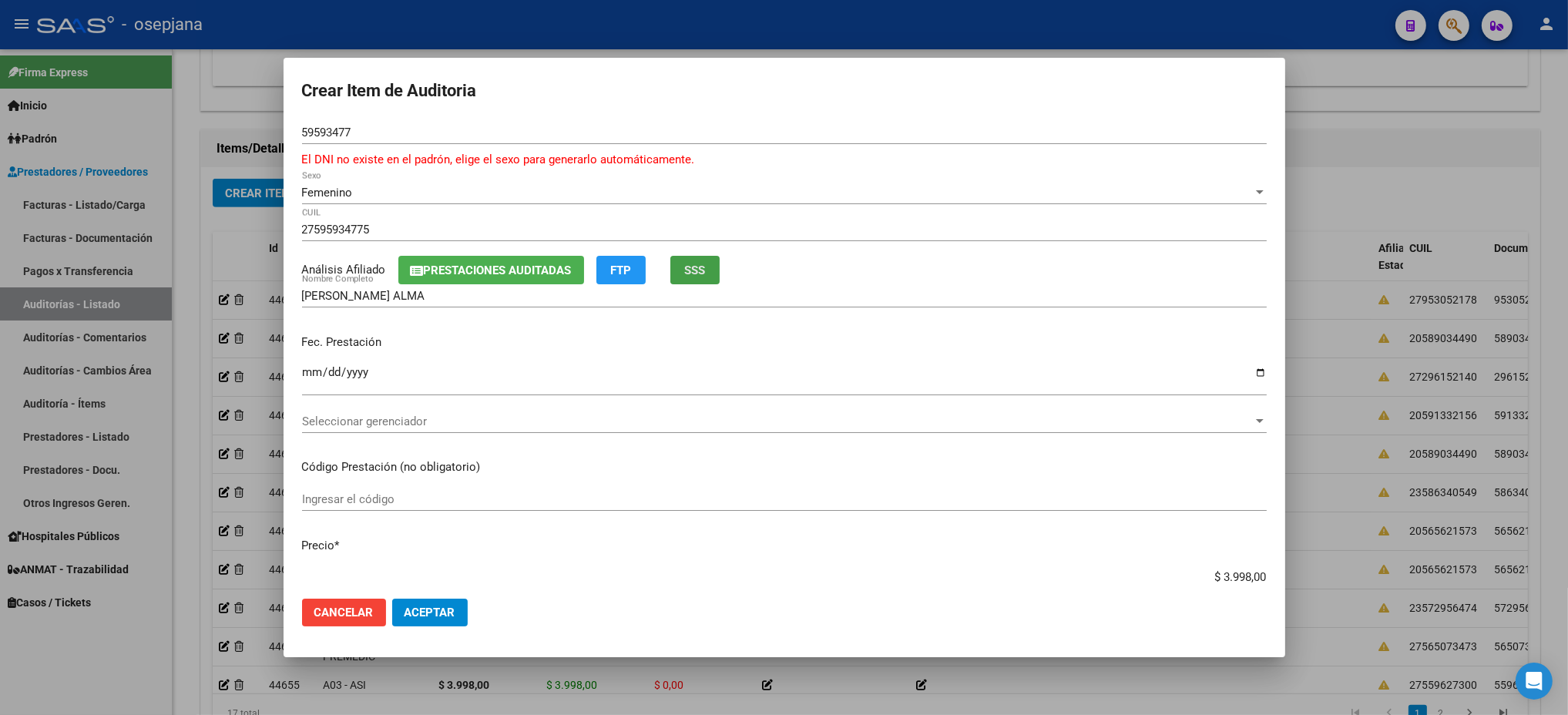
click at [680, 263] on button "SSS" at bounding box center [695, 270] width 50 height 29
click at [312, 376] on input "Ingresar la fecha" at bounding box center [784, 378] width 964 height 25
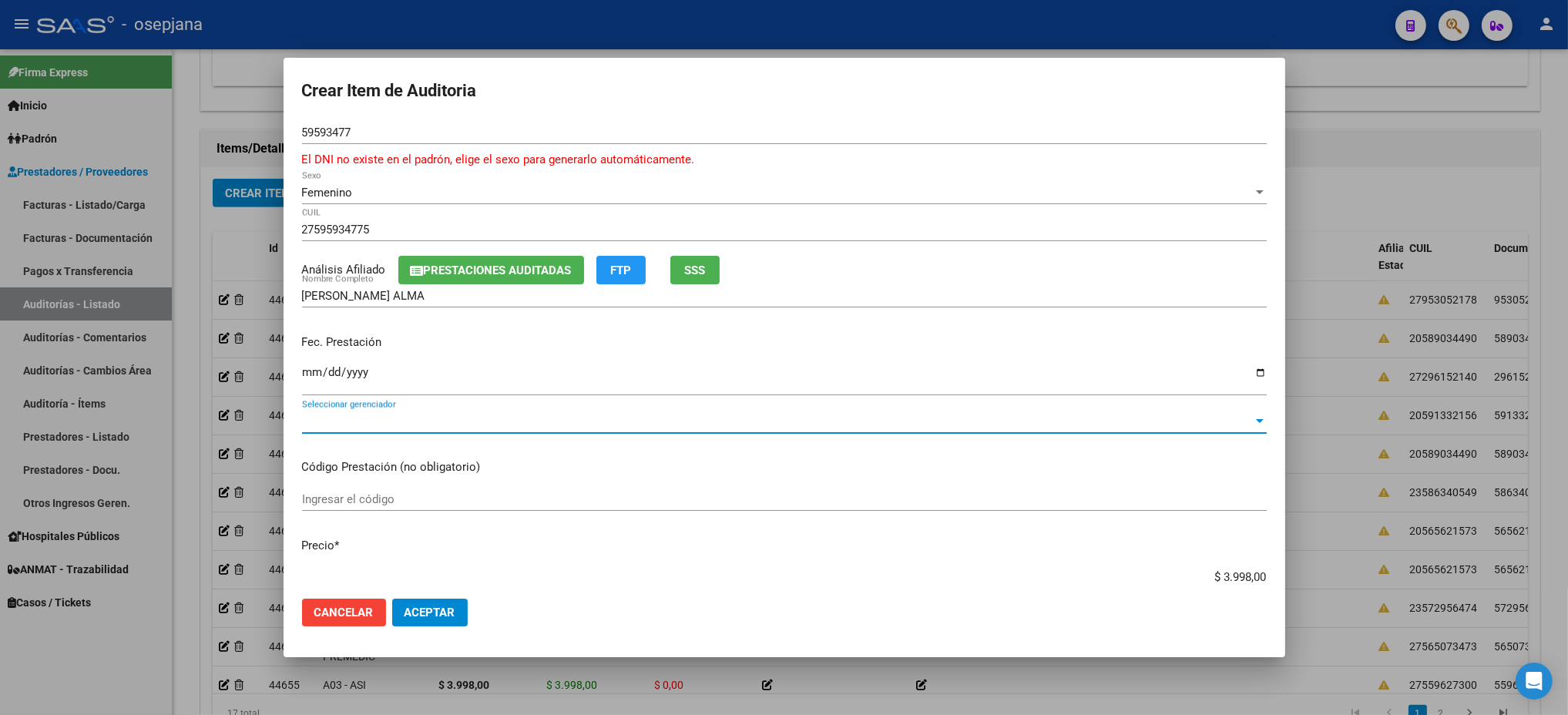
click at [365, 412] on div "Seleccionar gerenciador Seleccionar gerenciador" at bounding box center [784, 421] width 964 height 23
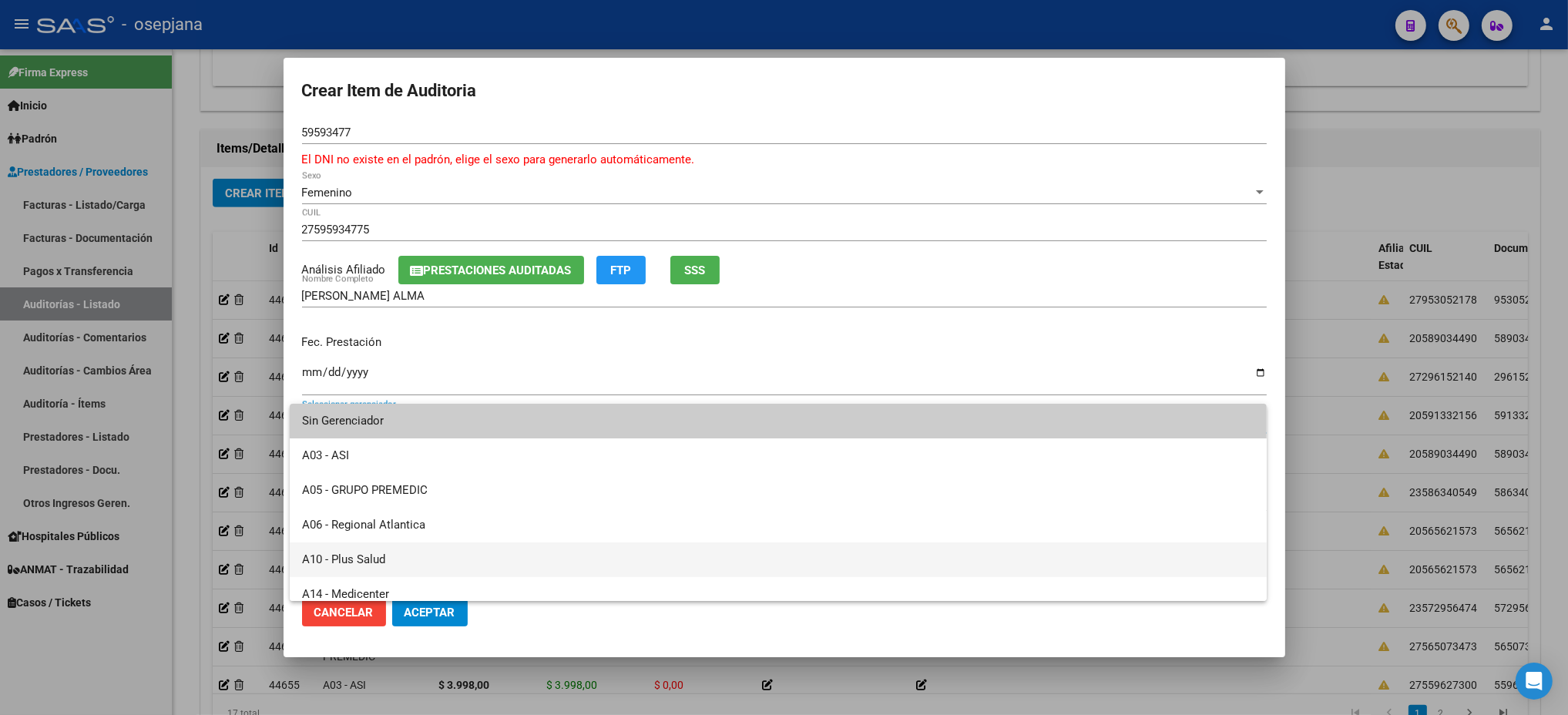
scroll to position [565, 0]
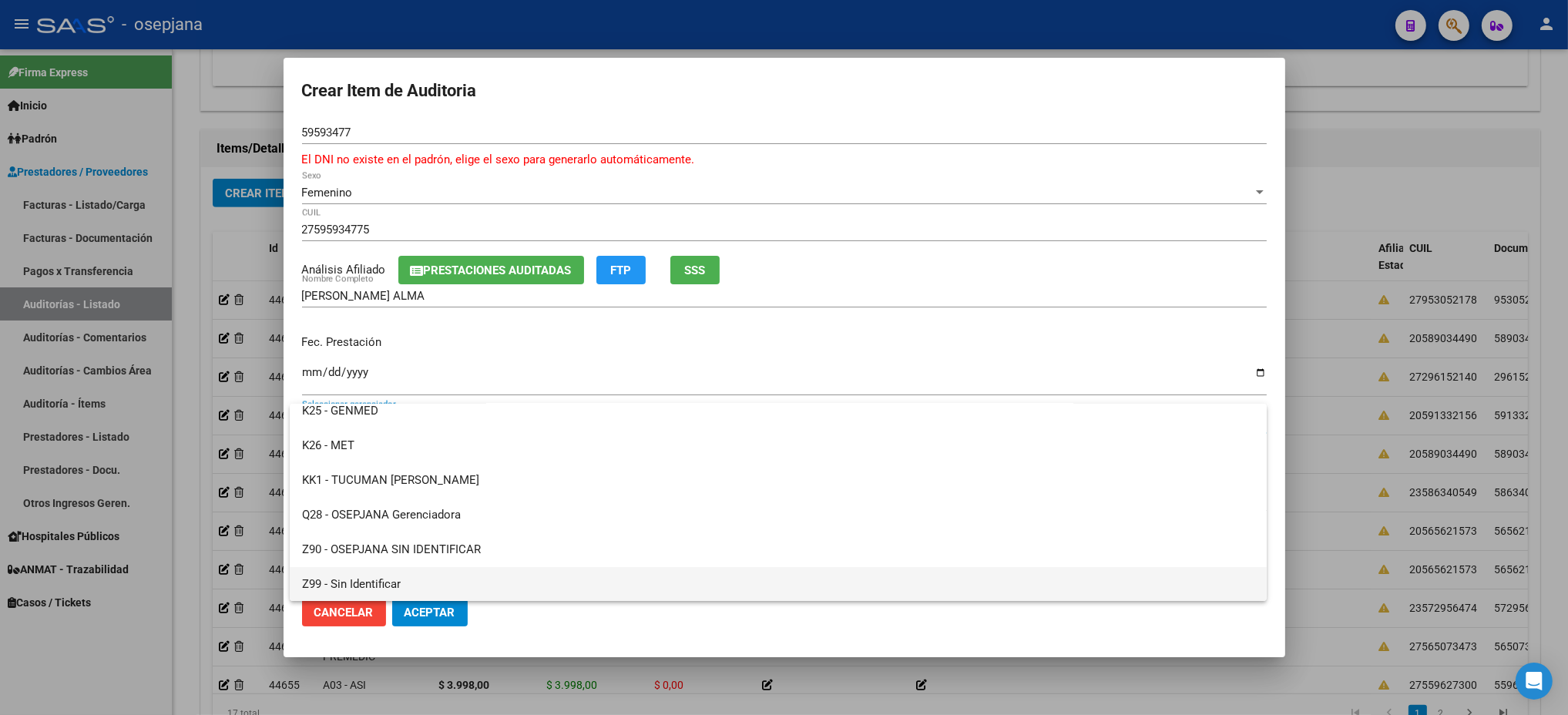
click at [392, 573] on span "Z99 - Sin Identificar" at bounding box center [778, 584] width 952 height 35
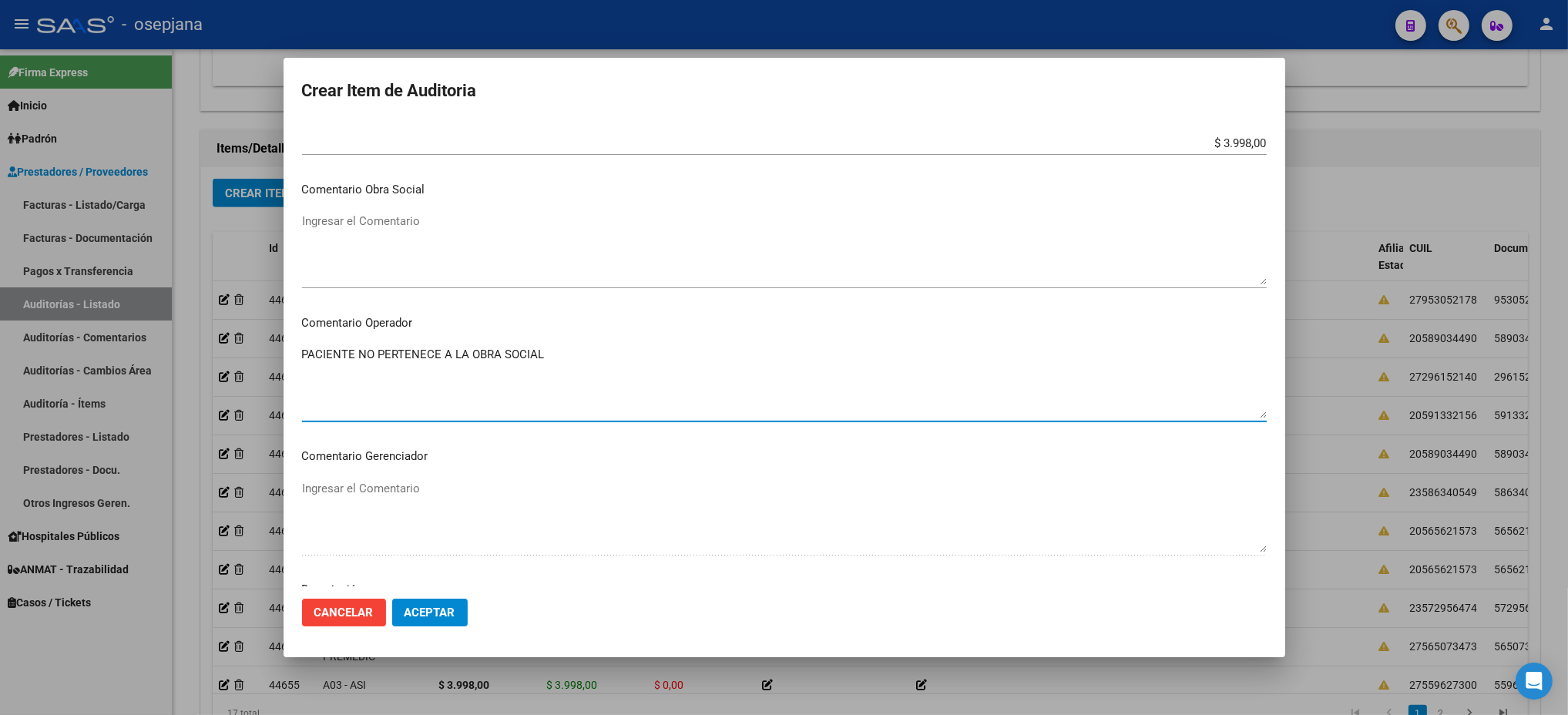
scroll to position [935, 0]
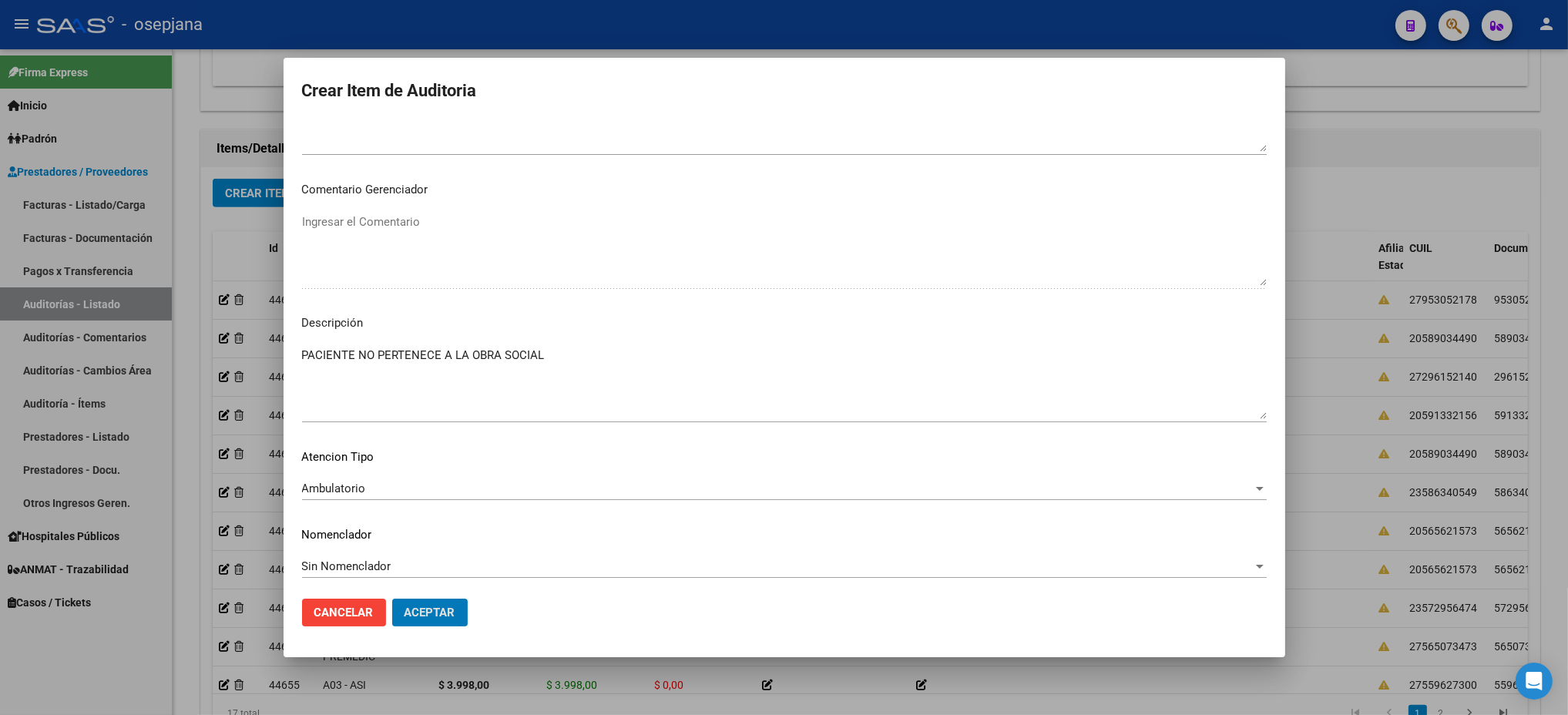
click at [392, 599] on button "Aceptar" at bounding box center [430, 613] width 75 height 28
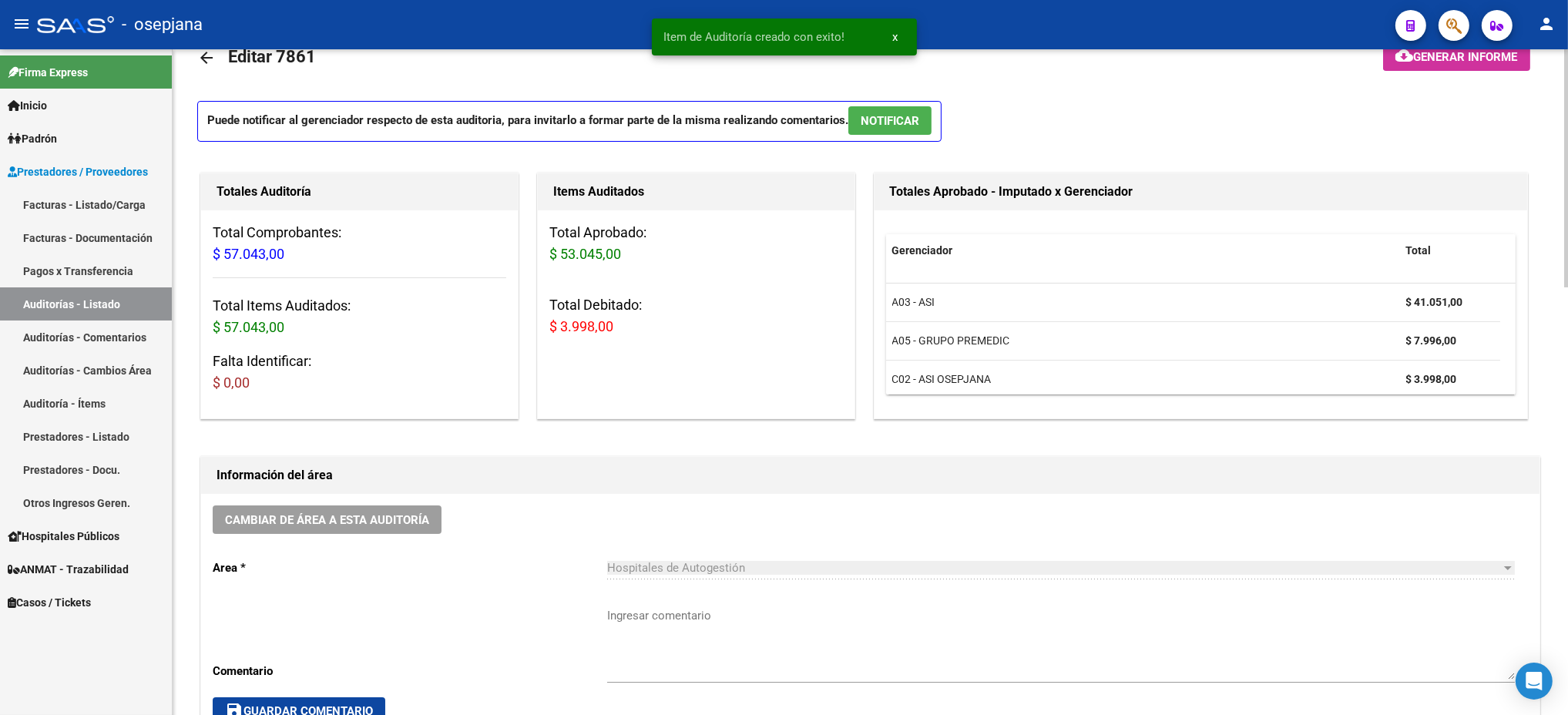
scroll to position [0, 0]
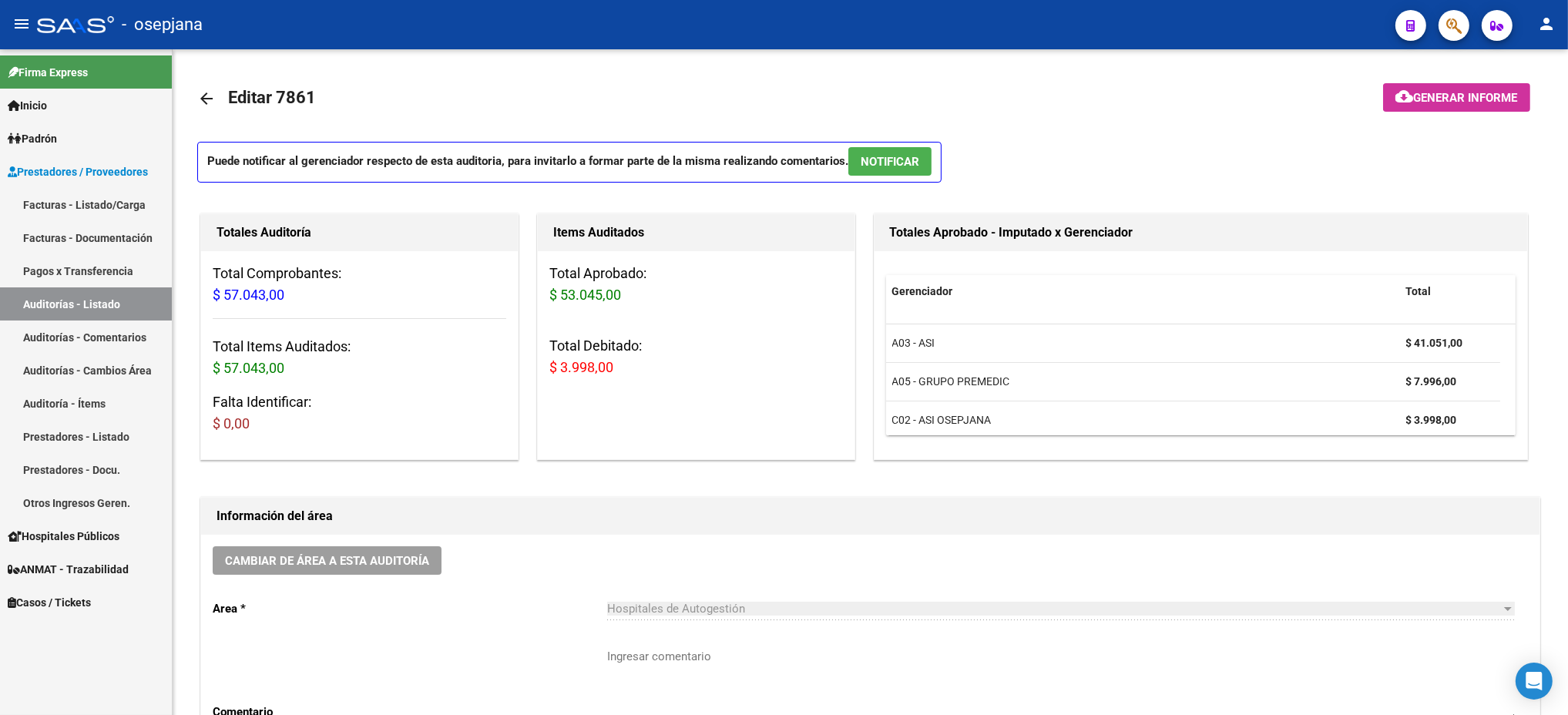
click at [105, 203] on link "Facturas - Listado/Carga" at bounding box center [86, 204] width 172 height 33
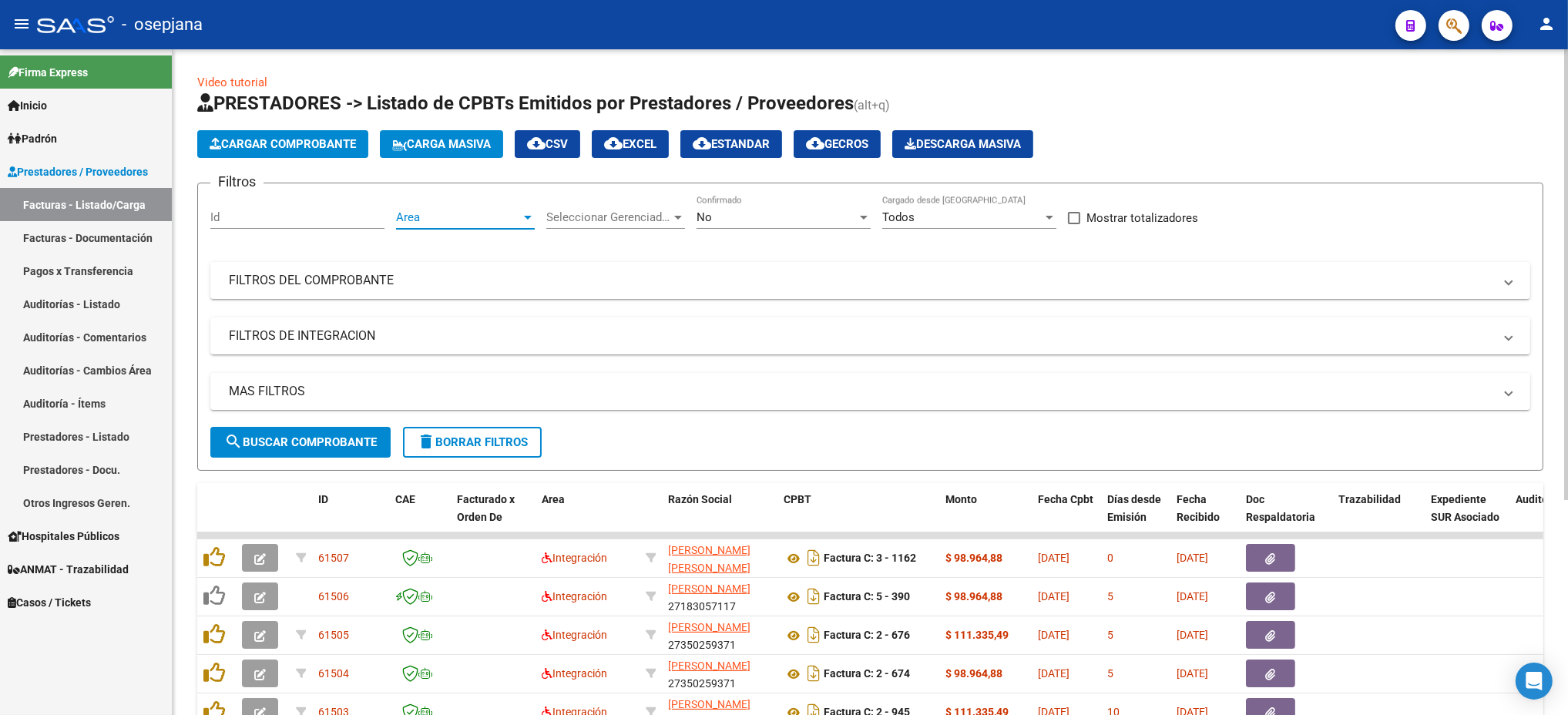
click at [432, 213] on span "Area" at bounding box center [458, 217] width 125 height 14
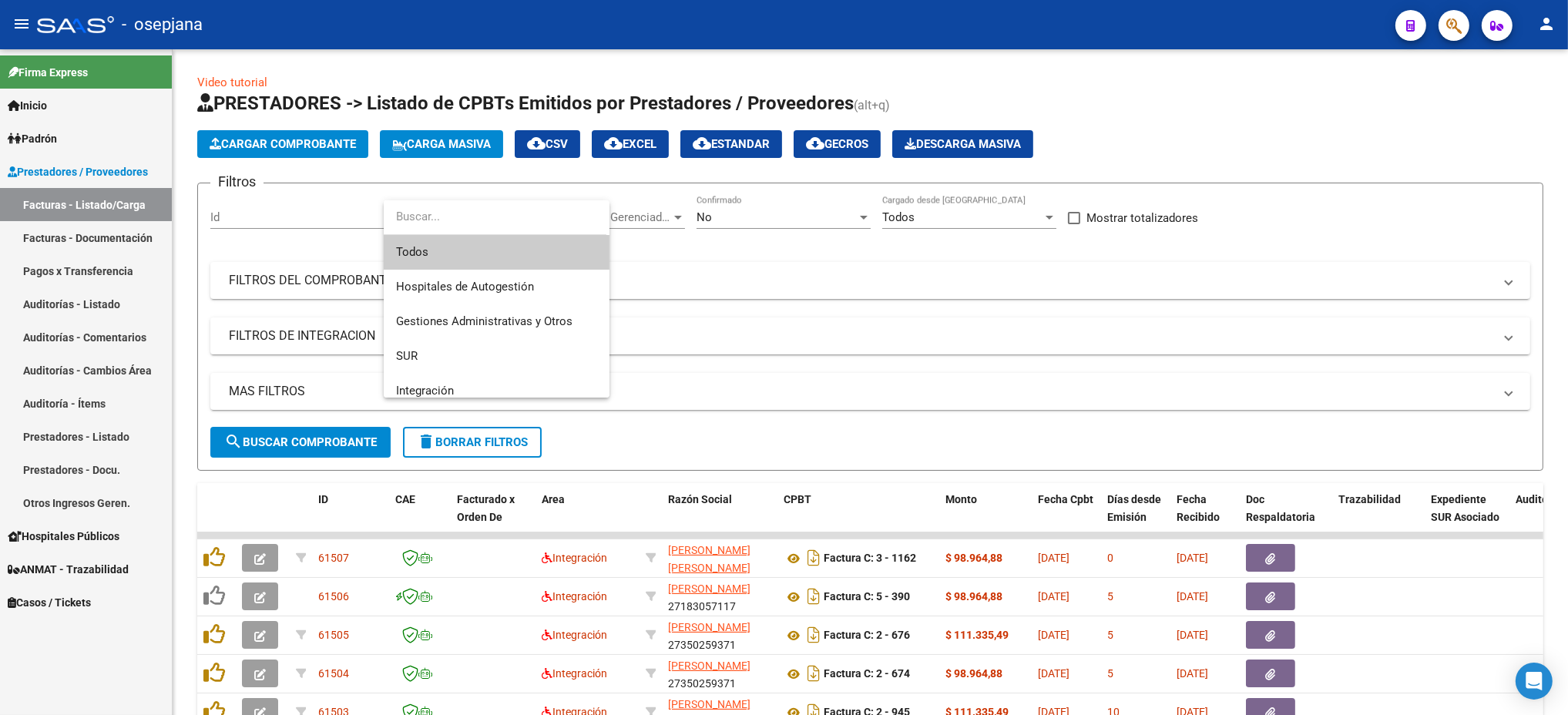
click at [495, 239] on span "Todos" at bounding box center [496, 252] width 202 height 35
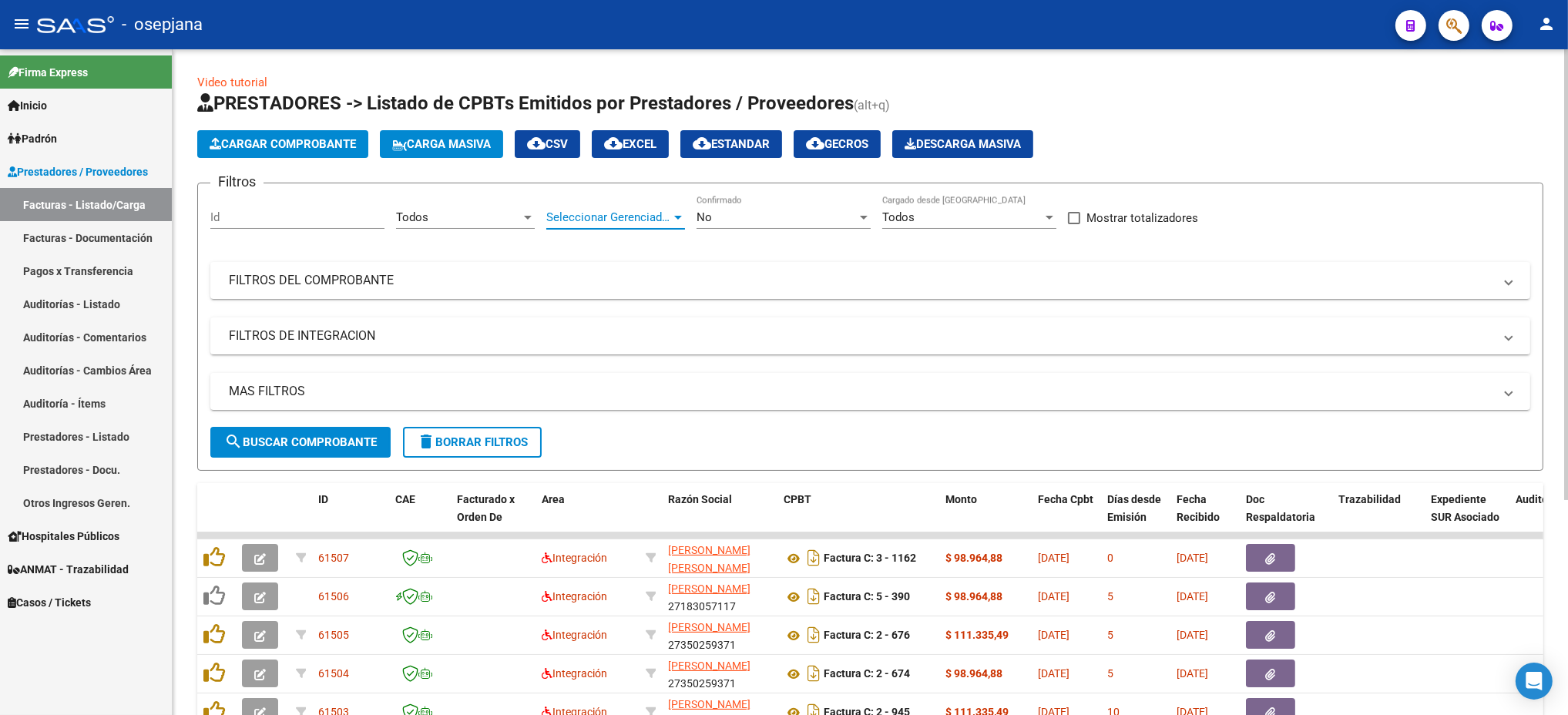
click at [621, 213] on span "Seleccionar Gerenciador" at bounding box center [609, 217] width 125 height 14
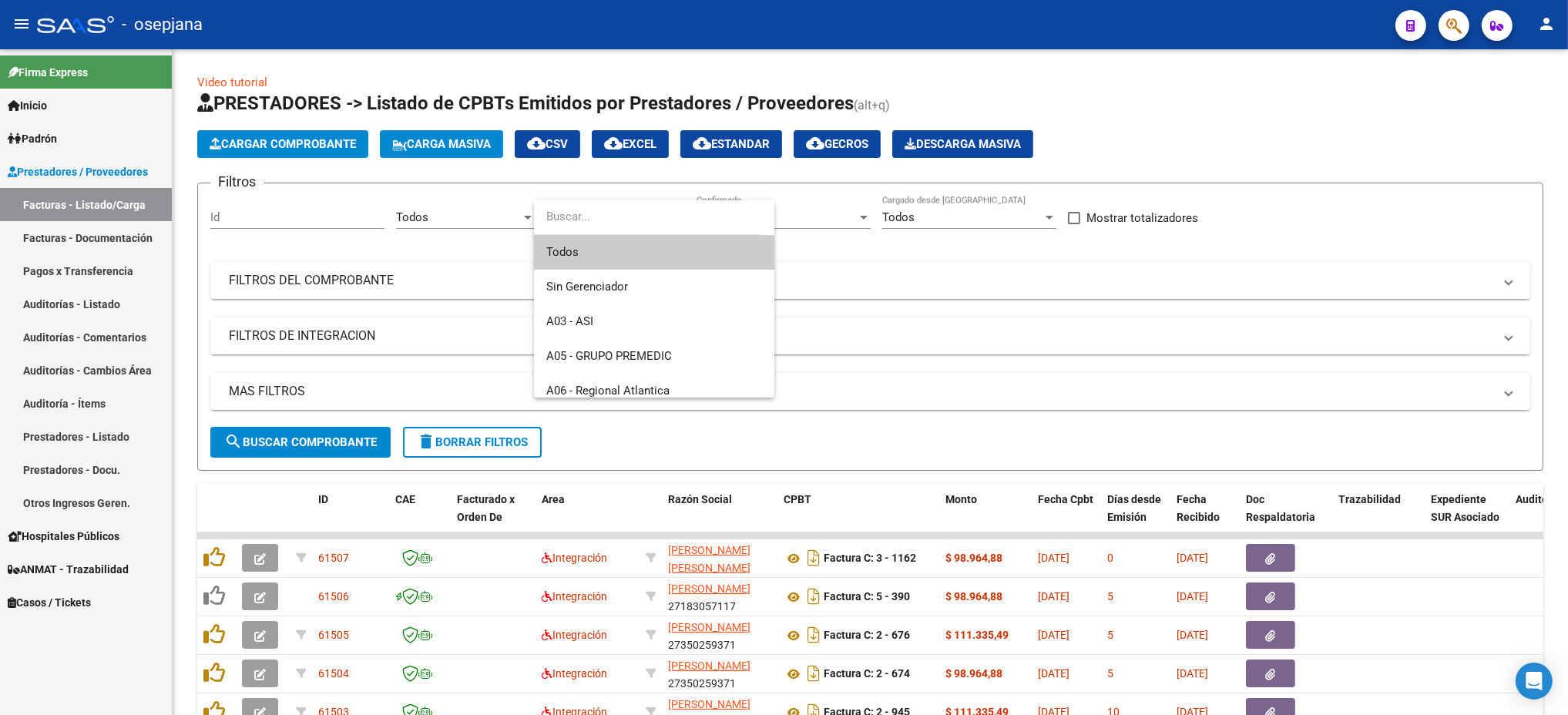
click at [614, 249] on span "Todos" at bounding box center [654, 252] width 215 height 35
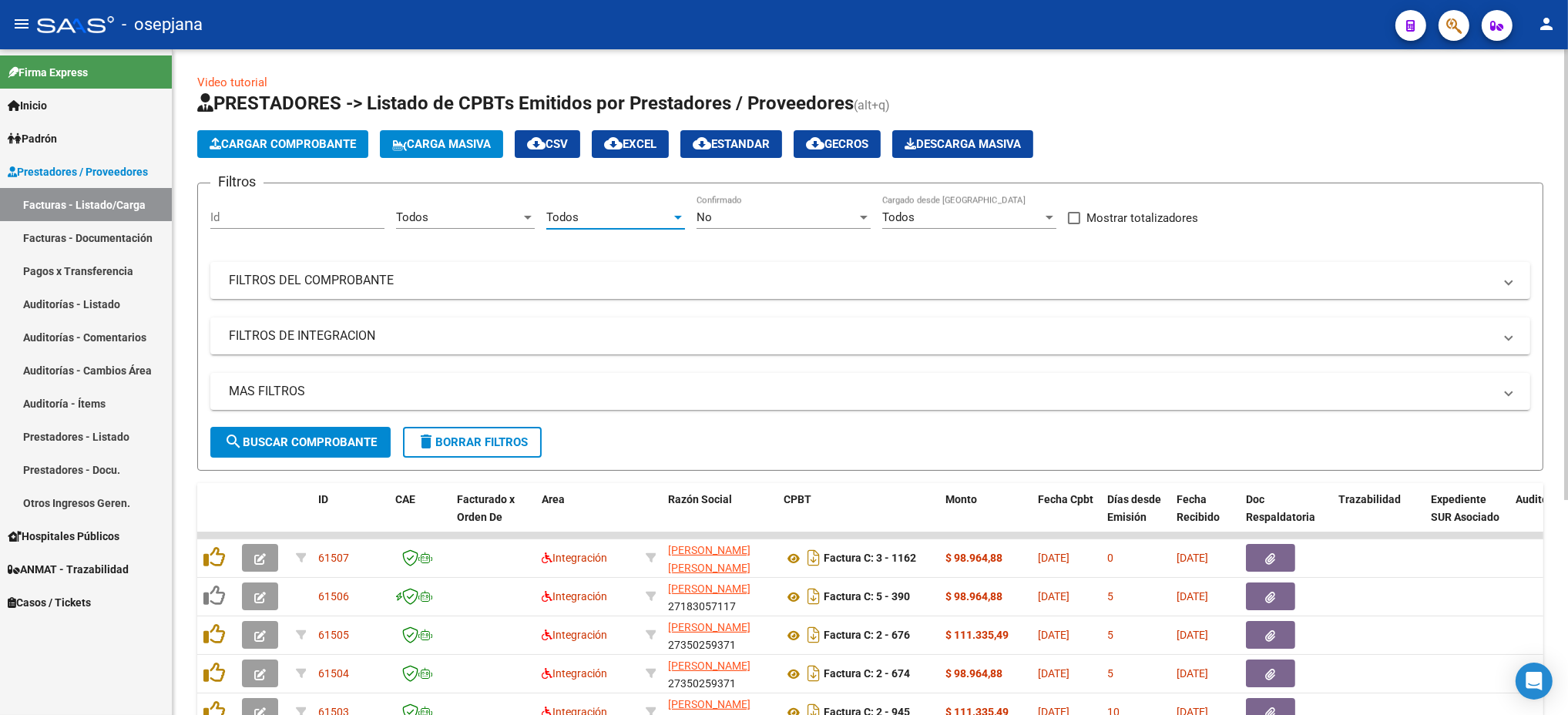
click at [749, 216] on div "No" at bounding box center [777, 217] width 160 height 14
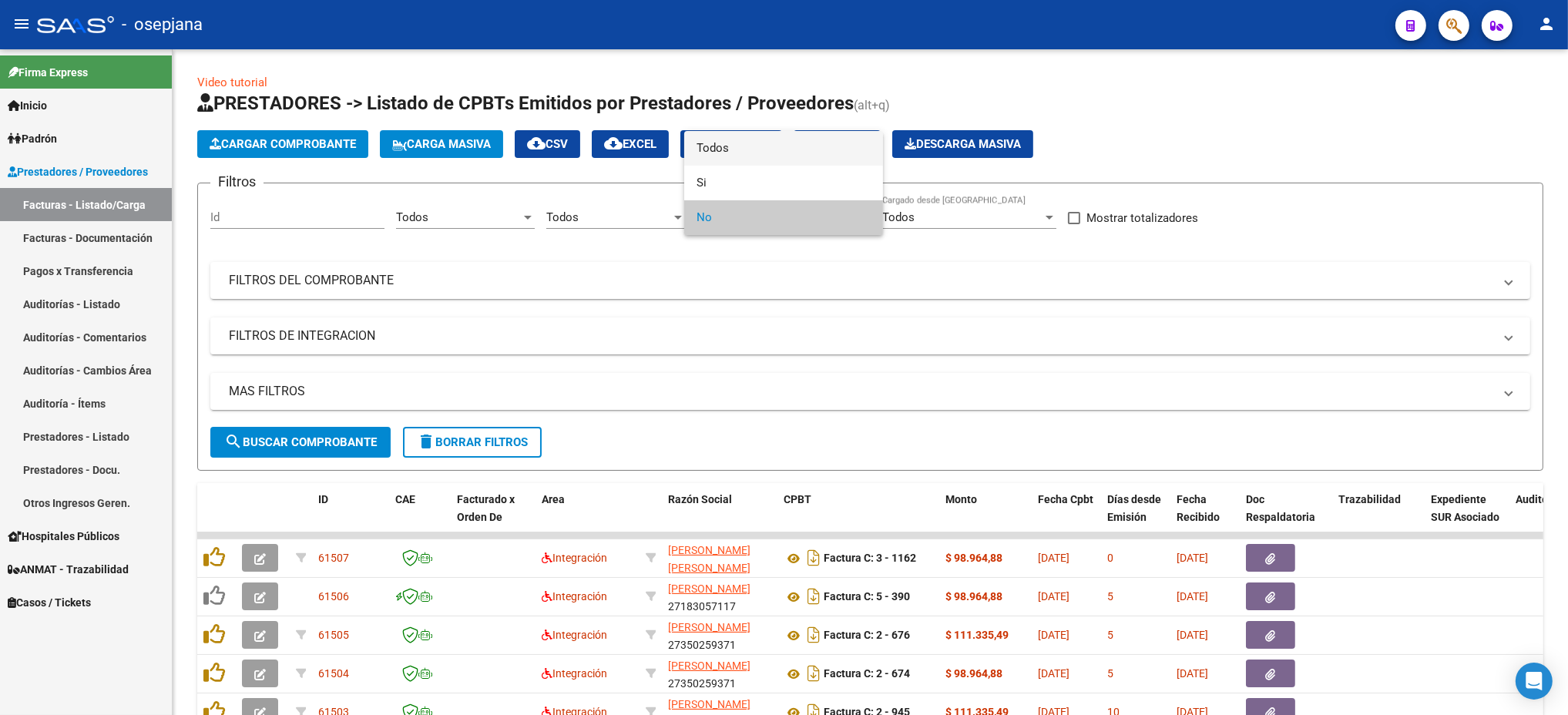
click at [732, 151] on span "Todos" at bounding box center [783, 148] width 174 height 35
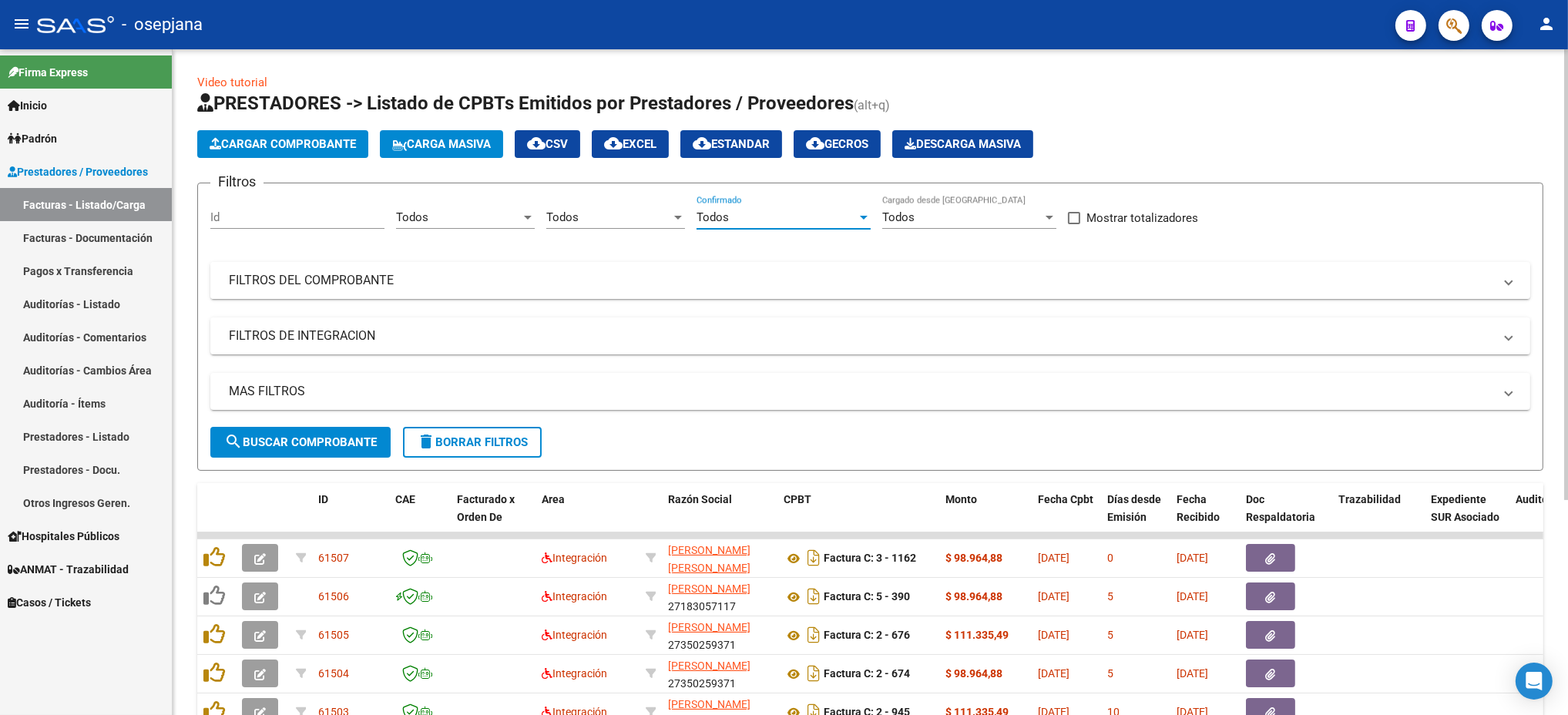
click at [656, 286] on mat-panel-title "FILTROS DEL COMPROBANTE" at bounding box center [861, 281] width 1264 height 17
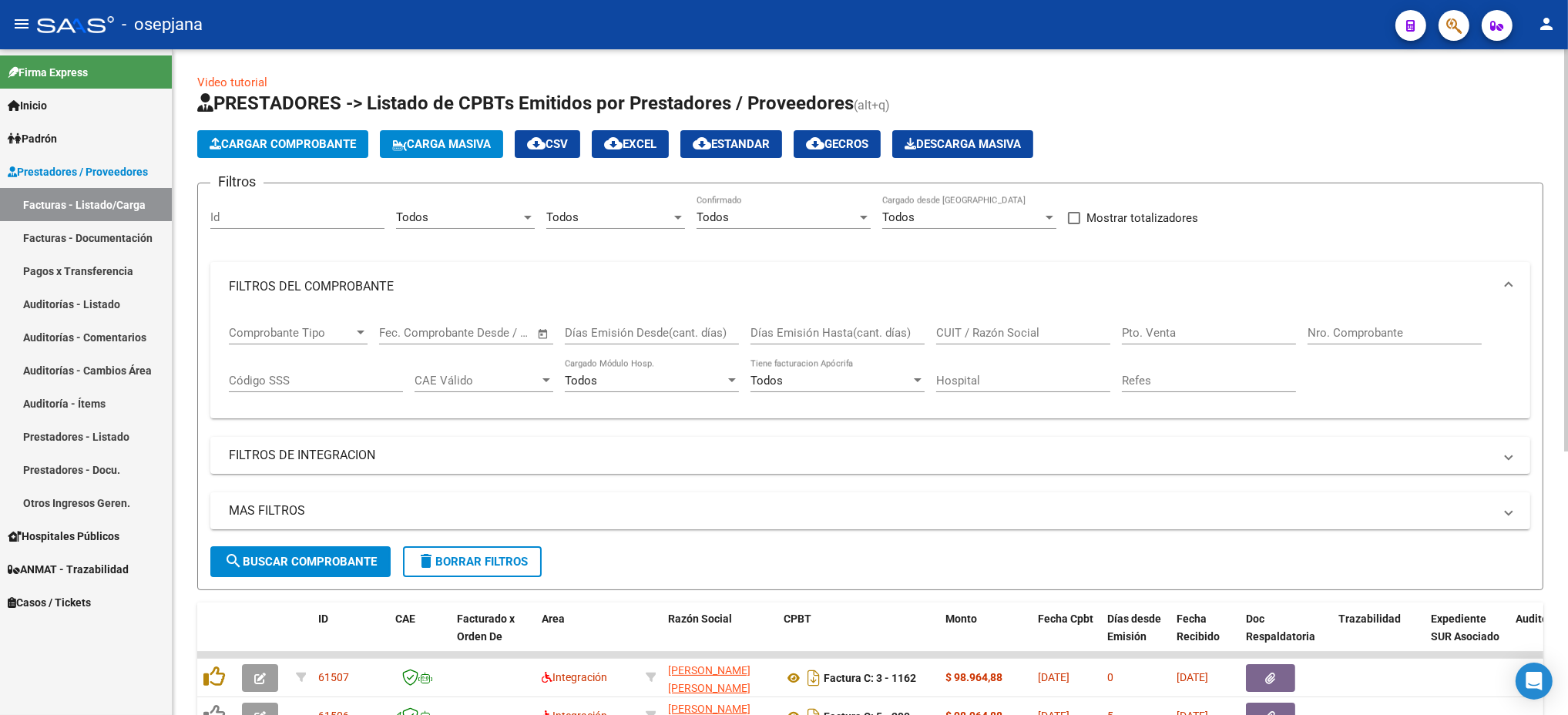
click at [1153, 333] on input "Pto. Venta" at bounding box center [1208, 332] width 174 height 14
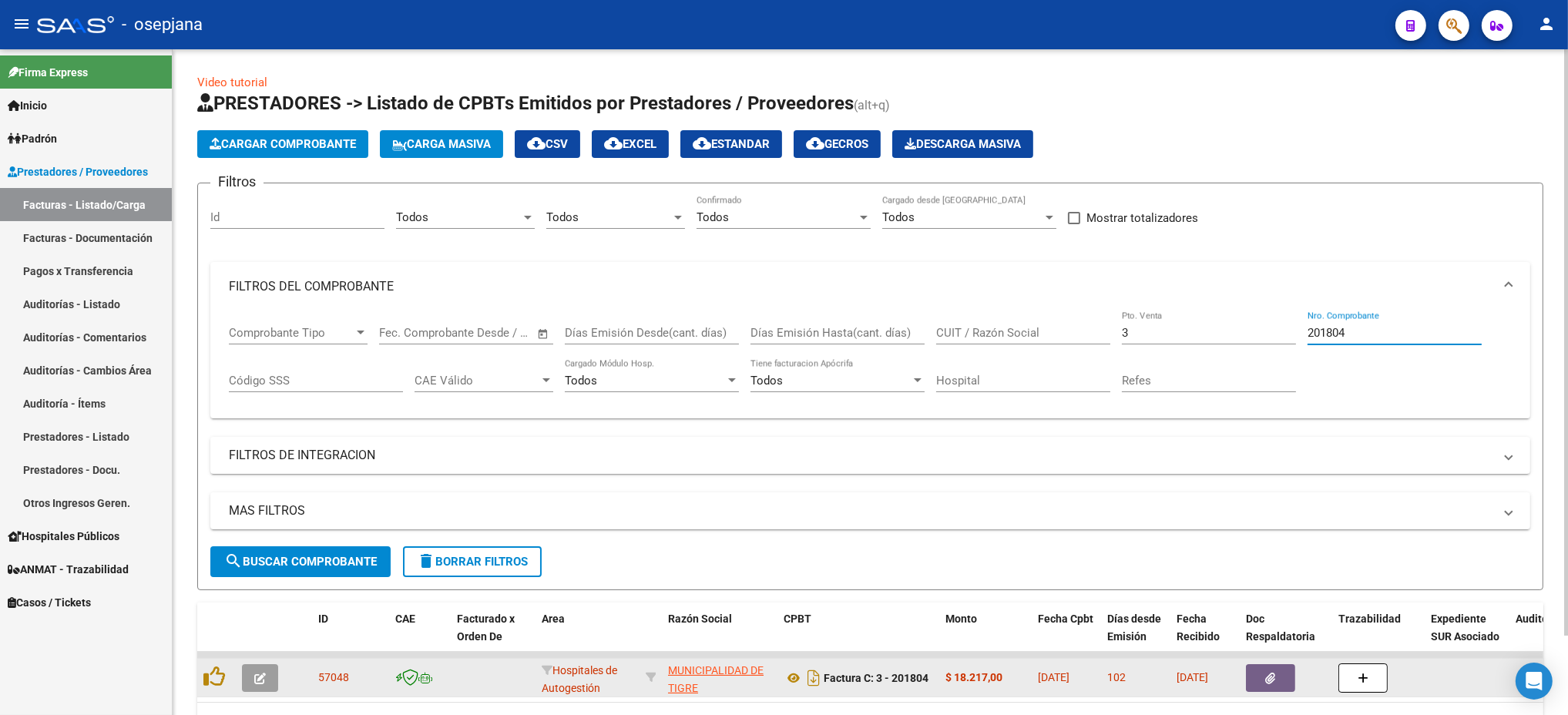
click at [269, 676] on button "button" at bounding box center [259, 678] width 36 height 28
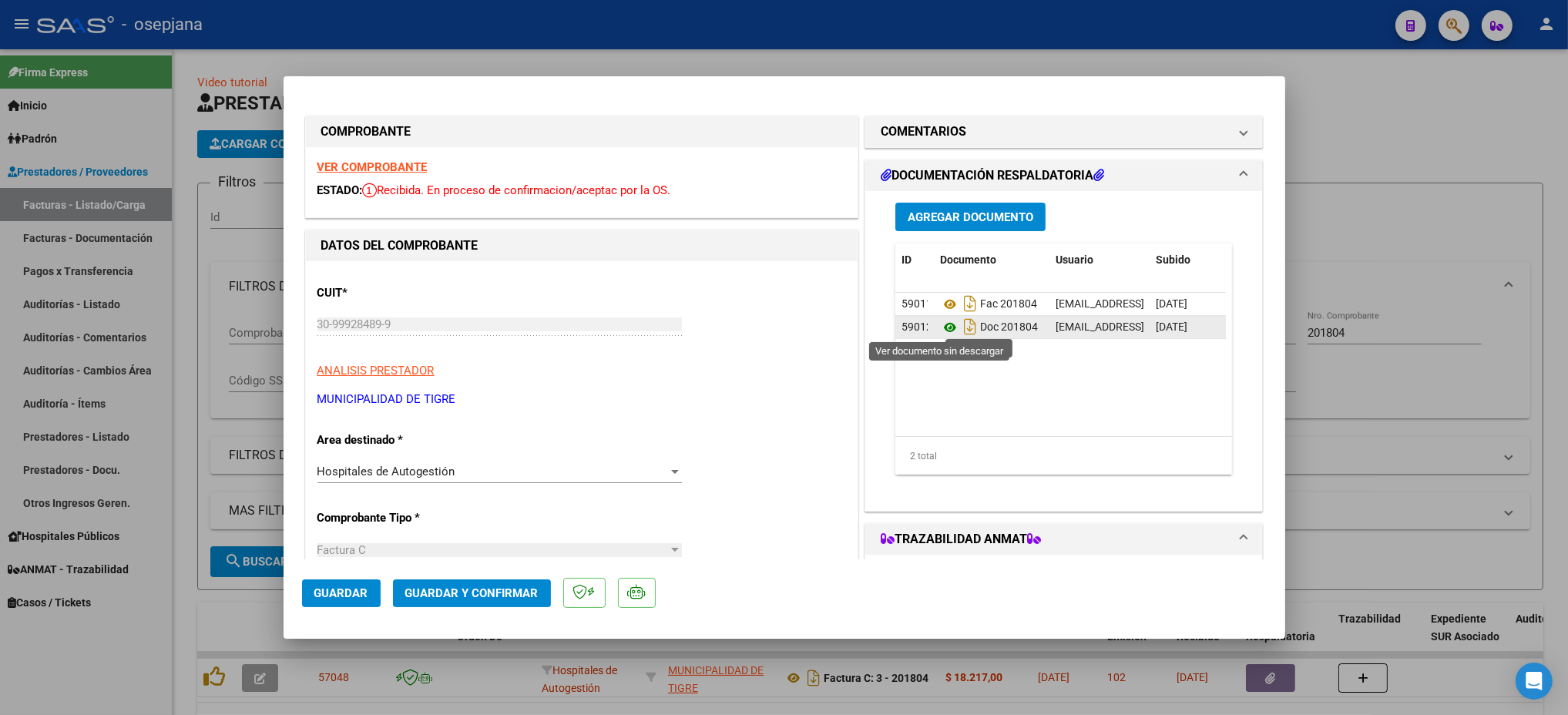
click at [940, 325] on icon at bounding box center [951, 328] width 20 height 18
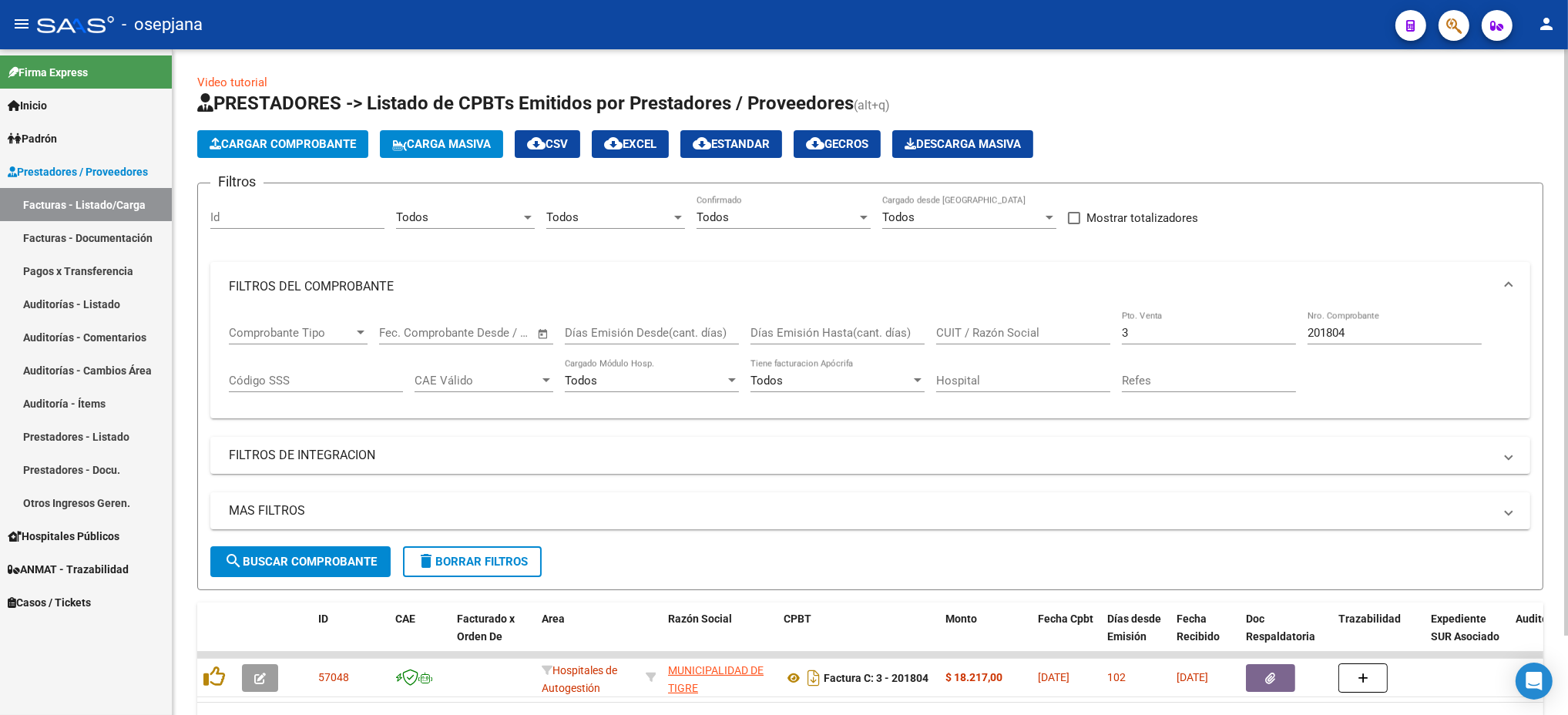
click at [1165, 329] on input "3" at bounding box center [1208, 332] width 174 height 14
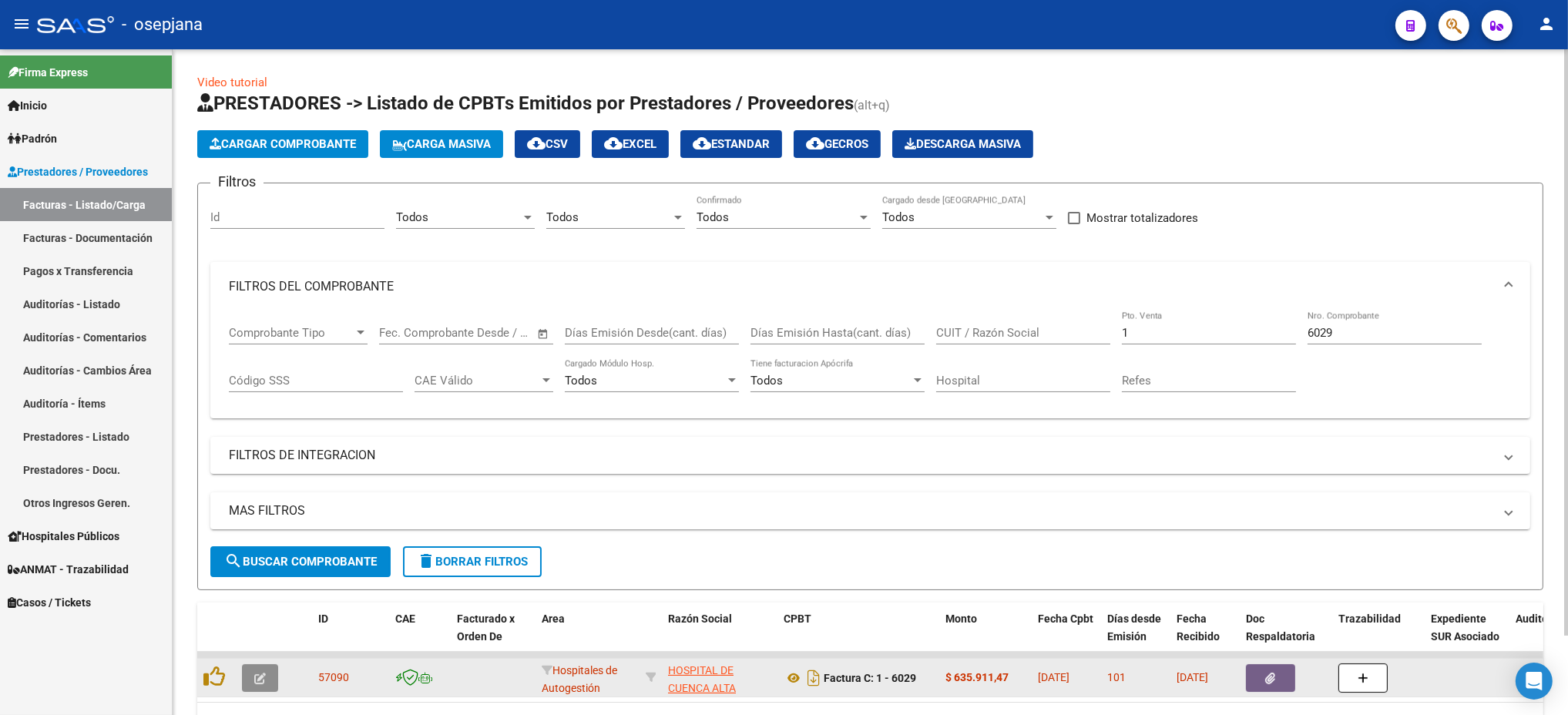
click at [254, 675] on icon "button" at bounding box center [259, 678] width 12 height 12
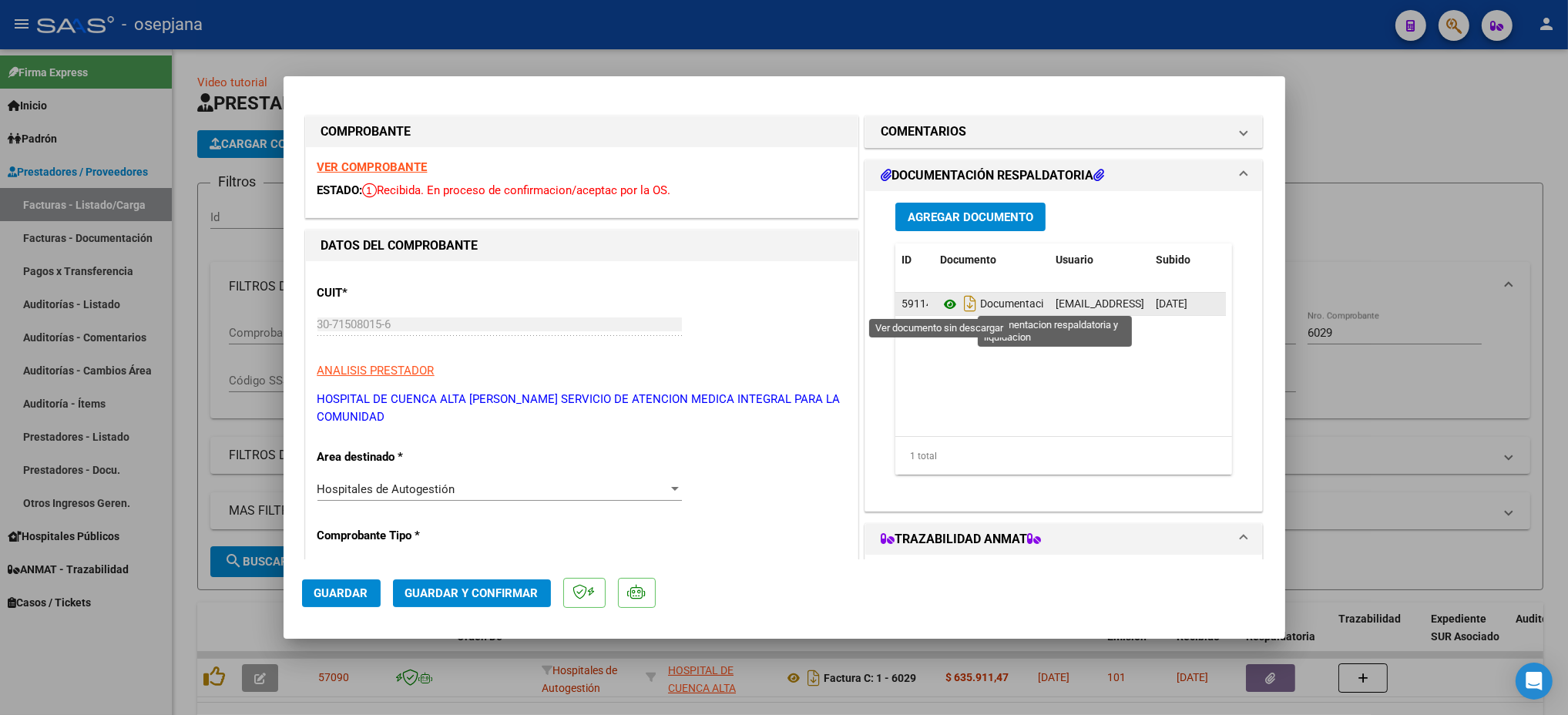
click at [941, 297] on icon at bounding box center [951, 305] width 20 height 18
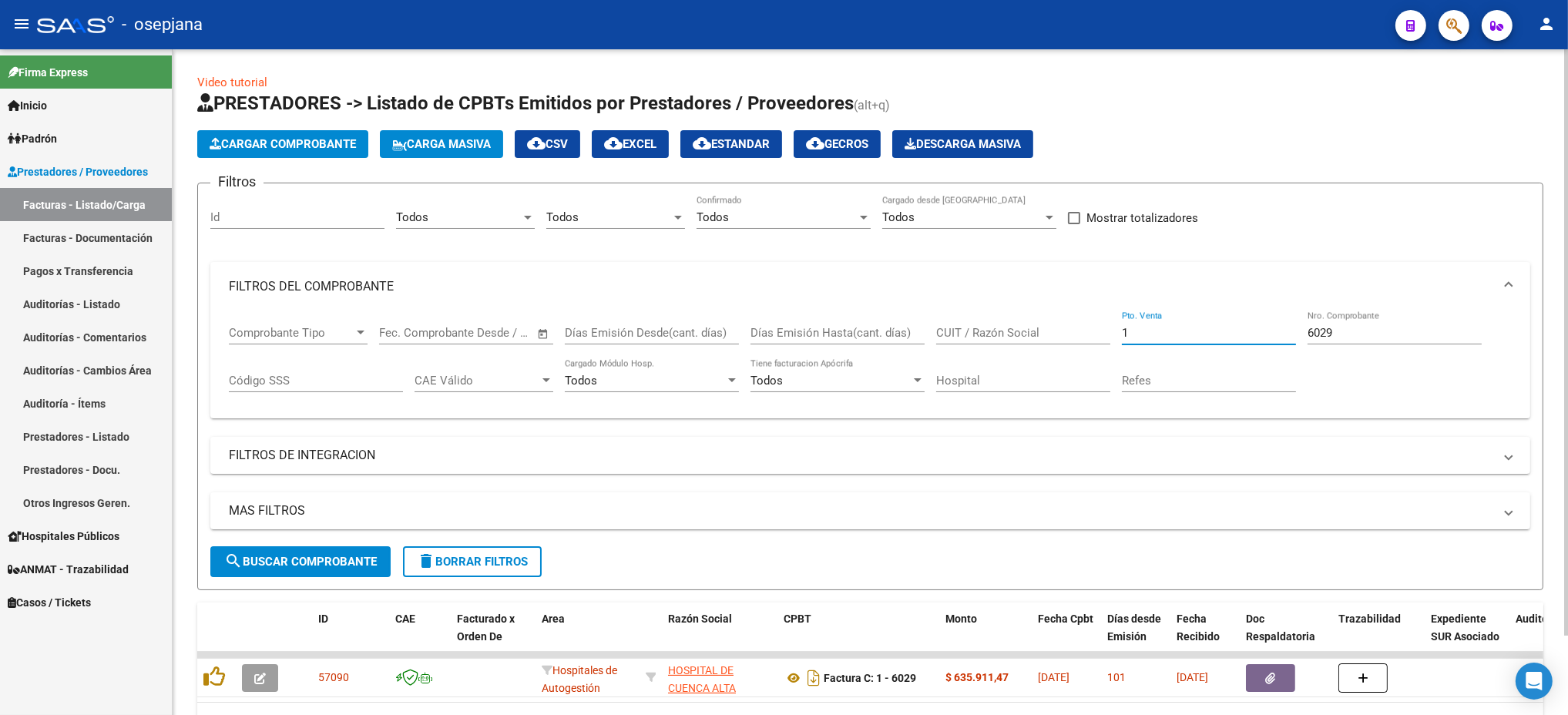
click at [1182, 339] on input "1" at bounding box center [1208, 332] width 174 height 14
